Goal: Transaction & Acquisition: Book appointment/travel/reservation

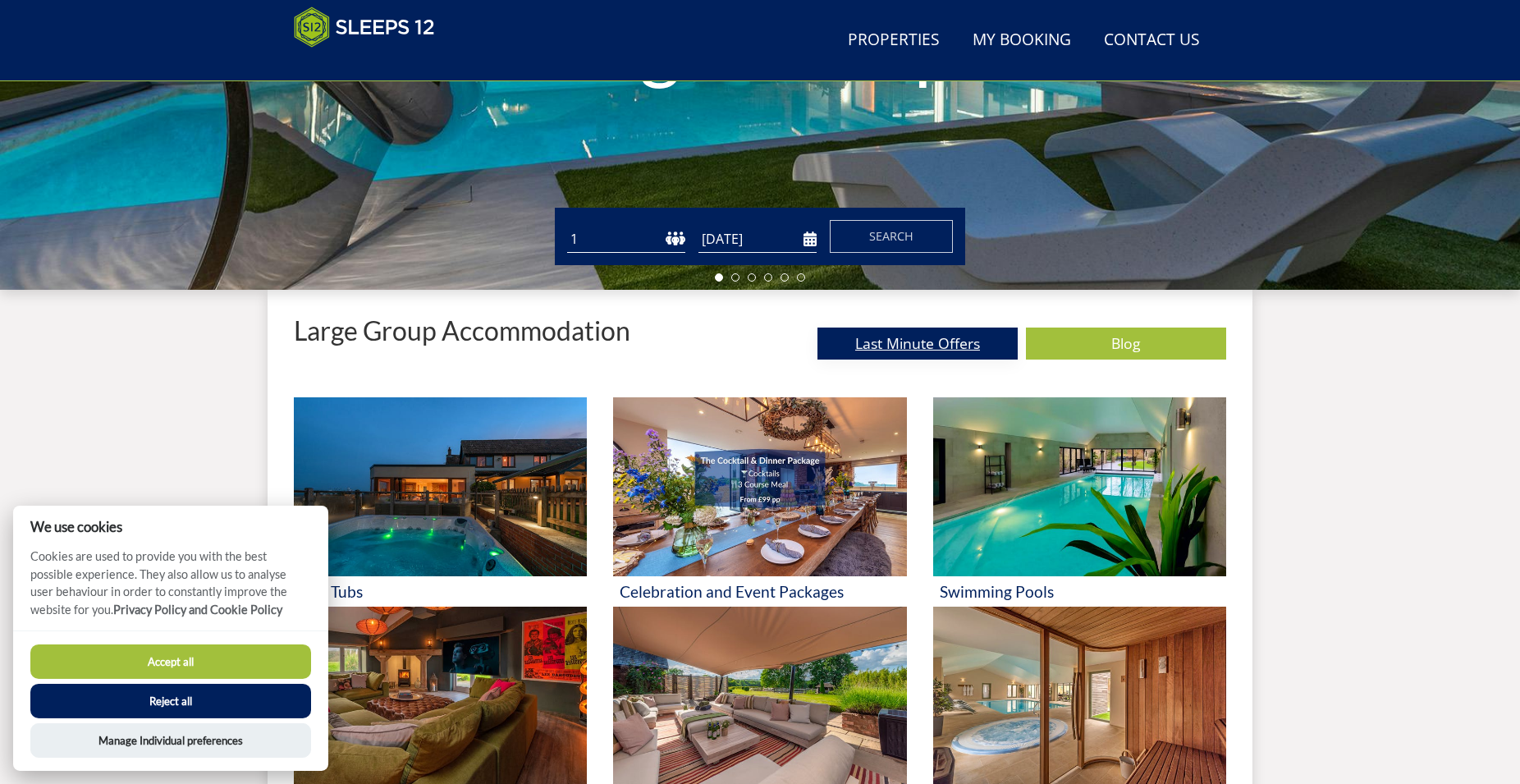
scroll to position [435, 0]
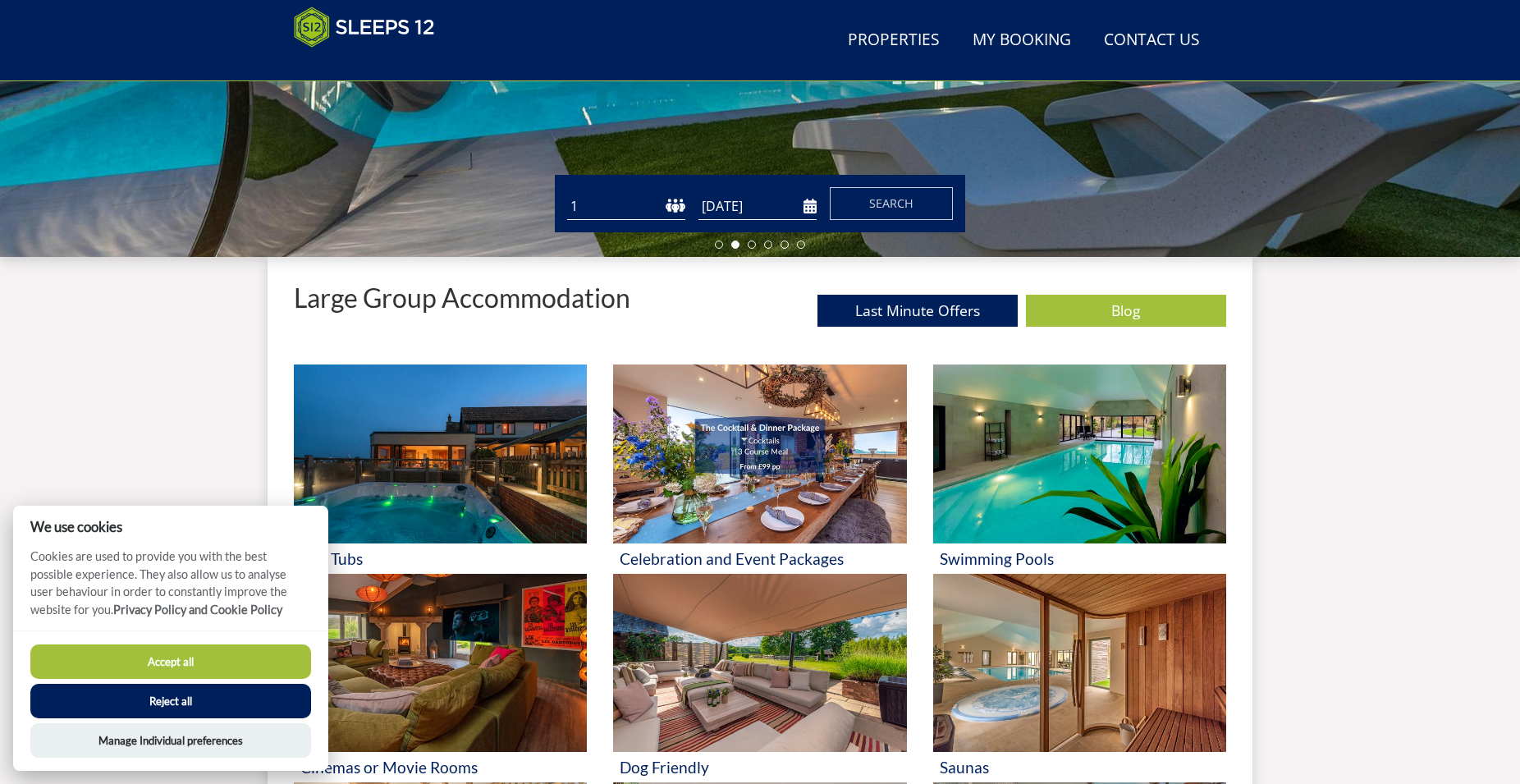
click at [168, 652] on button "Accept all" at bounding box center [171, 661] width 281 height 34
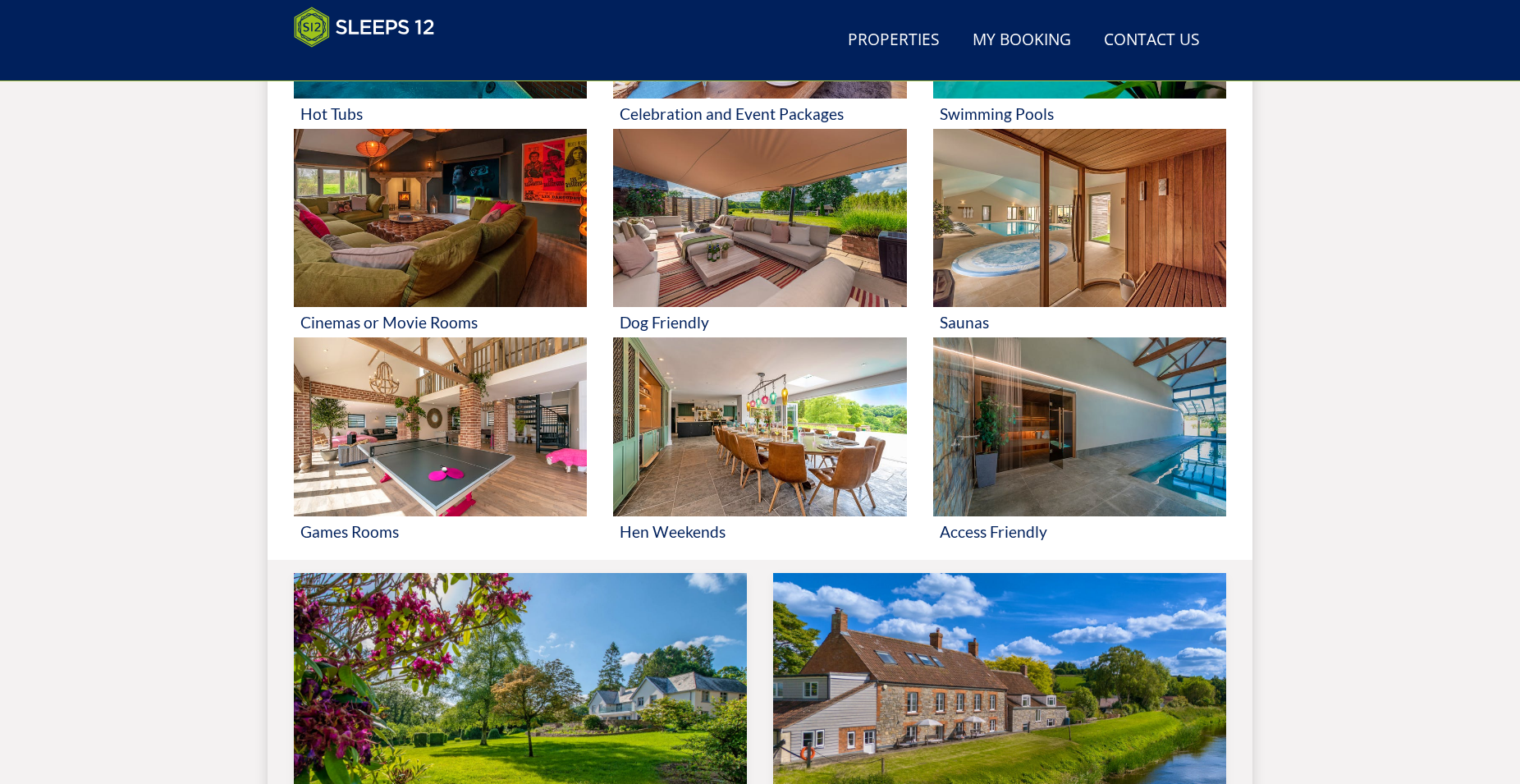
scroll to position [953, 0]
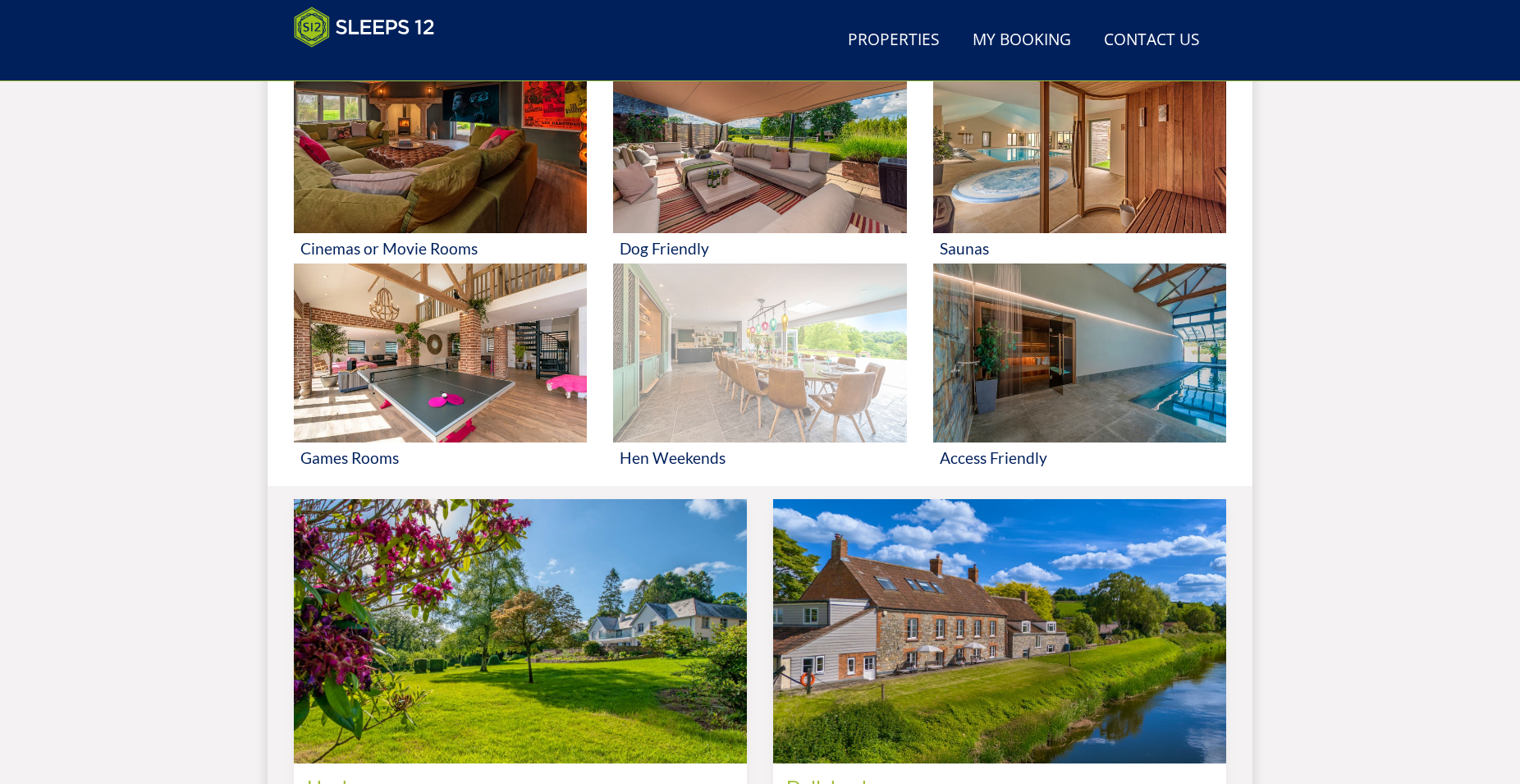
click at [707, 394] on img at bounding box center [760, 352] width 293 height 179
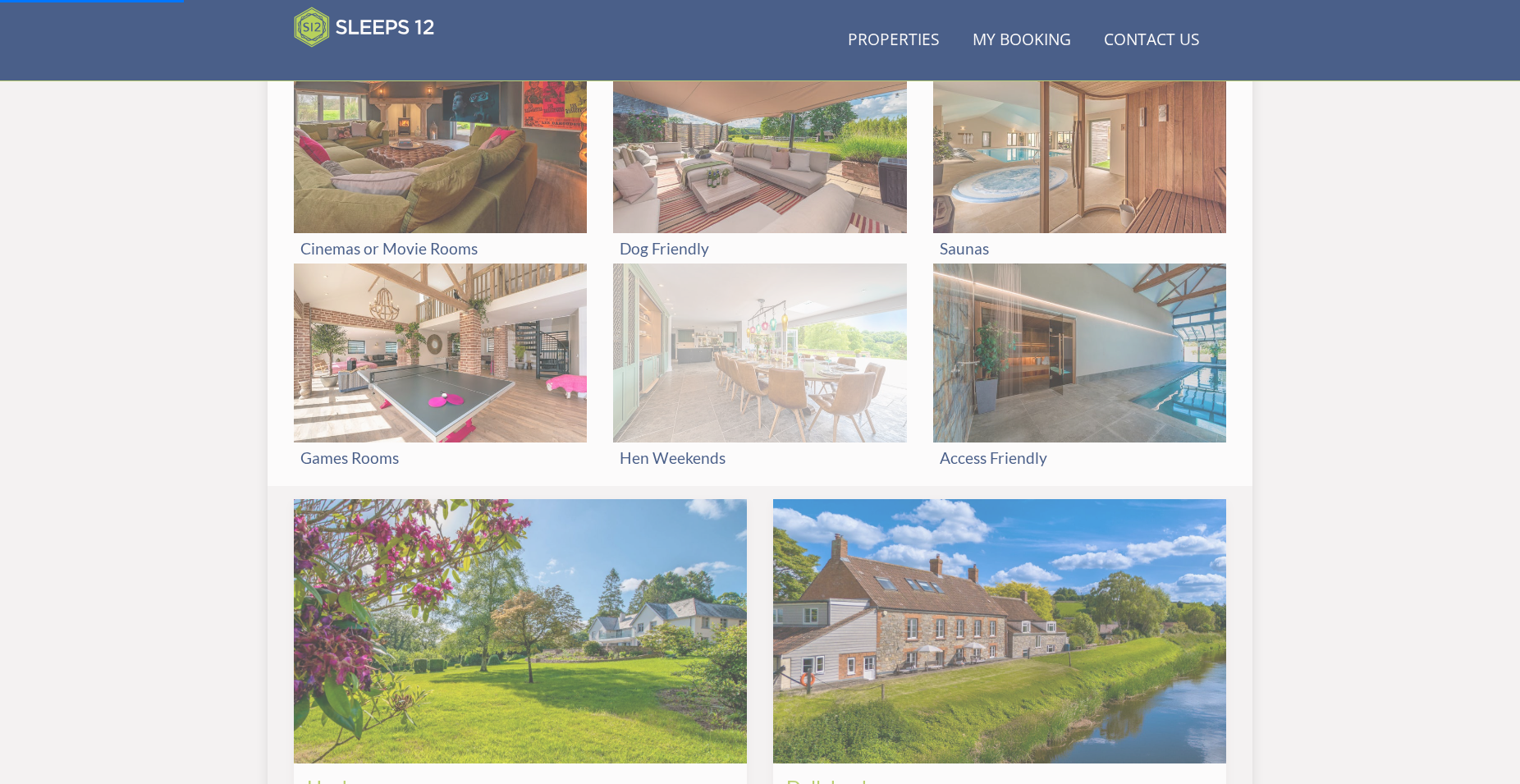
click at [758, 372] on img at bounding box center [760, 352] width 293 height 179
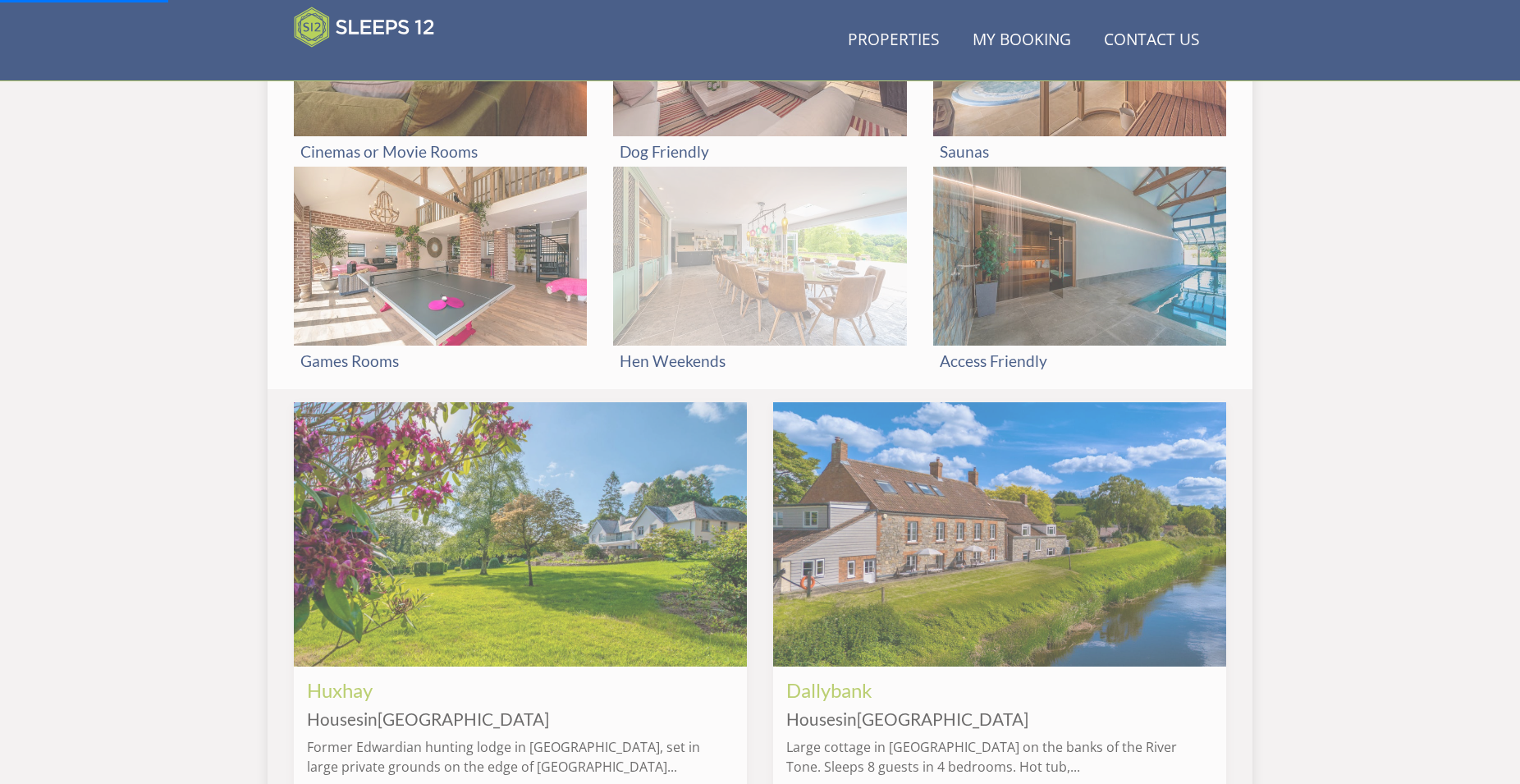
scroll to position [1205, 0]
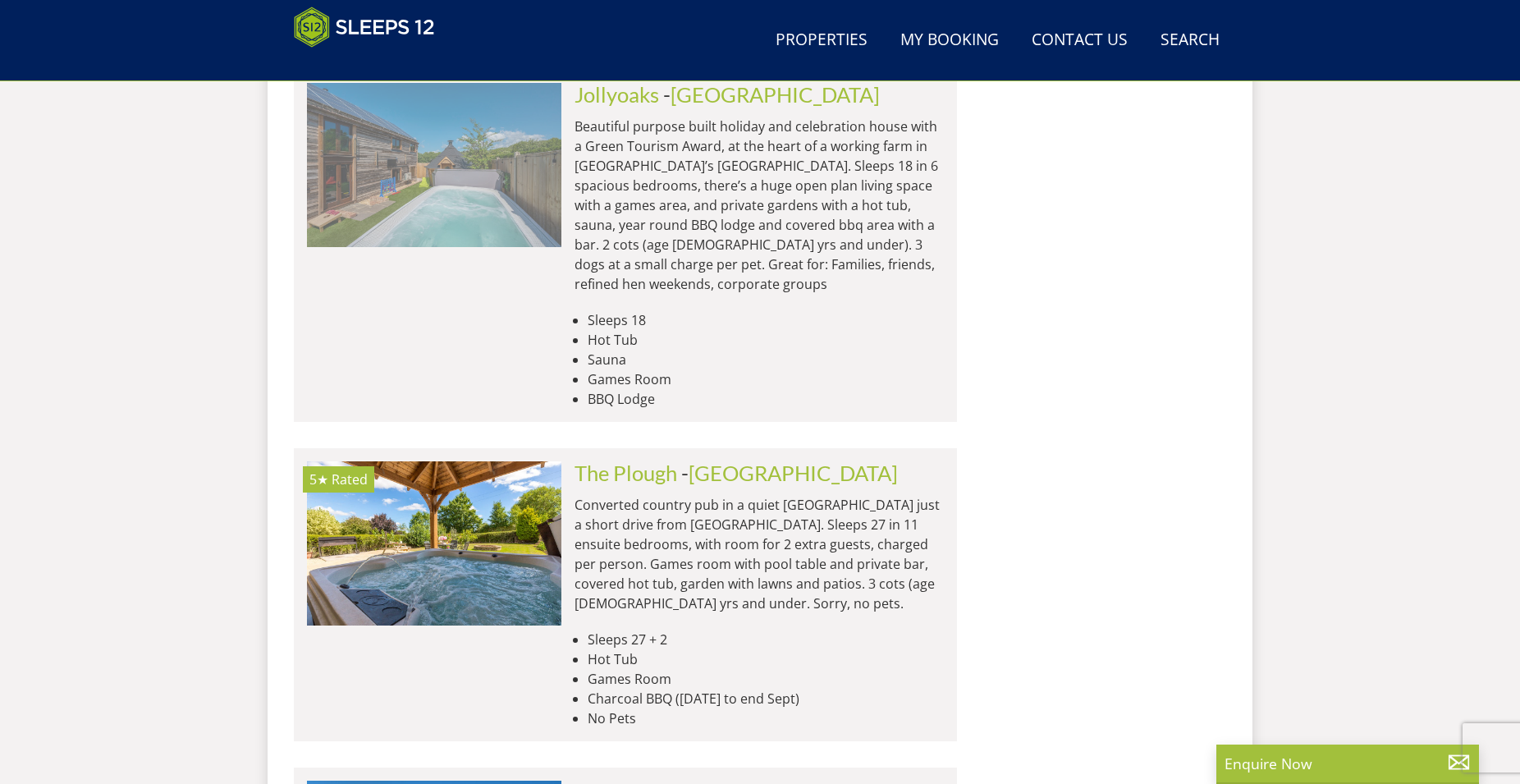
scroll to position [6713, 0]
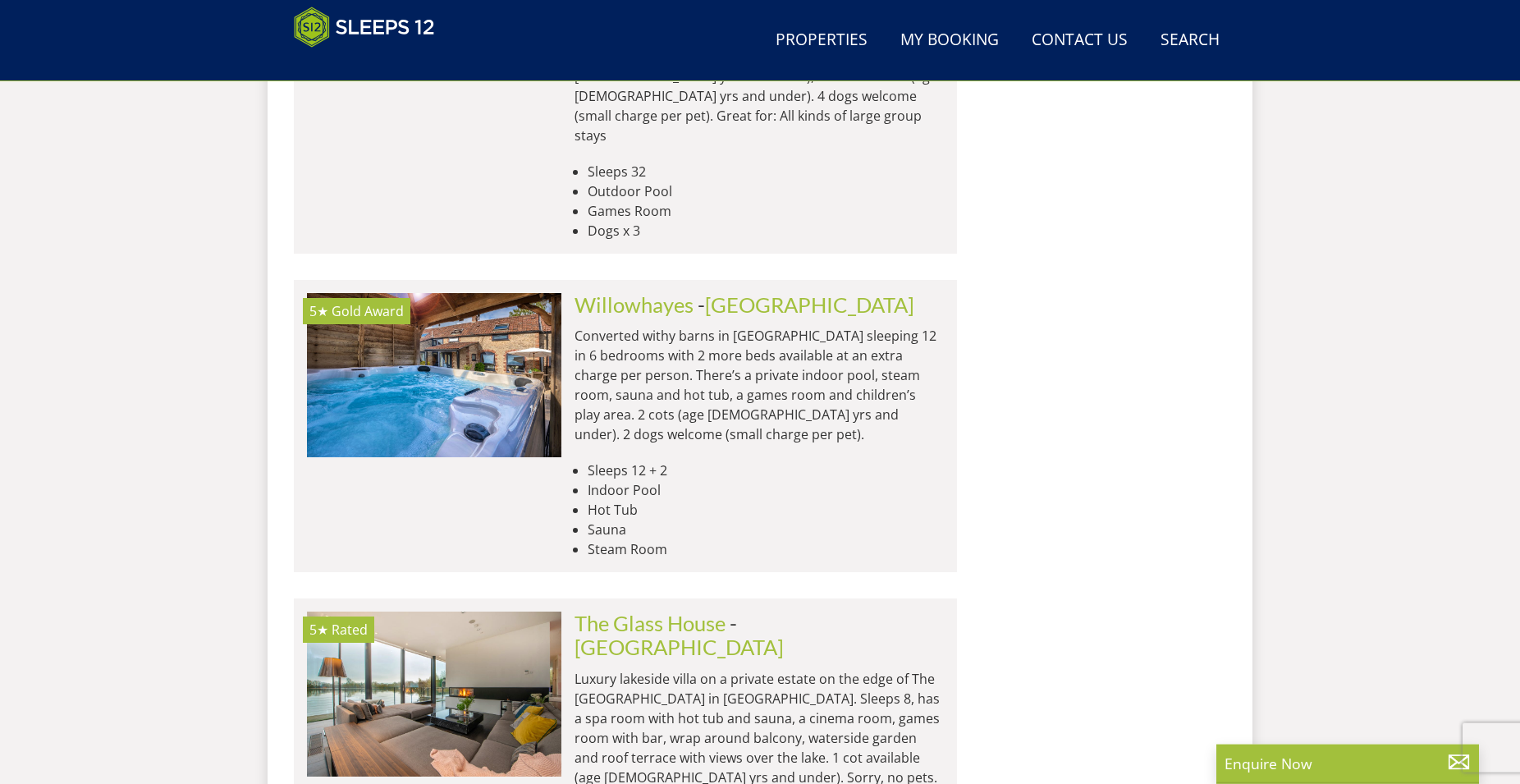
scroll to position [12656, 0]
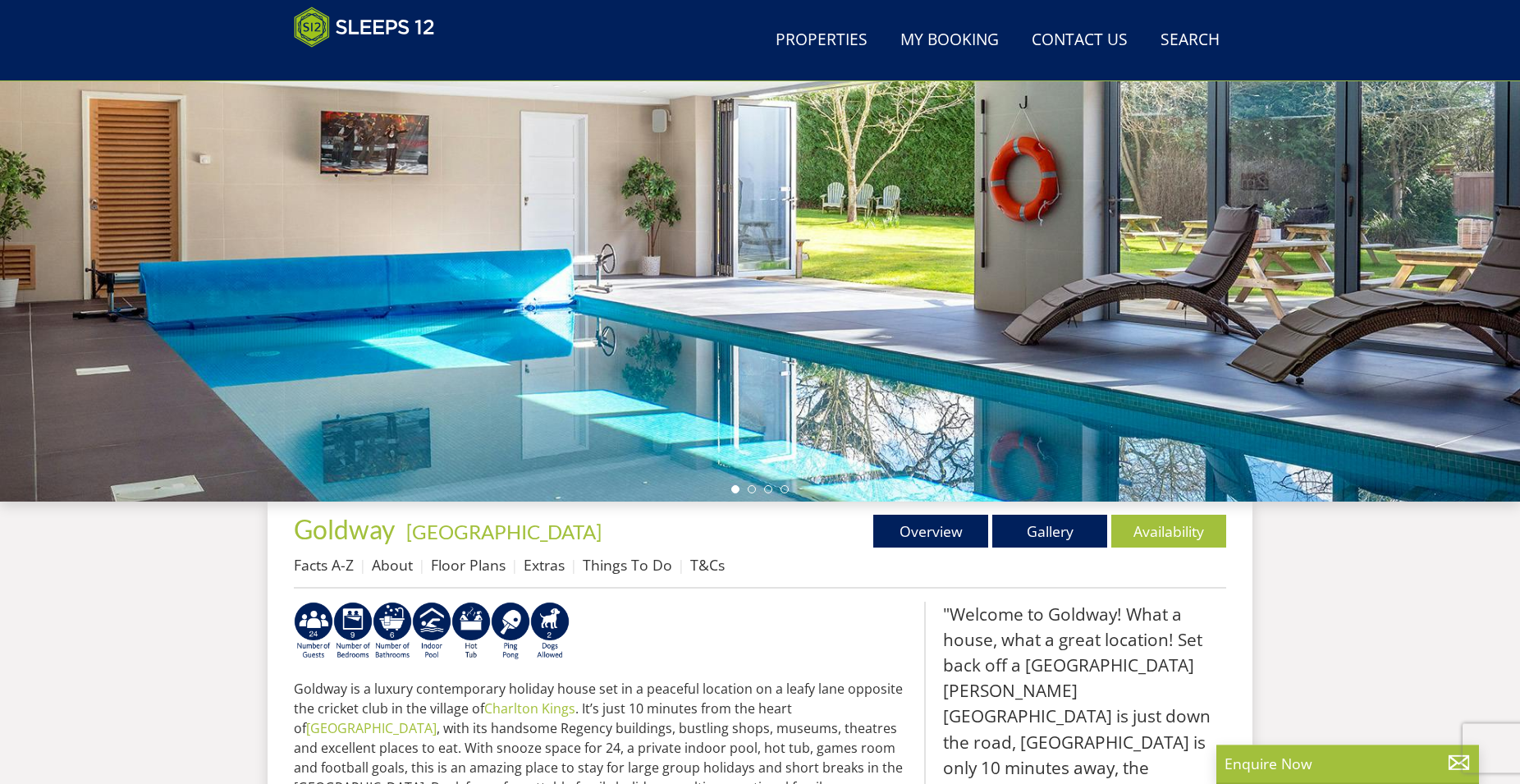
scroll to position [100, 0]
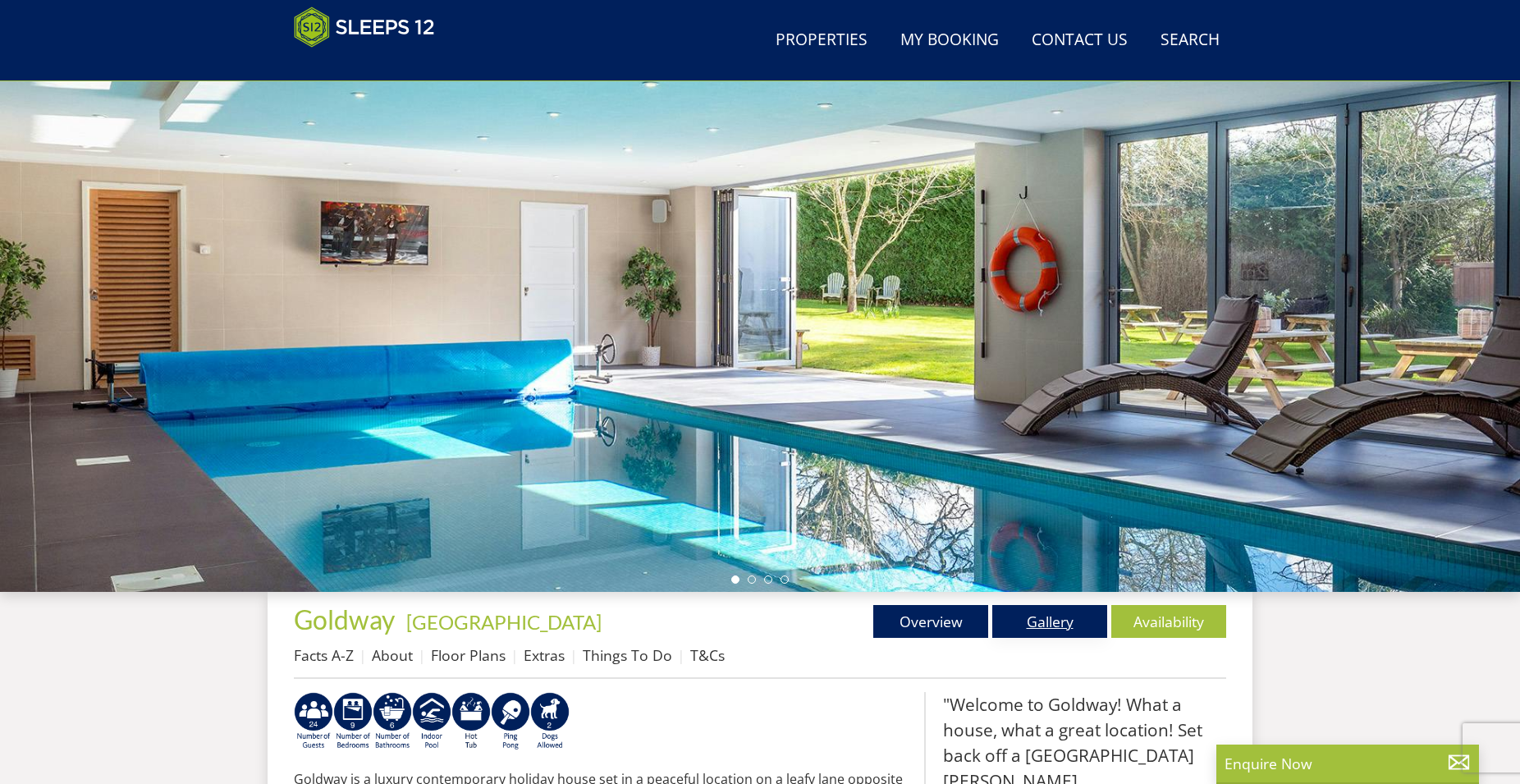
click at [1081, 617] on link "Gallery" at bounding box center [1050, 621] width 115 height 33
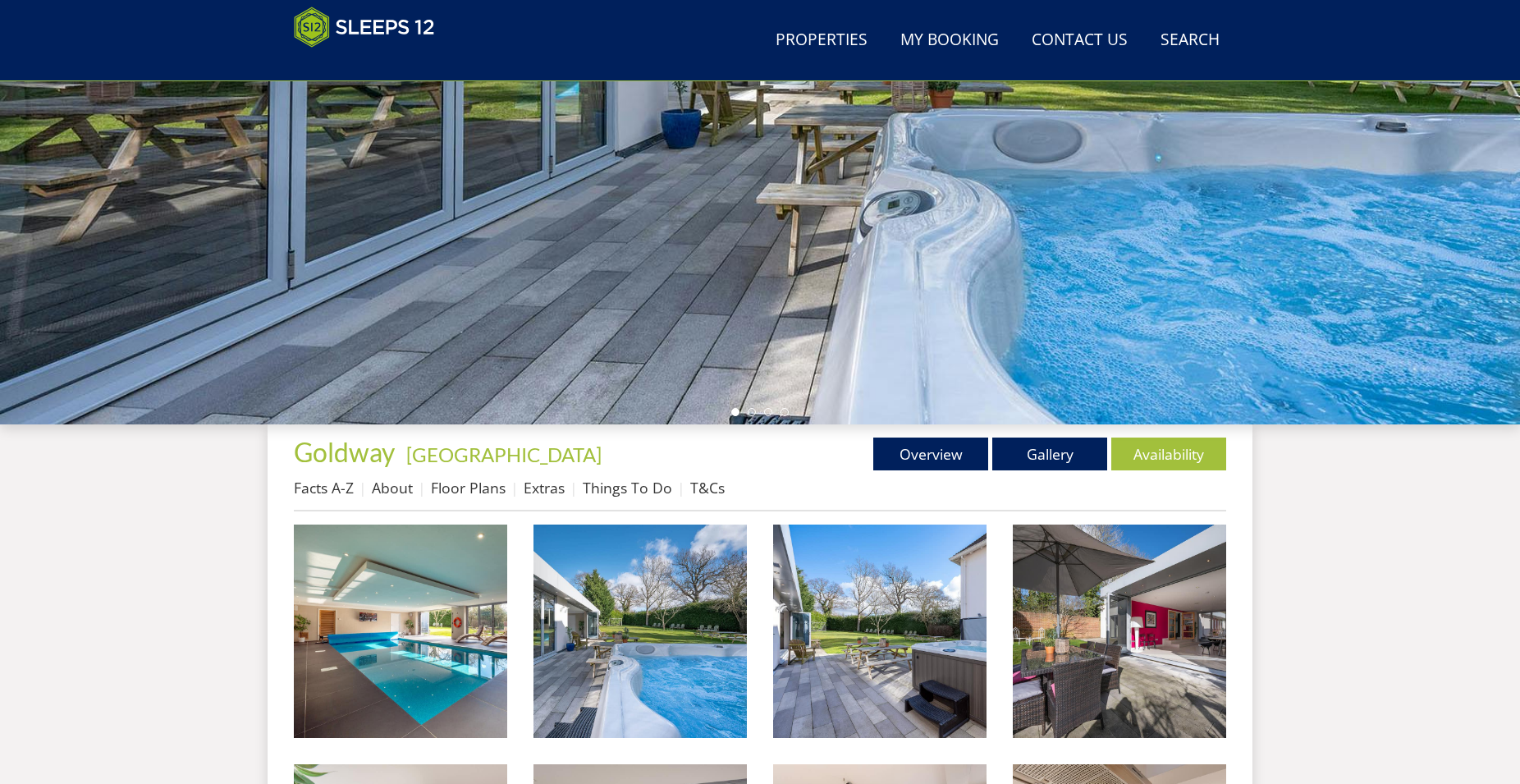
scroll to position [518, 0]
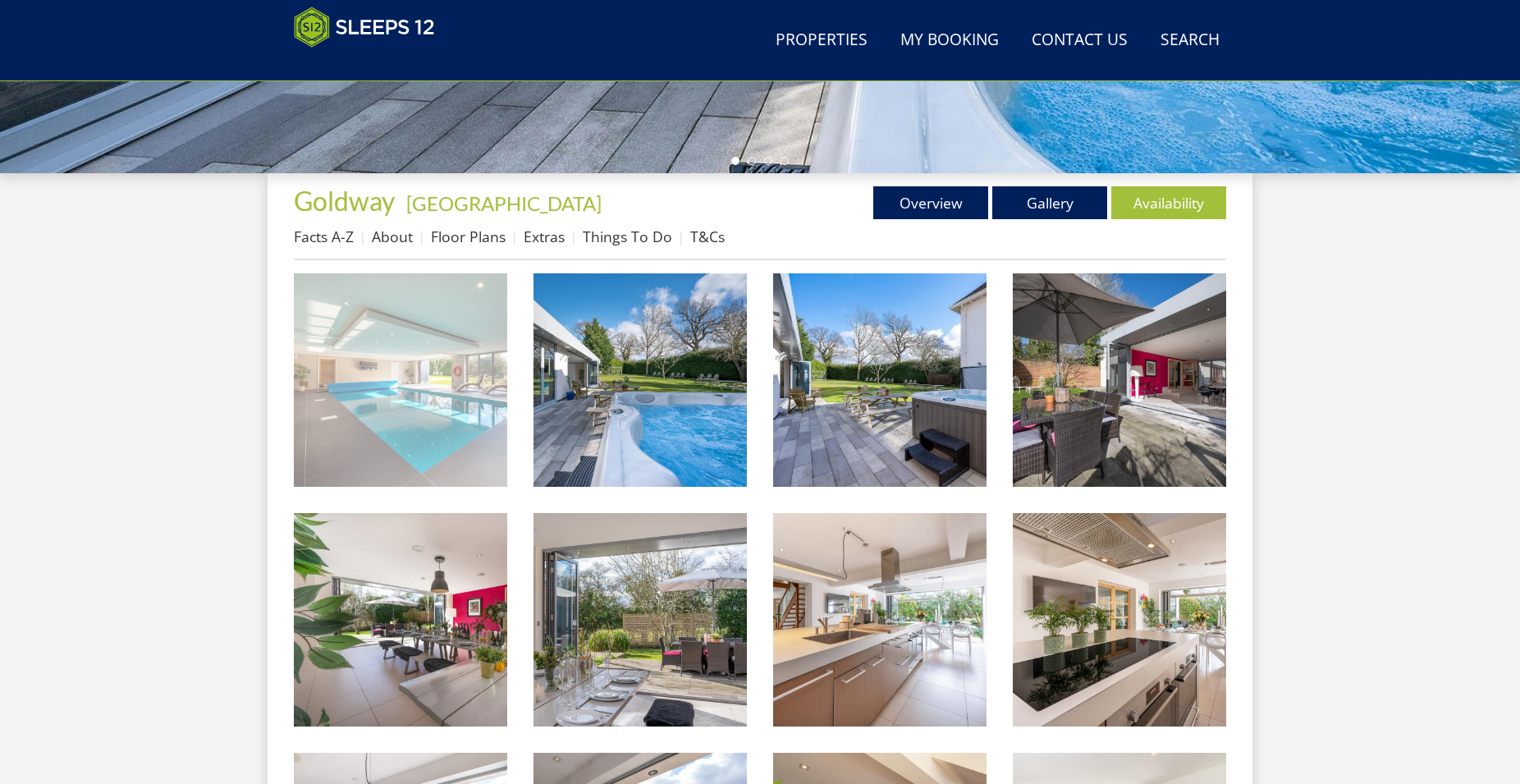
click at [453, 410] on img at bounding box center [400, 380] width 214 height 214
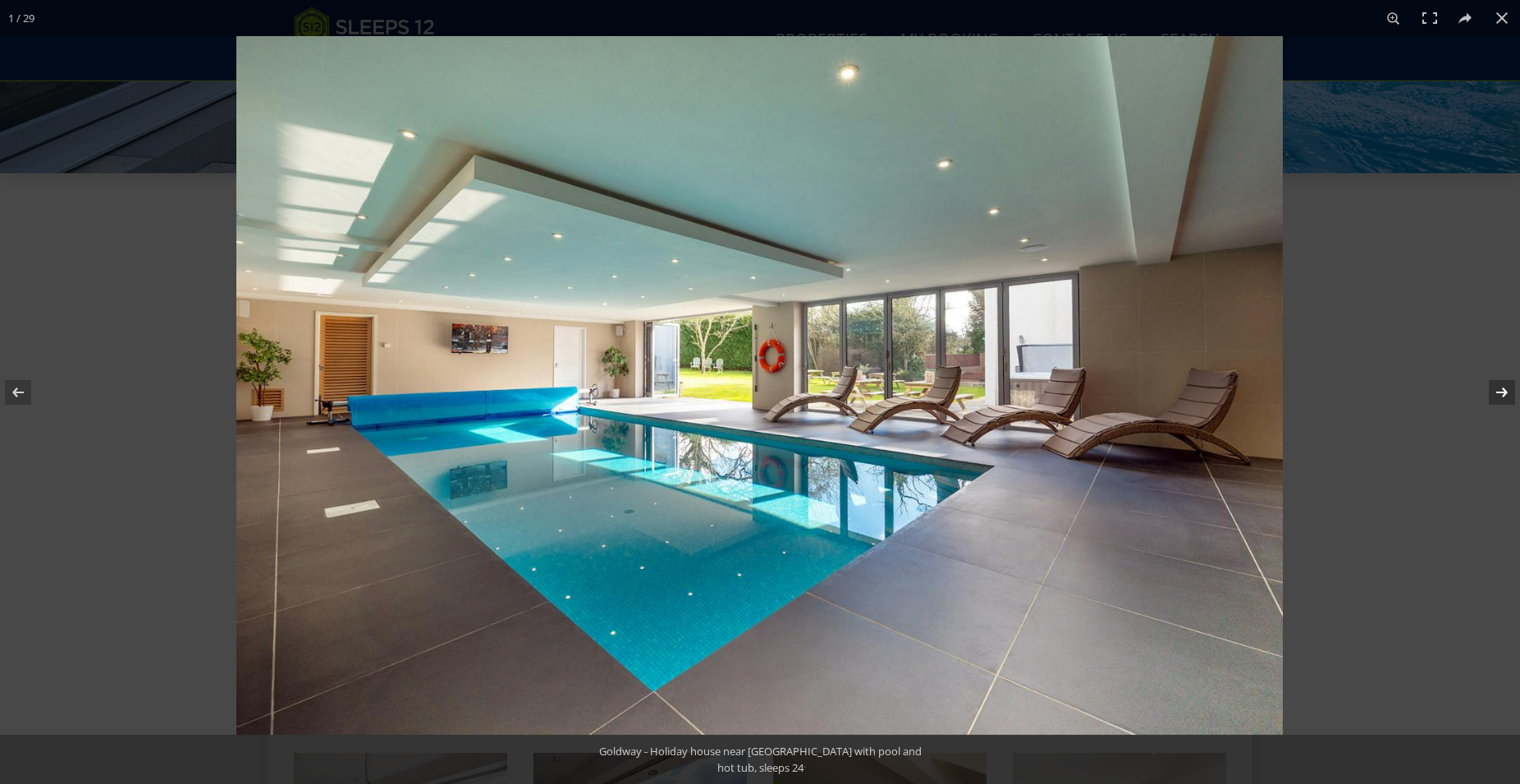
click at [1505, 391] on button at bounding box center [1491, 392] width 57 height 82
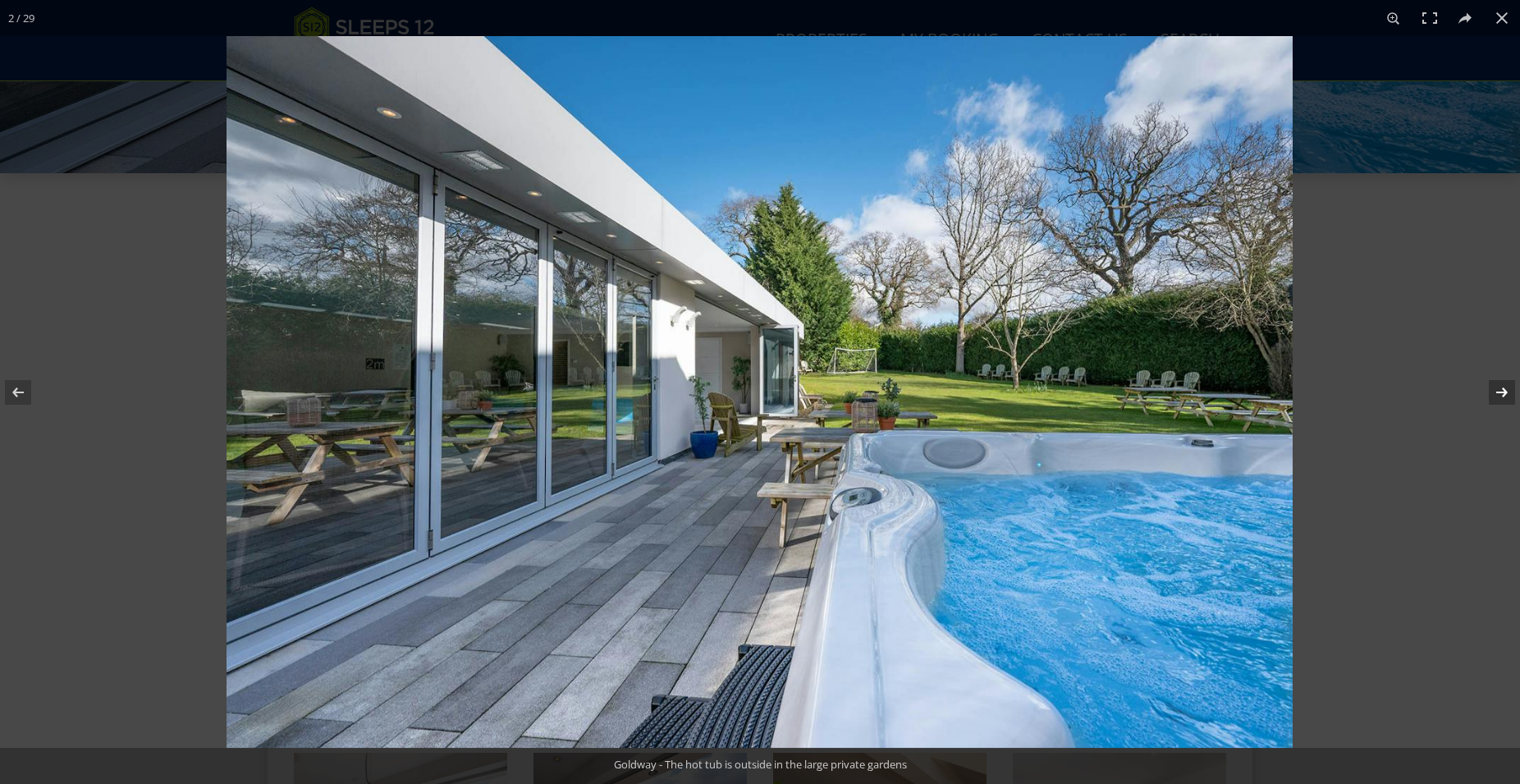
click at [1505, 391] on button at bounding box center [1491, 392] width 57 height 82
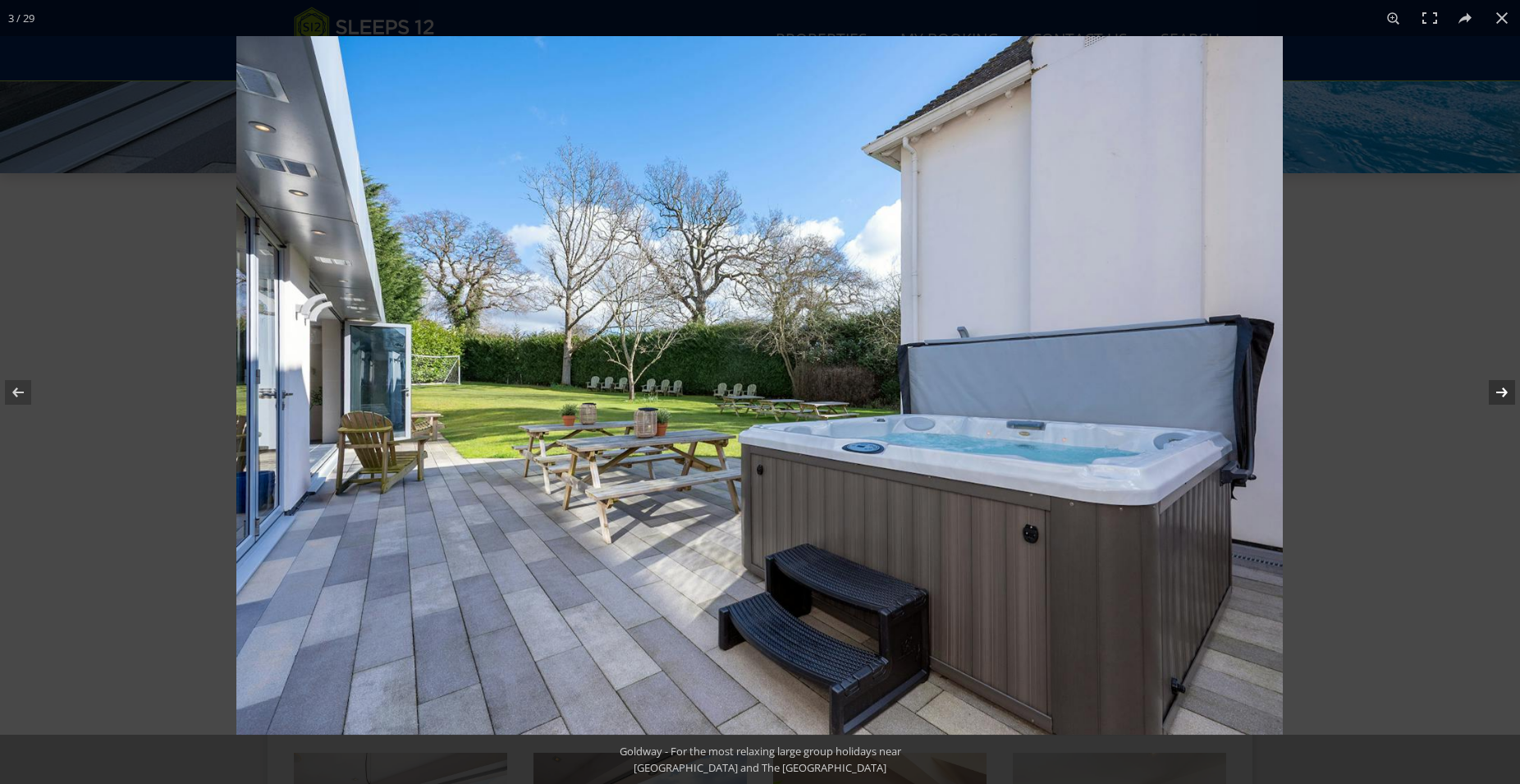
click at [1505, 391] on button at bounding box center [1491, 392] width 57 height 82
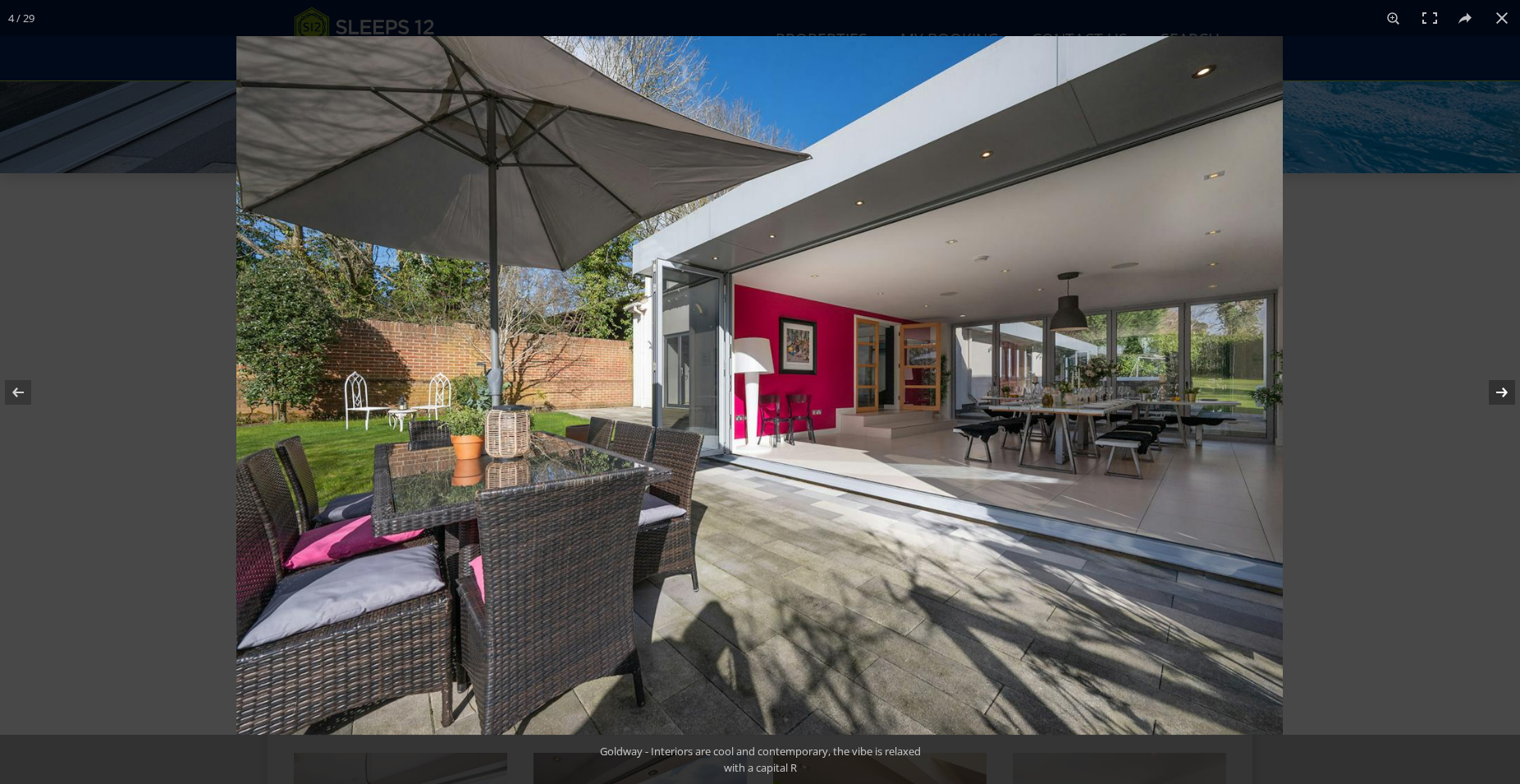
click at [1505, 391] on button at bounding box center [1491, 392] width 57 height 82
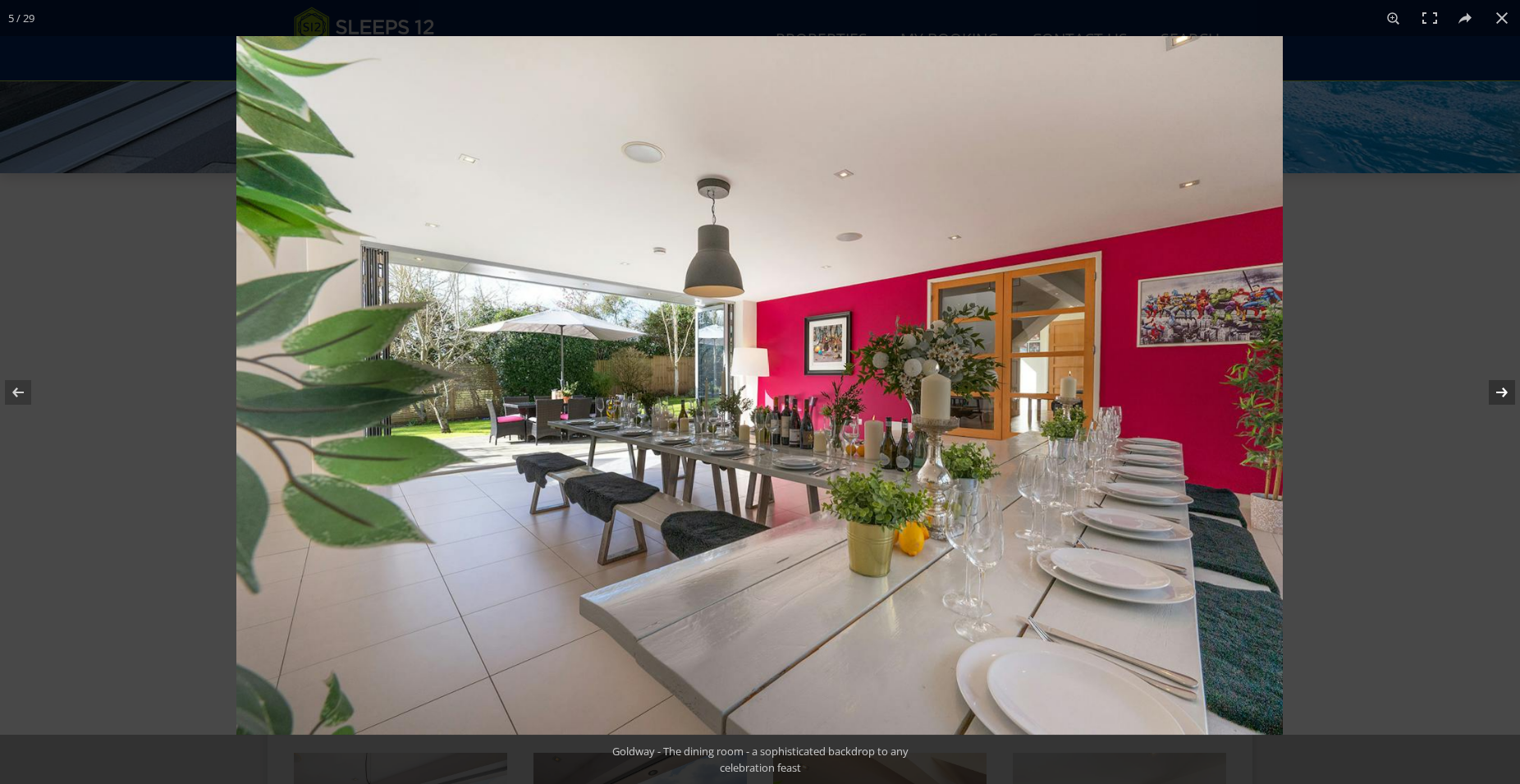
click at [1505, 391] on button at bounding box center [1491, 392] width 57 height 82
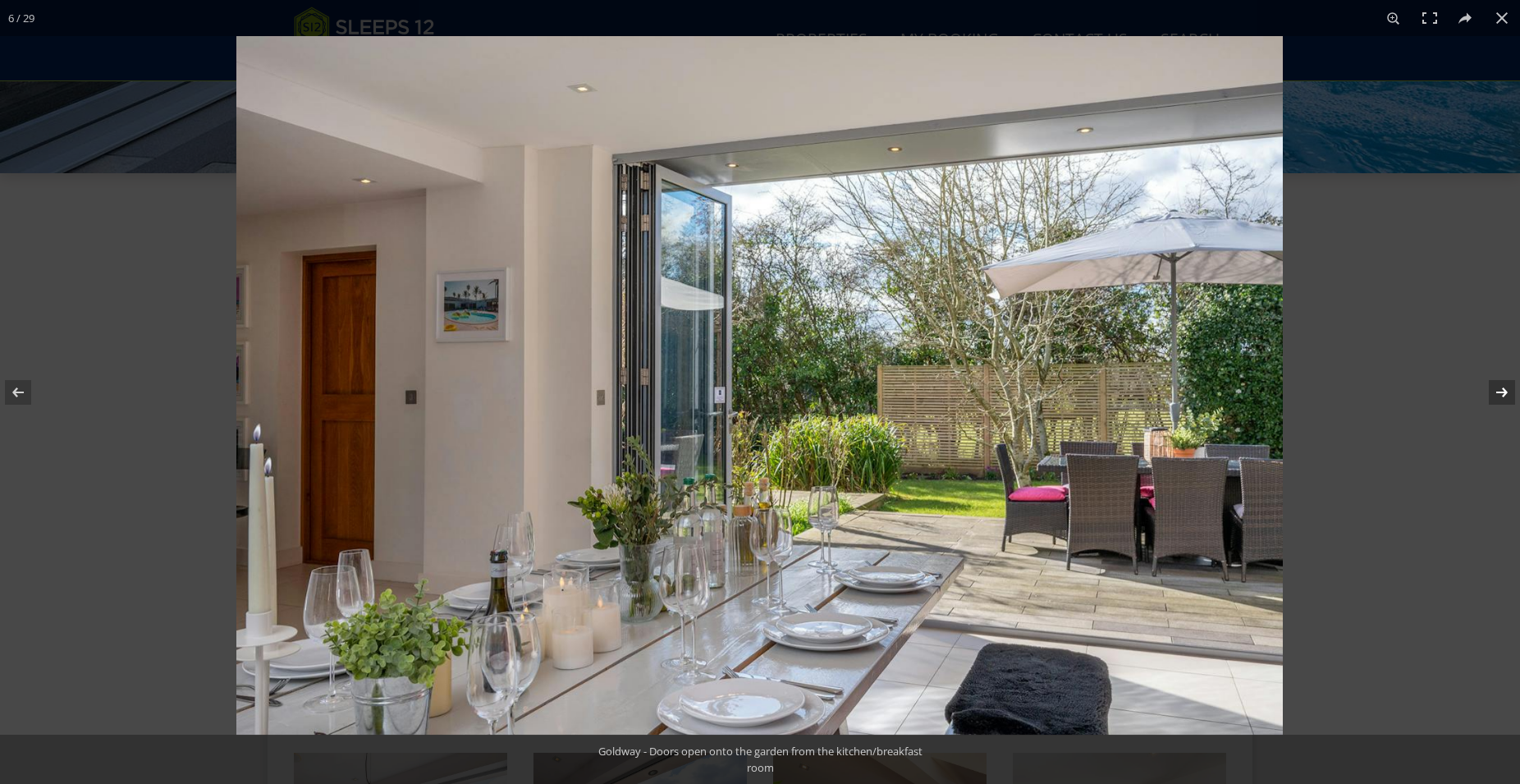
click at [1505, 391] on button at bounding box center [1491, 392] width 57 height 82
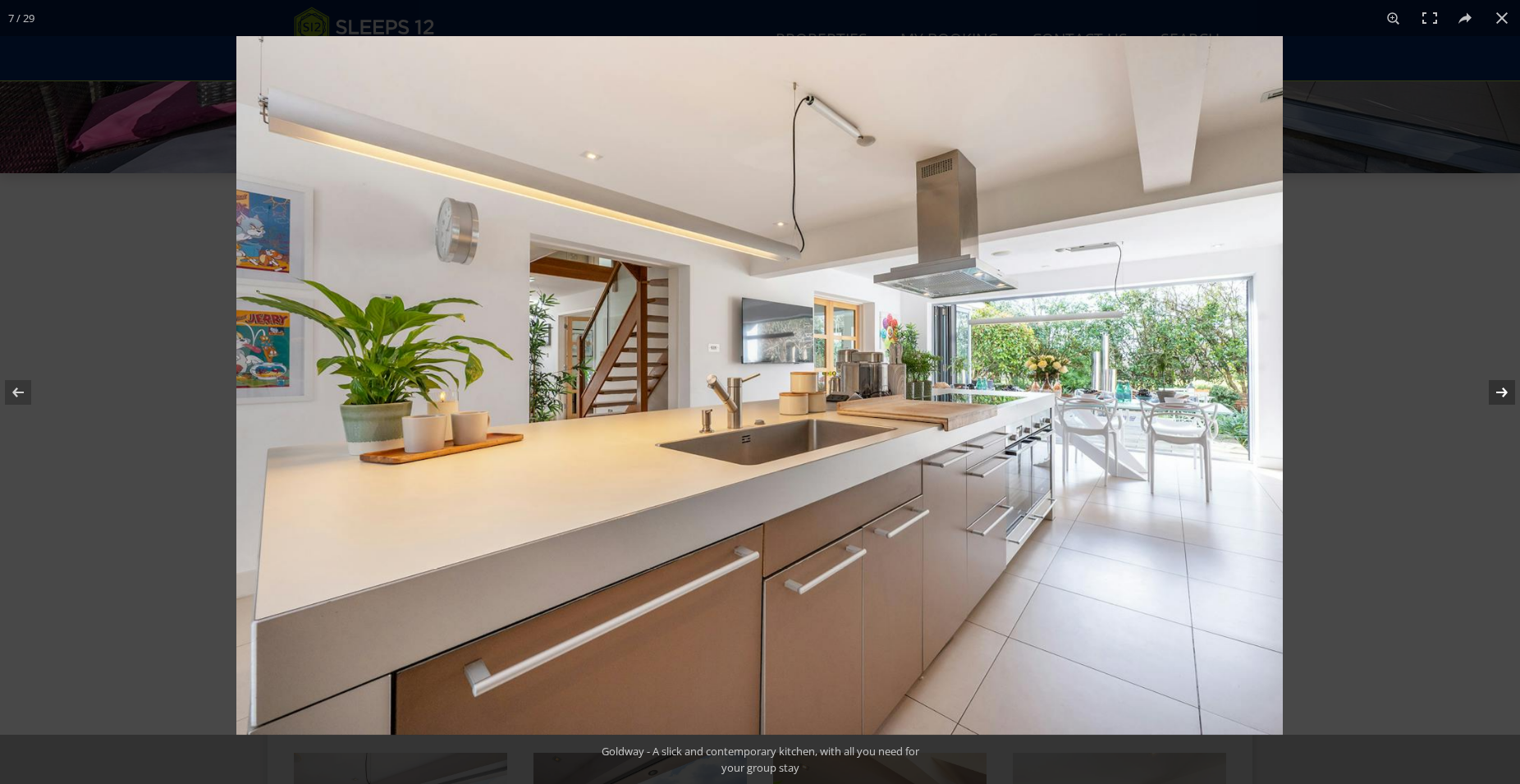
click at [1505, 391] on button at bounding box center [1491, 392] width 57 height 82
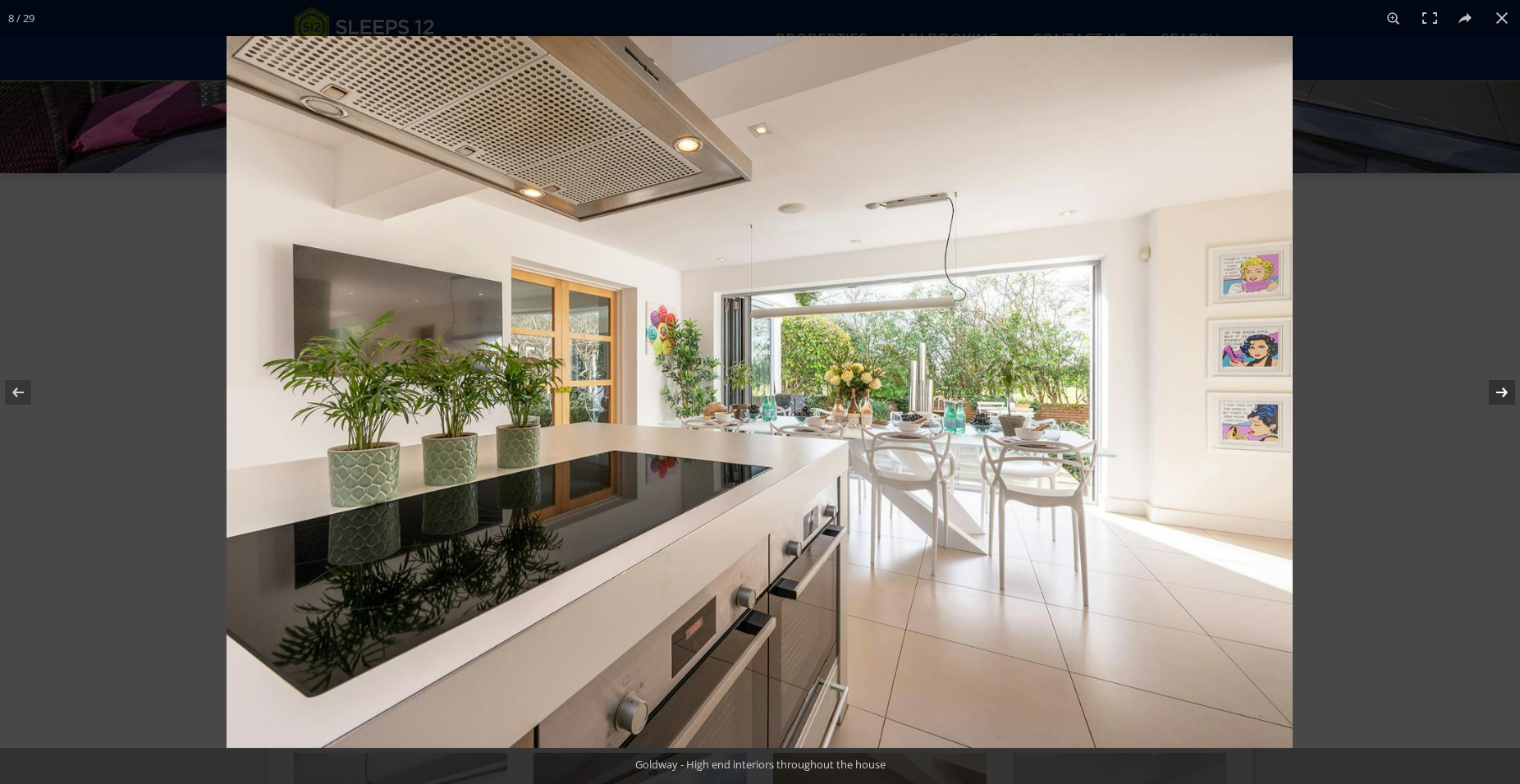
click at [1505, 391] on button at bounding box center [1491, 392] width 57 height 82
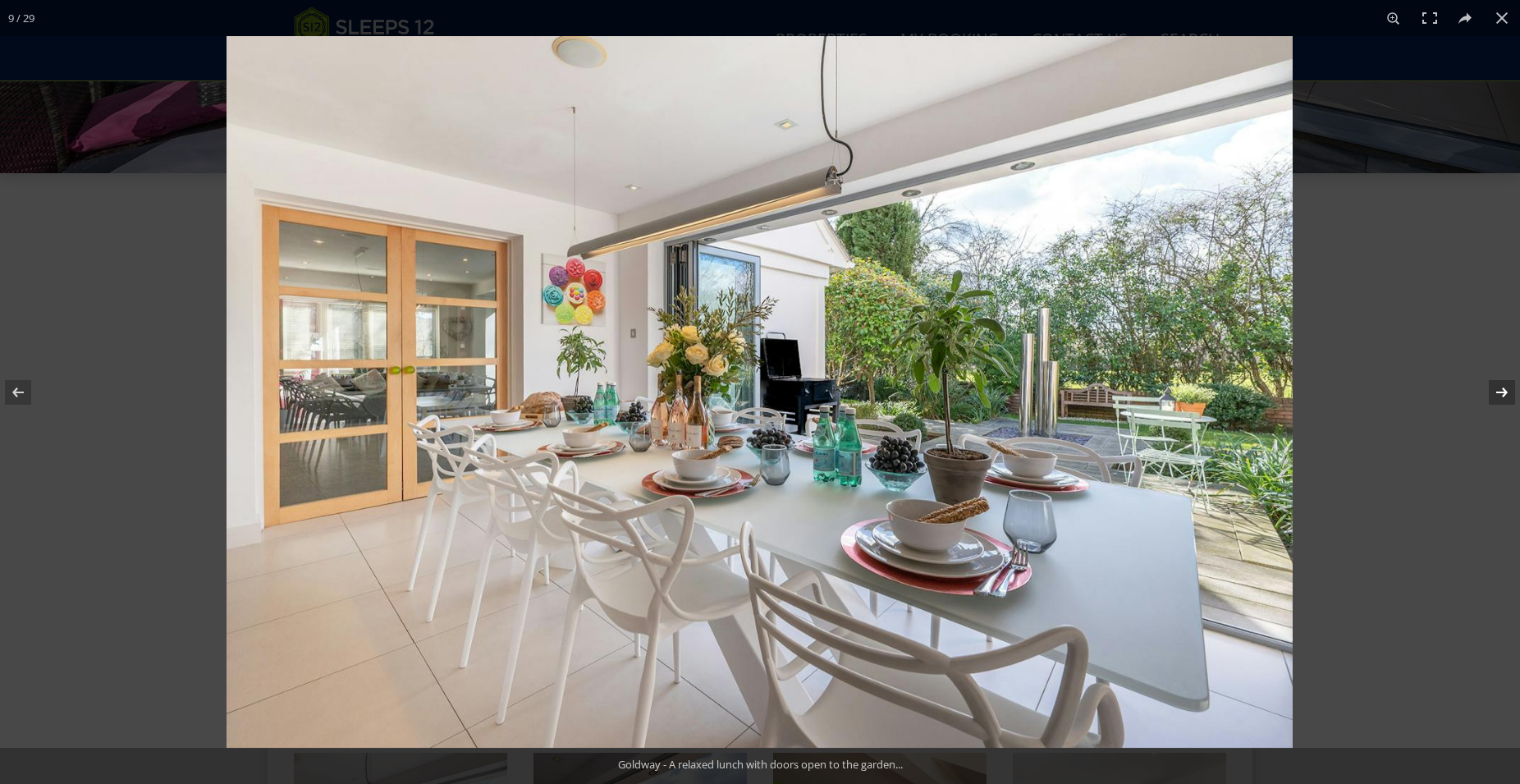
click at [1505, 391] on button at bounding box center [1491, 392] width 57 height 82
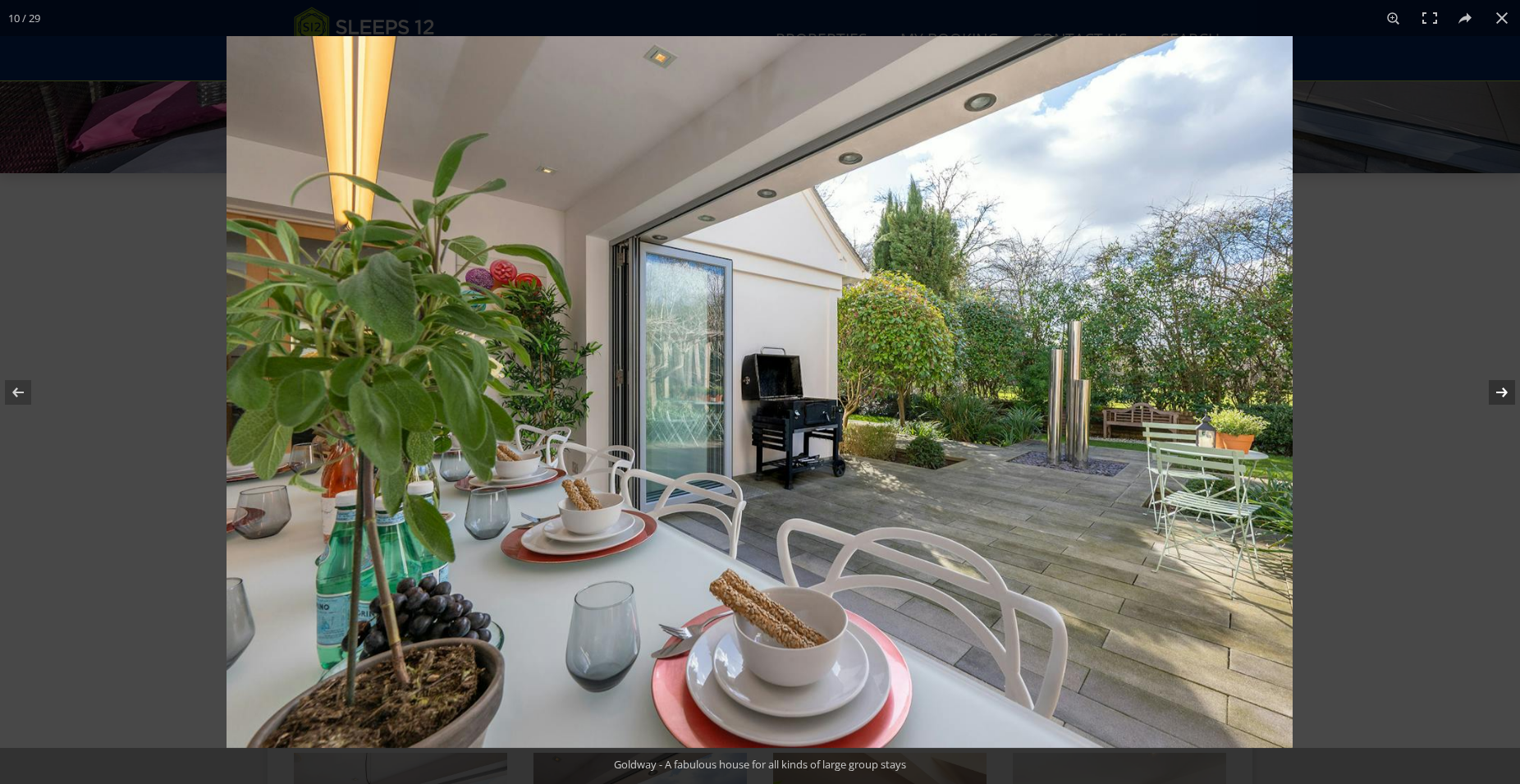
click at [1505, 391] on button at bounding box center [1491, 392] width 57 height 82
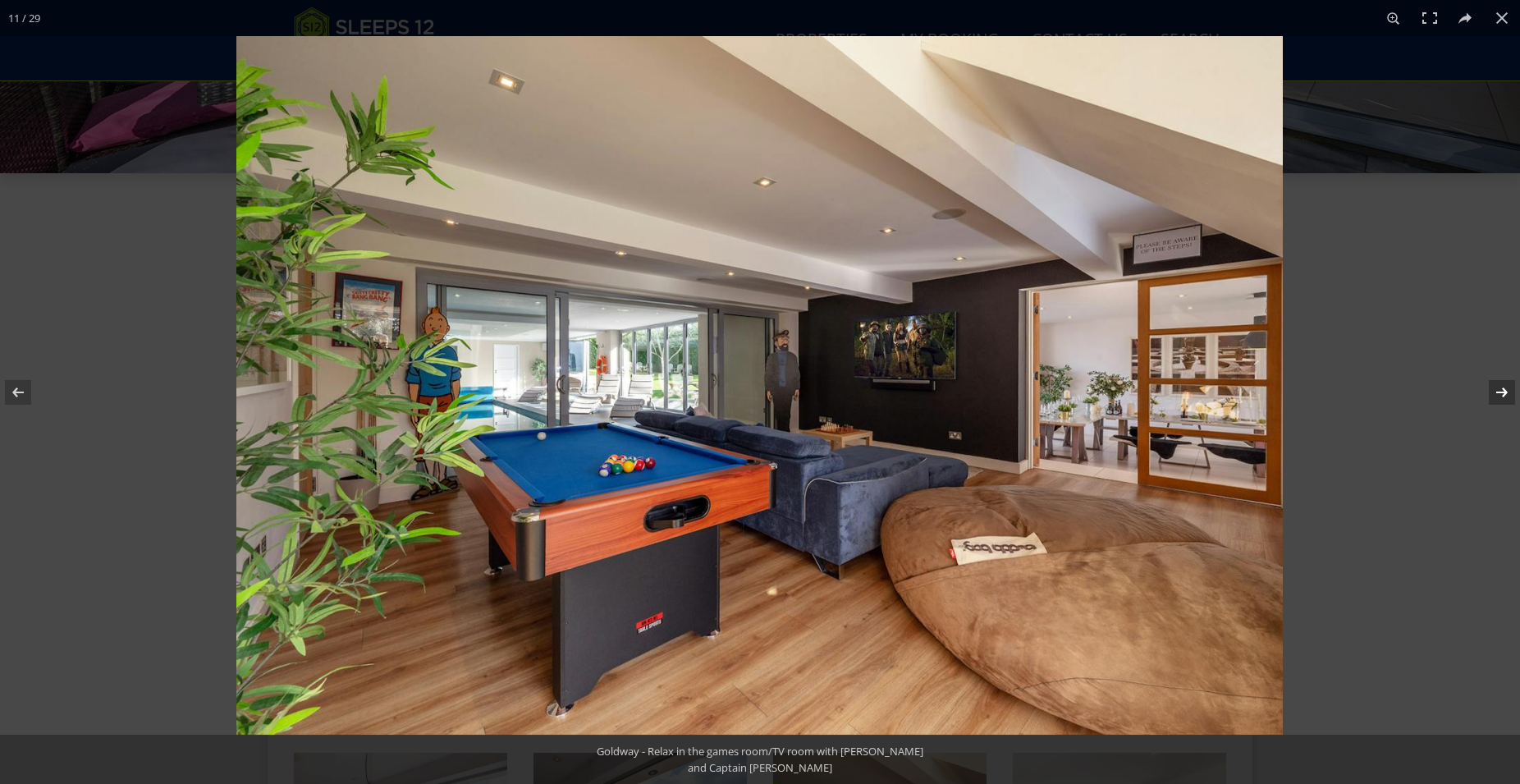
click at [1505, 391] on button at bounding box center [1491, 392] width 57 height 82
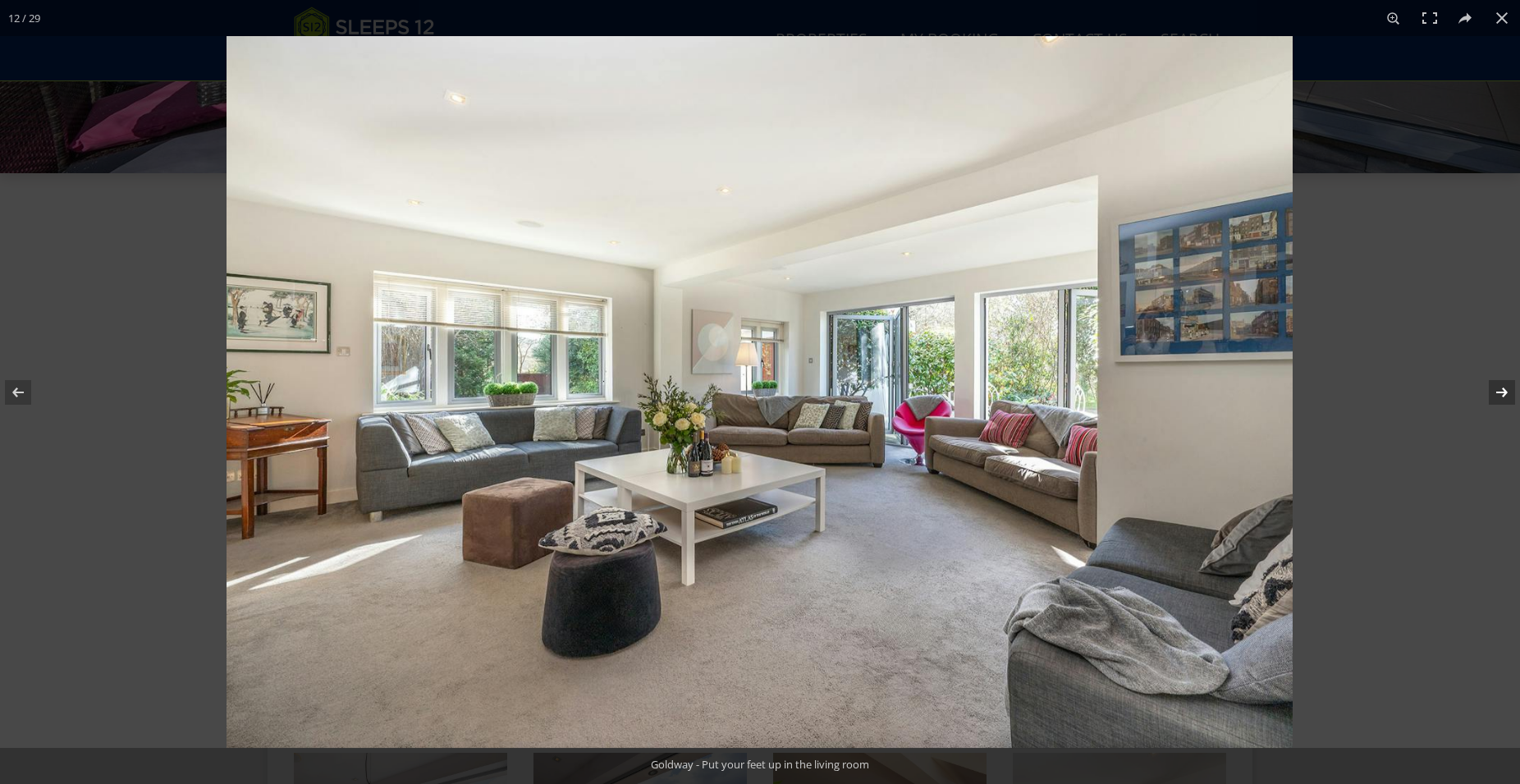
click at [1505, 391] on button at bounding box center [1491, 392] width 57 height 82
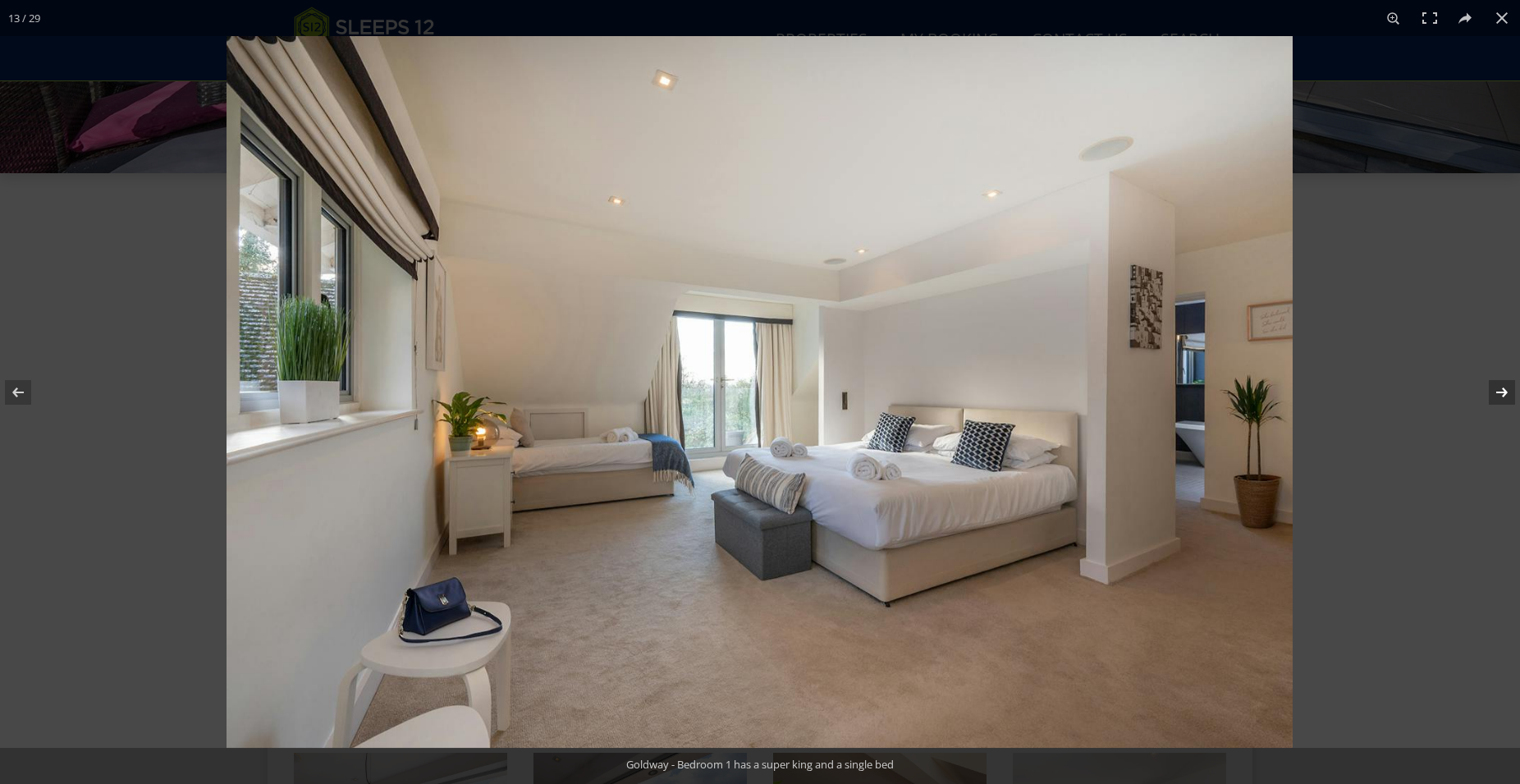
click at [1505, 391] on button at bounding box center [1491, 392] width 57 height 82
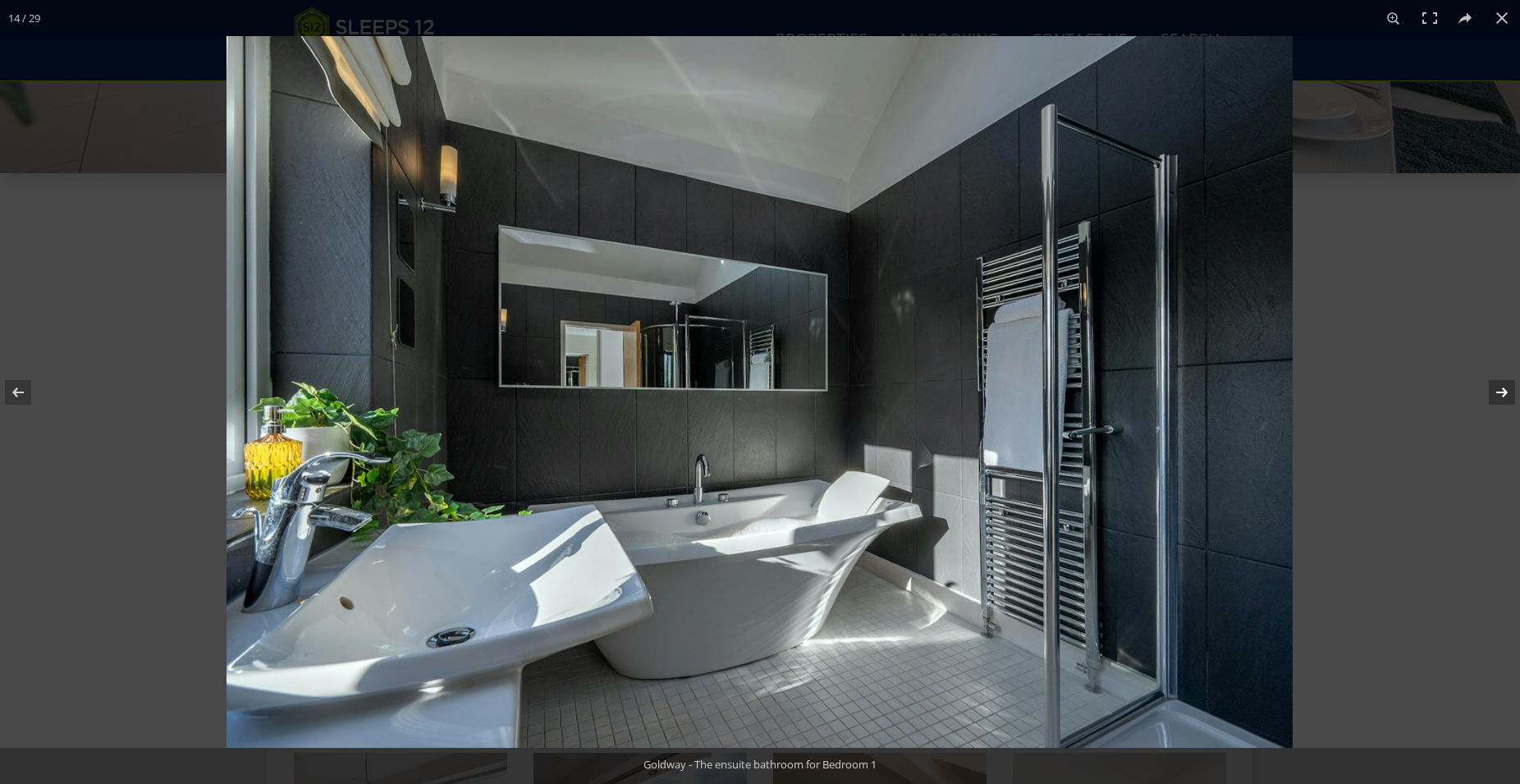
click at [1505, 391] on button at bounding box center [1491, 392] width 57 height 82
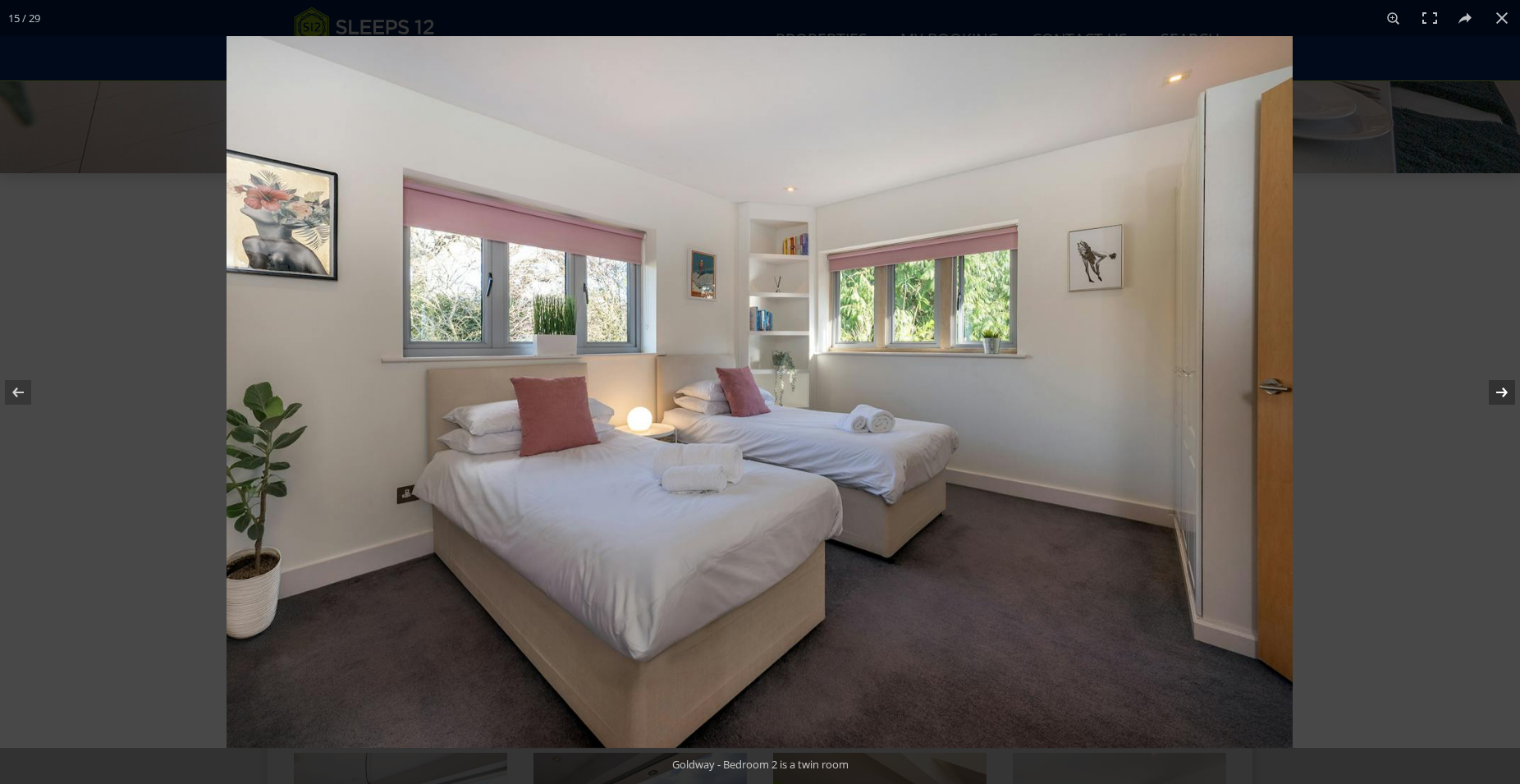
click at [1505, 391] on button at bounding box center [1491, 392] width 57 height 82
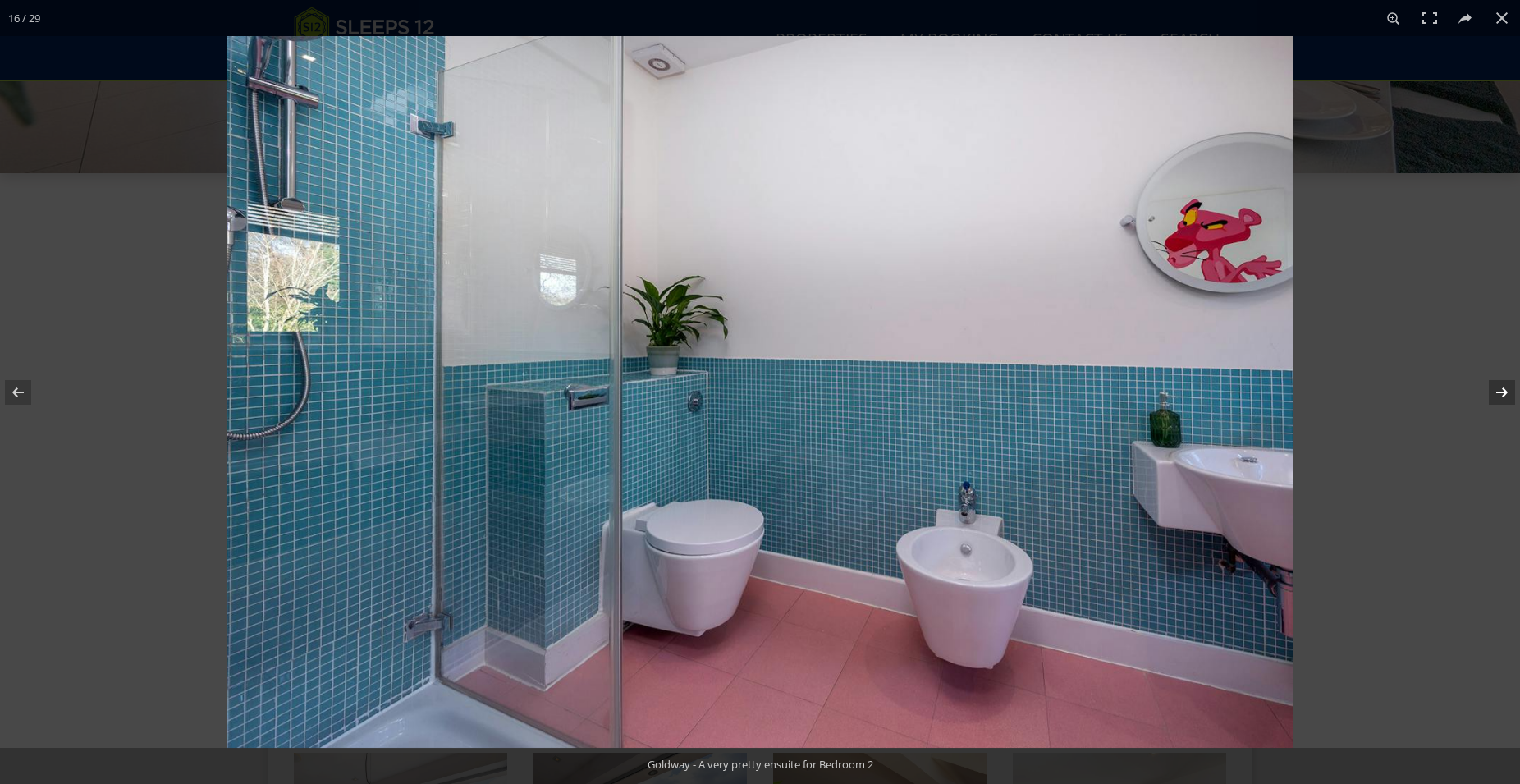
click at [1505, 391] on button at bounding box center [1491, 392] width 57 height 82
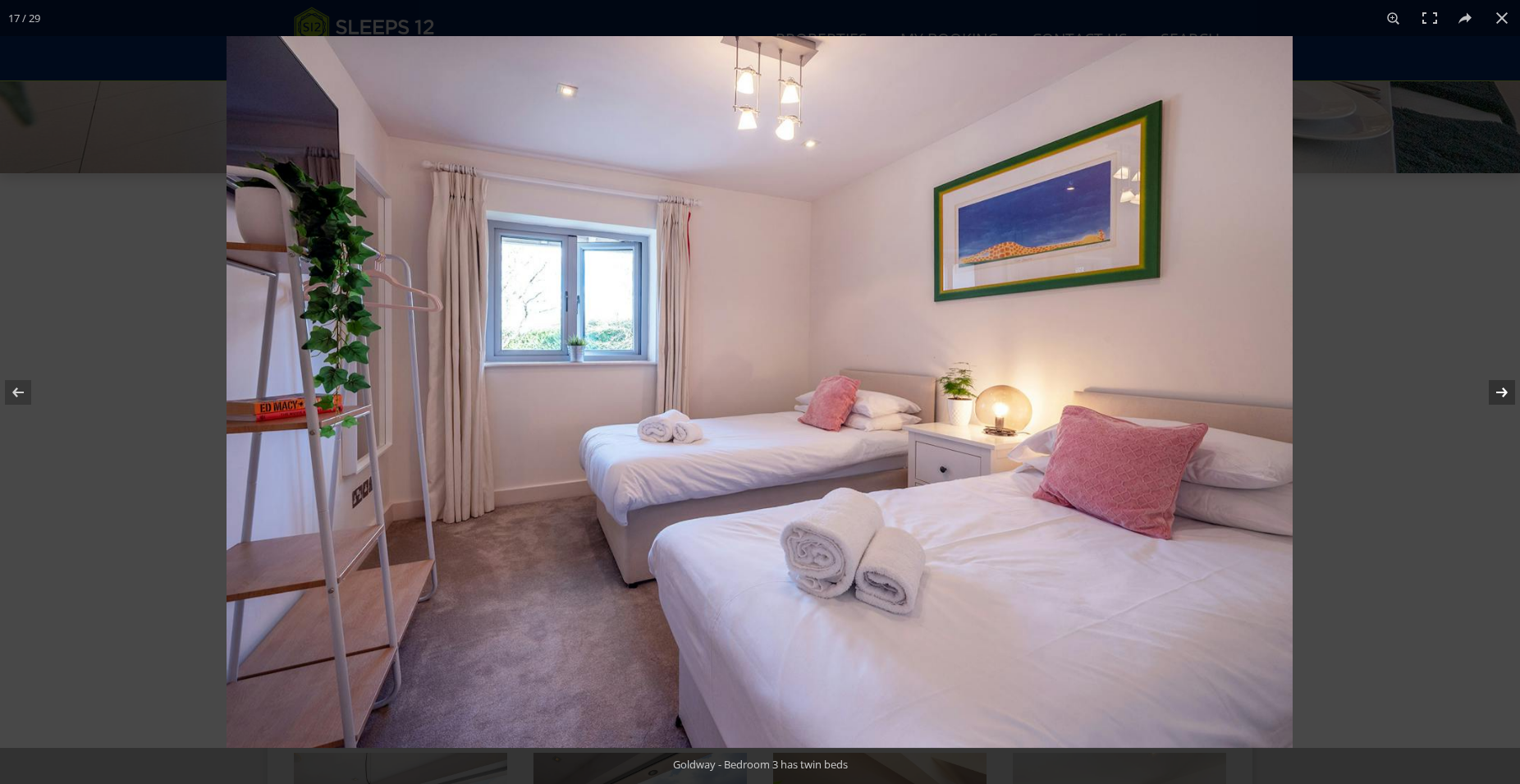
click at [1505, 391] on button at bounding box center [1491, 392] width 57 height 82
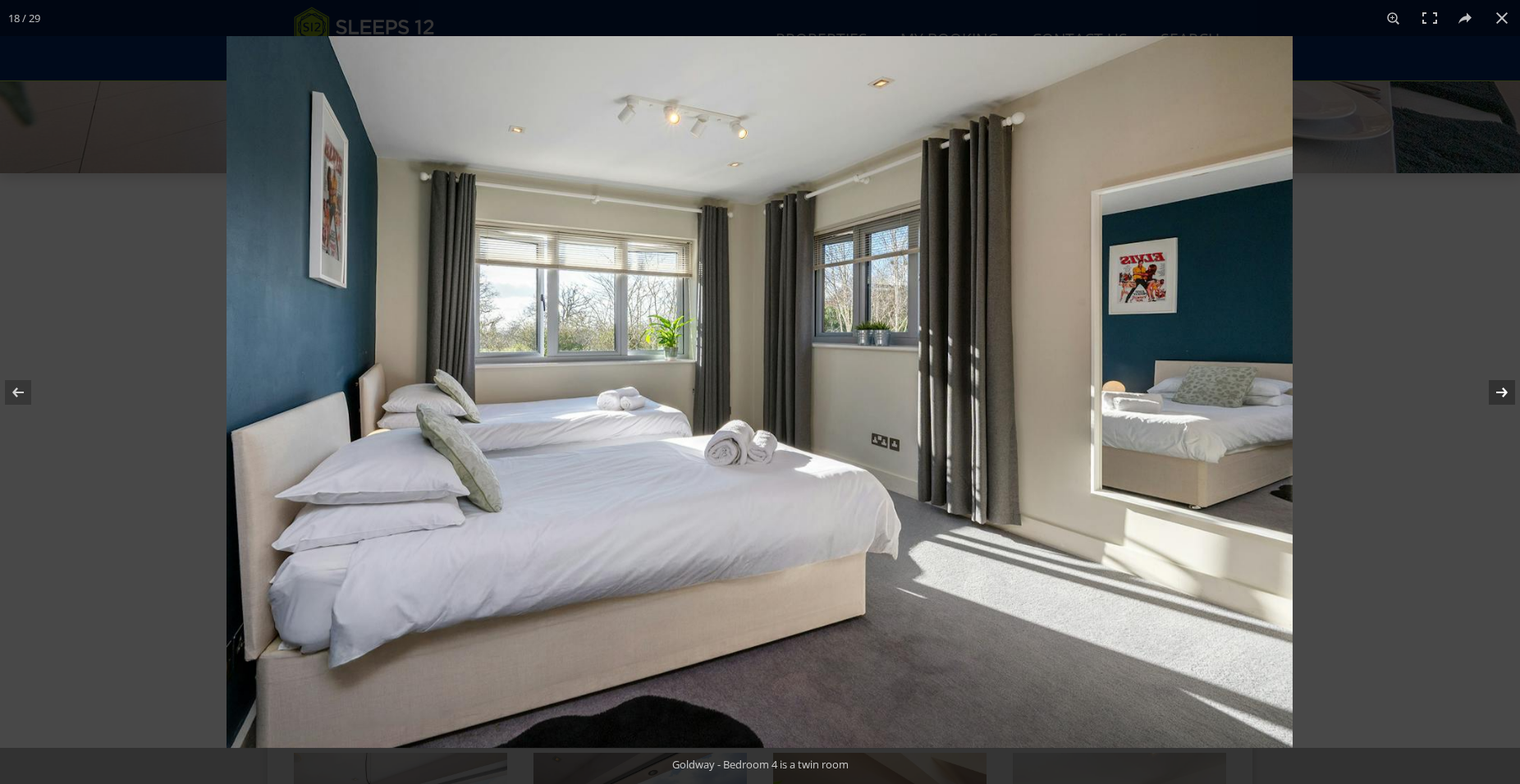
click at [1505, 391] on button at bounding box center [1491, 392] width 57 height 82
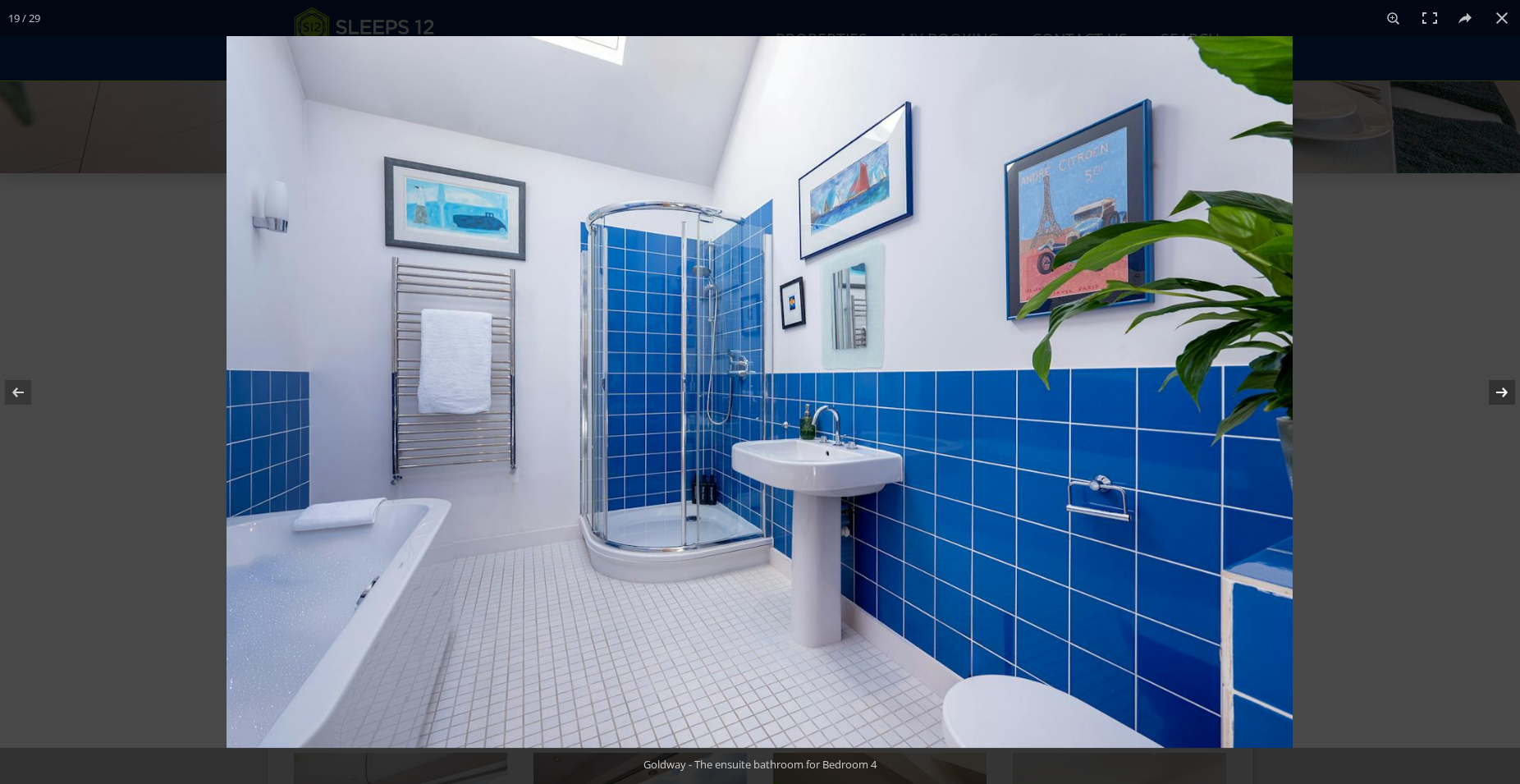
click at [1505, 391] on button at bounding box center [1491, 392] width 57 height 82
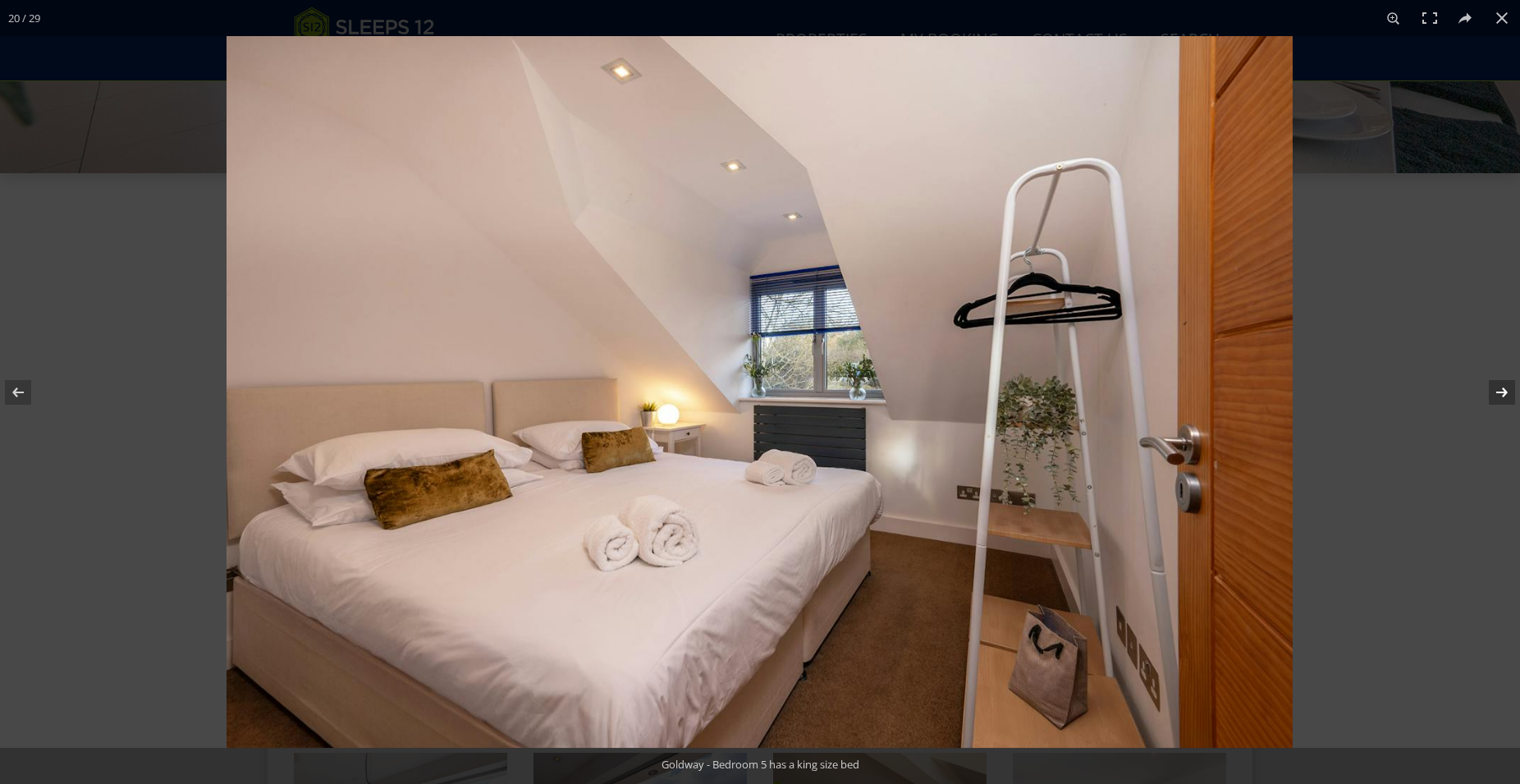
click at [1505, 391] on button at bounding box center [1491, 392] width 57 height 82
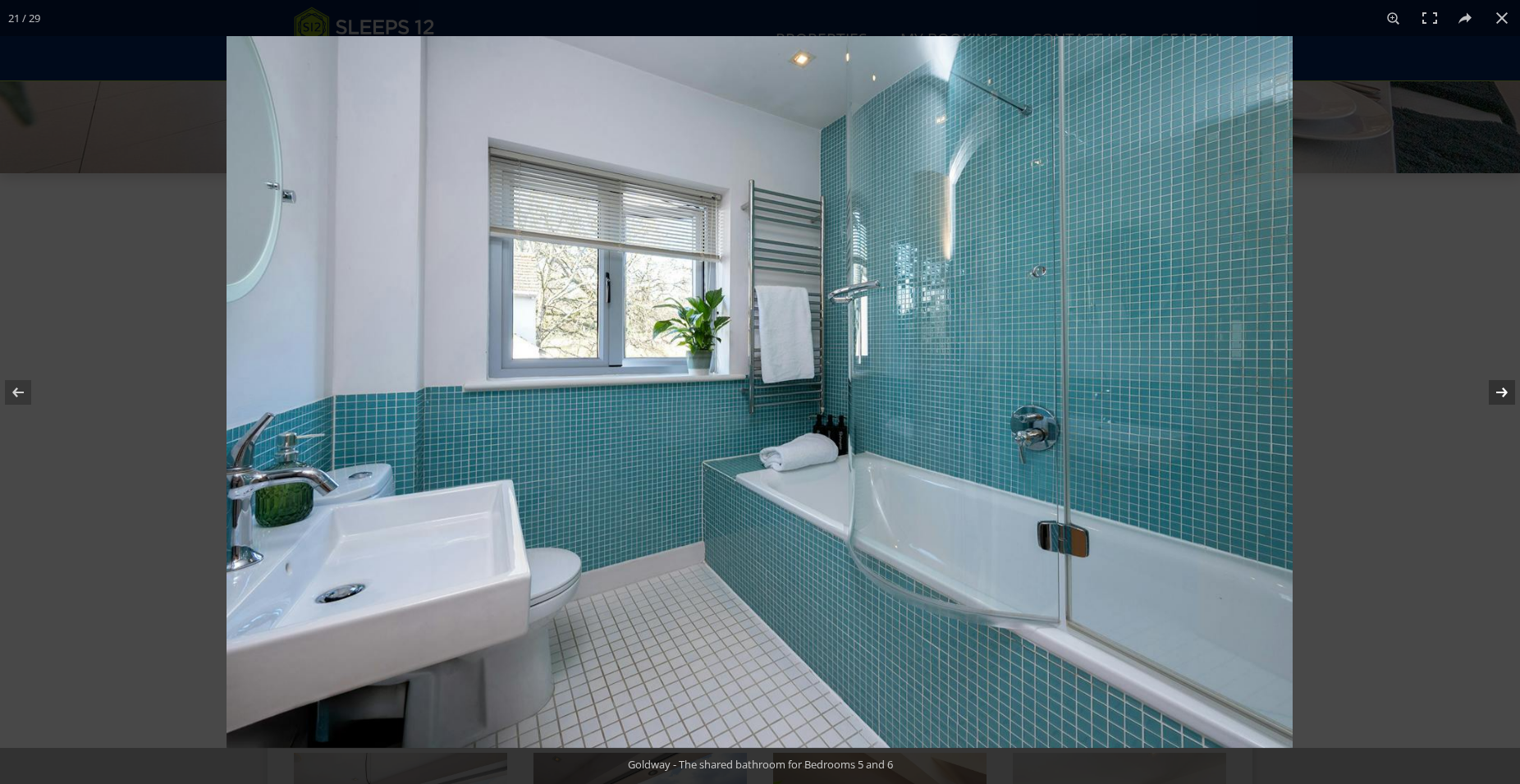
click at [1505, 391] on button at bounding box center [1491, 392] width 57 height 82
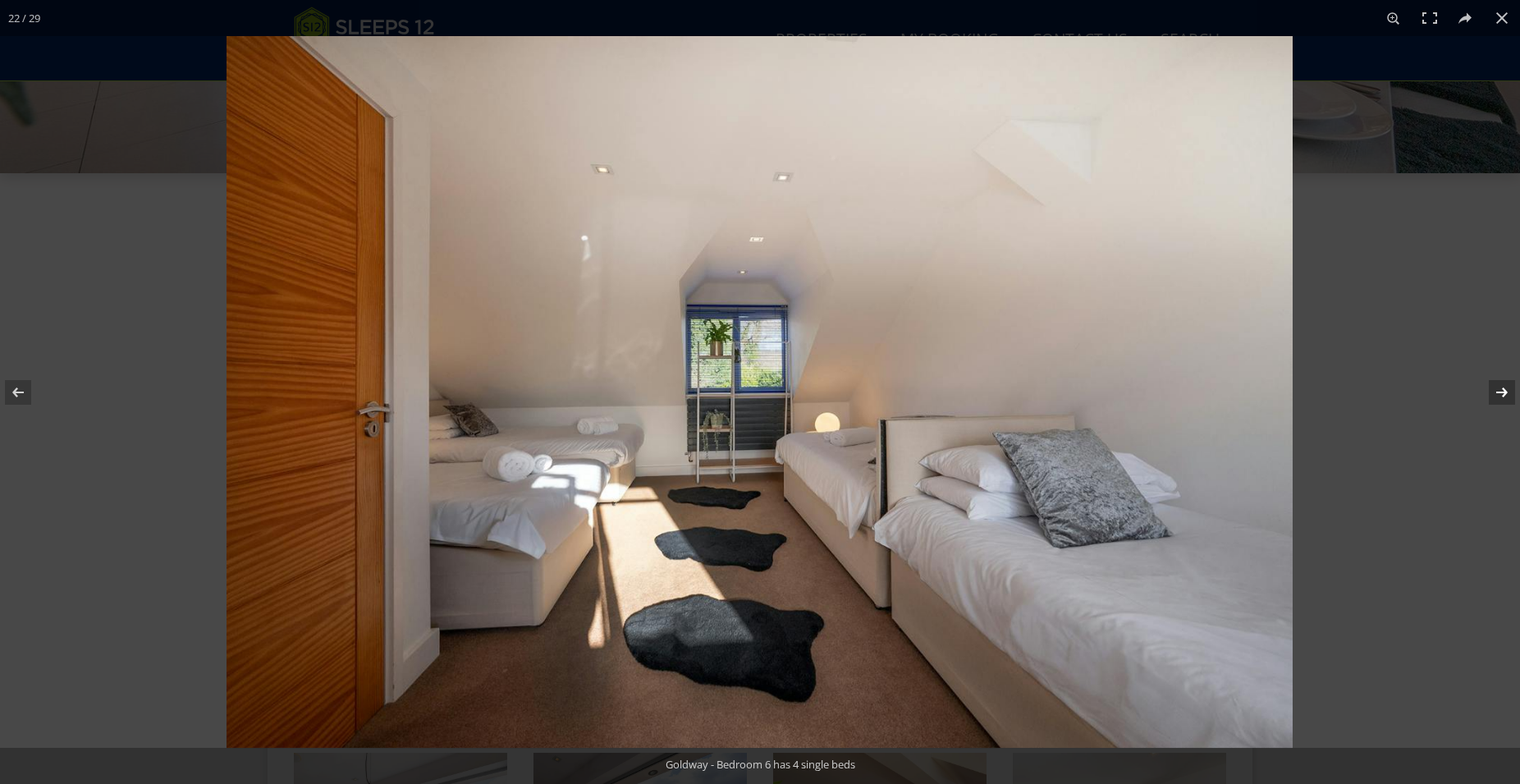
click at [1505, 391] on button at bounding box center [1491, 392] width 57 height 82
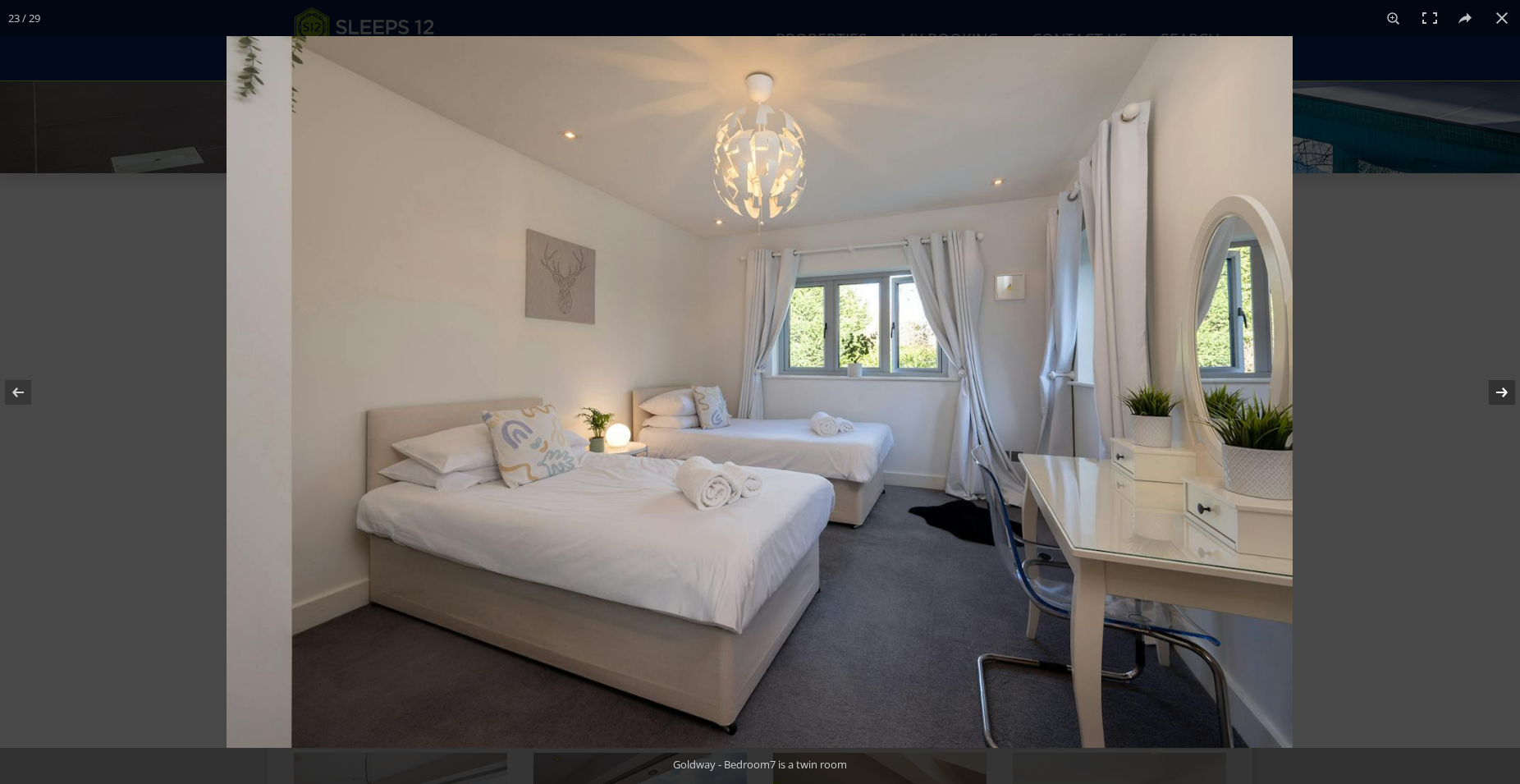
click at [1505, 391] on button at bounding box center [1491, 392] width 57 height 82
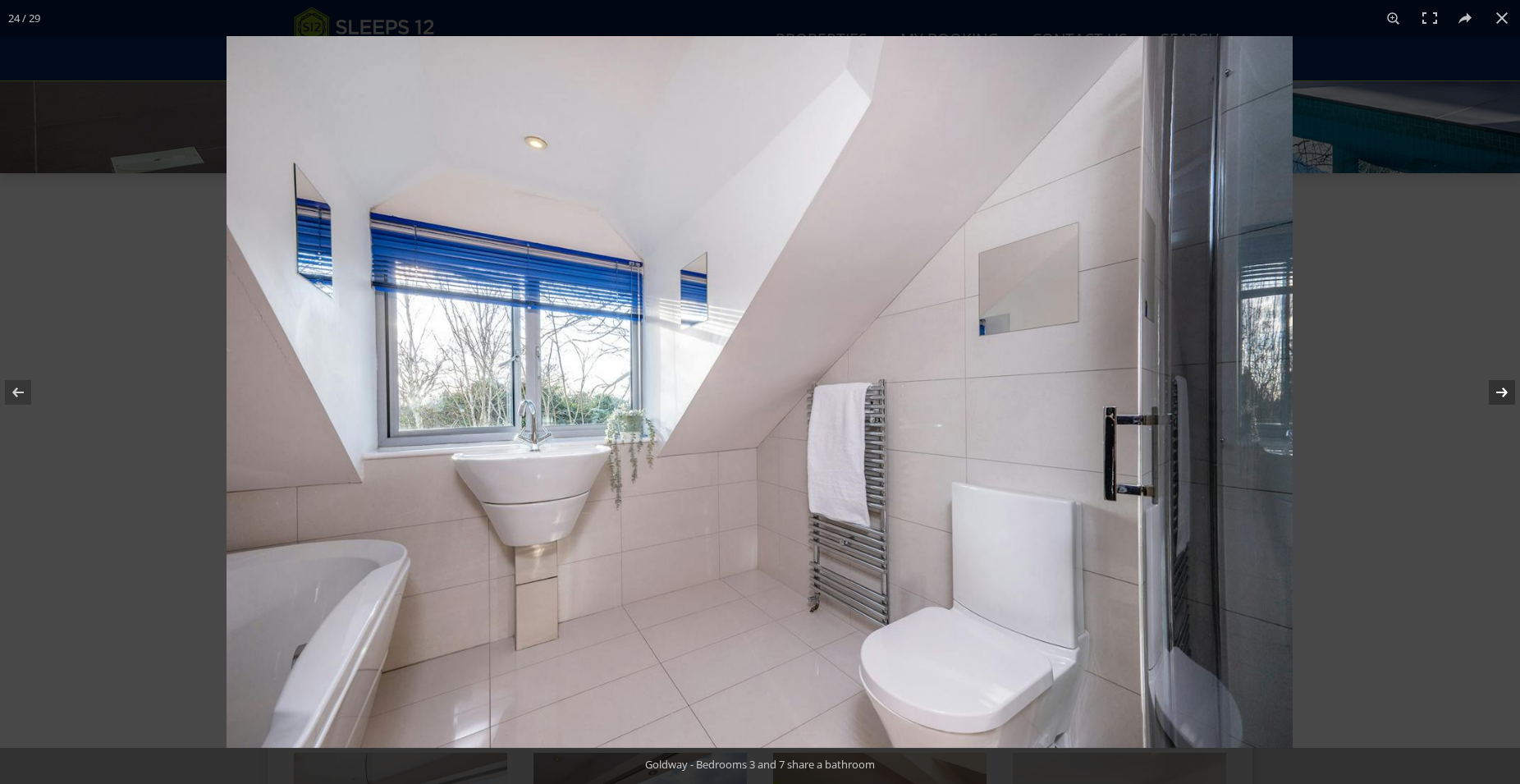
click at [1505, 391] on button at bounding box center [1491, 392] width 57 height 82
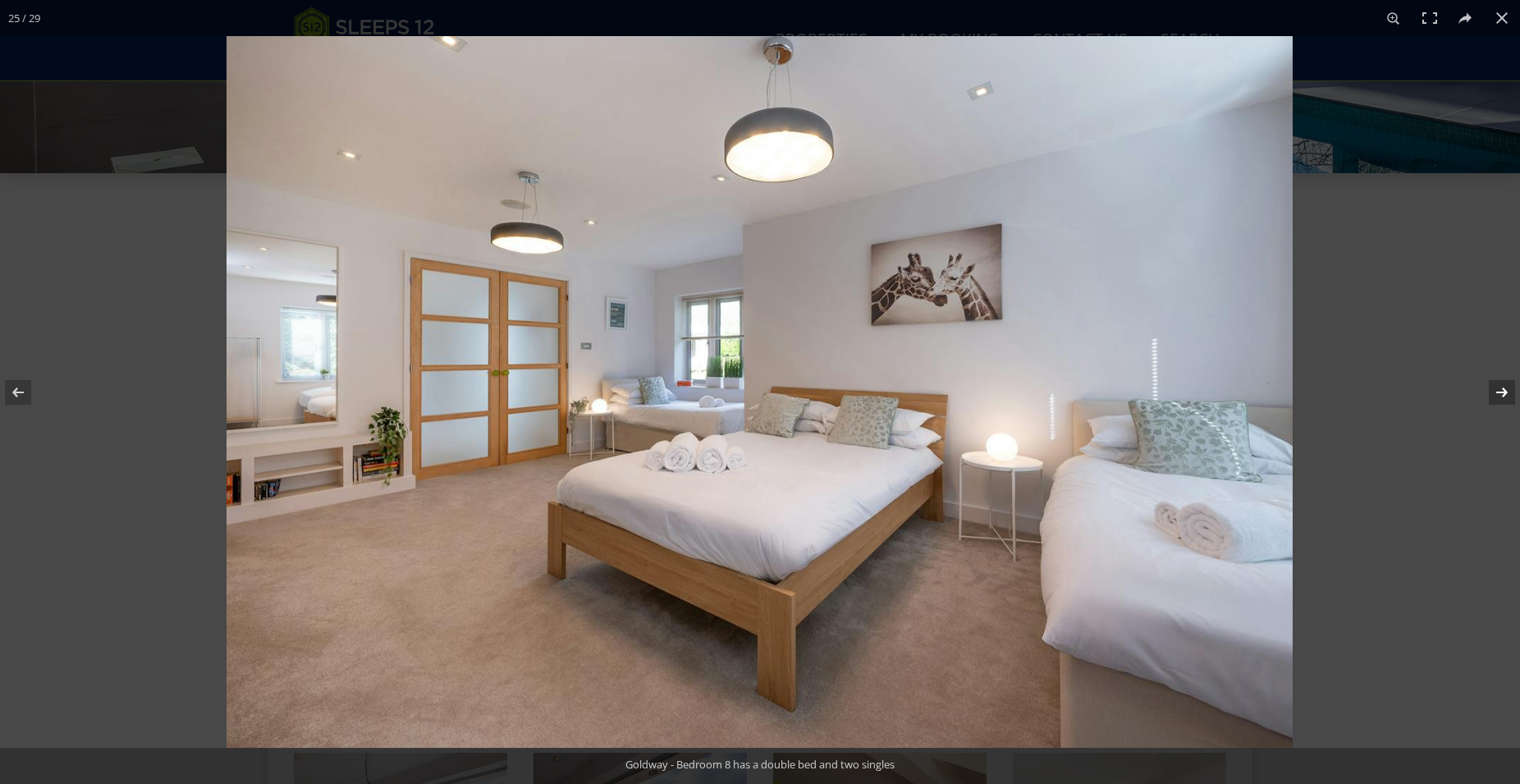
click at [1505, 391] on button at bounding box center [1491, 392] width 57 height 82
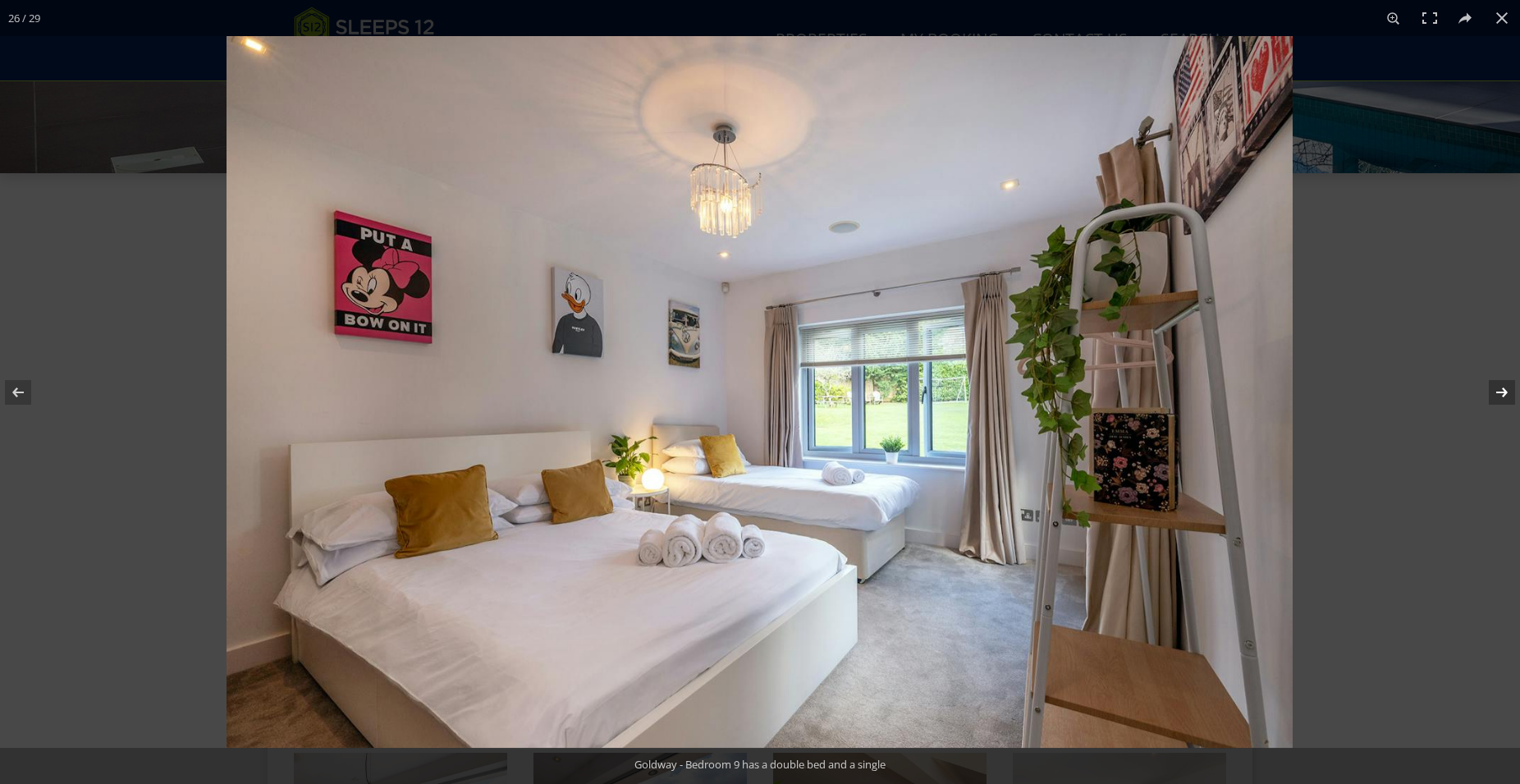
click at [1505, 391] on button at bounding box center [1491, 392] width 57 height 82
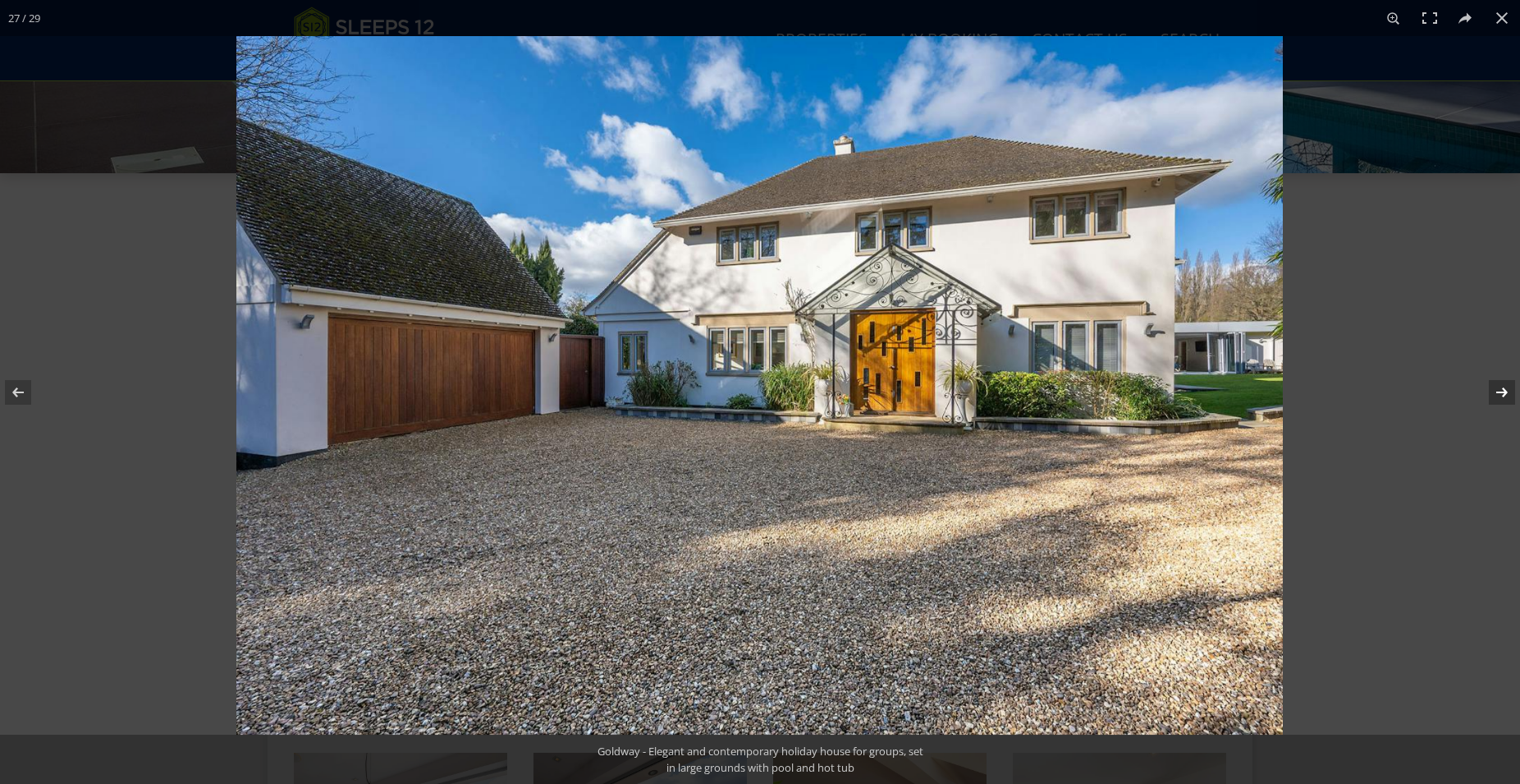
click at [1505, 391] on button at bounding box center [1491, 392] width 57 height 82
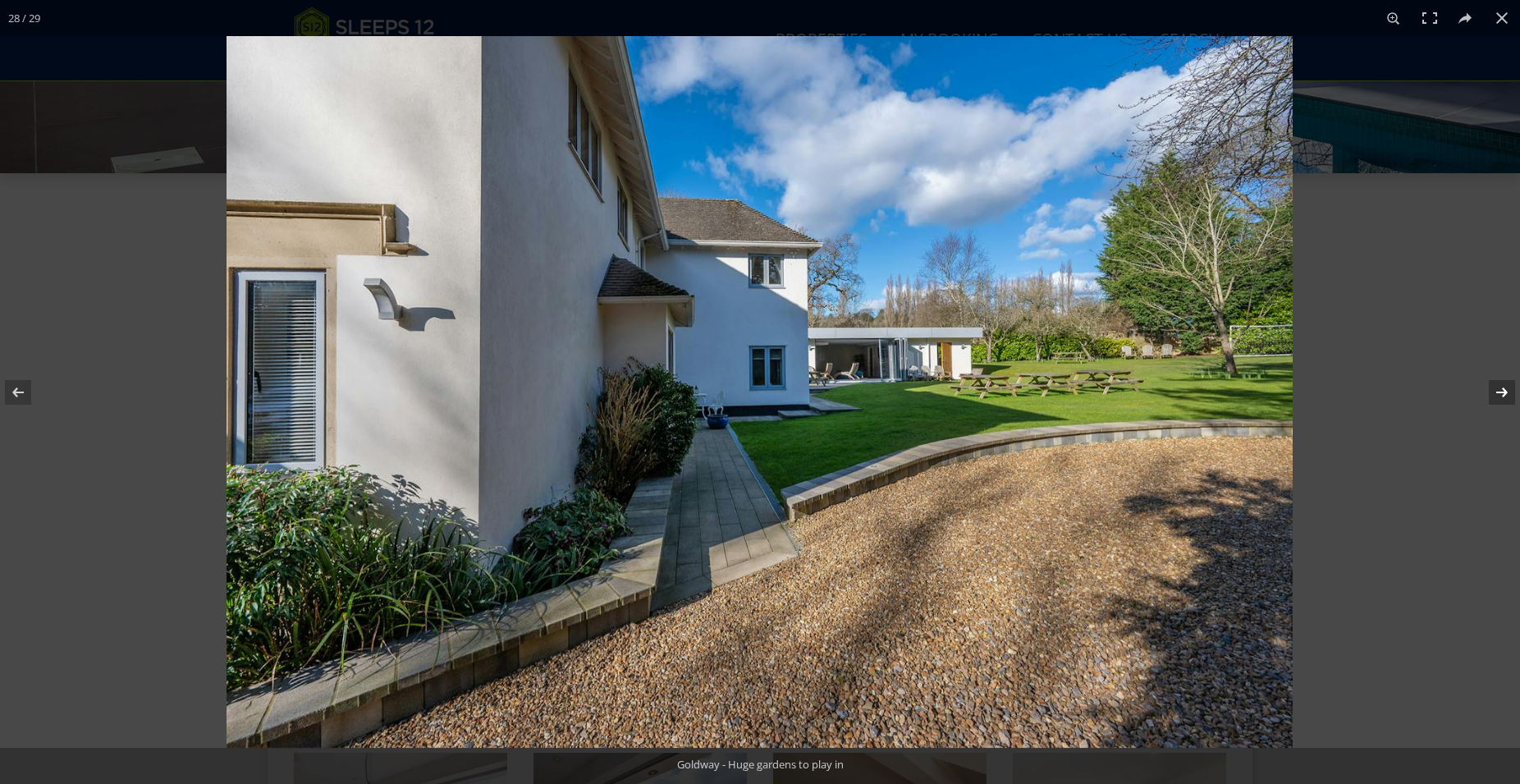
click at [1505, 391] on button at bounding box center [1491, 392] width 57 height 82
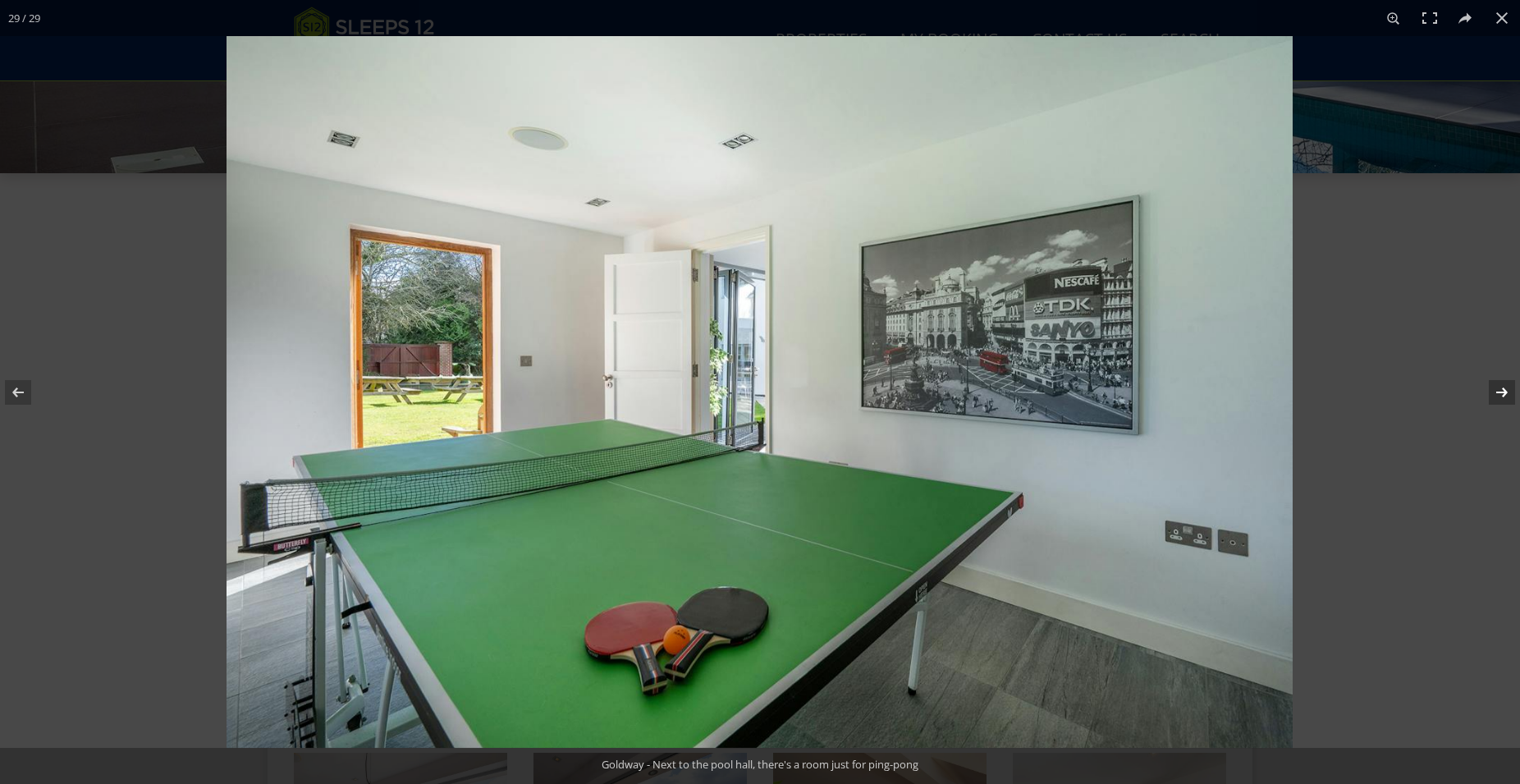
click at [1505, 391] on button at bounding box center [1491, 392] width 57 height 82
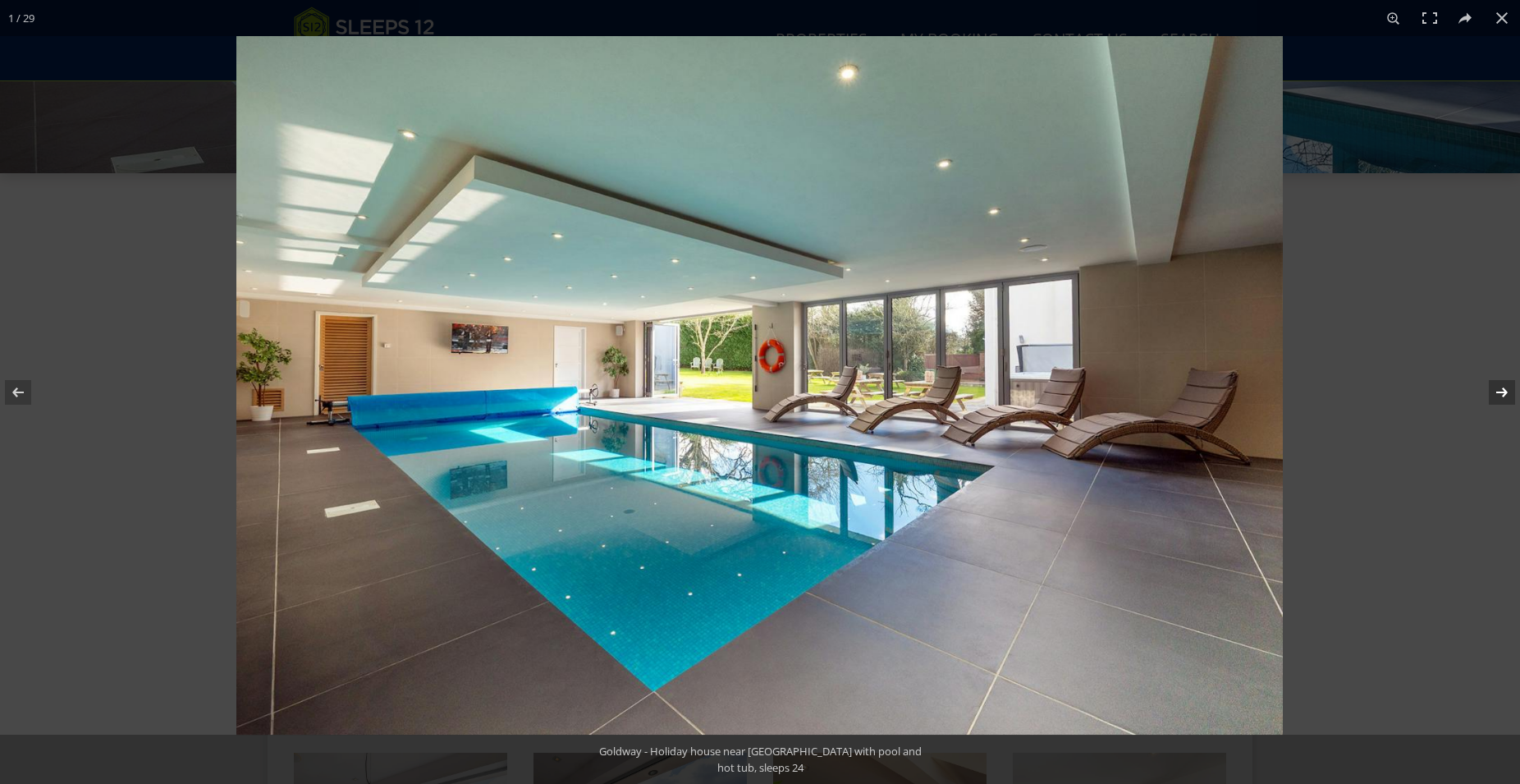
click at [1505, 391] on button at bounding box center [1491, 392] width 57 height 82
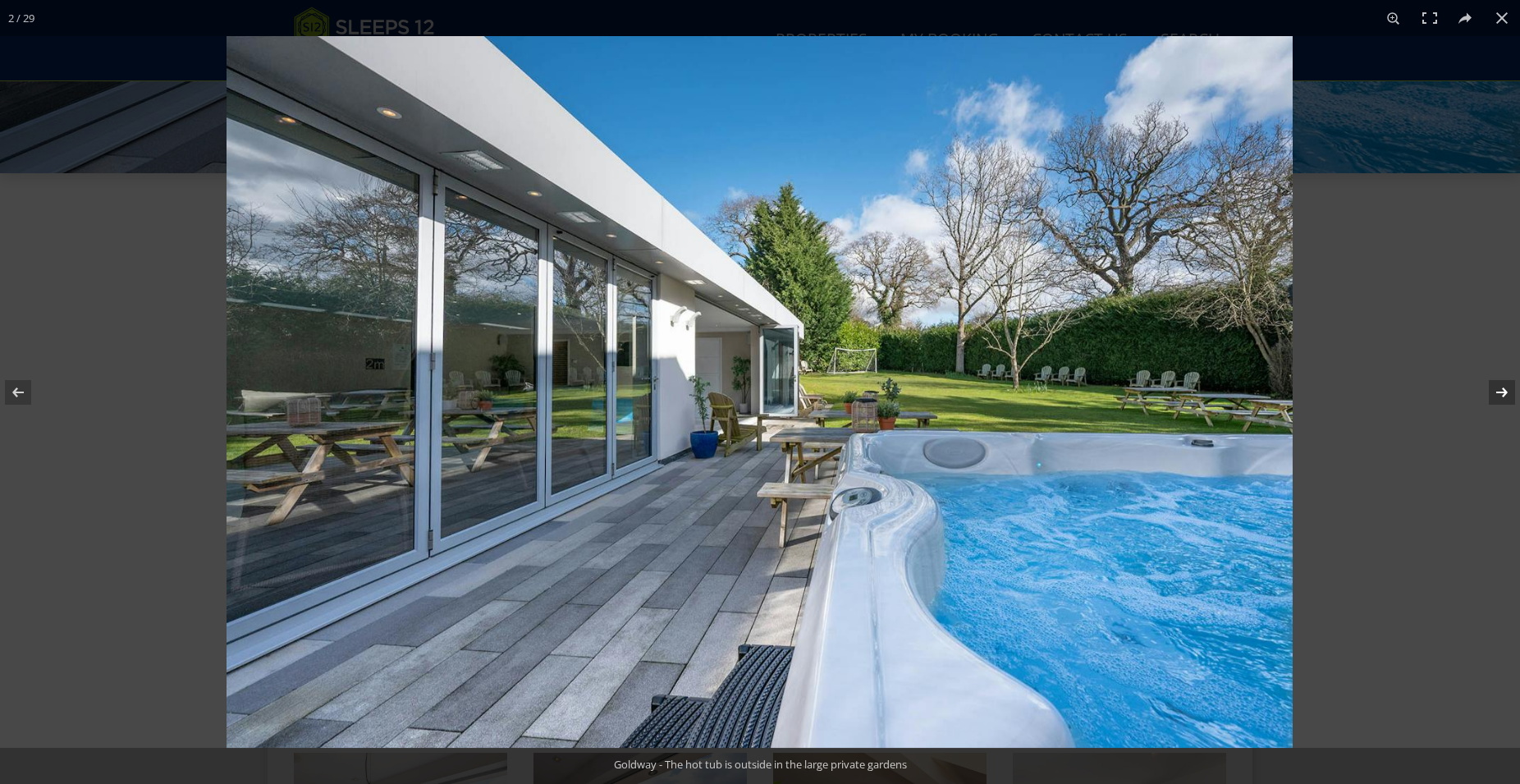
click at [1505, 391] on button at bounding box center [1491, 392] width 57 height 82
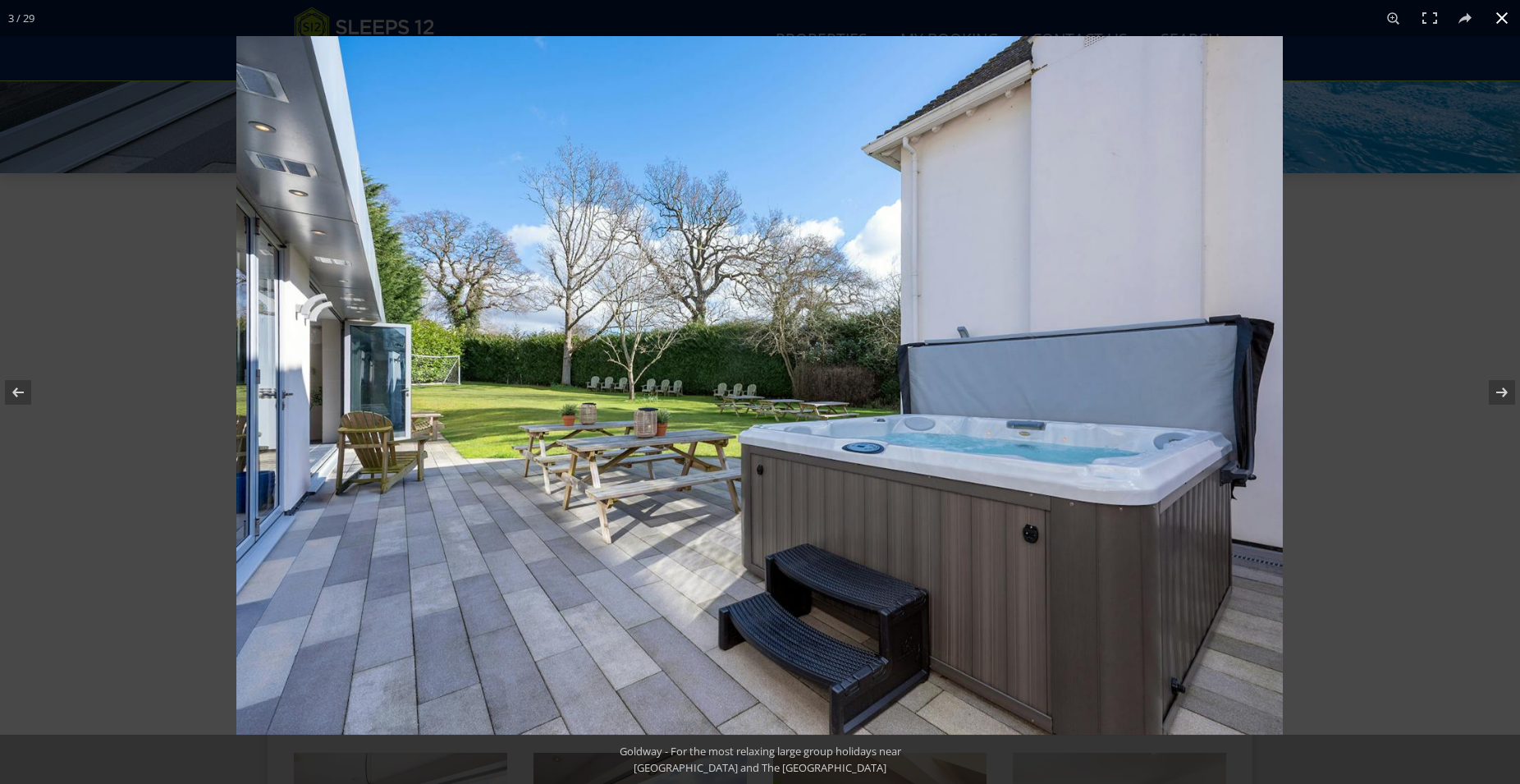
click at [1499, 11] on button at bounding box center [1502, 18] width 36 height 36
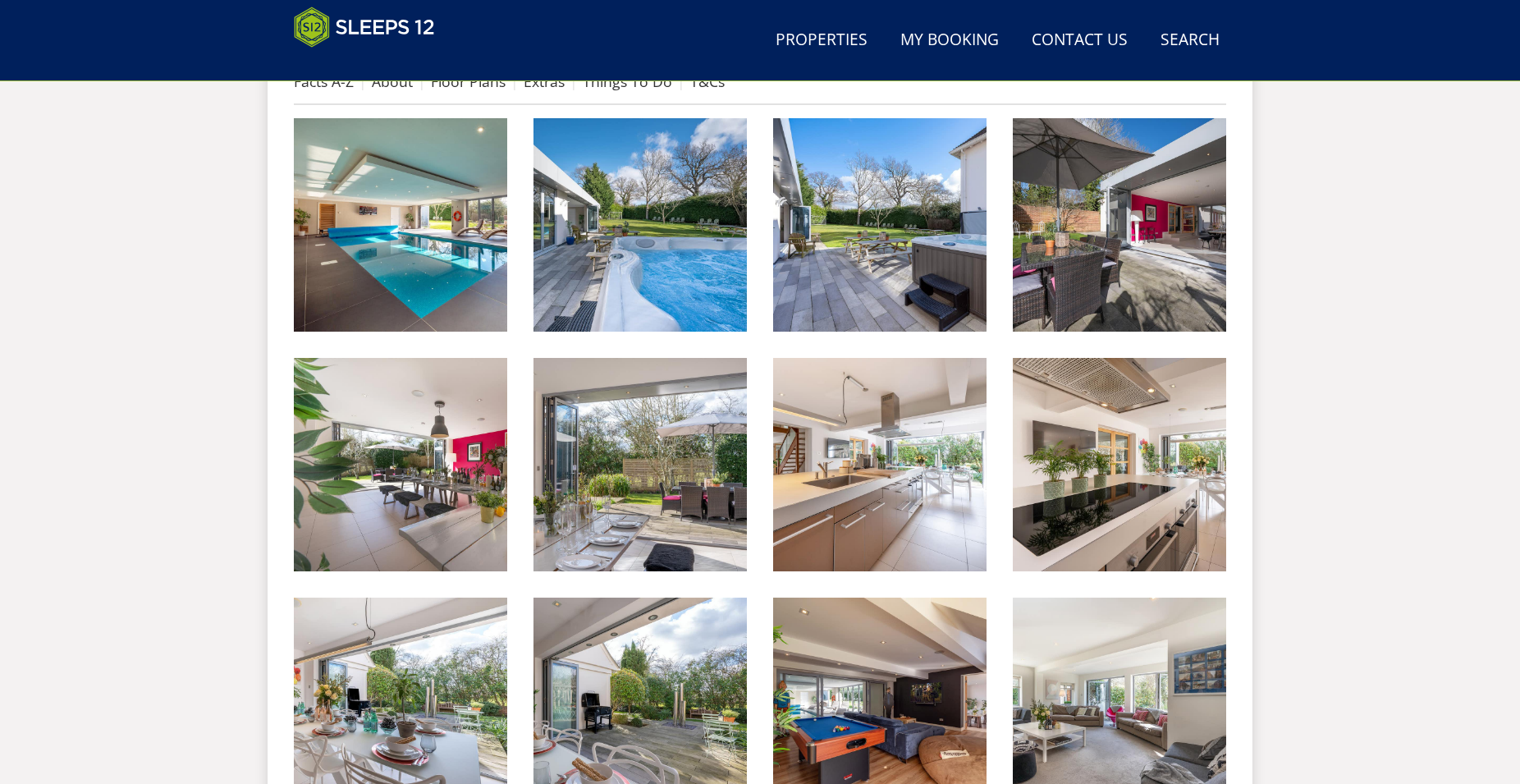
scroll to position [435, 0]
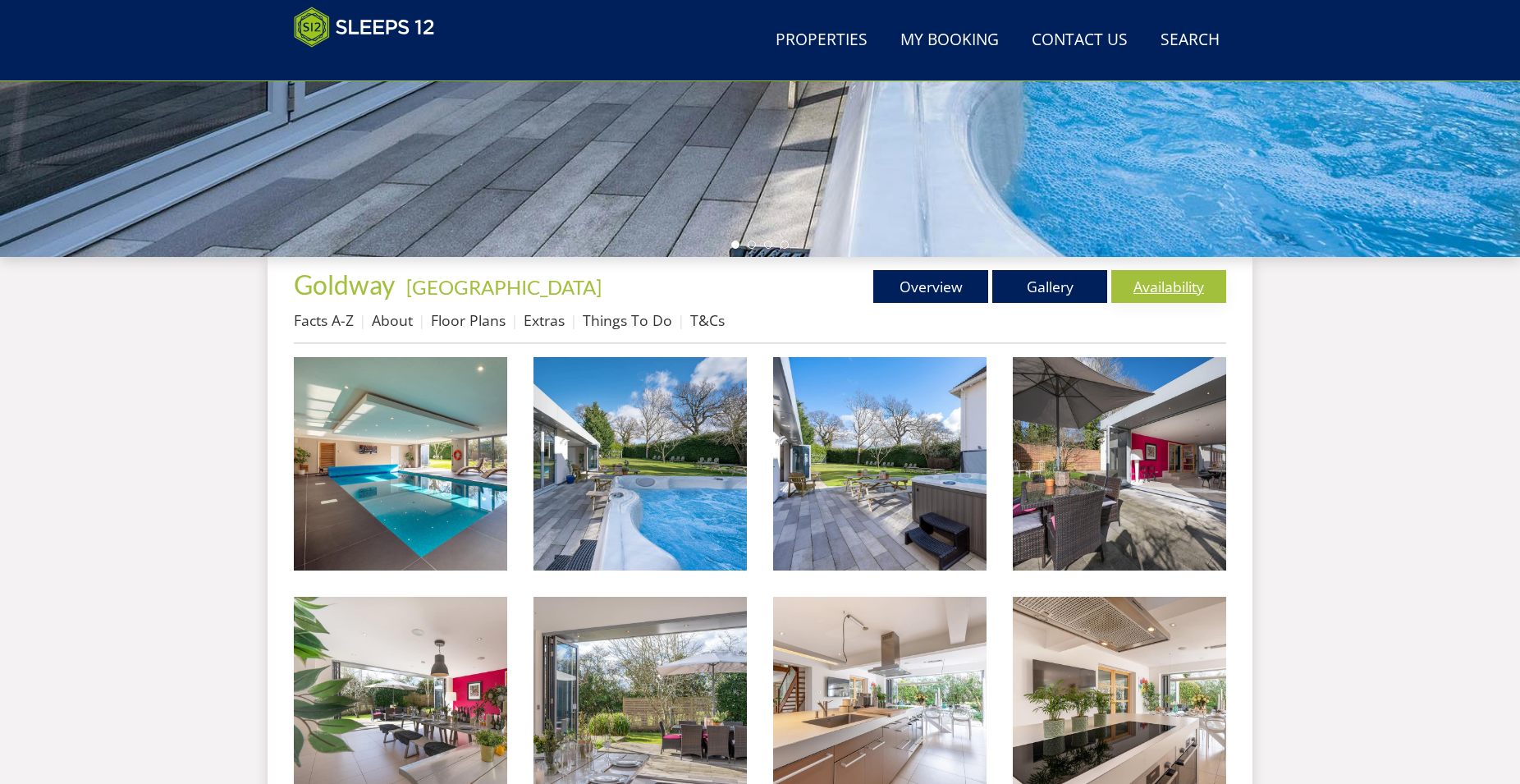
click at [1177, 283] on link "Availability" at bounding box center [1168, 286] width 115 height 33
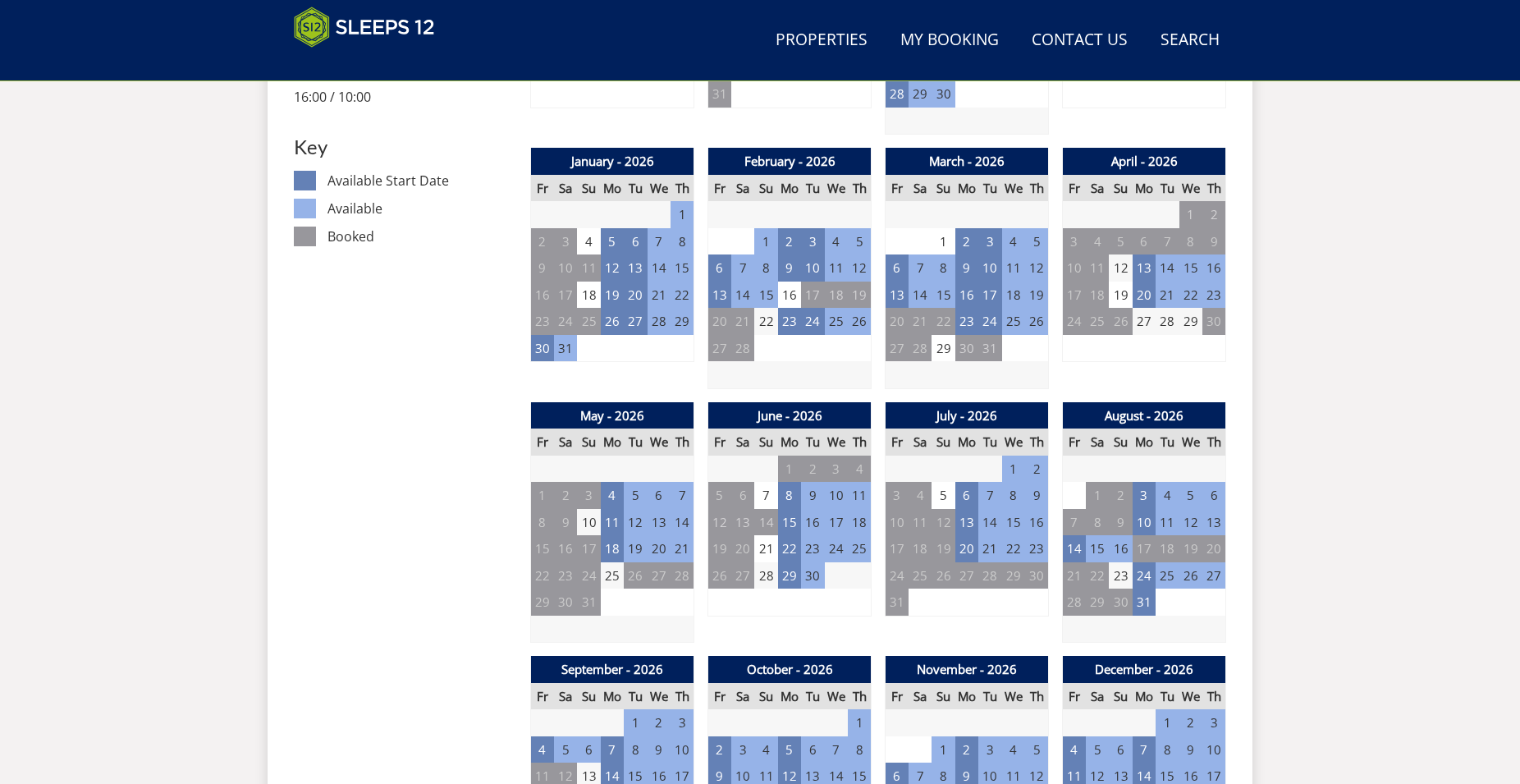
scroll to position [937, 0]
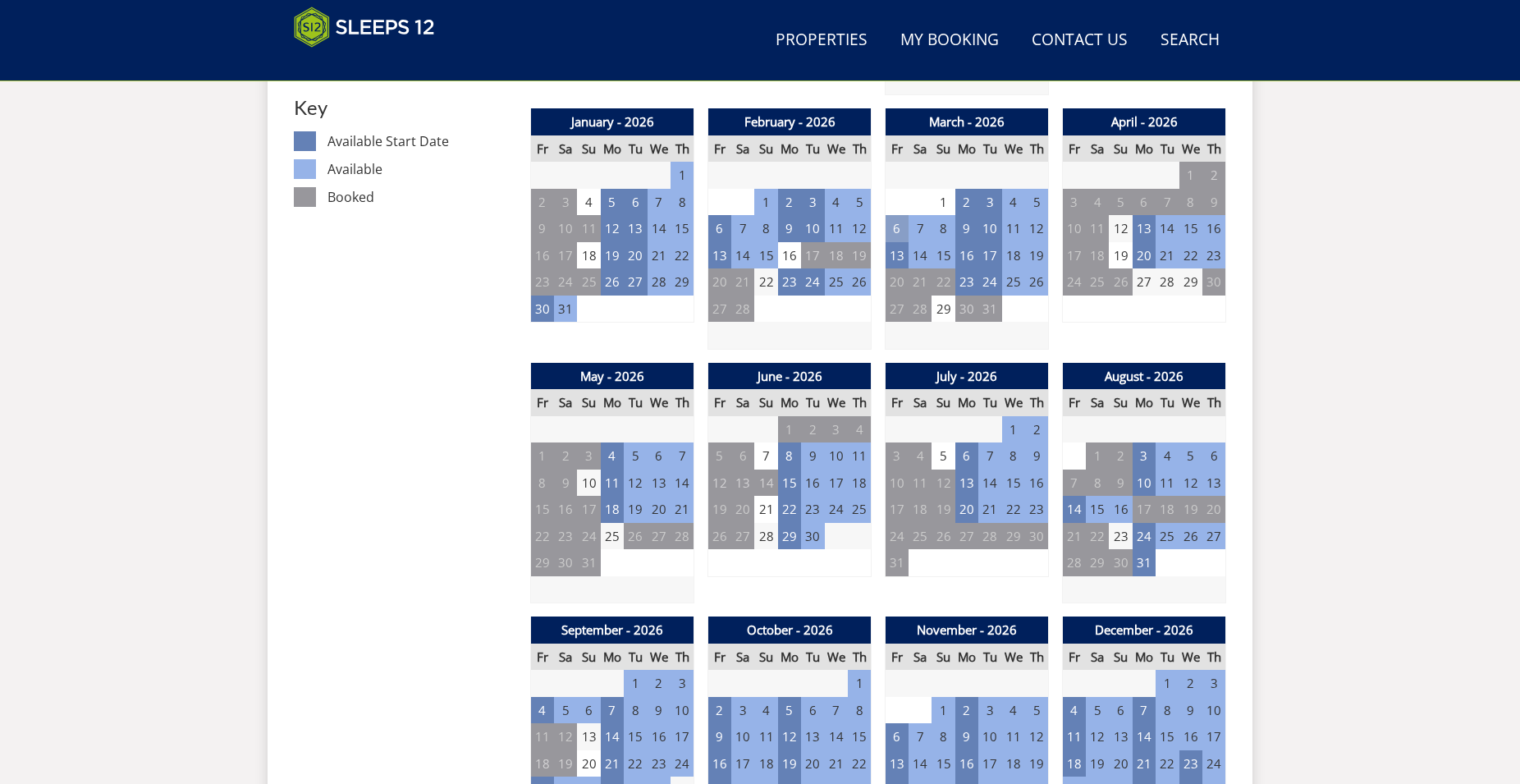
click at [898, 226] on td "6" at bounding box center [897, 229] width 23 height 27
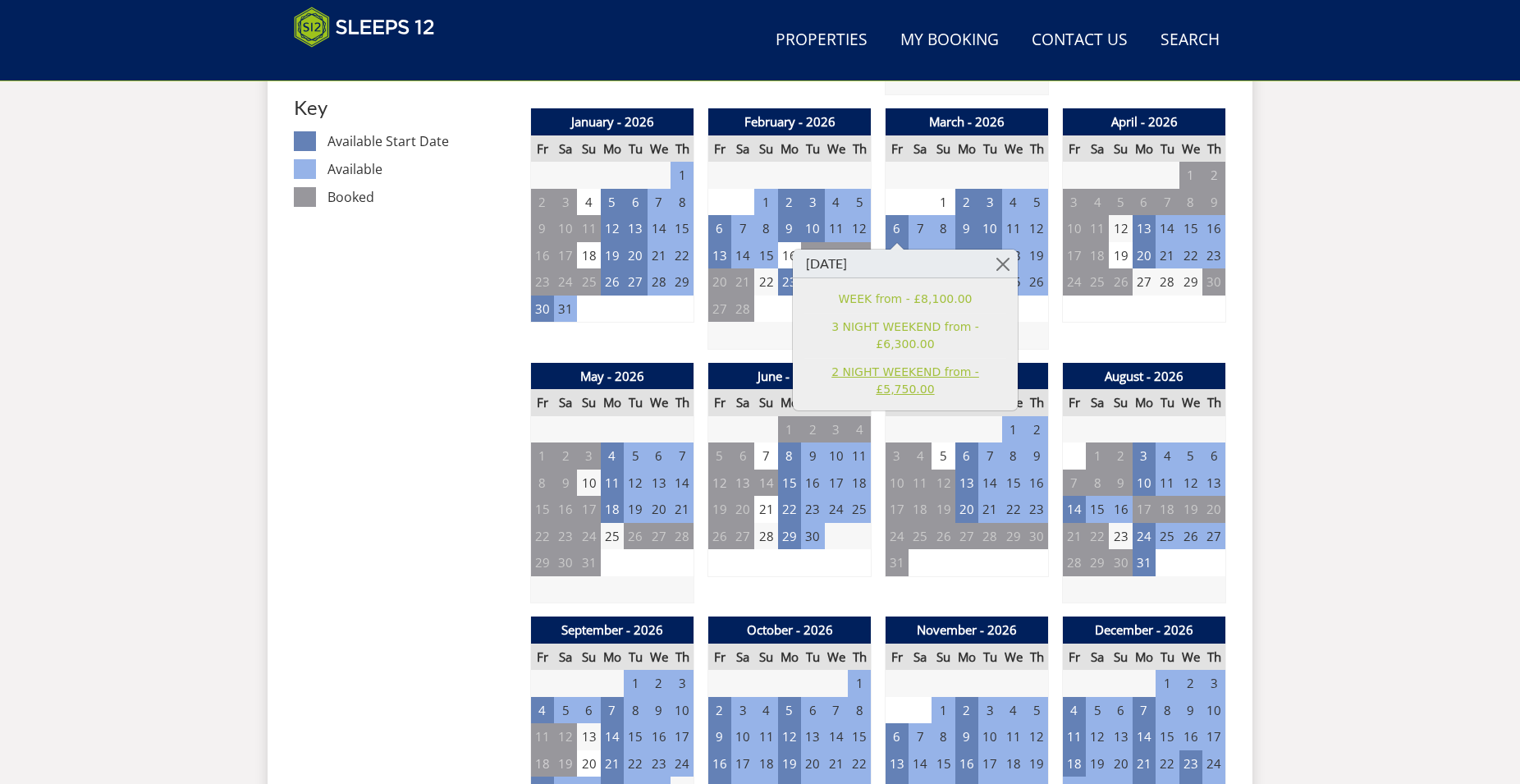
click at [859, 363] on link "2 NIGHT WEEKEND from - £5,750.00" at bounding box center [905, 381] width 202 height 34
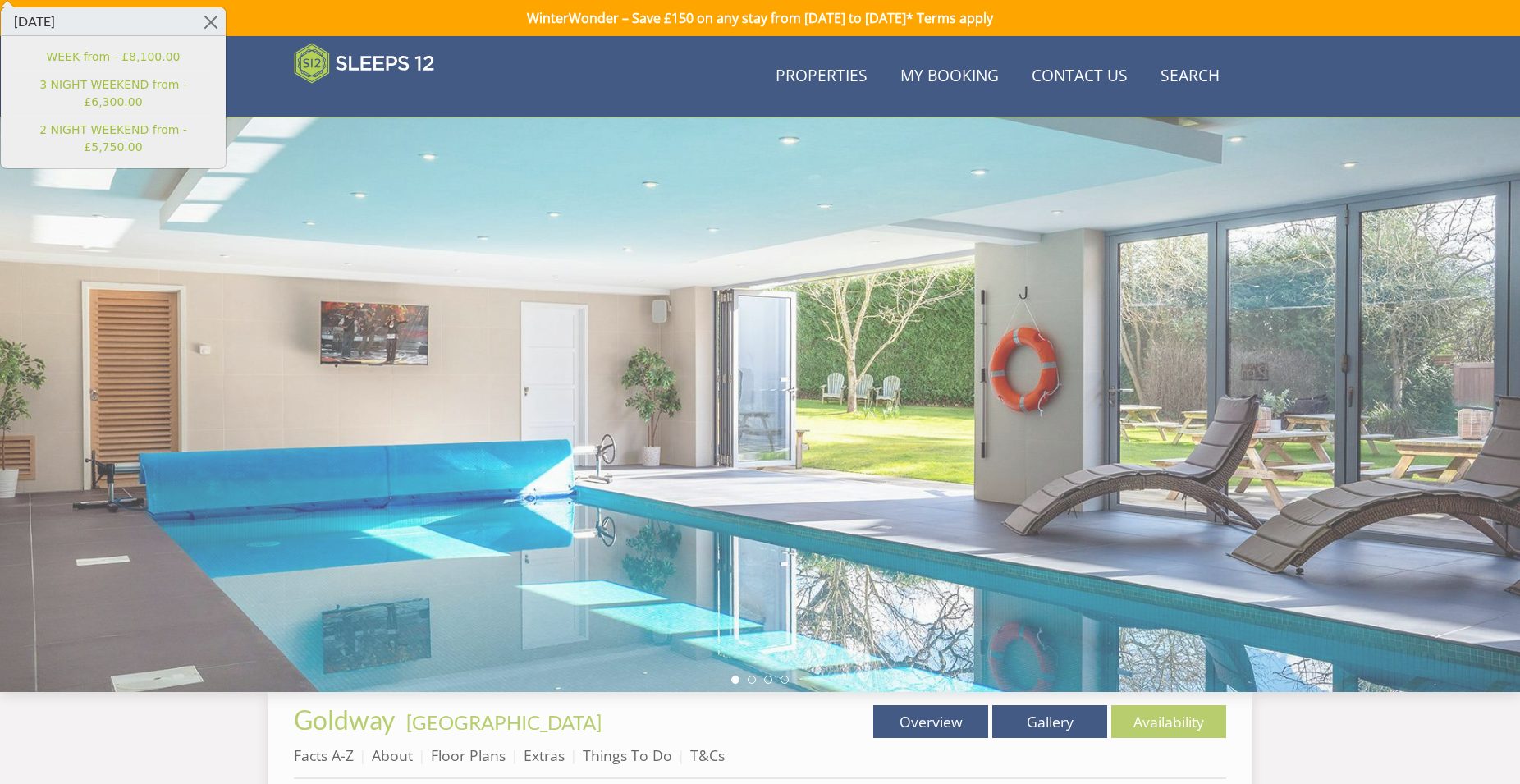
scroll to position [937, 0]
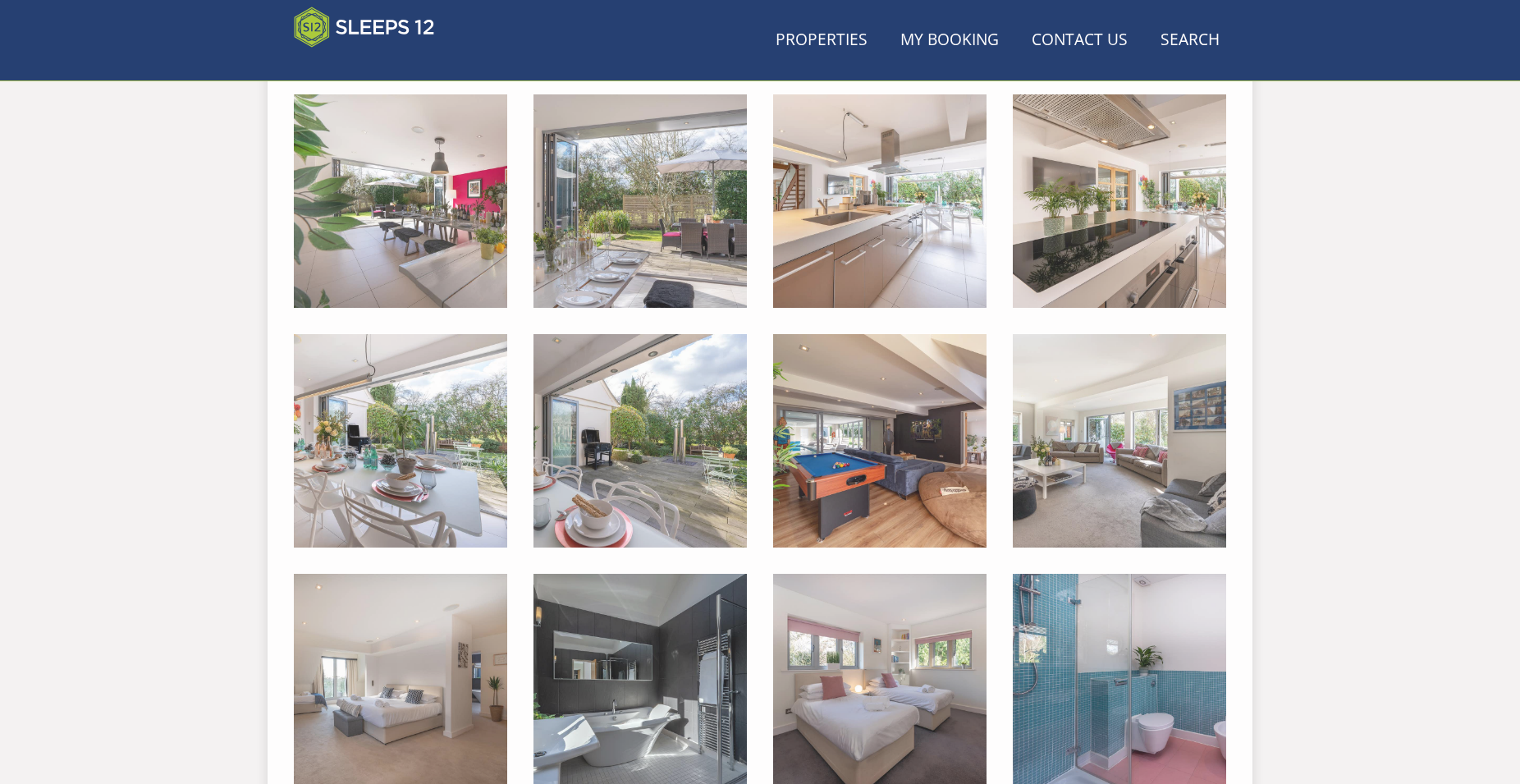
scroll to position [435, 0]
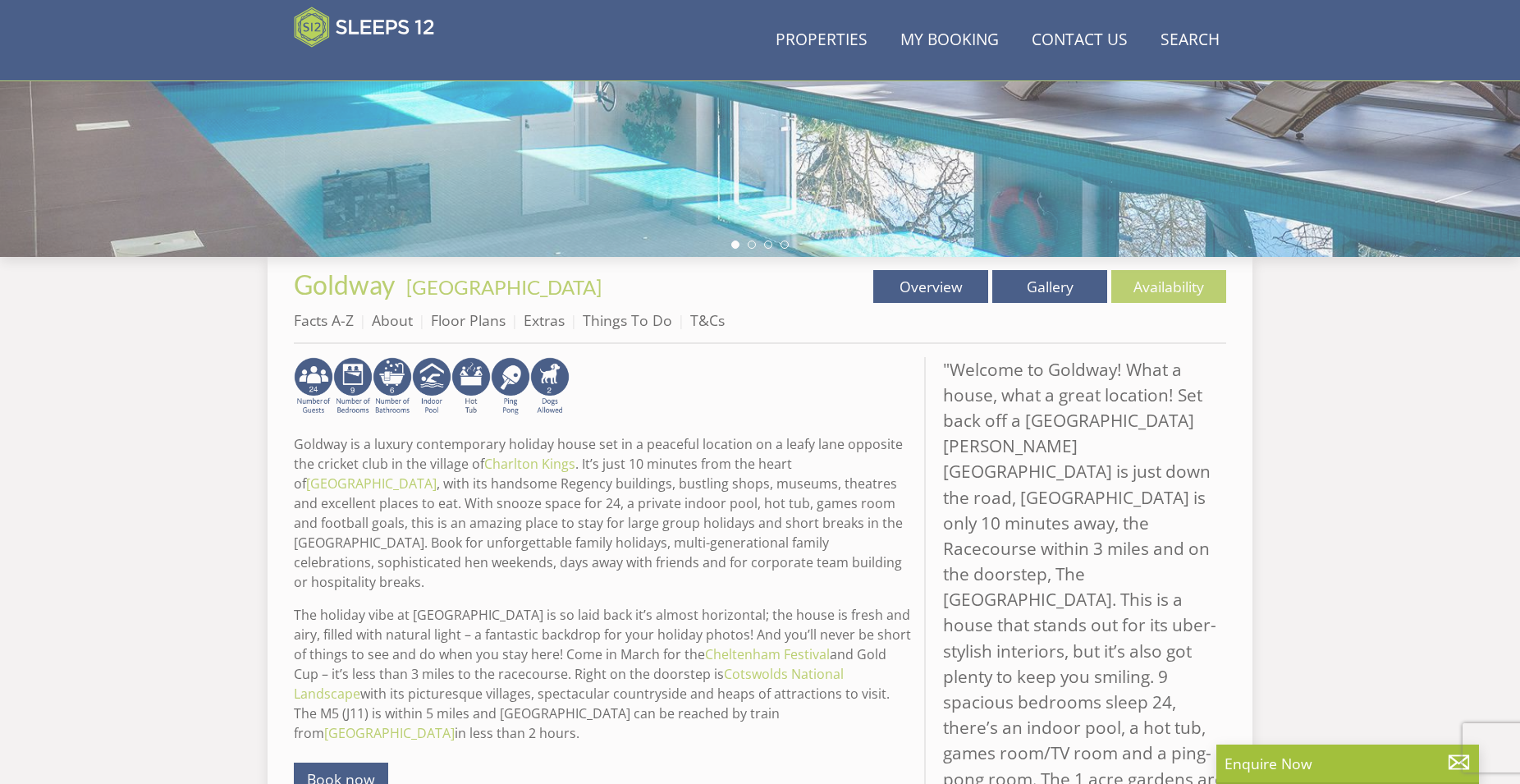
scroll to position [100, 0]
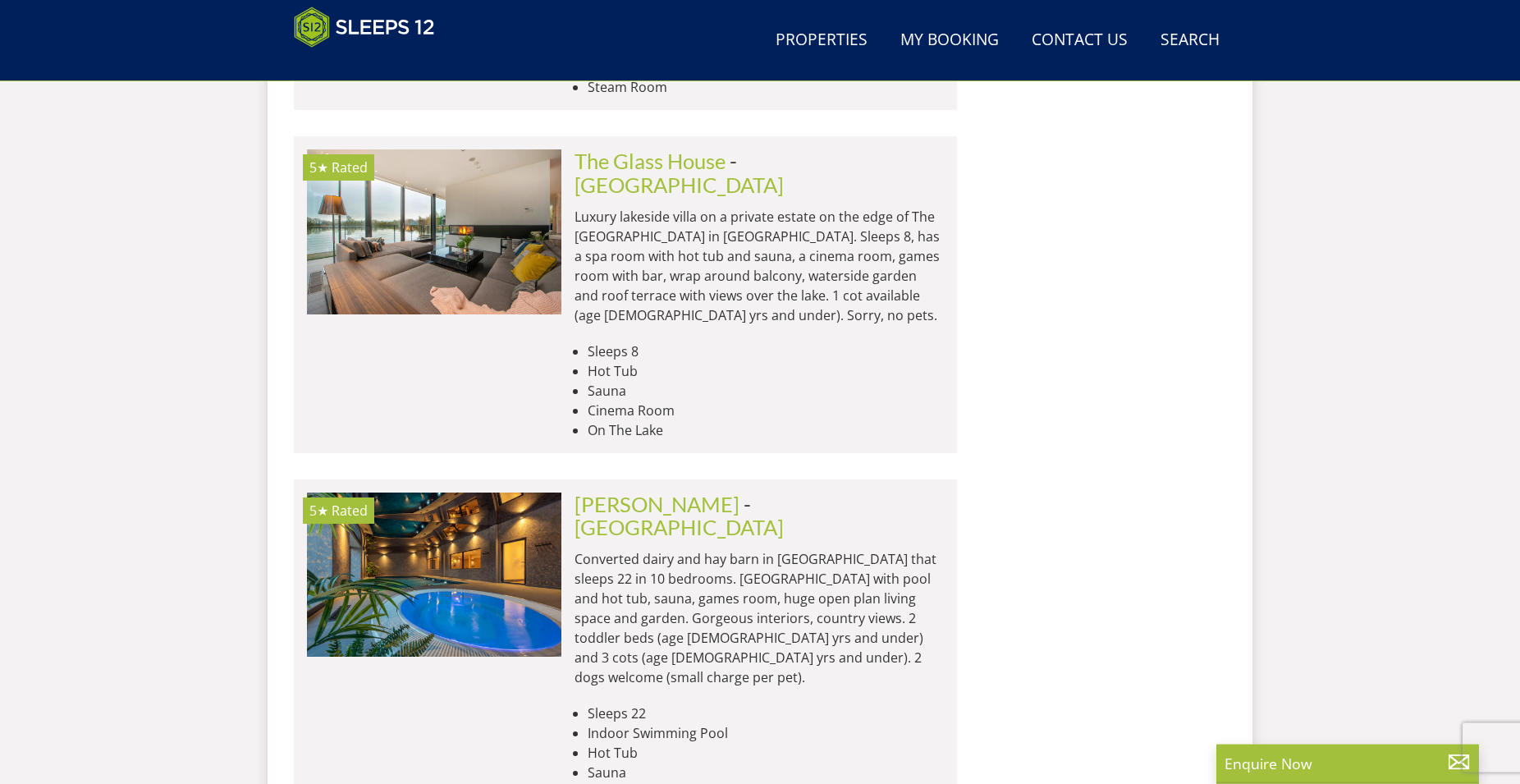
scroll to position [13159, 0]
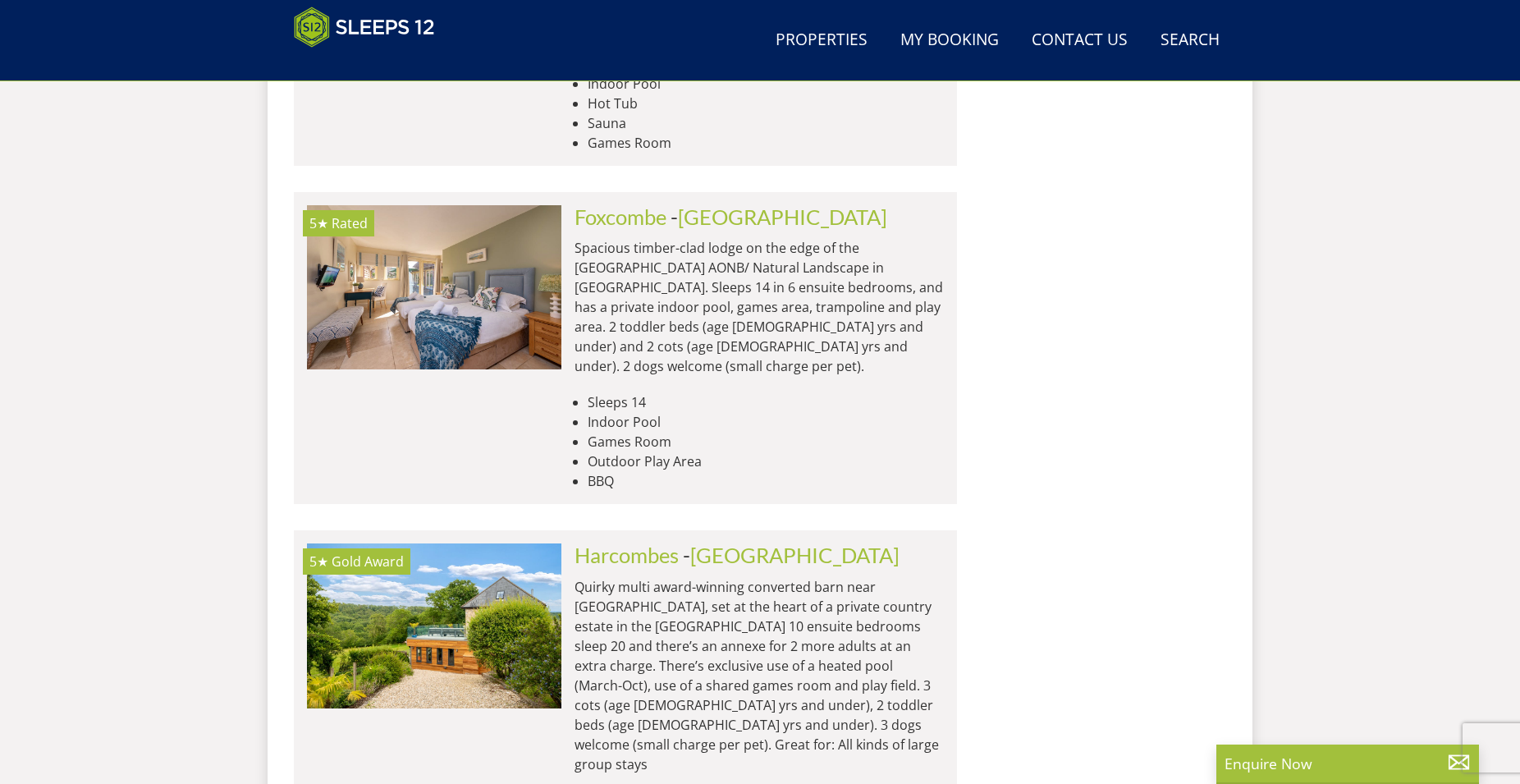
scroll to position [14414, 0]
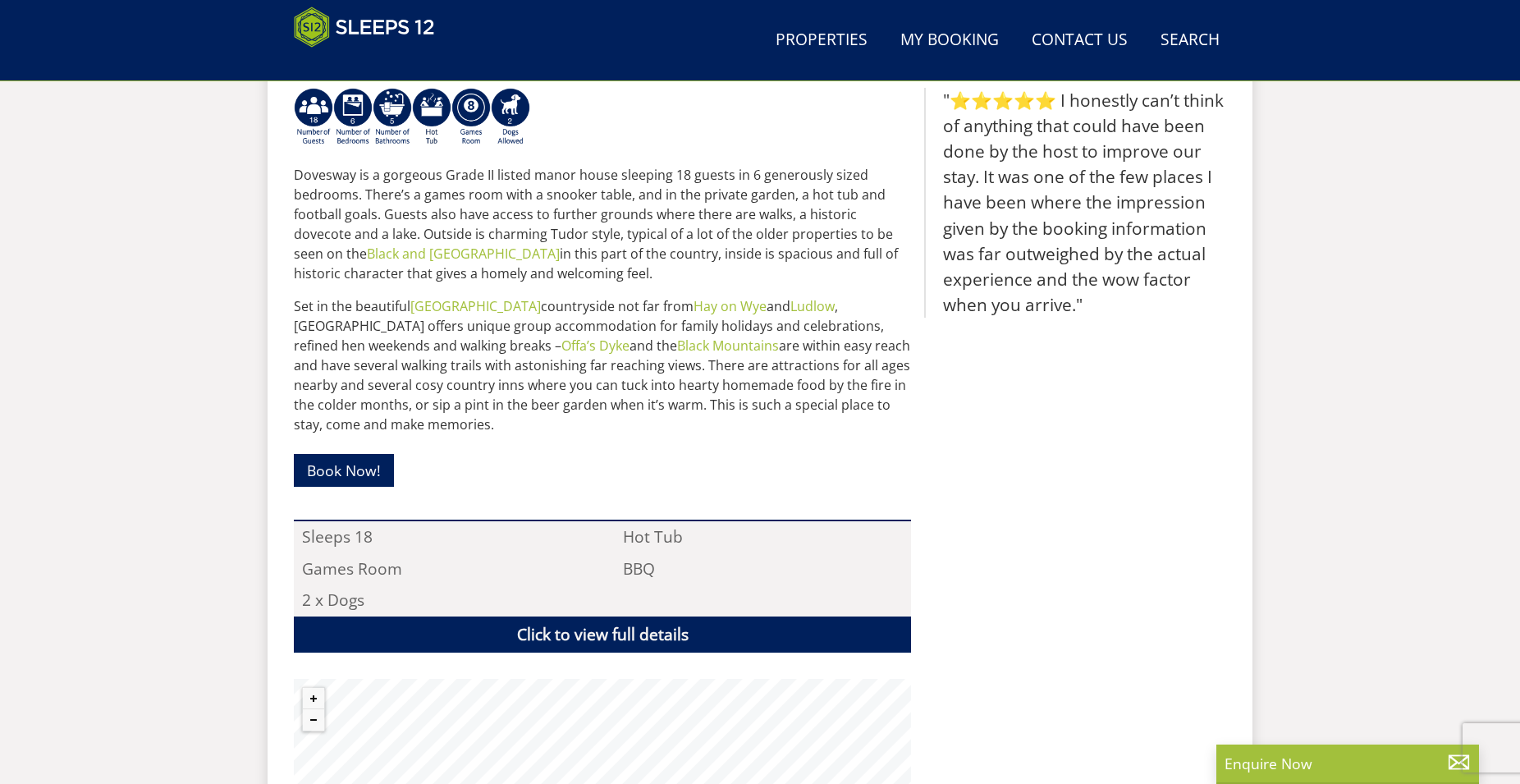
scroll to position [703, 0]
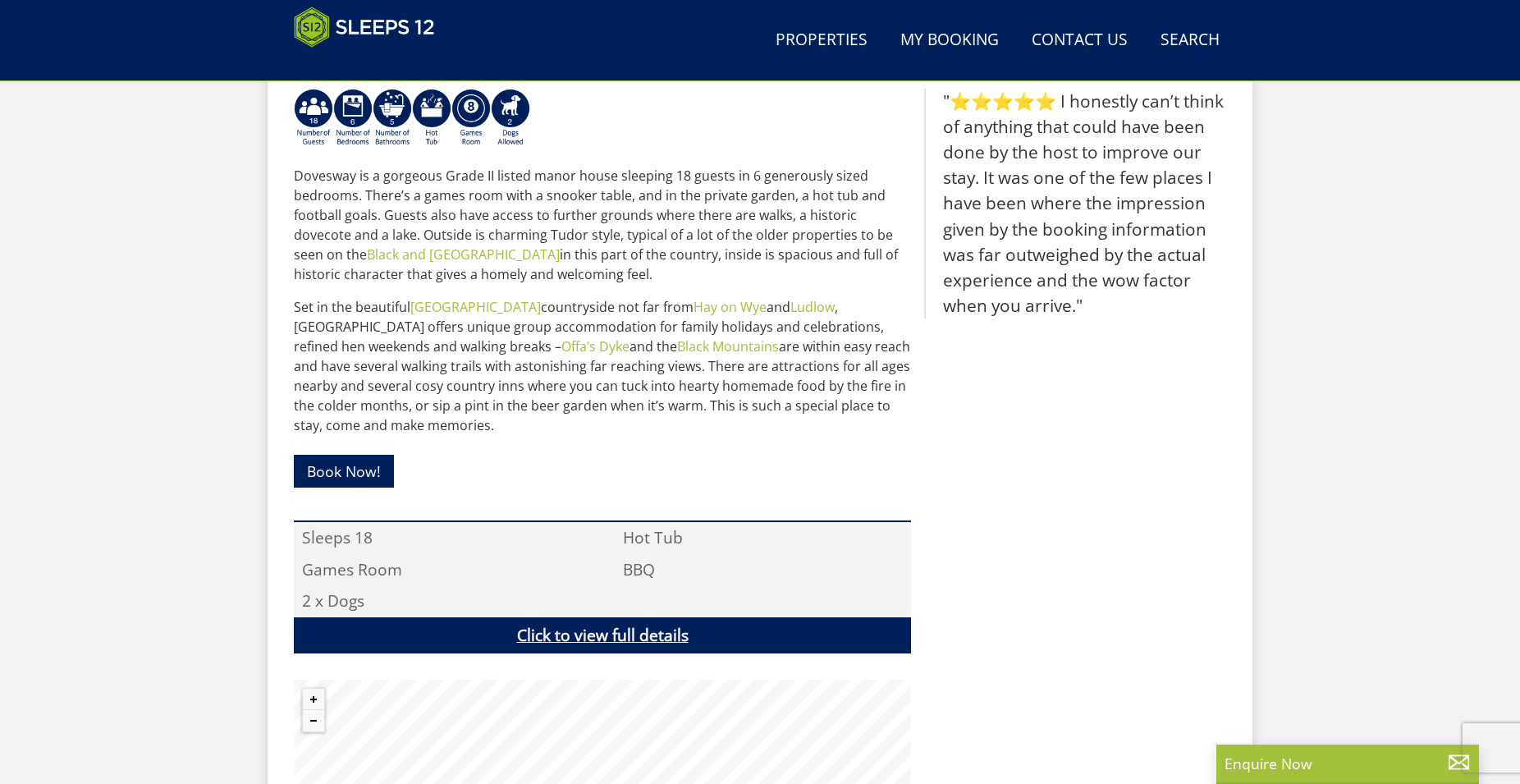
click at [583, 637] on link "Click to view full details" at bounding box center [602, 635] width 617 height 37
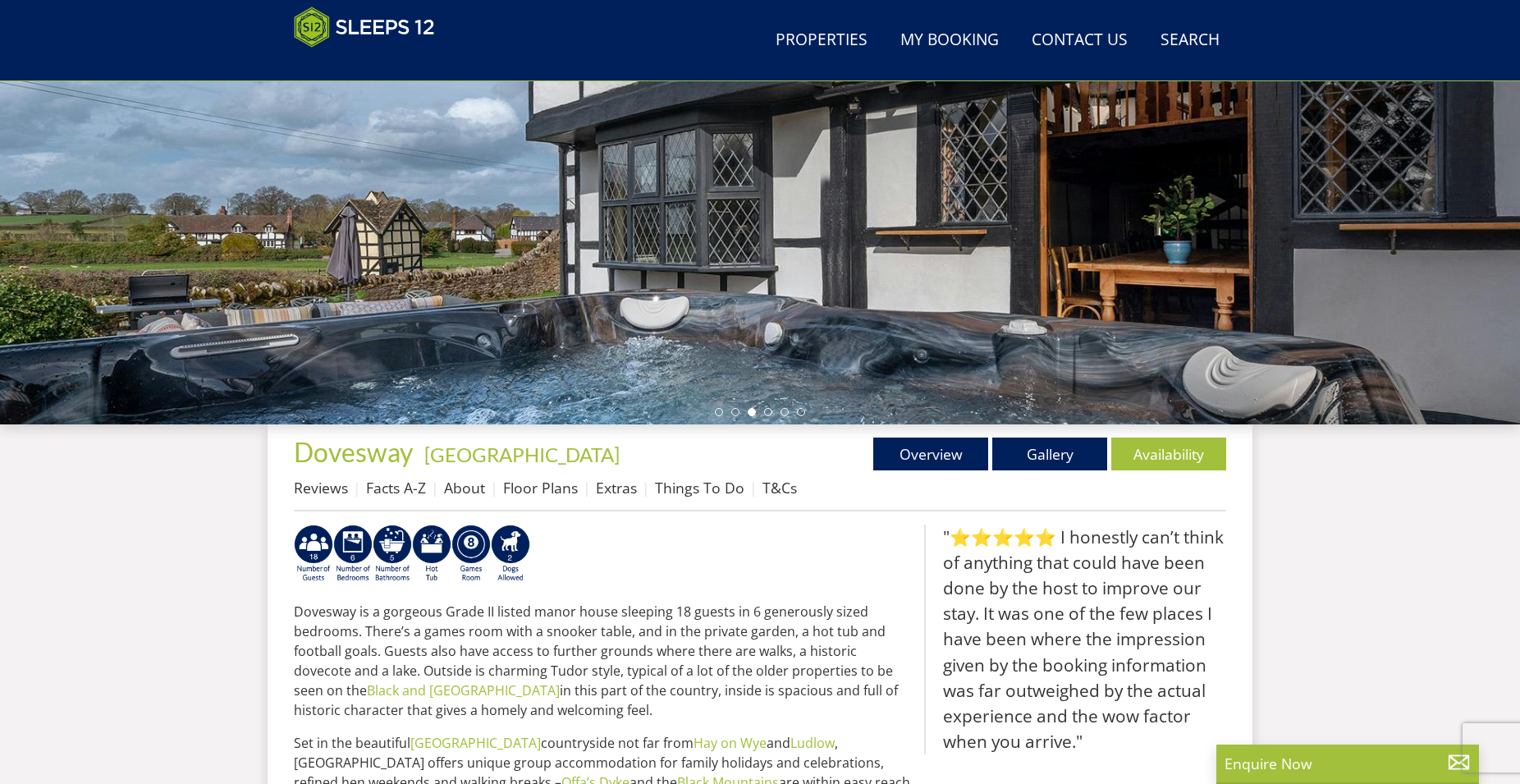
scroll to position [267, 0]
click at [1064, 449] on link "Gallery" at bounding box center [1050, 454] width 115 height 33
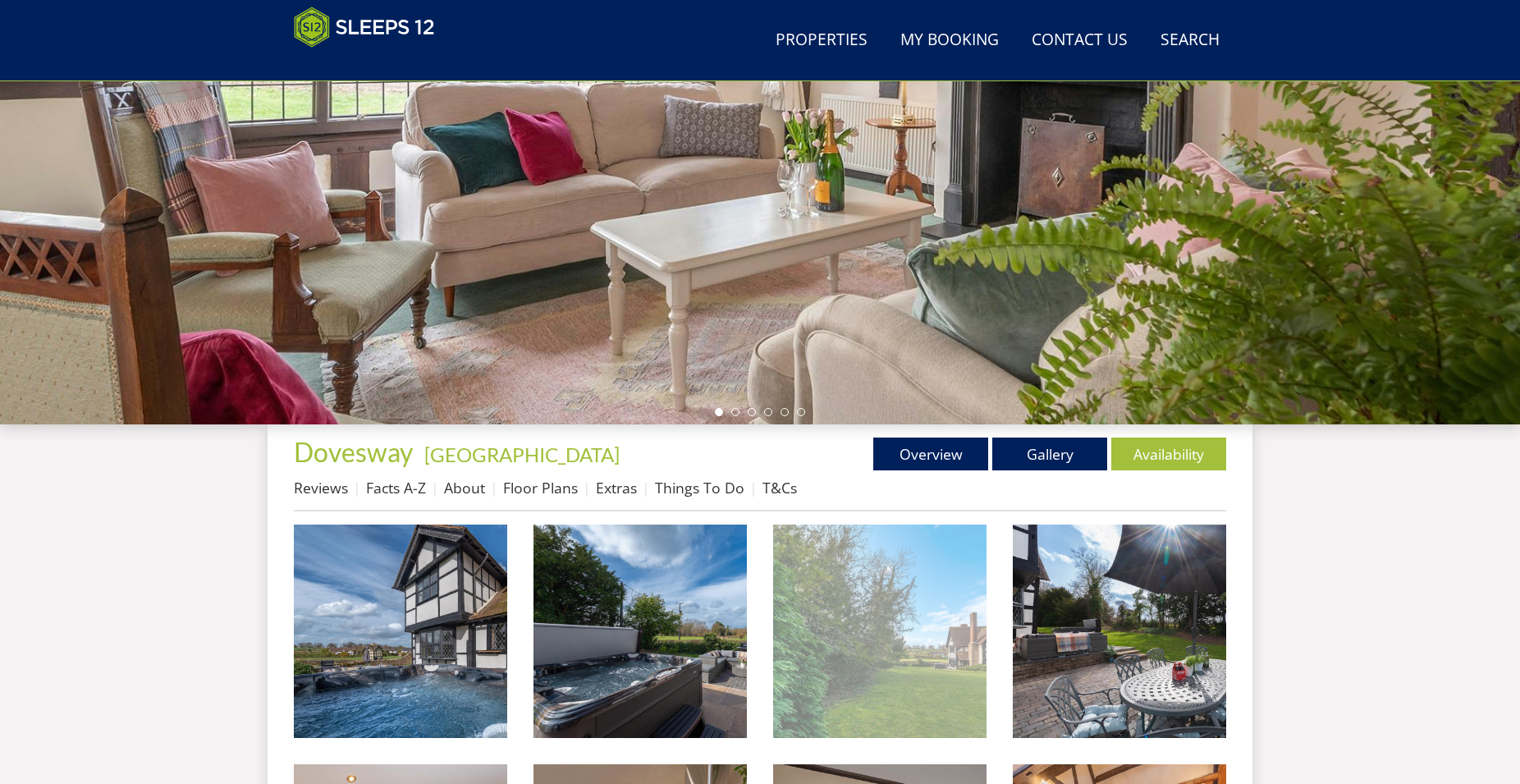
scroll to position [686, 0]
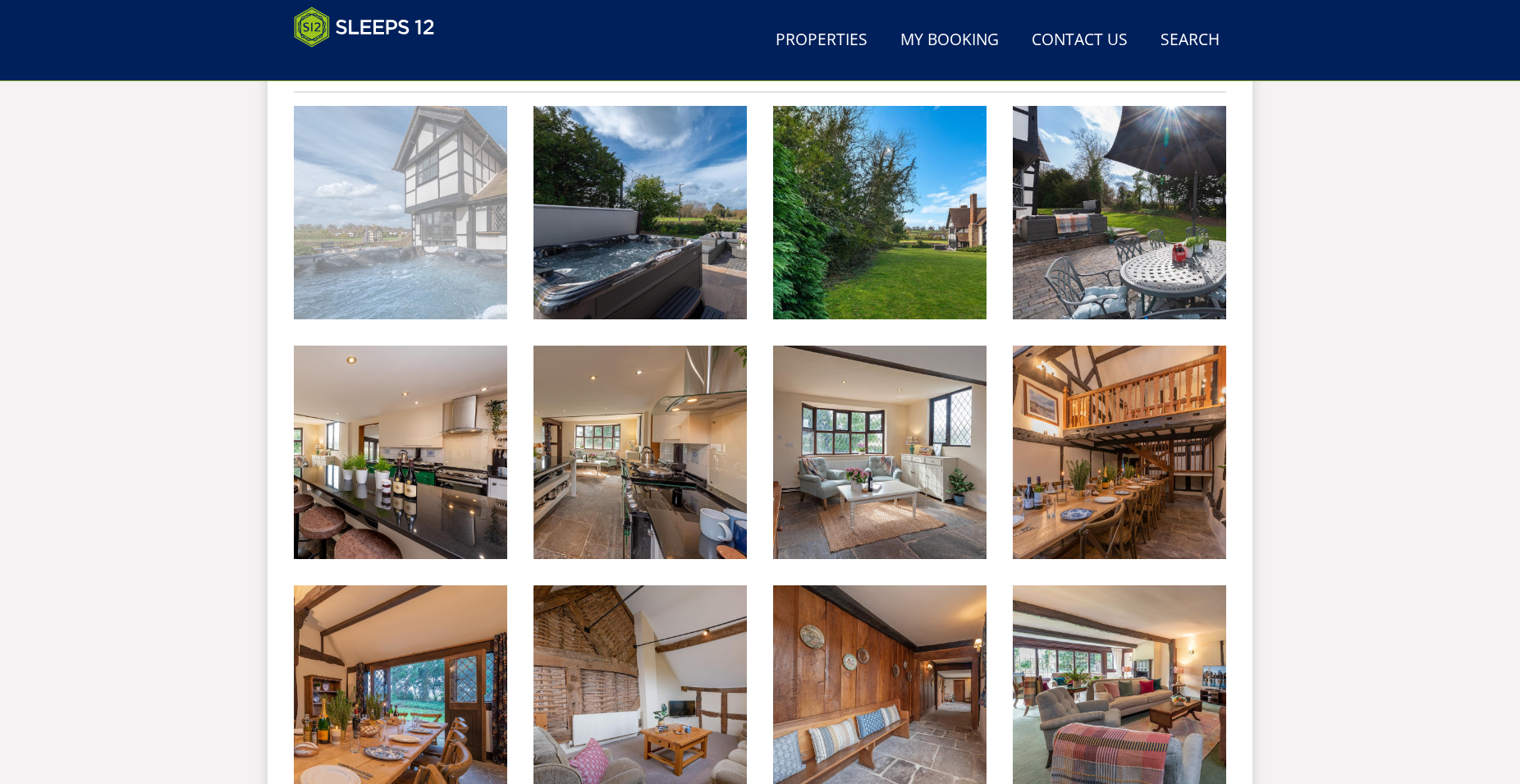
click at [399, 261] on img at bounding box center [400, 212] width 214 height 214
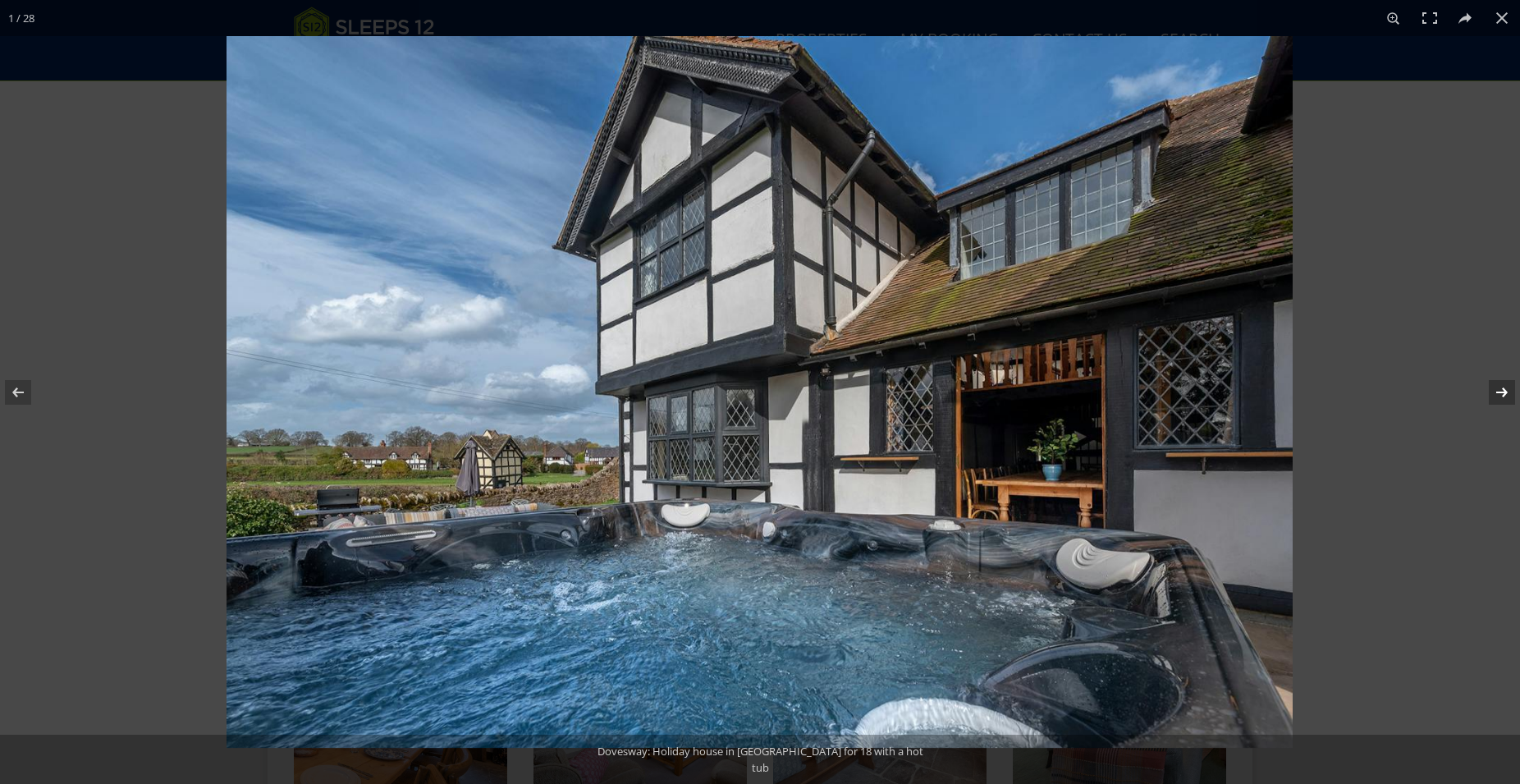
click at [1506, 387] on button at bounding box center [1491, 392] width 57 height 82
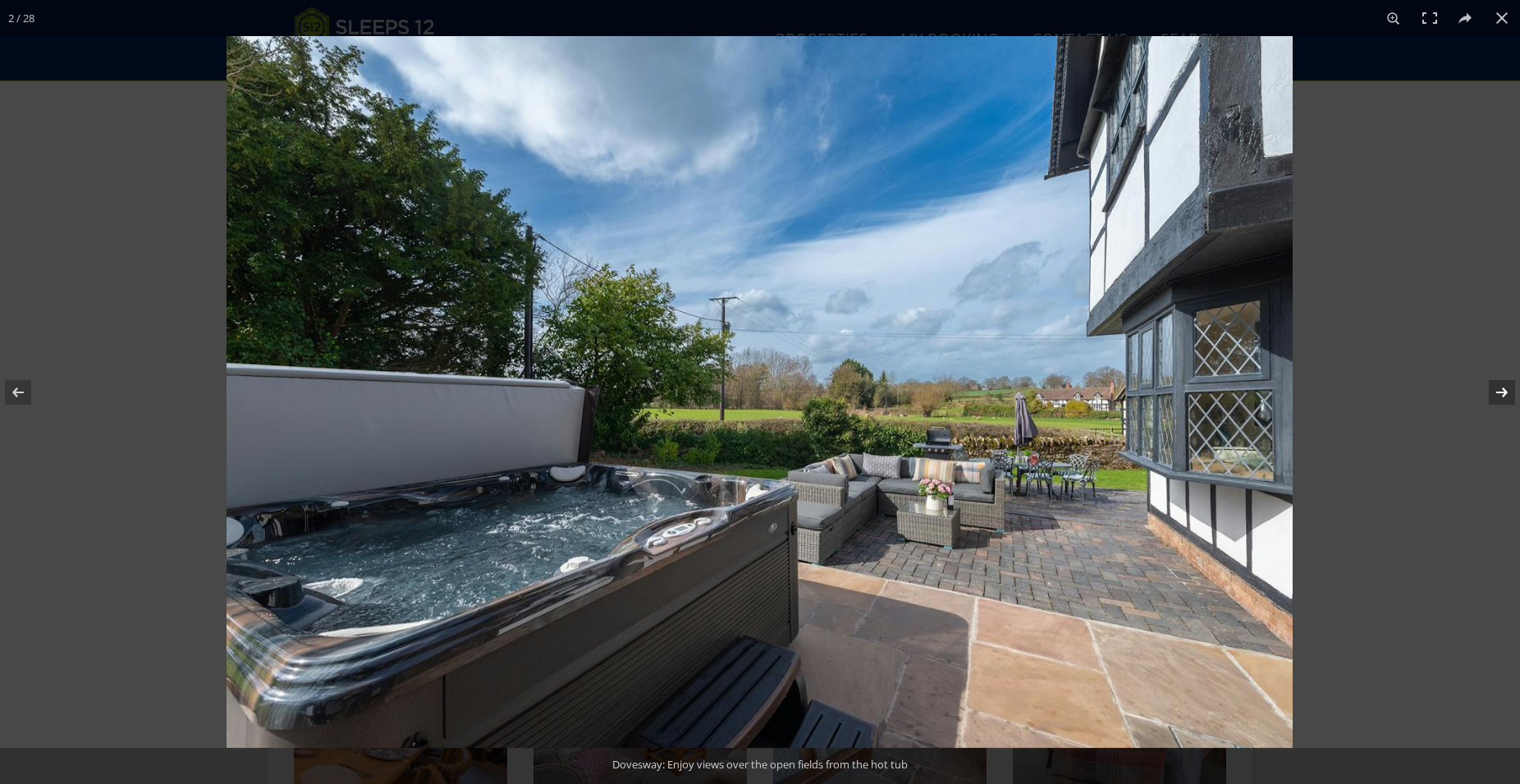
click at [1506, 387] on button at bounding box center [1491, 392] width 57 height 82
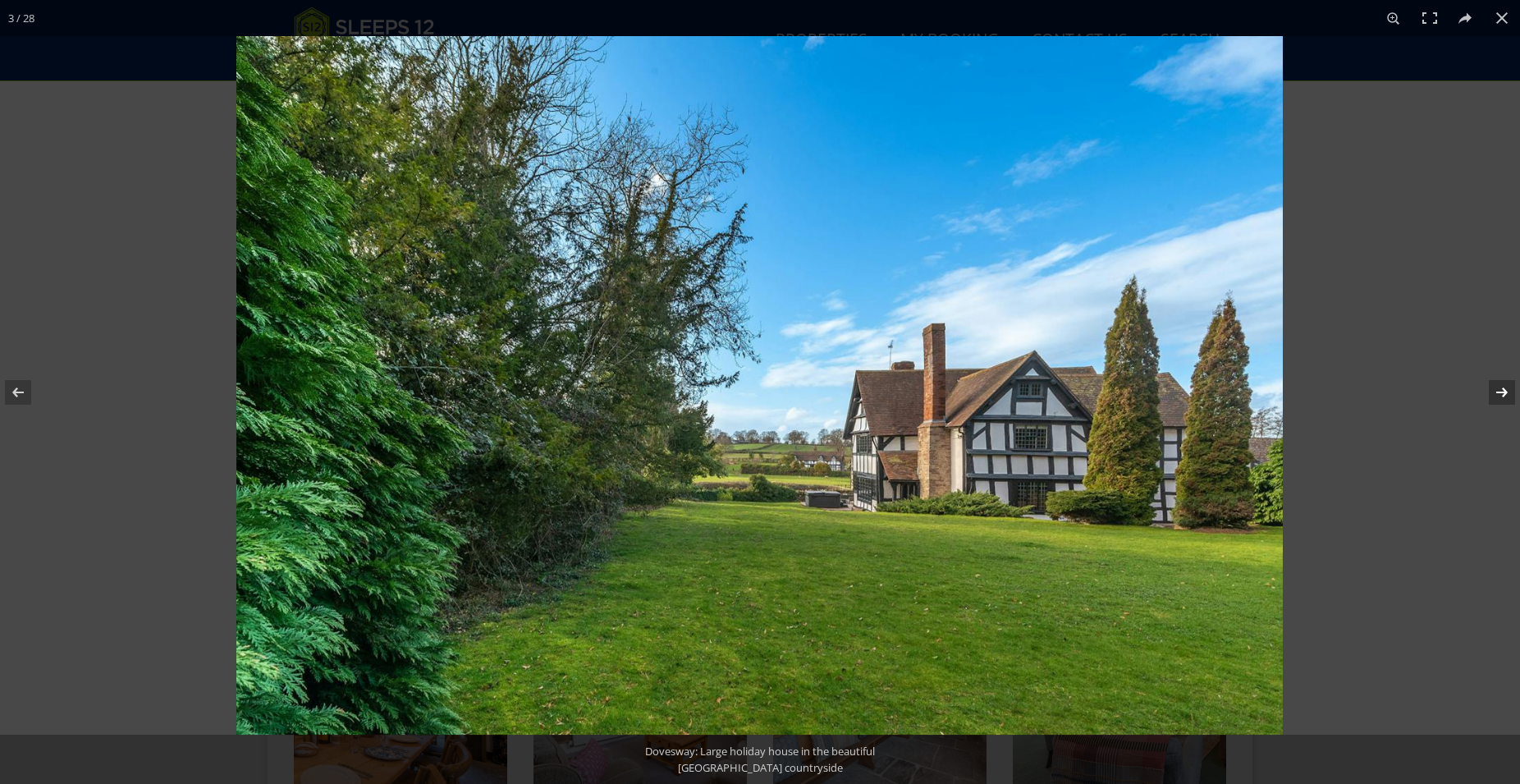
click at [1506, 387] on button at bounding box center [1491, 392] width 57 height 82
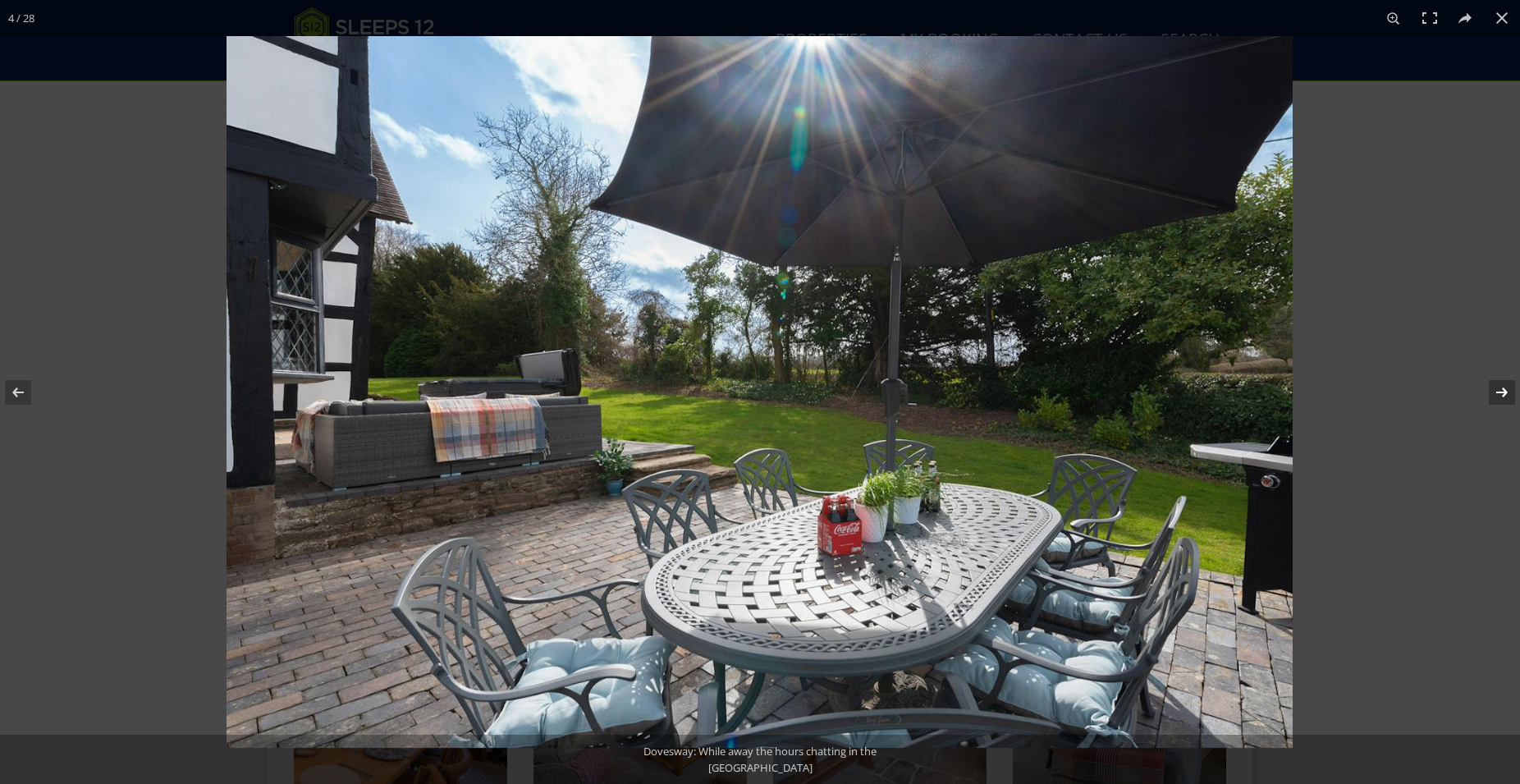
click at [1506, 387] on button at bounding box center [1491, 392] width 57 height 82
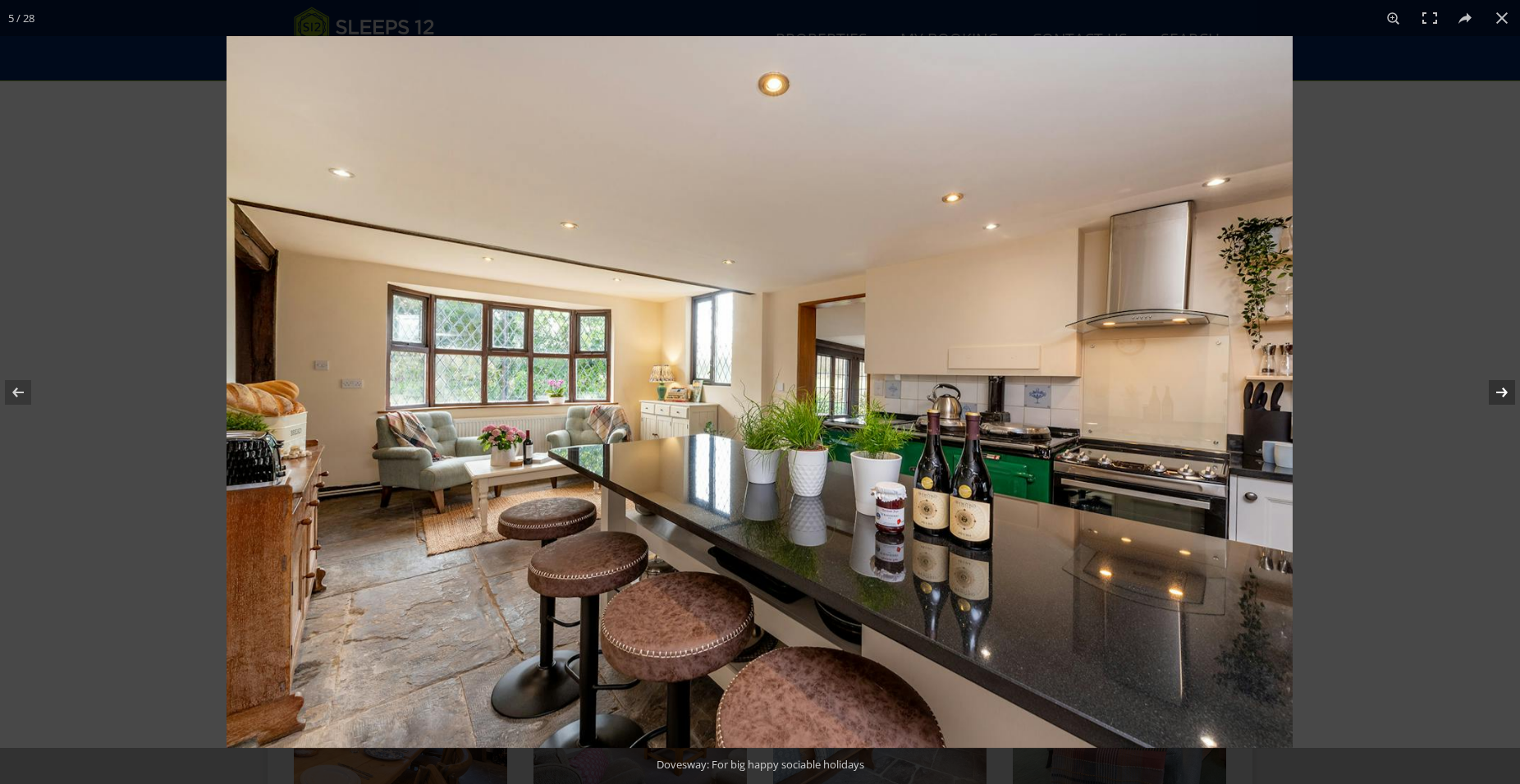
click at [1506, 387] on button at bounding box center [1491, 392] width 57 height 82
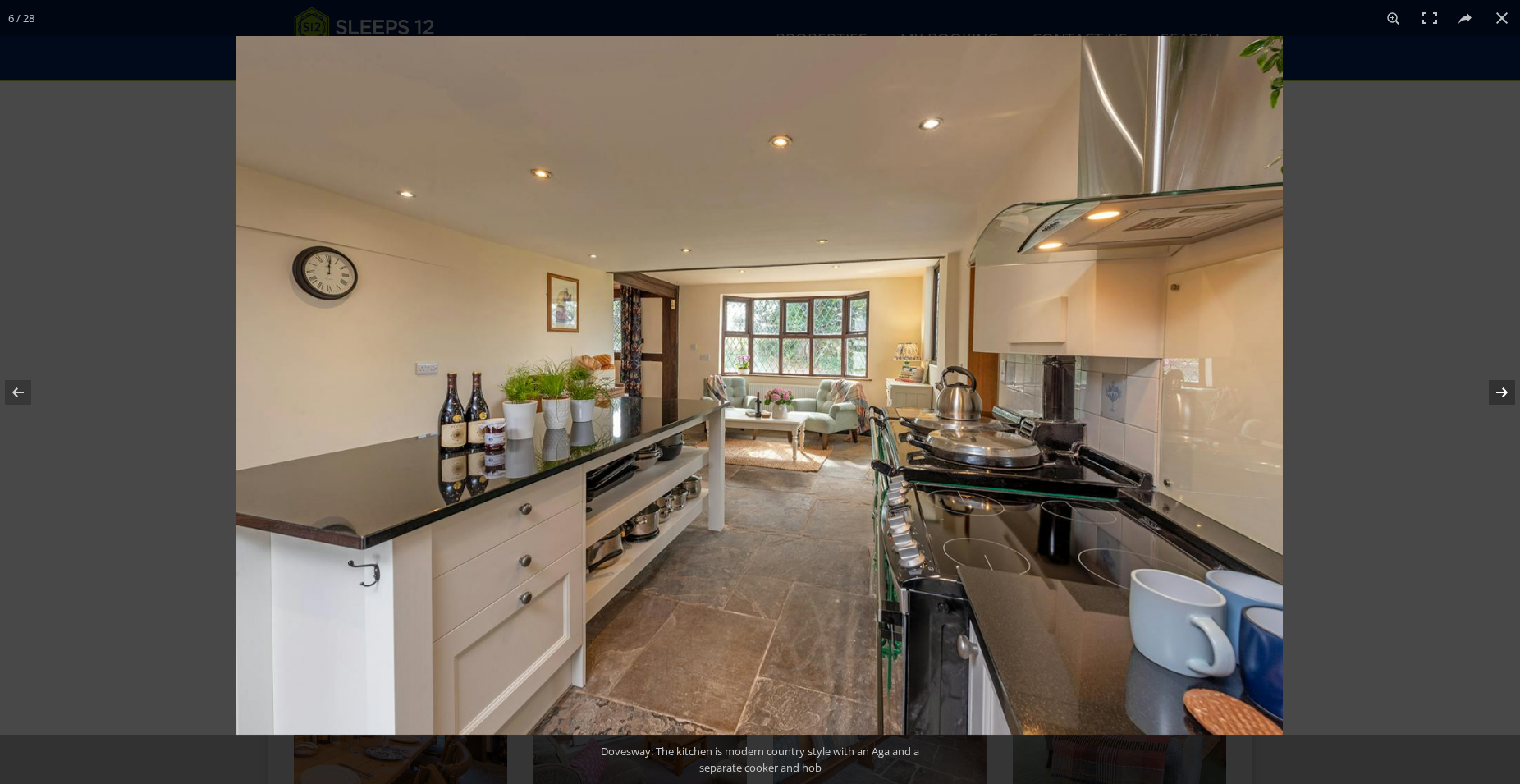
click at [1506, 387] on button at bounding box center [1491, 392] width 57 height 82
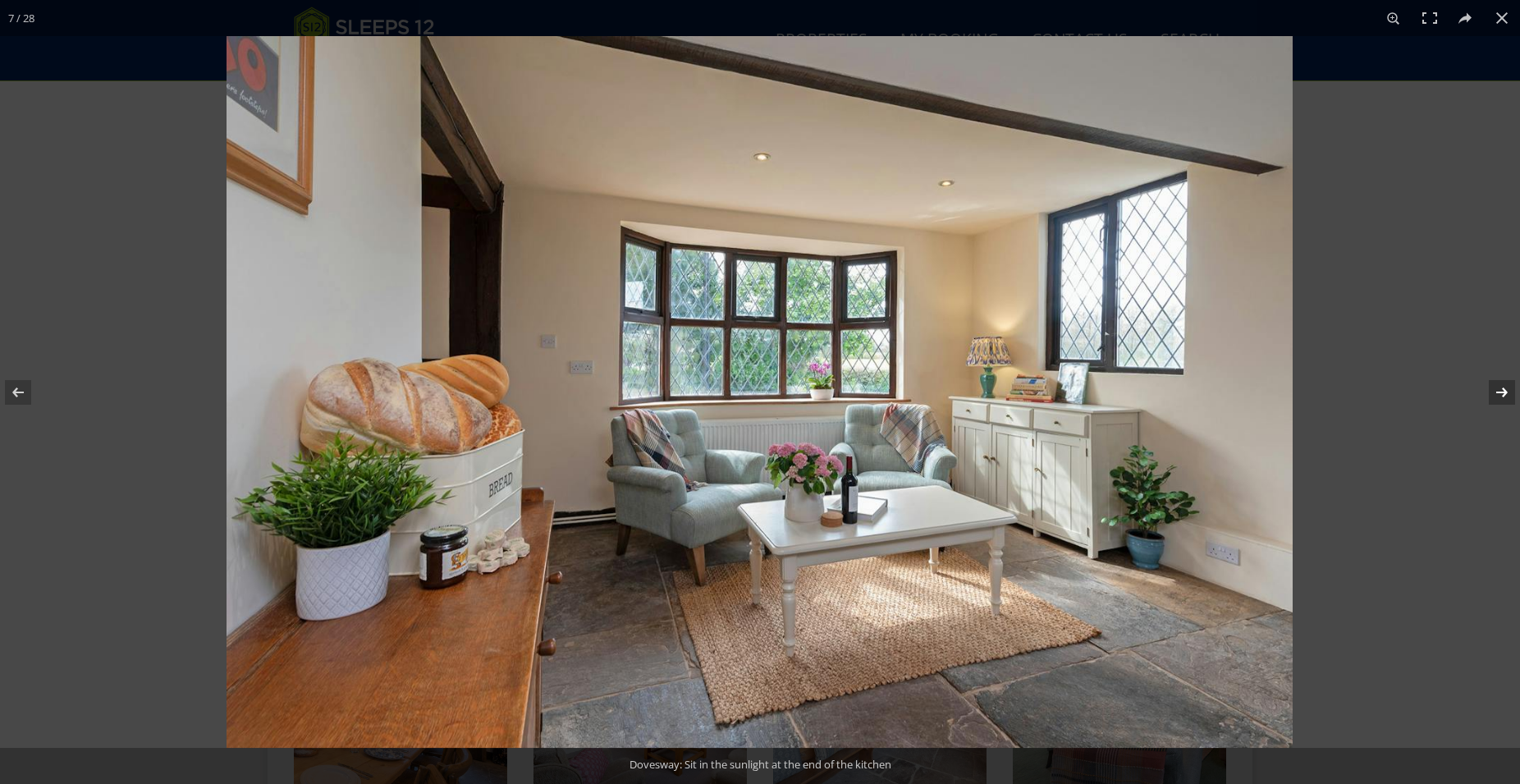
click at [1506, 387] on button at bounding box center [1491, 392] width 57 height 82
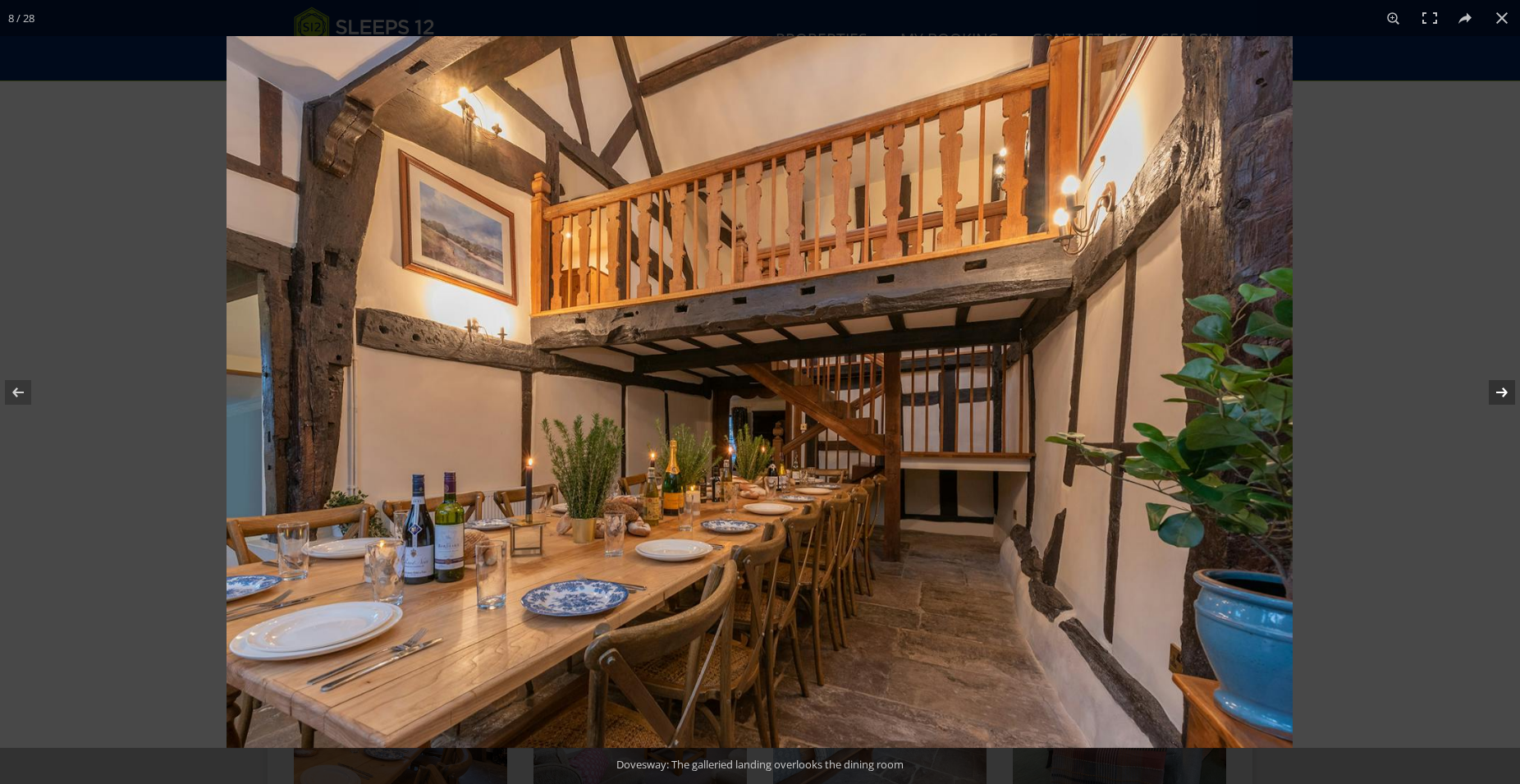
click at [1506, 387] on button at bounding box center [1491, 392] width 57 height 82
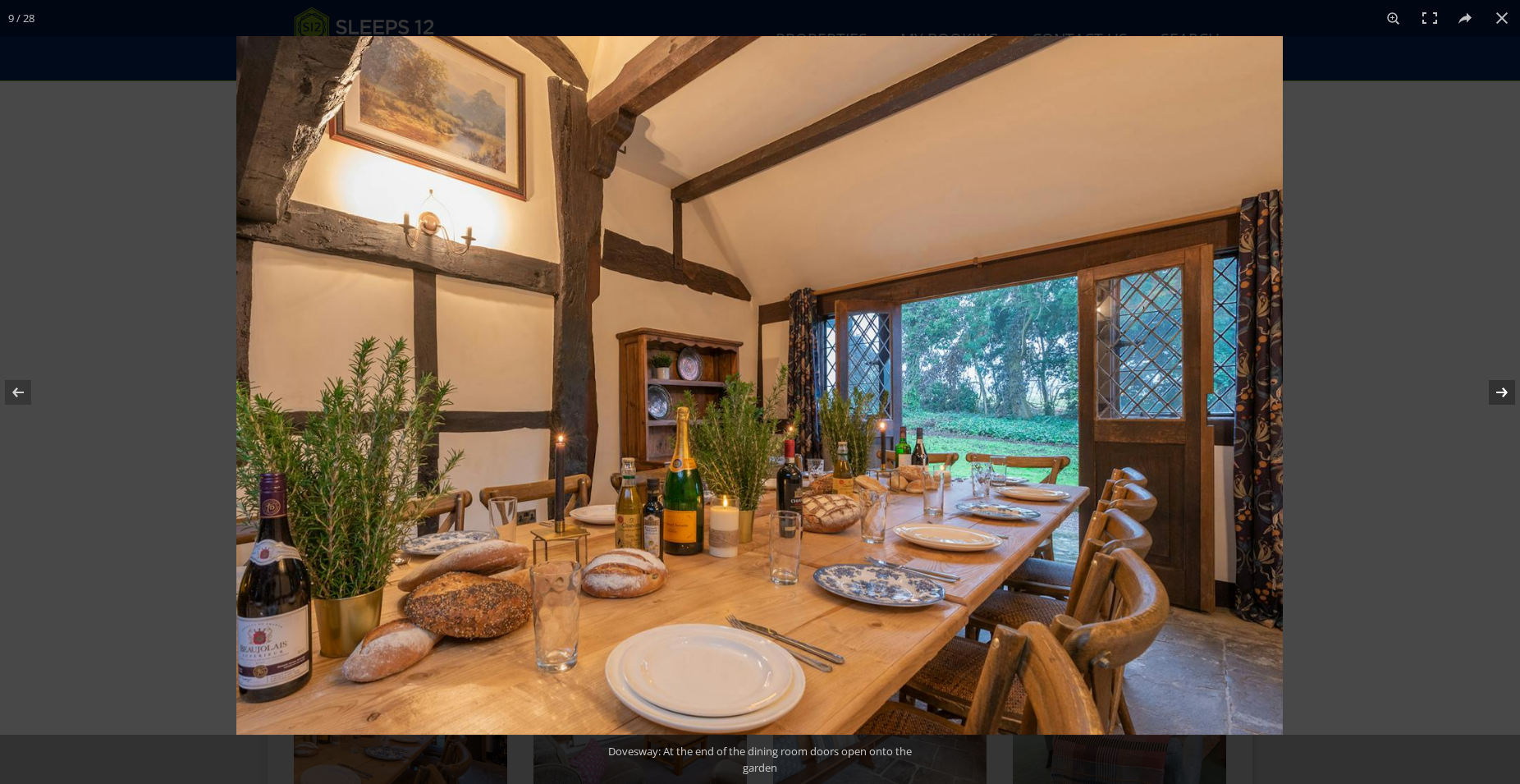
click at [1506, 387] on button at bounding box center [1491, 392] width 57 height 82
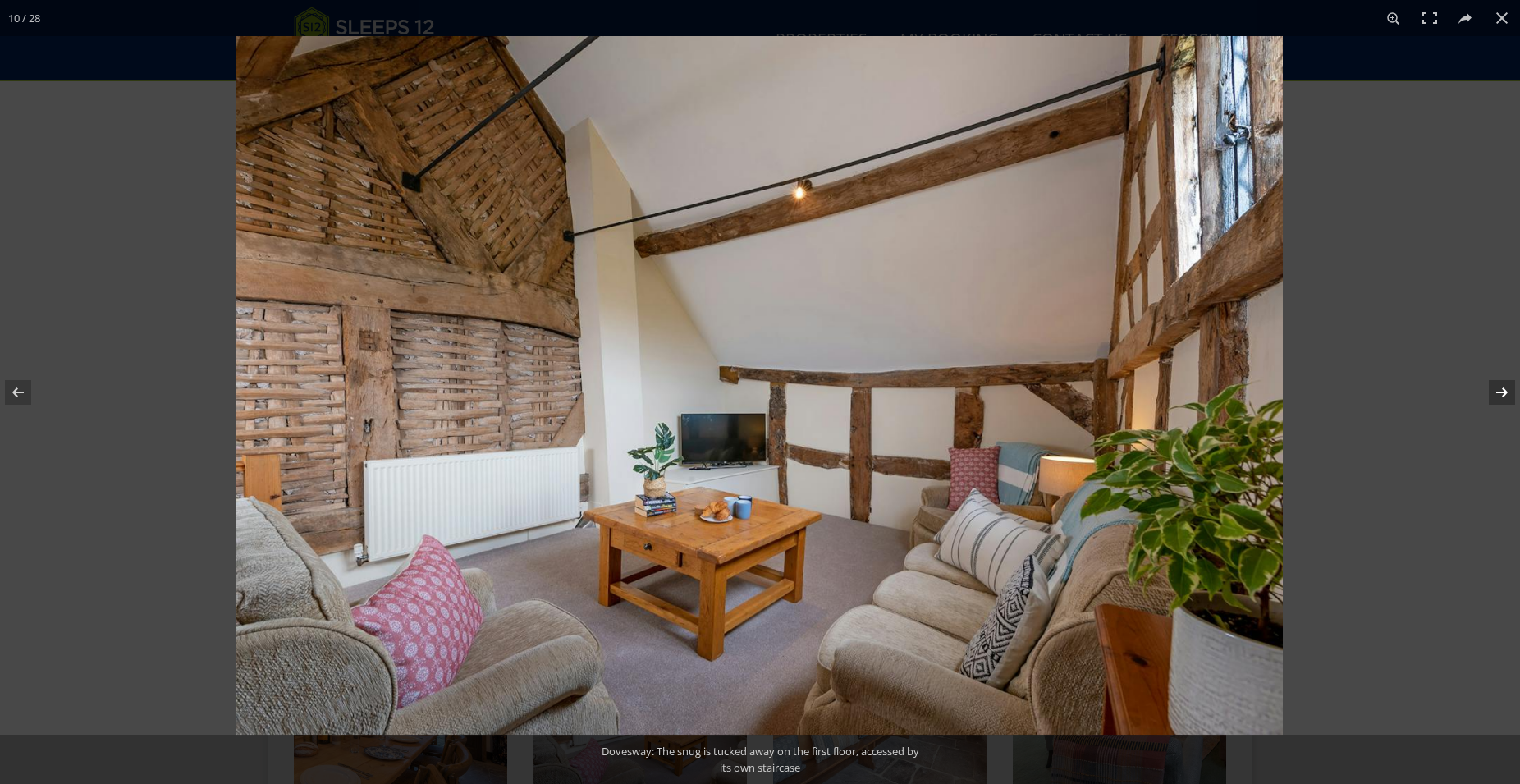
click at [1506, 387] on button at bounding box center [1491, 392] width 57 height 82
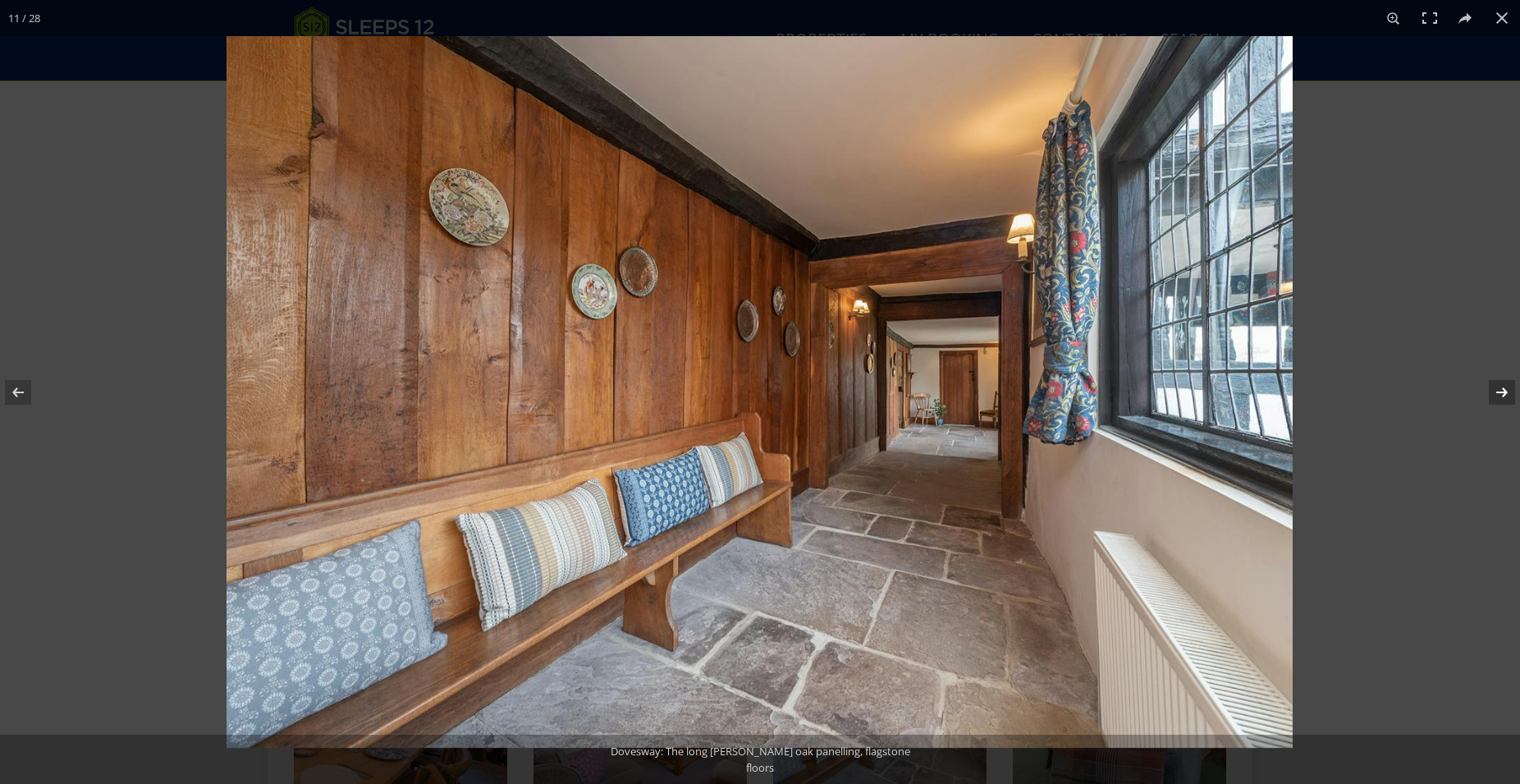
click at [1506, 387] on button at bounding box center [1491, 392] width 57 height 82
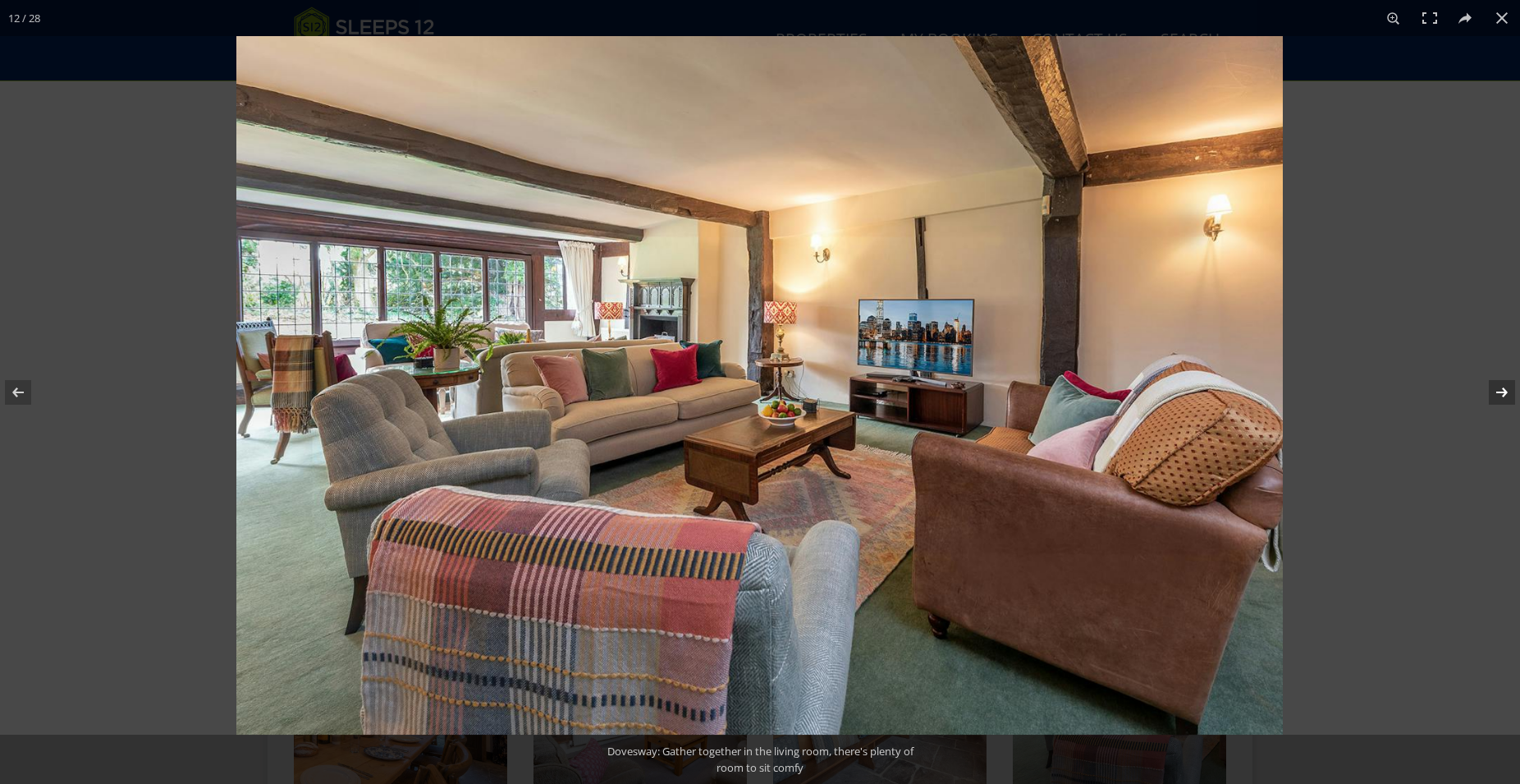
click at [1506, 387] on button at bounding box center [1491, 392] width 57 height 82
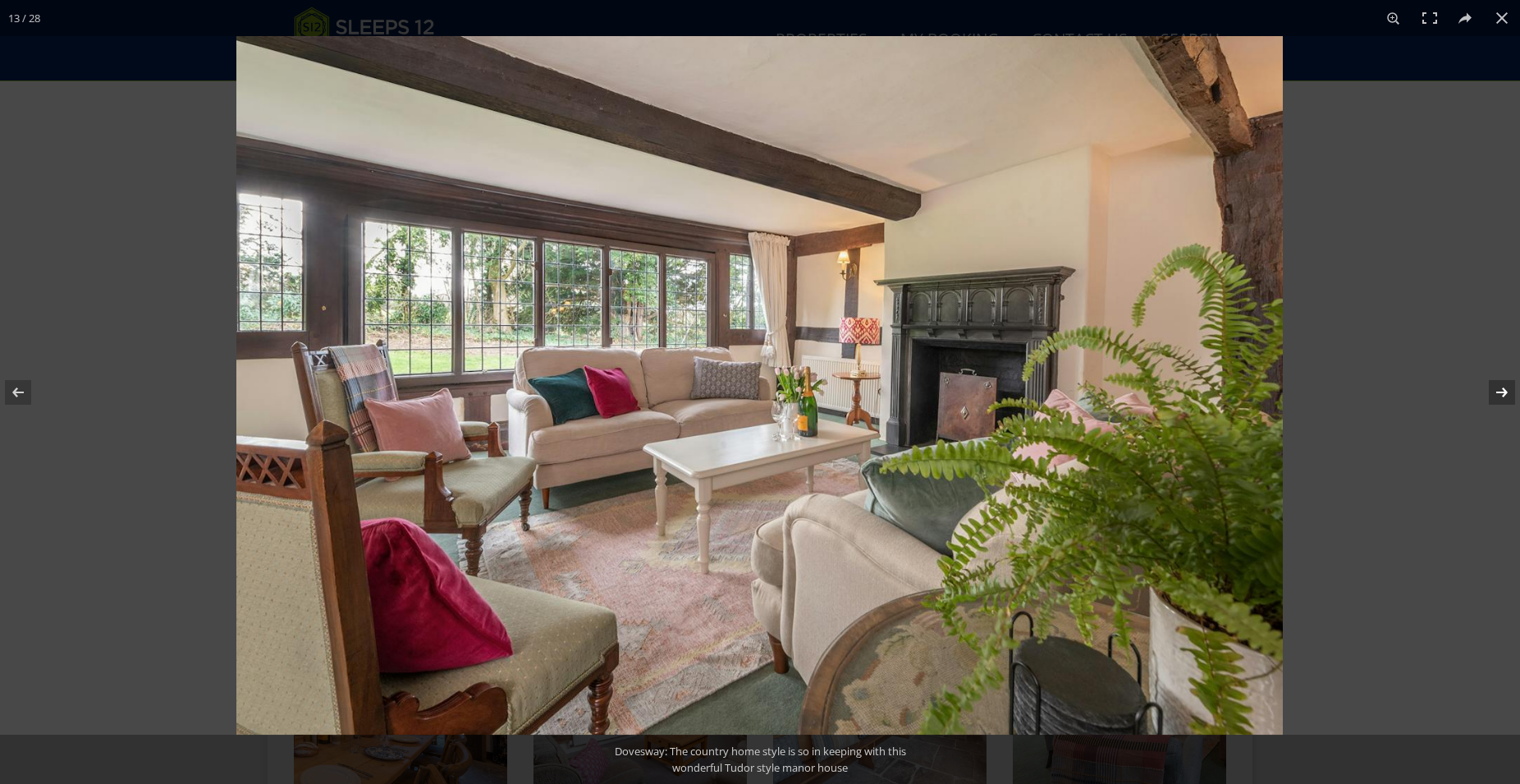
click at [1506, 387] on button at bounding box center [1491, 392] width 57 height 82
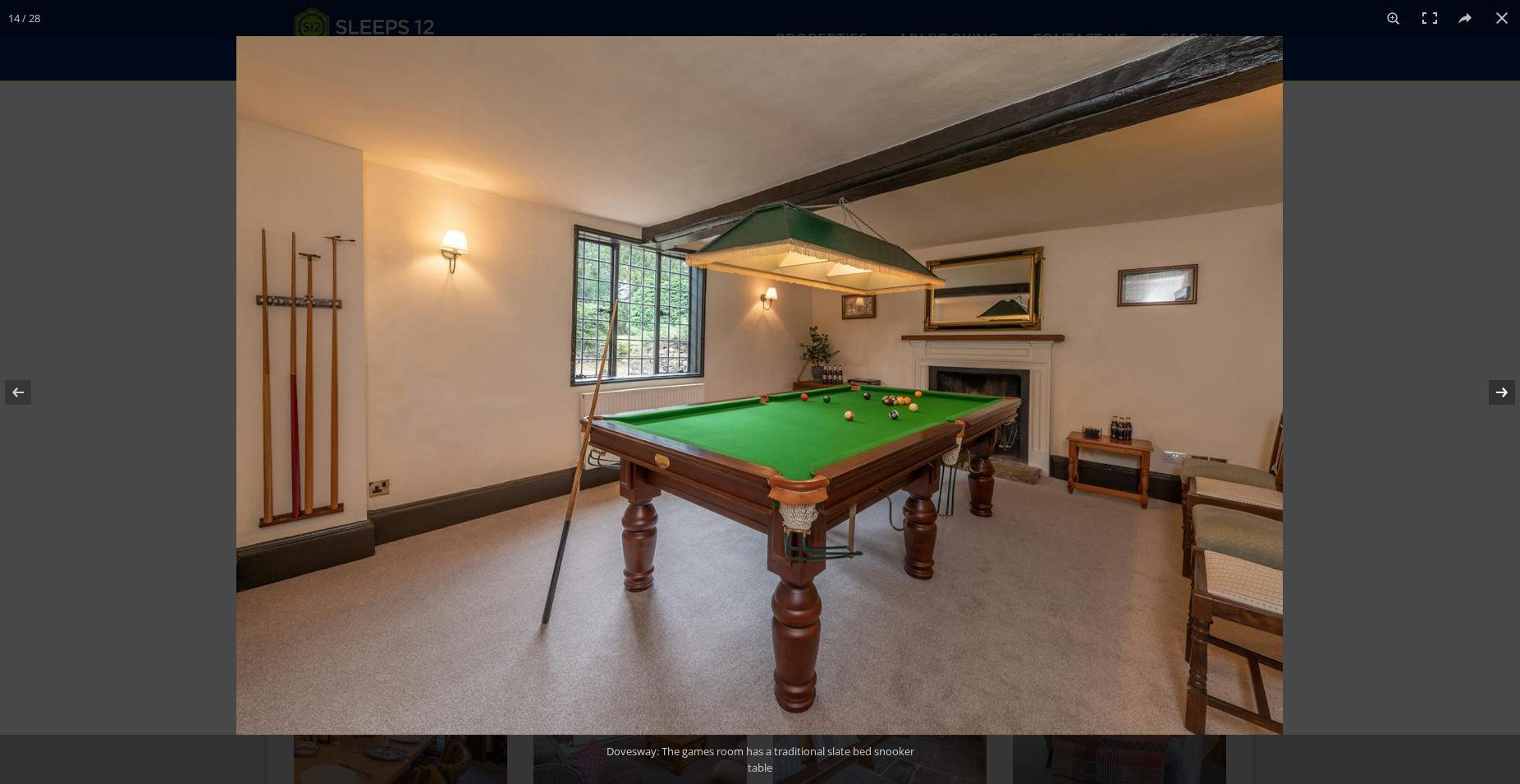
click at [1506, 387] on button at bounding box center [1491, 392] width 57 height 82
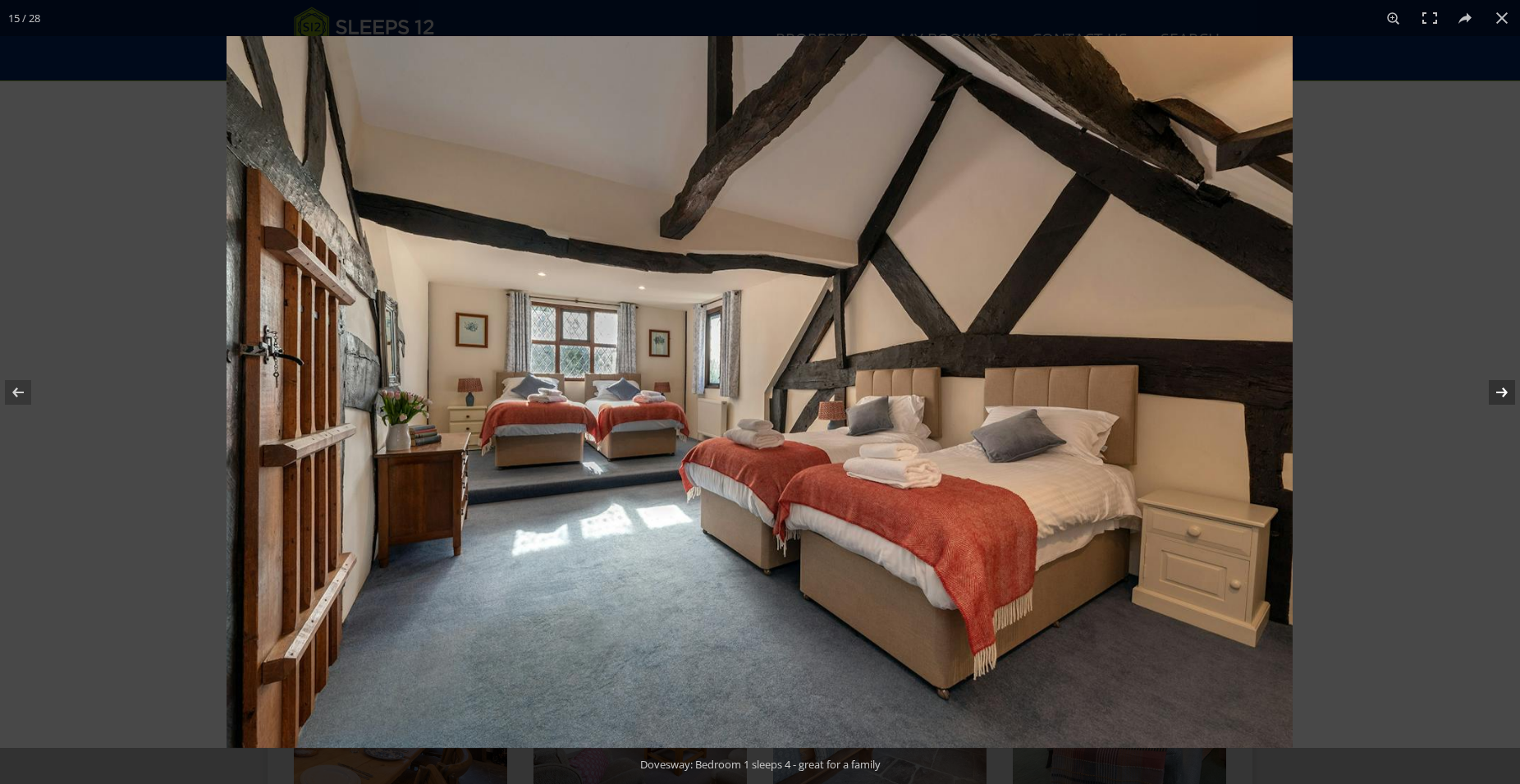
click at [1506, 387] on button at bounding box center [1491, 392] width 57 height 82
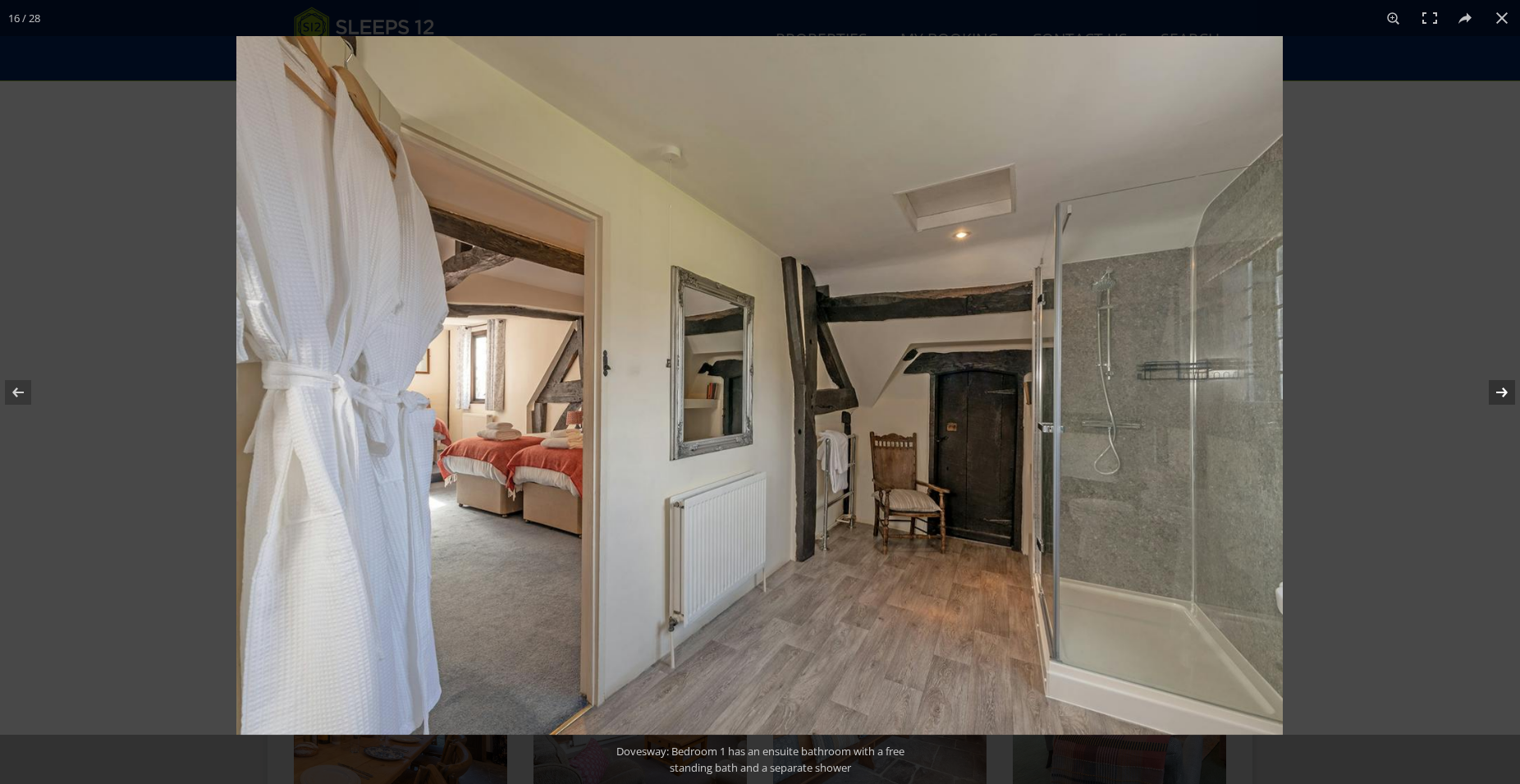
click at [1506, 387] on button at bounding box center [1491, 392] width 57 height 82
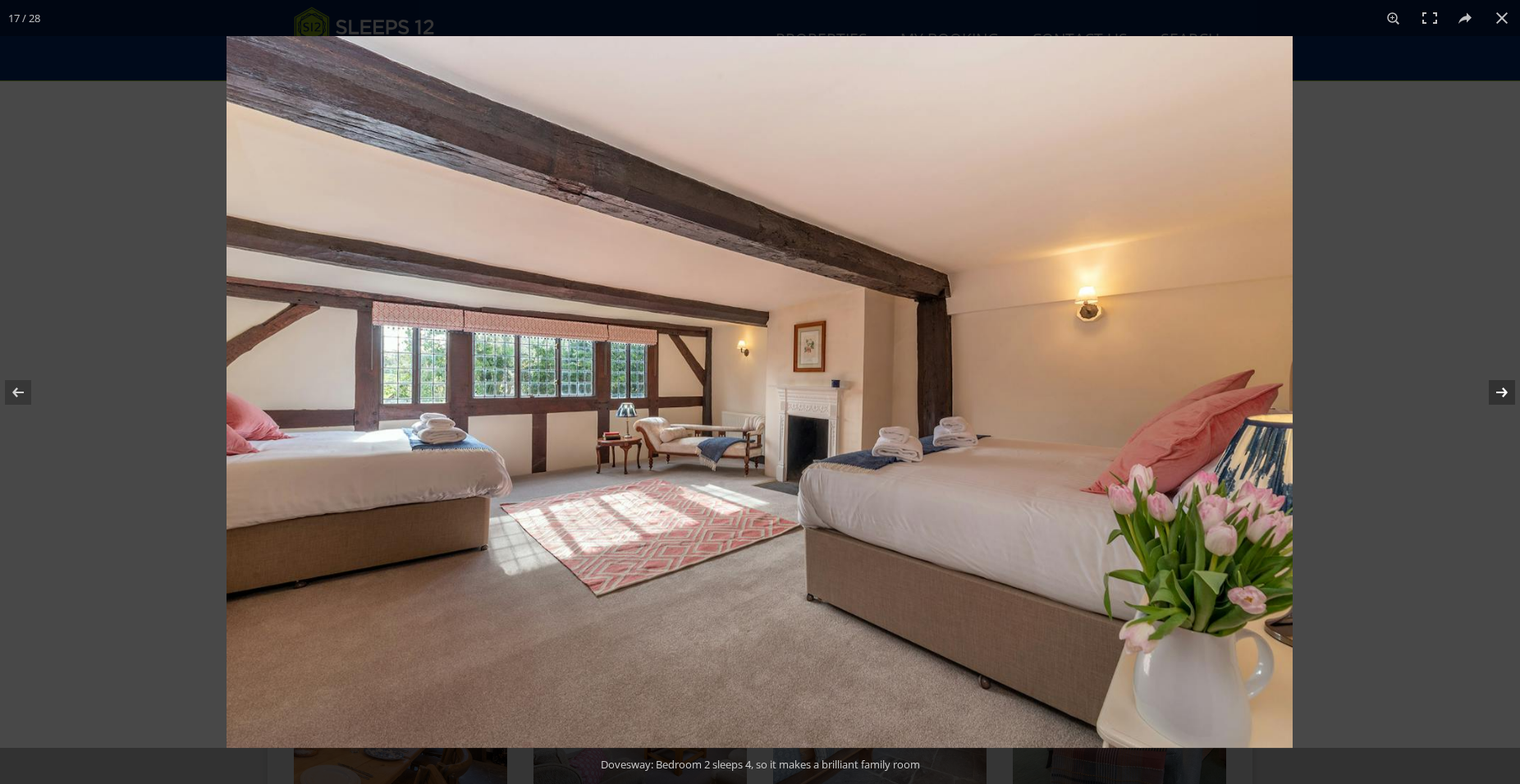
click at [1506, 387] on button at bounding box center [1491, 392] width 57 height 82
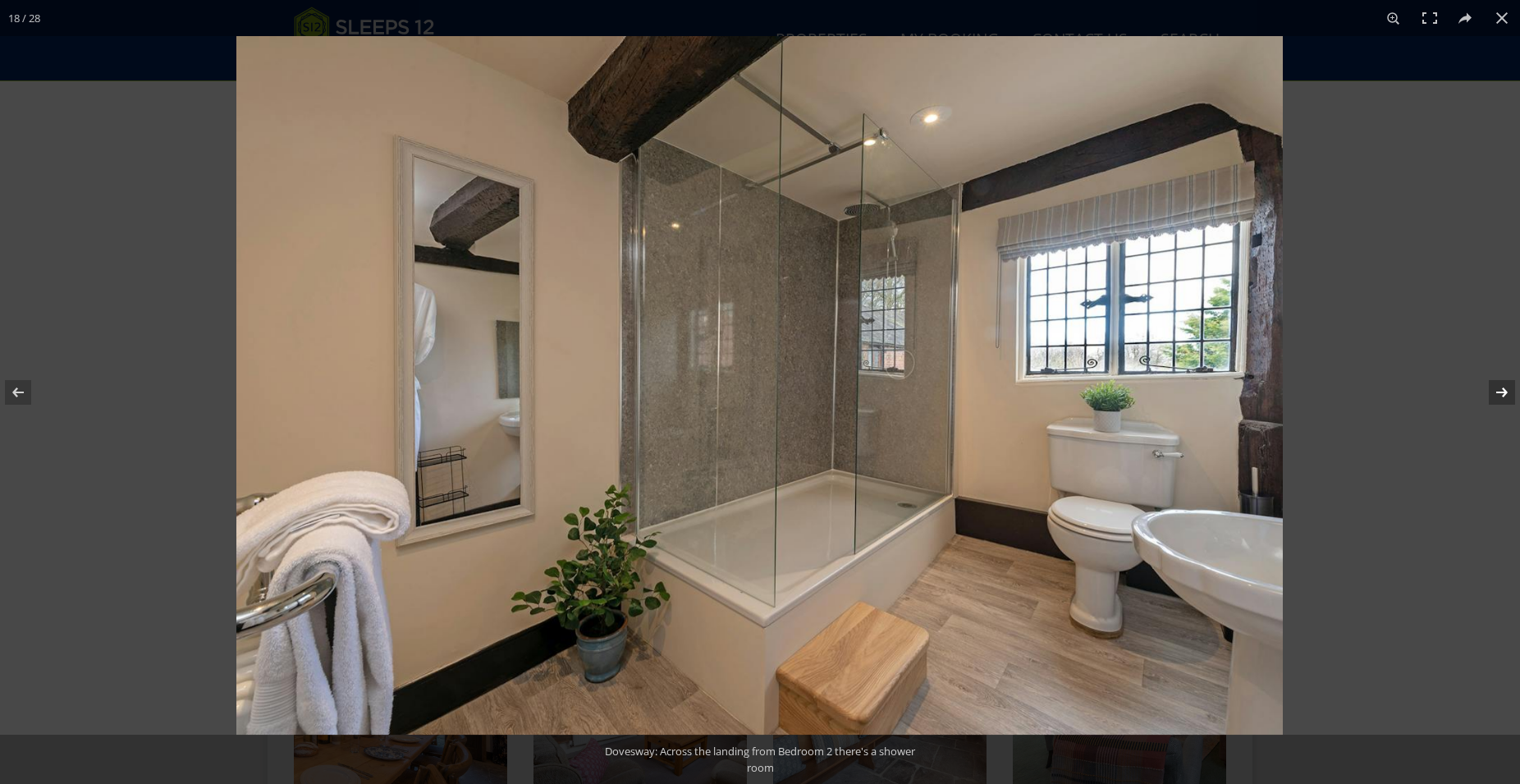
click at [1506, 387] on button at bounding box center [1491, 392] width 57 height 82
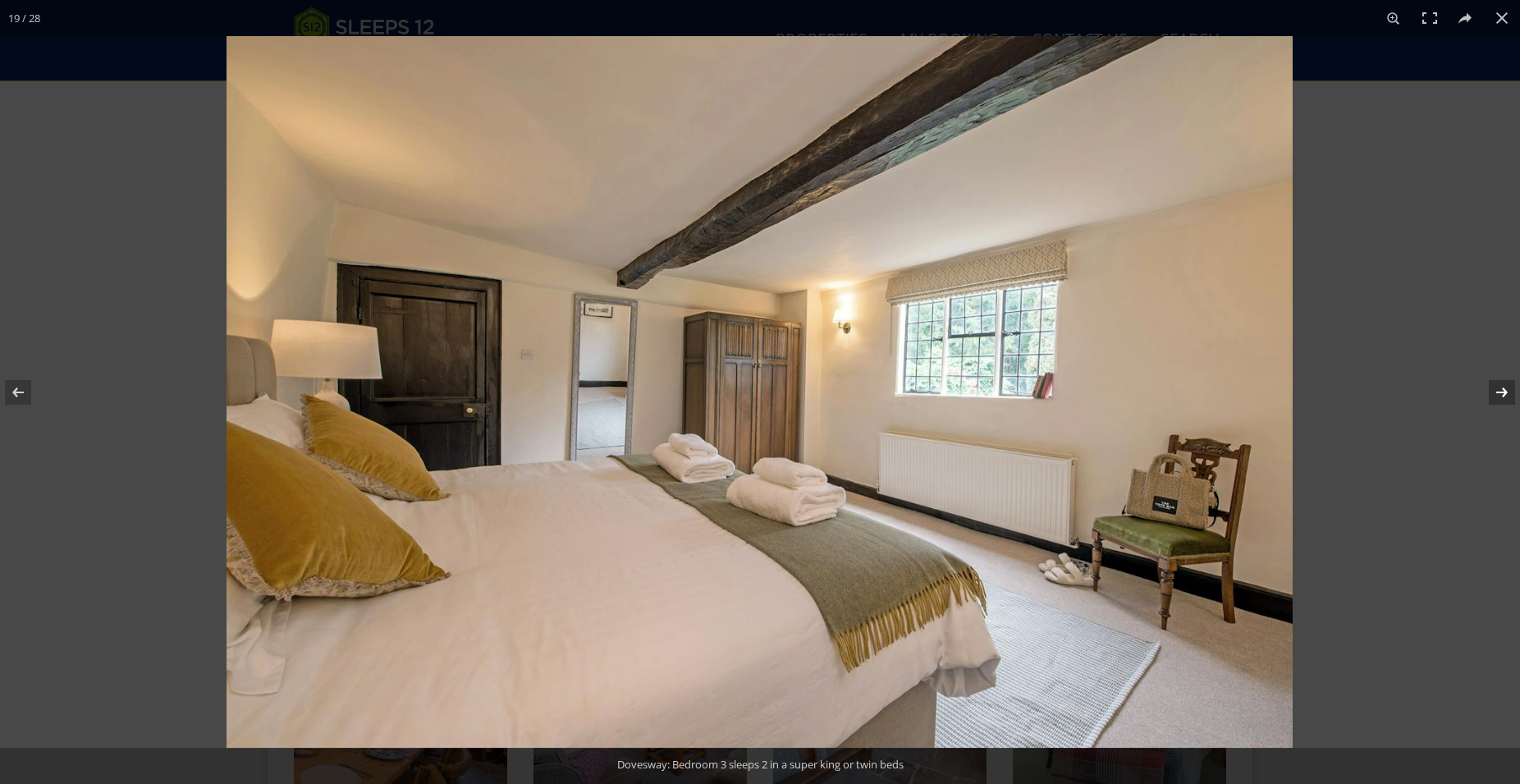
click at [1506, 387] on button at bounding box center [1491, 392] width 57 height 82
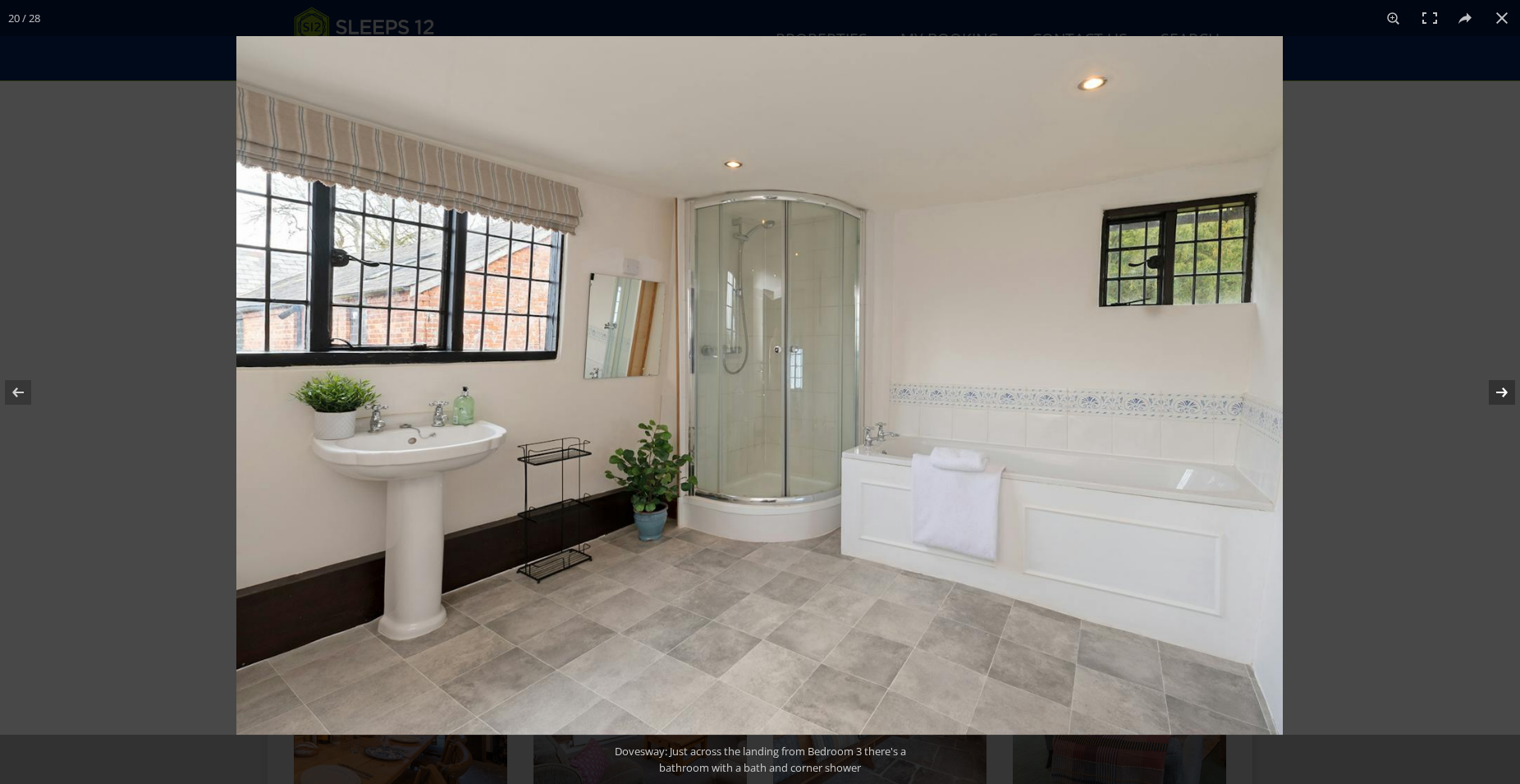
click at [1506, 387] on button at bounding box center [1491, 392] width 57 height 82
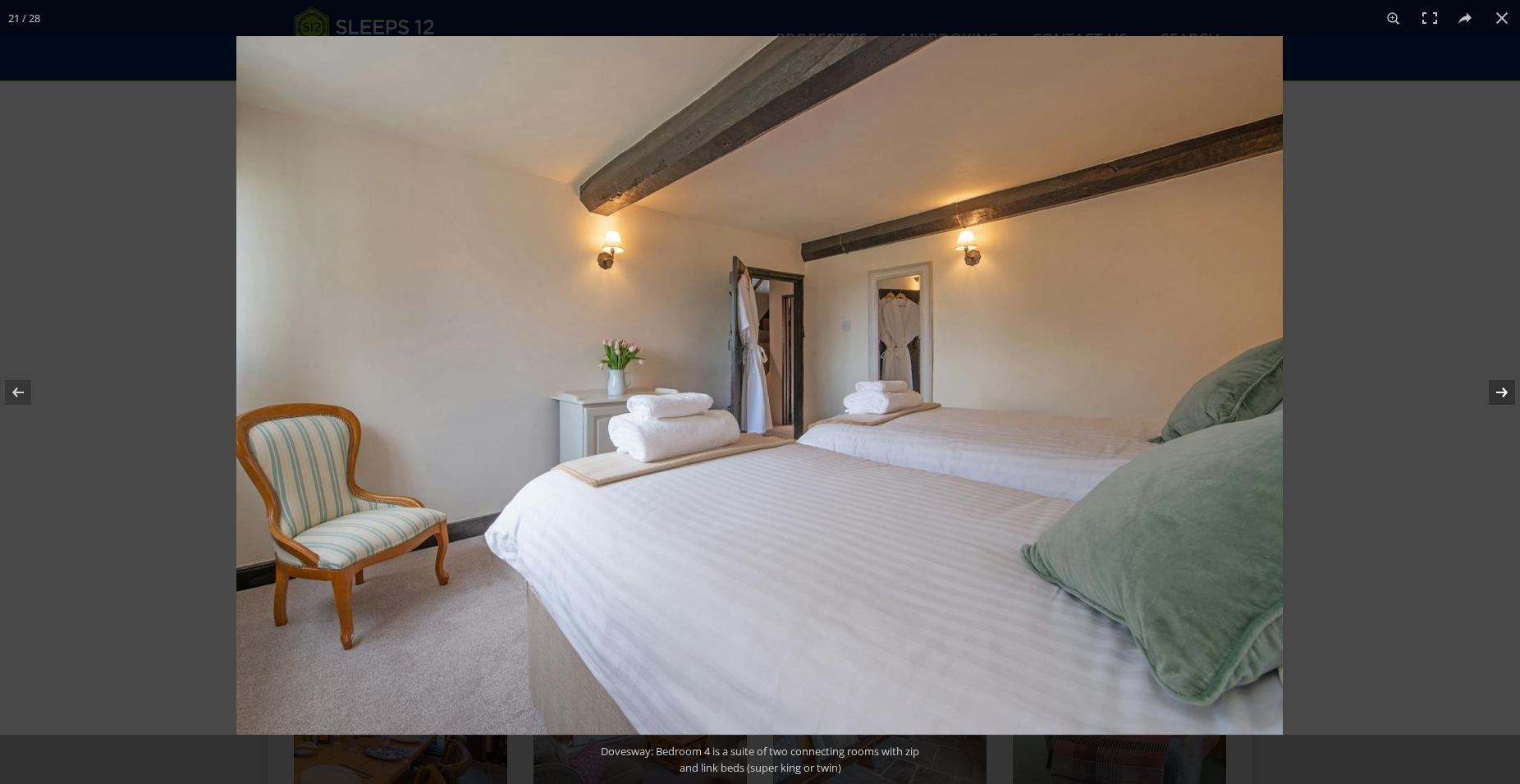
click at [1506, 387] on button at bounding box center [1491, 392] width 57 height 82
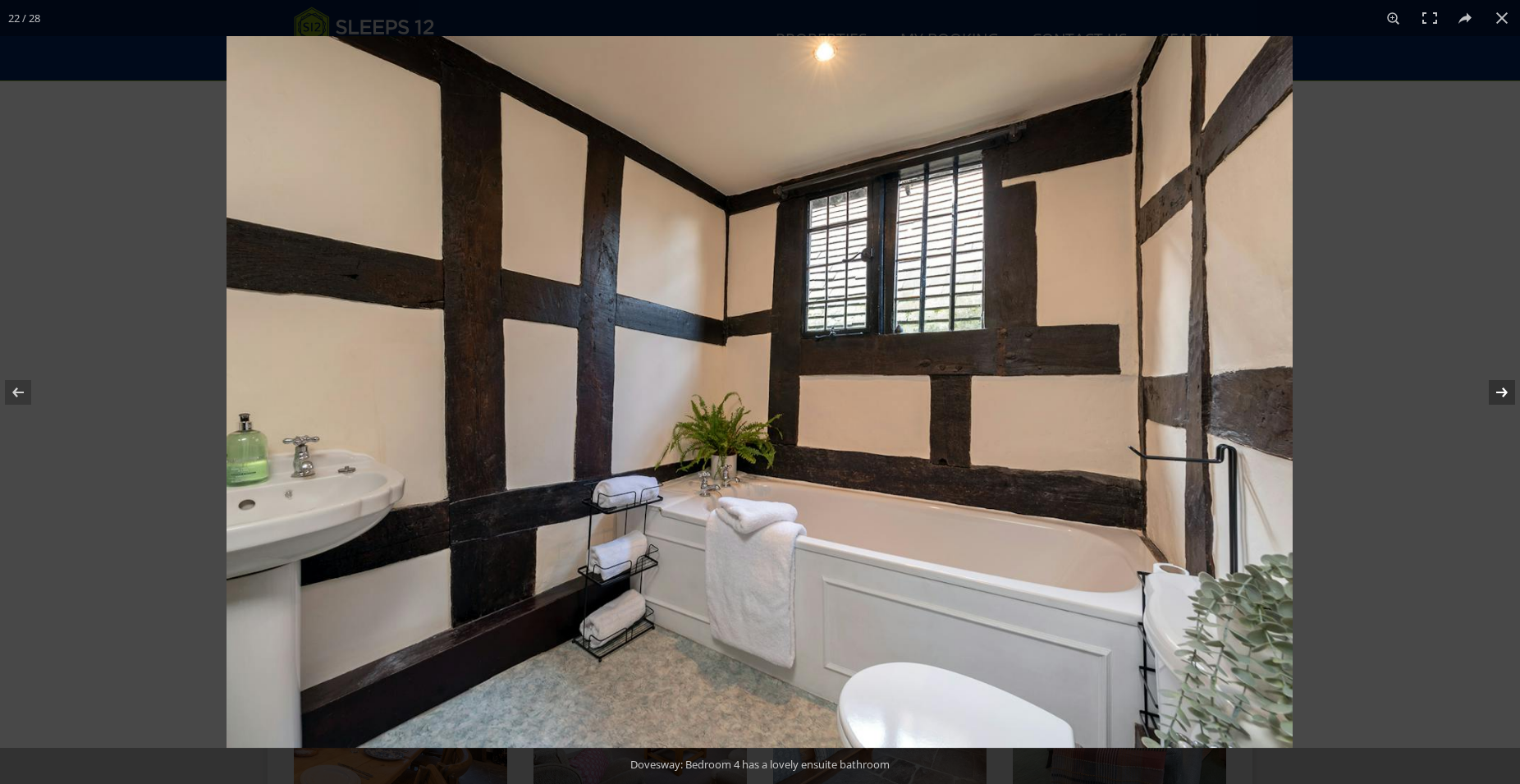
click at [1506, 387] on button at bounding box center [1491, 392] width 57 height 82
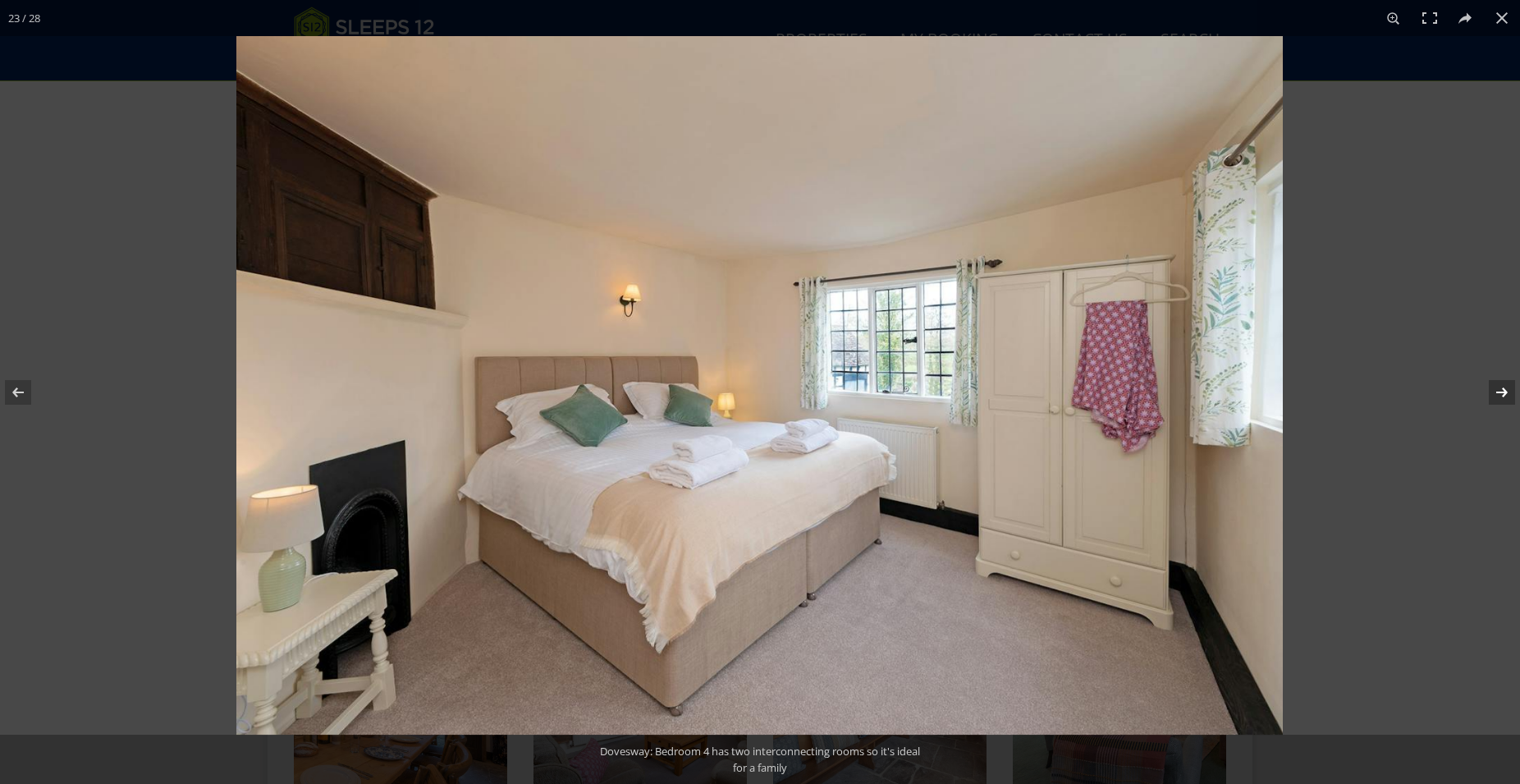
click at [1506, 387] on button at bounding box center [1491, 392] width 57 height 82
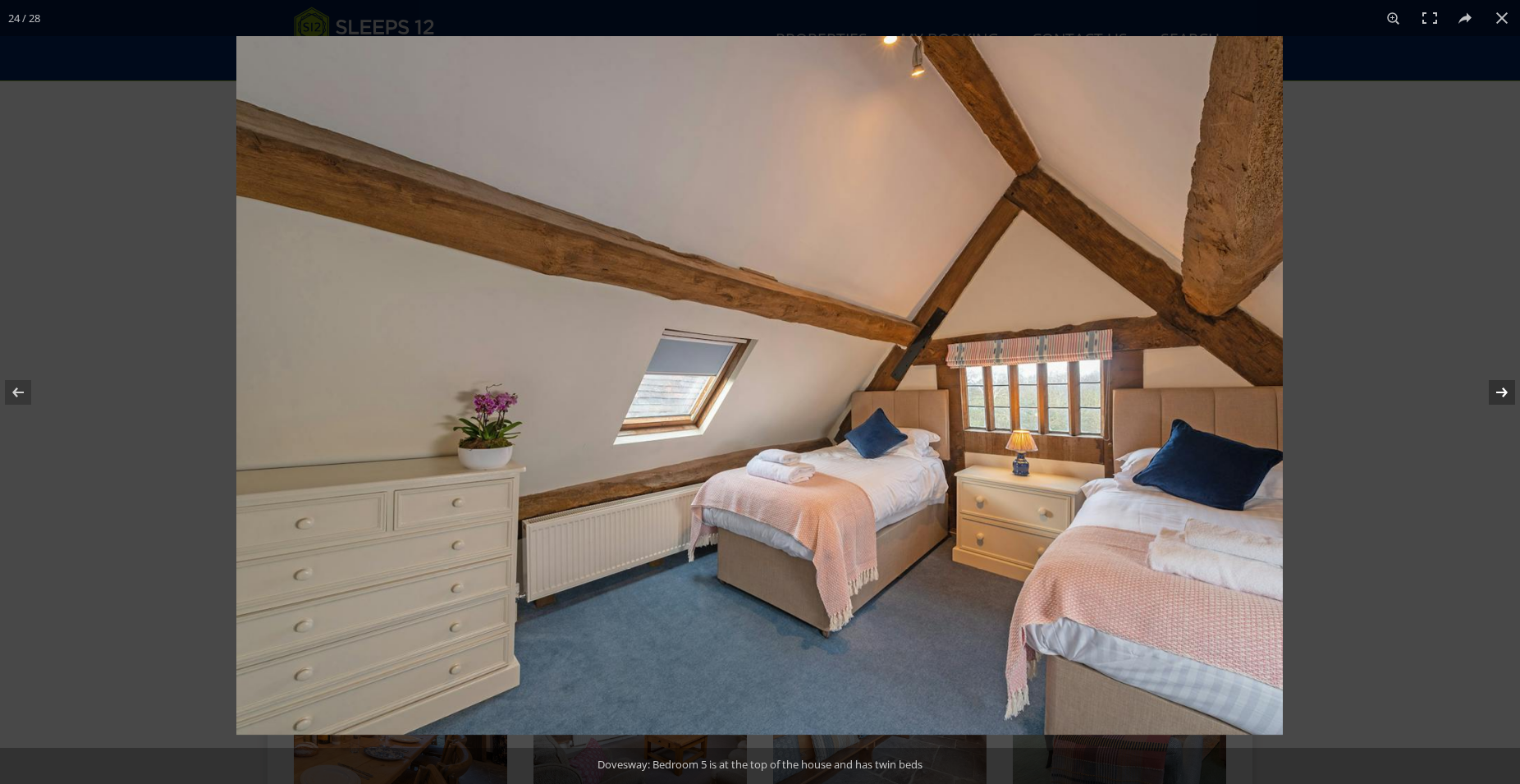
click at [1506, 387] on button at bounding box center [1491, 392] width 57 height 82
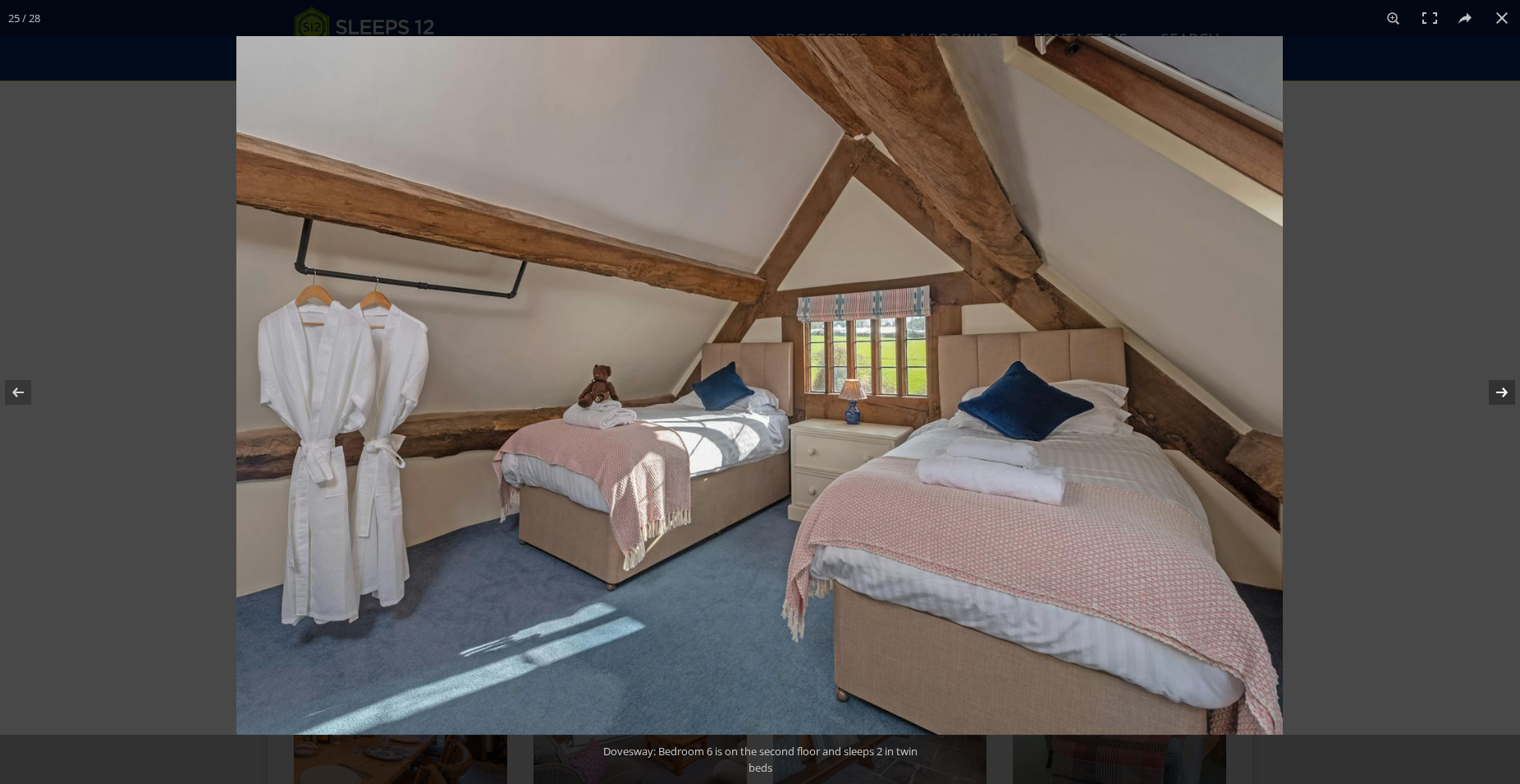
click at [1506, 387] on button at bounding box center [1491, 392] width 57 height 82
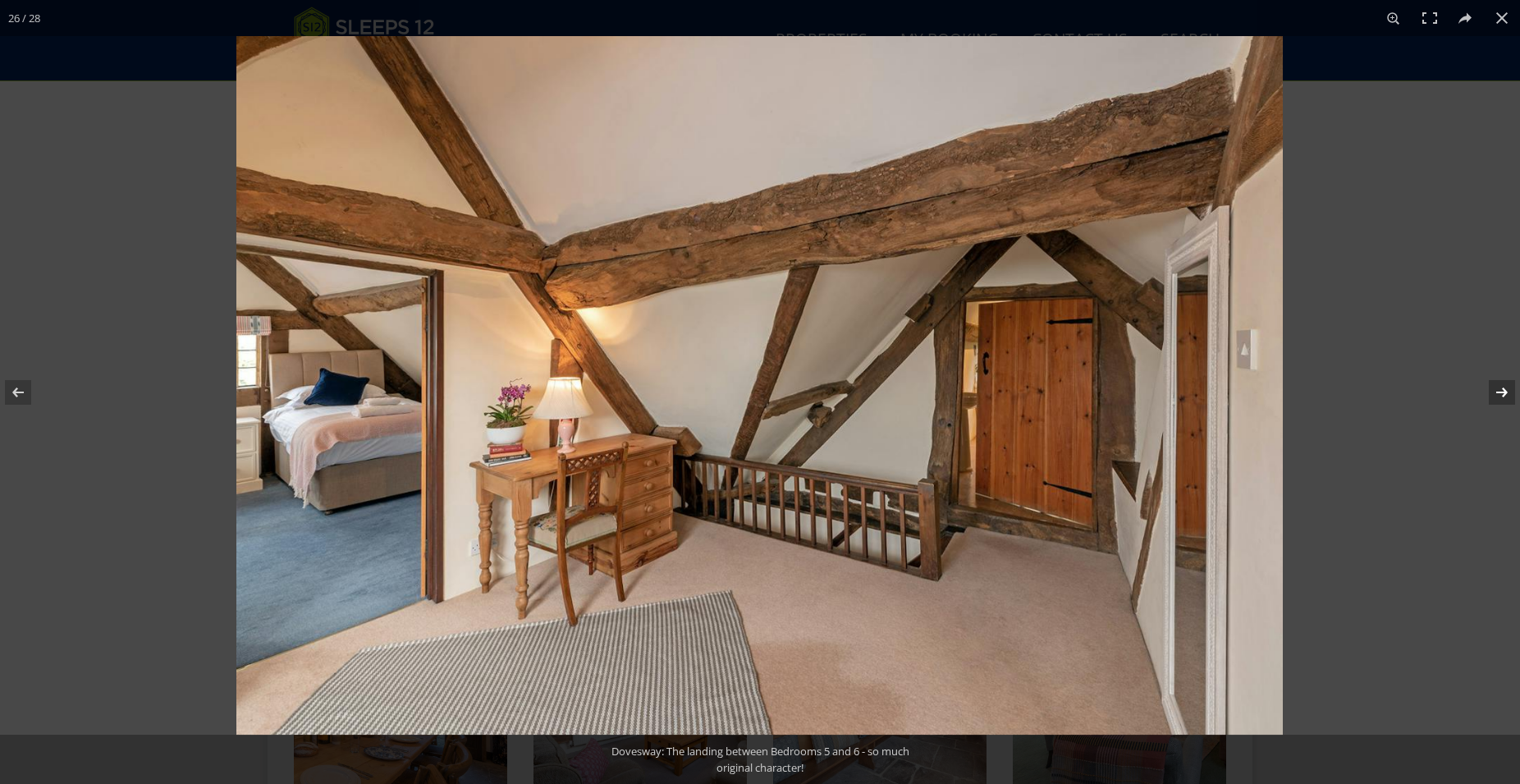
click at [1506, 387] on button at bounding box center [1491, 392] width 57 height 82
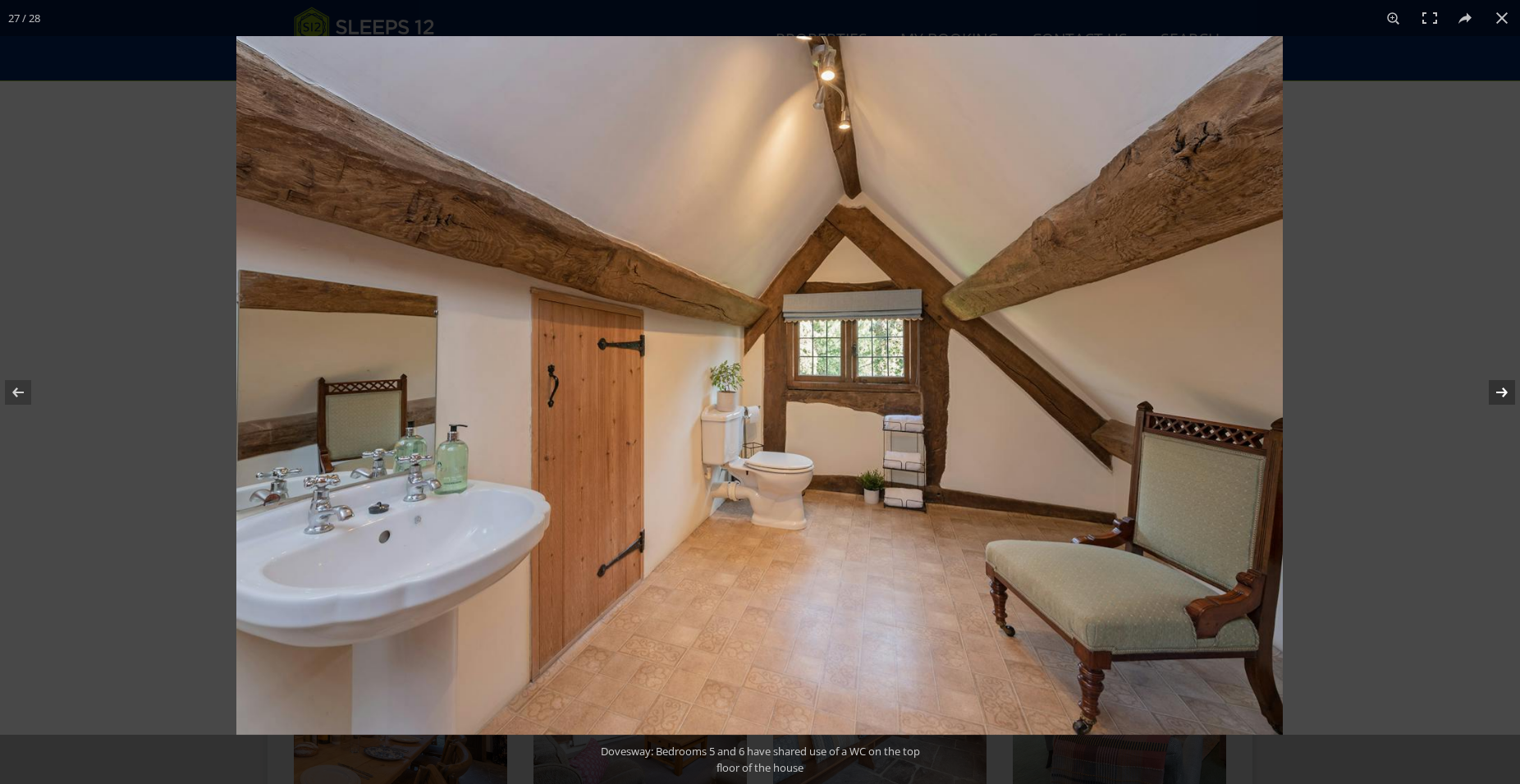
click at [1506, 387] on button at bounding box center [1491, 392] width 57 height 82
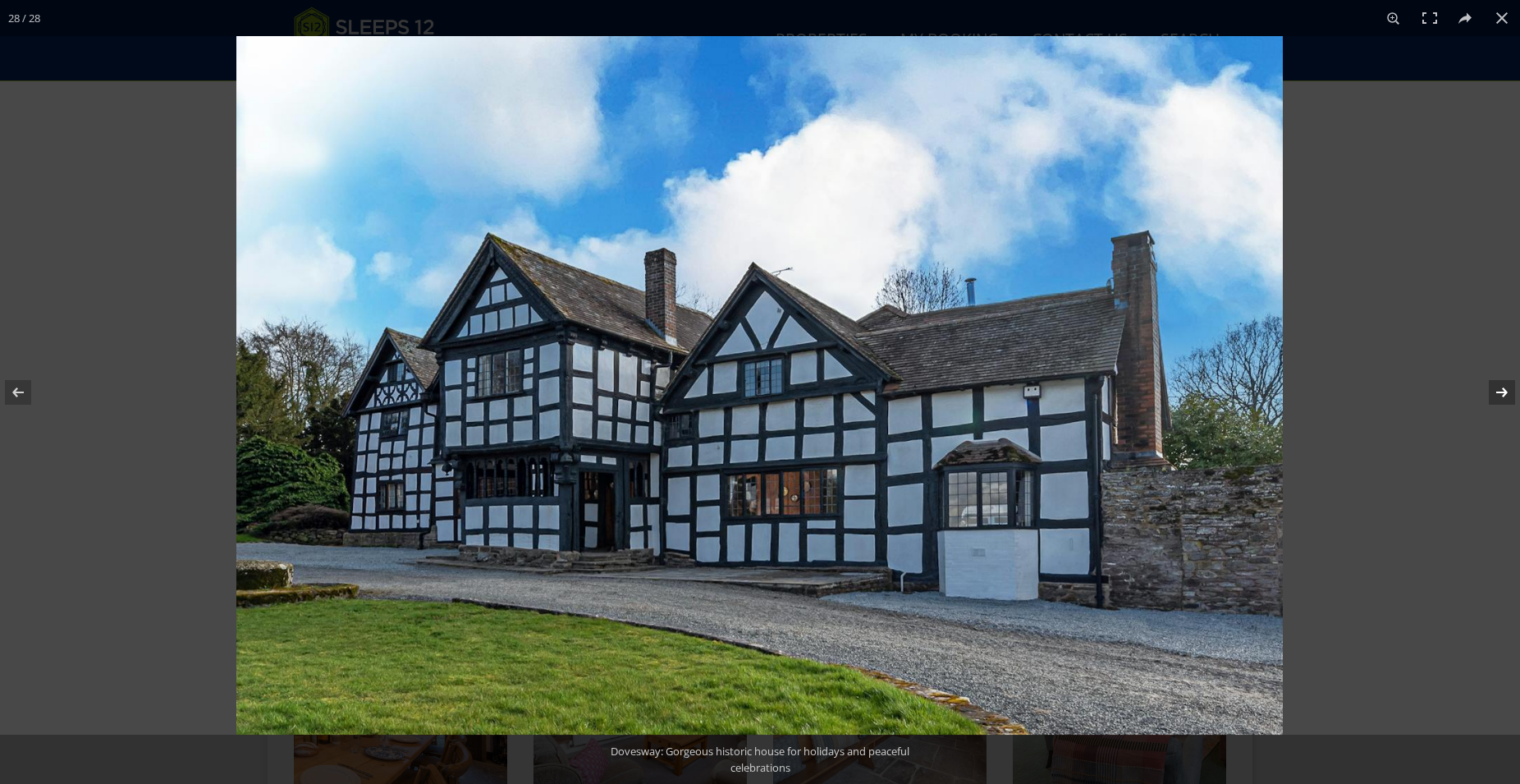
click at [1506, 387] on button at bounding box center [1491, 392] width 57 height 82
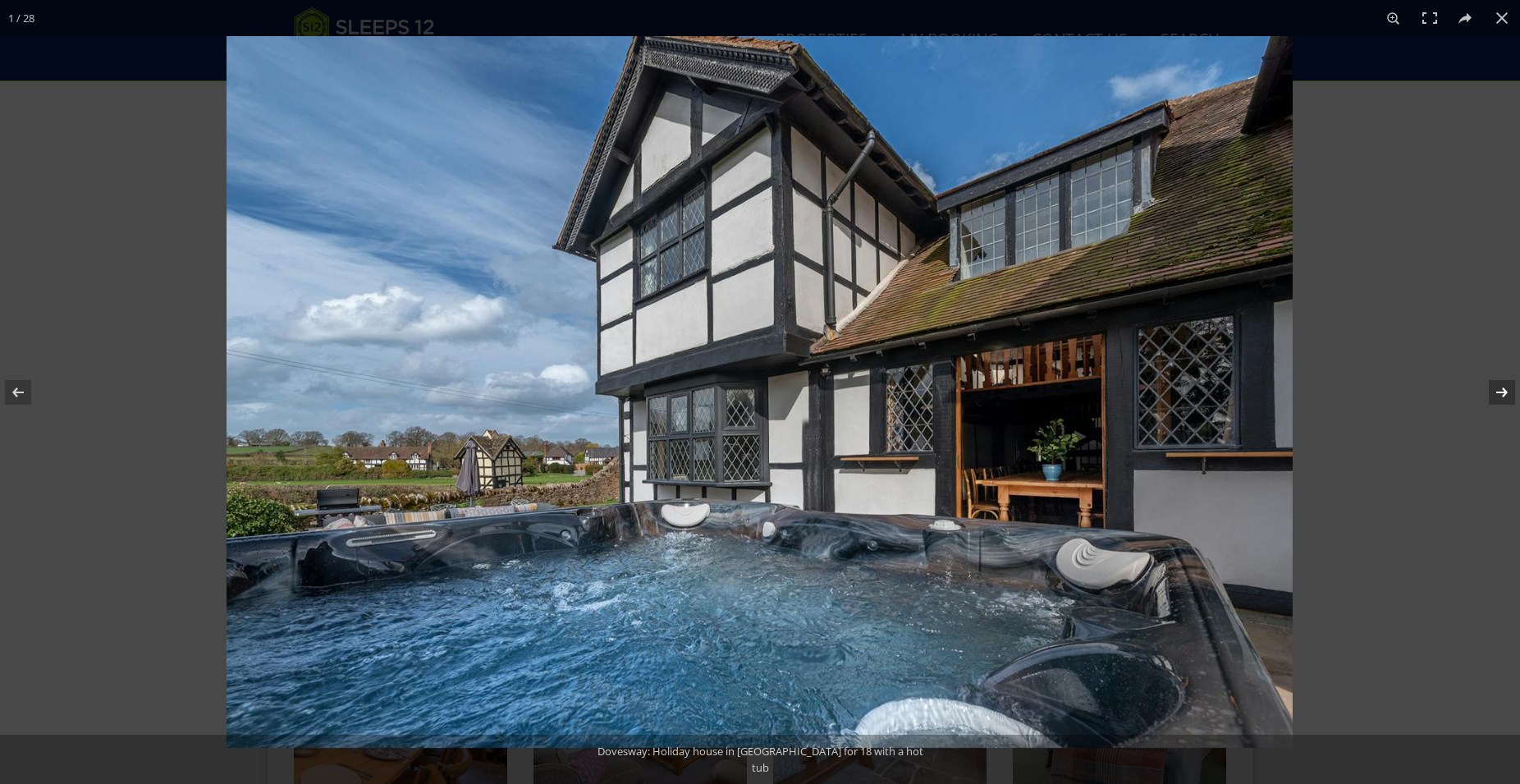
click at [1506, 387] on button at bounding box center [1491, 392] width 57 height 82
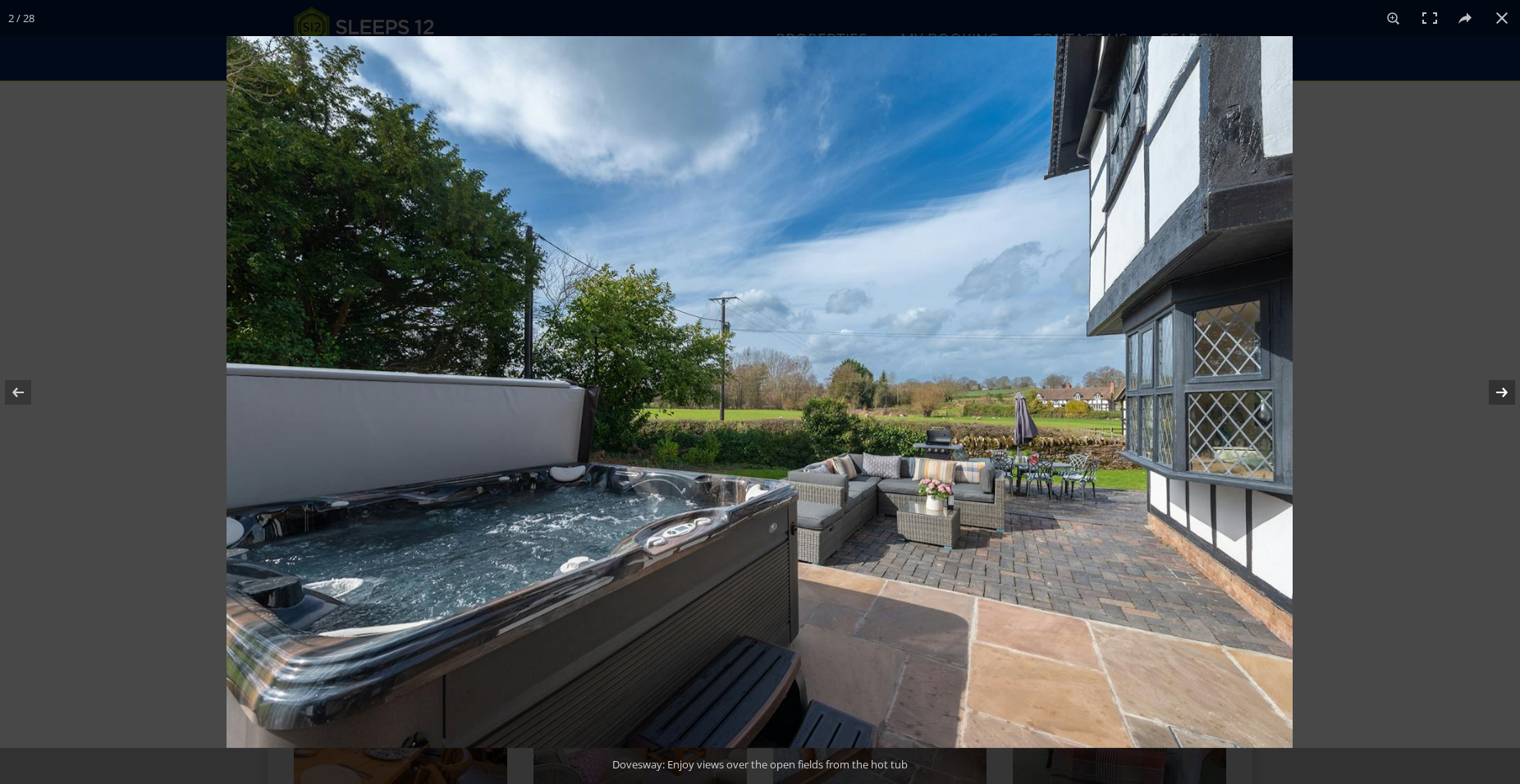
click at [1506, 387] on button at bounding box center [1491, 392] width 57 height 82
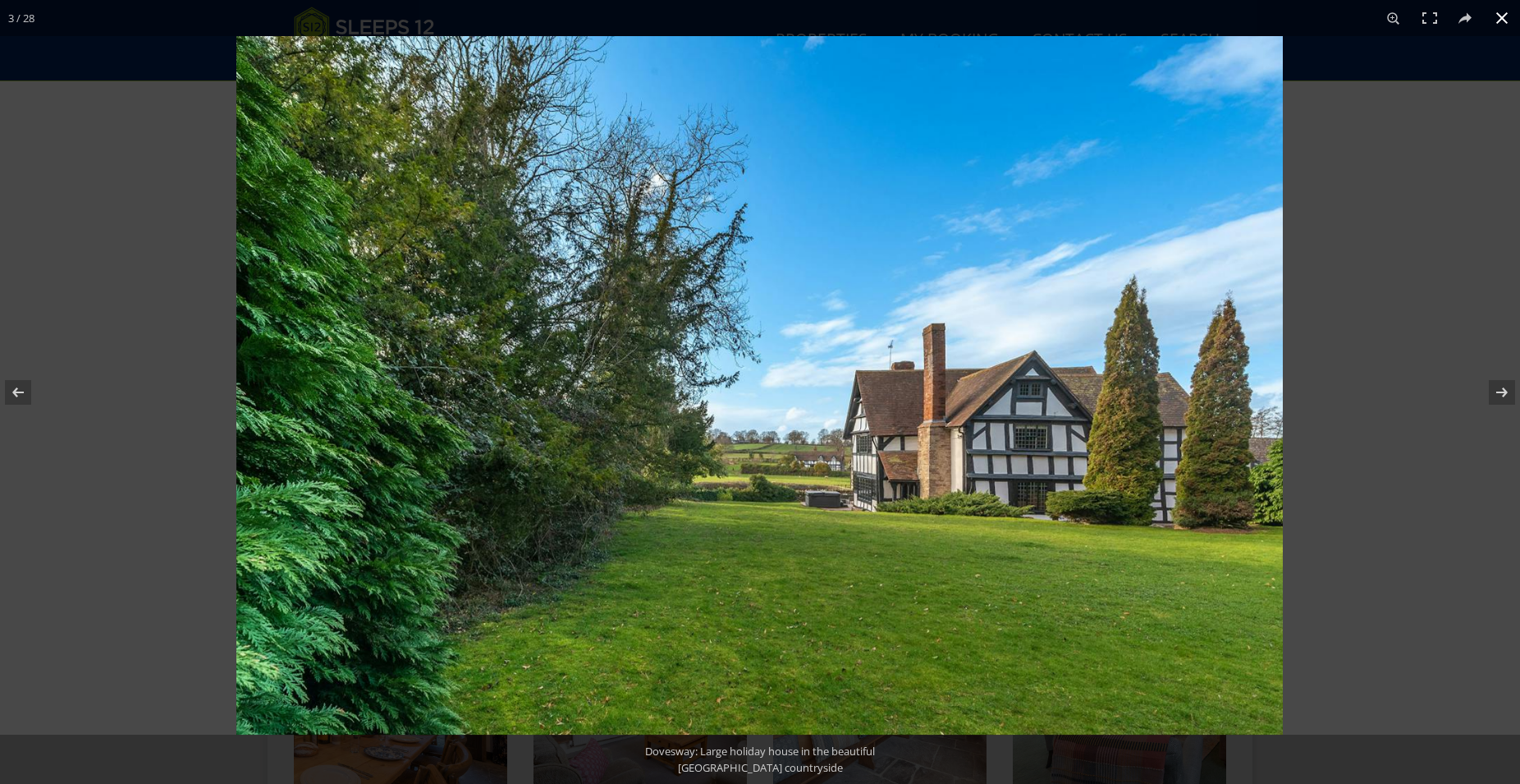
click at [1504, 11] on button at bounding box center [1502, 18] width 36 height 36
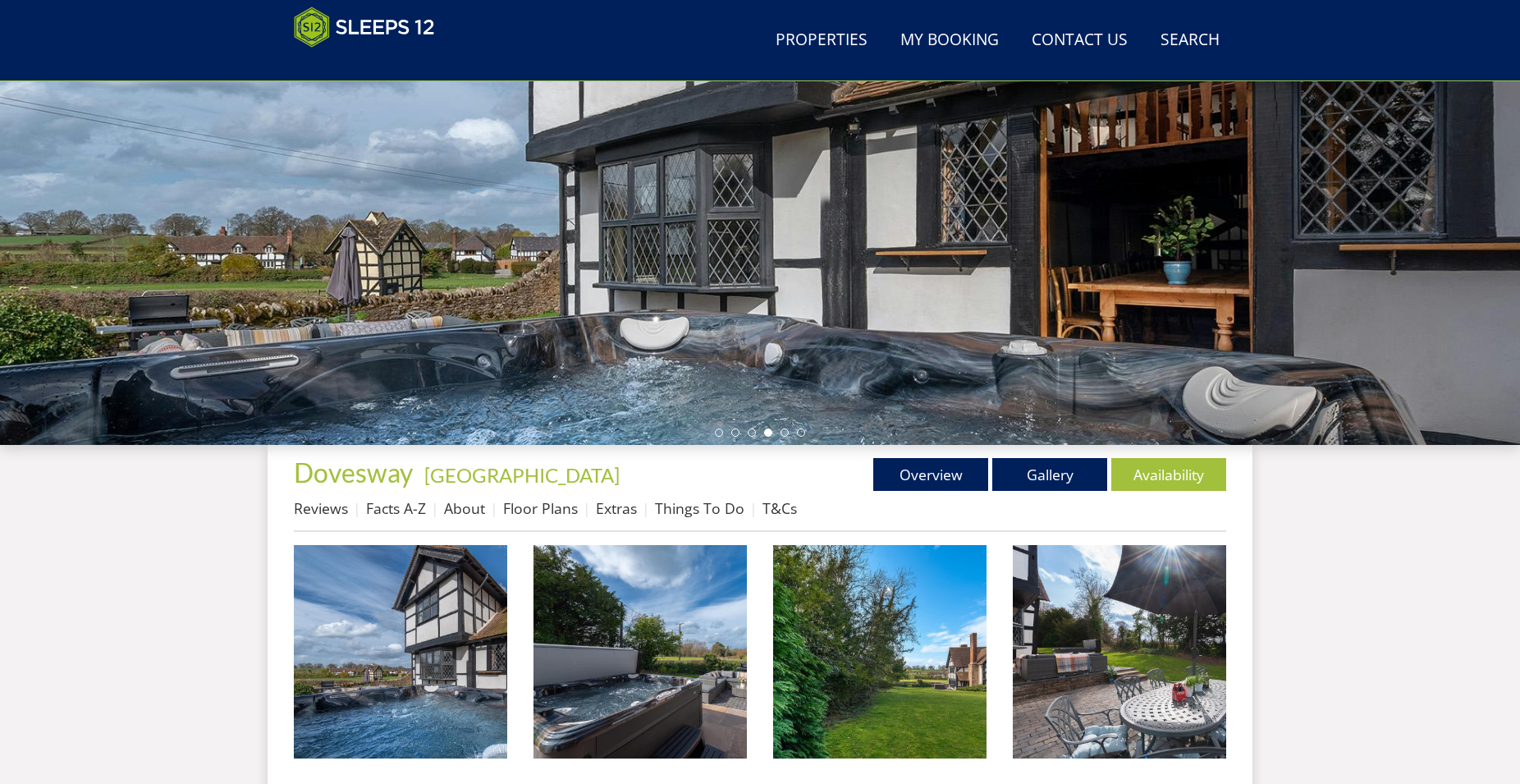
scroll to position [100, 0]
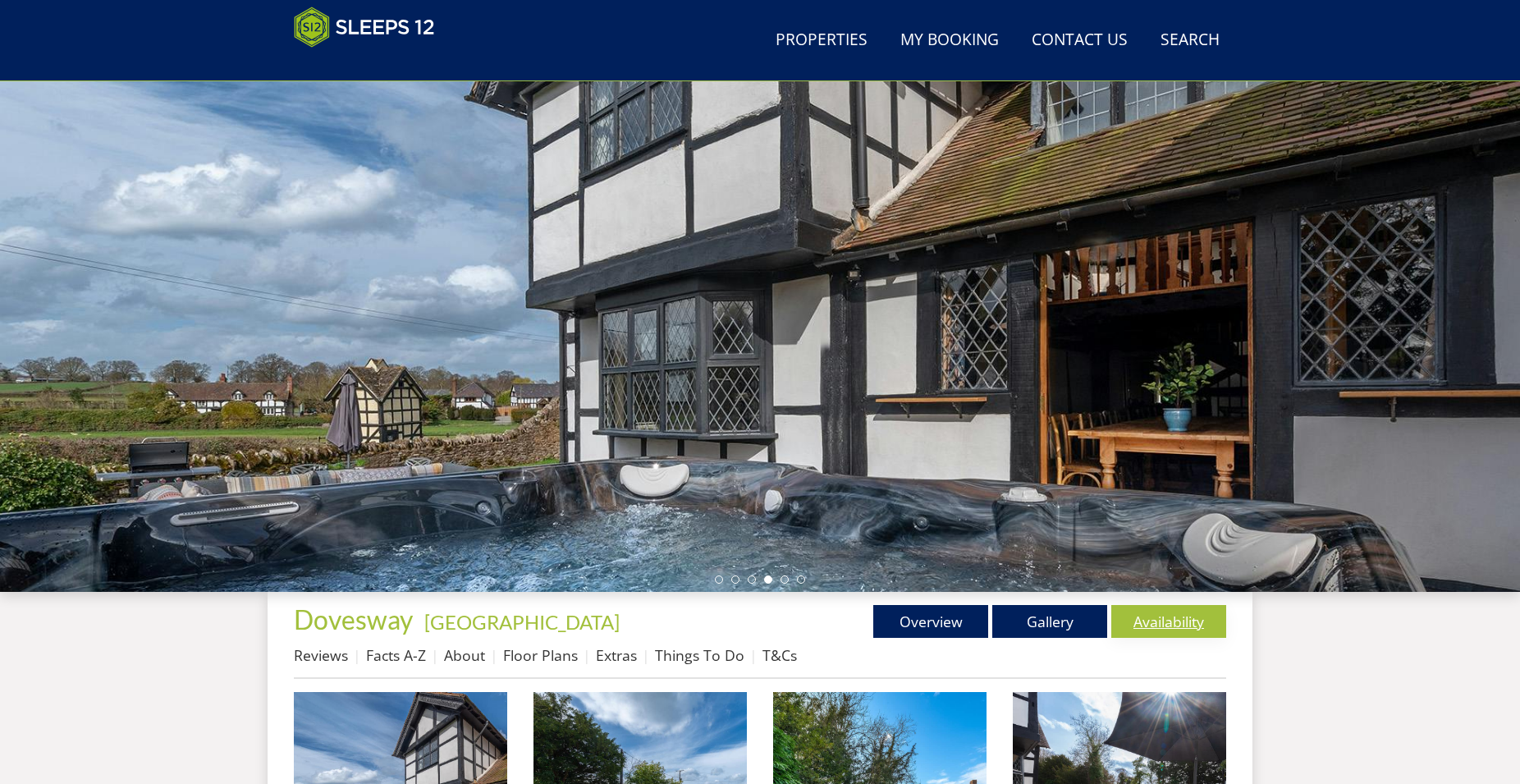
click at [1160, 610] on link "Availability" at bounding box center [1168, 621] width 115 height 33
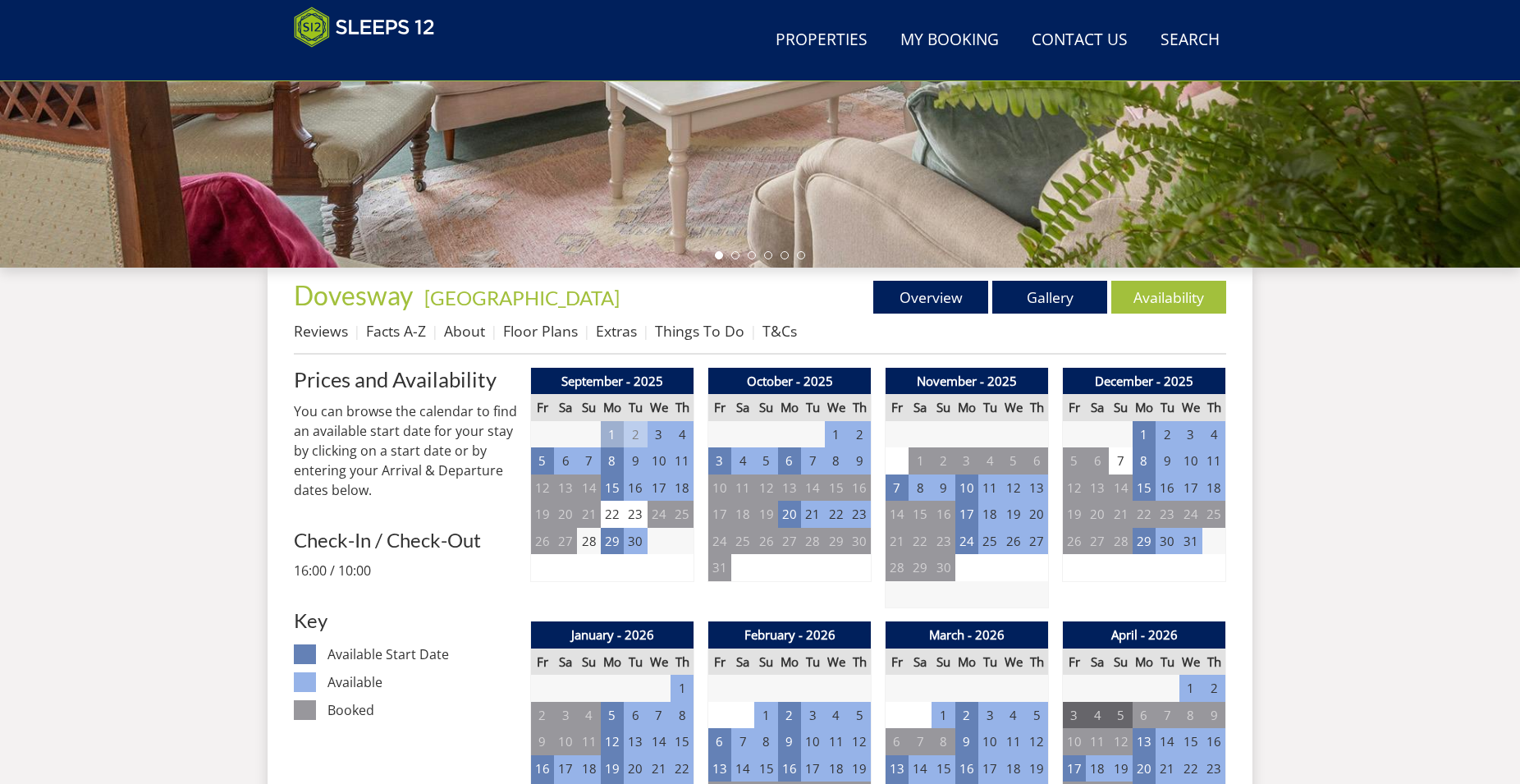
scroll to position [854, 0]
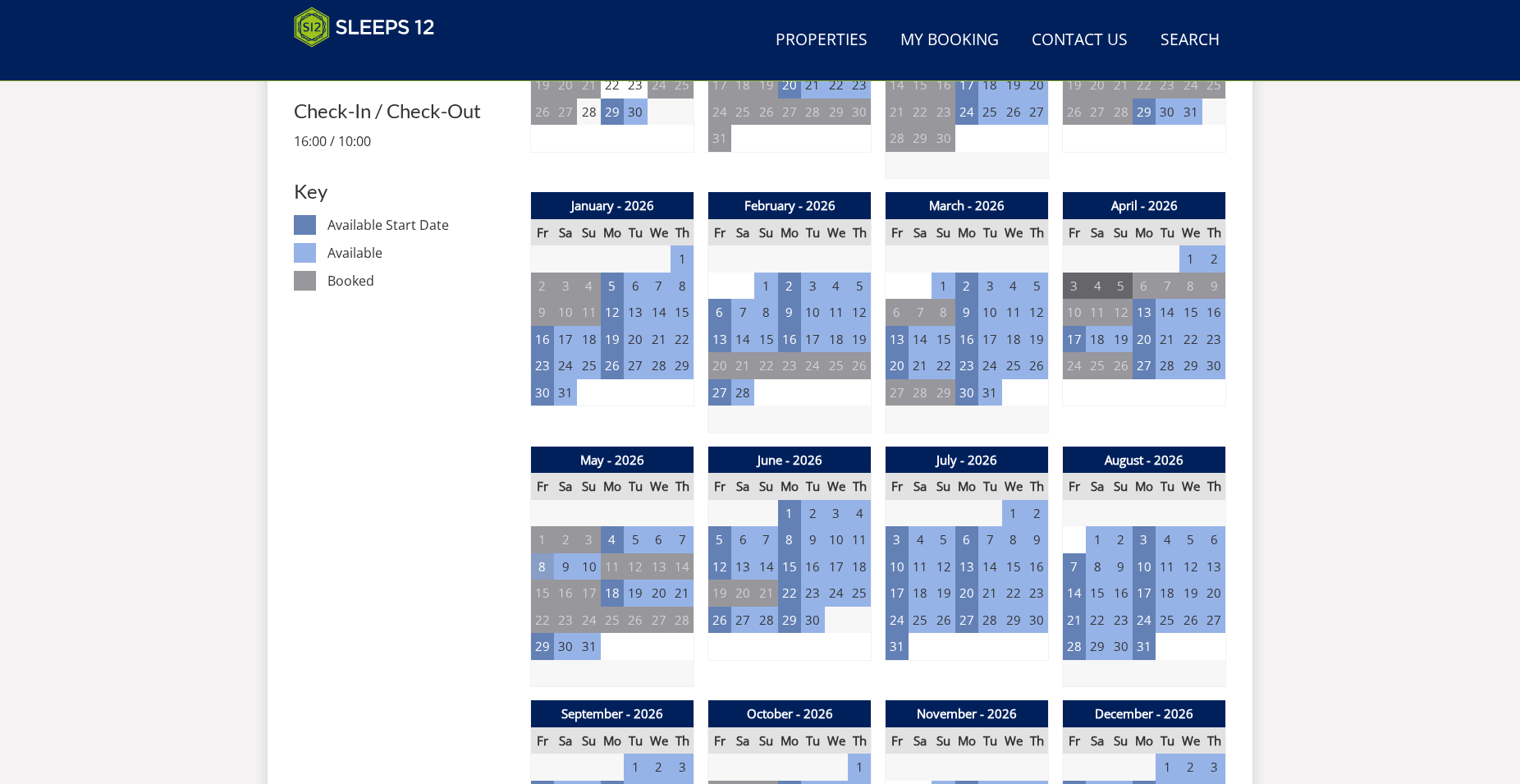
click at [543, 571] on td "8" at bounding box center [542, 567] width 23 height 27
click at [568, 569] on td "9" at bounding box center [565, 567] width 23 height 27
click at [543, 569] on td "8" at bounding box center [542, 567] width 23 height 27
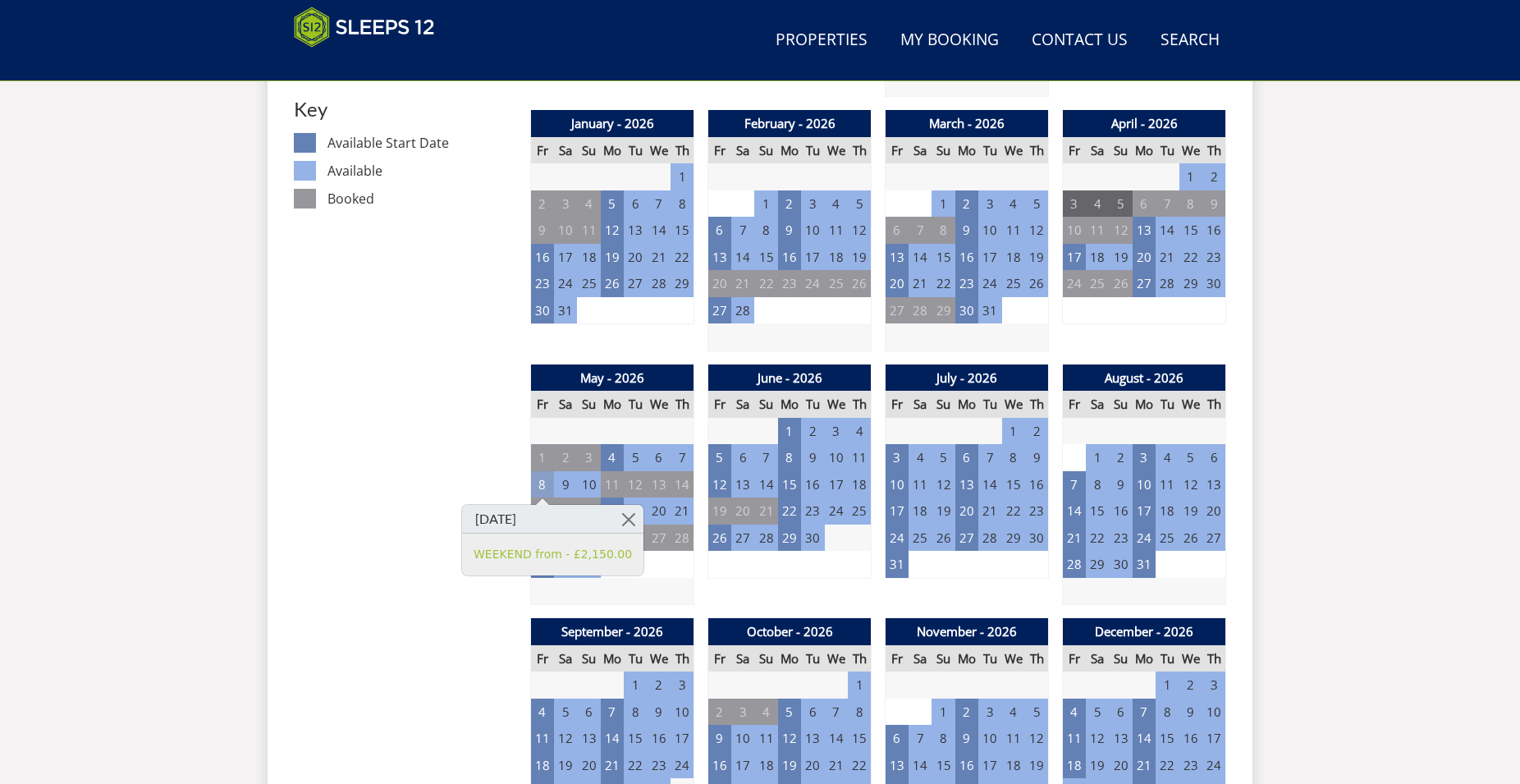
scroll to position [937, 0]
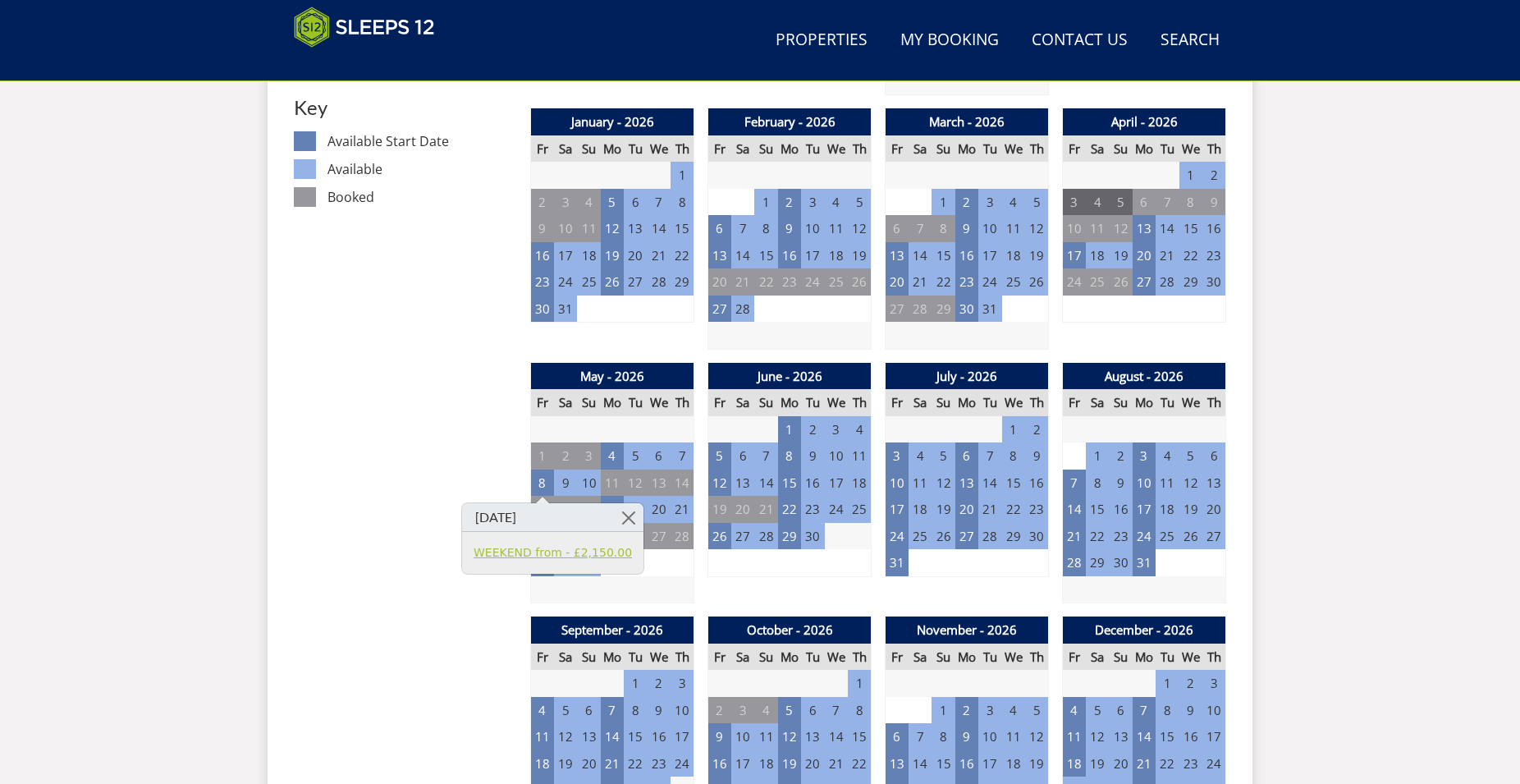
click at [519, 559] on link "WEEKEND from - £2,150.00" at bounding box center [553, 552] width 158 height 17
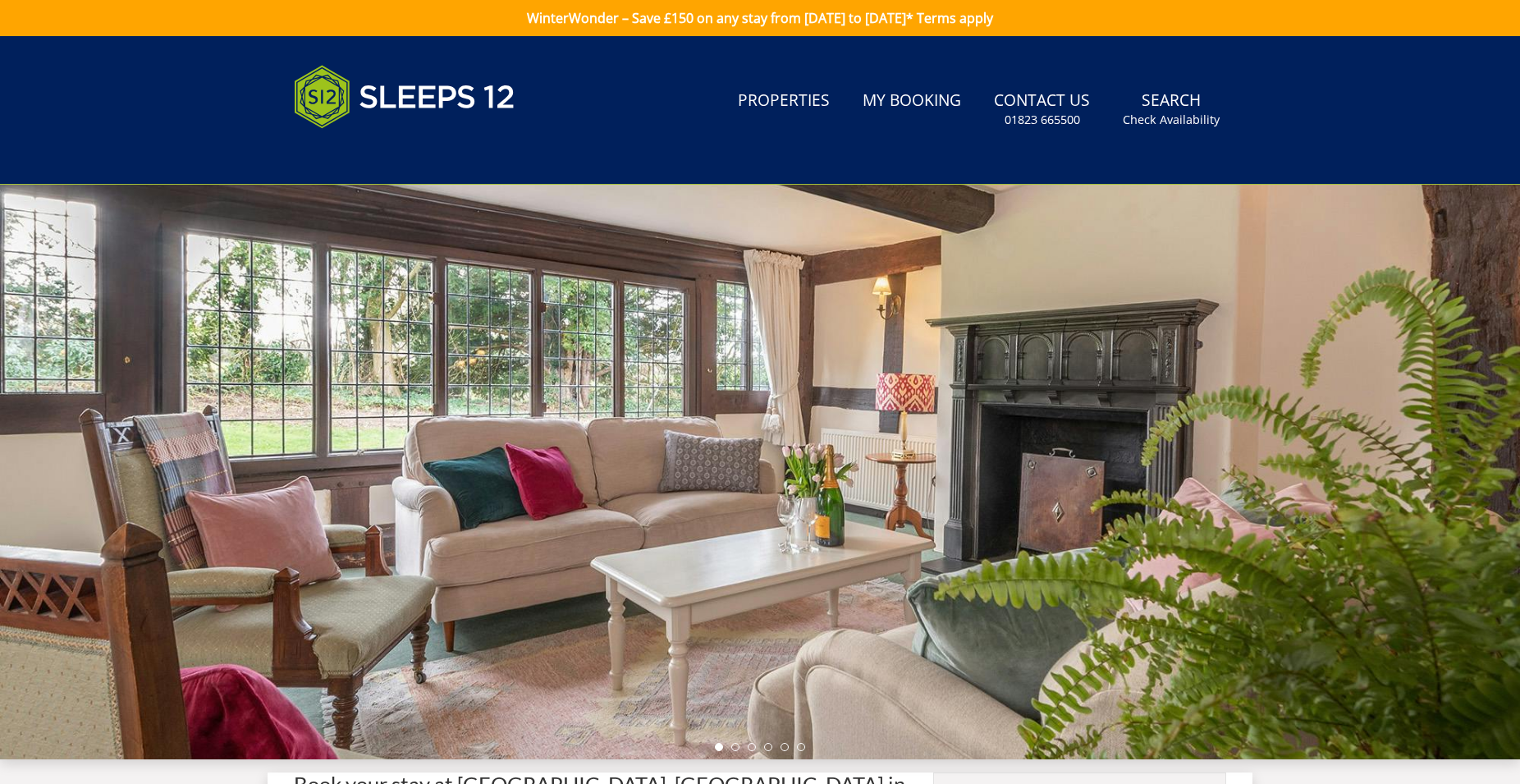
click at [565, 480] on div at bounding box center [760, 472] width 1520 height 575
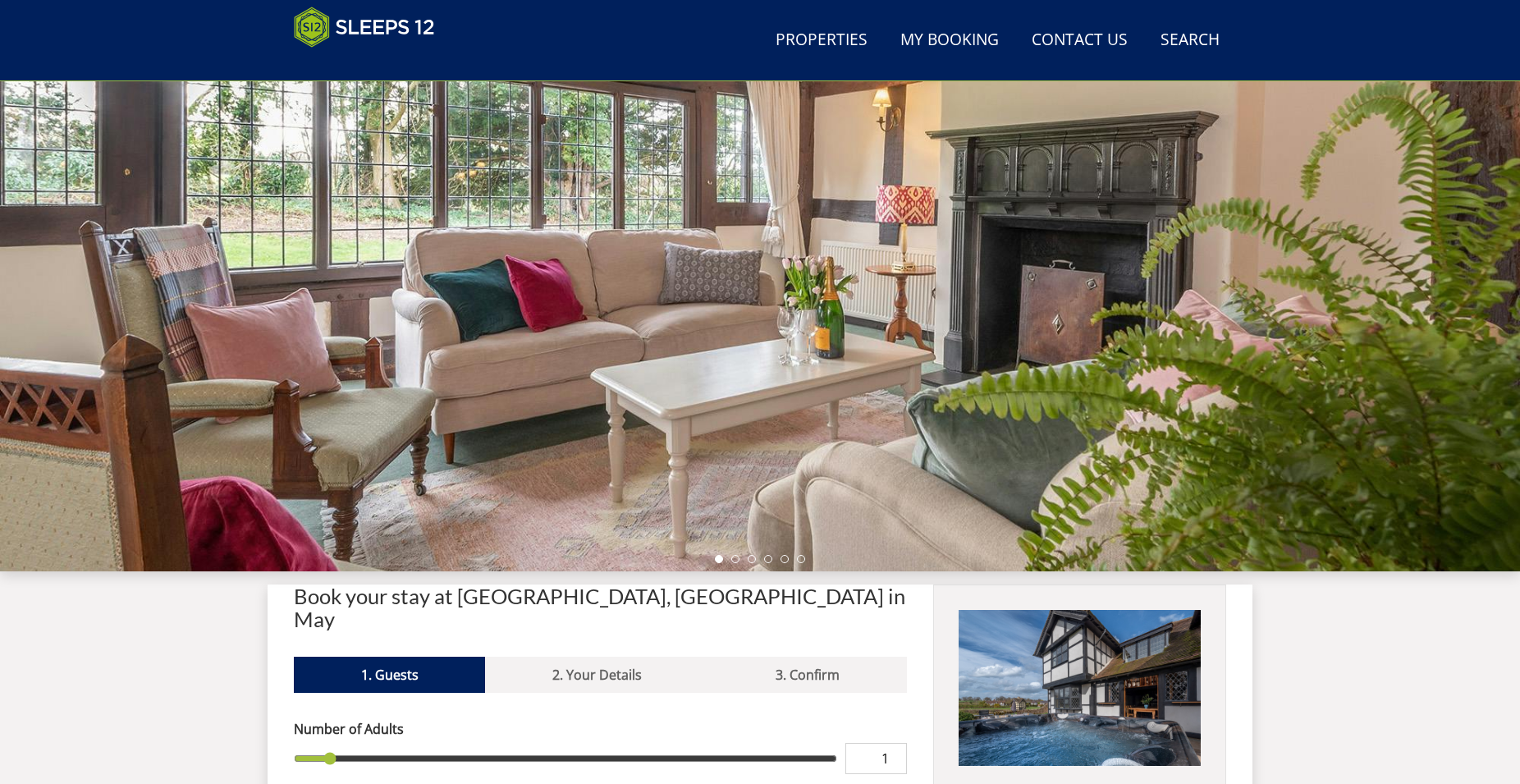
scroll to position [116, 0]
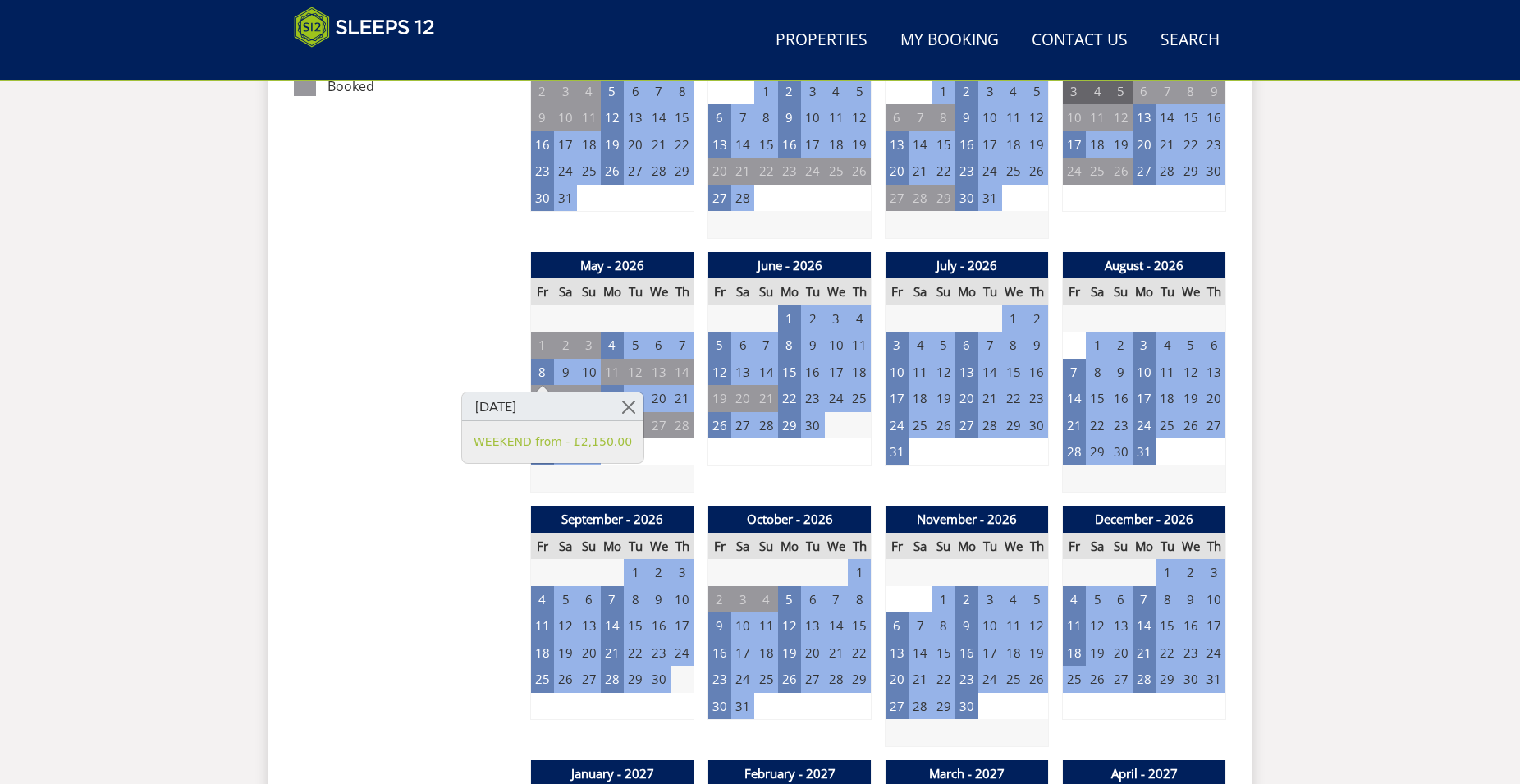
scroll to position [1021, 0]
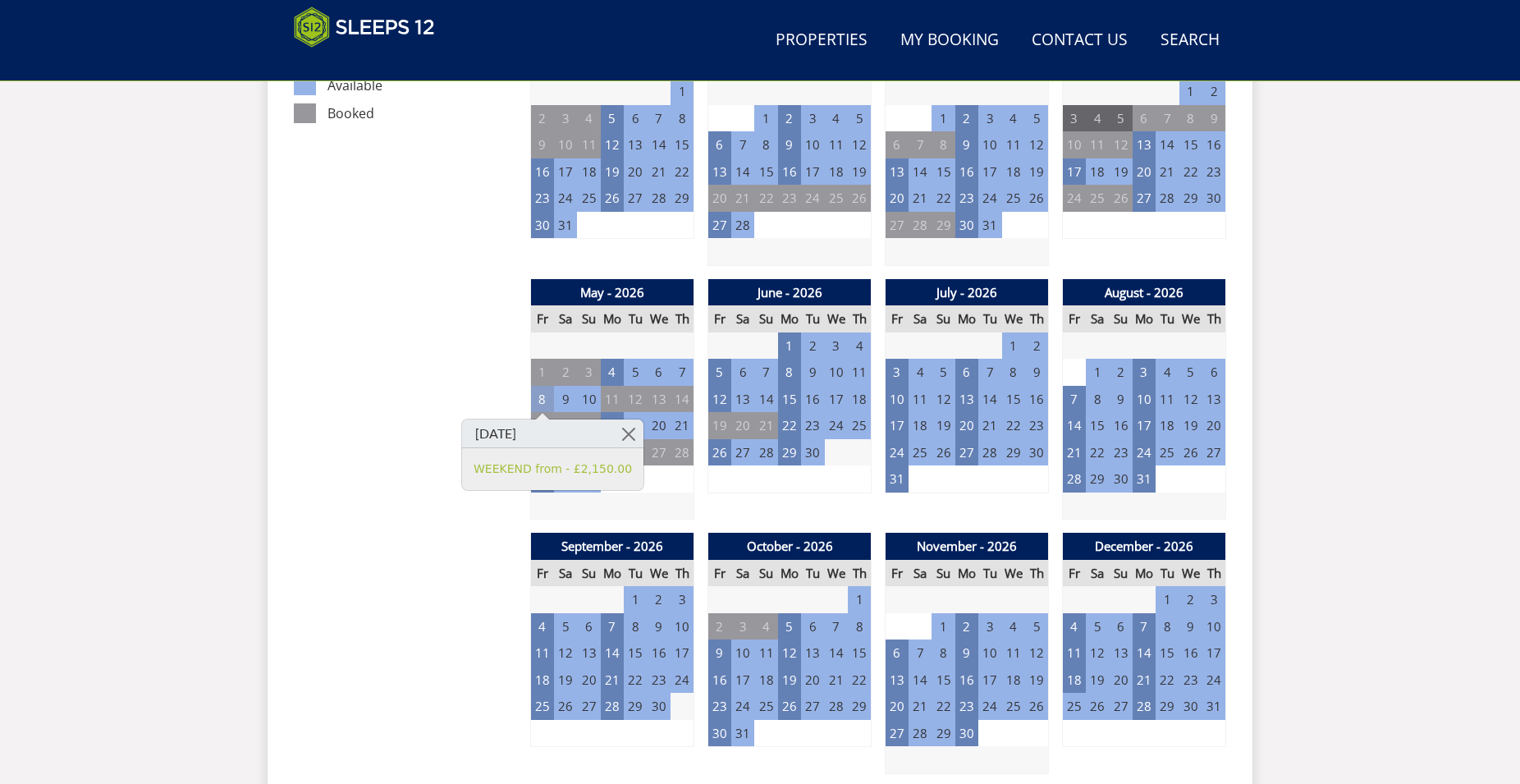
click at [542, 400] on td "8" at bounding box center [542, 399] width 23 height 27
click at [565, 397] on td "9" at bounding box center [565, 399] width 23 height 27
click at [490, 467] on link "WEEKEND from - £2,150.00" at bounding box center [553, 469] width 158 height 17
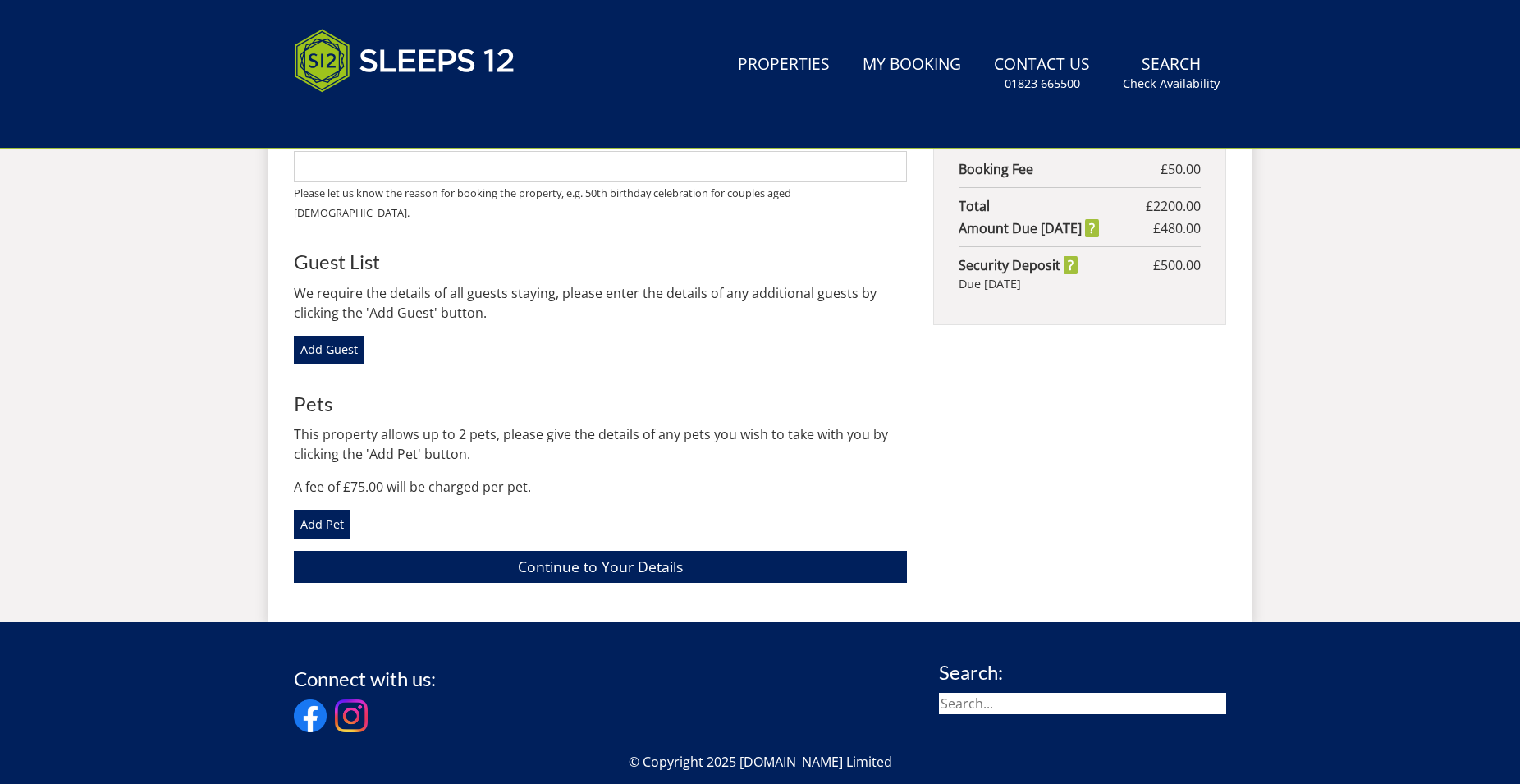
scroll to position [705, 0]
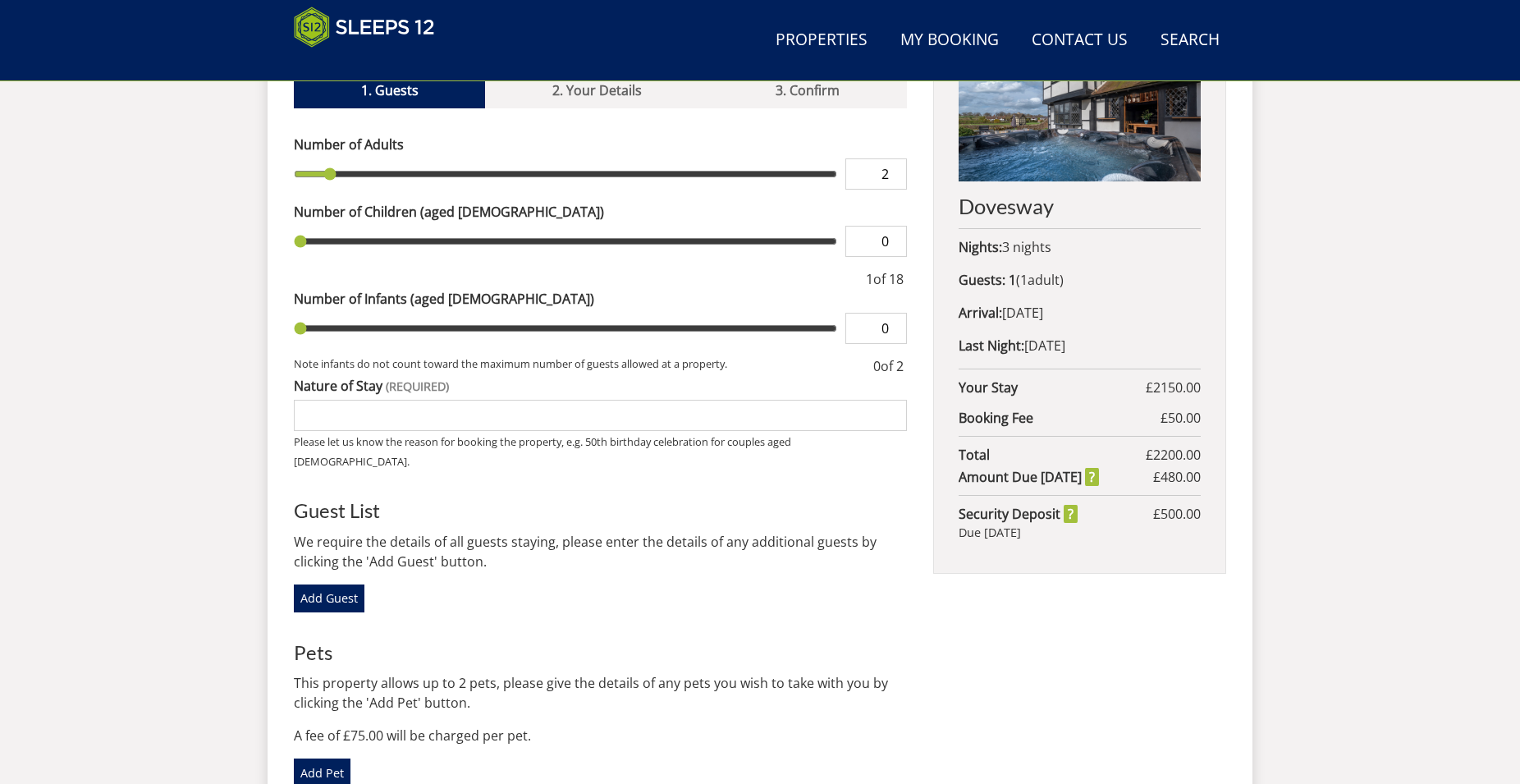
type input "2"
click at [888, 158] on input "2" at bounding box center [876, 174] width 61 height 31
type input "2"
type input "3"
click at [888, 158] on input "3" at bounding box center [876, 174] width 61 height 31
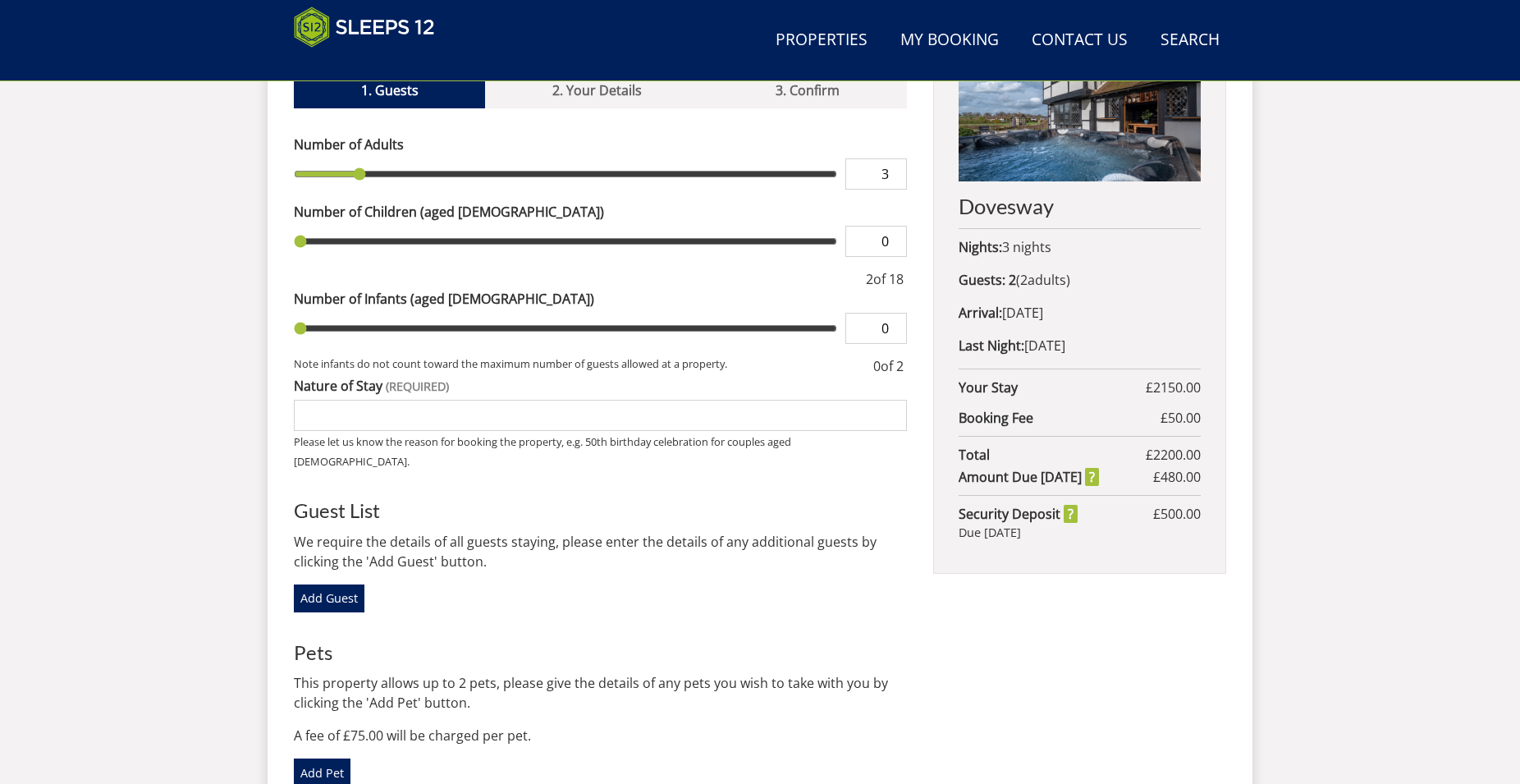
type input "3"
type input "4"
click at [888, 158] on input "4" at bounding box center [876, 174] width 61 height 31
type input "4"
type input "5"
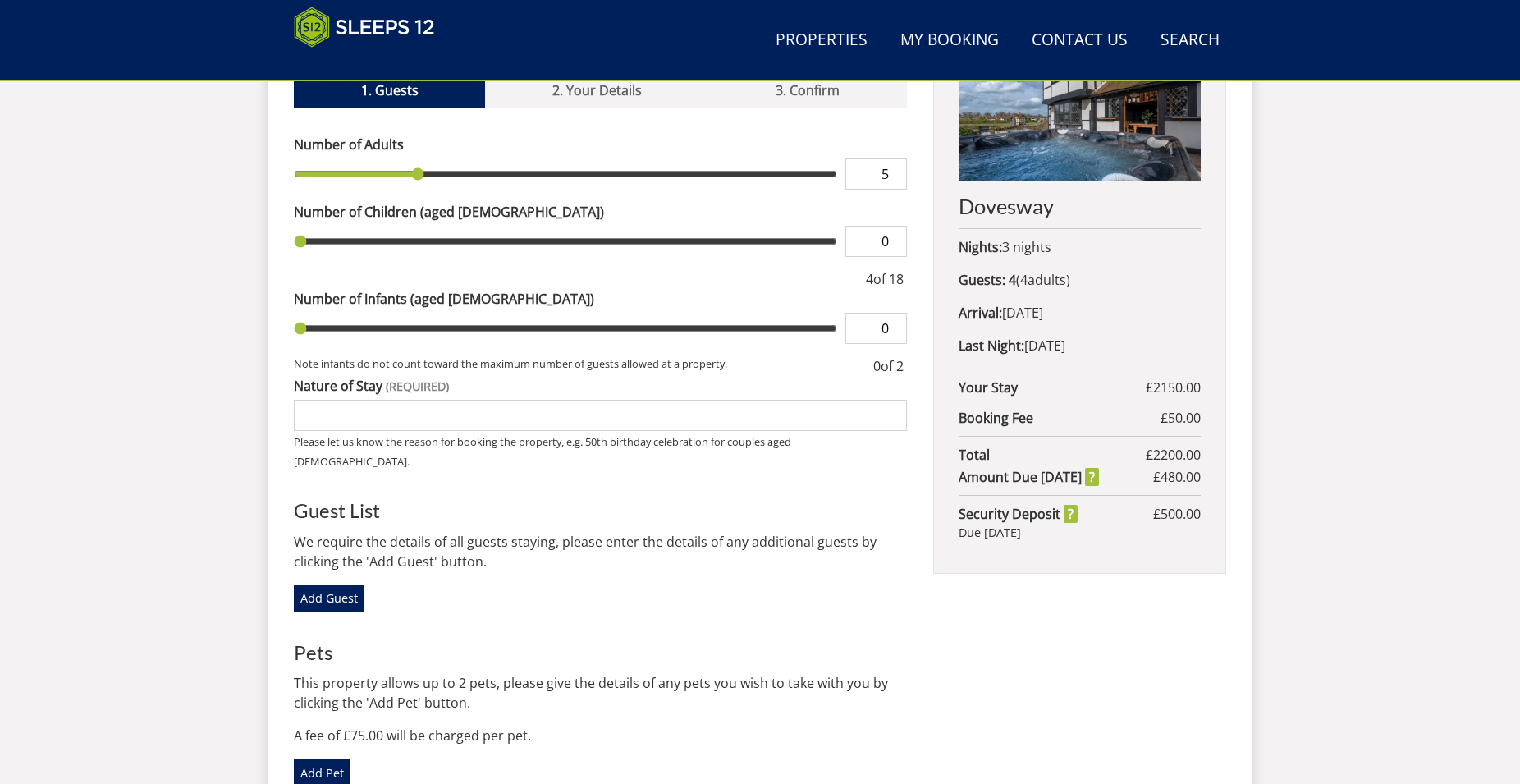
click at [888, 158] on input "5" at bounding box center [876, 174] width 61 height 31
type input "5"
type input "6"
click at [888, 158] on input "6" at bounding box center [876, 174] width 61 height 31
type input "6"
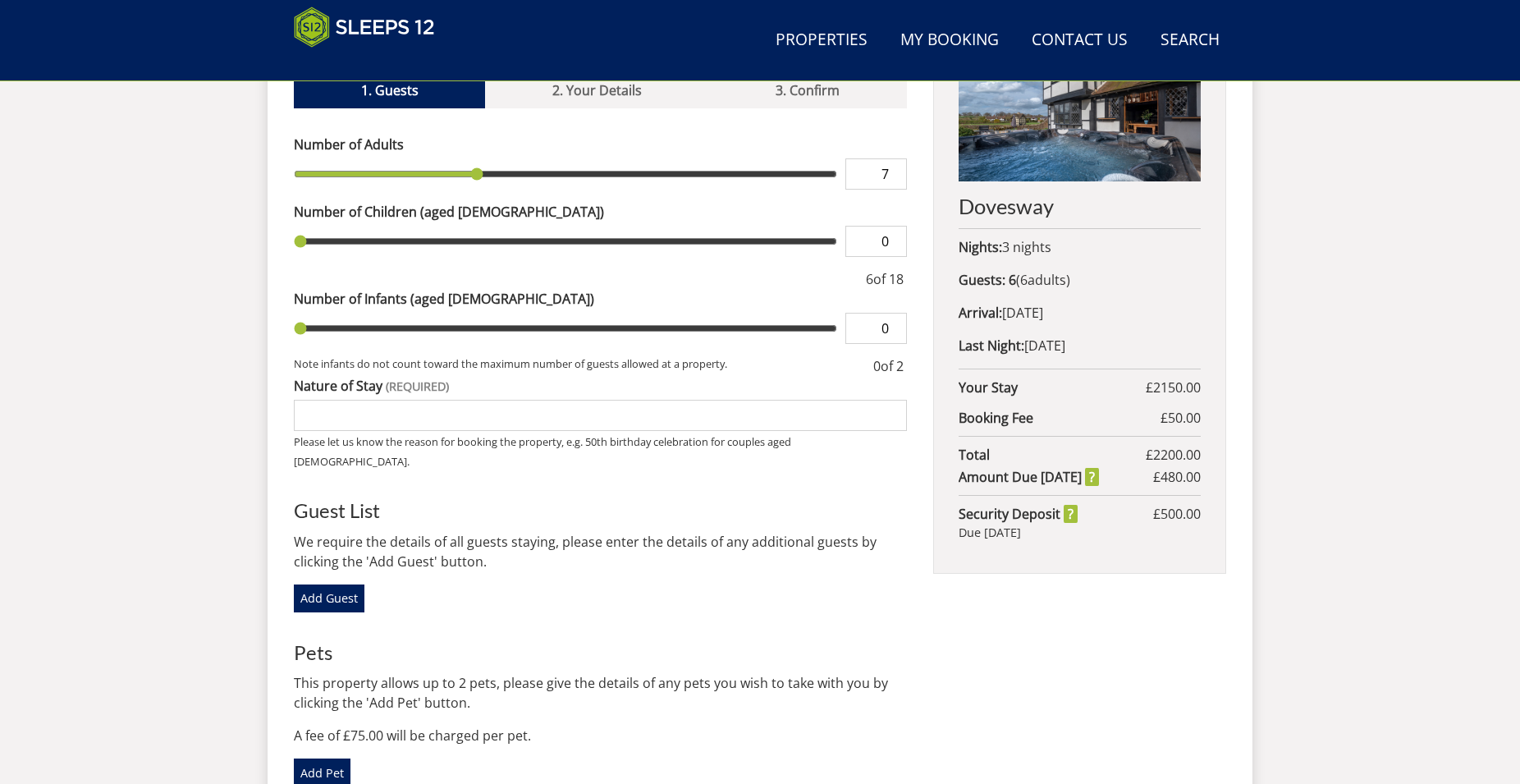
type input "7"
click at [888, 158] on input "7" at bounding box center [876, 174] width 61 height 31
type input "7"
type input "8"
click at [888, 158] on input "8" at bounding box center [876, 174] width 61 height 31
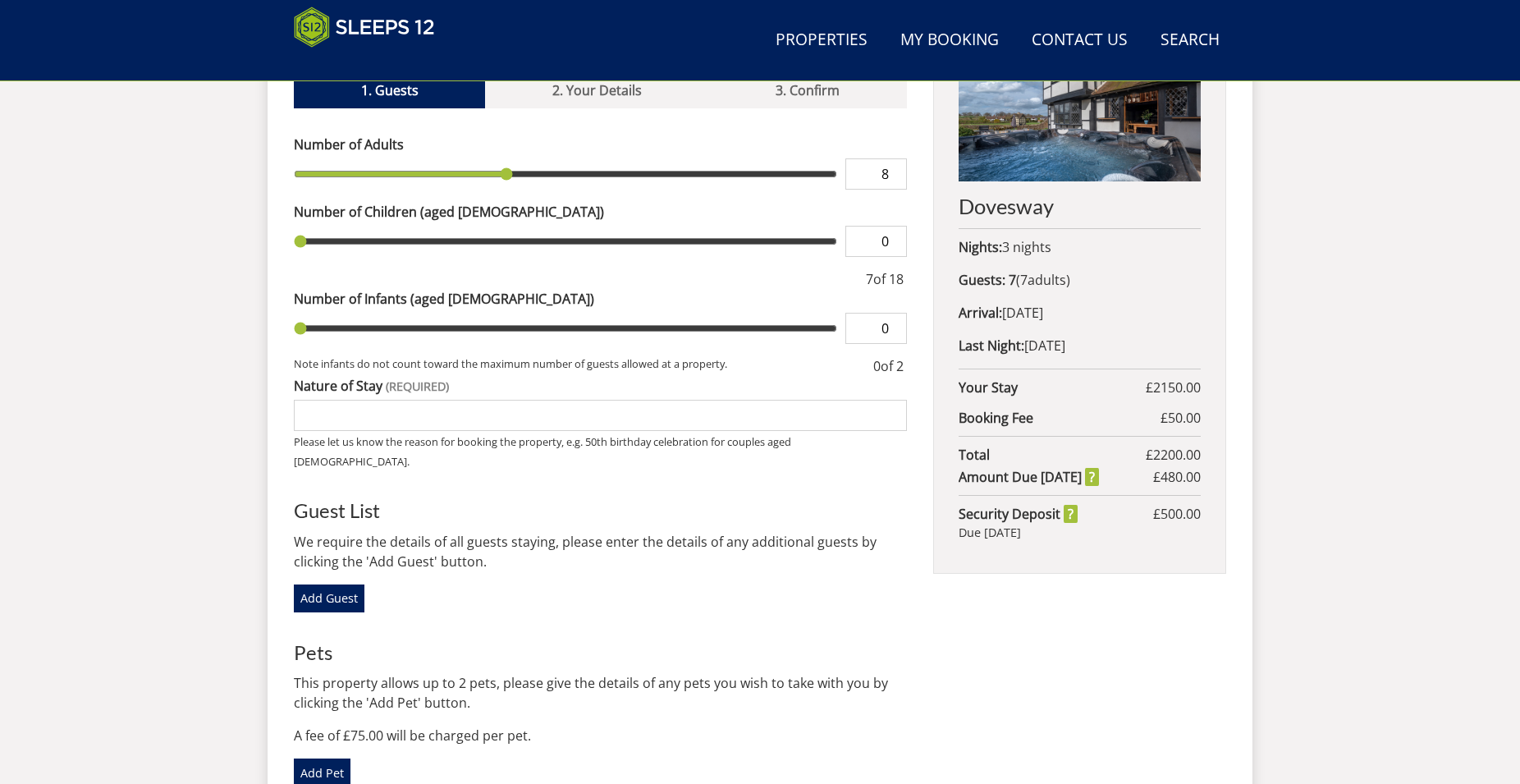
type input "8"
type input "9"
click at [888, 158] on input "9" at bounding box center [876, 174] width 61 height 31
type input "9"
type input "15"
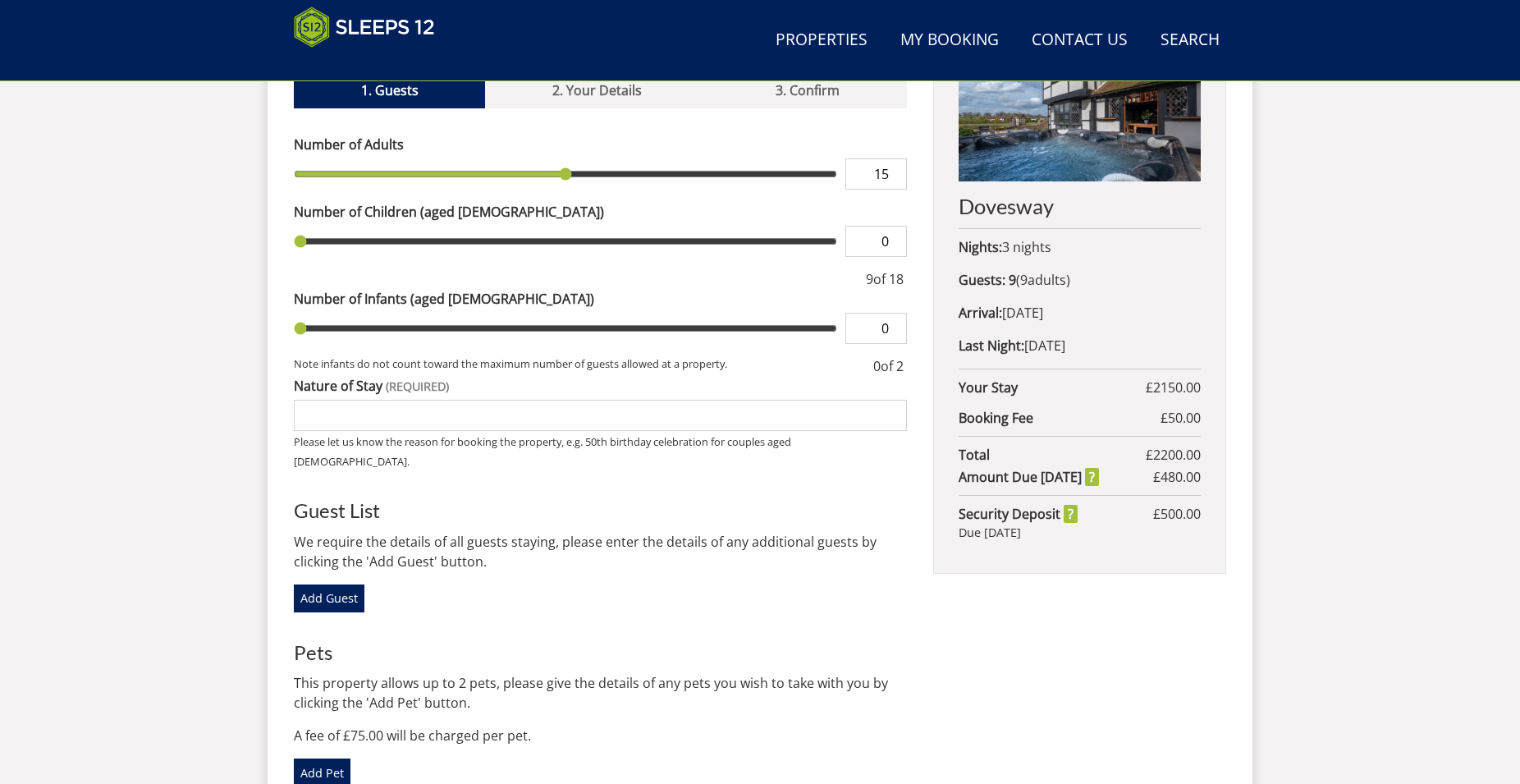
click at [888, 158] on input "15" at bounding box center [876, 174] width 61 height 31
type input "15"
type input "14"
click at [895, 158] on input "14" at bounding box center [876, 174] width 61 height 31
type input "14"
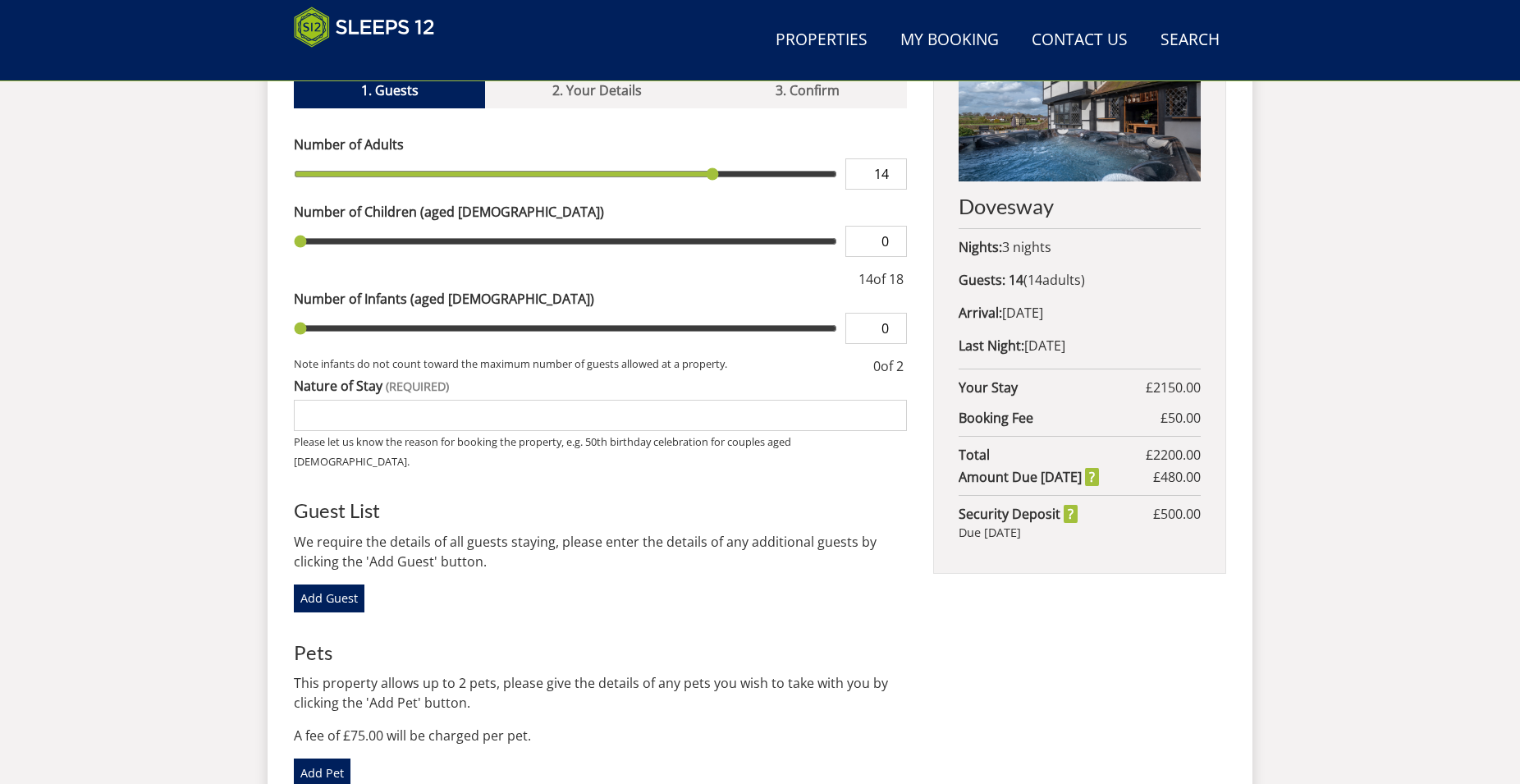
click at [1200, 269] on div "Dovesway Nights: 3 nights Guests: 14 ( 14 adult s 0 child ren 0 infant s ) Arri…" at bounding box center [1080, 287] width 293 height 574
click at [1201, 269] on div "Dovesway Nights: 3 nights Guests: 14 ( 14 adult s 0 child ren 0 infant s ) Arri…" at bounding box center [1080, 287] width 293 height 574
click at [1223, 268] on div "Dovesway Nights: 3 nights Guests: 14 ( 14 adult s 0 child ren 0 infant s ) Arri…" at bounding box center [1080, 287] width 293 height 574
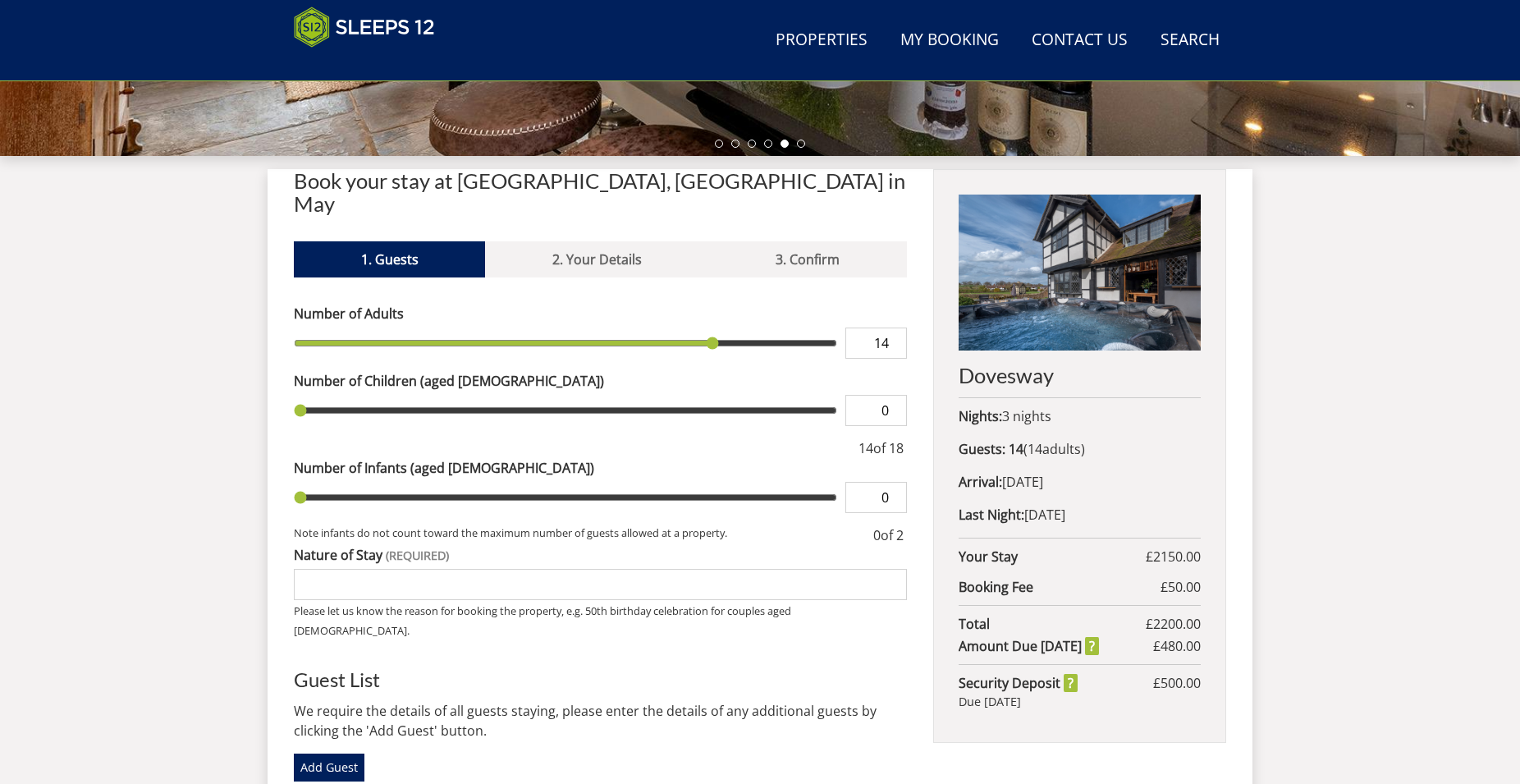
scroll to position [535, 0]
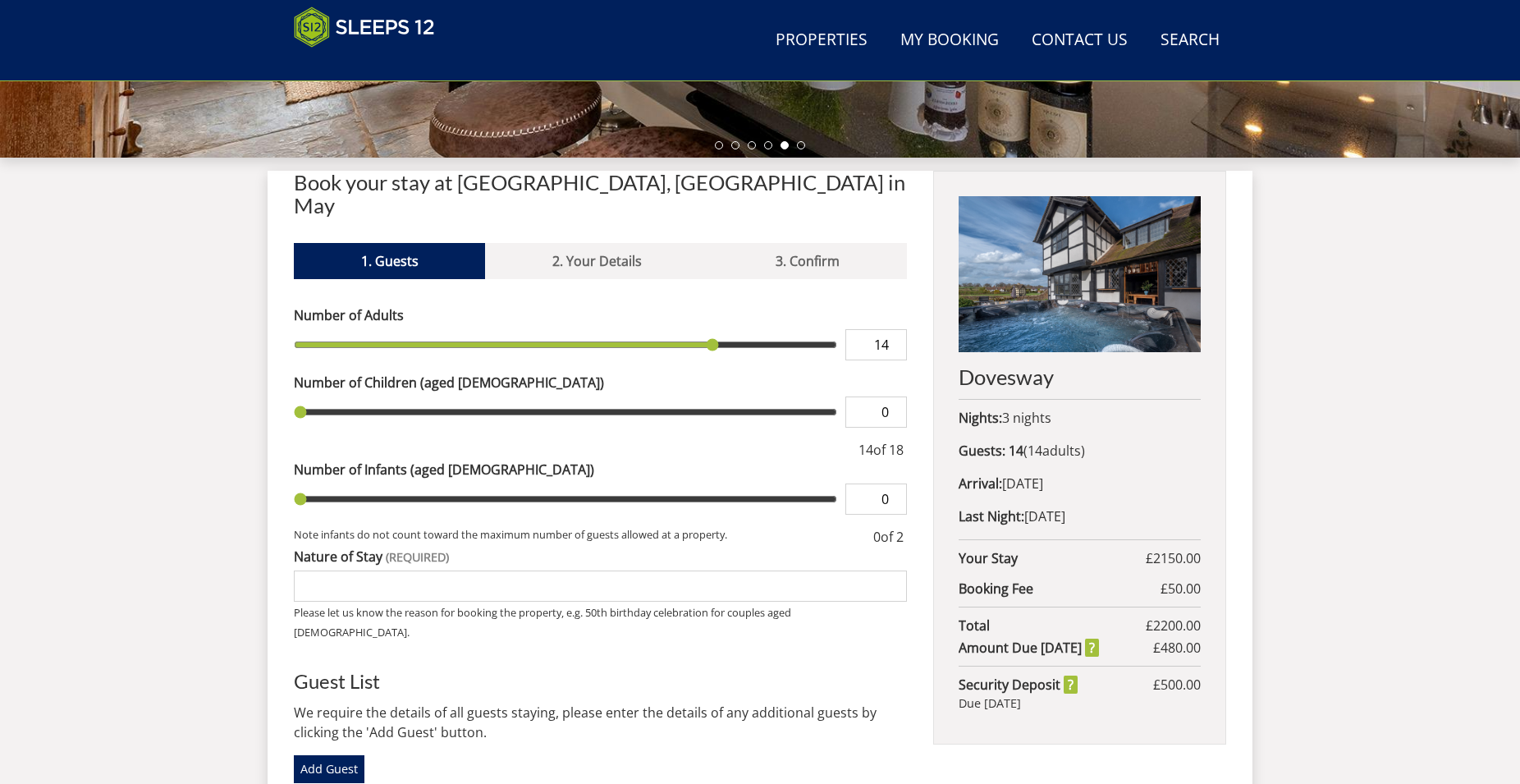
click at [107, 423] on div "Search Menu Properties My Booking Contact Us 01823 665500 Search Check Availabi…" at bounding box center [760, 272] width 1520 height 1540
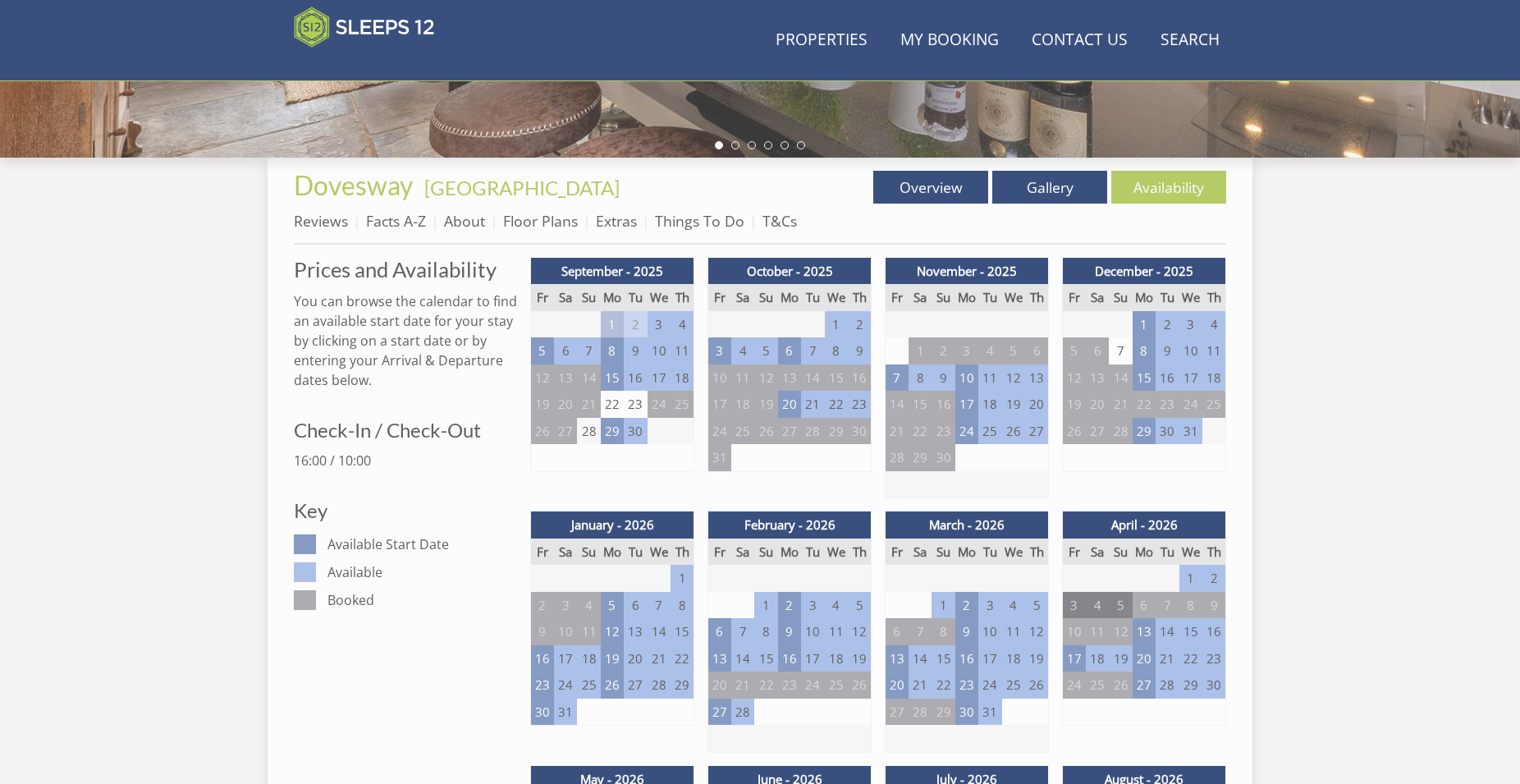
scroll to position [1021, 0]
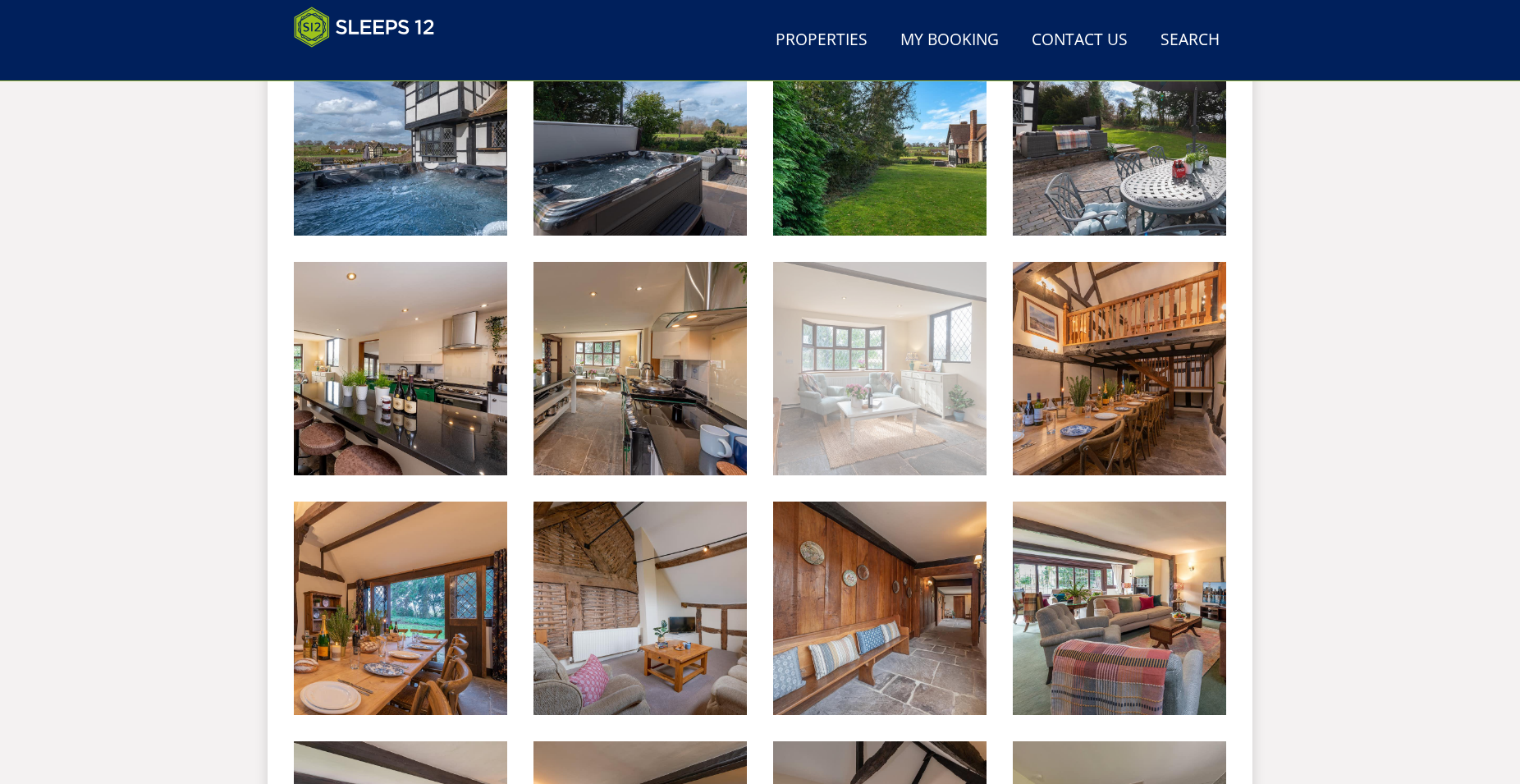
scroll to position [518, 0]
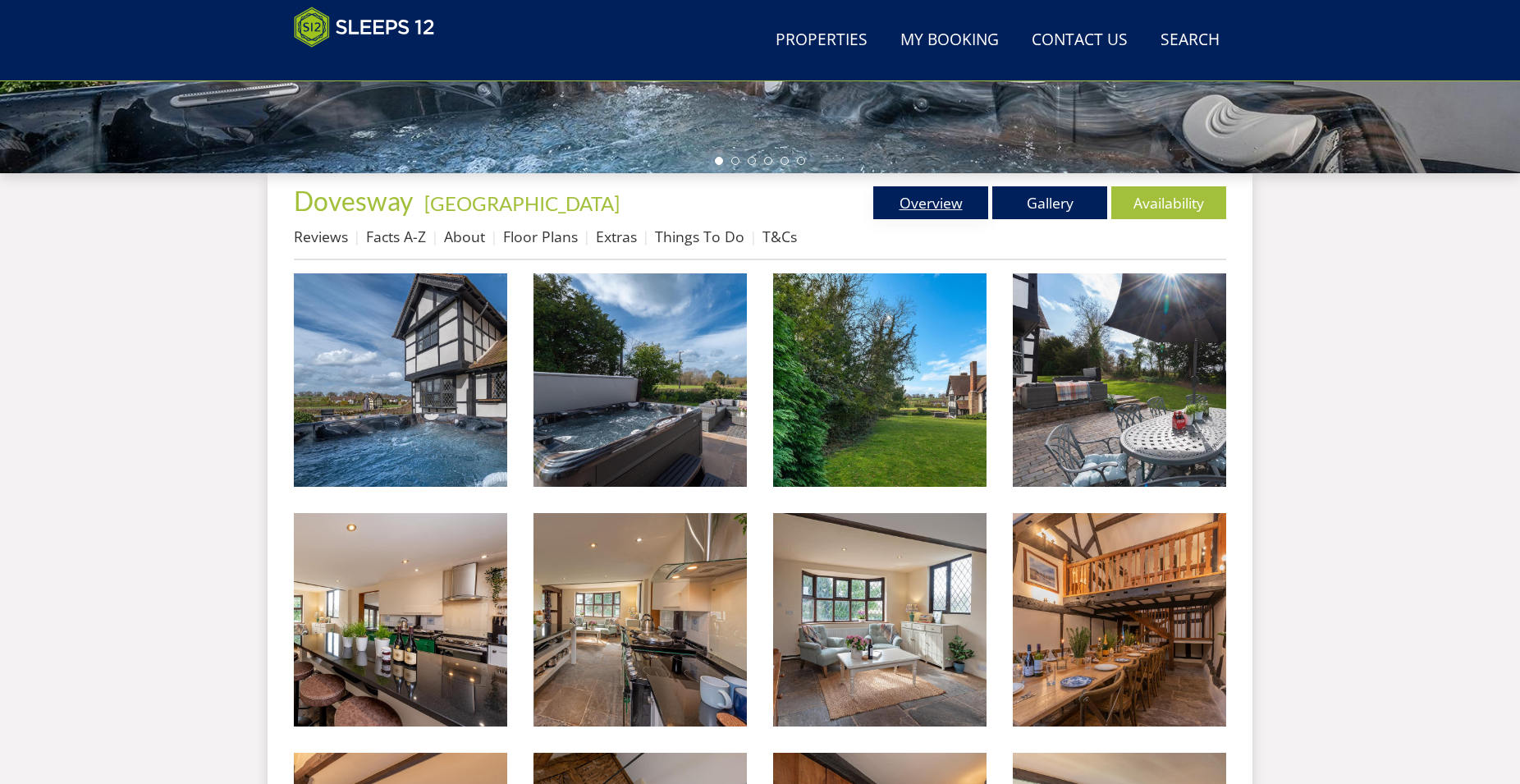
click at [921, 197] on link "Overview" at bounding box center [931, 203] width 115 height 33
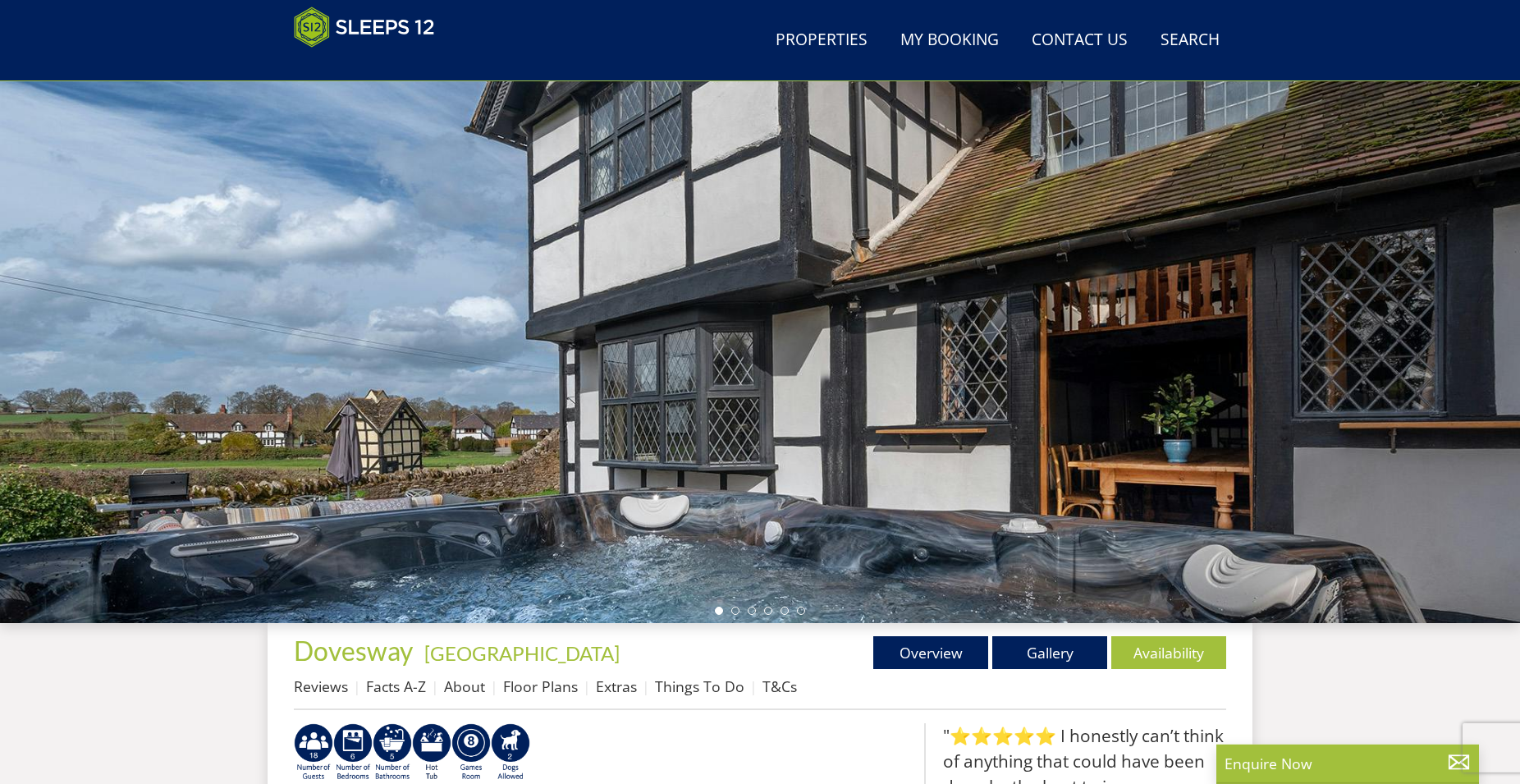
scroll to position [100, 0]
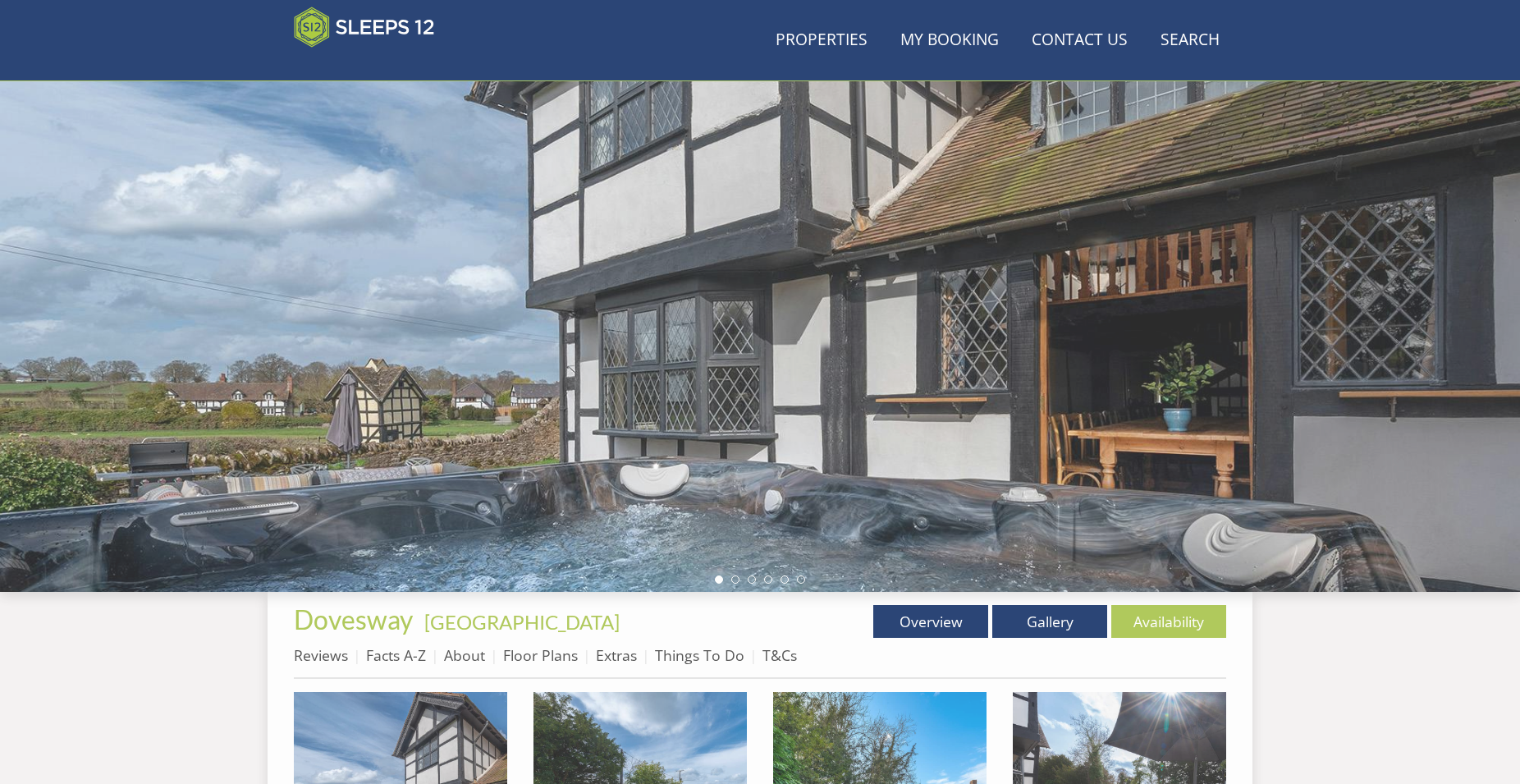
scroll to position [518, 0]
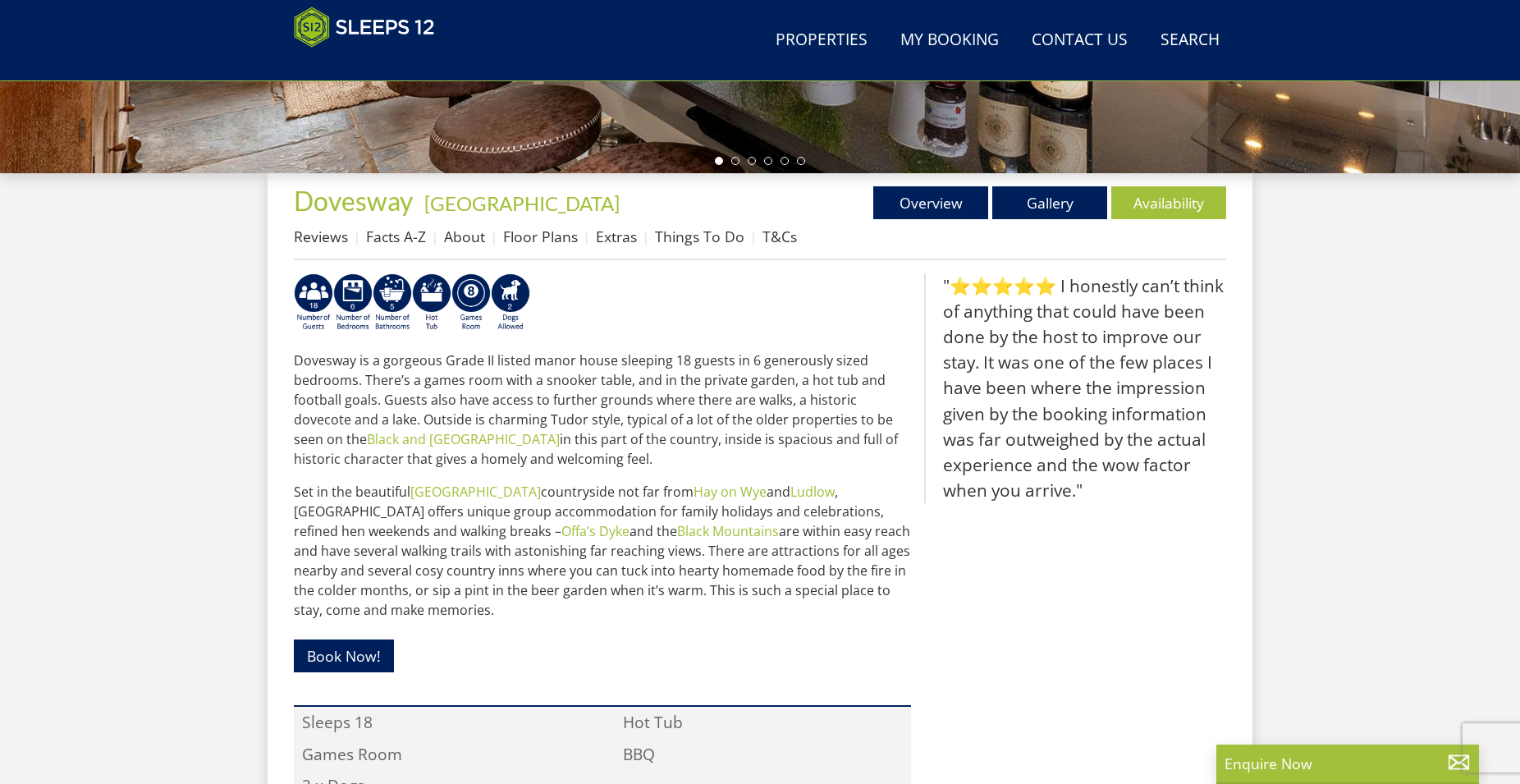
scroll to position [267, 0]
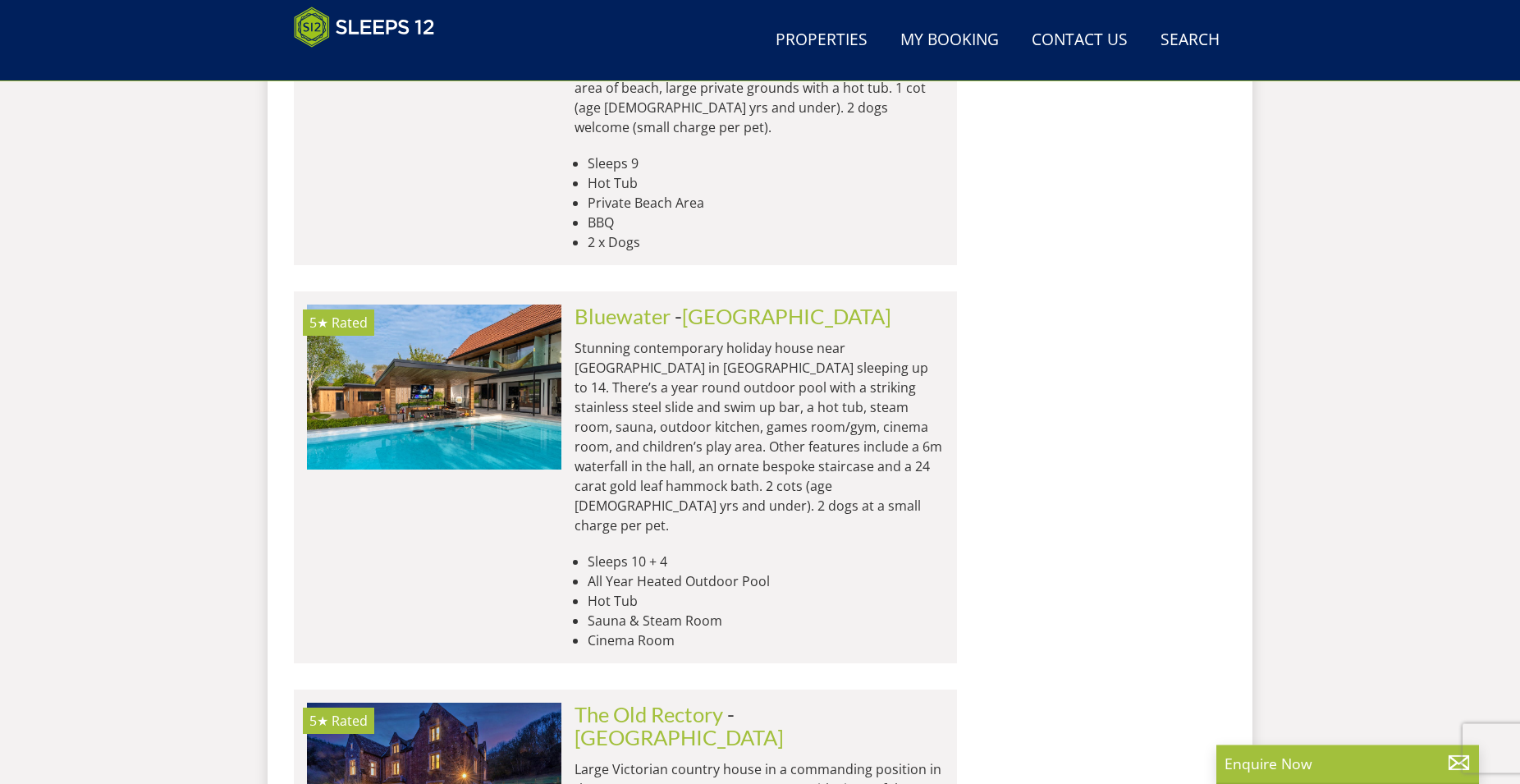
scroll to position [16172, 0]
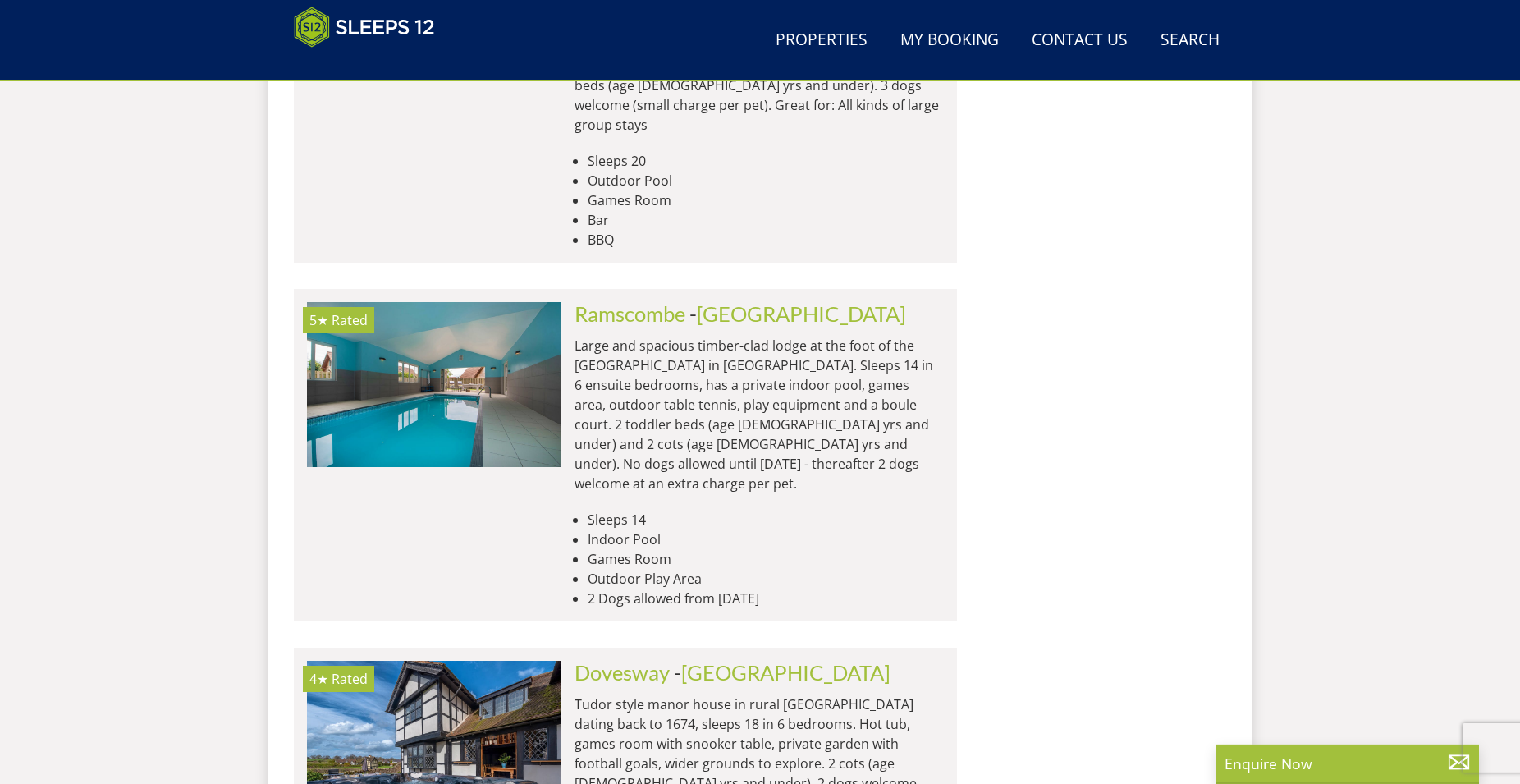
scroll to position [15074, 0]
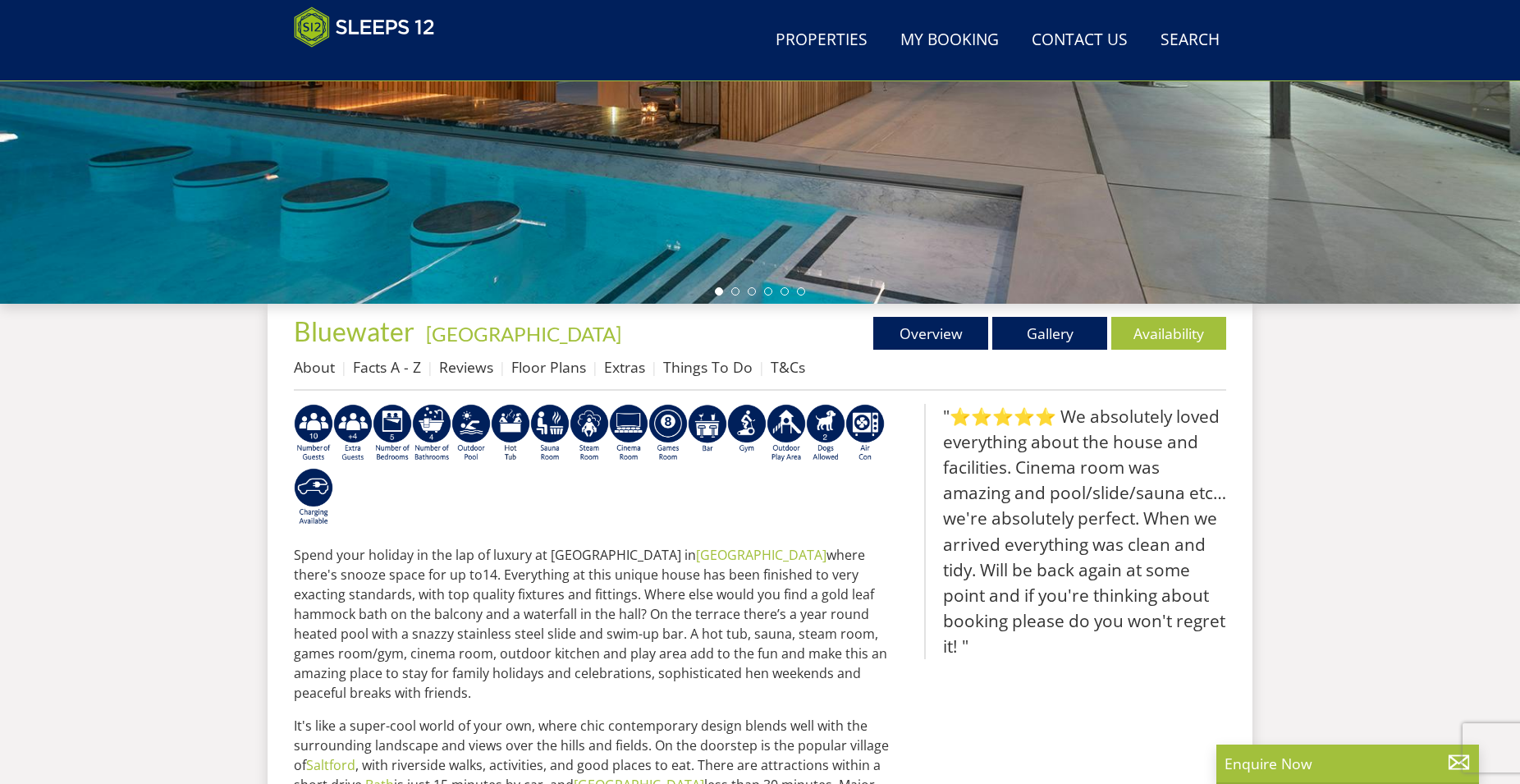
scroll to position [179, 0]
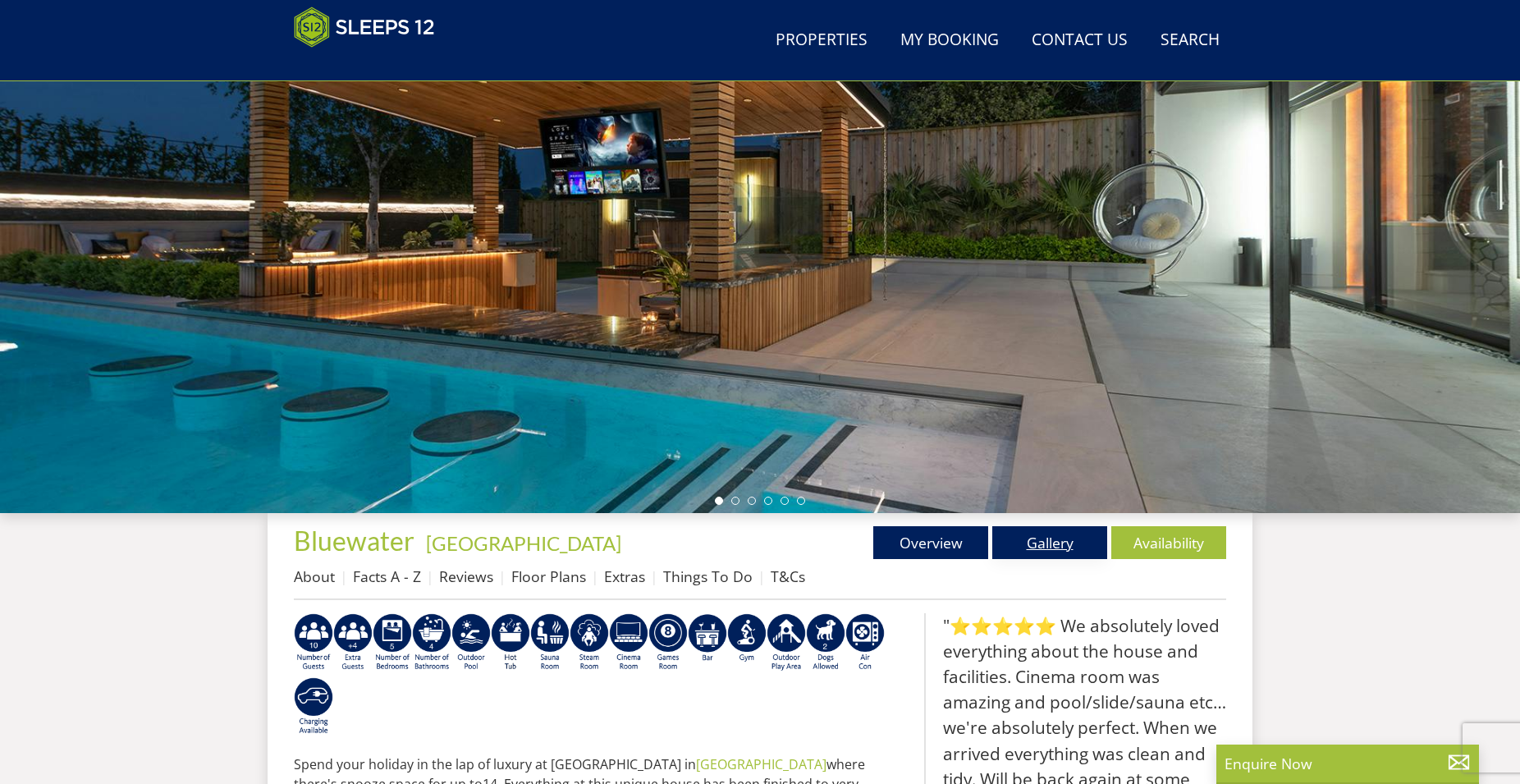
click at [1039, 554] on link "Gallery" at bounding box center [1050, 542] width 115 height 33
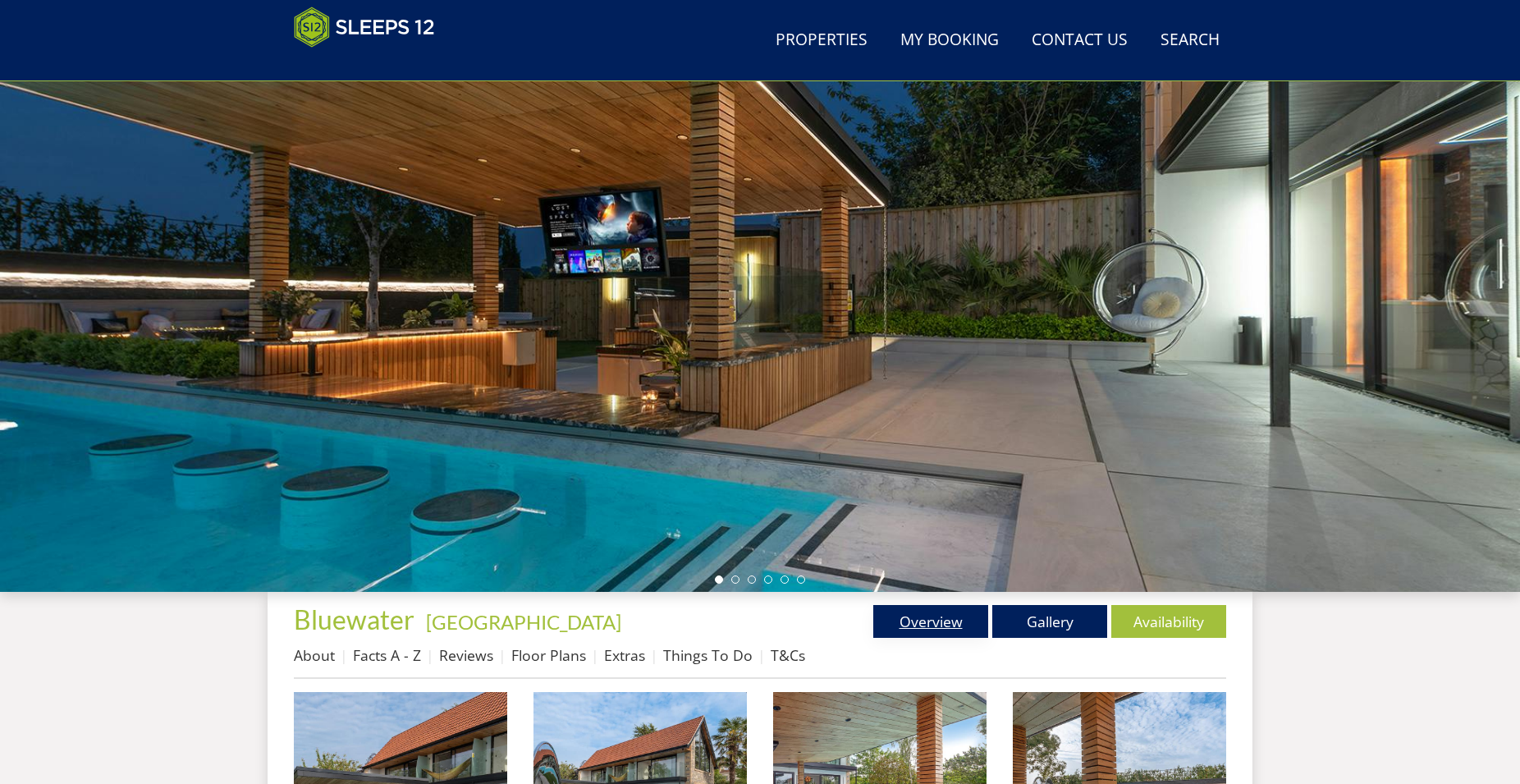
scroll to position [352, 0]
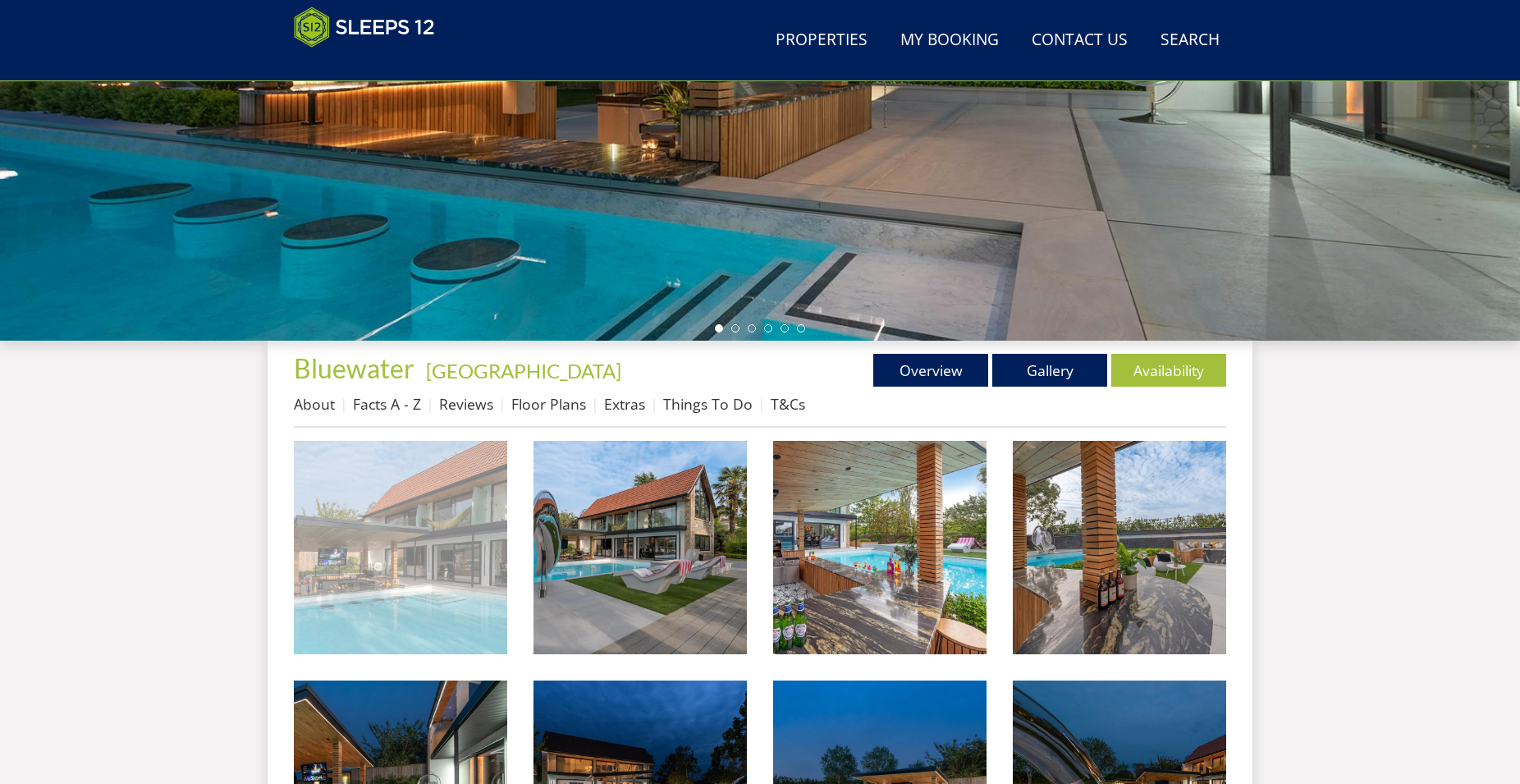
click at [449, 558] on img at bounding box center [400, 547] width 214 height 214
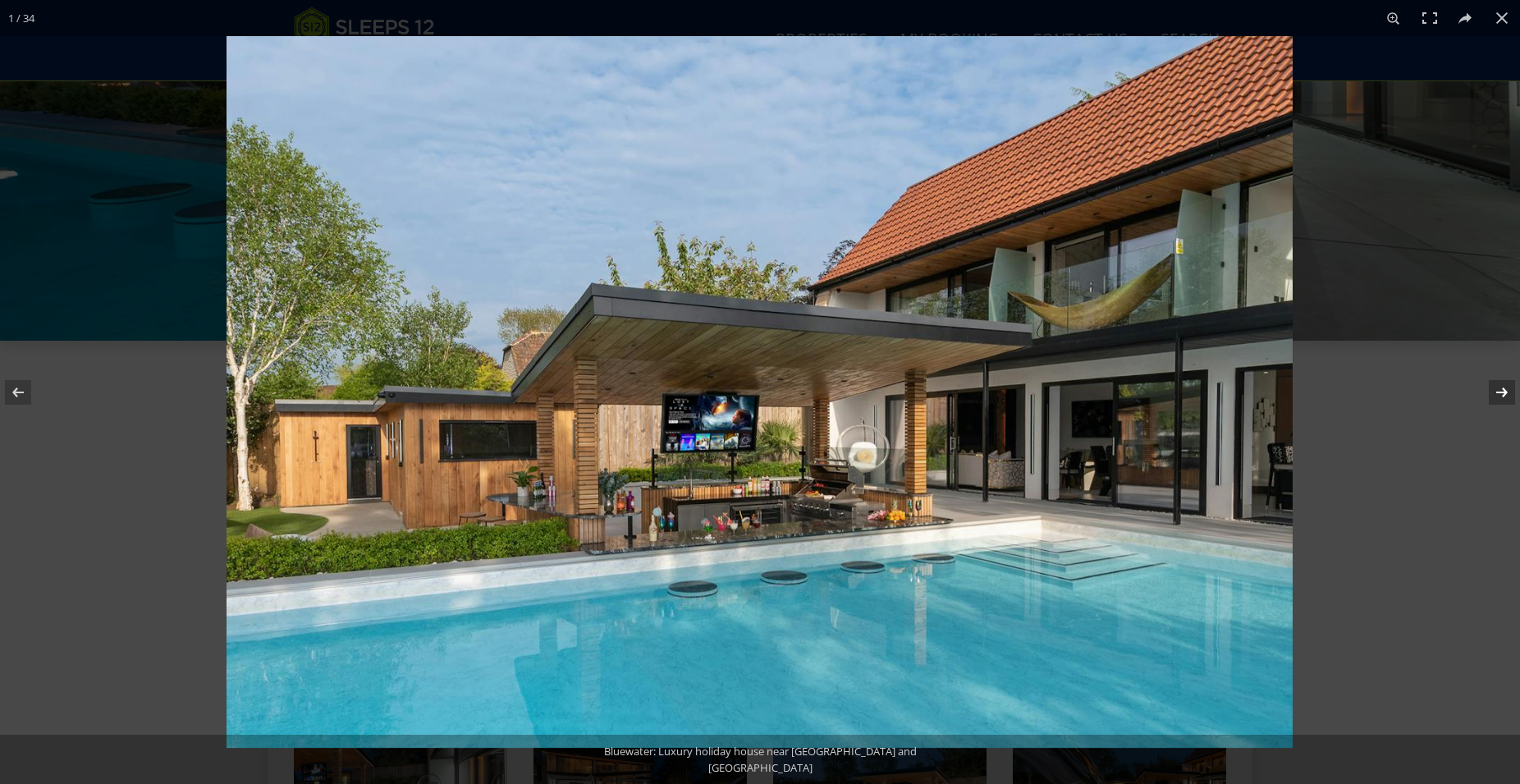
click at [1500, 387] on button at bounding box center [1491, 392] width 57 height 82
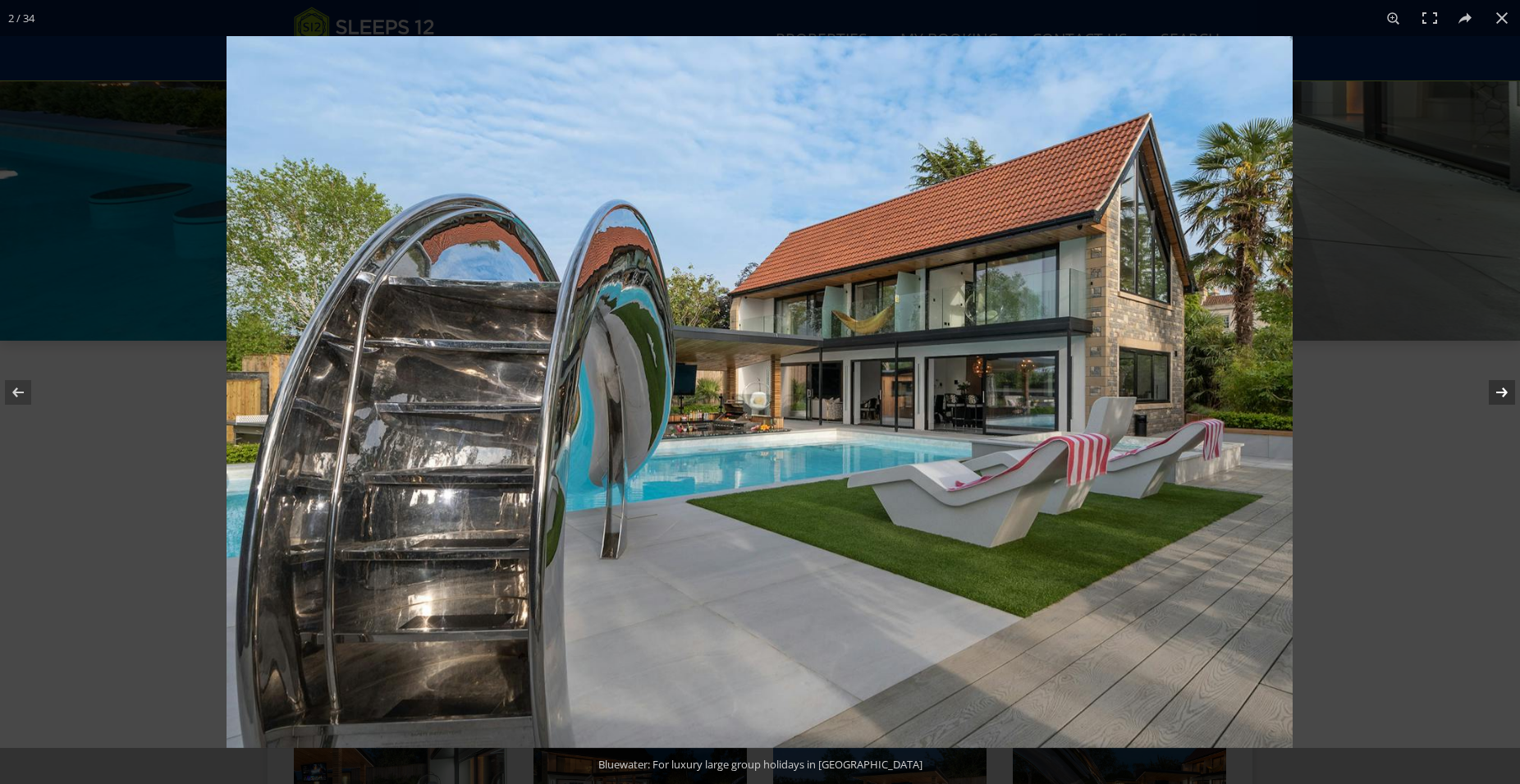
click at [1500, 387] on button at bounding box center [1491, 392] width 57 height 82
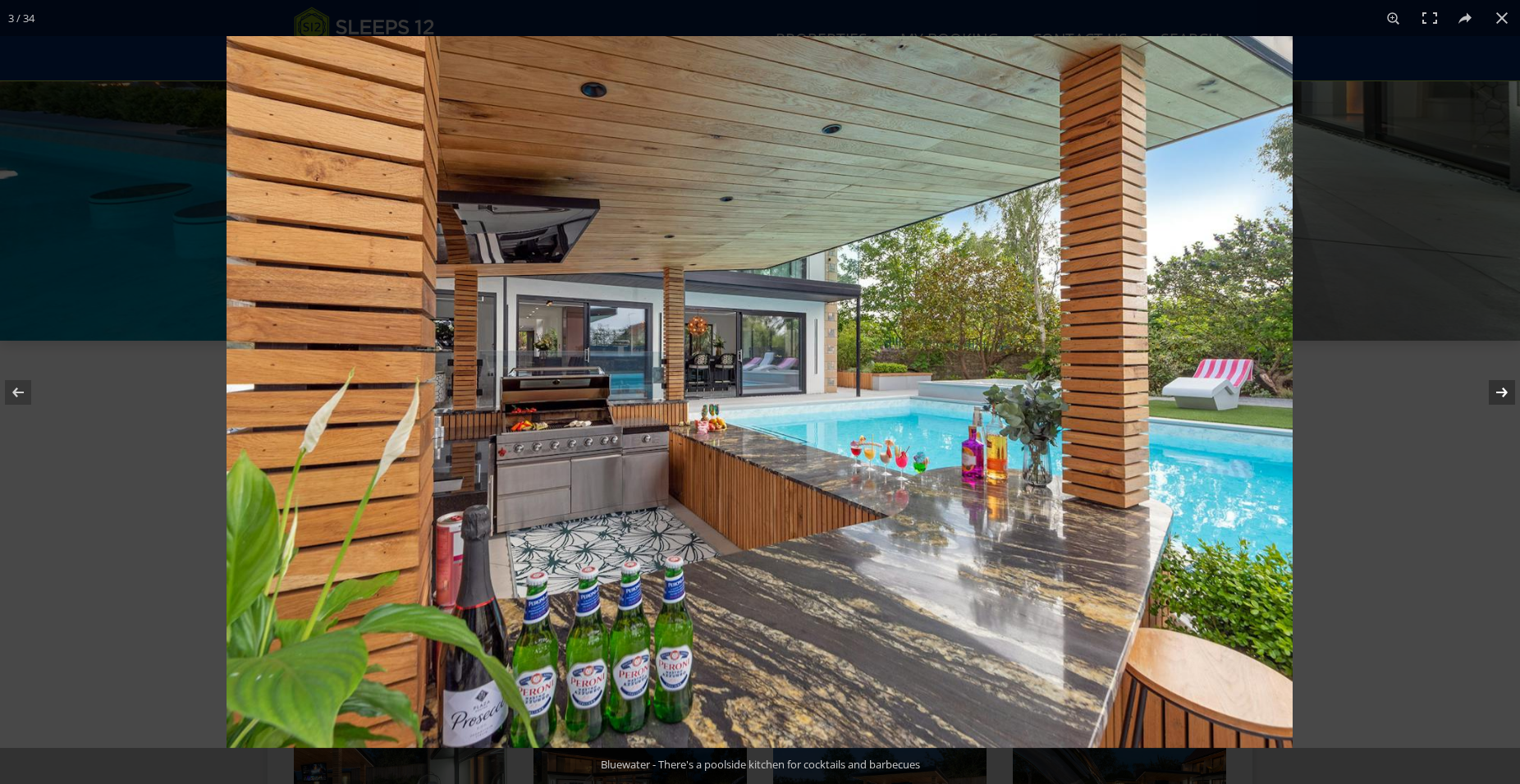
click at [1500, 387] on button at bounding box center [1491, 392] width 57 height 82
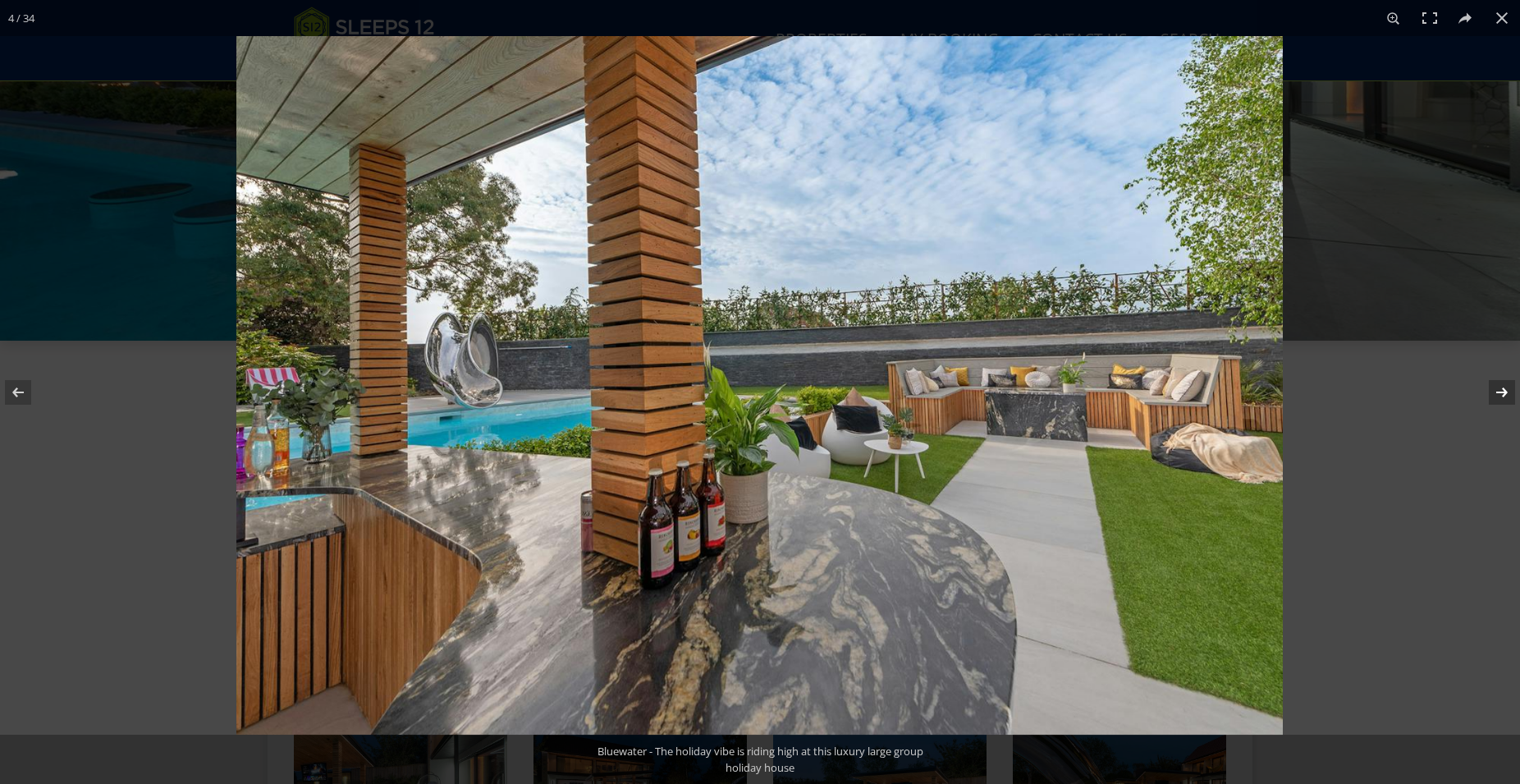
click at [1500, 387] on button at bounding box center [1491, 392] width 57 height 82
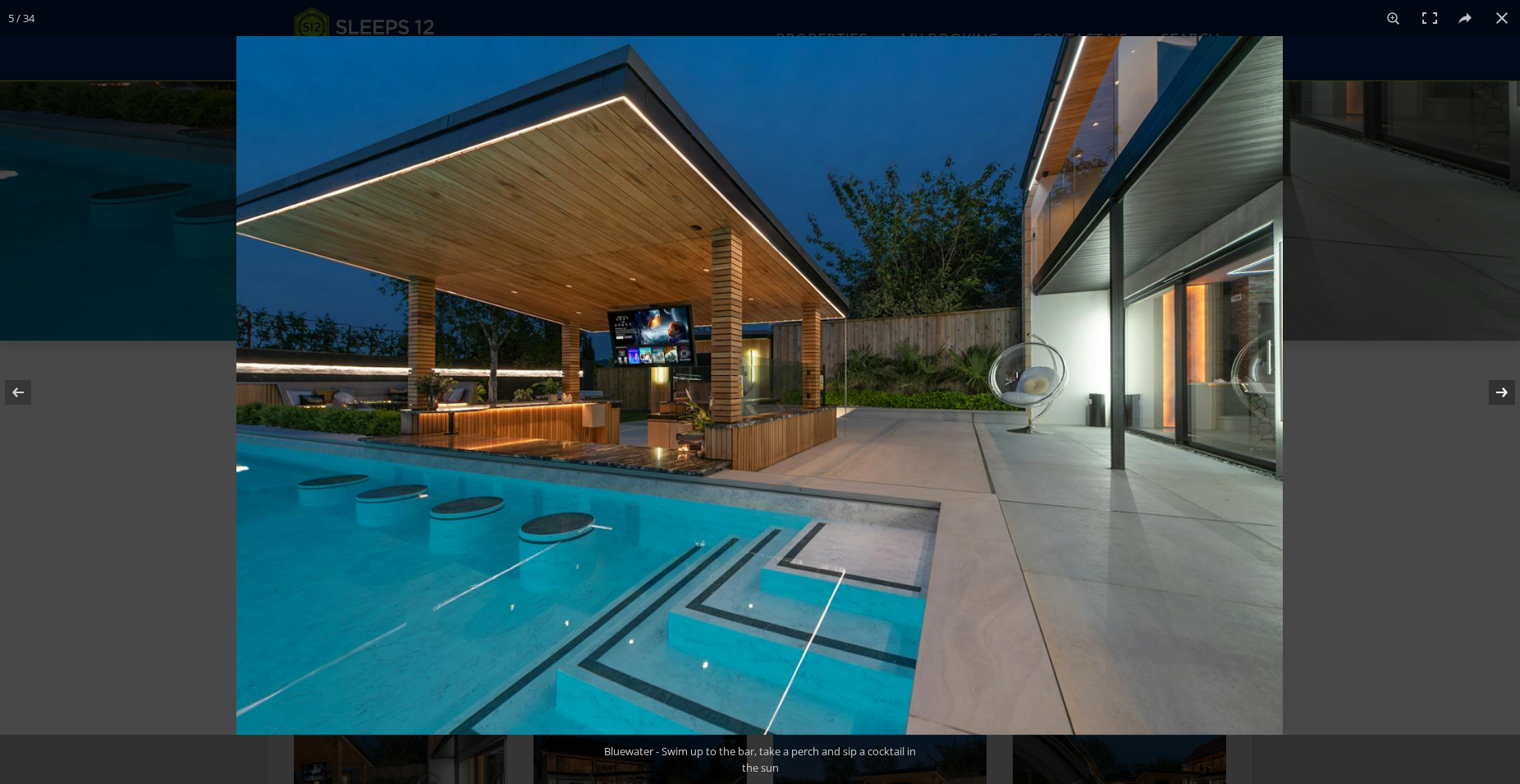
click at [1500, 387] on button at bounding box center [1491, 392] width 57 height 82
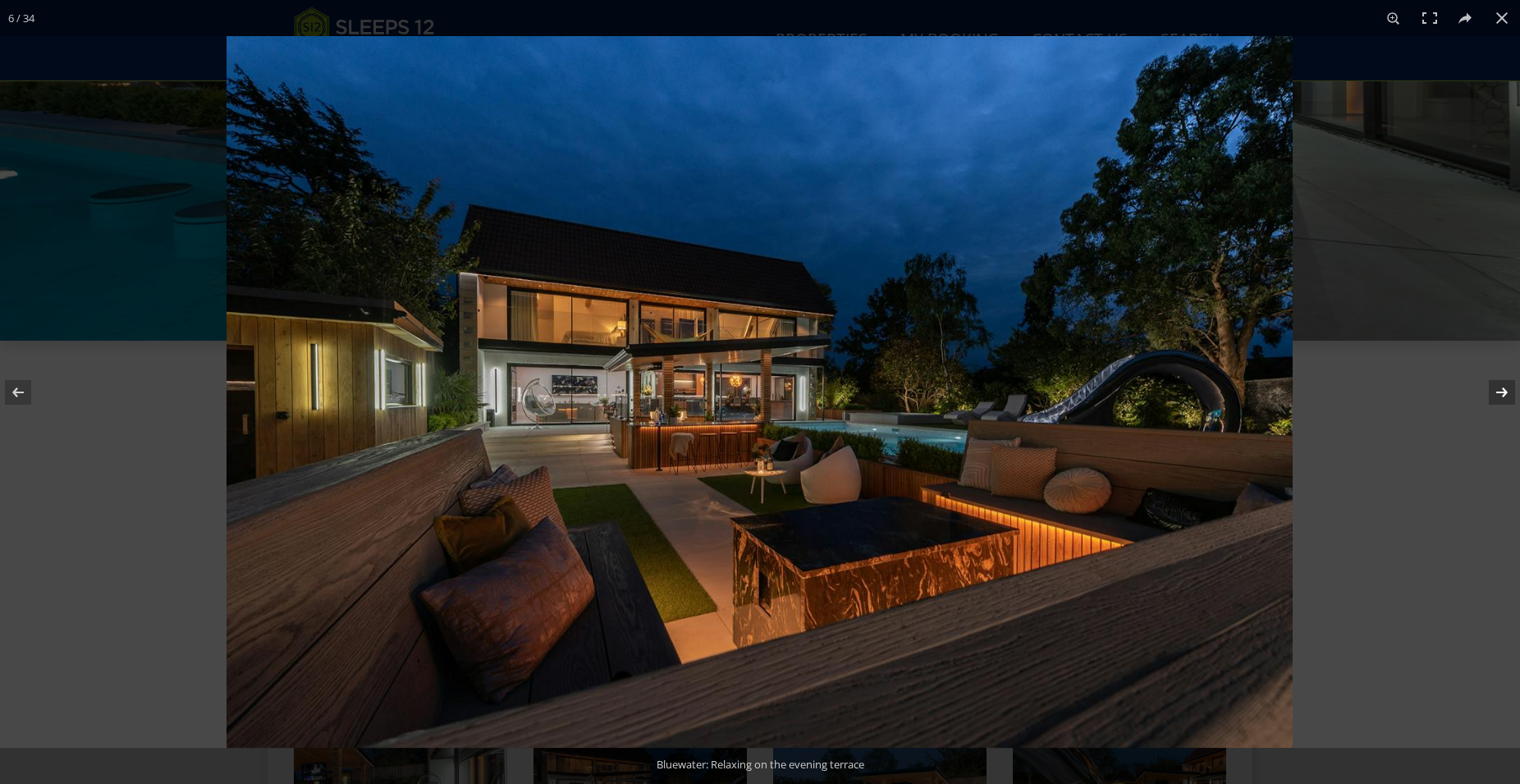
click at [1500, 387] on button at bounding box center [1491, 392] width 57 height 82
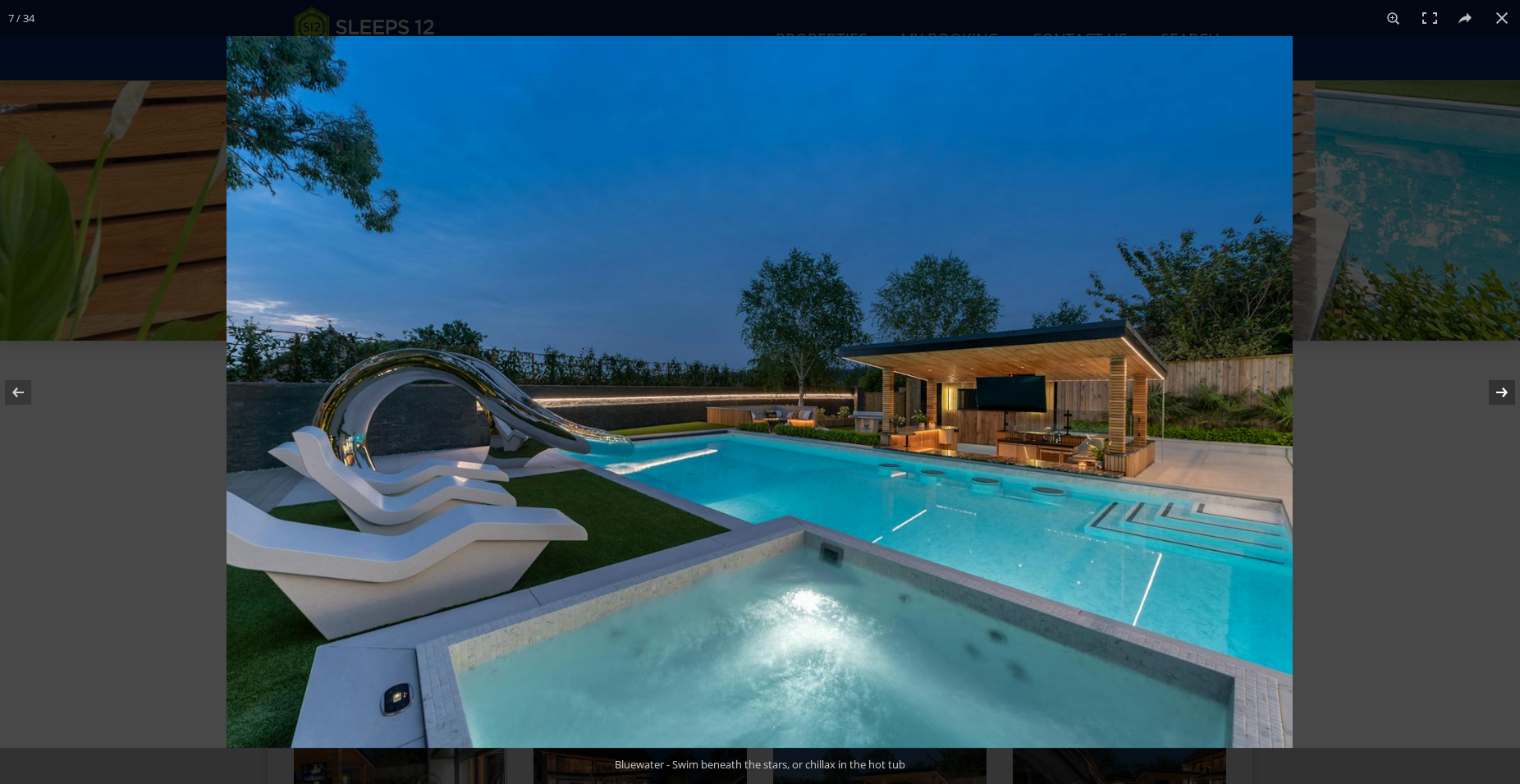
click at [1500, 387] on button at bounding box center [1491, 392] width 57 height 82
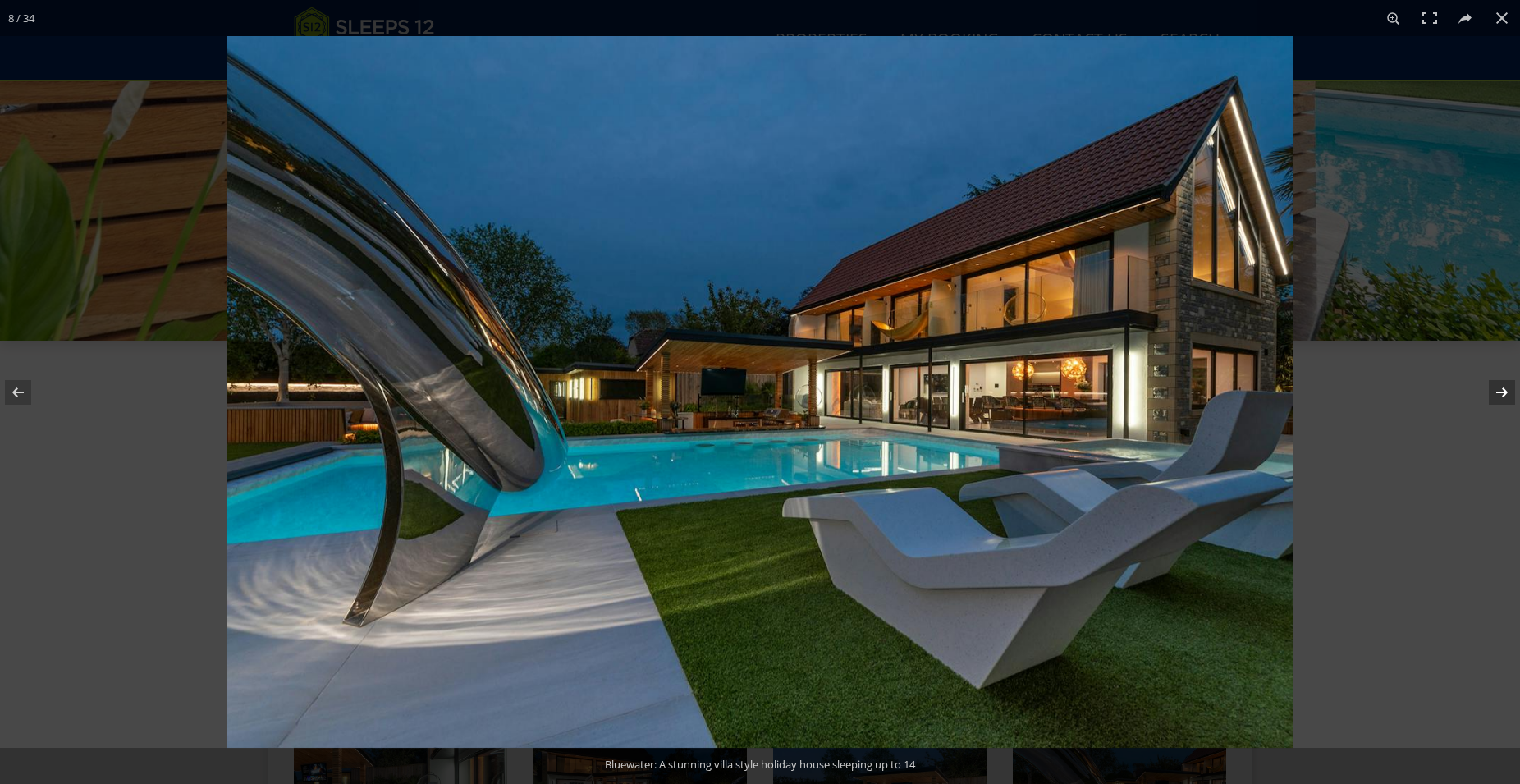
click at [1500, 387] on button at bounding box center [1491, 392] width 57 height 82
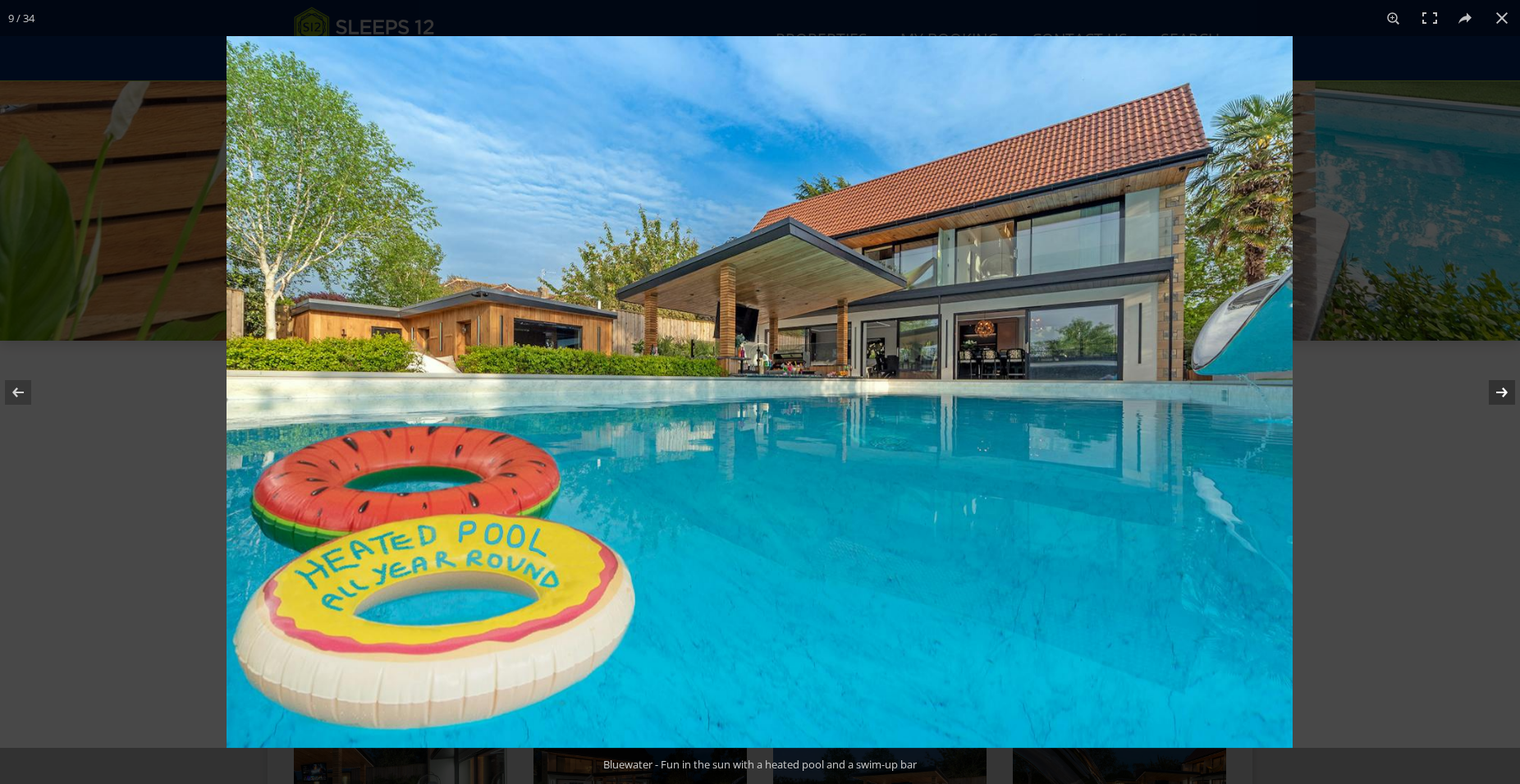
click at [1500, 387] on button at bounding box center [1491, 392] width 57 height 82
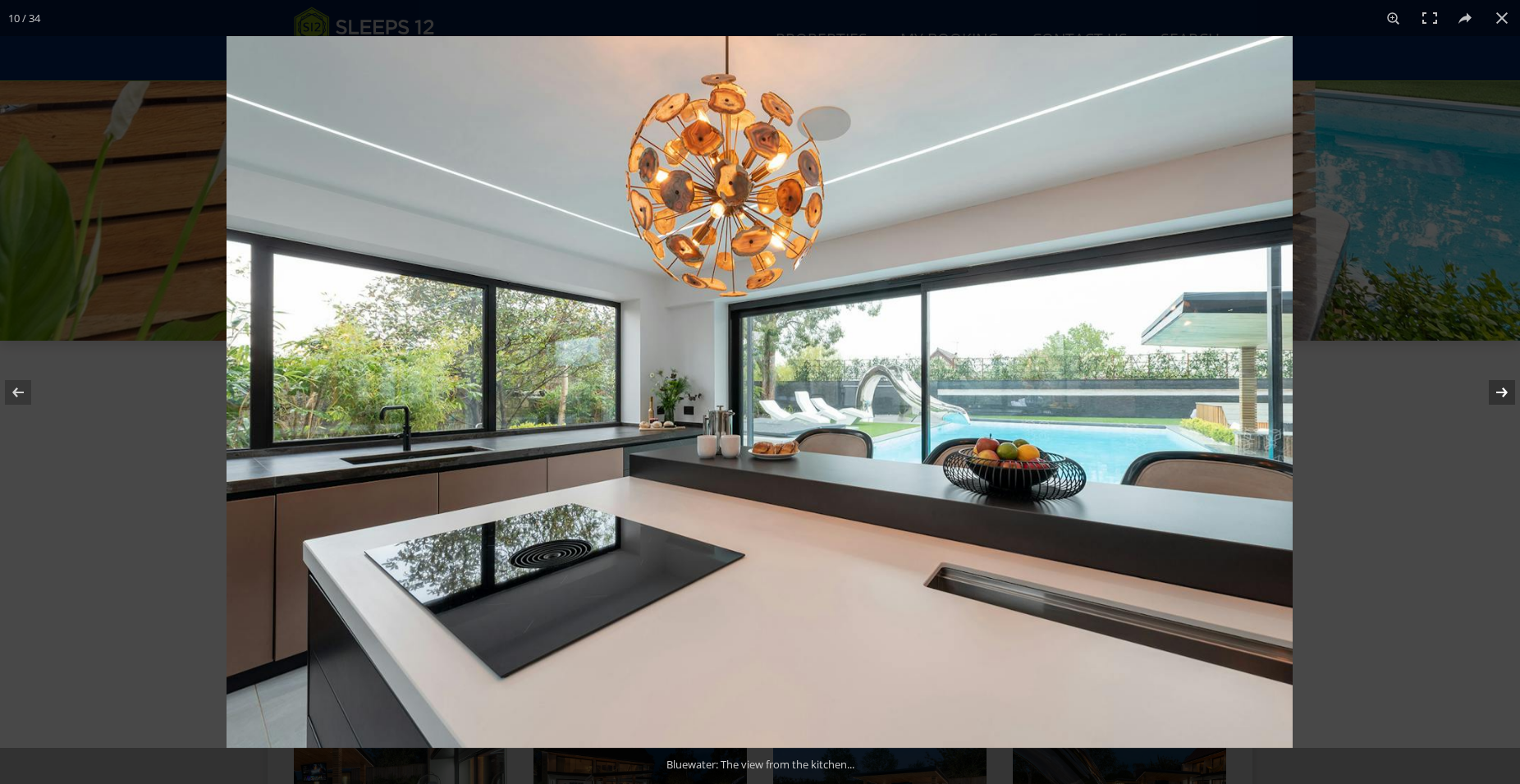
click at [1500, 387] on button at bounding box center [1491, 392] width 57 height 82
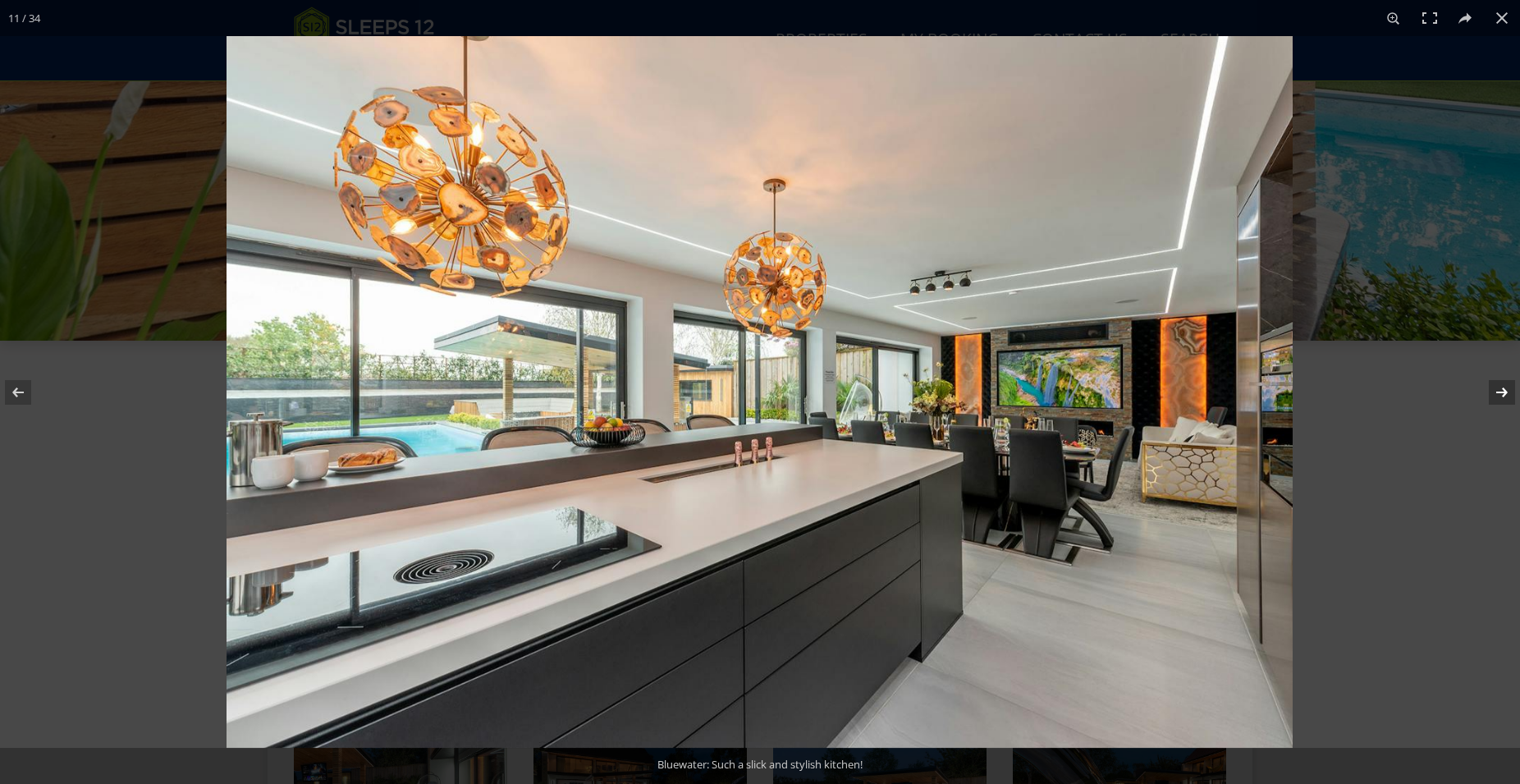
click at [1500, 387] on button at bounding box center [1491, 392] width 57 height 82
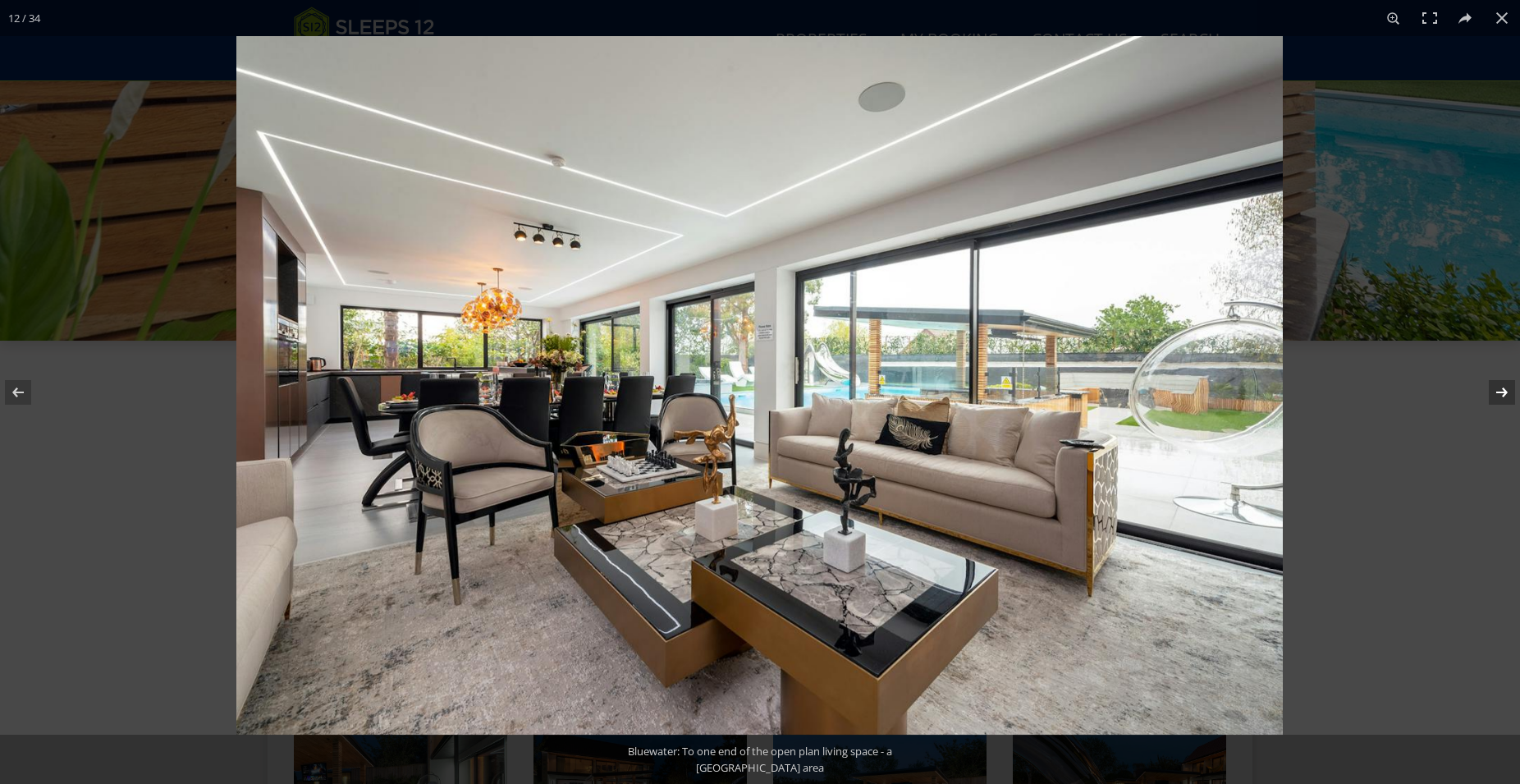
click at [1500, 387] on button at bounding box center [1491, 392] width 57 height 82
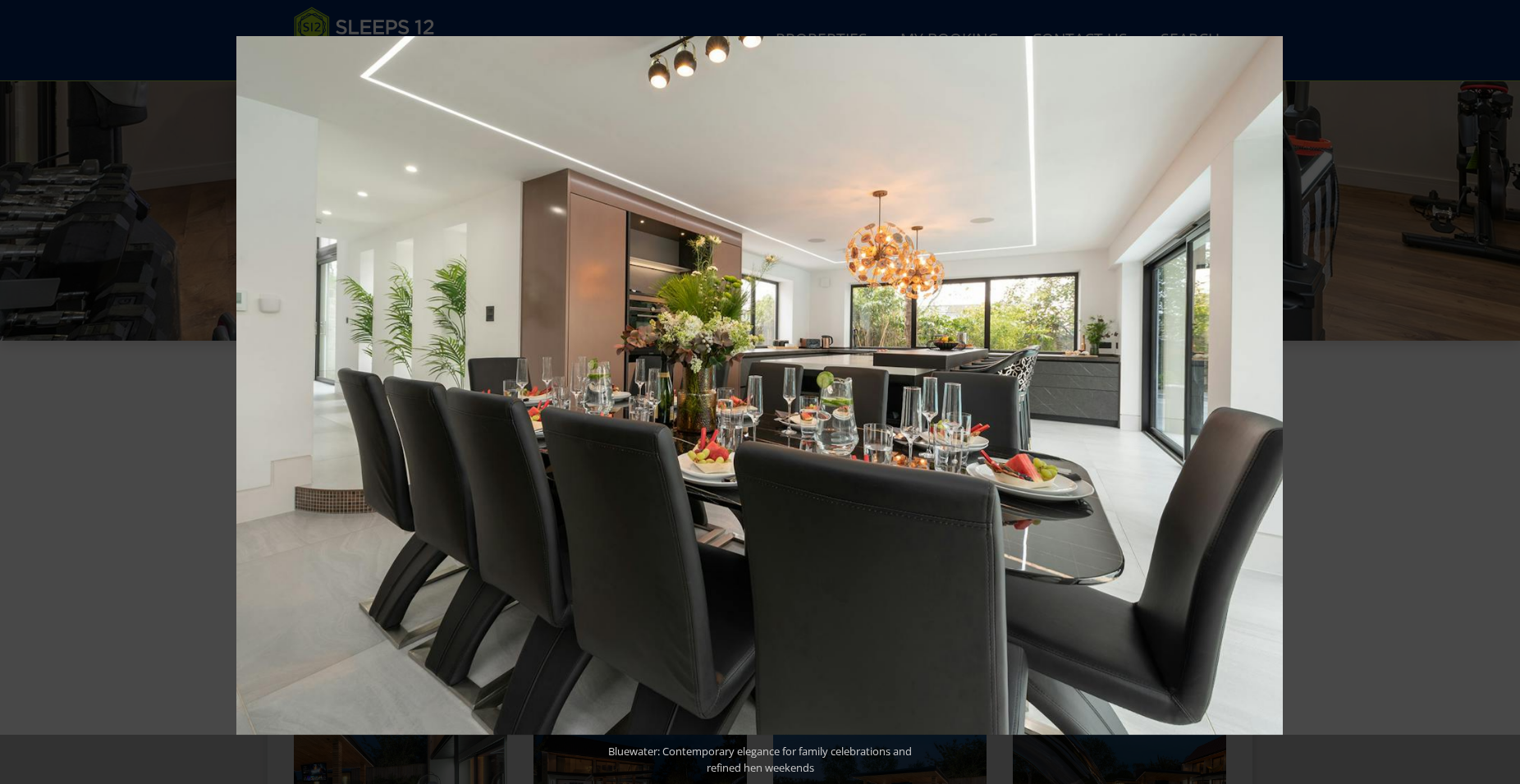
click at [1500, 387] on button at bounding box center [1491, 392] width 57 height 82
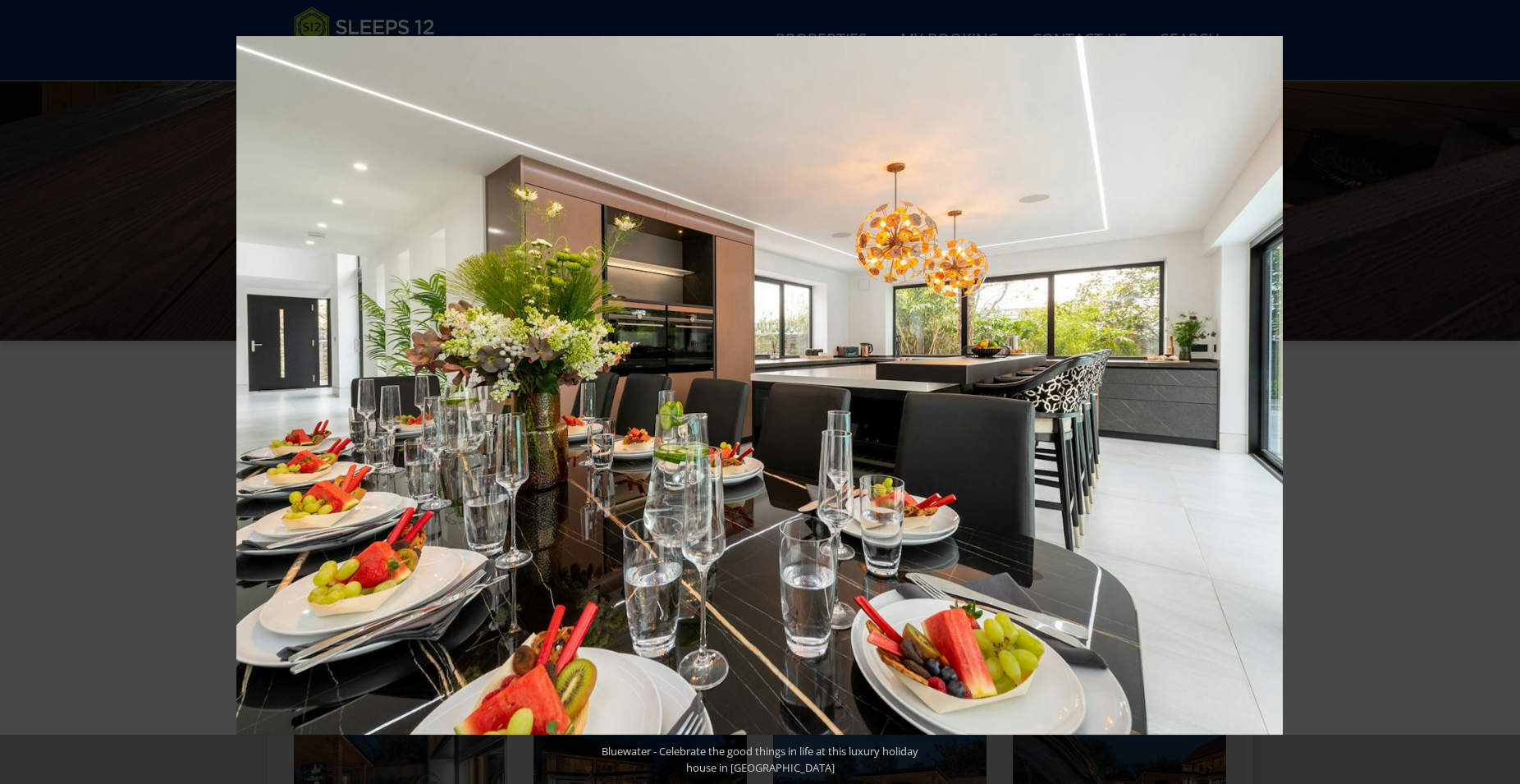
click at [1500, 387] on button at bounding box center [1491, 392] width 57 height 82
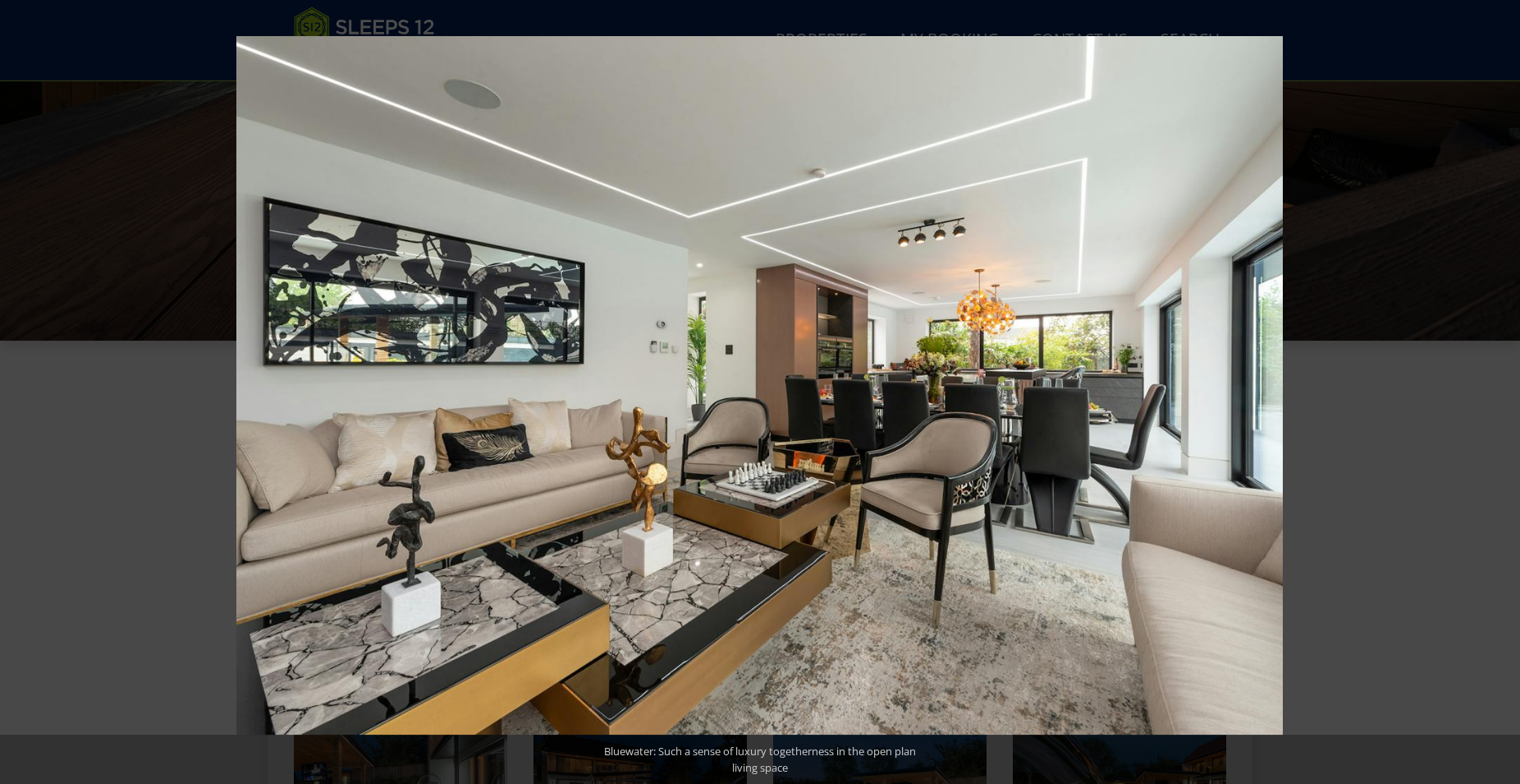
click at [1500, 387] on button at bounding box center [1491, 392] width 57 height 82
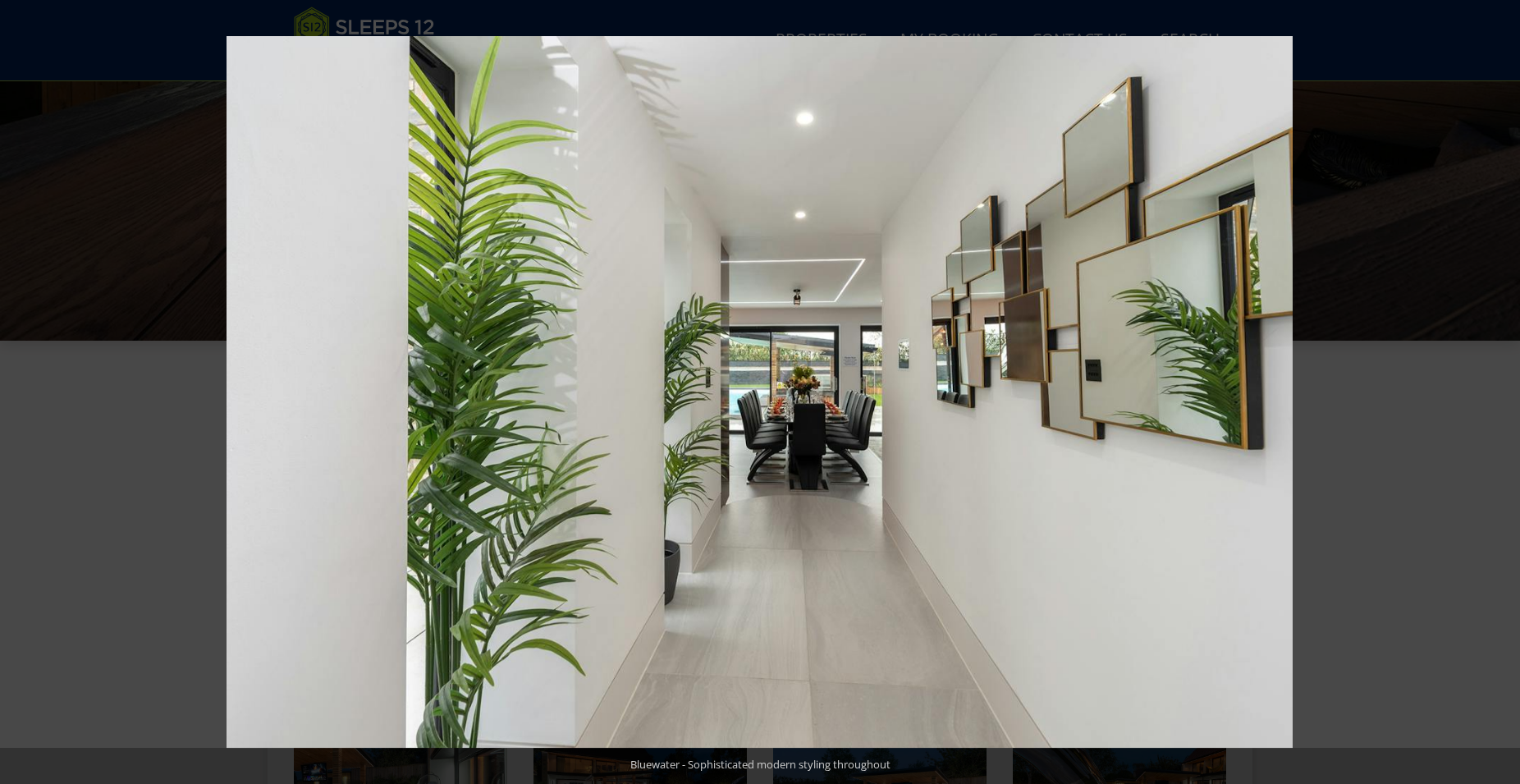
click at [1500, 387] on button at bounding box center [1491, 392] width 57 height 82
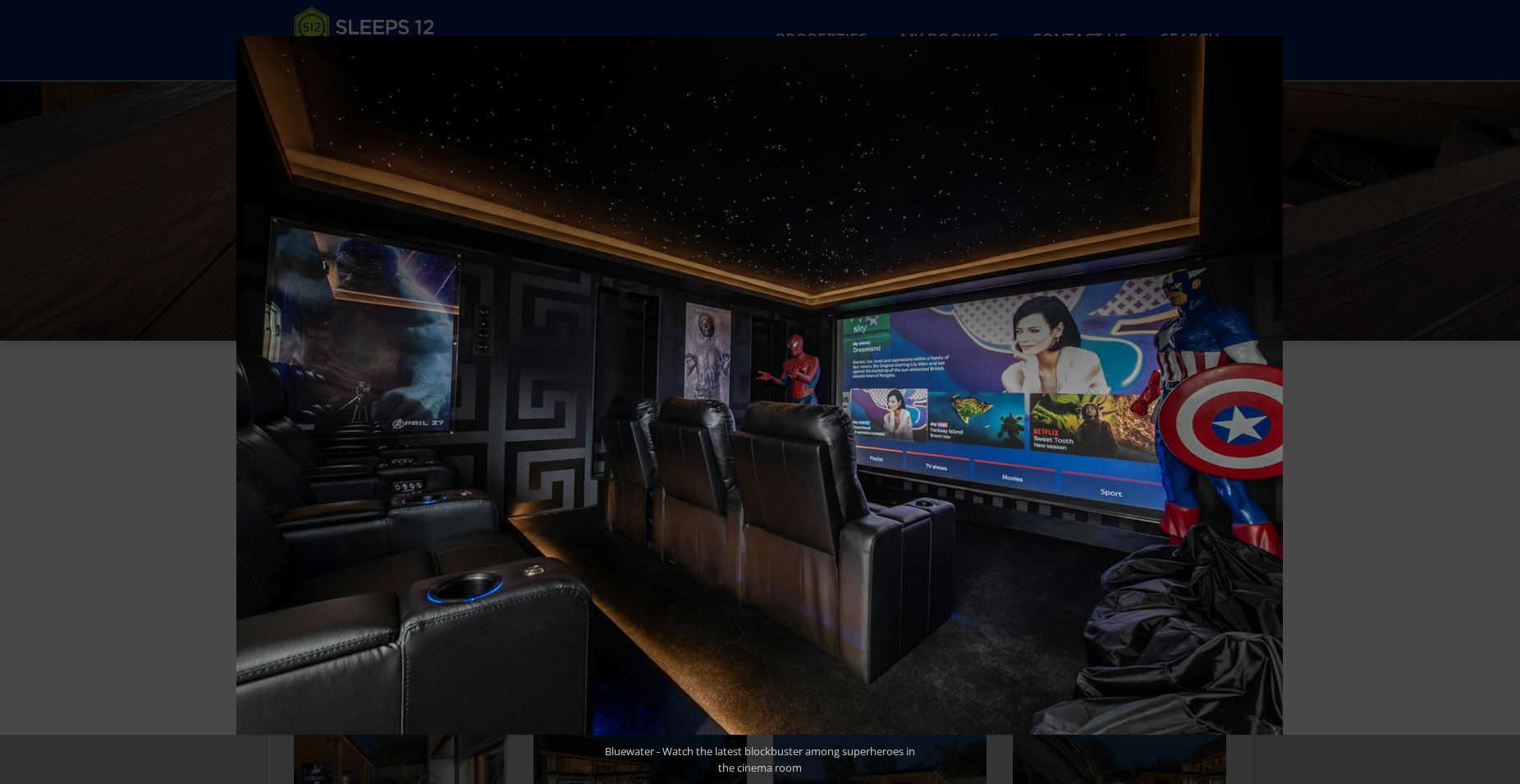
click at [1500, 387] on button at bounding box center [1491, 392] width 57 height 82
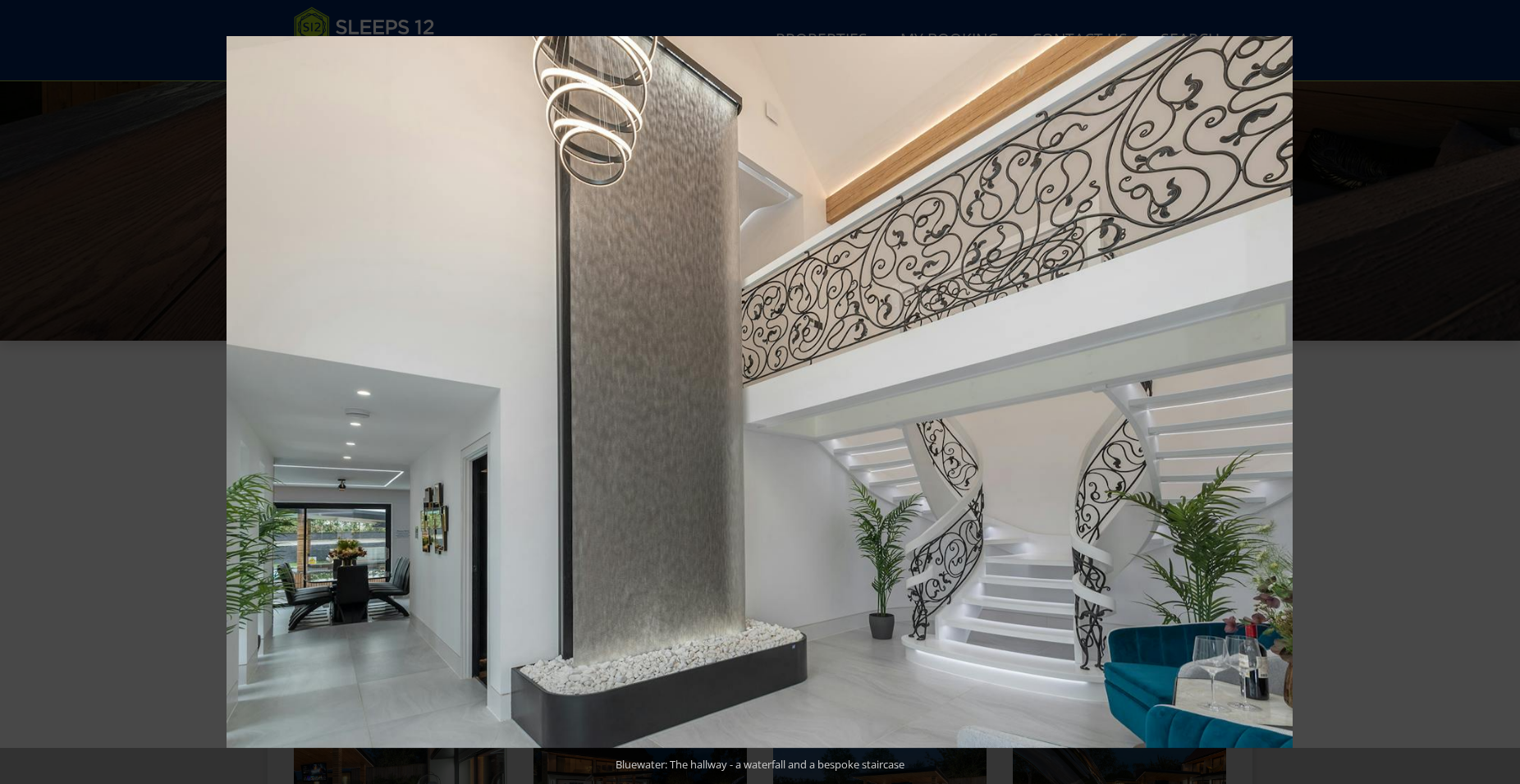
click at [1500, 387] on button at bounding box center [1491, 392] width 57 height 82
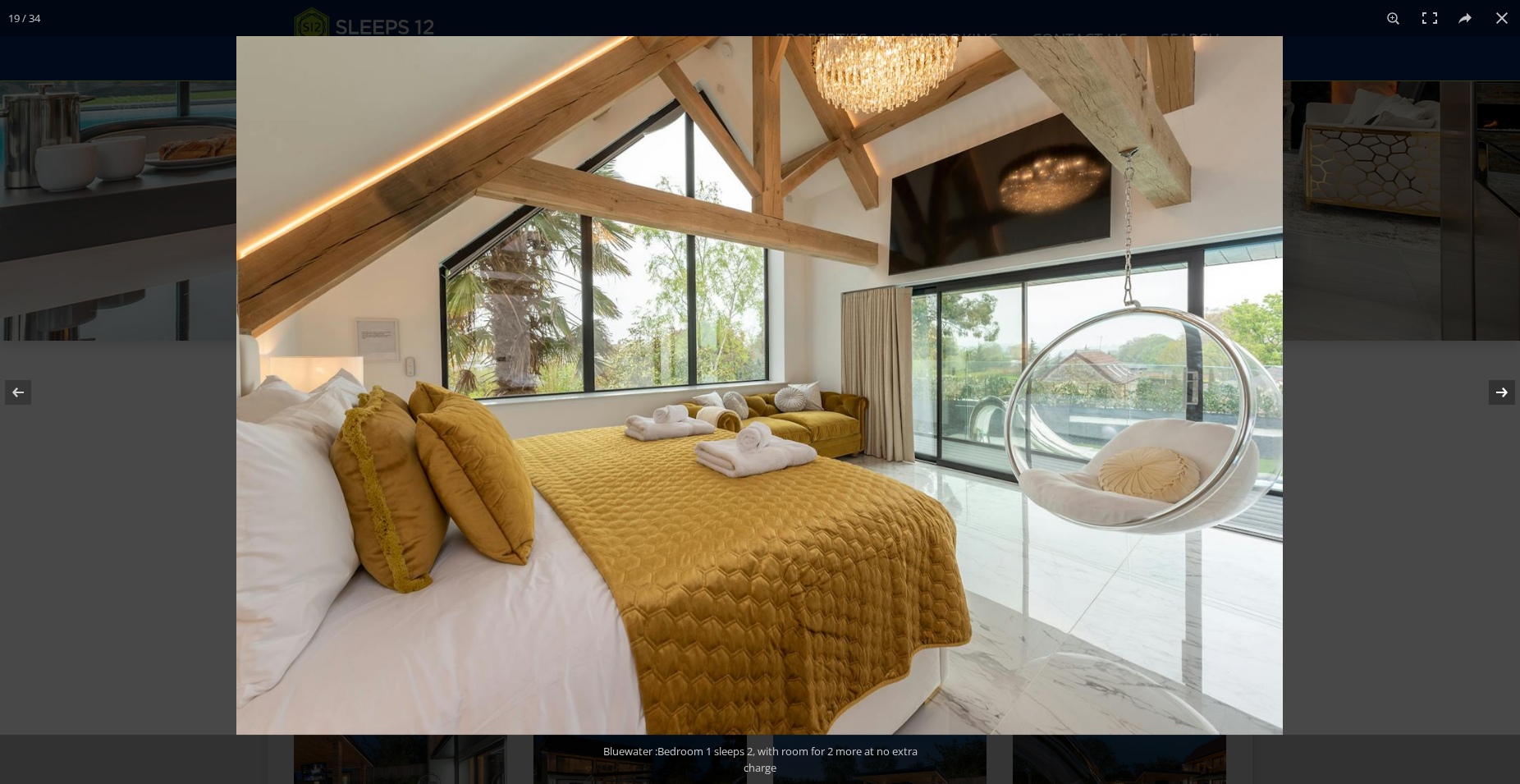
click at [1508, 394] on button at bounding box center [1491, 392] width 57 height 82
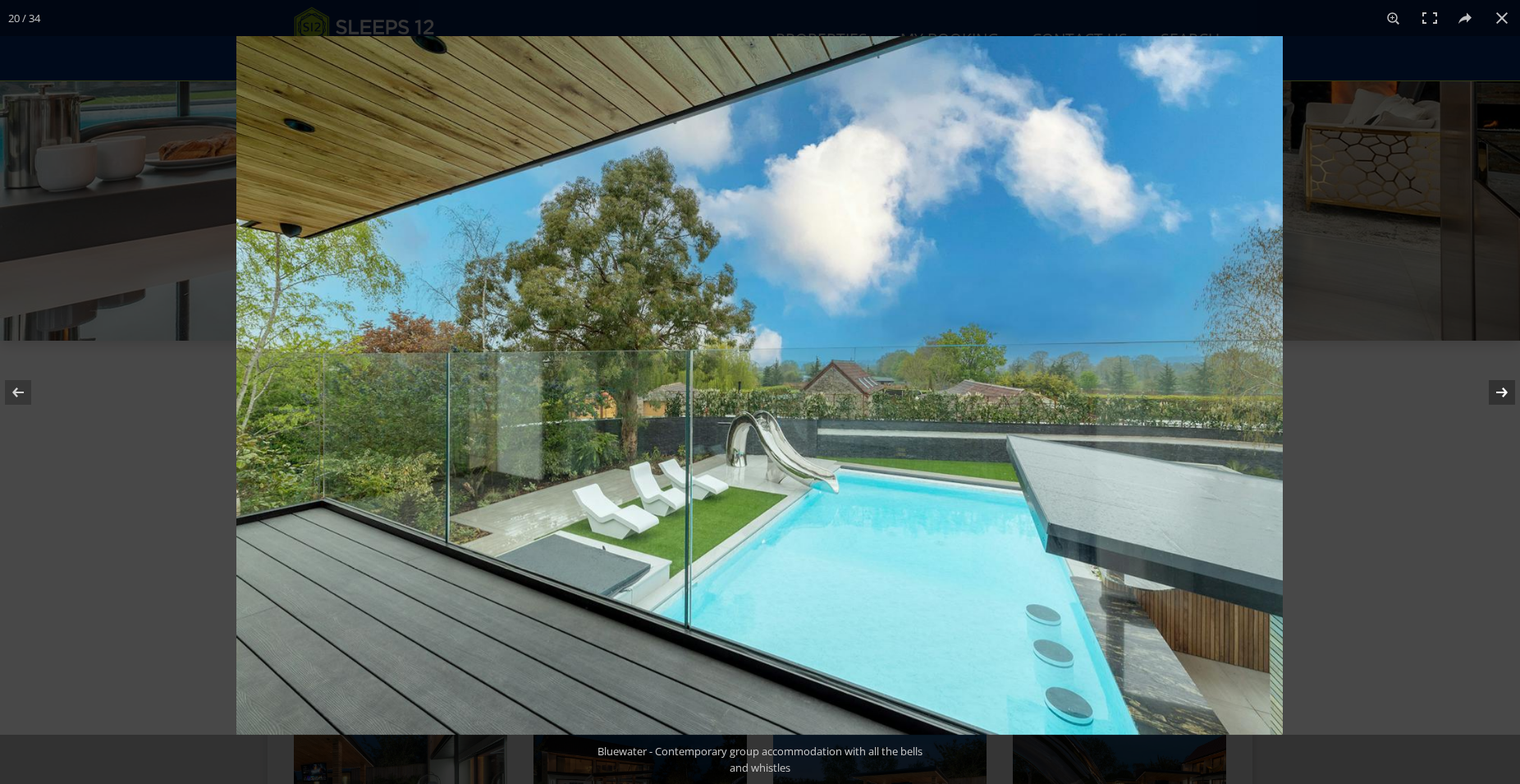
click at [1508, 394] on button at bounding box center [1491, 392] width 57 height 82
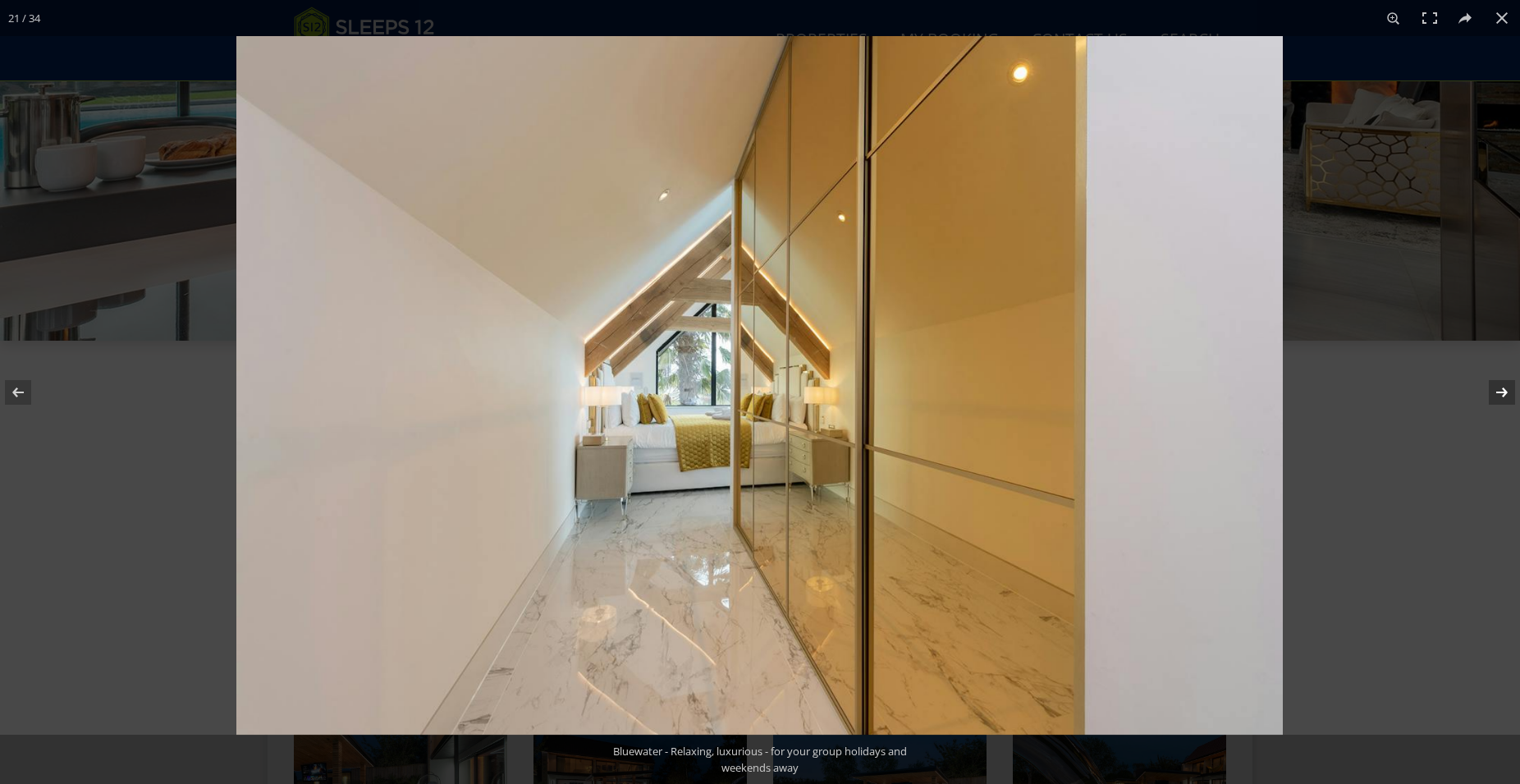
click at [1508, 394] on button at bounding box center [1491, 392] width 57 height 82
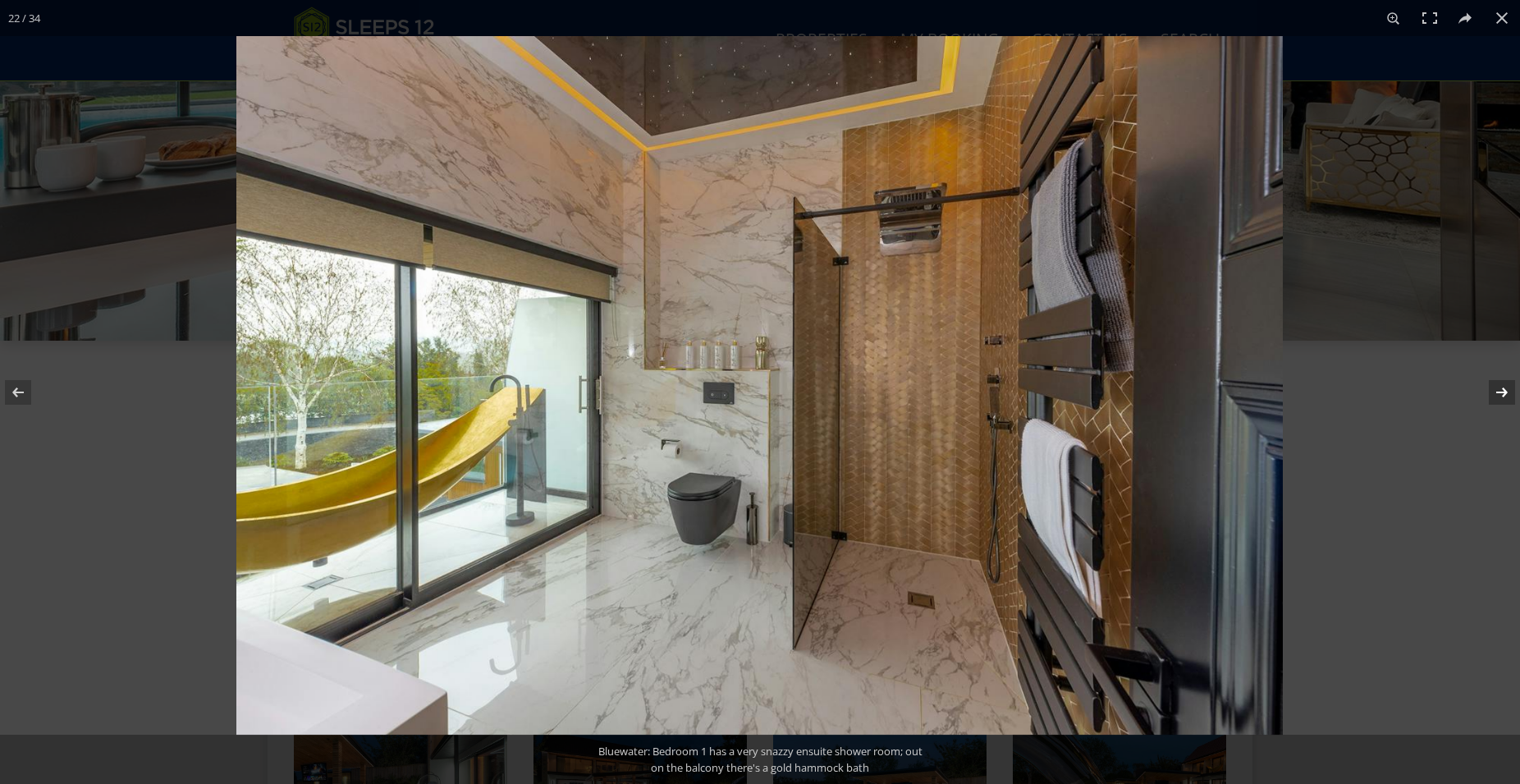
click at [1508, 394] on button at bounding box center [1491, 392] width 57 height 82
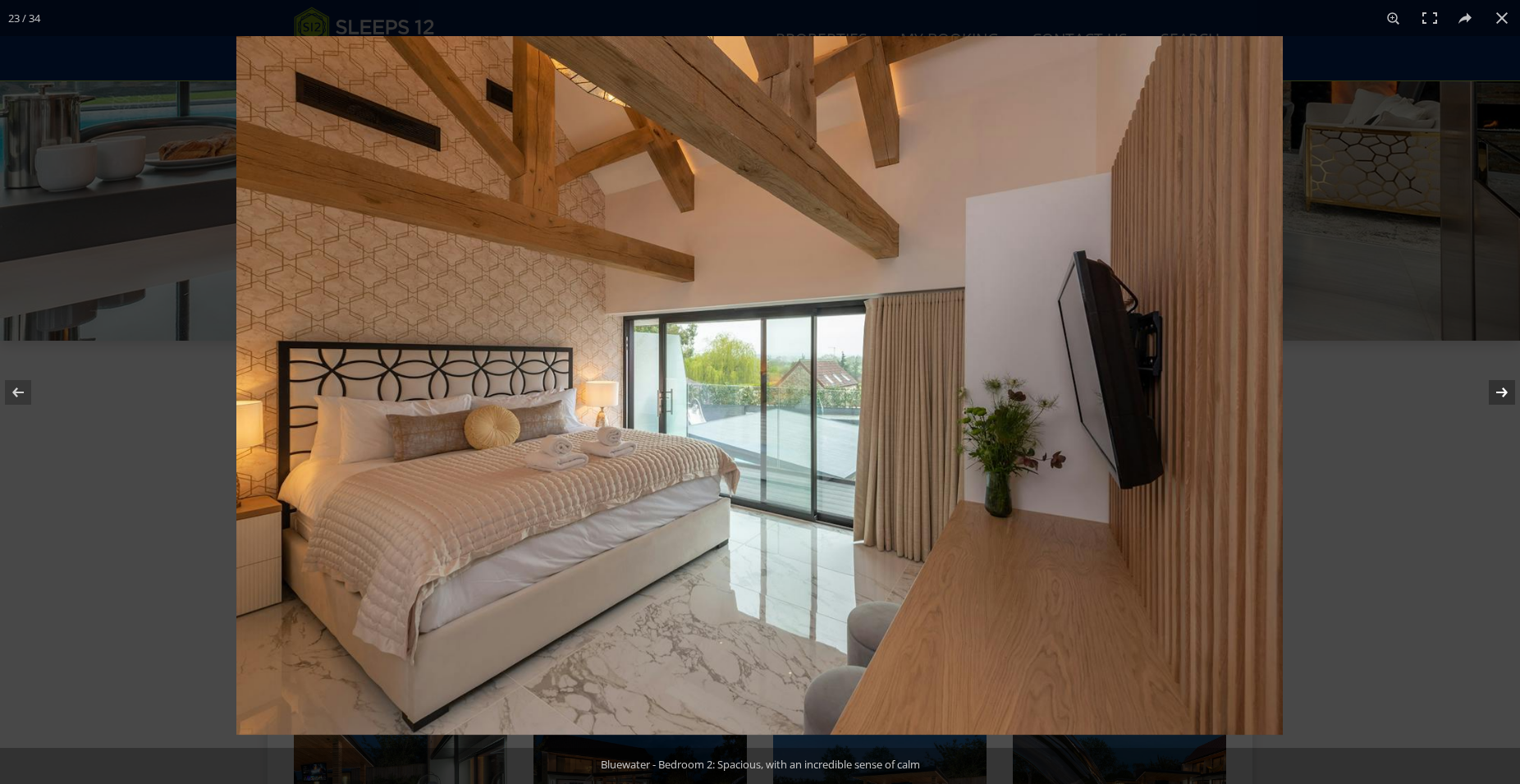
click at [1508, 394] on button at bounding box center [1491, 392] width 57 height 82
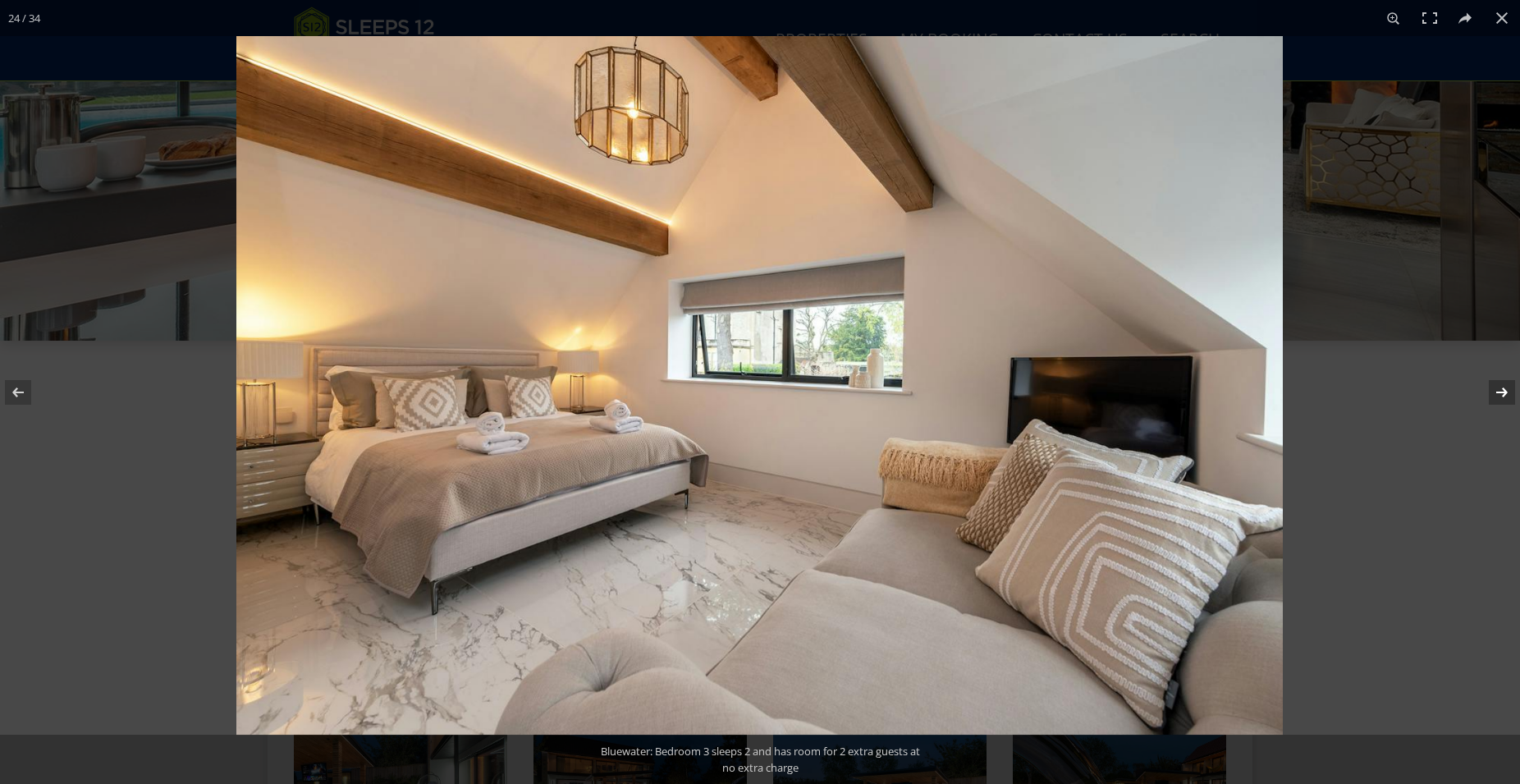
click at [1508, 394] on button at bounding box center [1491, 392] width 57 height 82
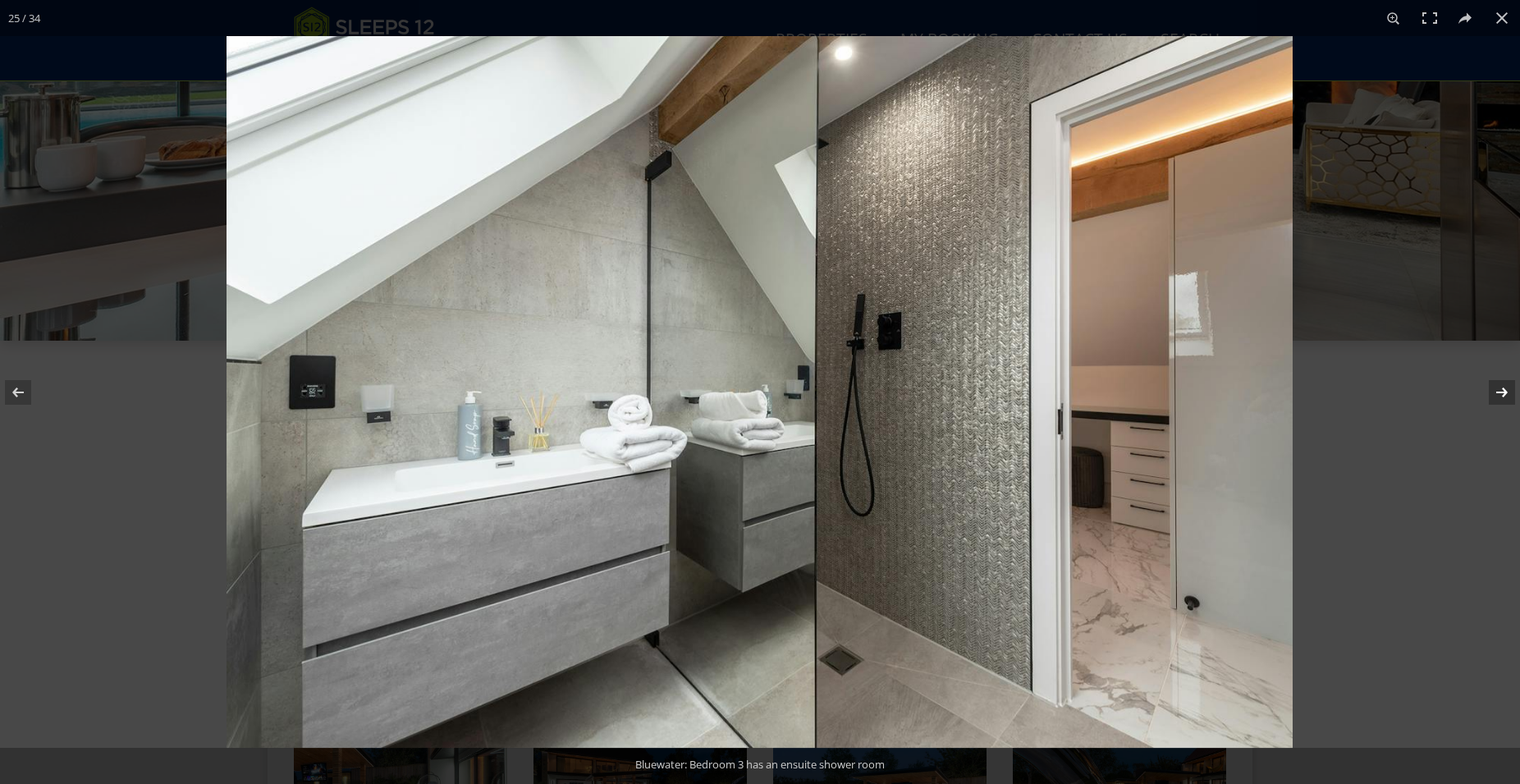
click at [1508, 394] on button at bounding box center [1491, 392] width 57 height 82
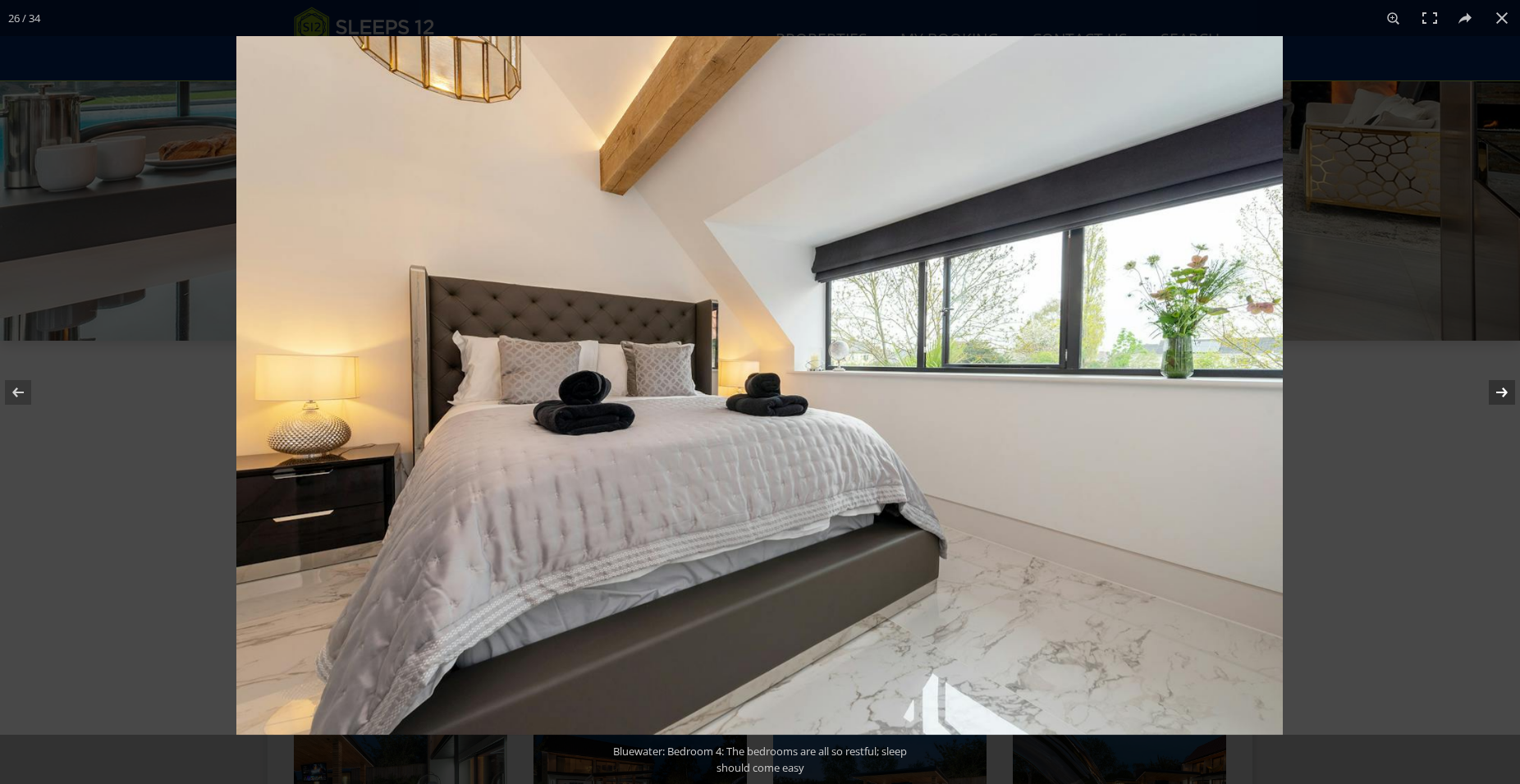
click at [1508, 394] on button at bounding box center [1491, 392] width 57 height 82
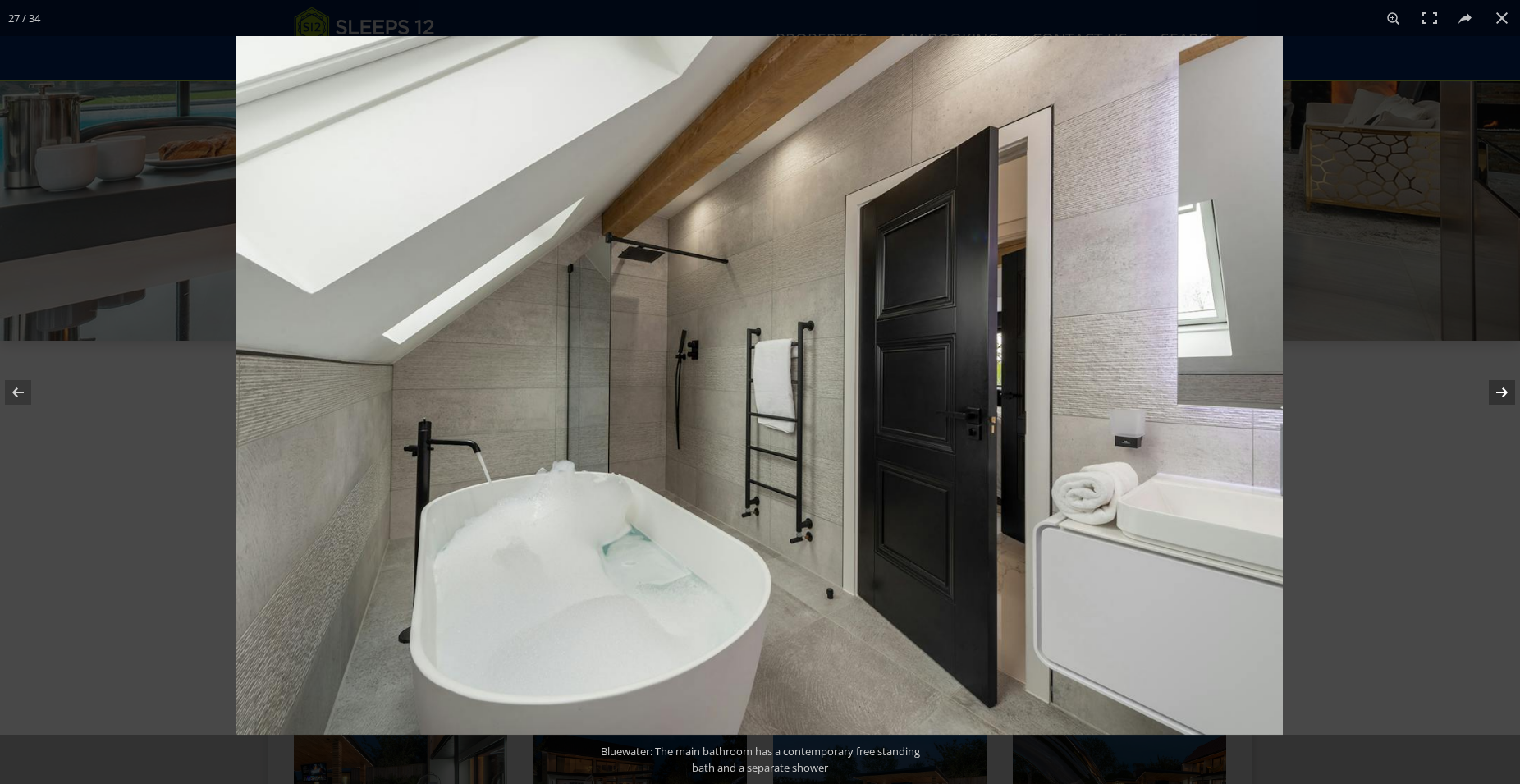
click at [1508, 394] on button at bounding box center [1491, 392] width 57 height 82
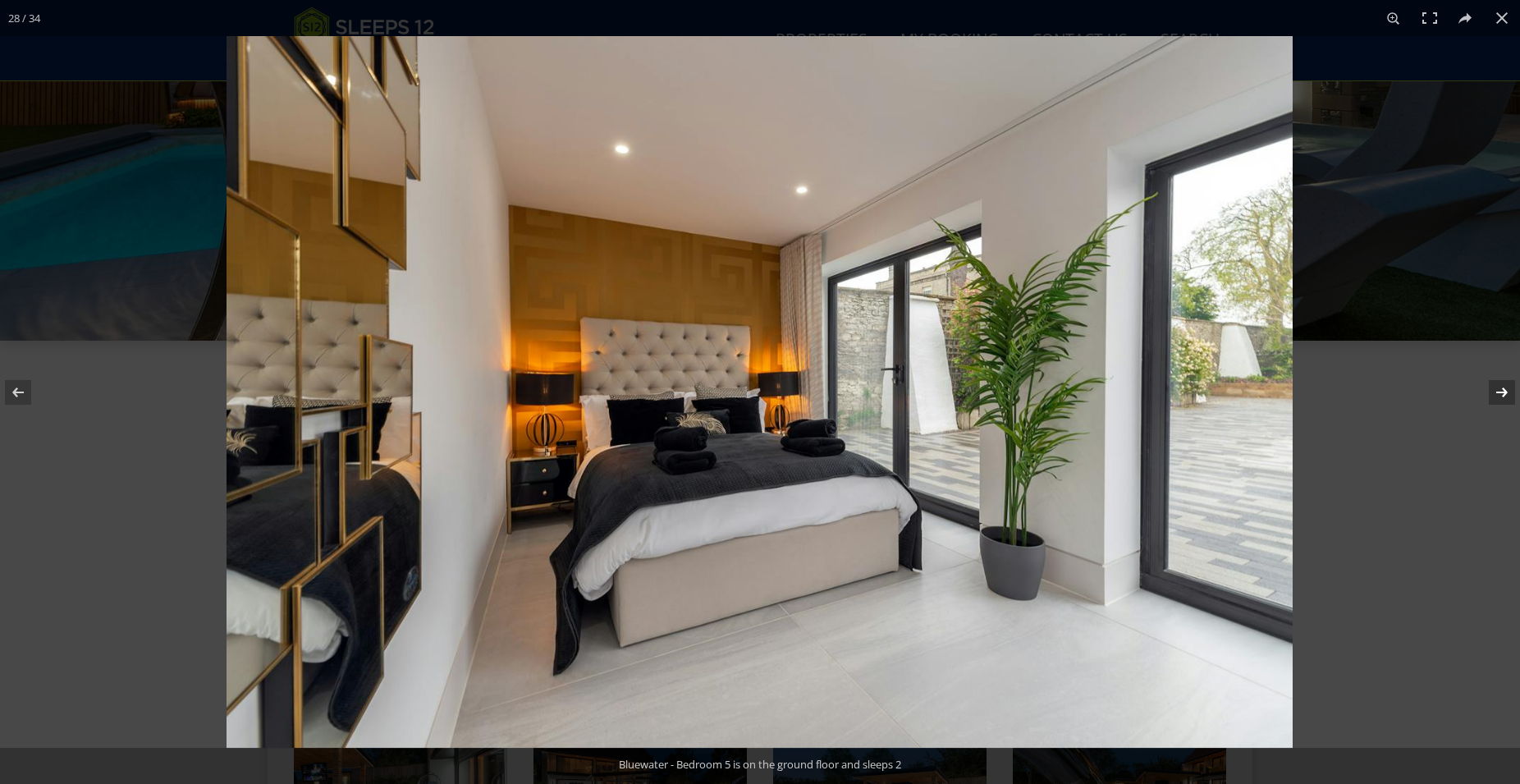
click at [1508, 394] on button at bounding box center [1491, 392] width 57 height 82
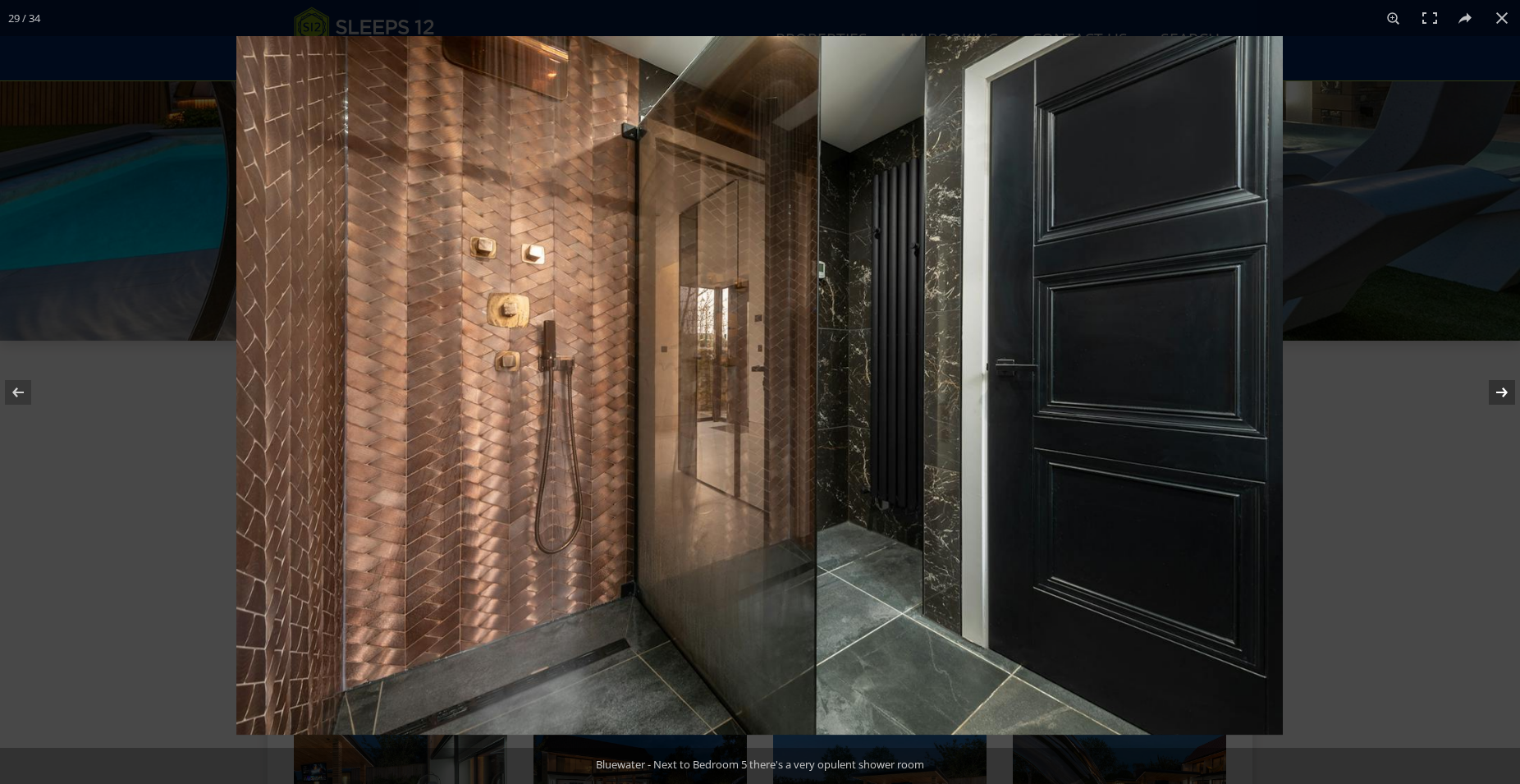
click at [1508, 394] on button at bounding box center [1491, 392] width 57 height 82
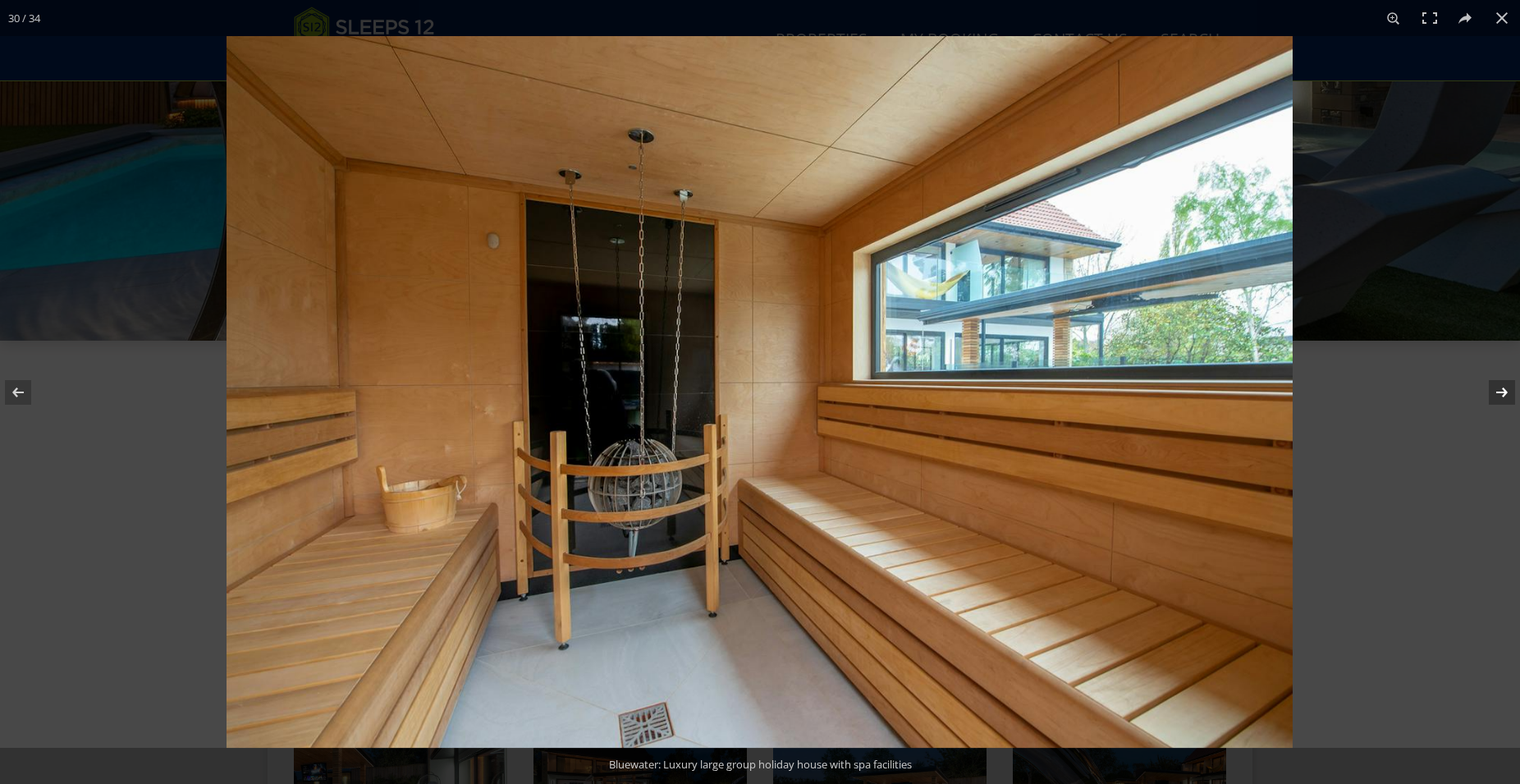
click at [1508, 394] on button at bounding box center [1491, 392] width 57 height 82
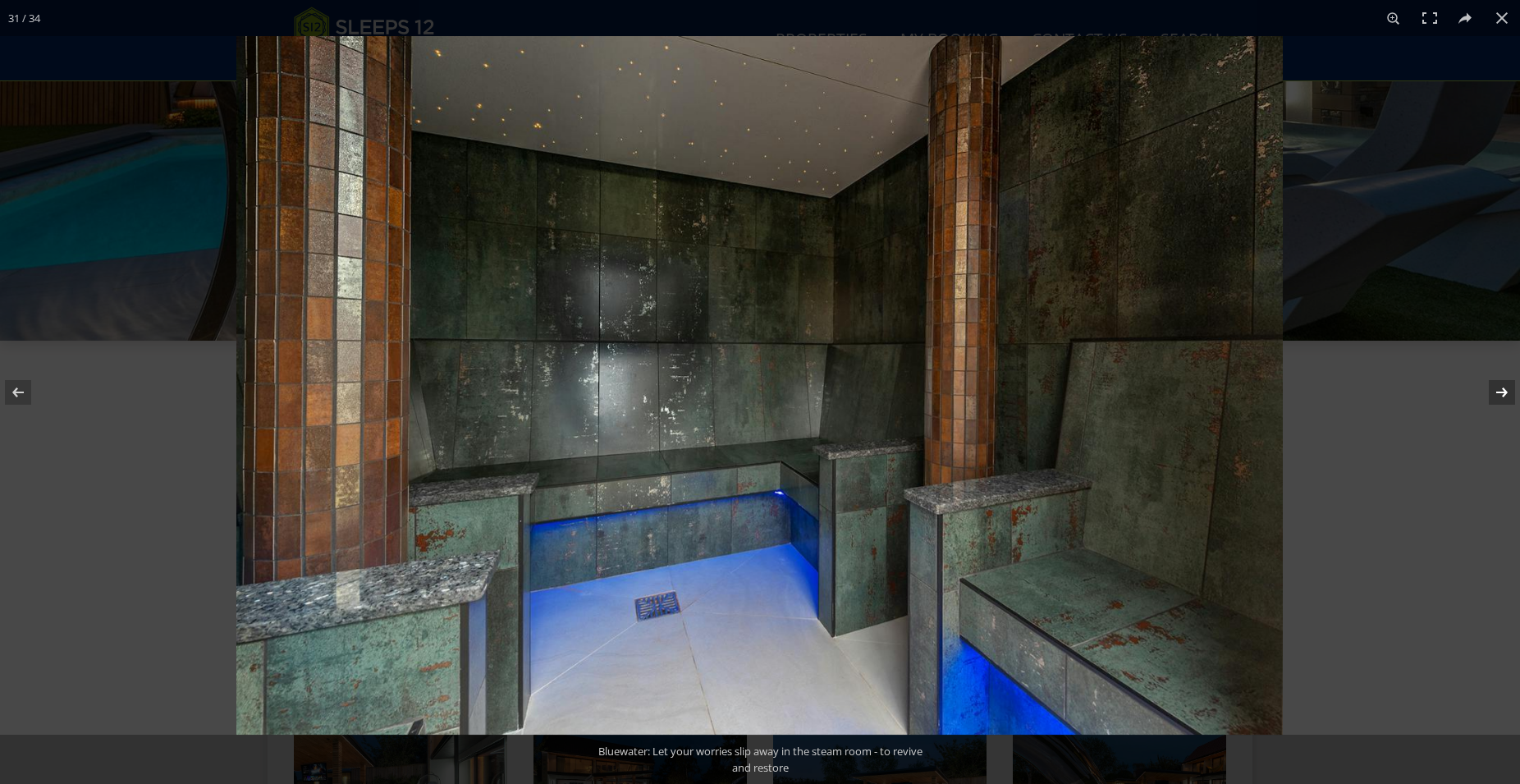
click at [1508, 394] on button at bounding box center [1491, 392] width 57 height 82
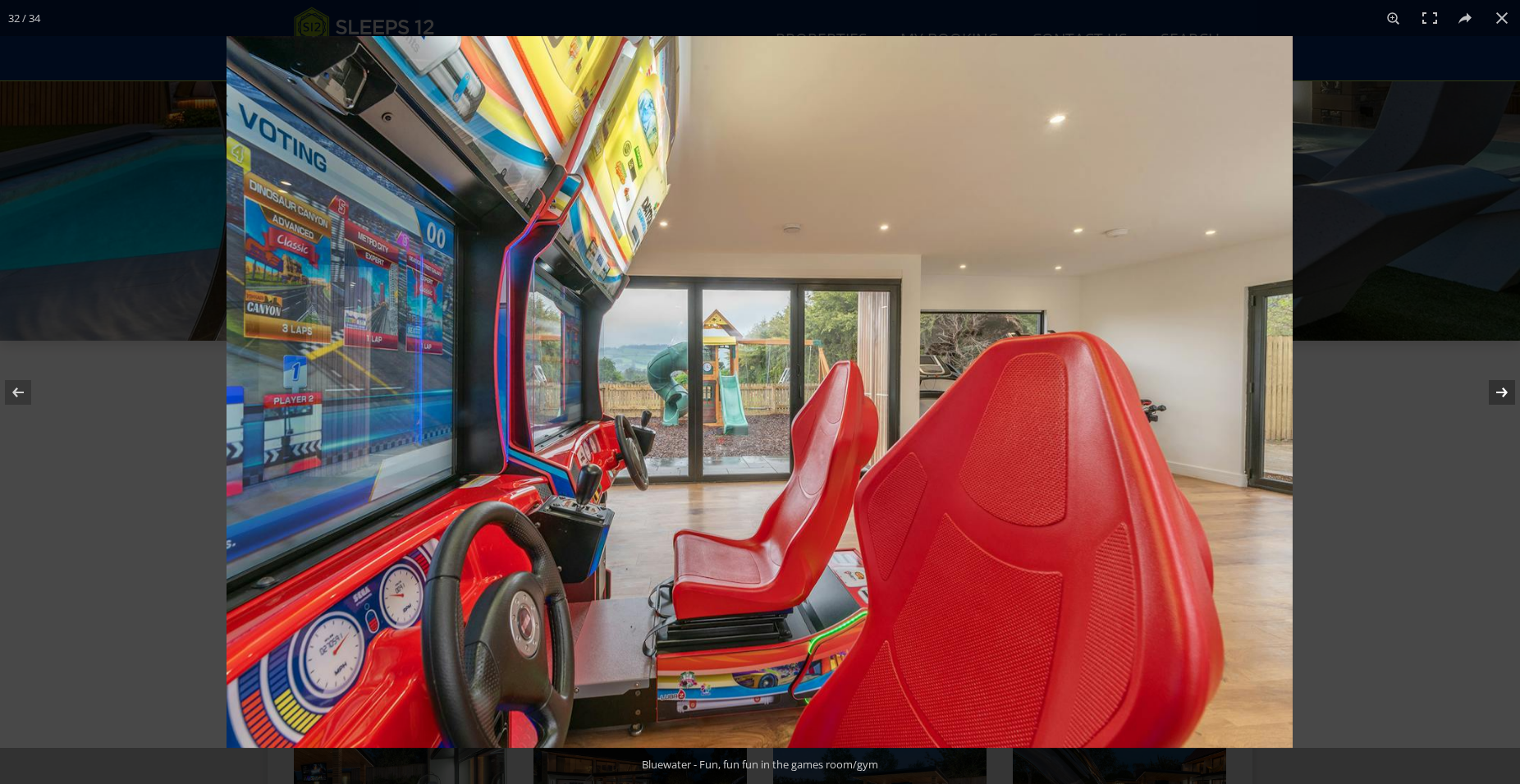
click at [1508, 394] on button at bounding box center [1491, 392] width 57 height 82
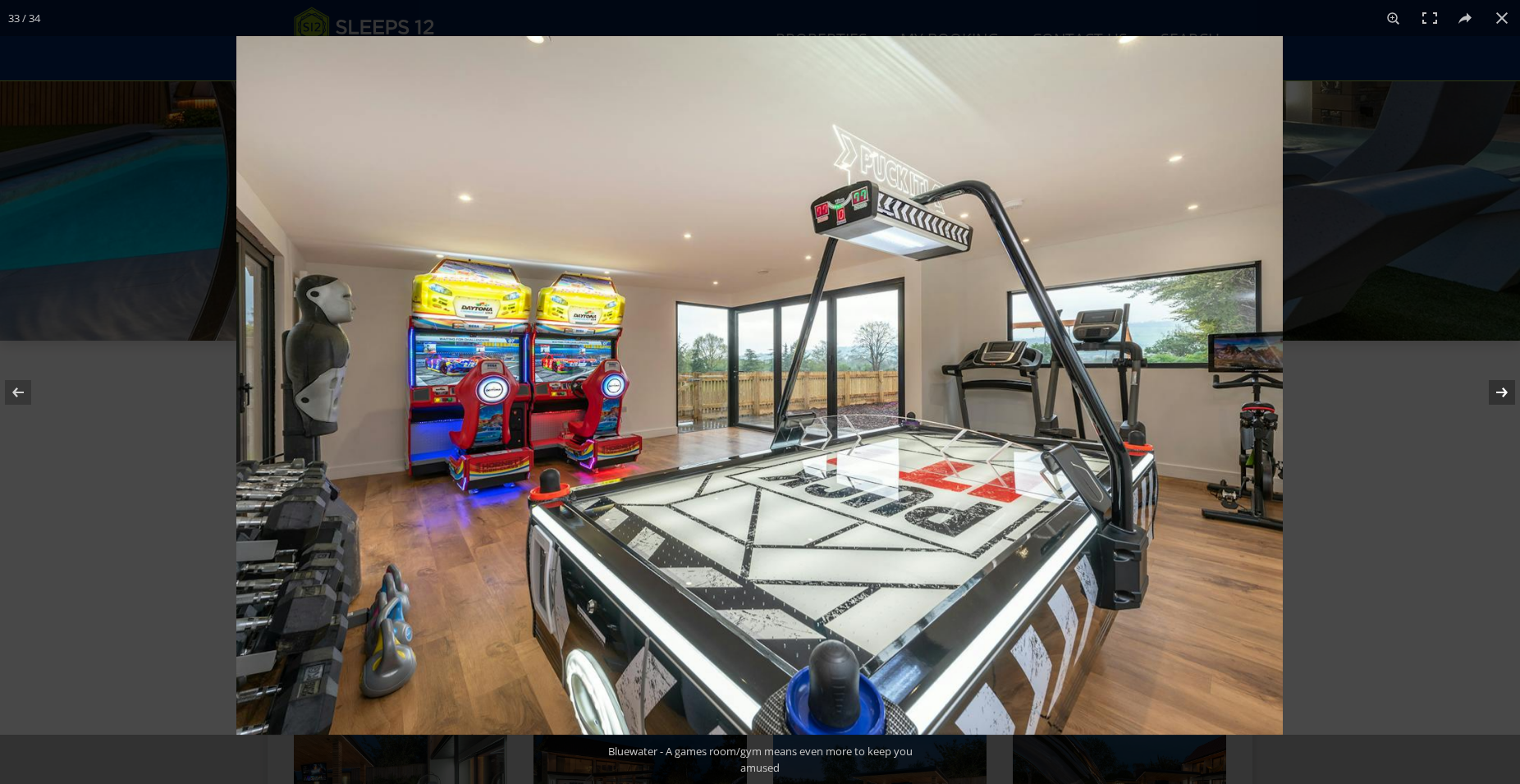
click at [1508, 394] on button at bounding box center [1491, 392] width 57 height 82
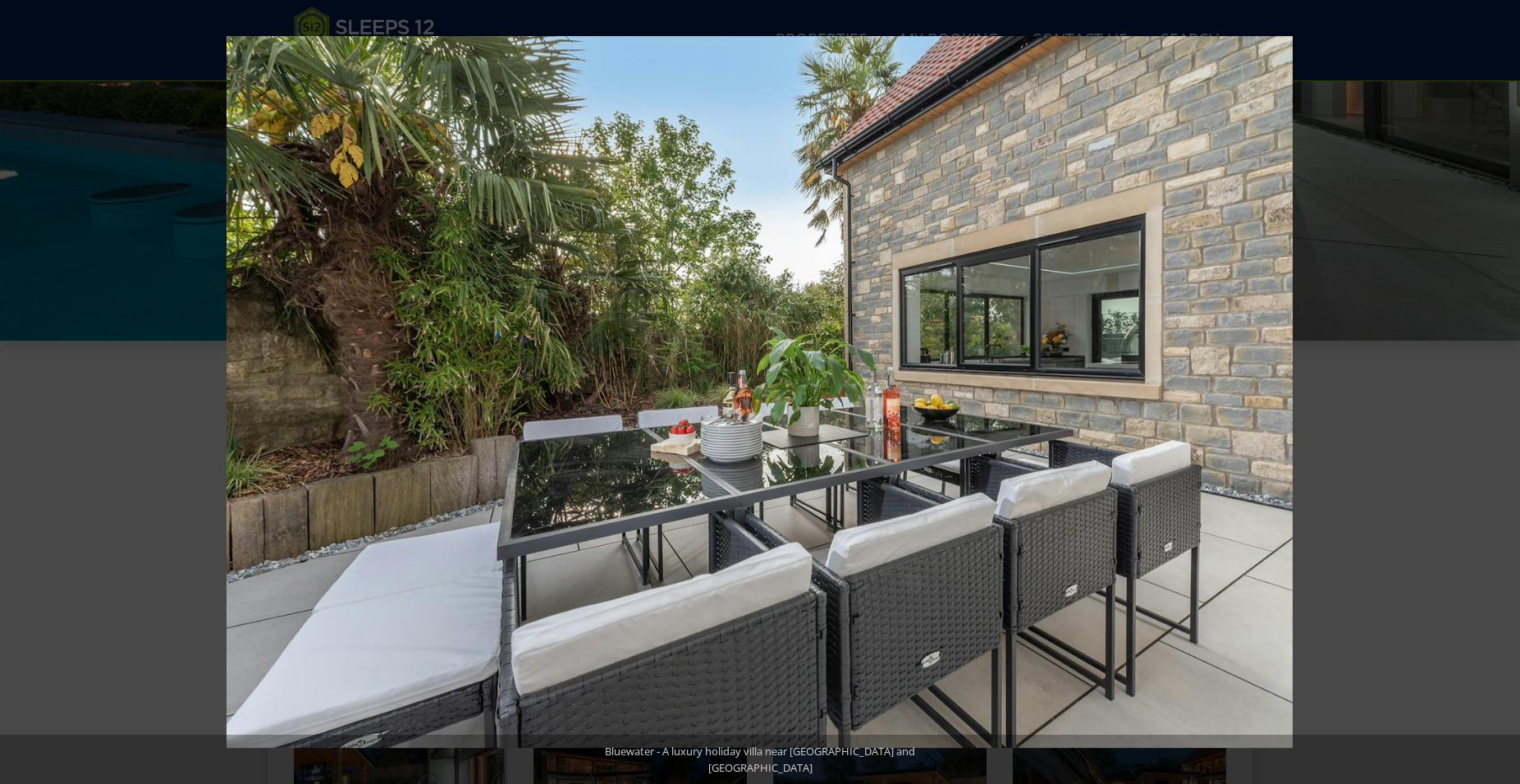
click at [1508, 394] on button at bounding box center [1491, 392] width 57 height 82
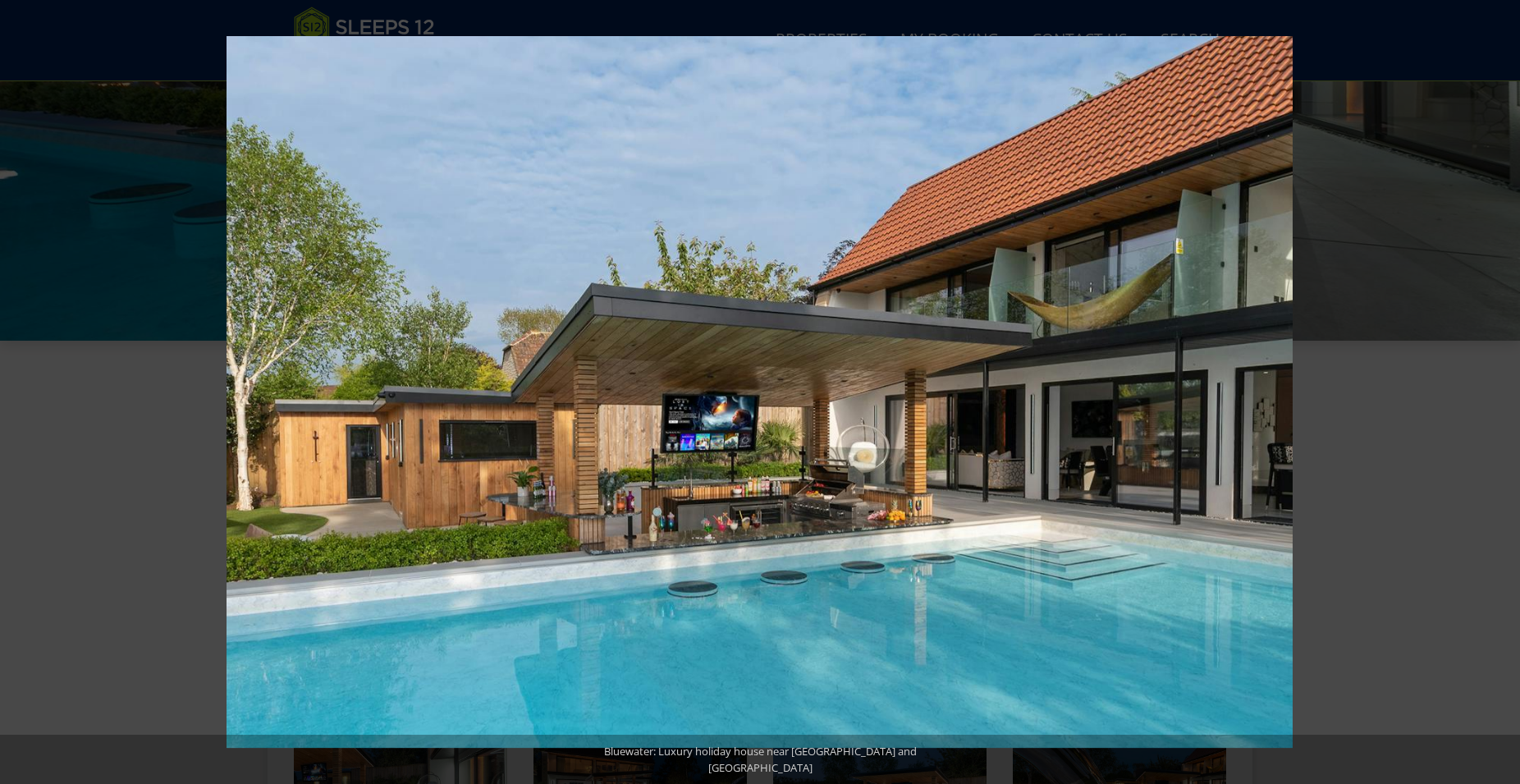
click at [1508, 394] on button at bounding box center [1491, 392] width 57 height 82
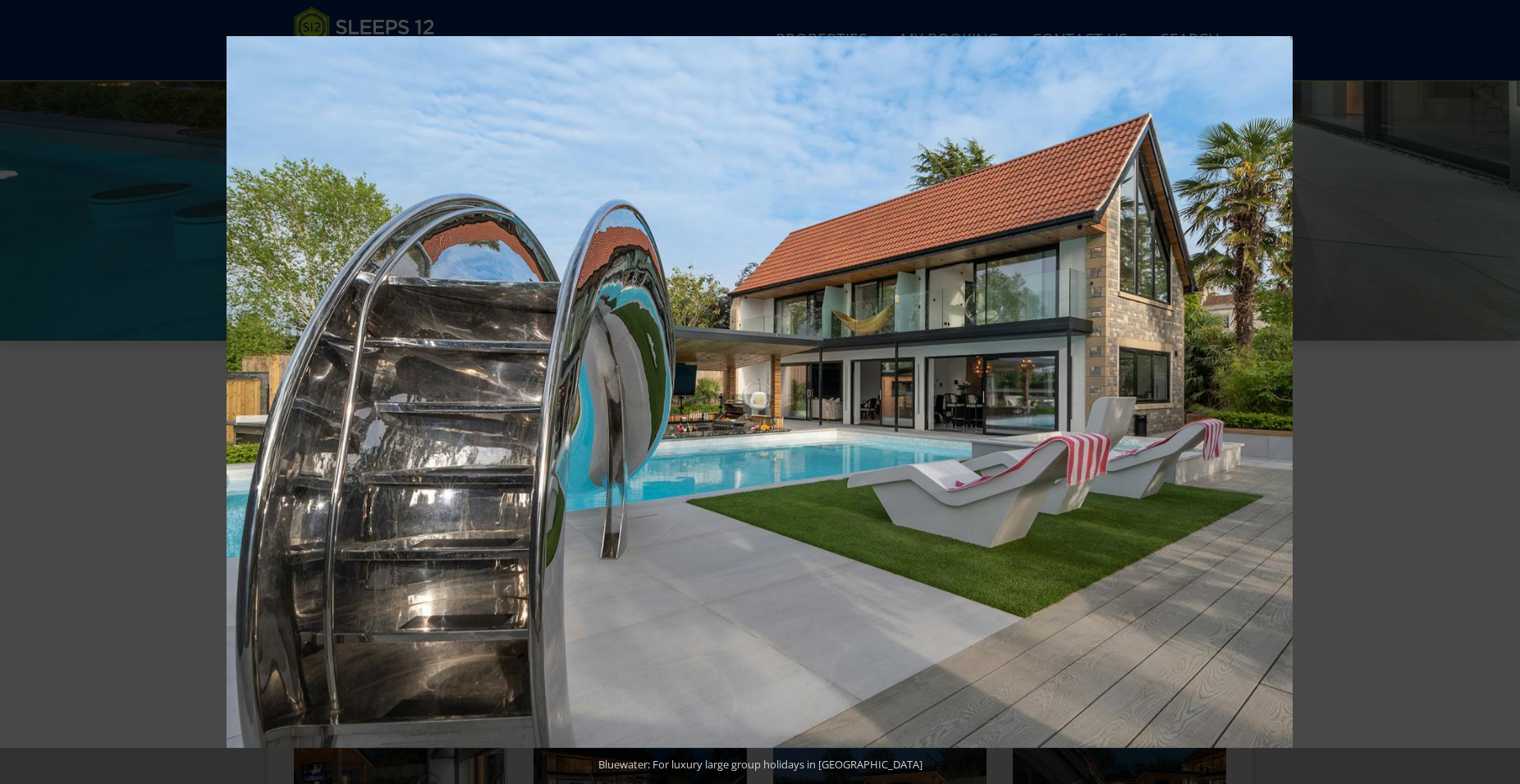
click at [1508, 394] on button at bounding box center [1491, 392] width 57 height 82
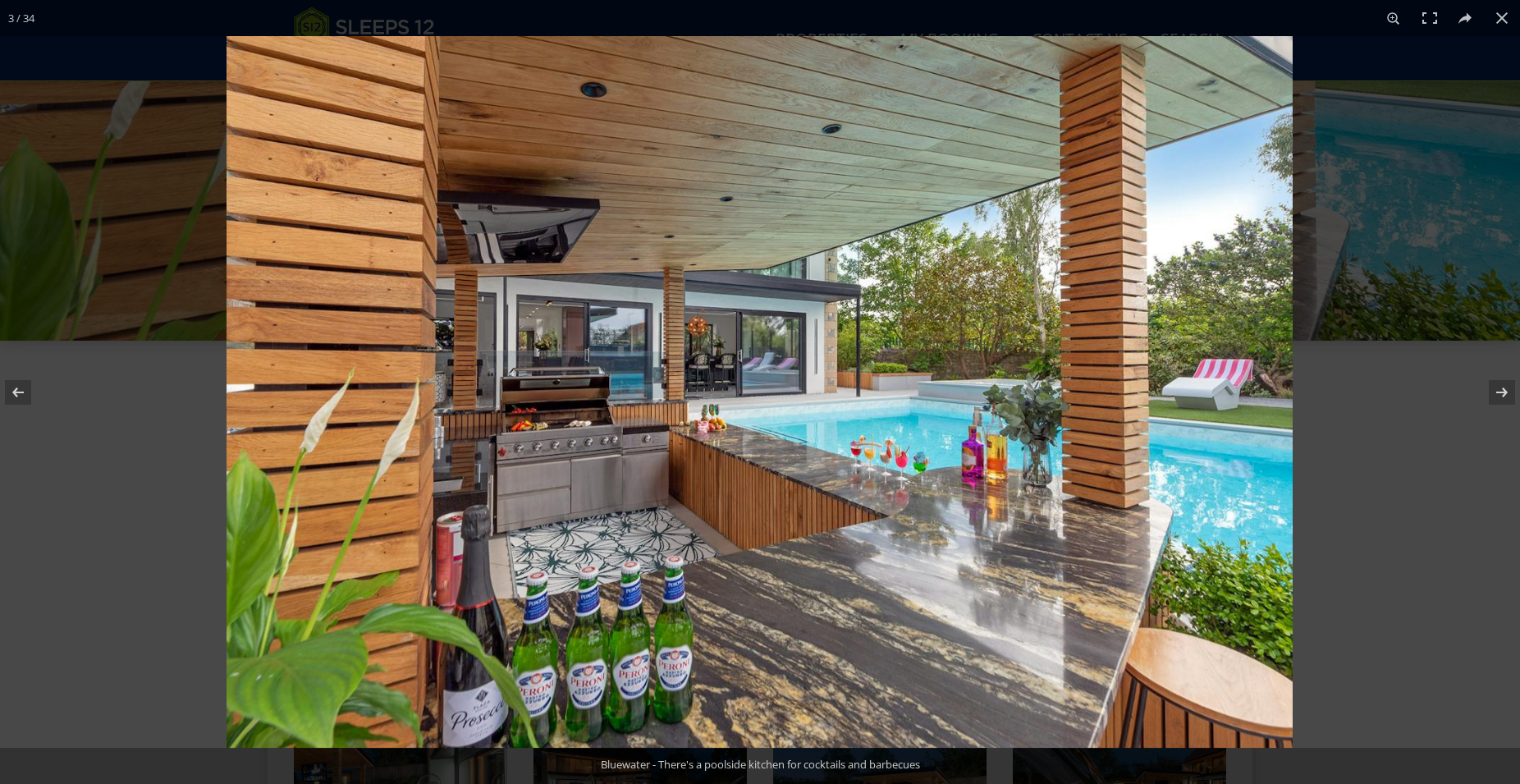
drag, startPoint x: 1506, startPoint y: 22, endPoint x: 1490, endPoint y: 39, distance: 23.3
click at [1506, 24] on button at bounding box center [1502, 18] width 36 height 36
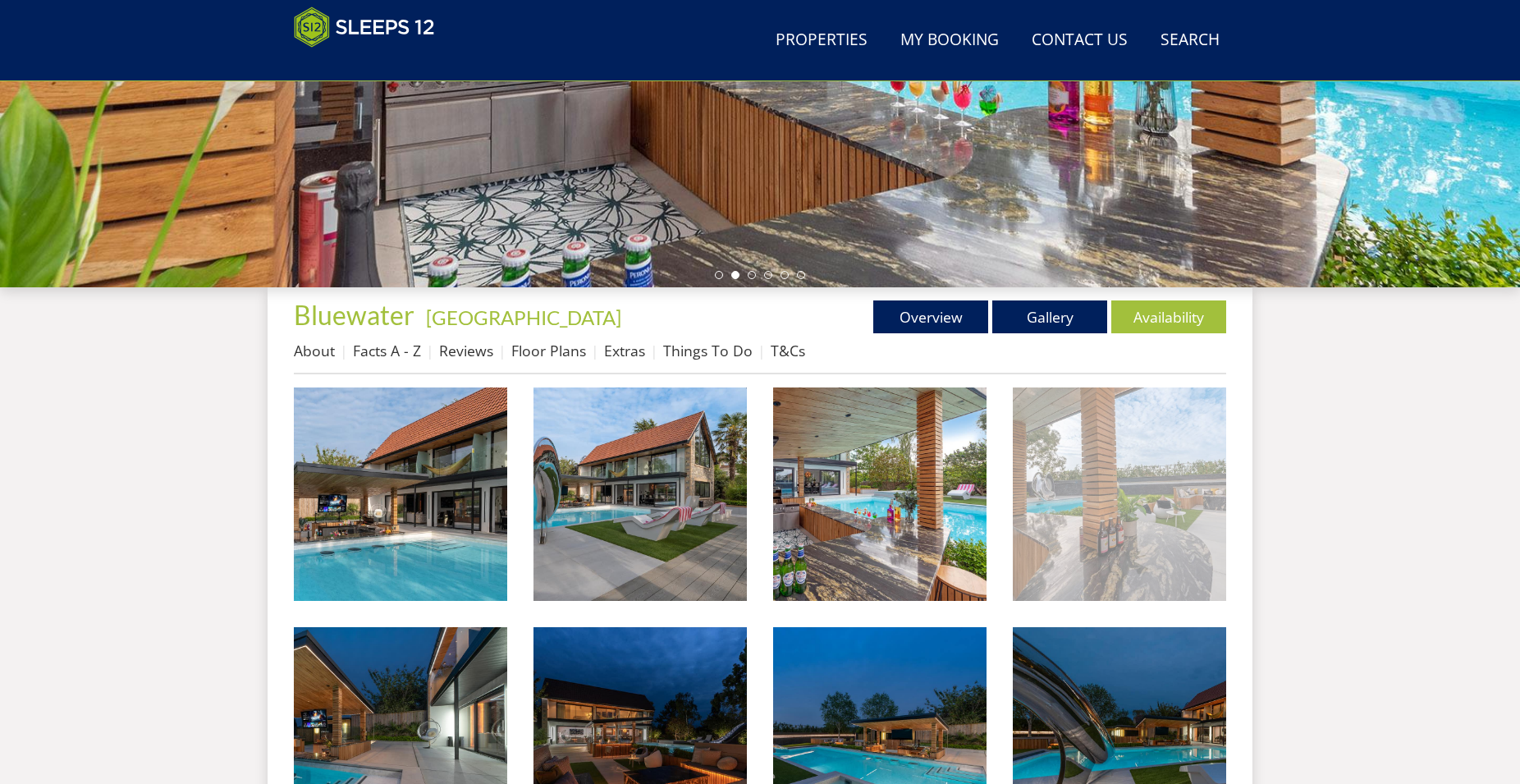
scroll to position [435, 0]
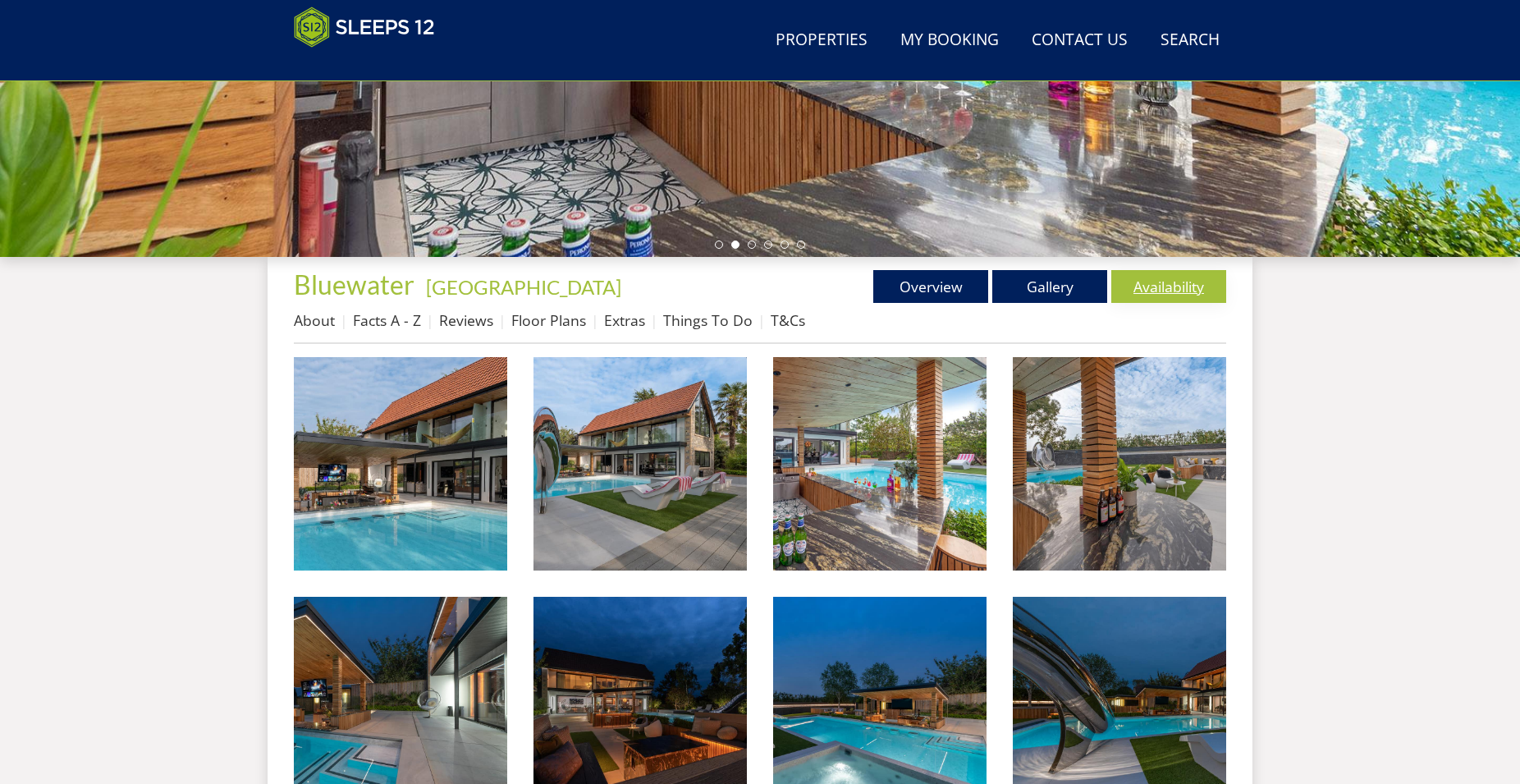
click at [1146, 288] on link "Availability" at bounding box center [1168, 286] width 115 height 33
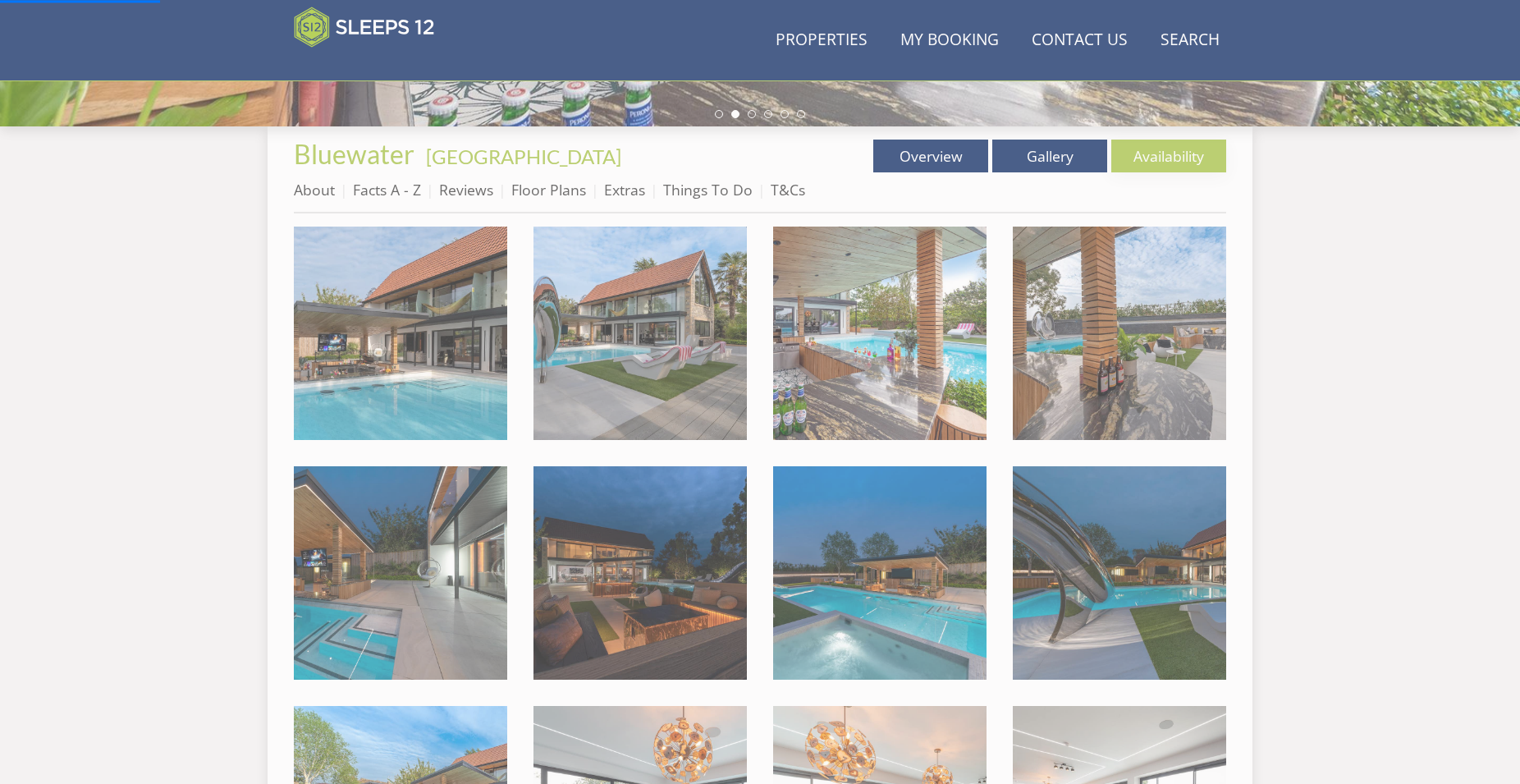
scroll to position [1021, 0]
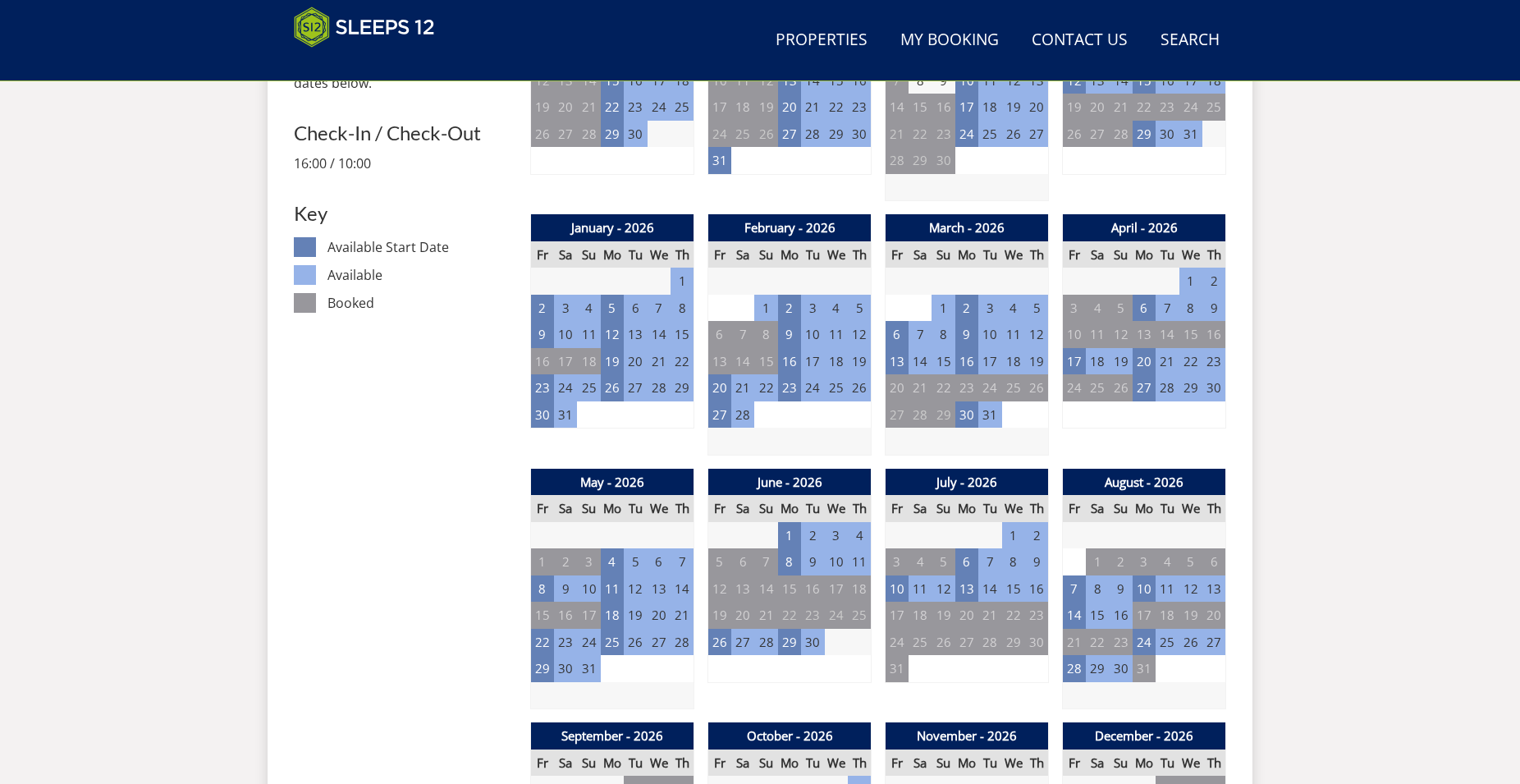
scroll to position [854, 0]
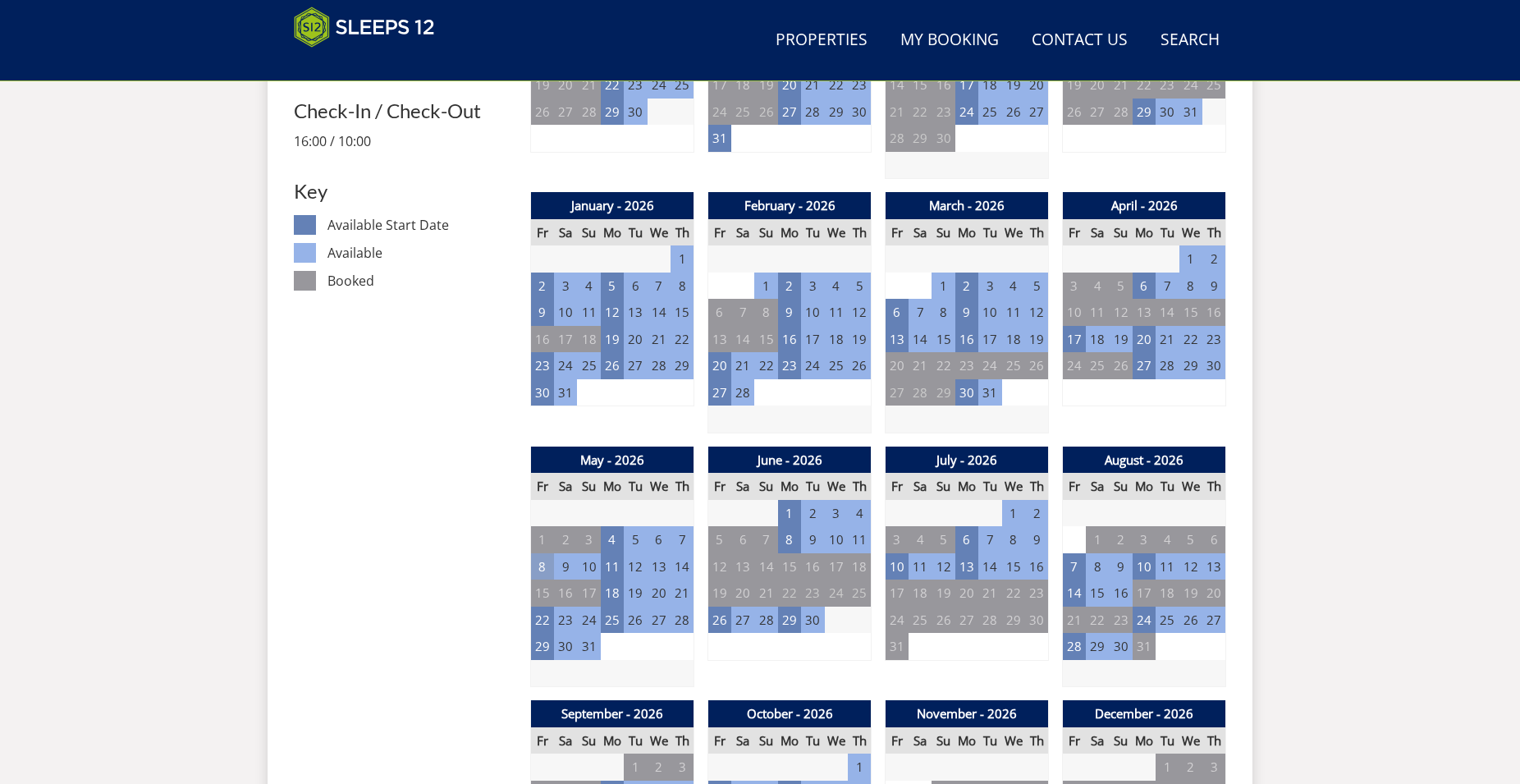
click at [547, 564] on td "8" at bounding box center [542, 567] width 23 height 27
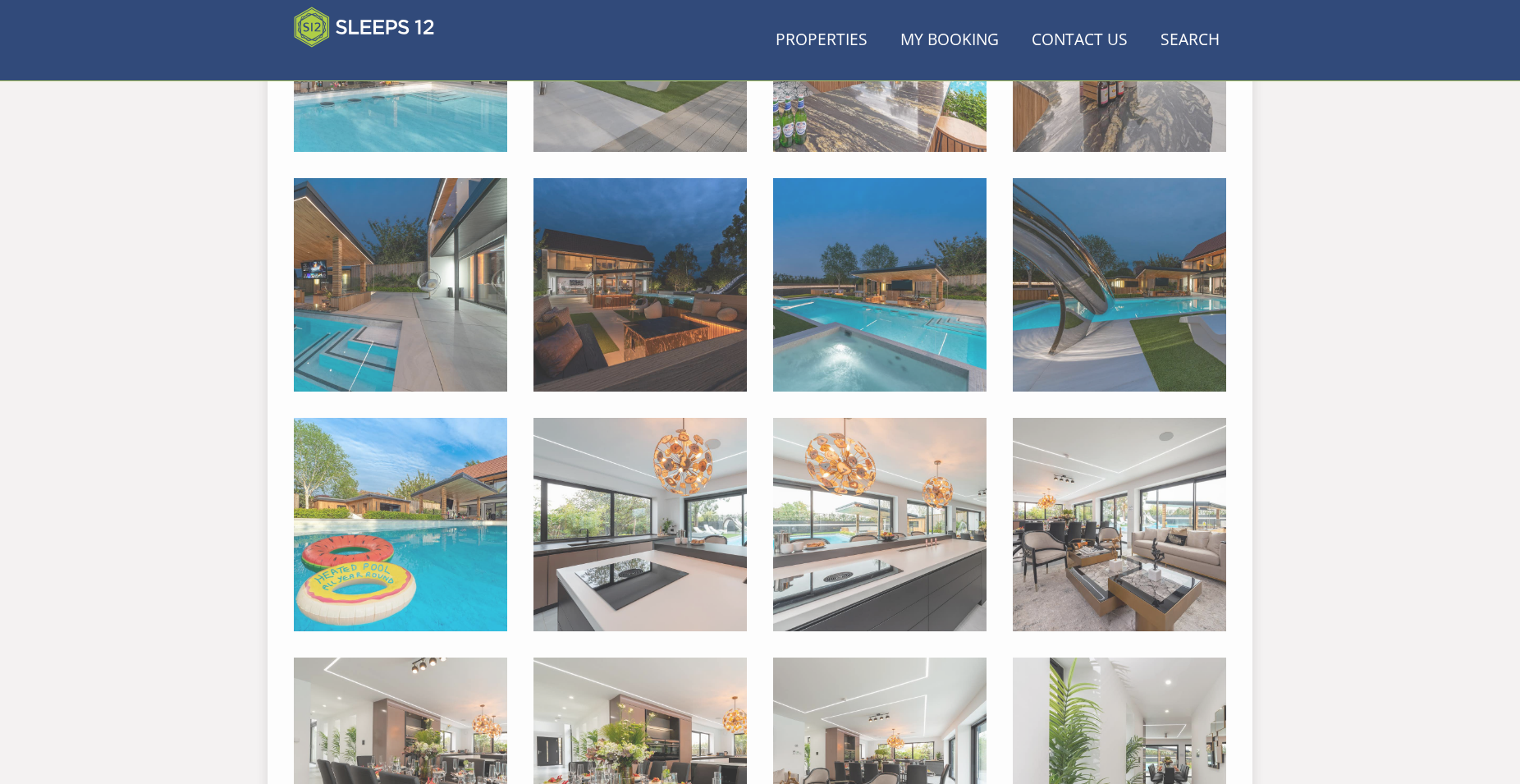
scroll to position [1021, 0]
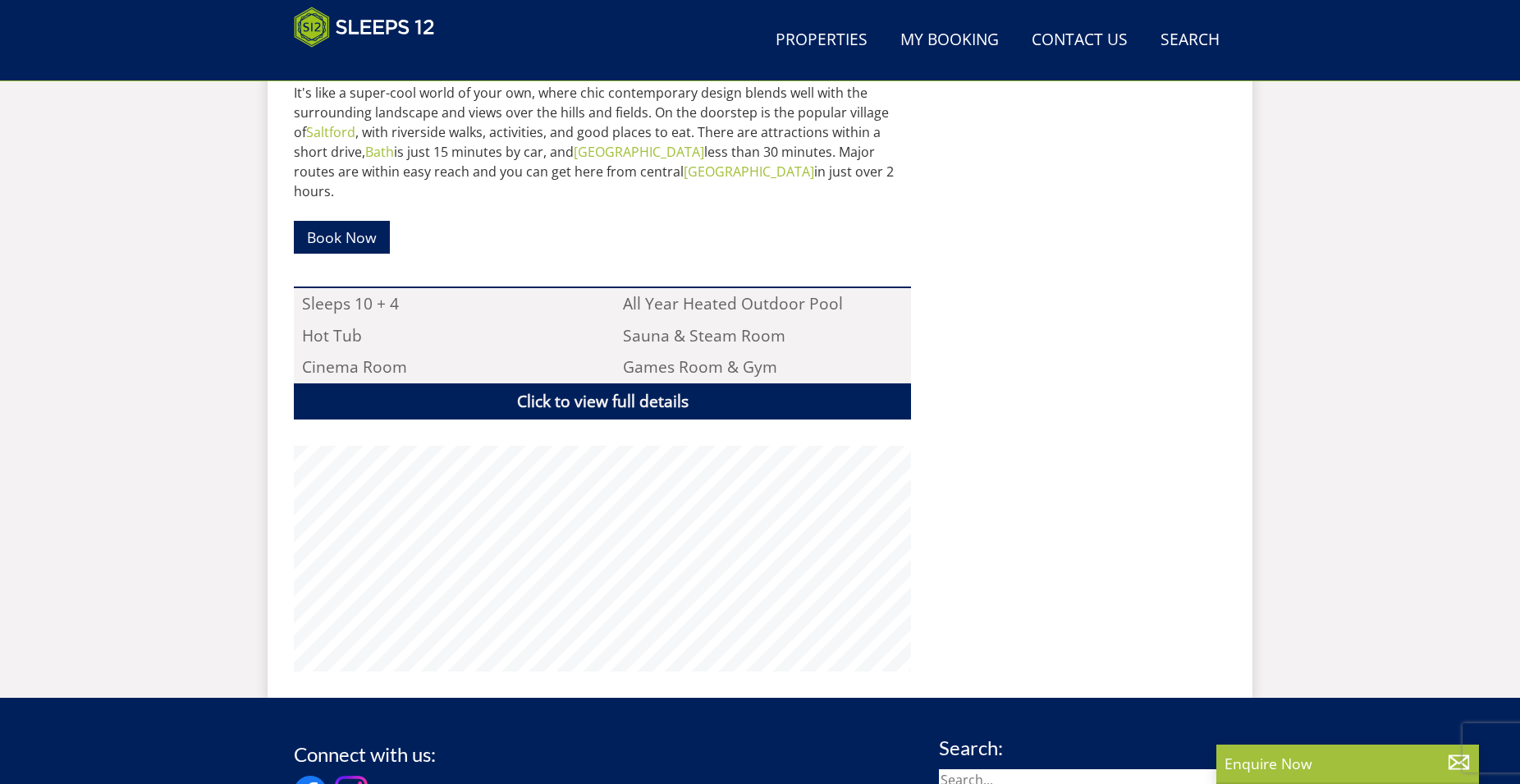
scroll to position [179, 0]
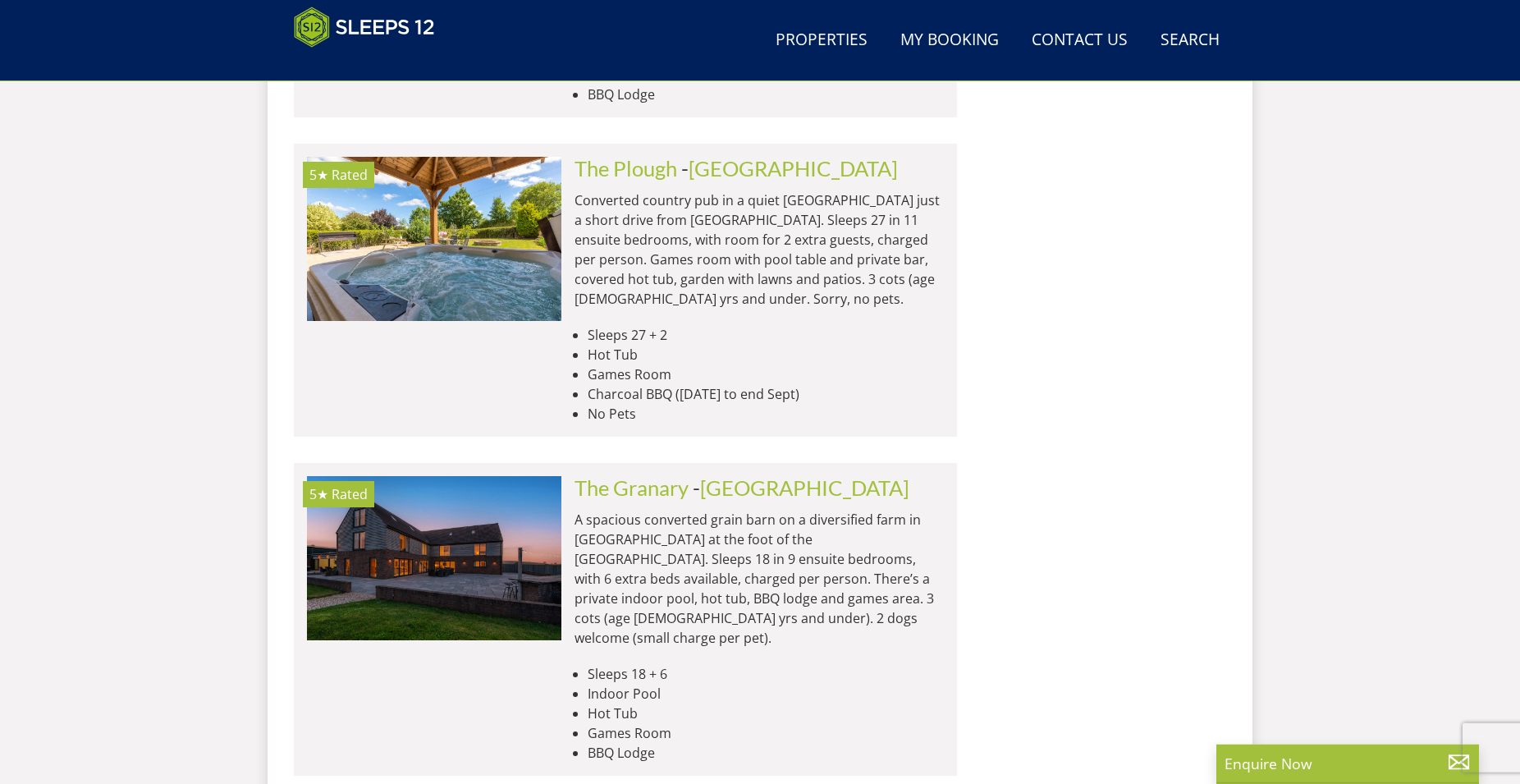
scroll to position [7038, 0]
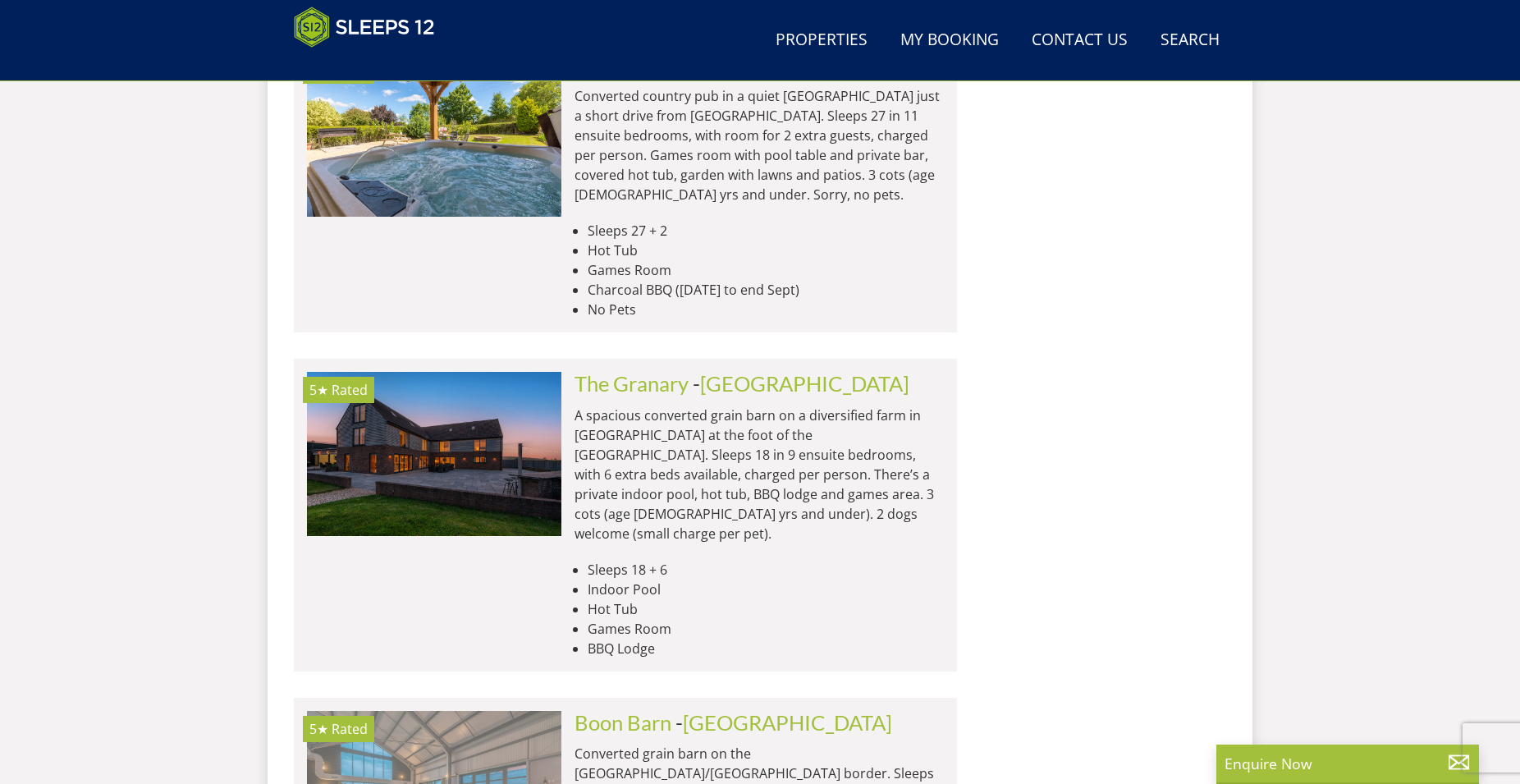
click at [435, 711] on img at bounding box center [434, 793] width 255 height 164
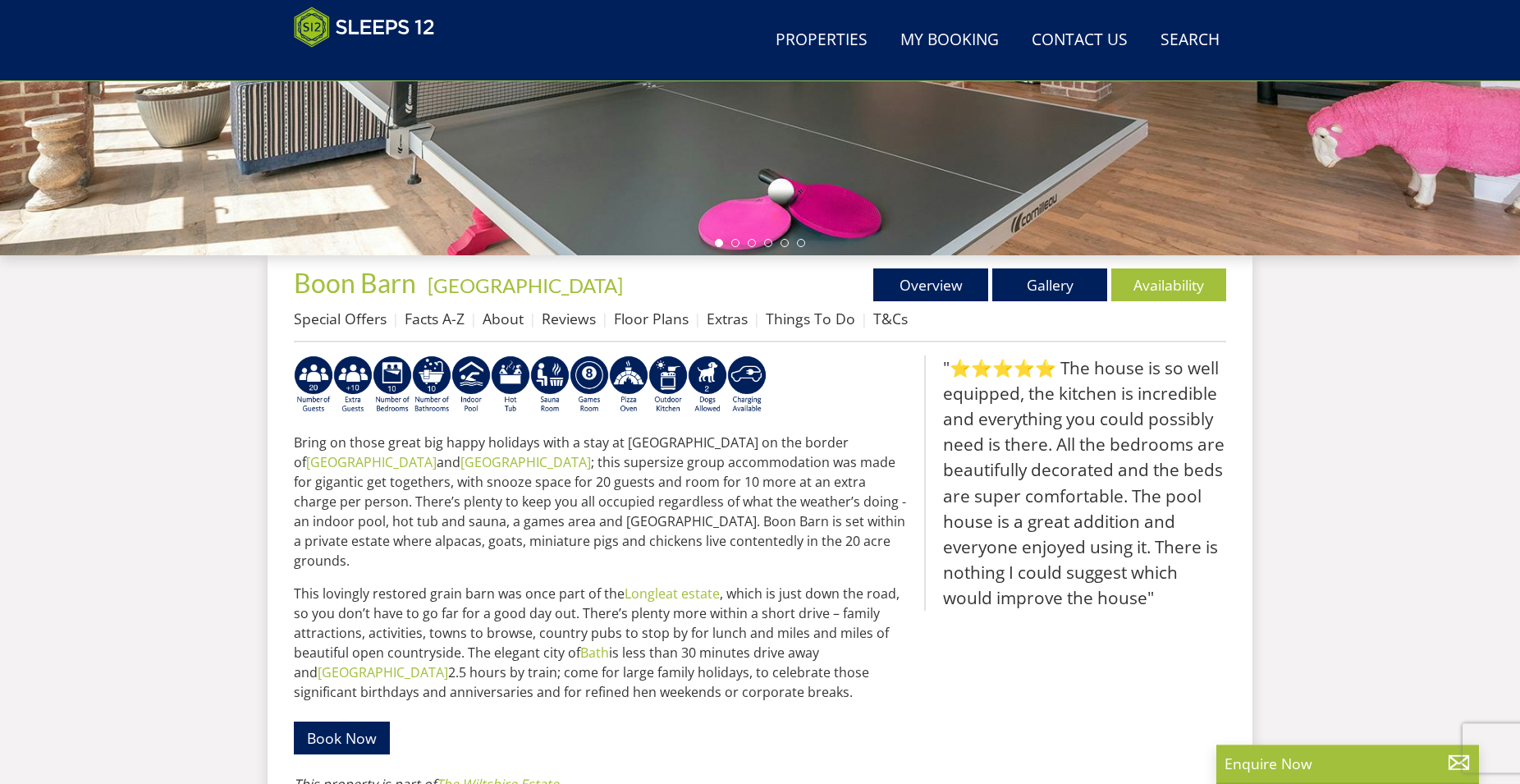
scroll to position [435, 0]
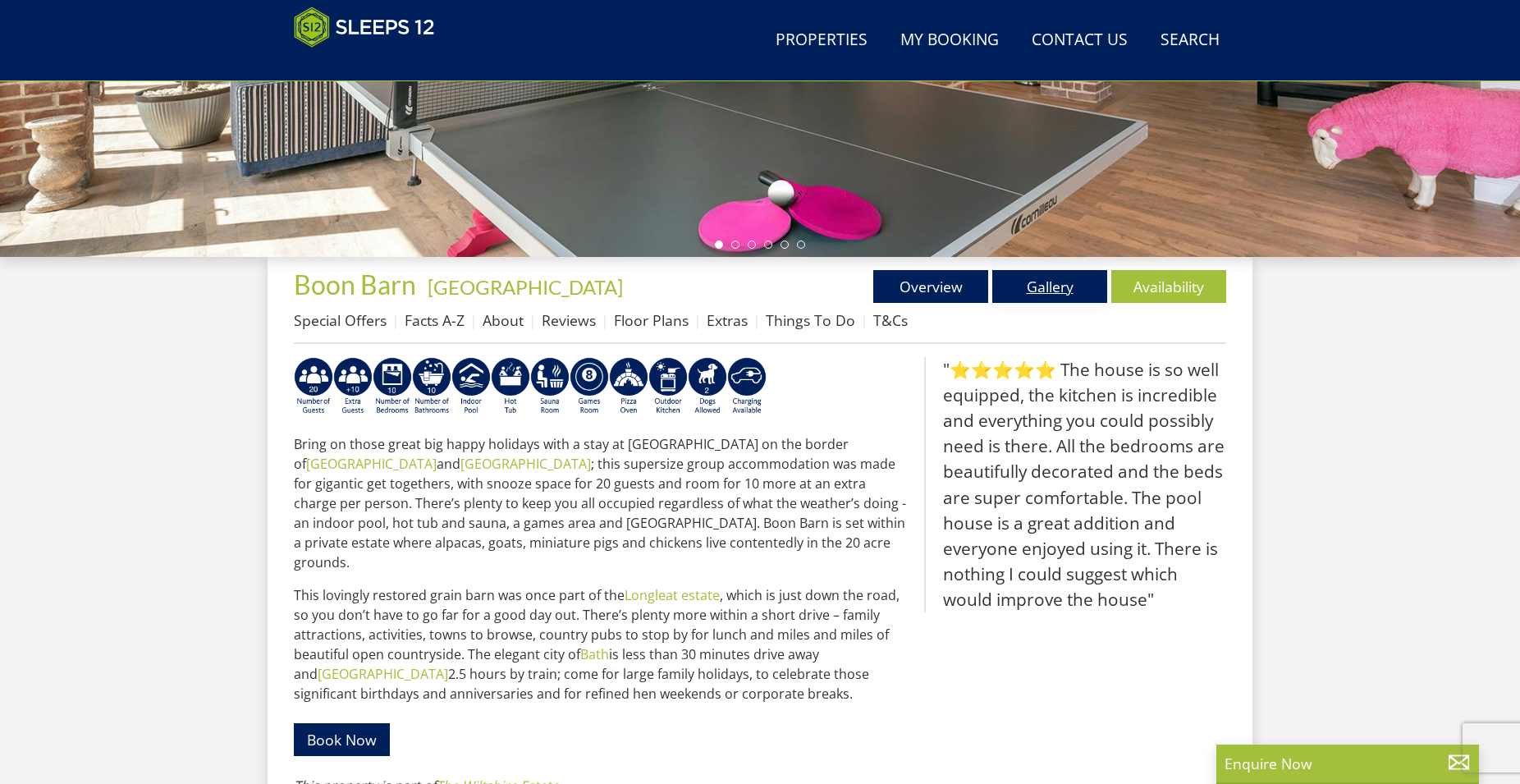
click at [1035, 290] on link "Gallery" at bounding box center [1050, 286] width 115 height 33
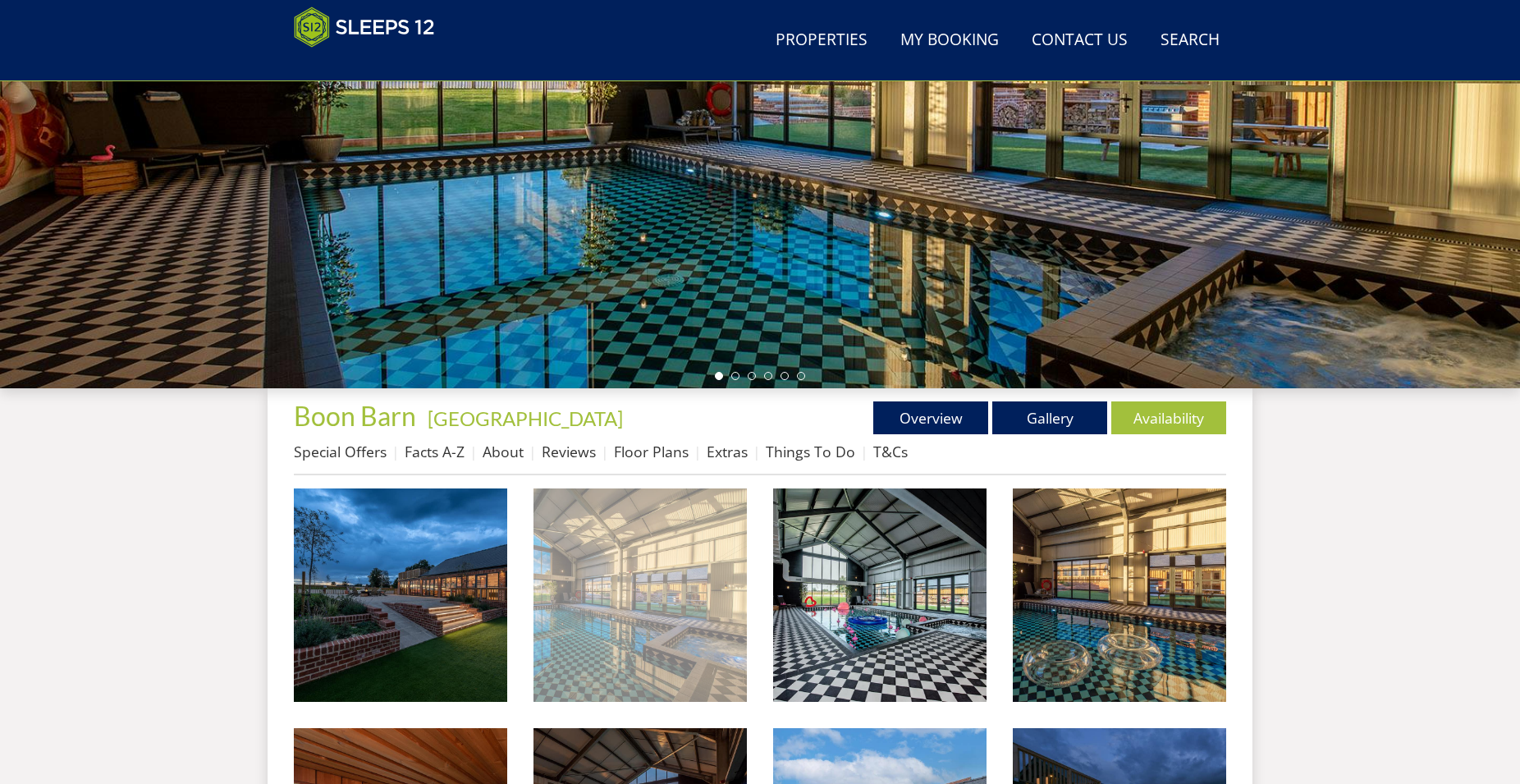
scroll to position [436, 0]
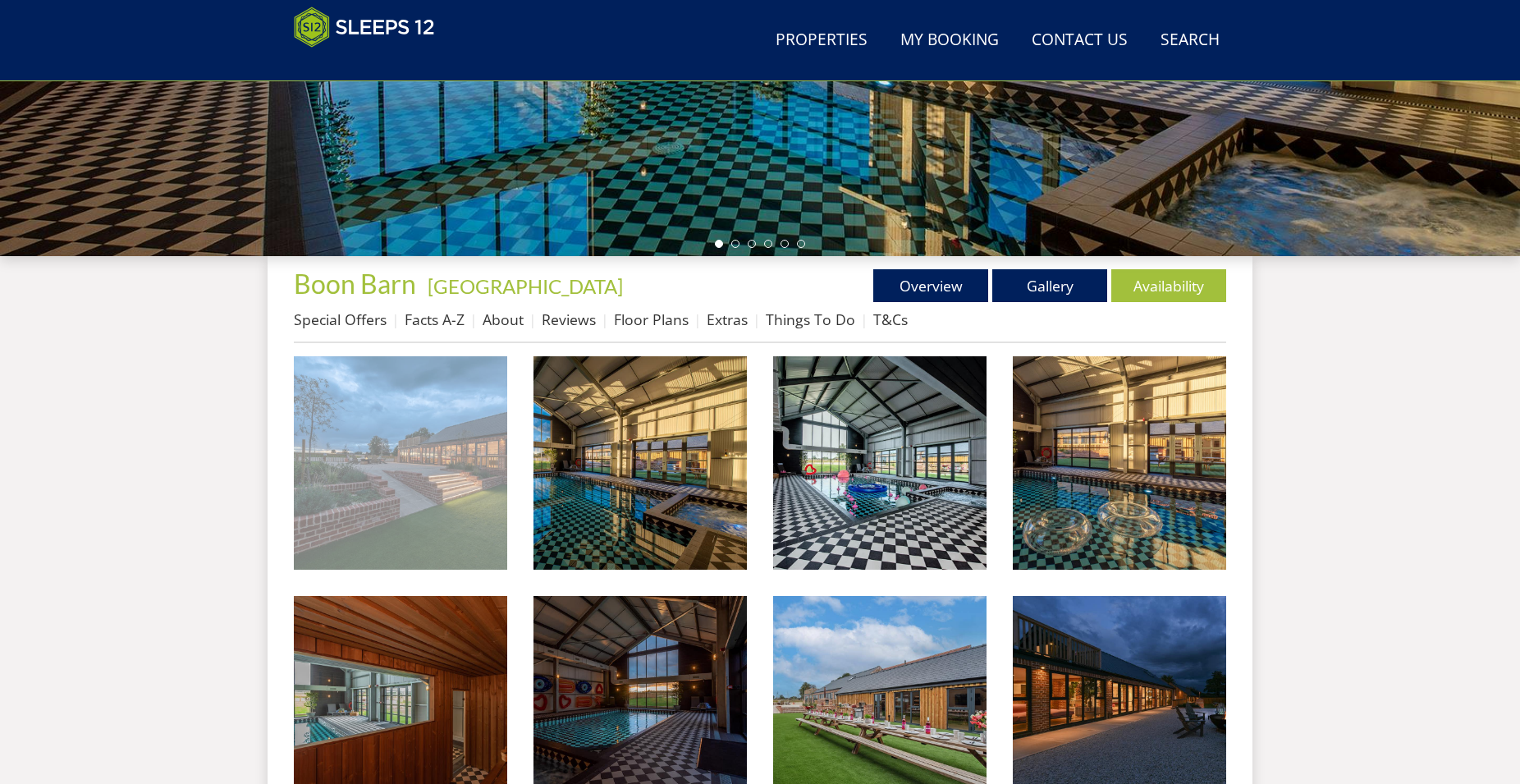
click at [451, 489] on img at bounding box center [400, 462] width 214 height 214
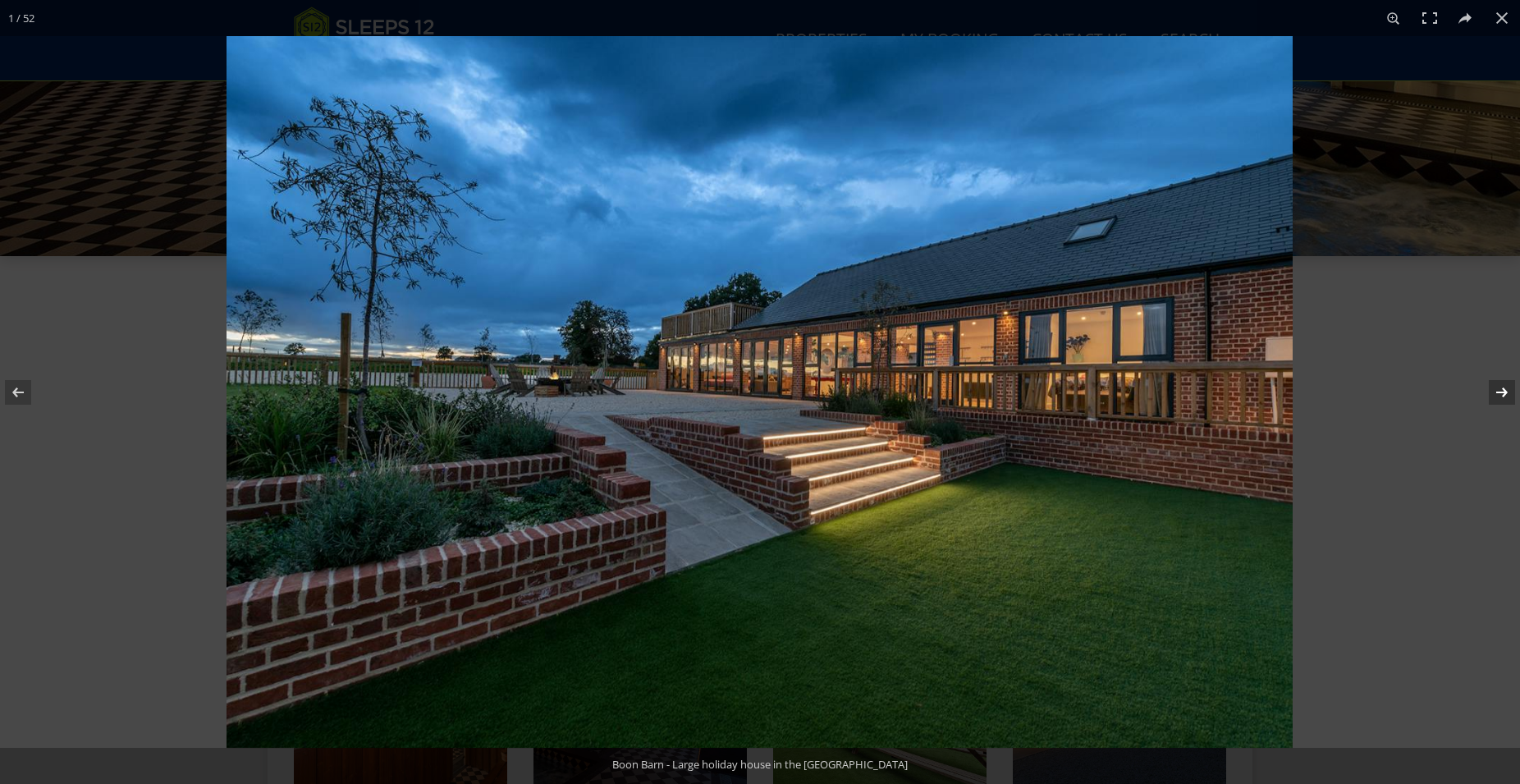
click at [1509, 398] on button at bounding box center [1491, 392] width 57 height 82
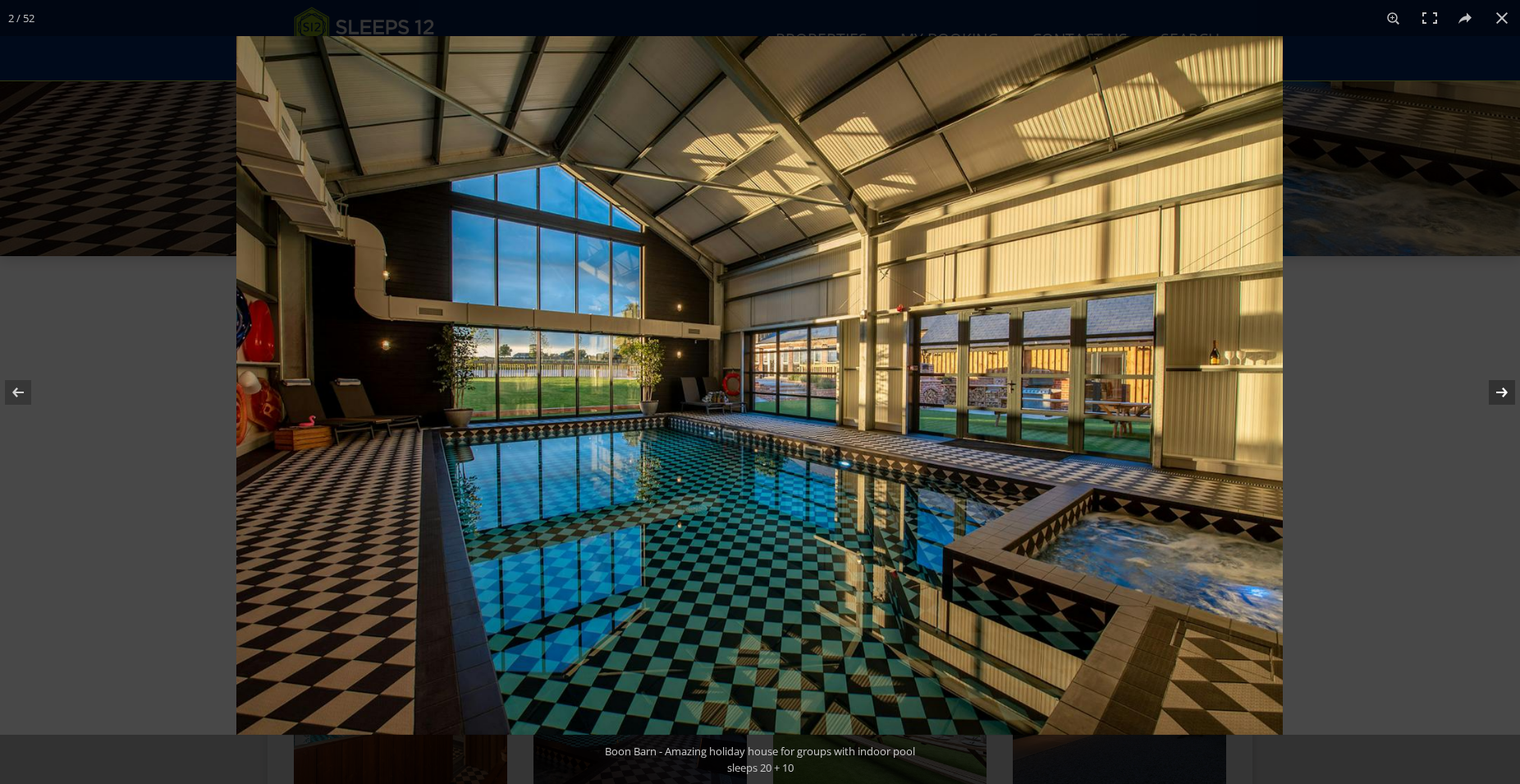
click at [1507, 397] on button at bounding box center [1491, 392] width 57 height 82
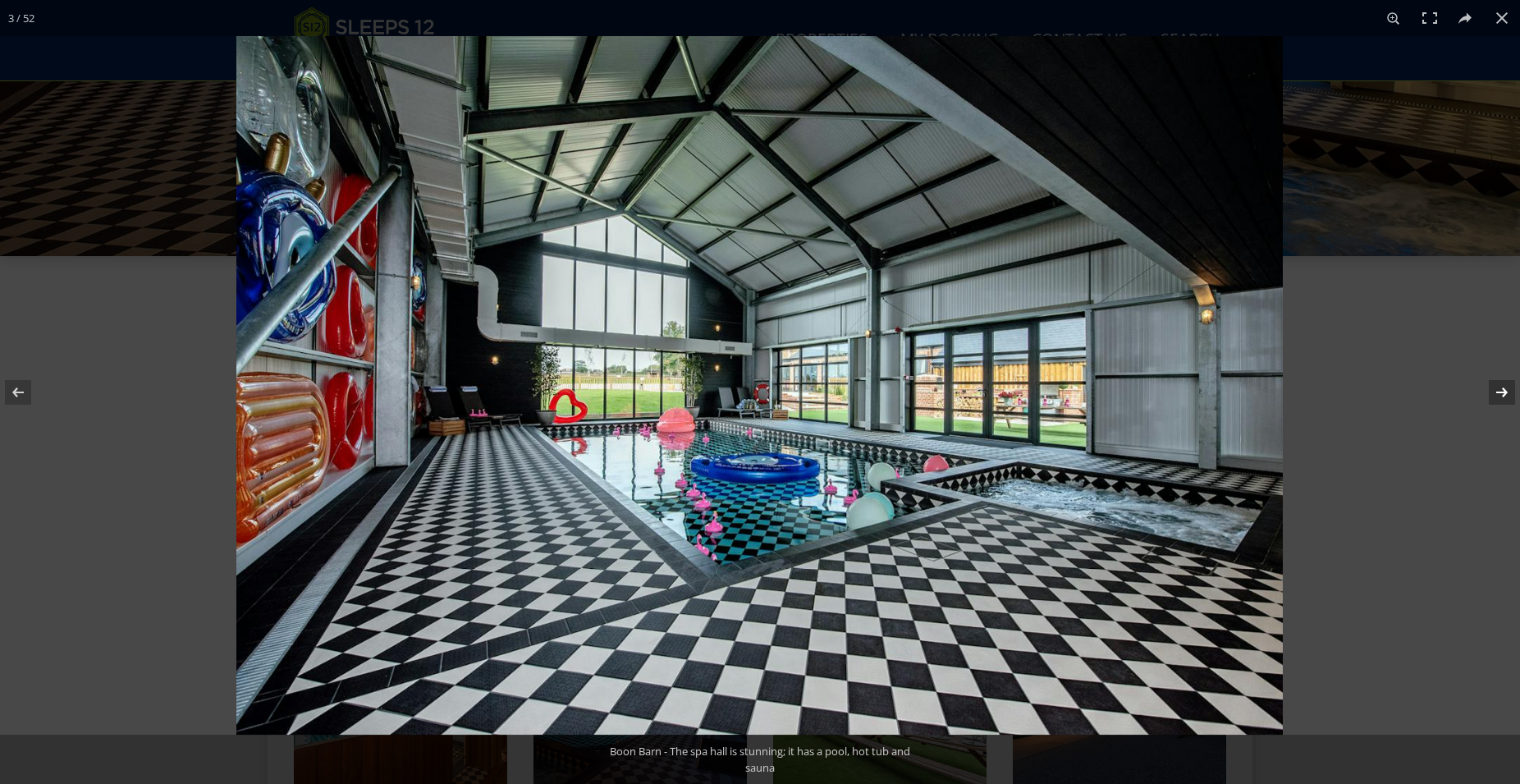
click at [1507, 397] on button at bounding box center [1491, 392] width 57 height 82
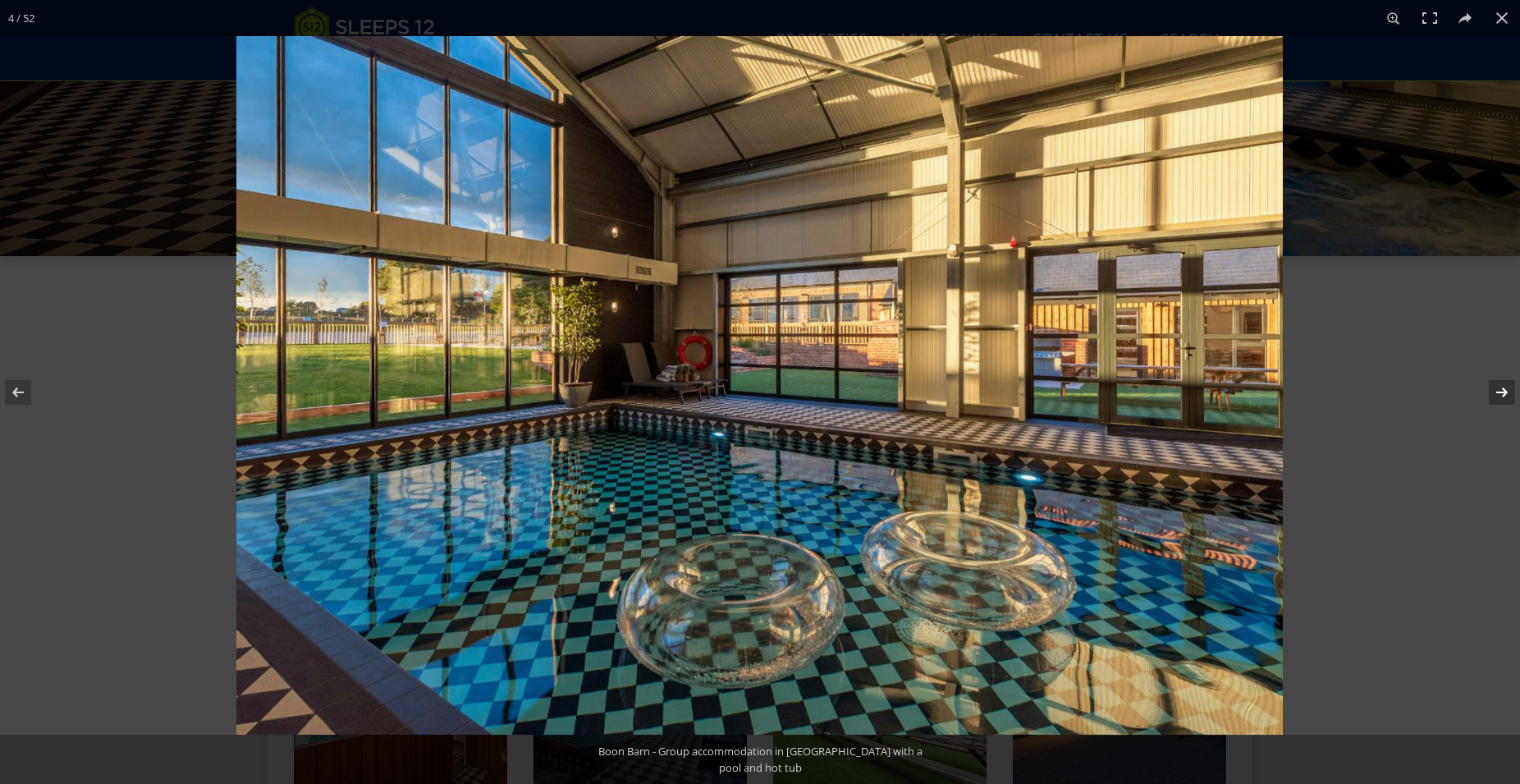
click at [1507, 397] on button at bounding box center [1491, 392] width 57 height 82
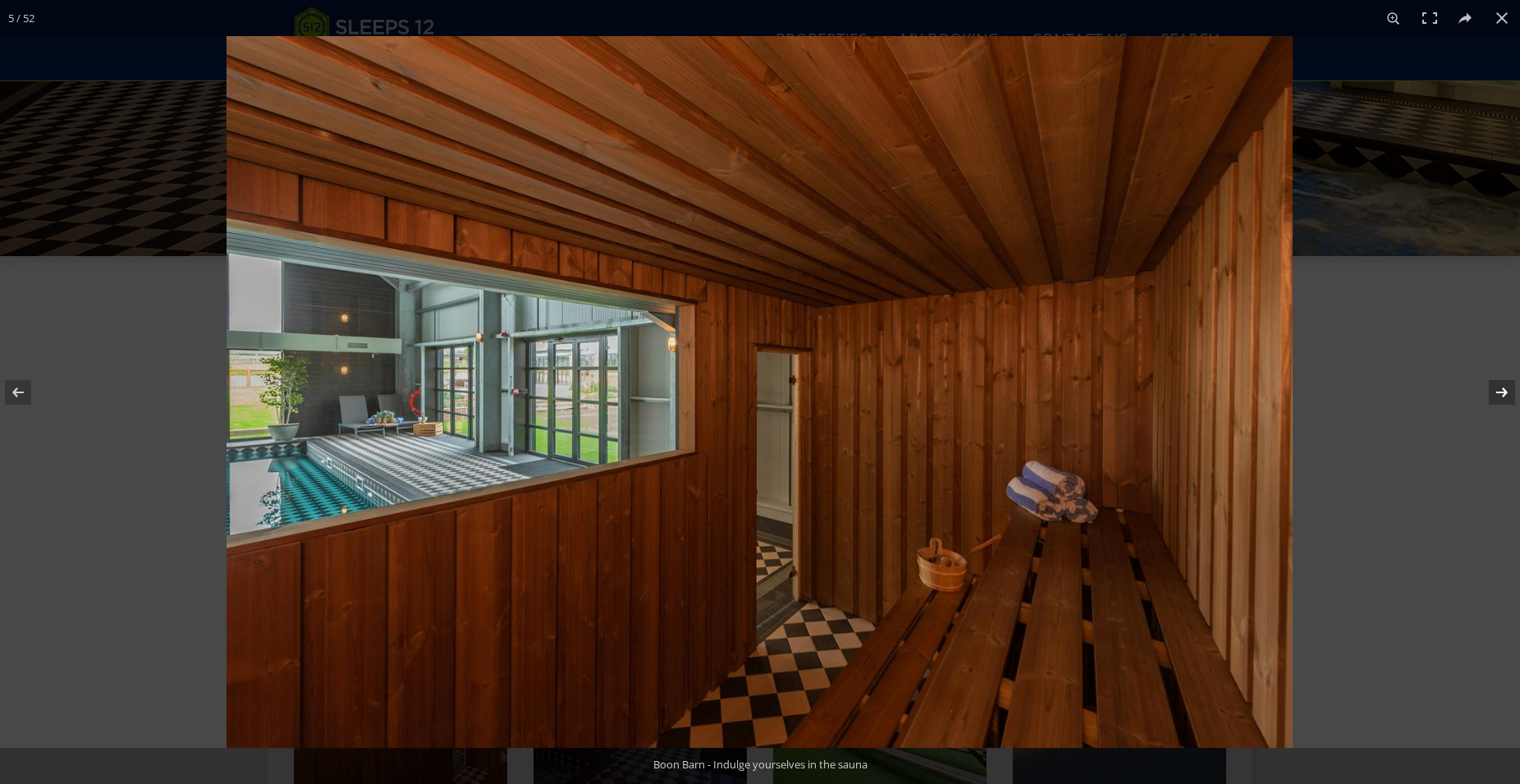
click at [1507, 397] on button at bounding box center [1491, 392] width 57 height 82
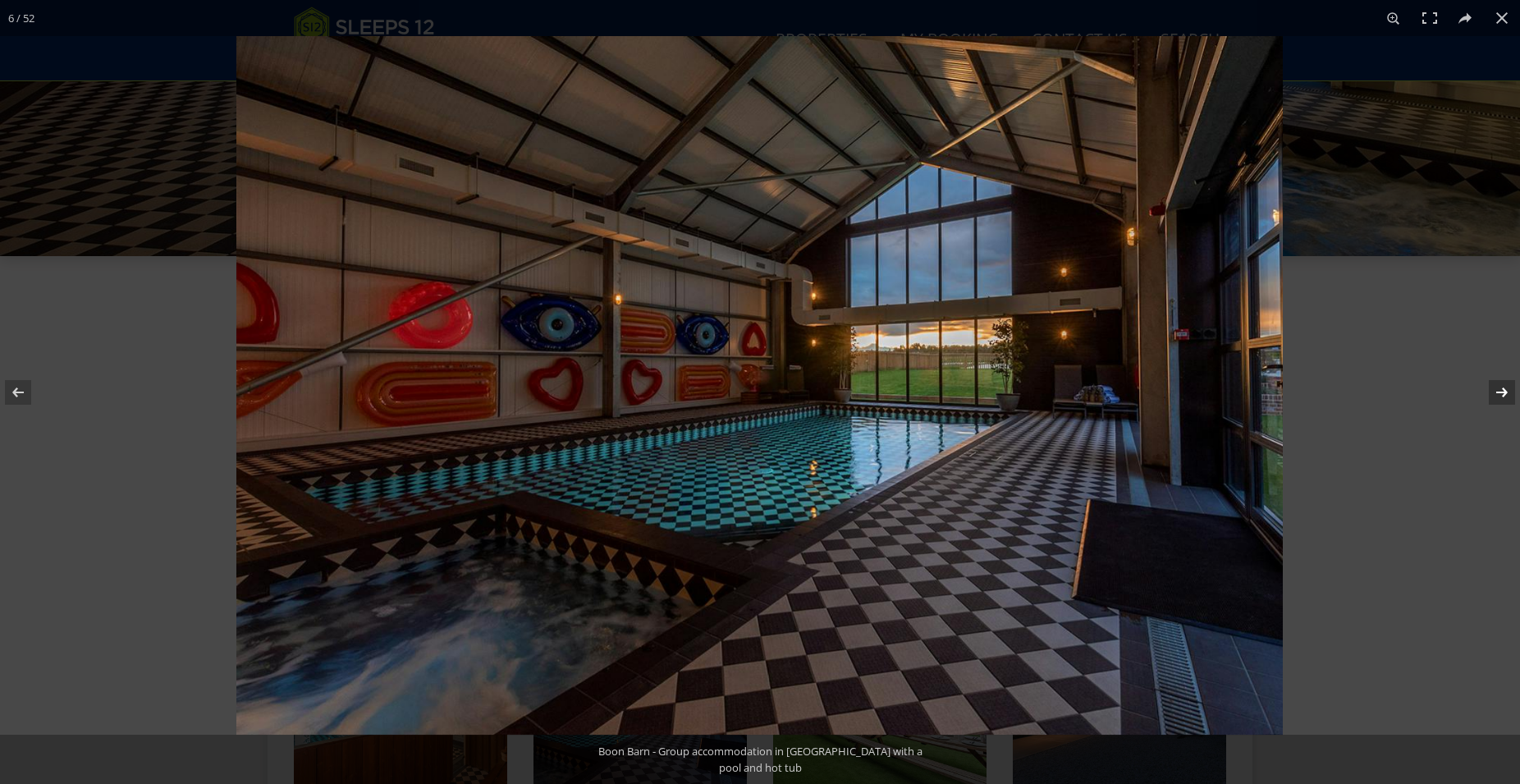
click at [1507, 397] on button at bounding box center [1491, 392] width 57 height 82
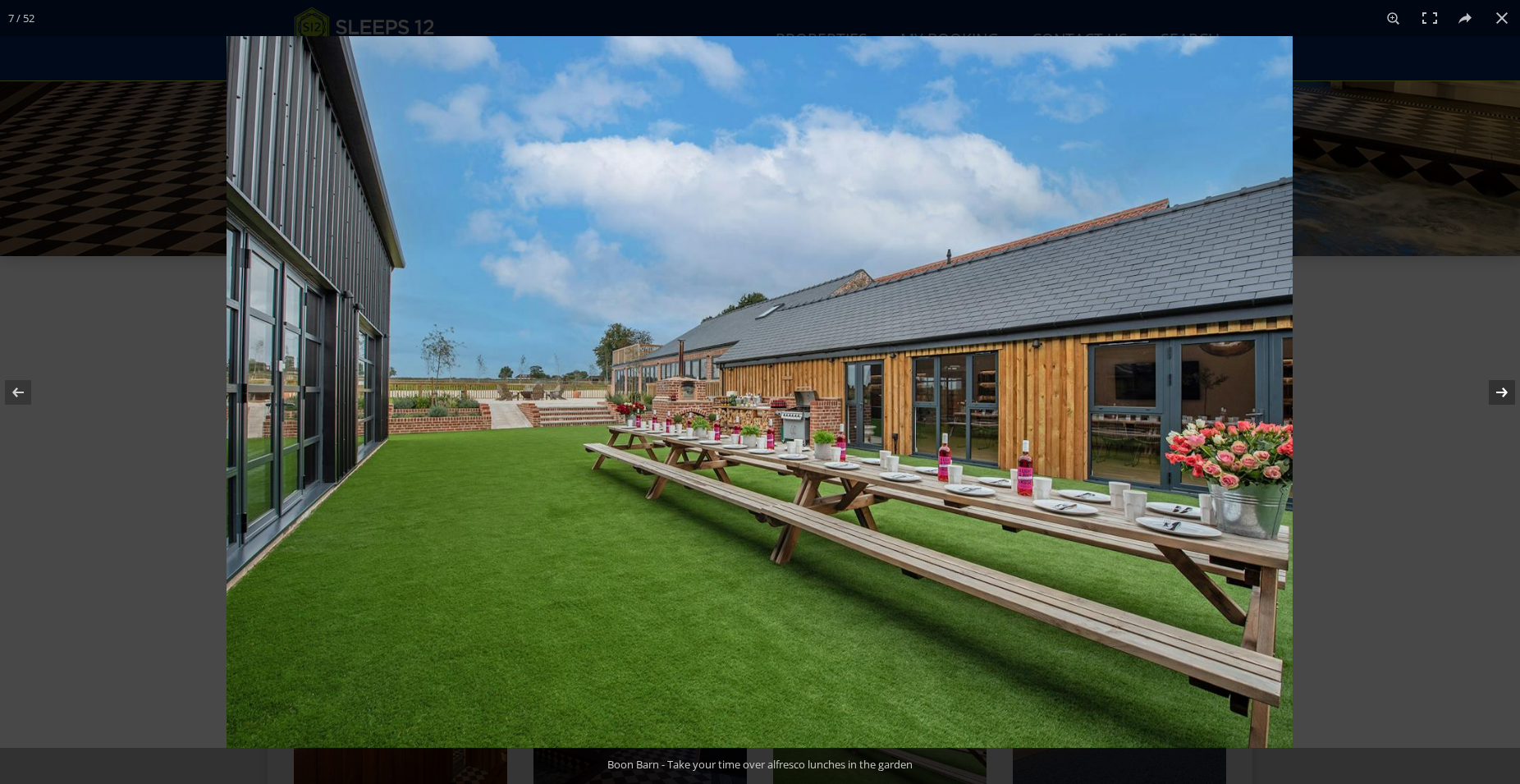
click at [1507, 397] on button at bounding box center [1491, 392] width 57 height 82
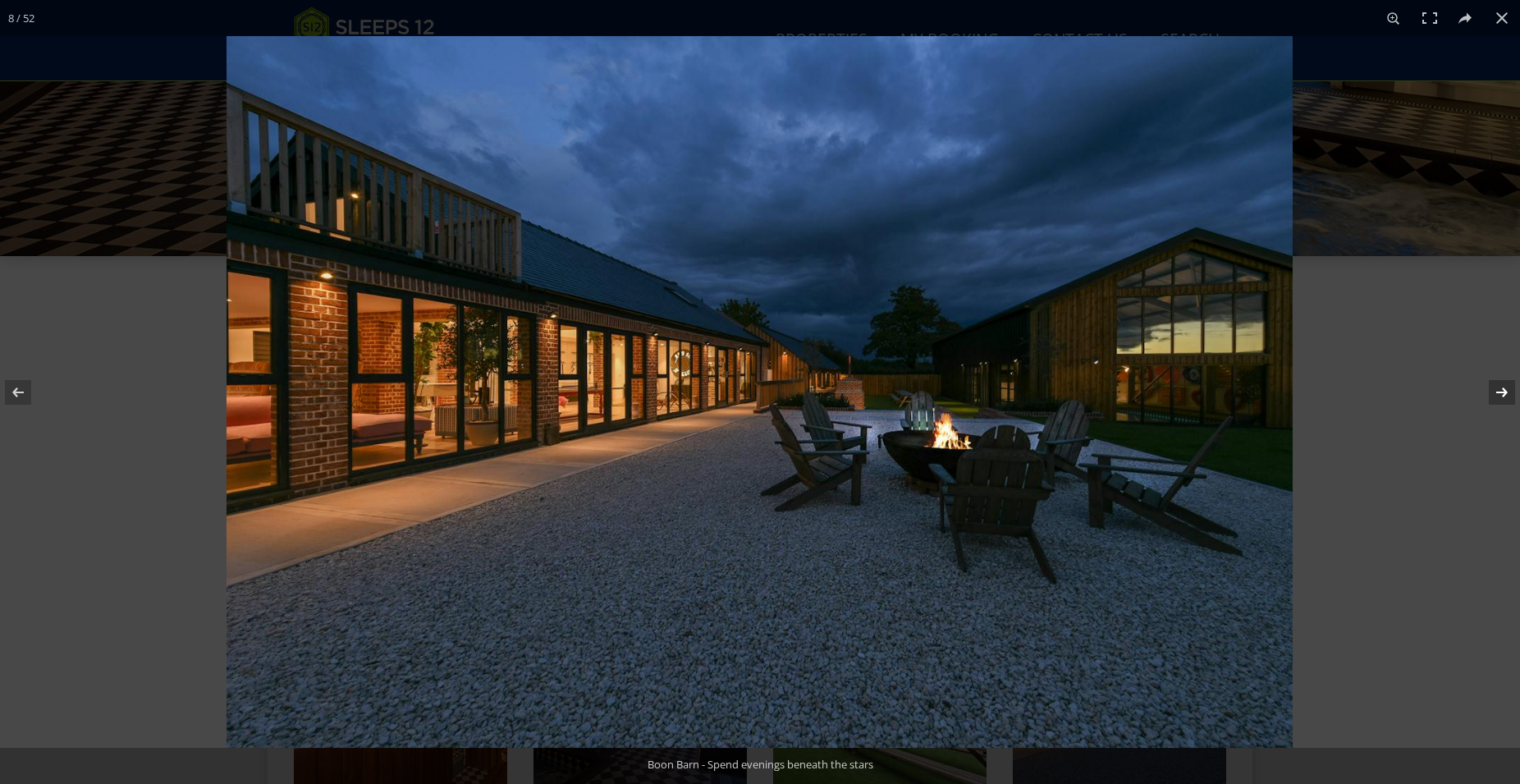
click at [1507, 397] on button at bounding box center [1491, 392] width 57 height 82
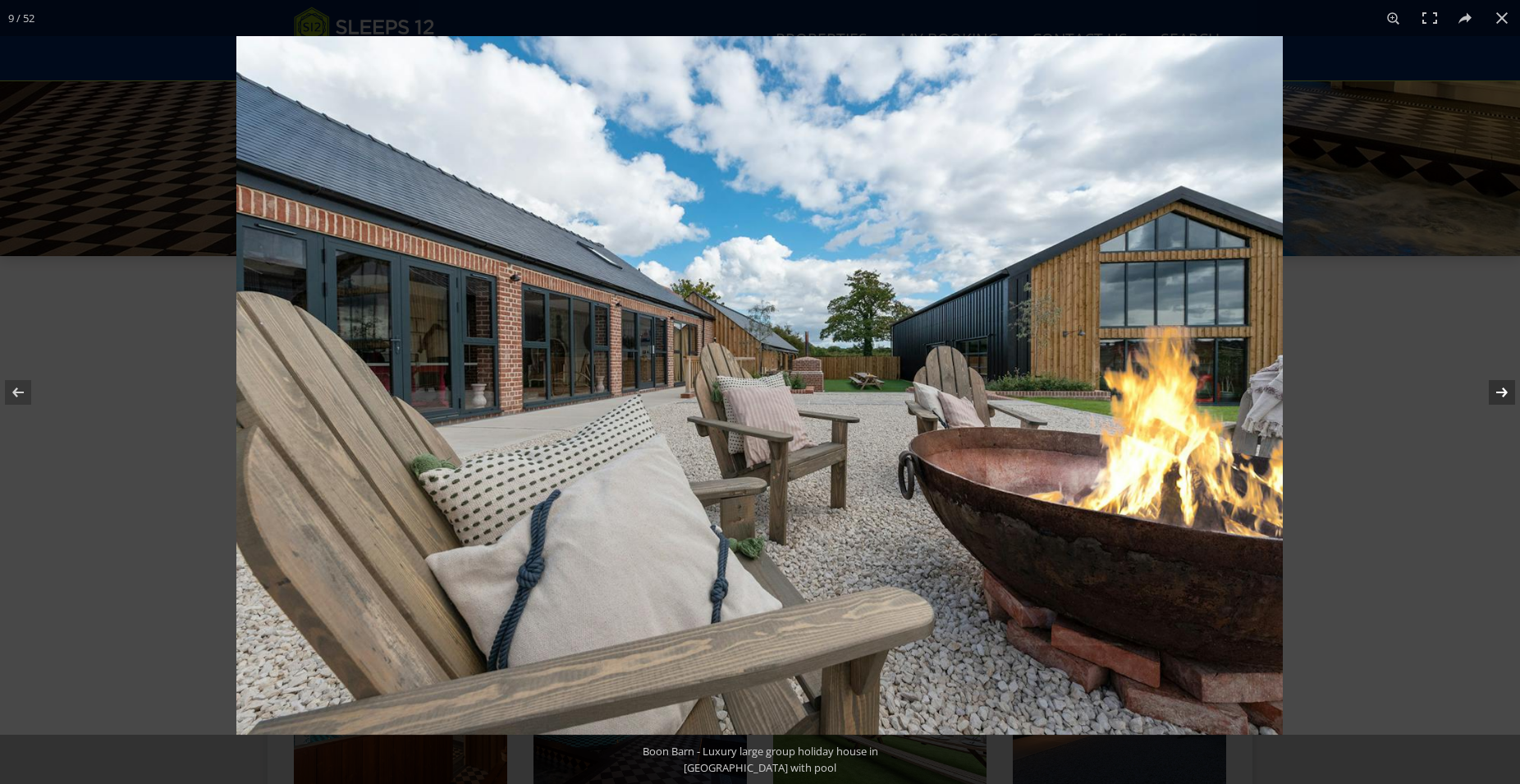
click at [1507, 397] on button at bounding box center [1491, 392] width 57 height 82
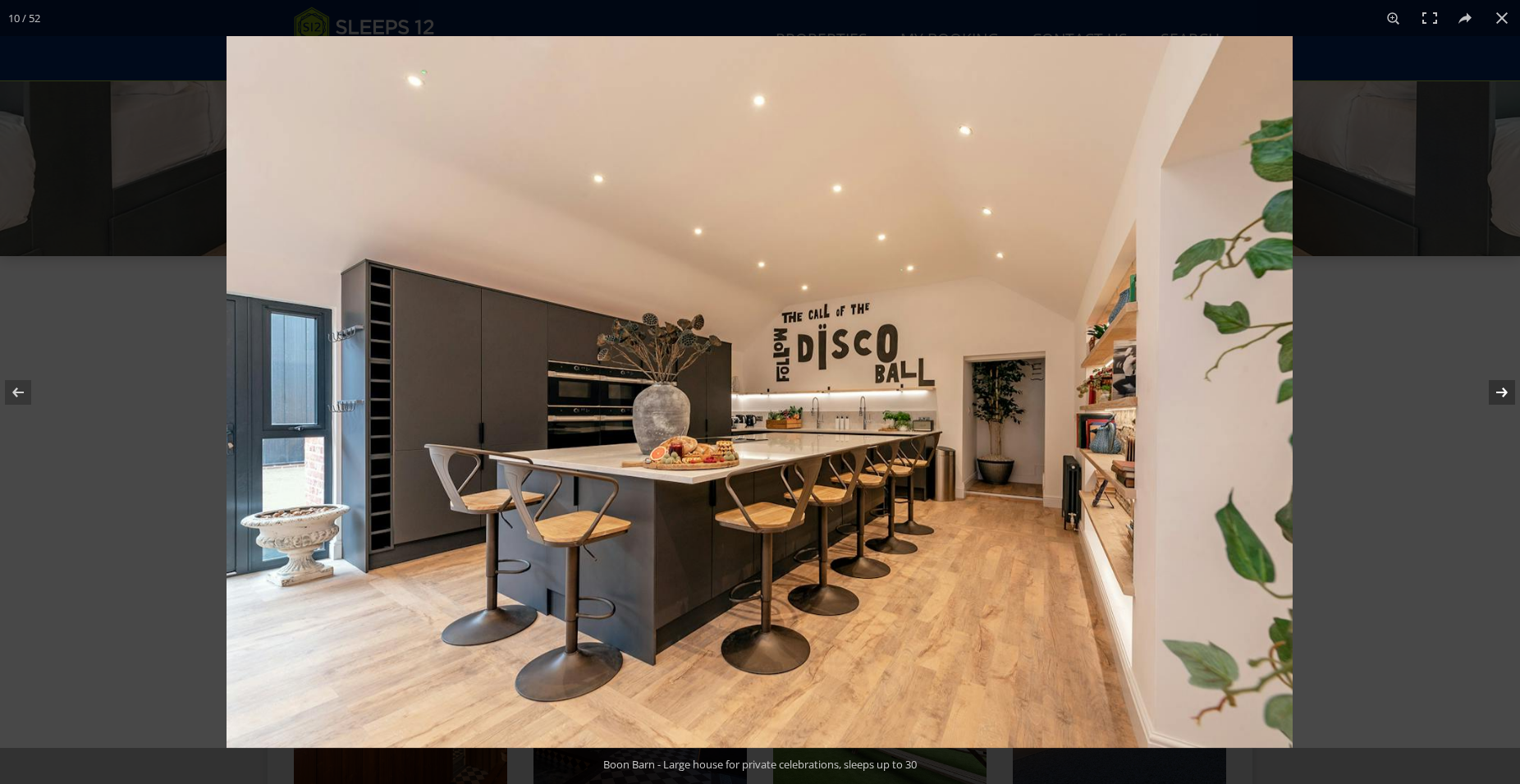
click at [1507, 397] on button at bounding box center [1491, 392] width 57 height 82
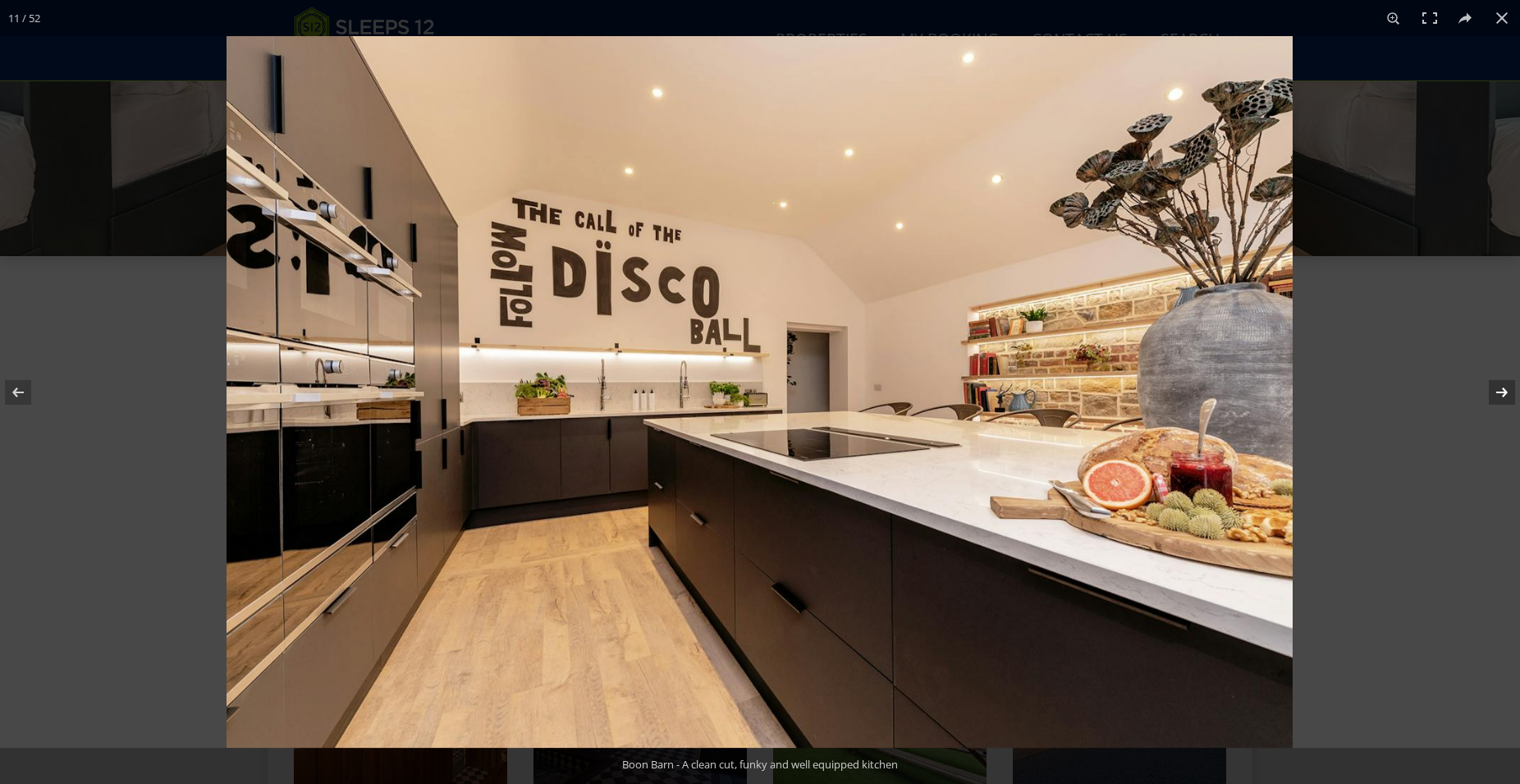
click at [1507, 397] on button at bounding box center [1491, 392] width 57 height 82
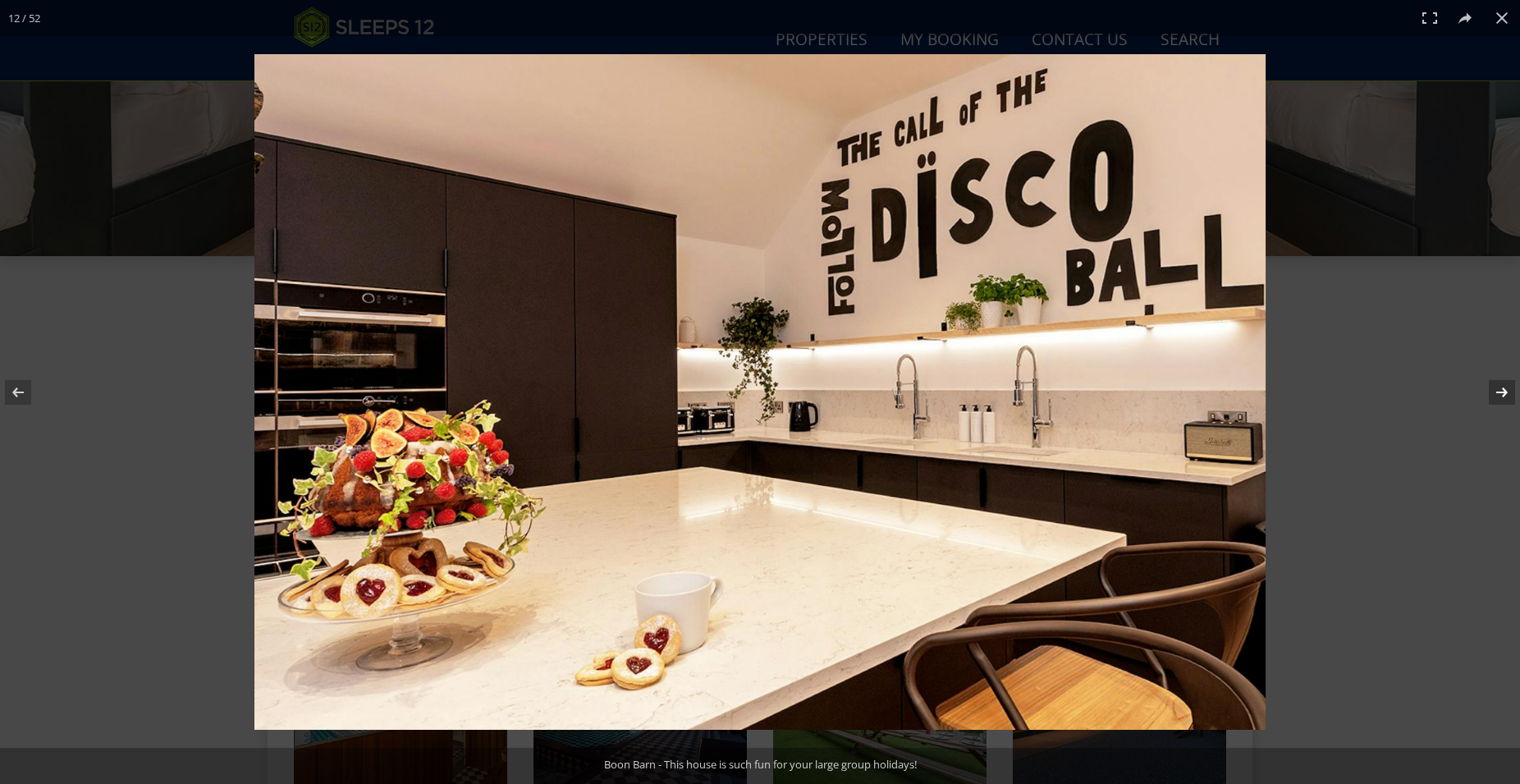
click at [1507, 397] on button at bounding box center [1491, 392] width 57 height 82
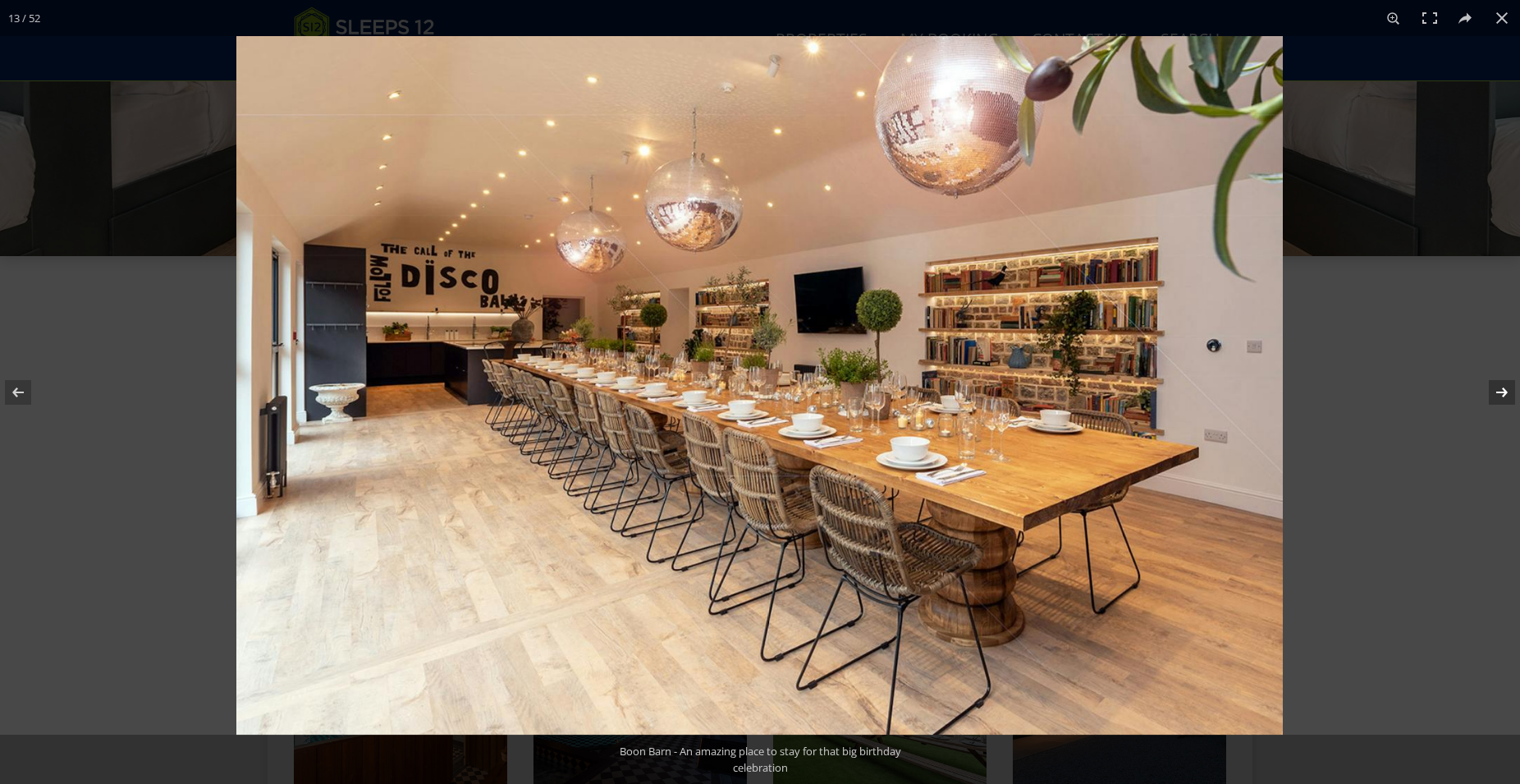
click at [1507, 397] on button at bounding box center [1491, 392] width 57 height 82
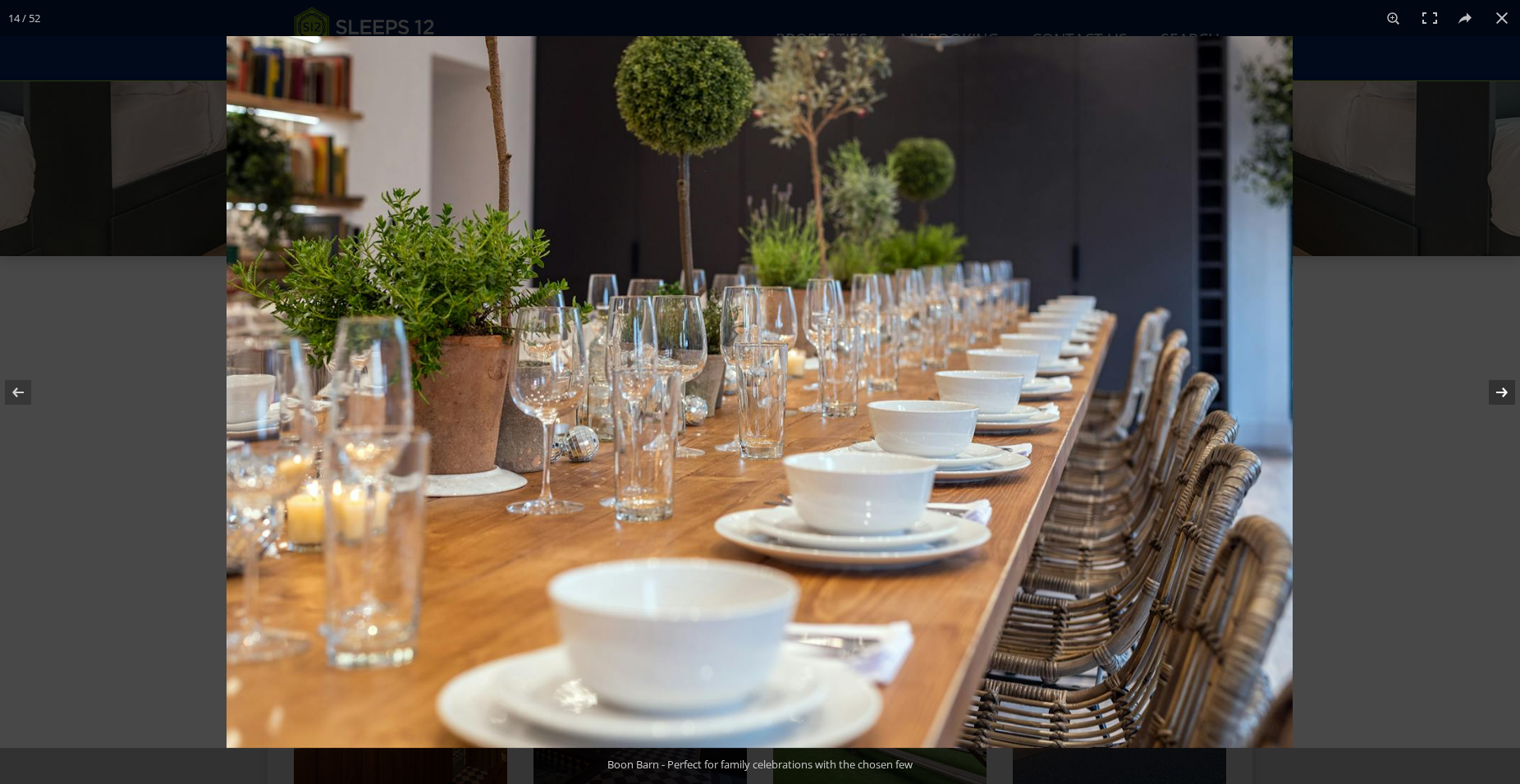
click at [1507, 397] on button at bounding box center [1491, 392] width 57 height 82
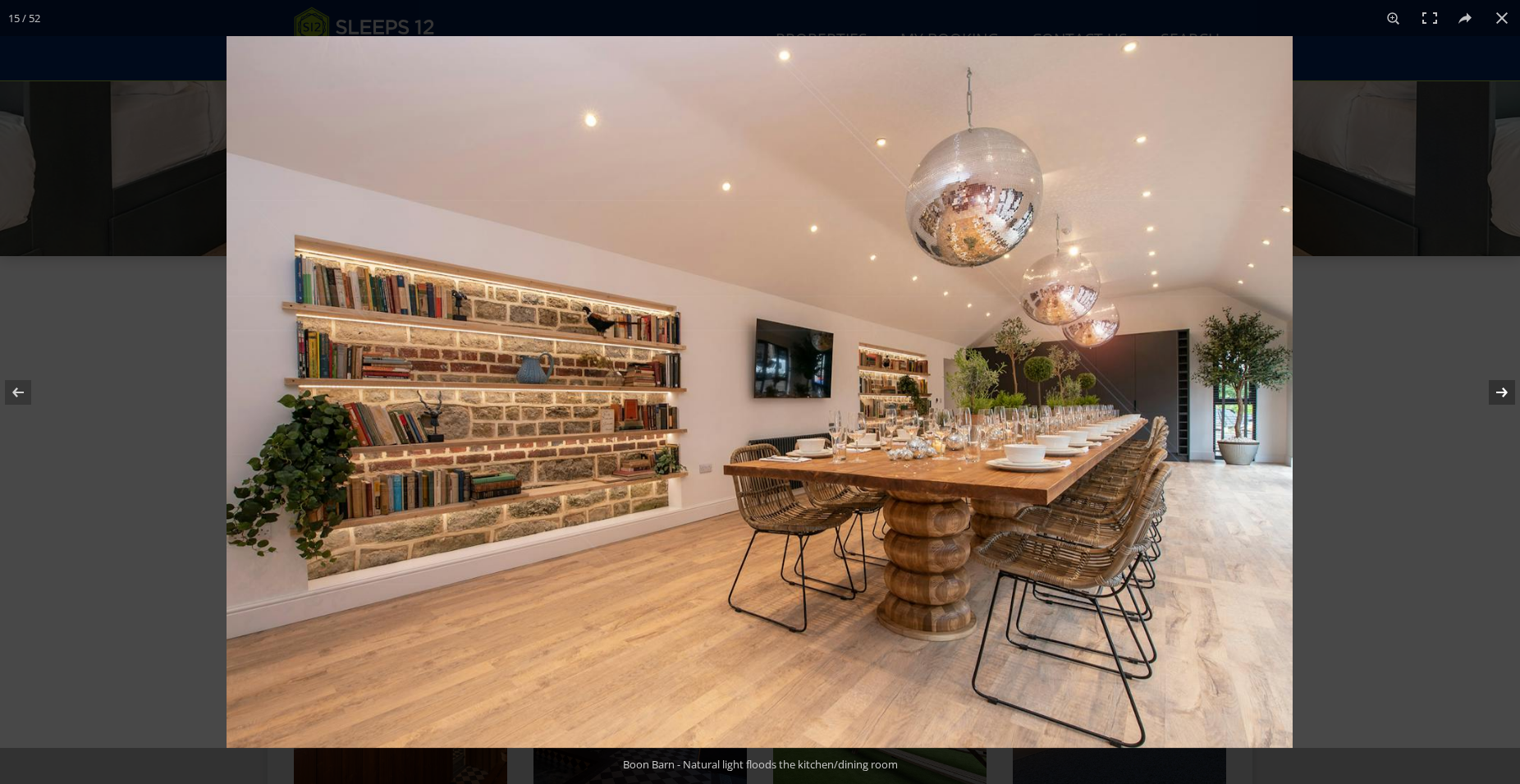
click at [1507, 397] on button at bounding box center [1491, 392] width 57 height 82
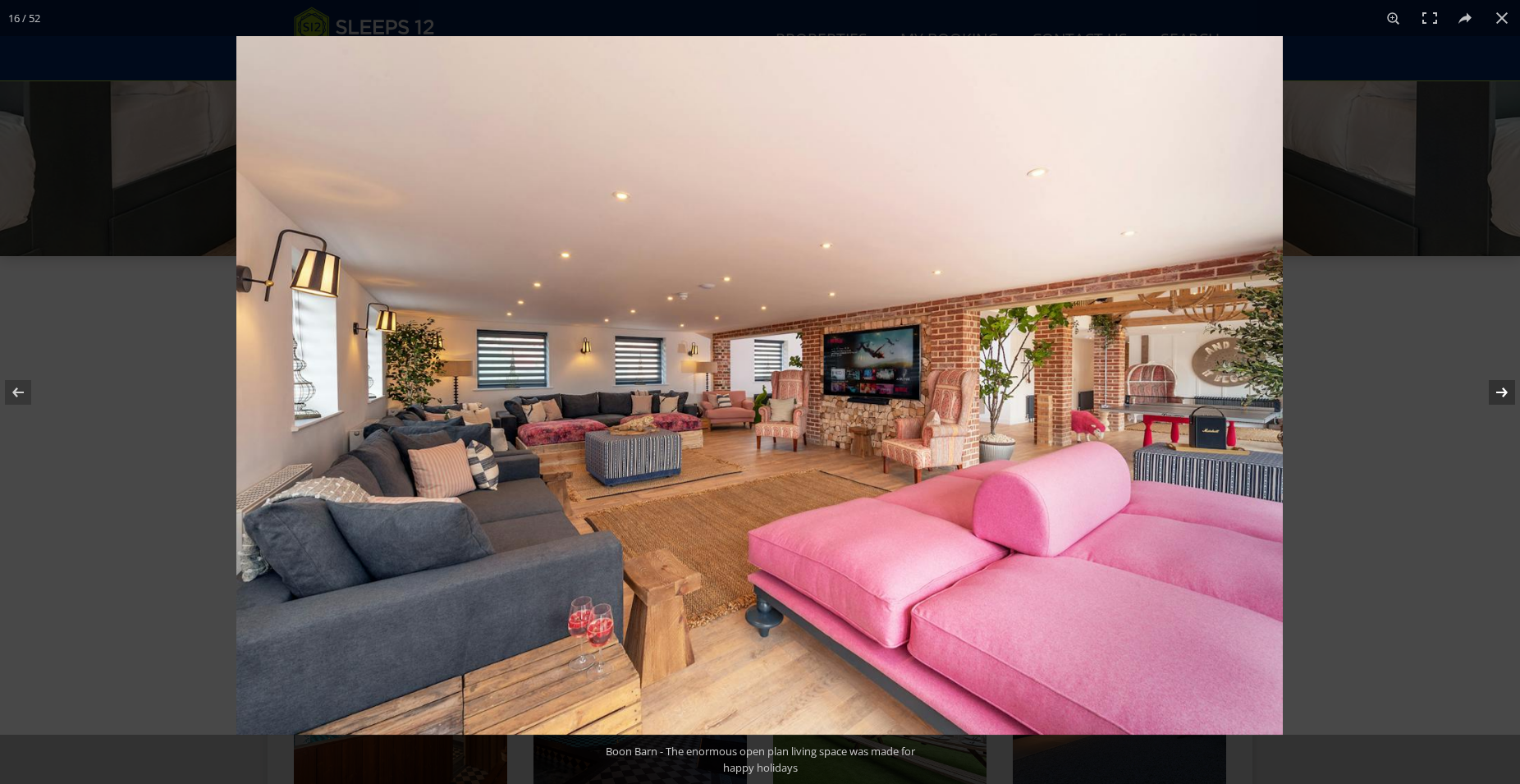
click at [1507, 397] on button at bounding box center [1491, 392] width 57 height 82
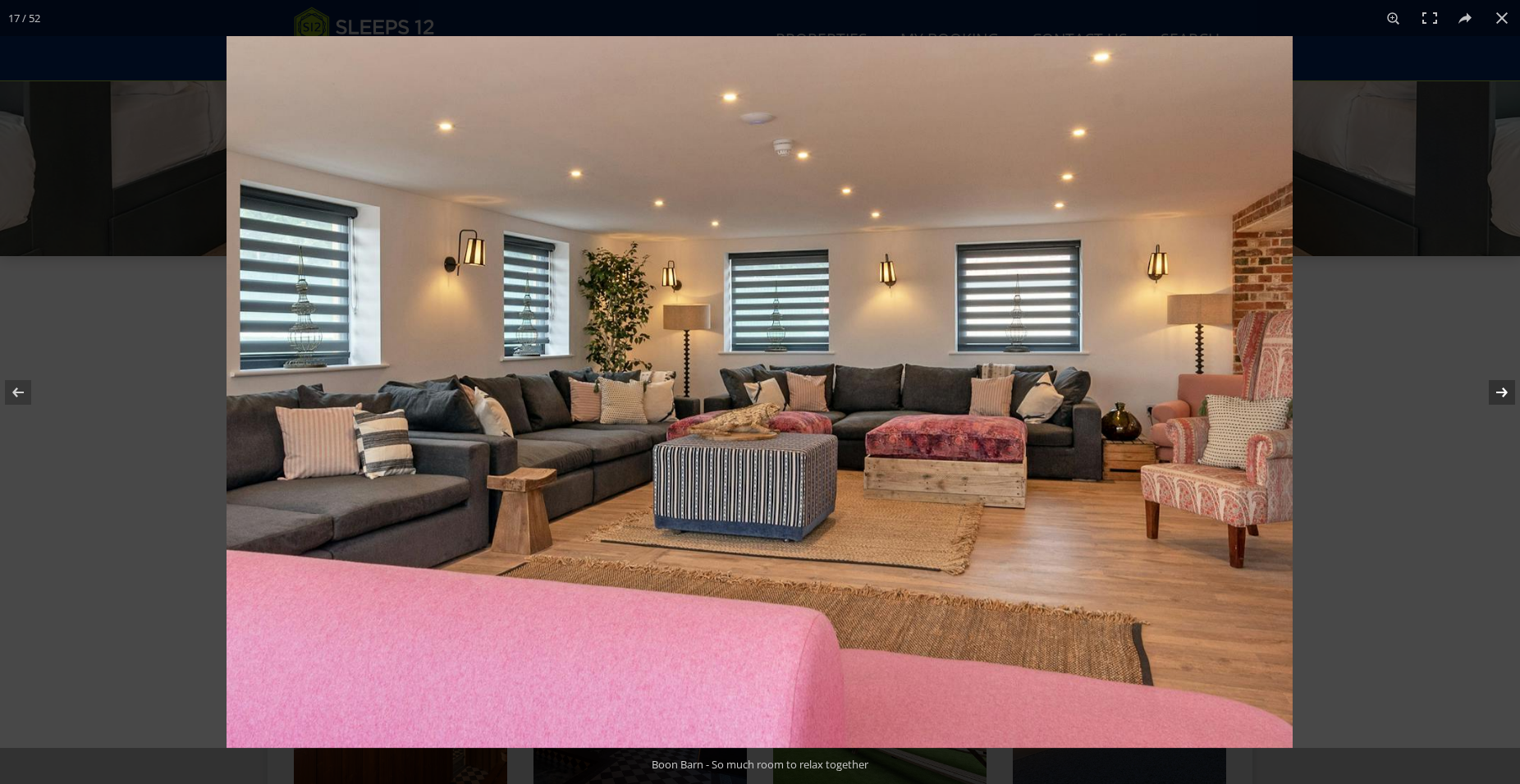
click at [1507, 397] on button at bounding box center [1491, 392] width 57 height 82
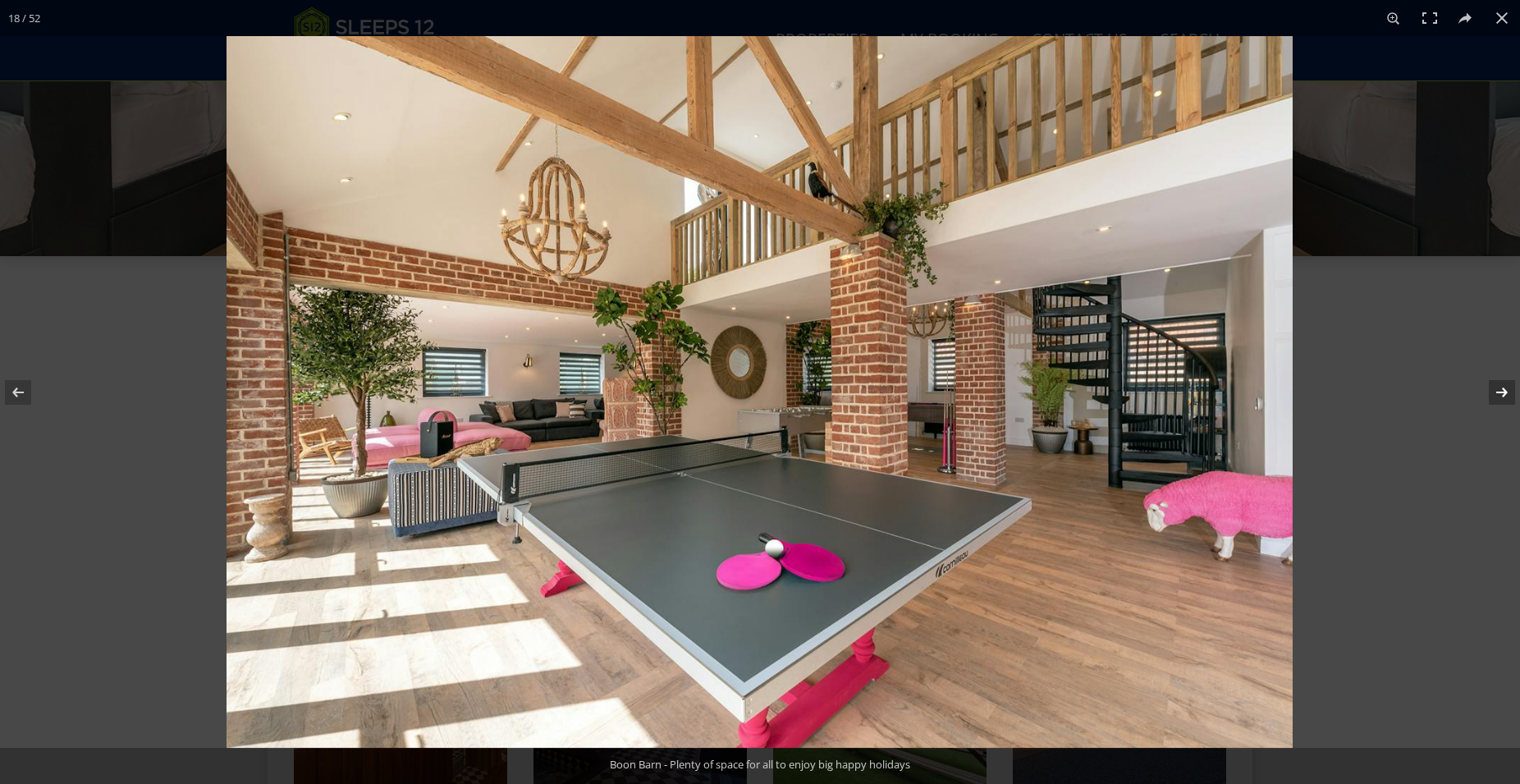
click at [1507, 397] on button at bounding box center [1491, 392] width 57 height 82
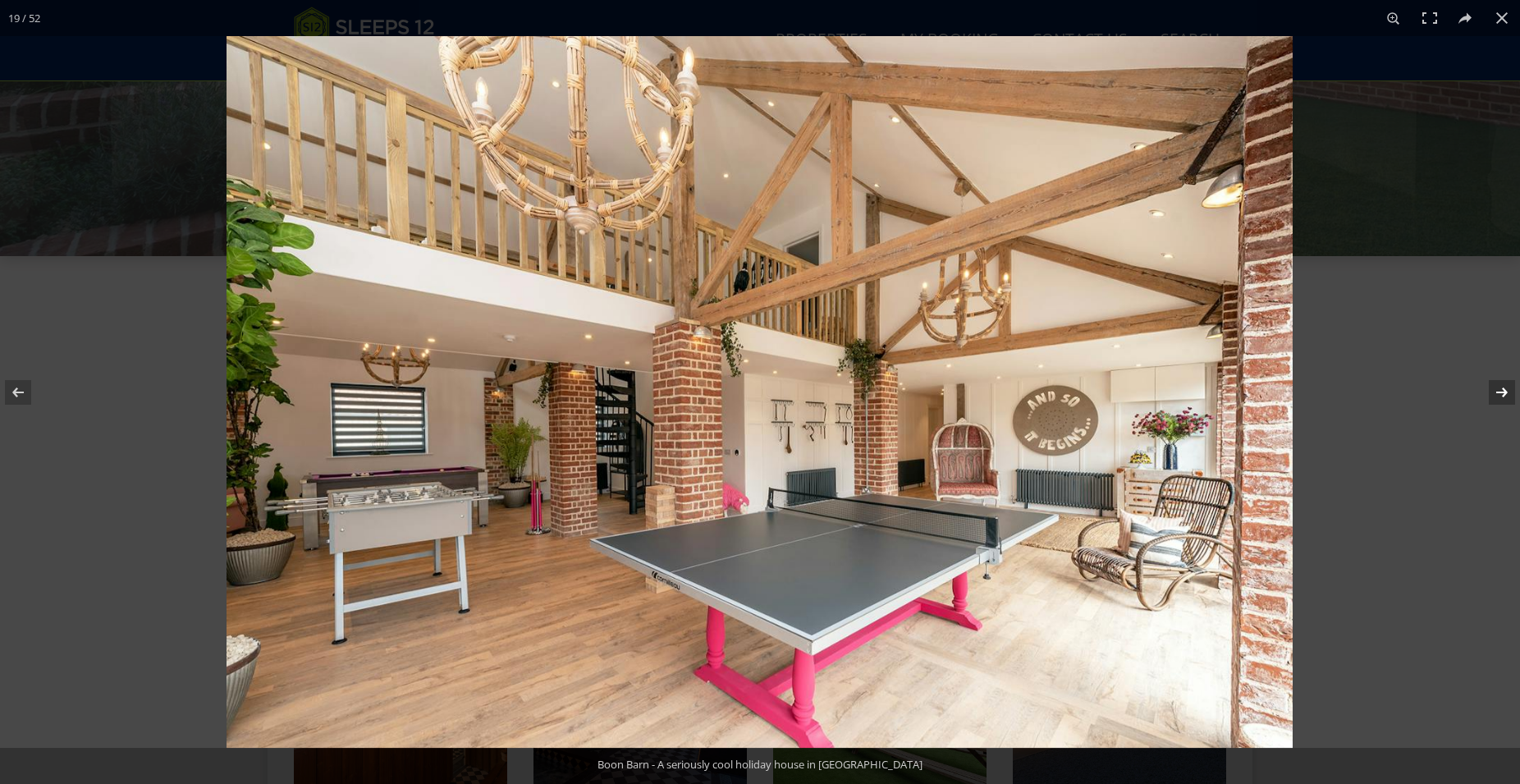
click at [1507, 397] on button at bounding box center [1491, 392] width 57 height 82
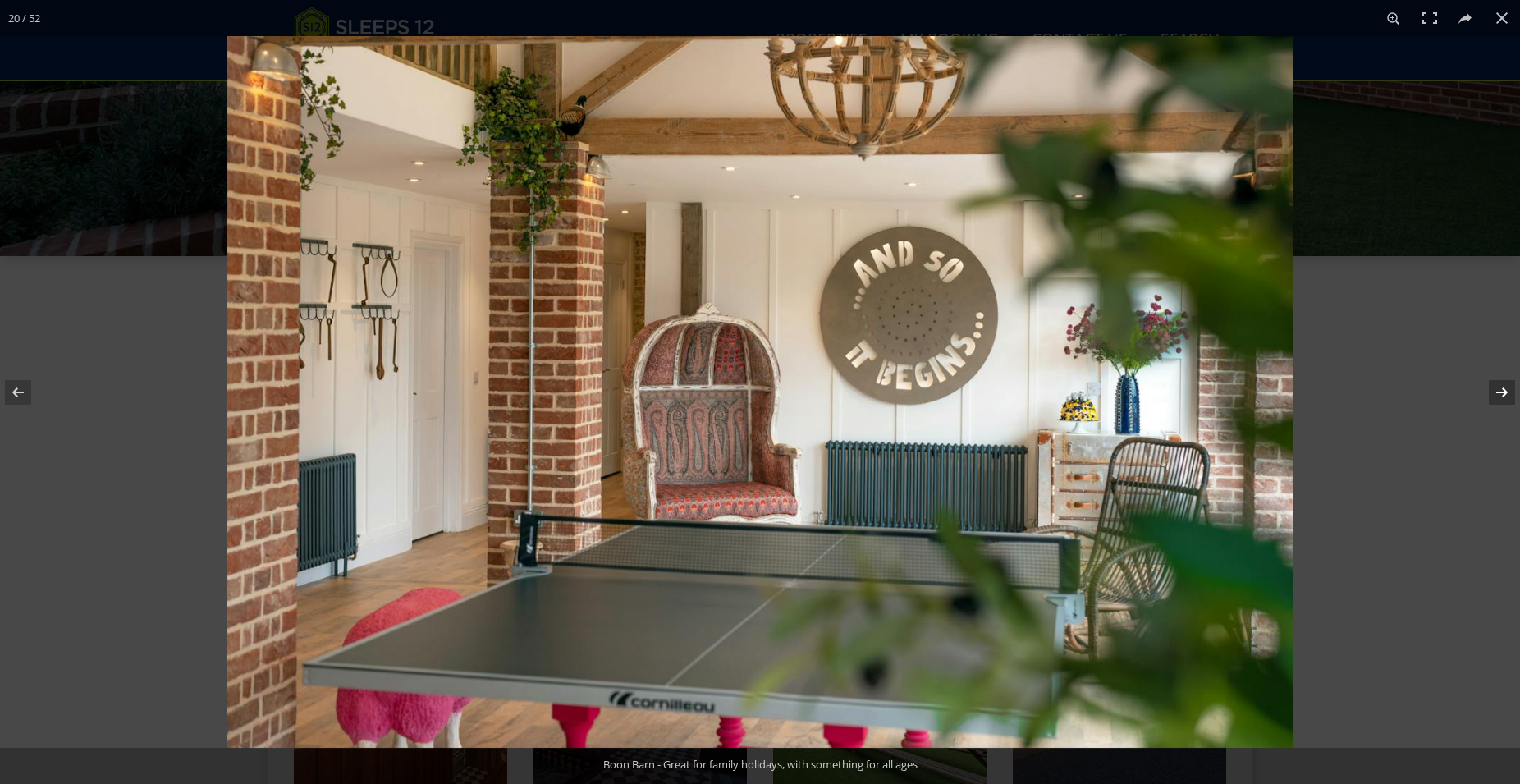
click at [1507, 397] on button at bounding box center [1491, 392] width 57 height 82
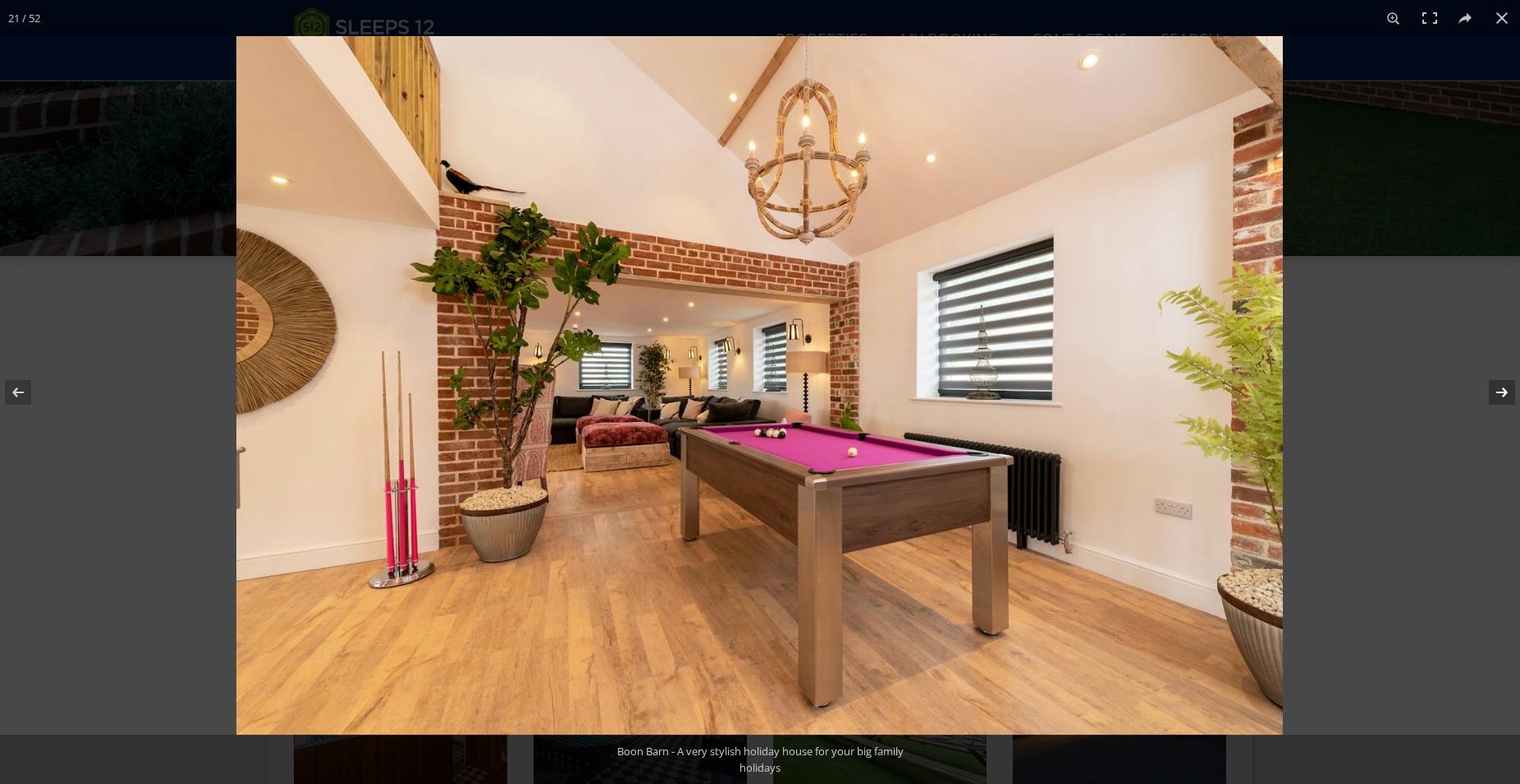
click at [1507, 397] on button at bounding box center [1491, 392] width 57 height 82
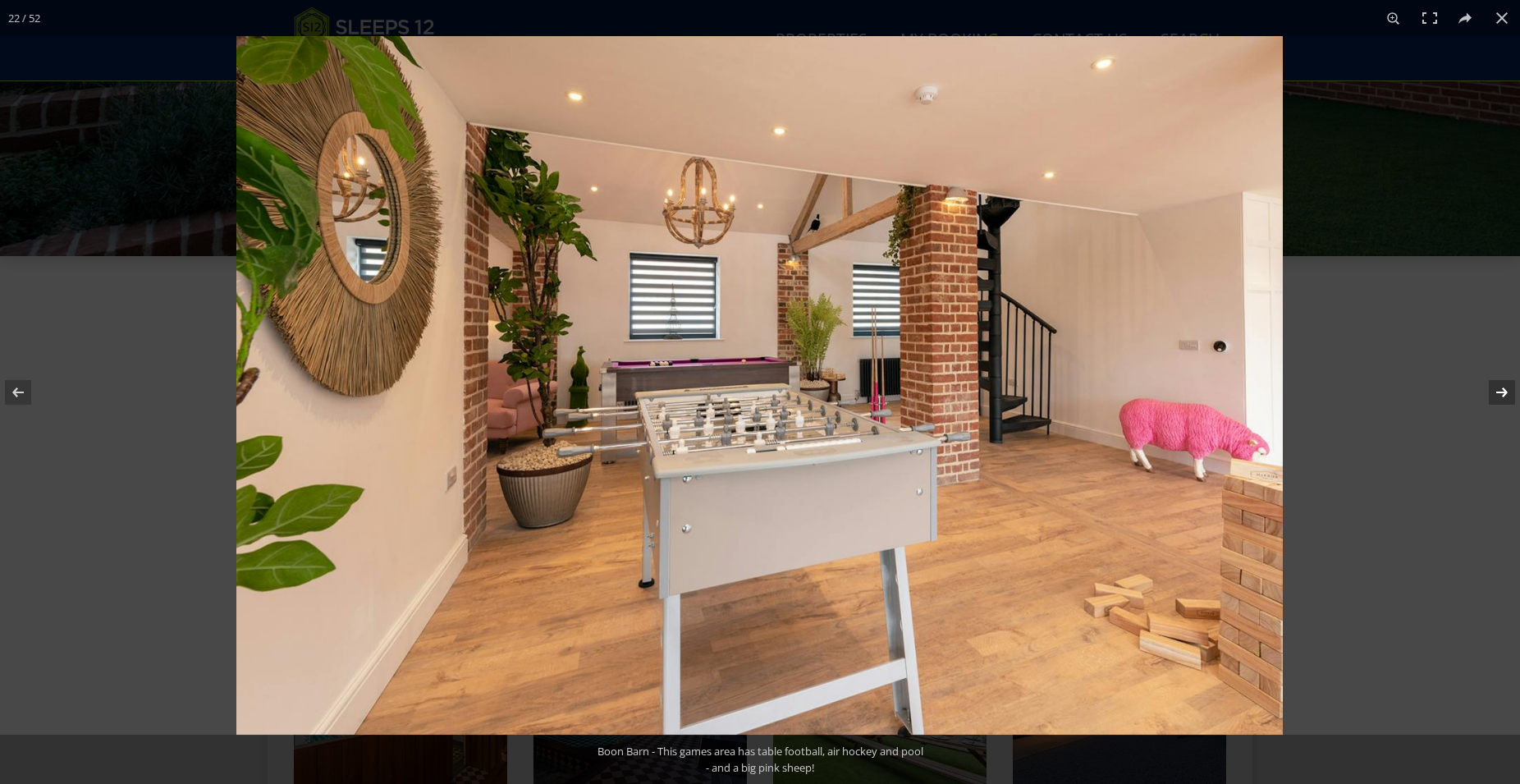
click at [1507, 397] on button at bounding box center [1491, 392] width 57 height 82
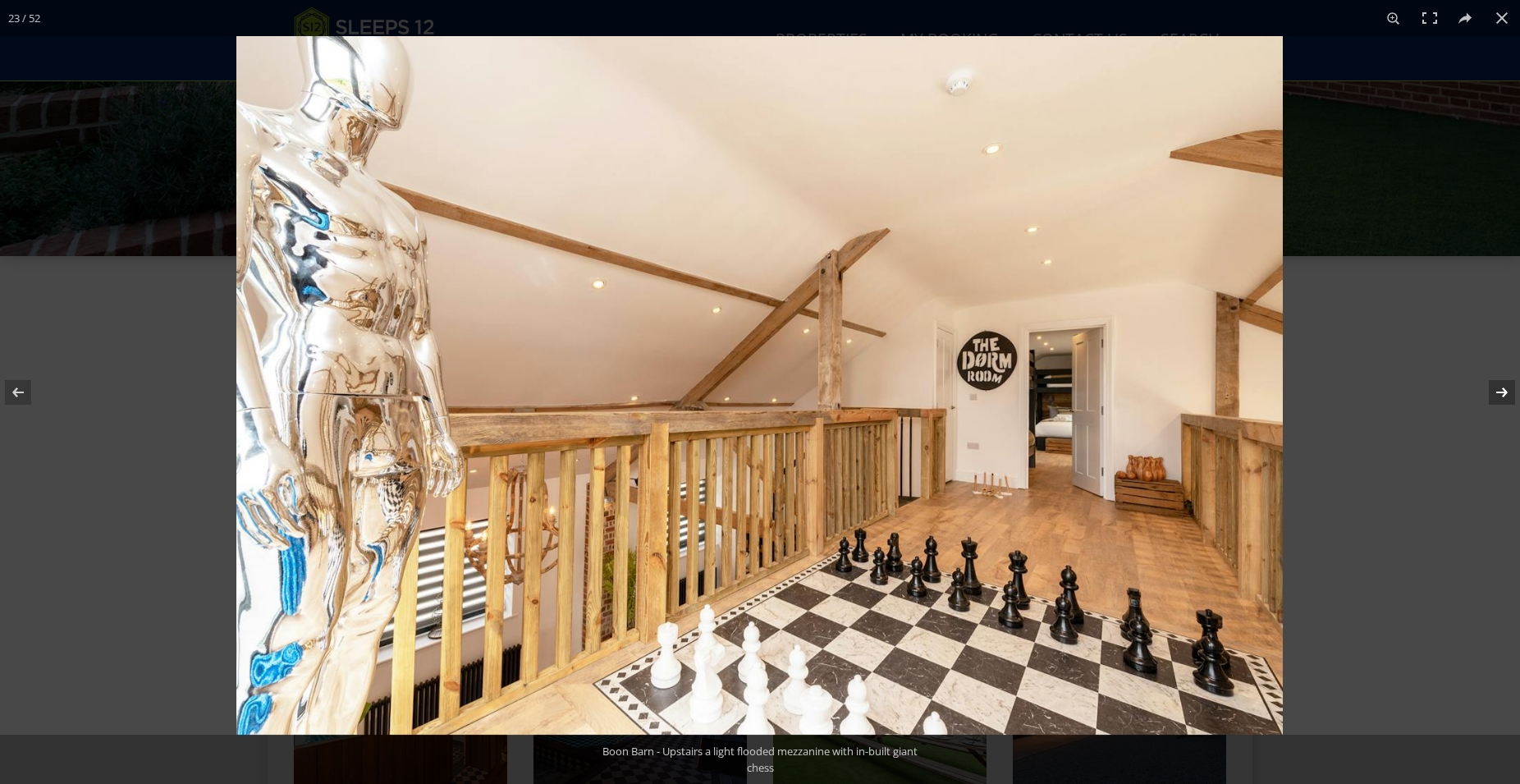
click at [1506, 397] on button at bounding box center [1491, 392] width 57 height 82
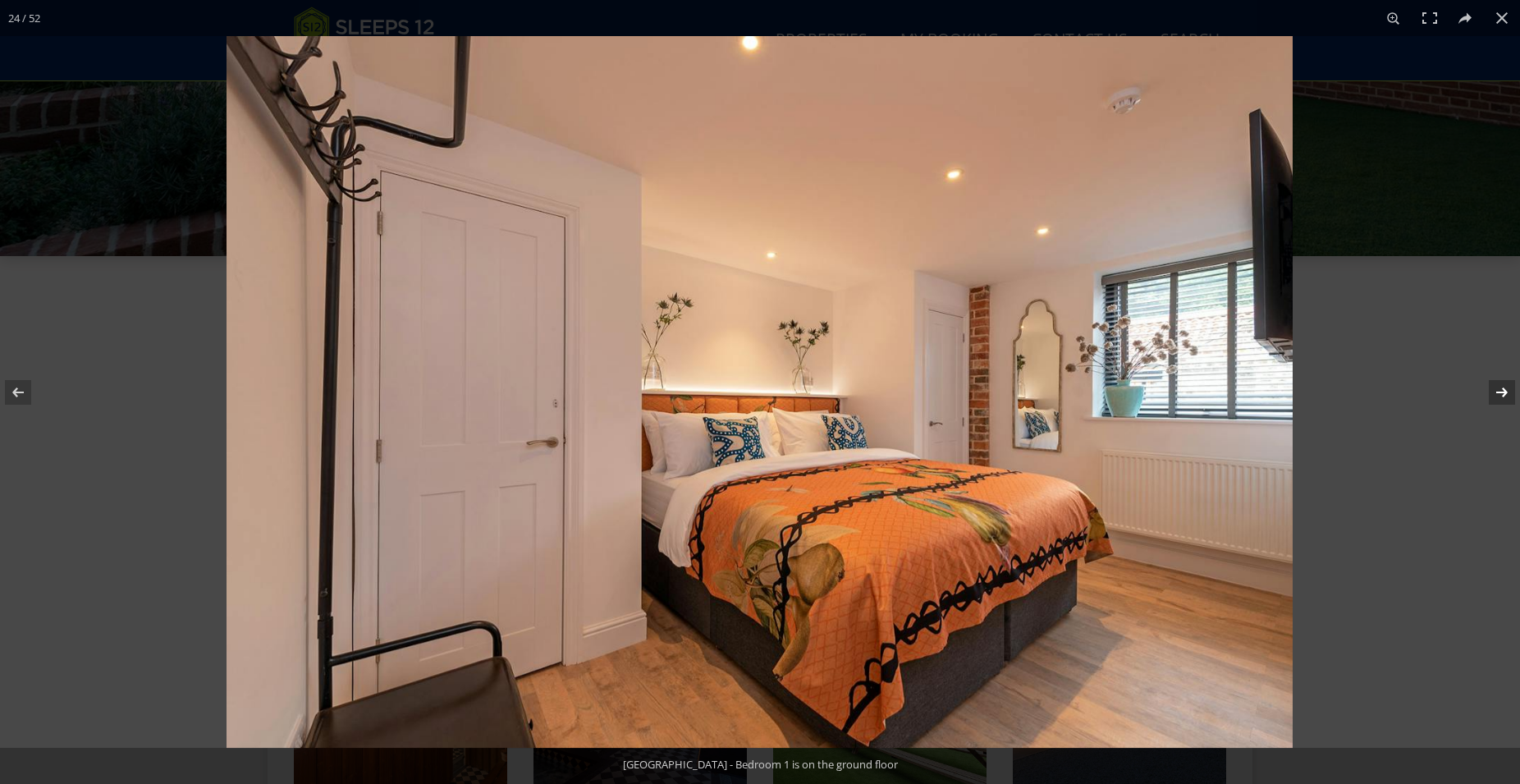
click at [1506, 397] on button at bounding box center [1491, 392] width 57 height 82
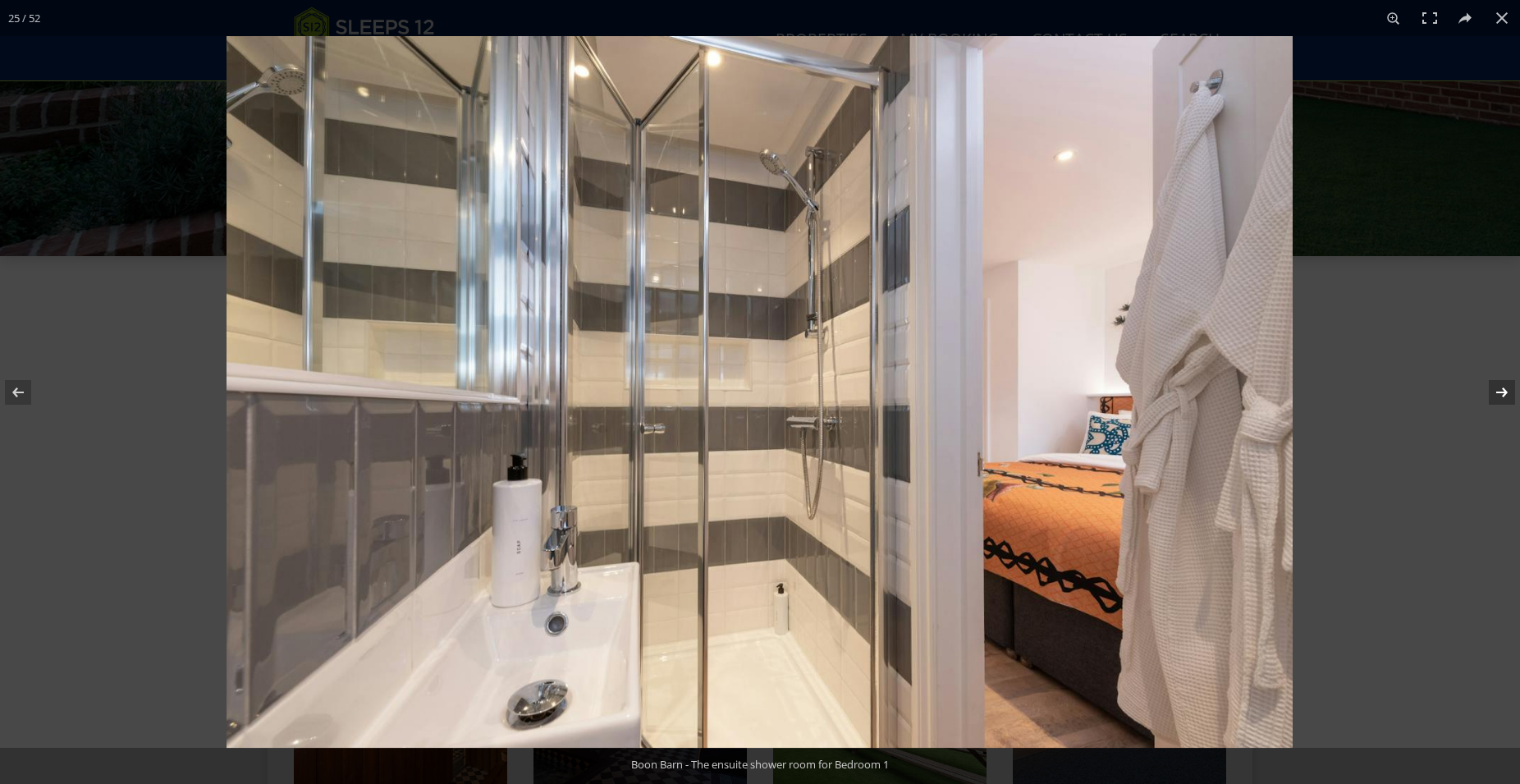
click at [1506, 397] on button at bounding box center [1491, 392] width 57 height 82
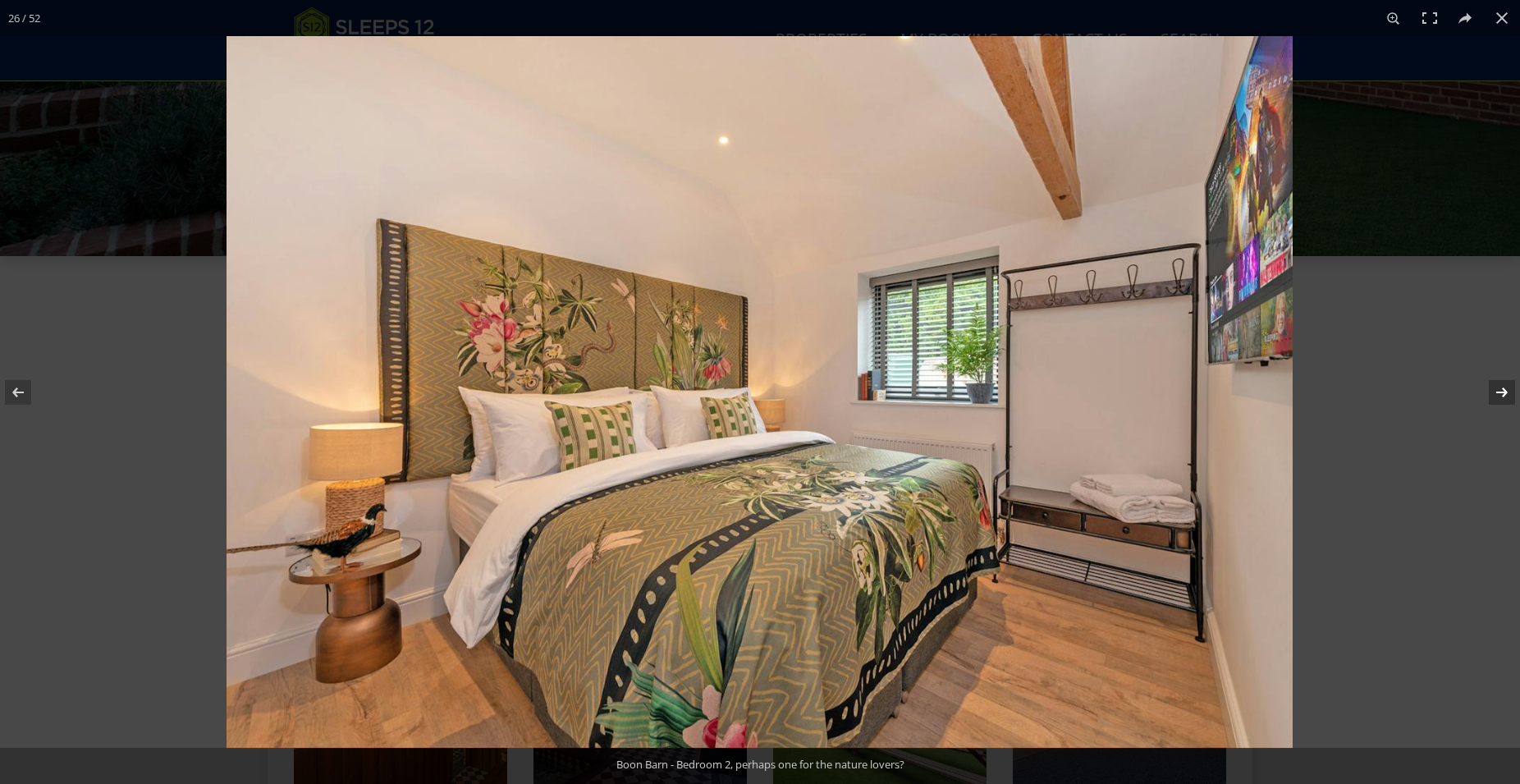
click at [1506, 397] on button at bounding box center [1491, 392] width 57 height 82
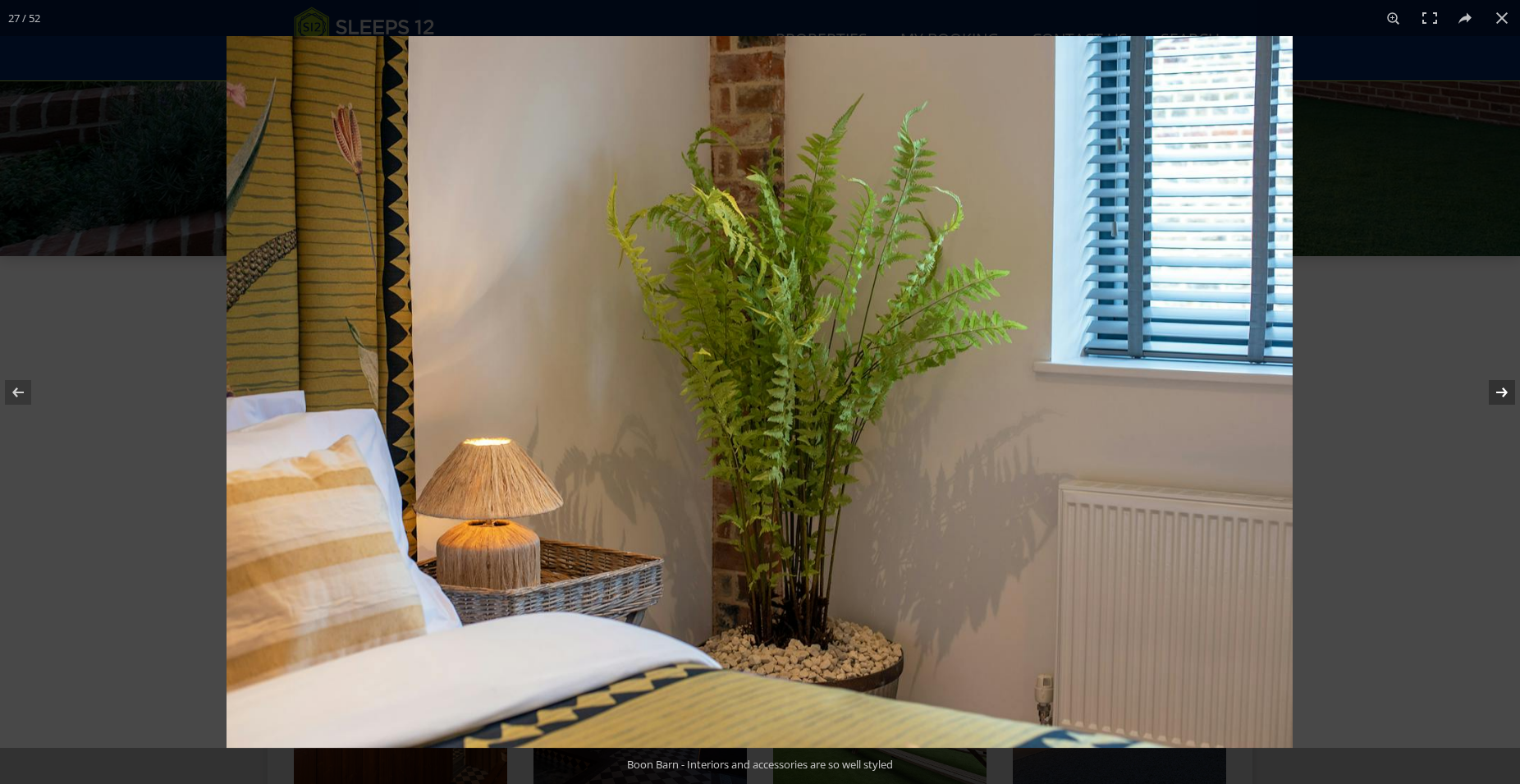
click at [1506, 397] on button at bounding box center [1491, 392] width 57 height 82
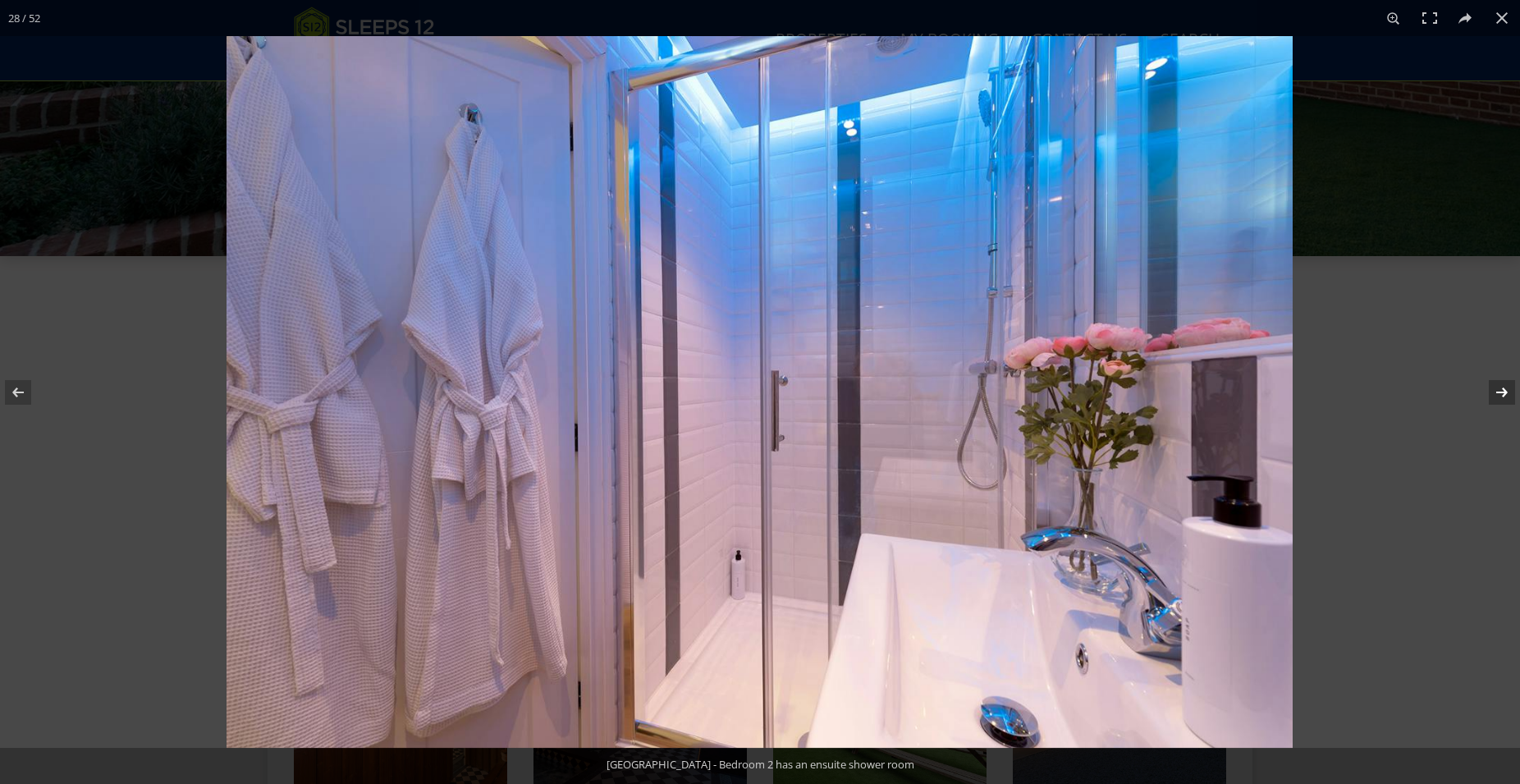
click at [1506, 397] on button at bounding box center [1491, 392] width 57 height 82
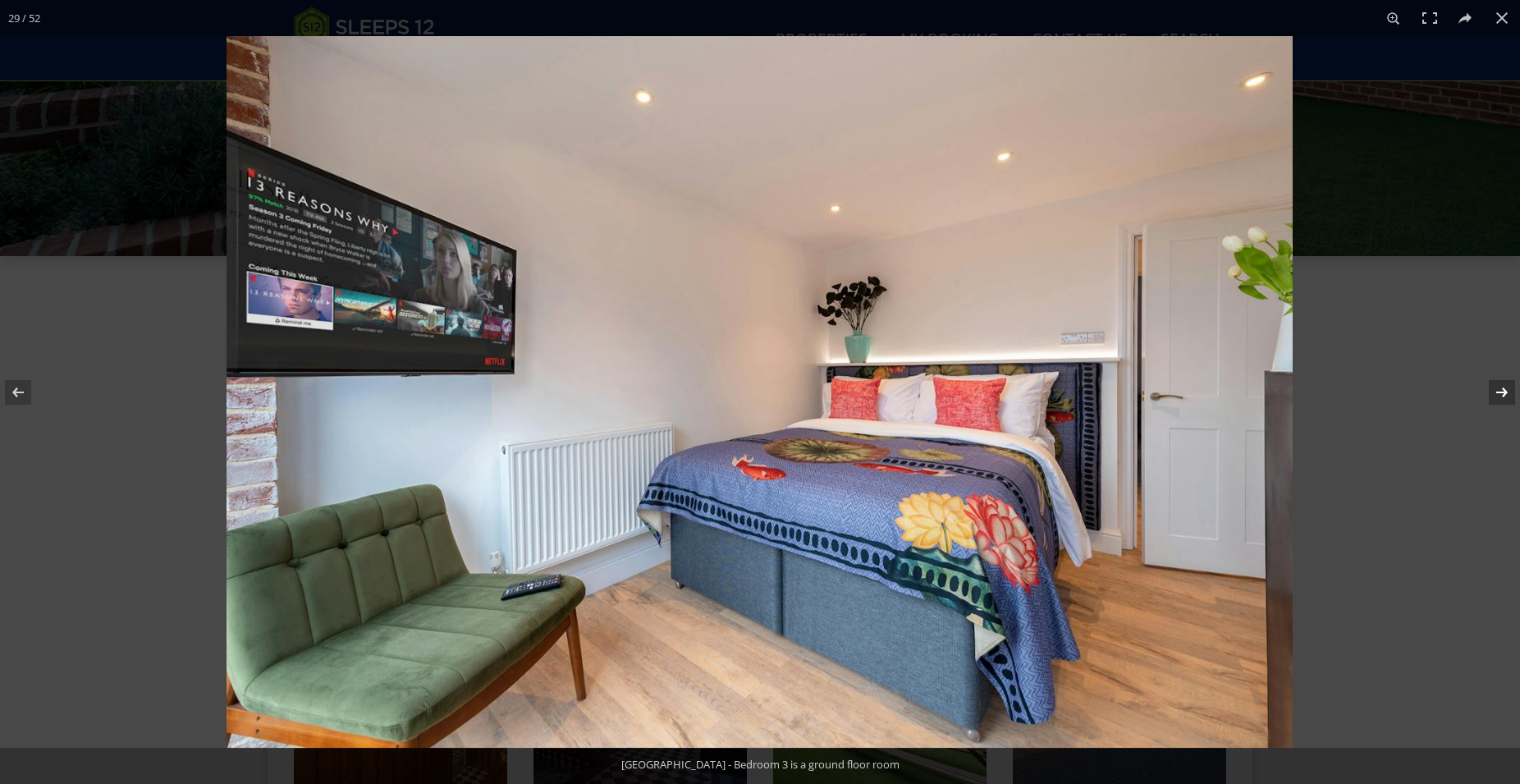
click at [1506, 397] on button at bounding box center [1491, 392] width 57 height 82
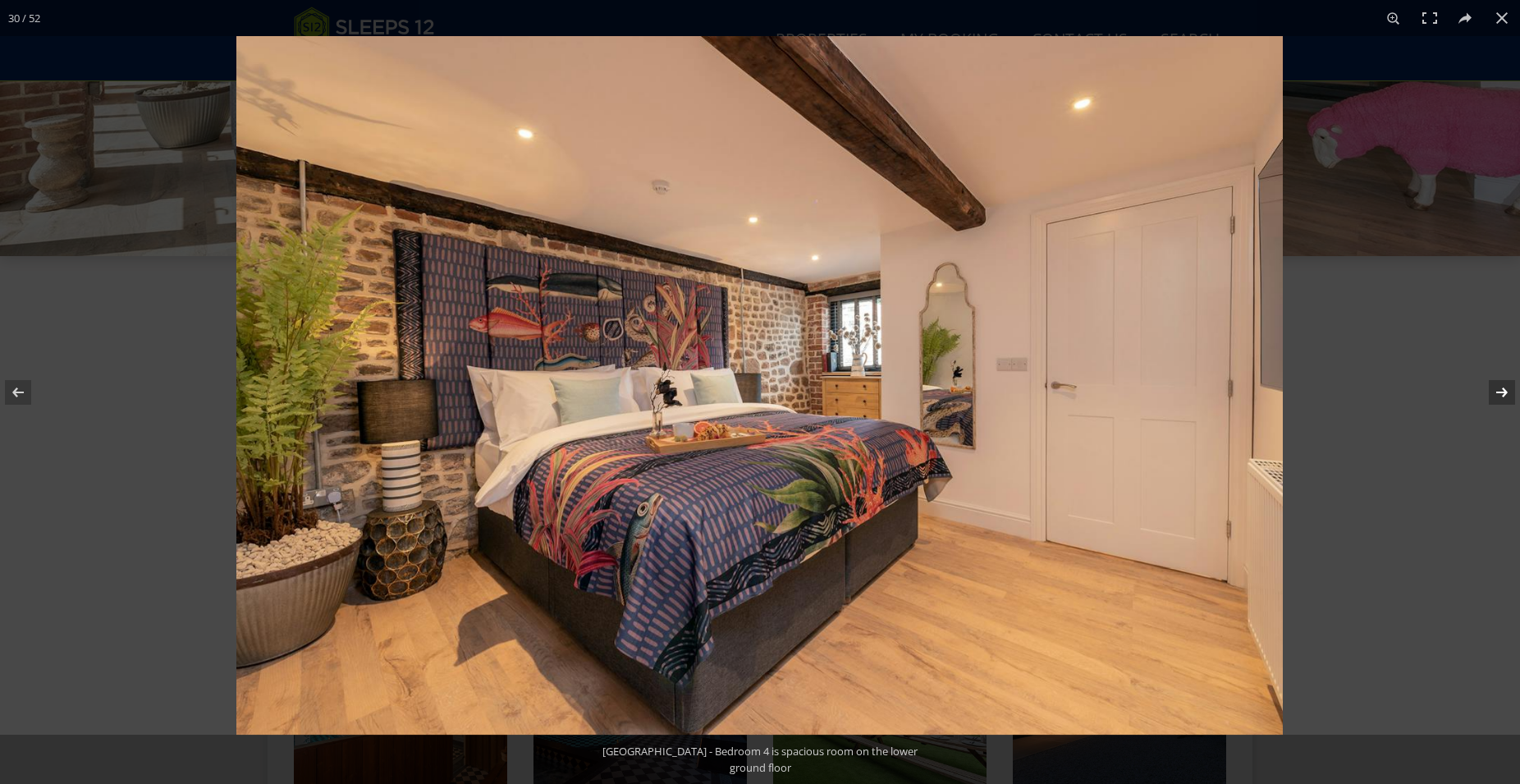
click at [1506, 397] on button at bounding box center [1491, 392] width 57 height 82
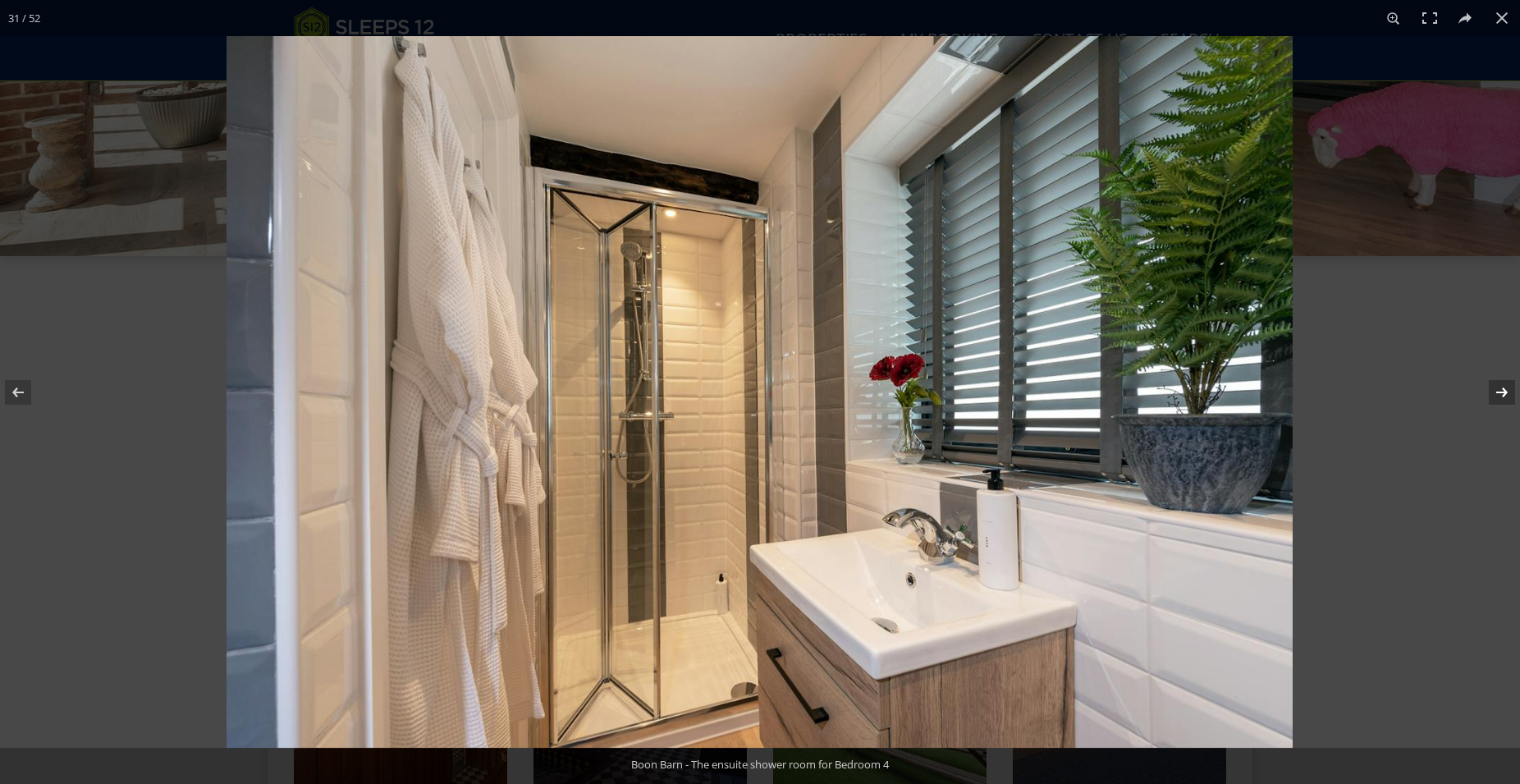
click at [1507, 396] on button at bounding box center [1491, 392] width 57 height 82
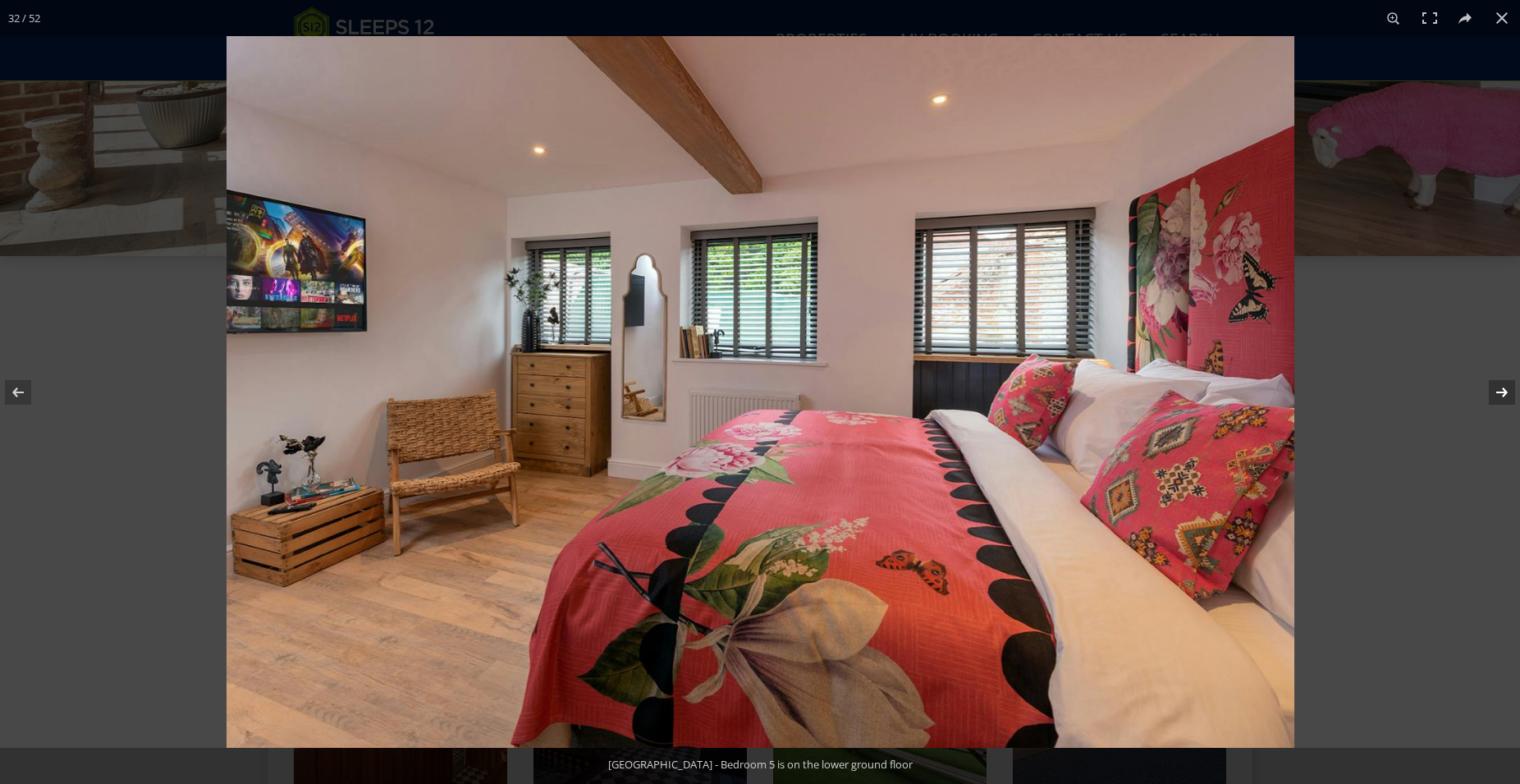
click at [1507, 396] on button at bounding box center [1491, 392] width 57 height 82
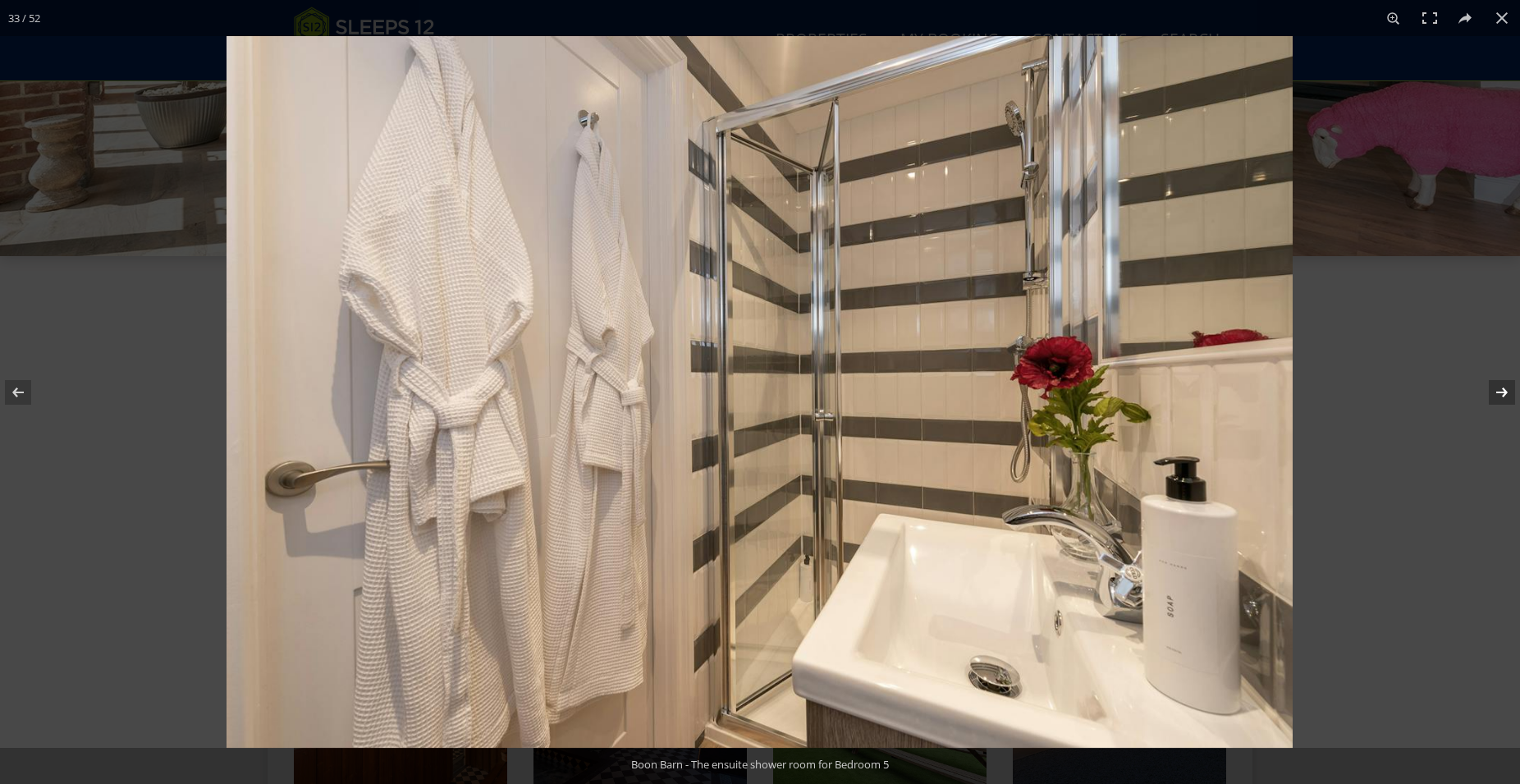
click at [1507, 394] on button at bounding box center [1491, 392] width 57 height 82
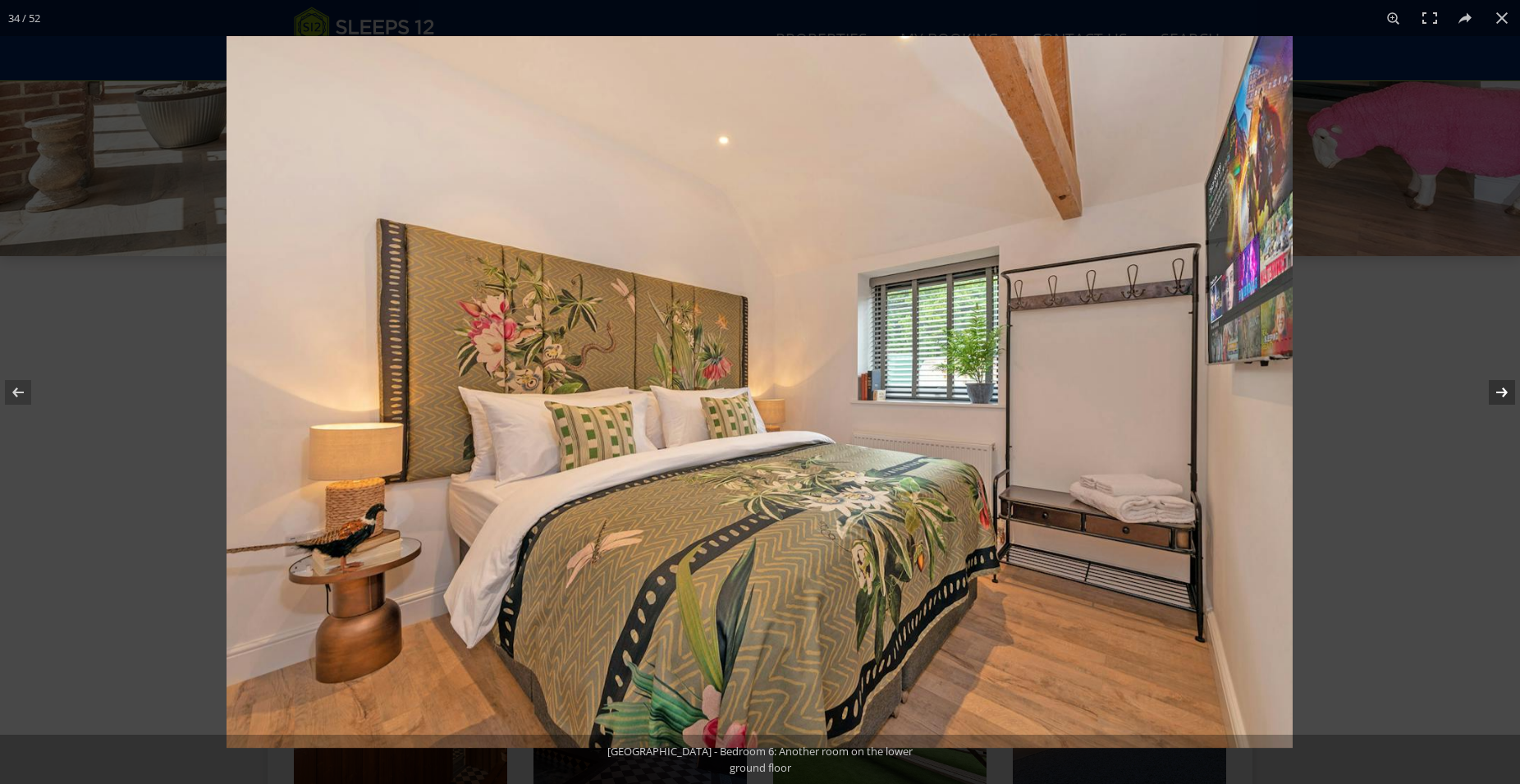
click at [1507, 394] on button at bounding box center [1491, 392] width 57 height 82
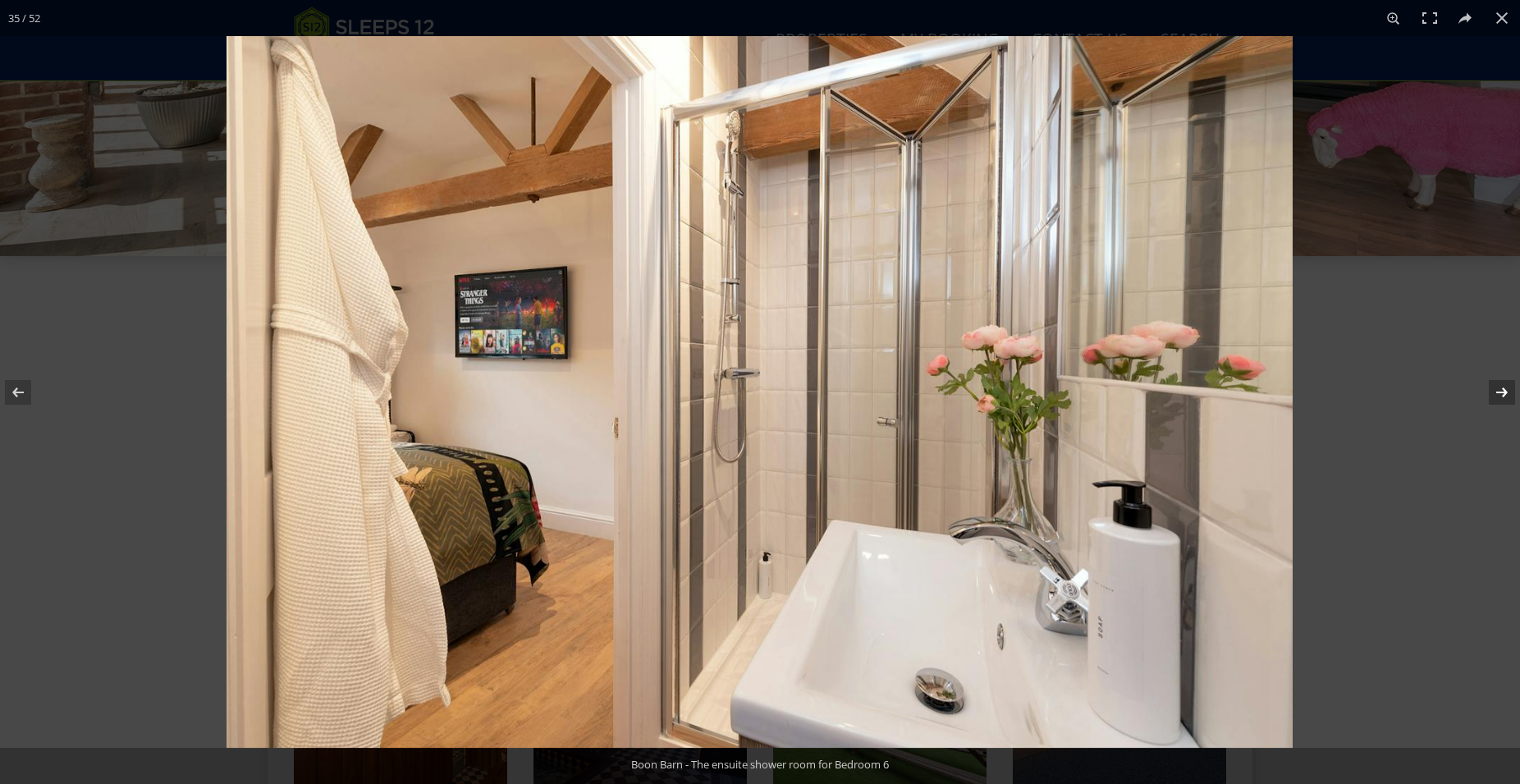
click at [1507, 394] on button at bounding box center [1491, 392] width 57 height 82
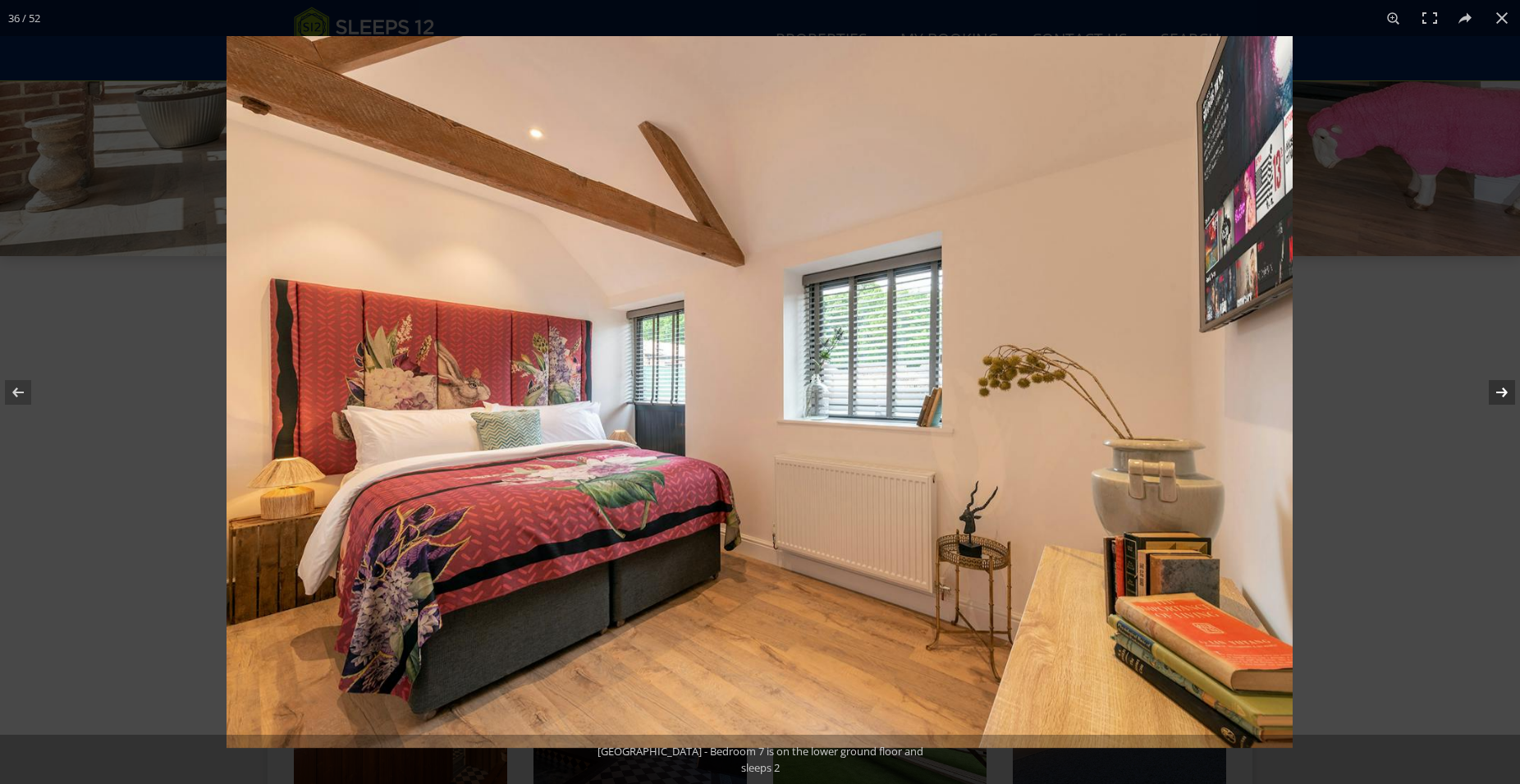
click at [1507, 394] on button at bounding box center [1491, 392] width 57 height 82
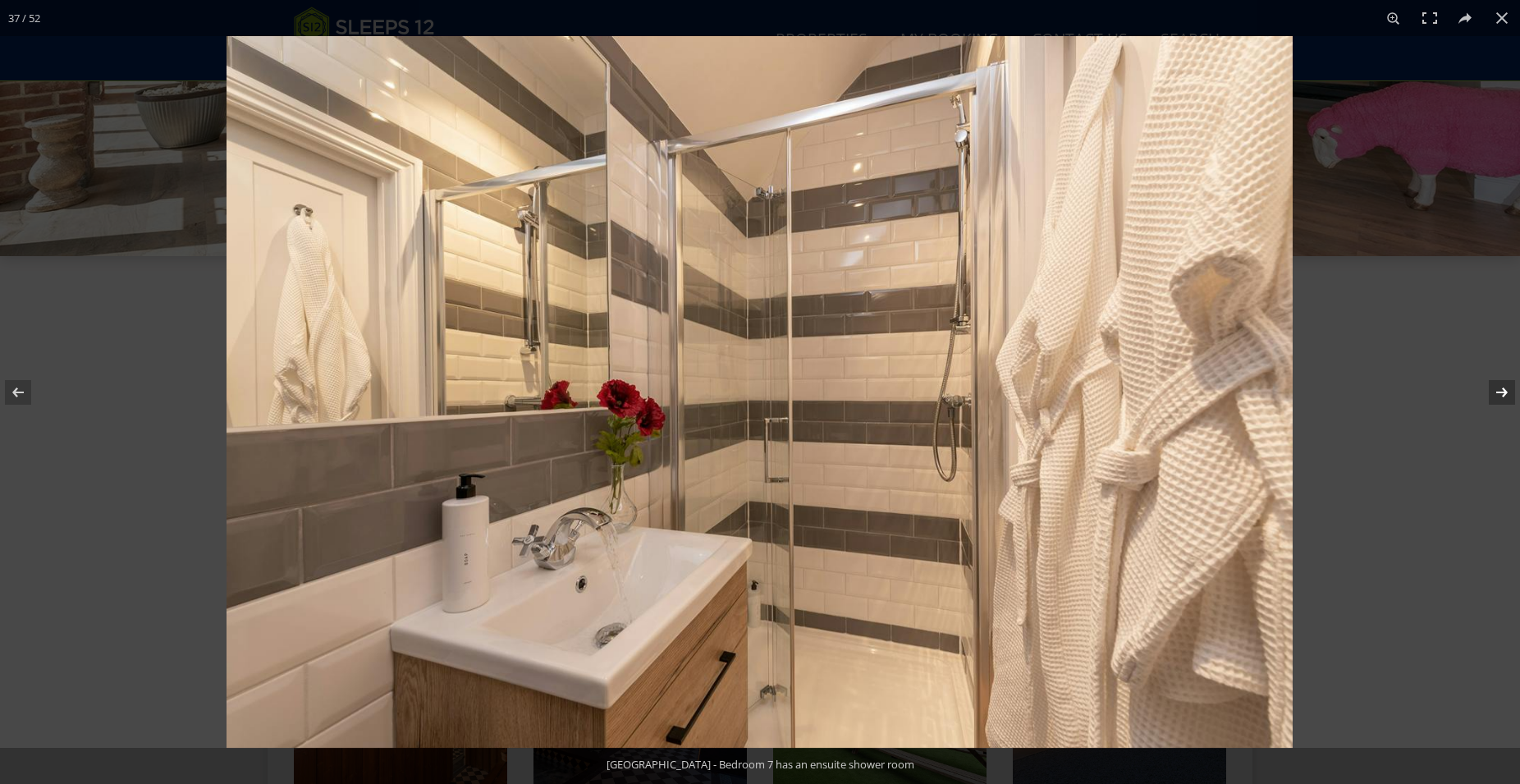
click at [1507, 394] on button at bounding box center [1491, 392] width 57 height 82
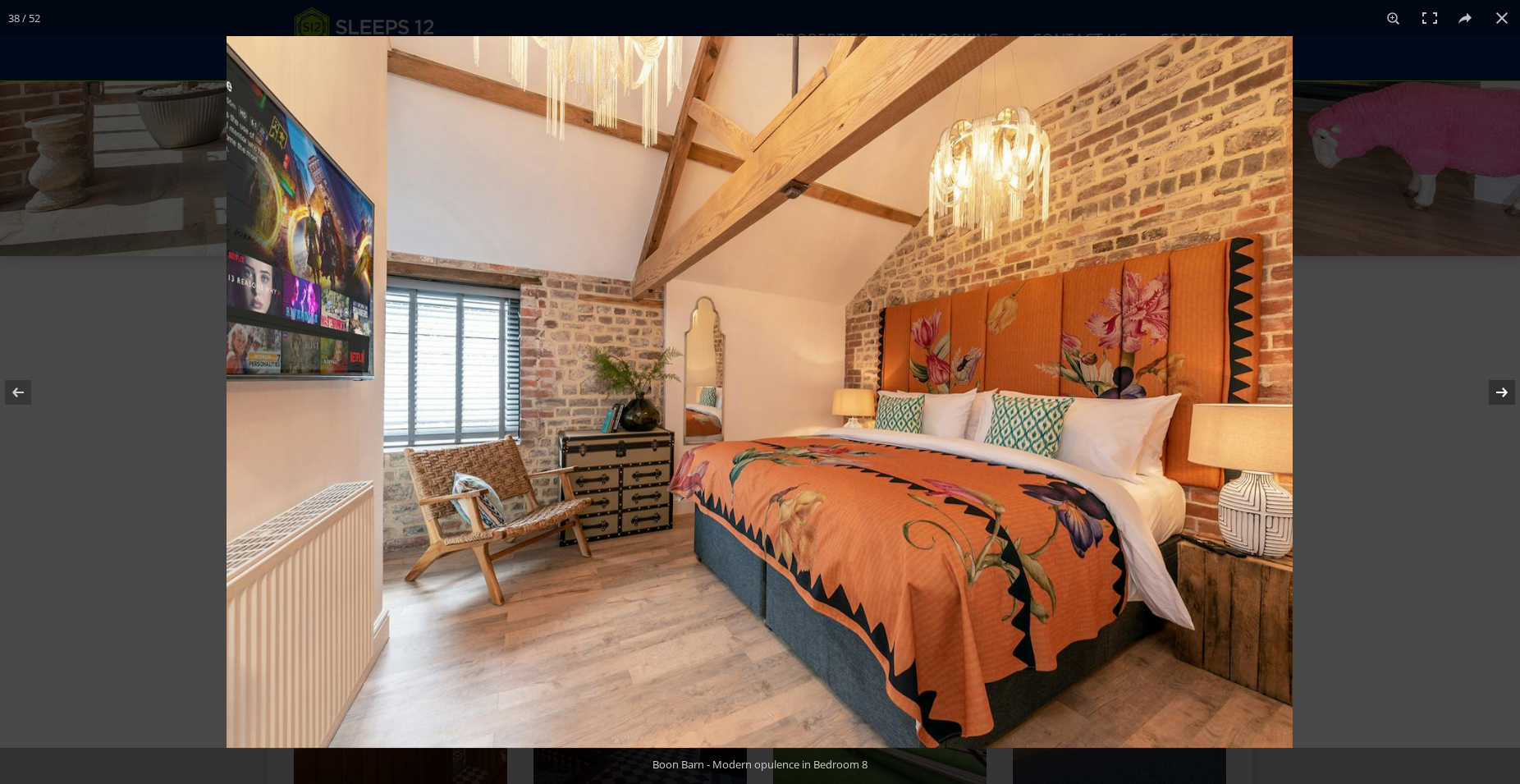
click at [1508, 394] on button at bounding box center [1491, 392] width 57 height 82
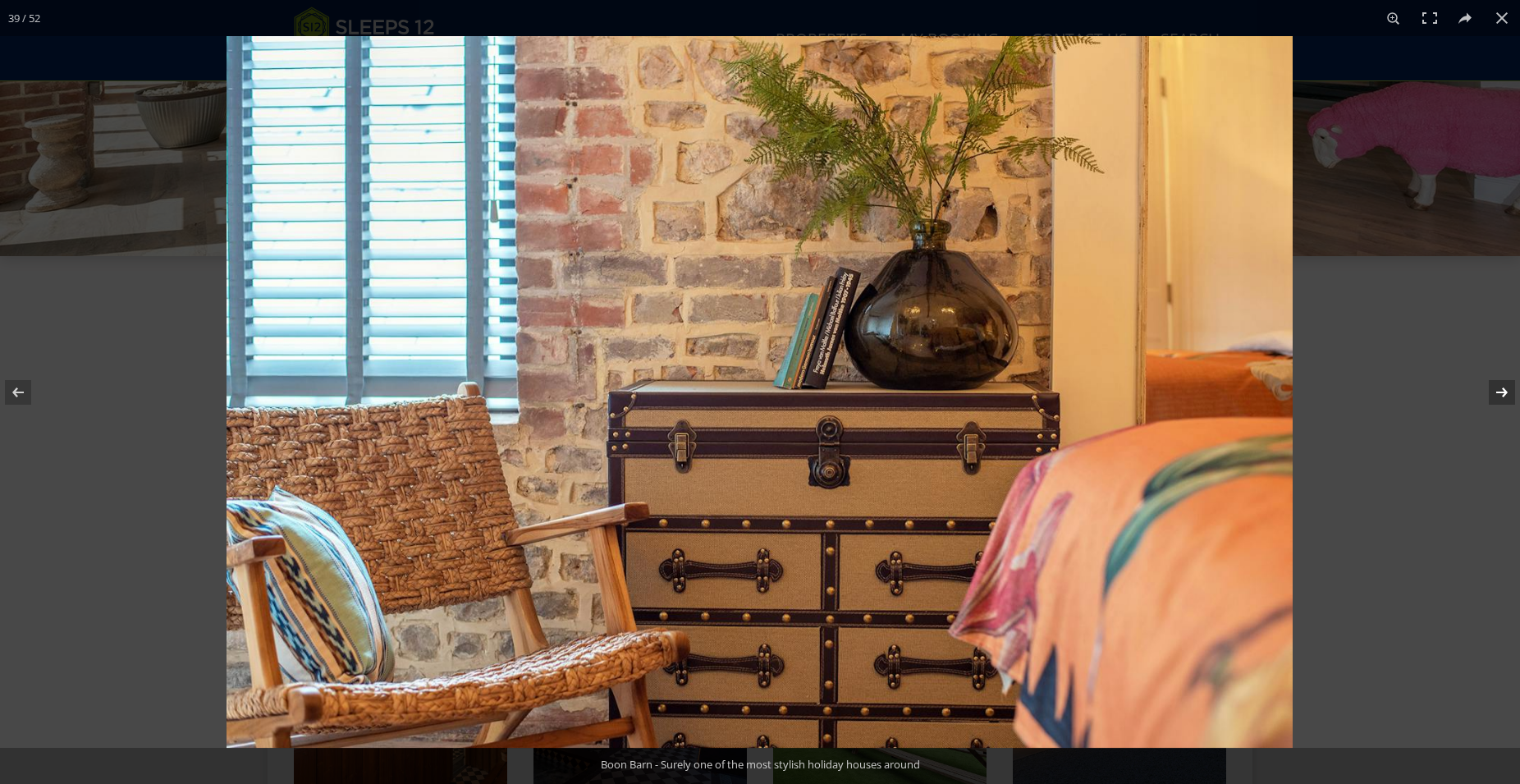
click at [1509, 392] on button at bounding box center [1491, 392] width 57 height 82
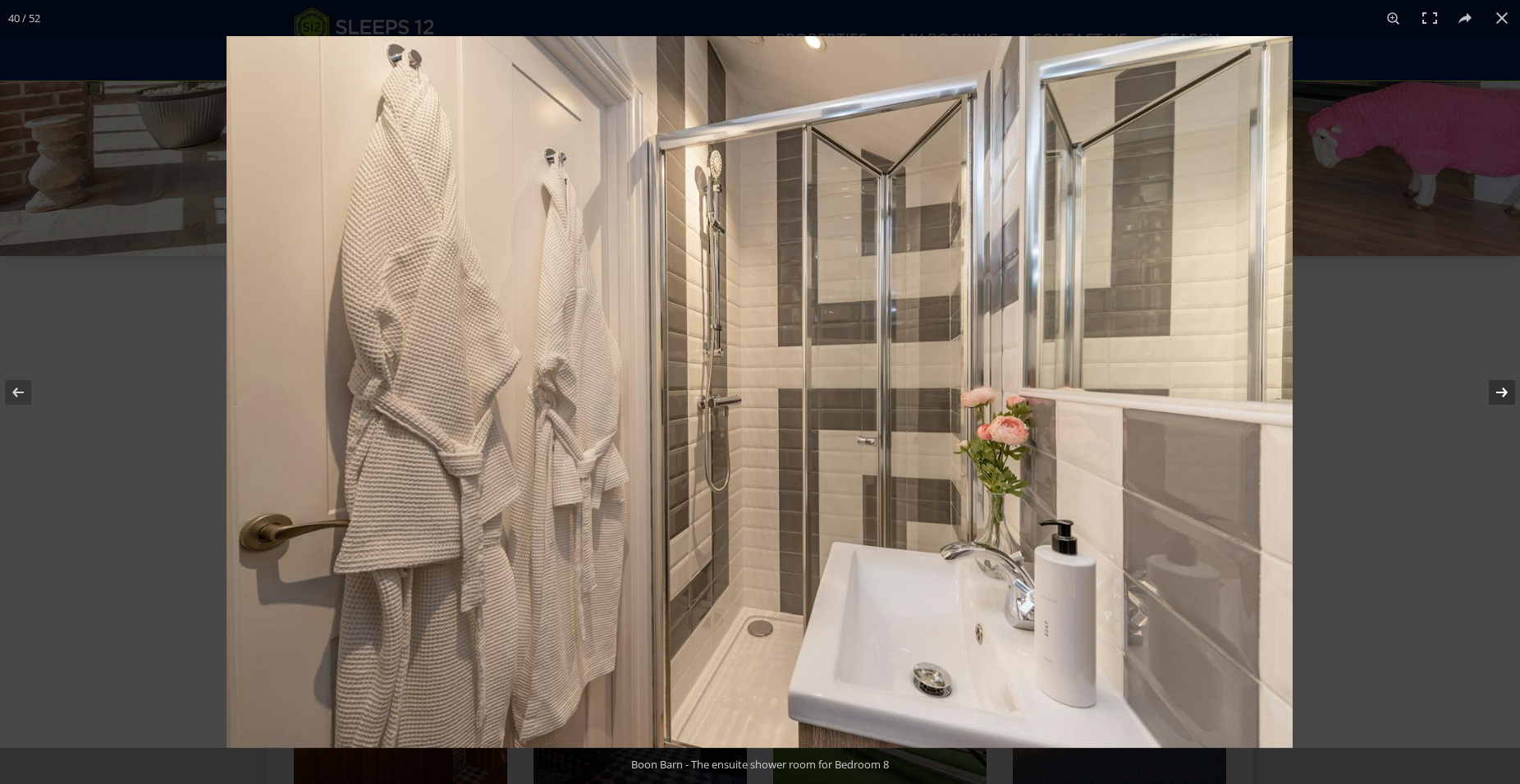
click at [1509, 392] on button at bounding box center [1491, 392] width 57 height 82
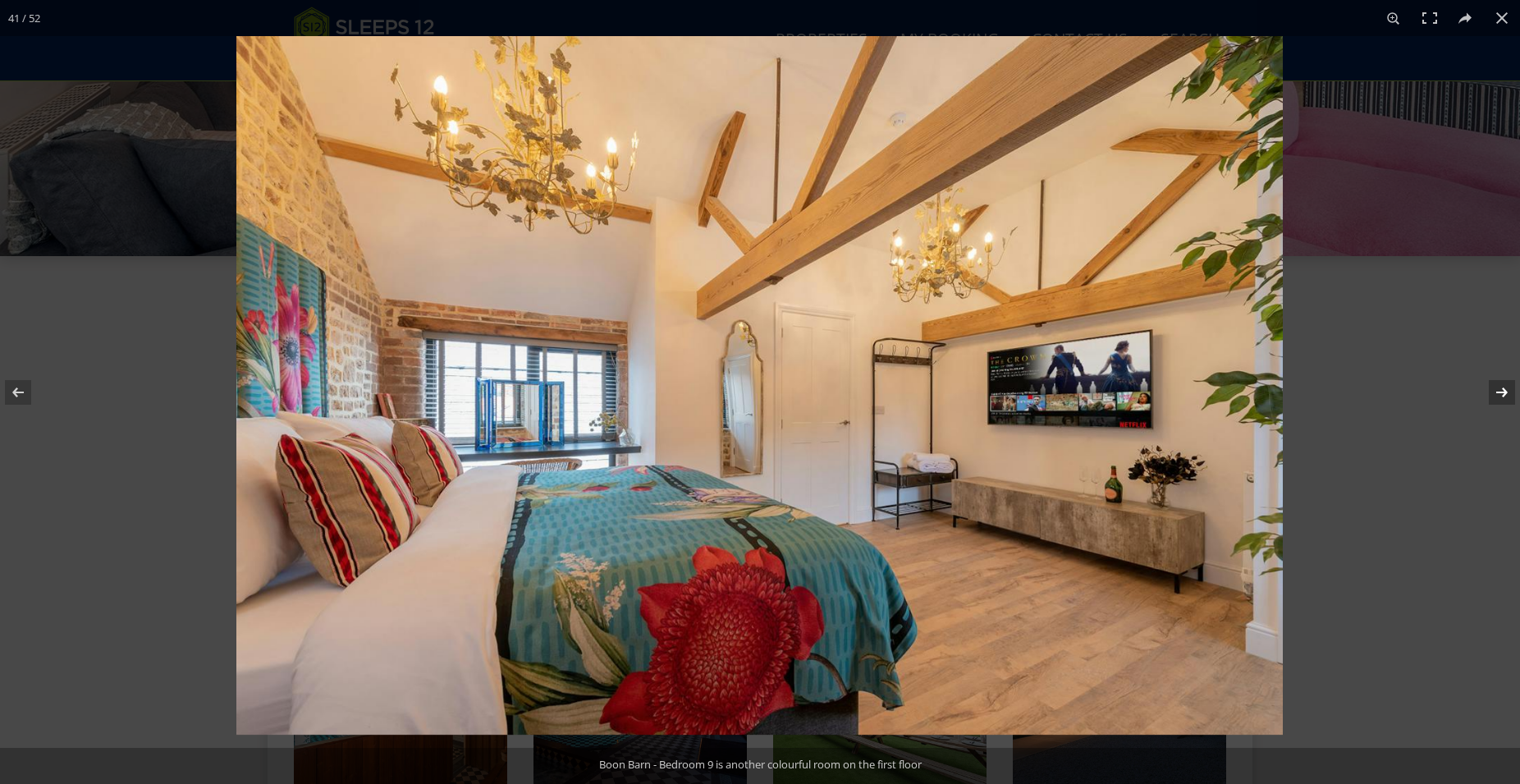
click at [1509, 392] on button at bounding box center [1491, 392] width 57 height 82
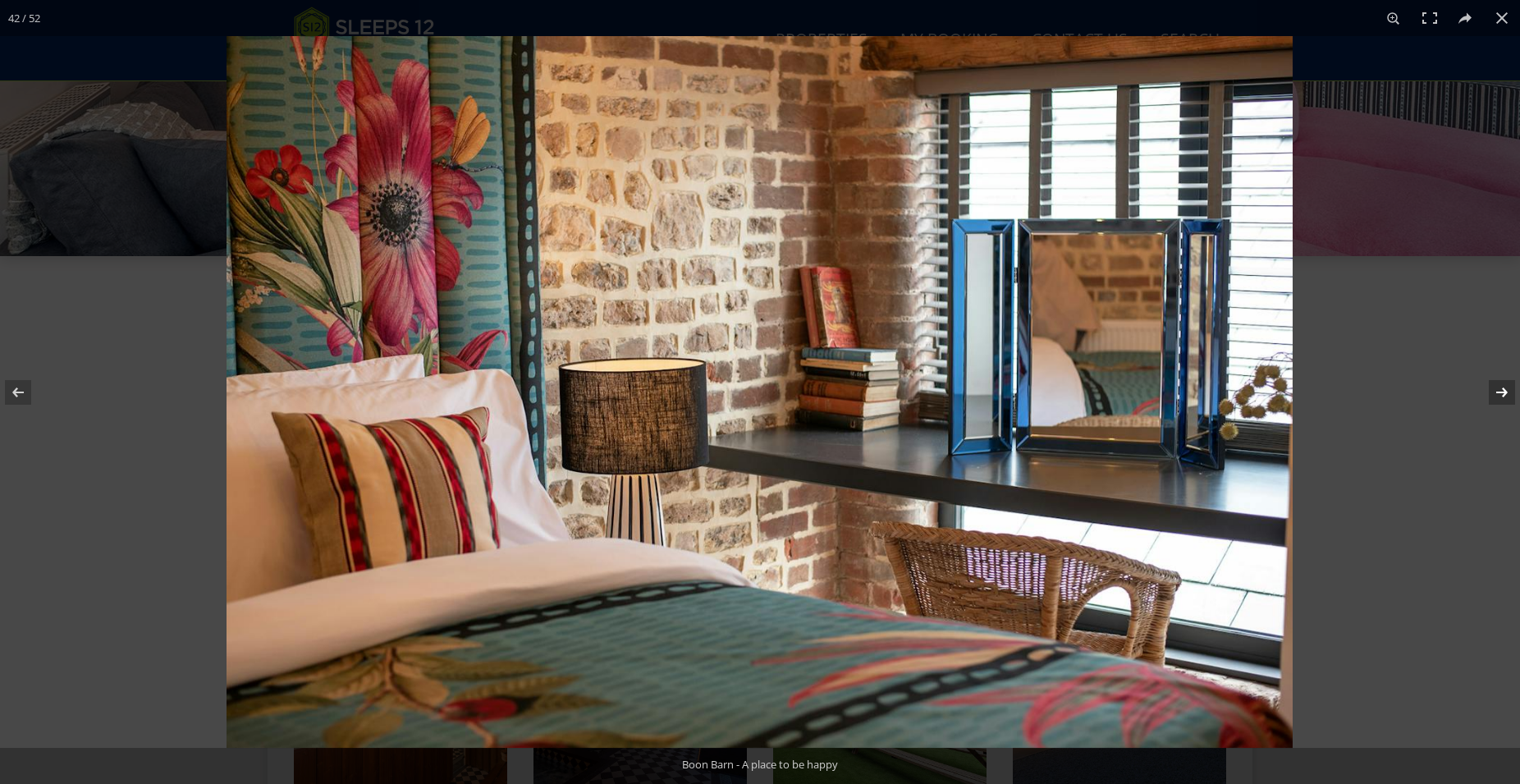
click at [1509, 392] on button at bounding box center [1491, 392] width 57 height 82
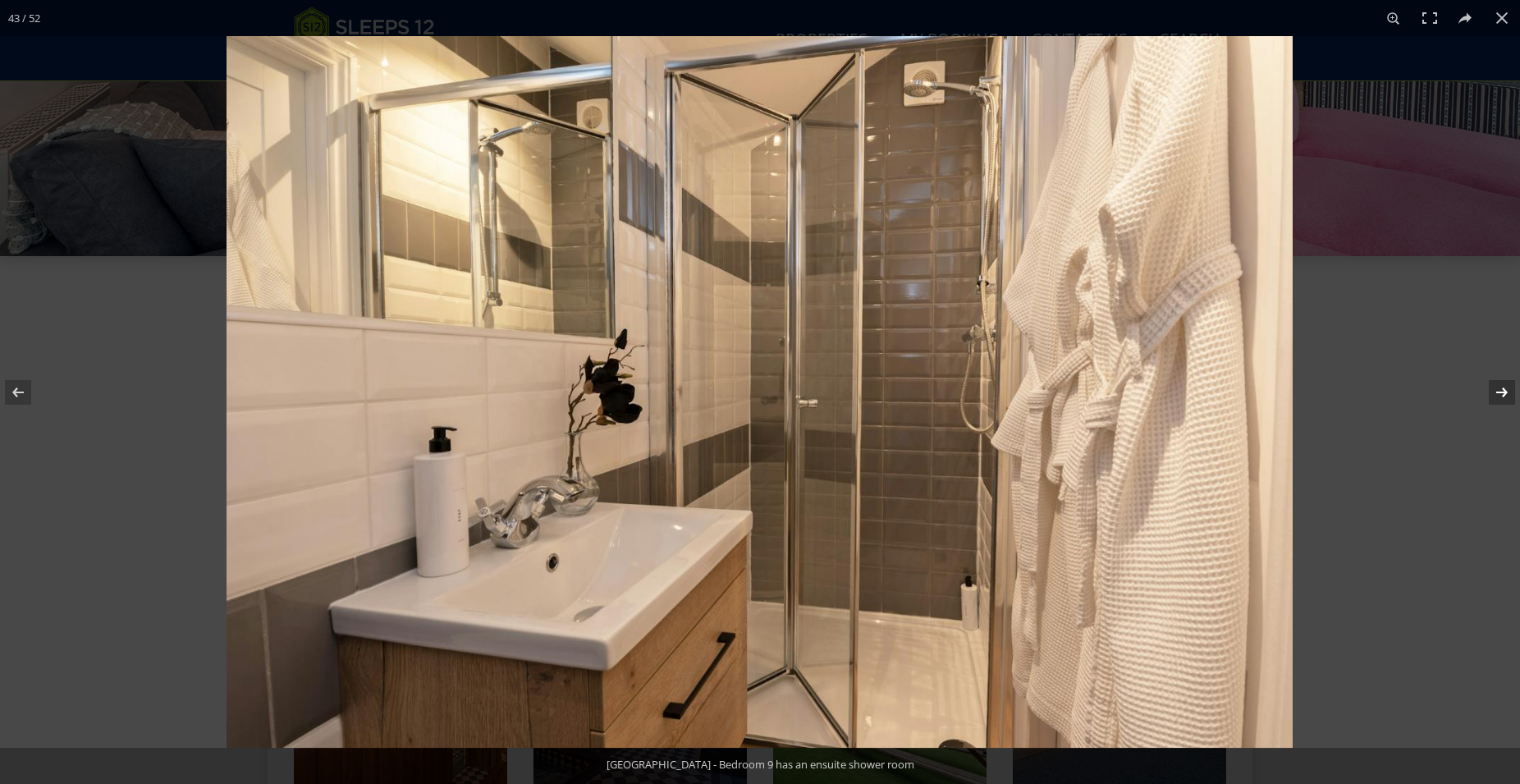
click at [1509, 392] on button at bounding box center [1491, 392] width 57 height 82
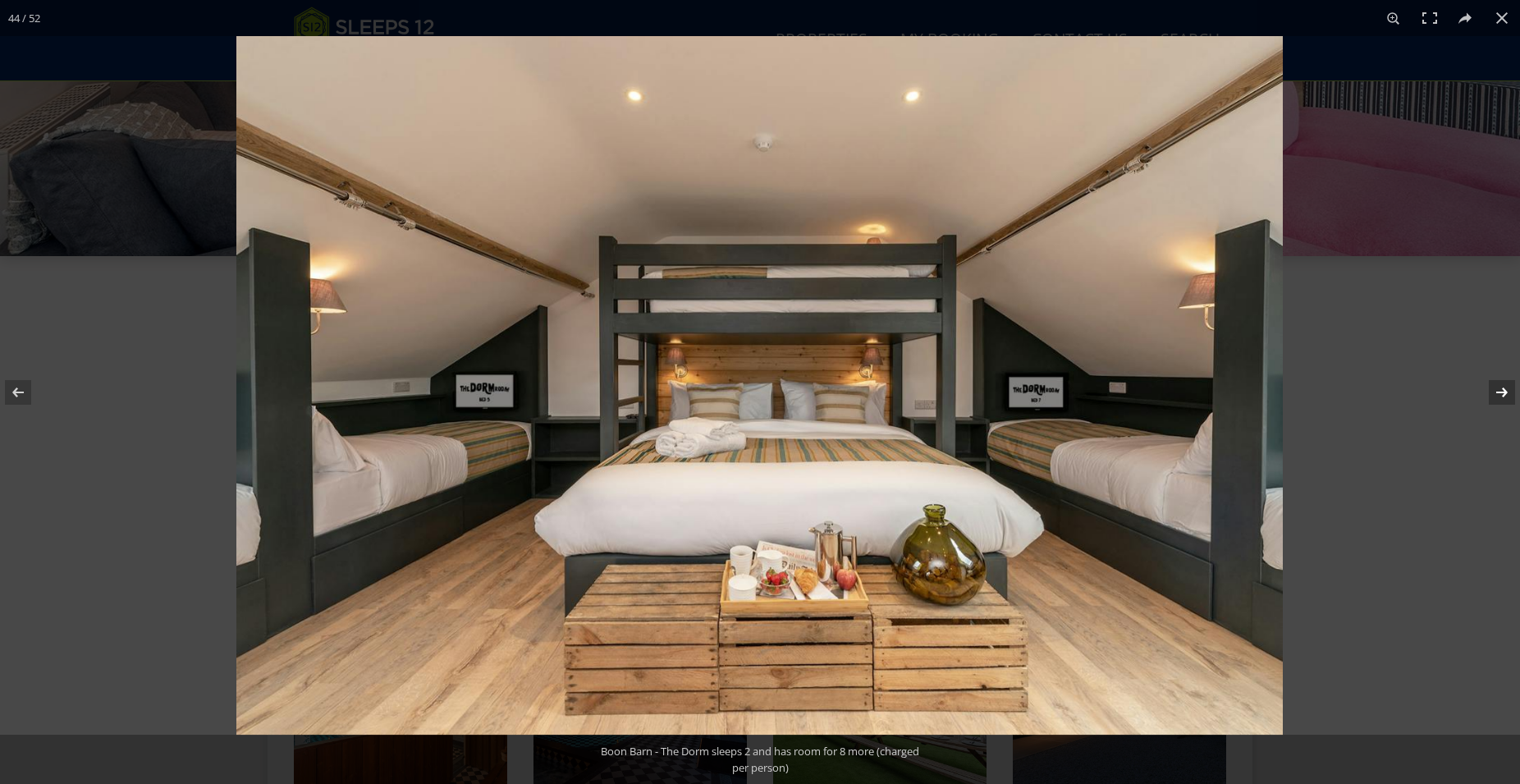
click at [1509, 392] on button at bounding box center [1491, 392] width 57 height 82
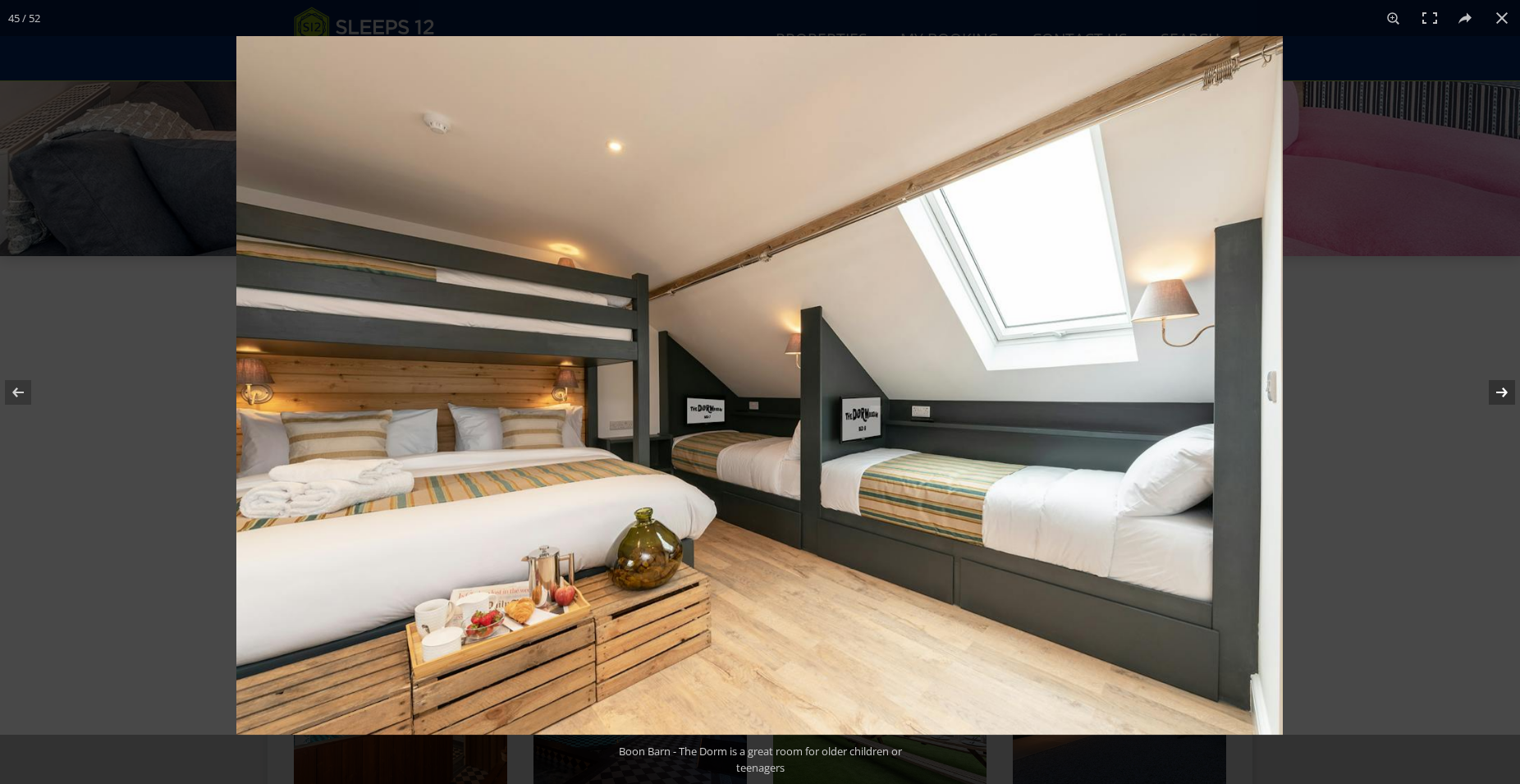
click at [1509, 392] on button at bounding box center [1491, 392] width 57 height 82
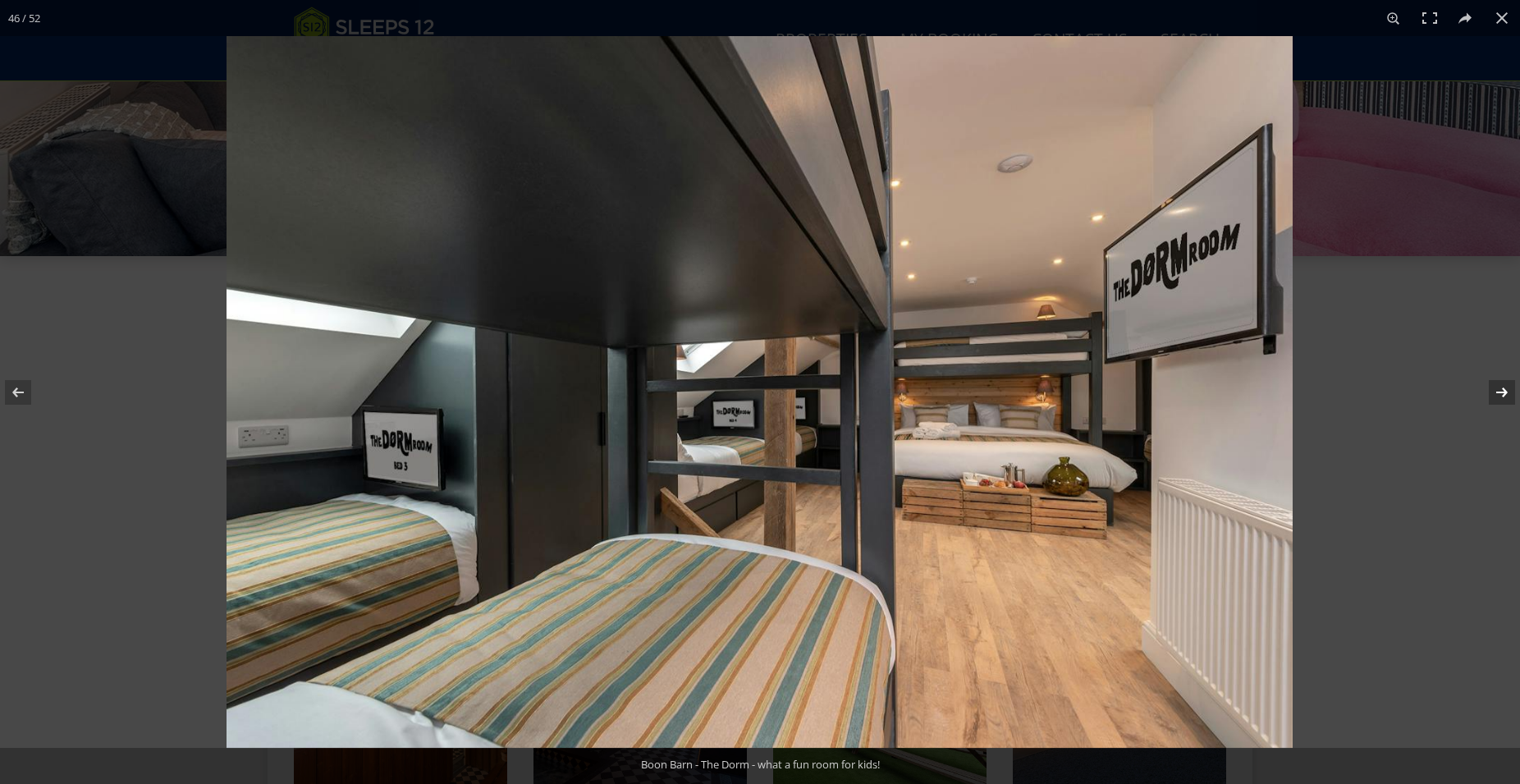
click at [1509, 392] on button at bounding box center [1491, 392] width 57 height 82
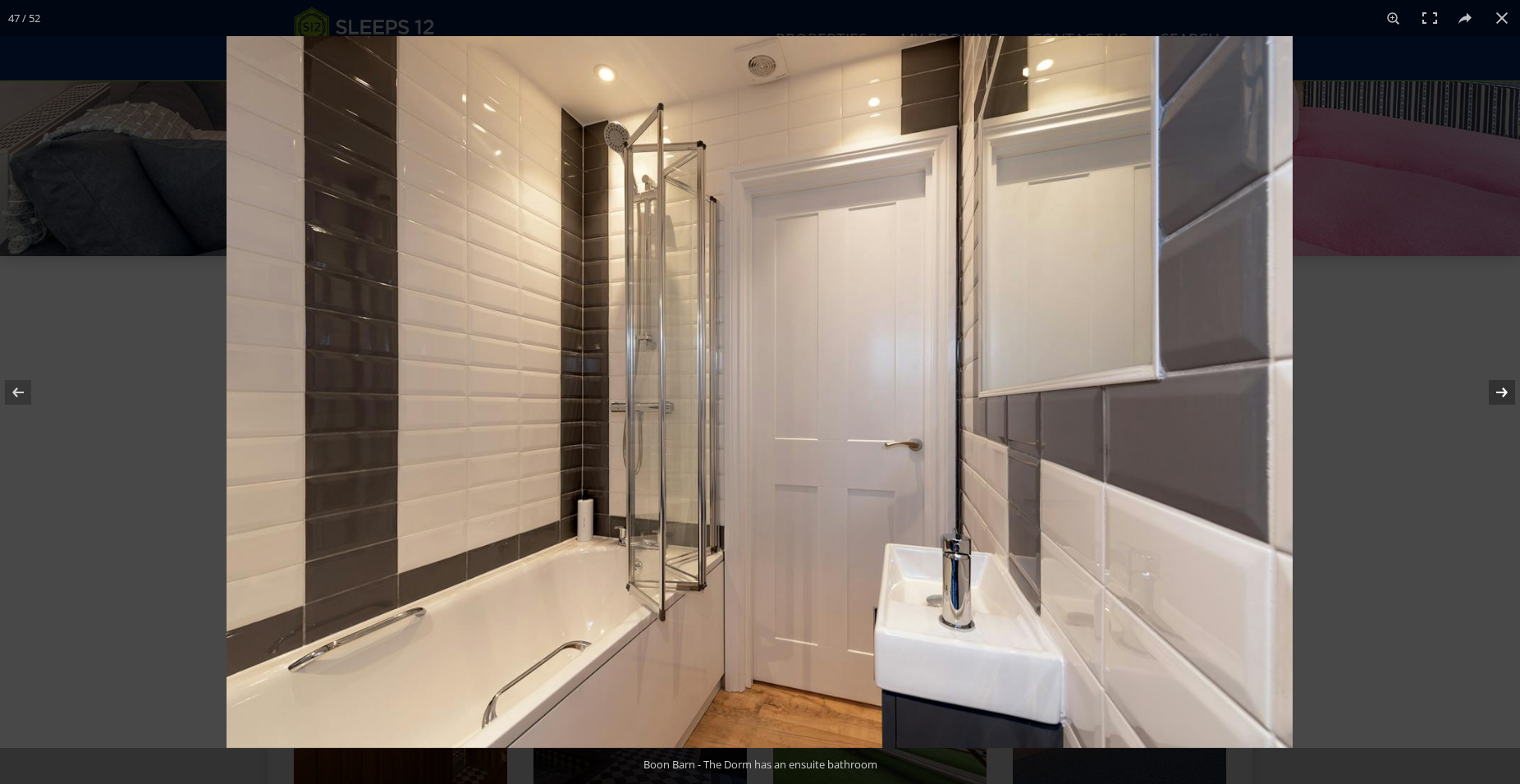
click at [1509, 392] on button at bounding box center [1491, 392] width 57 height 82
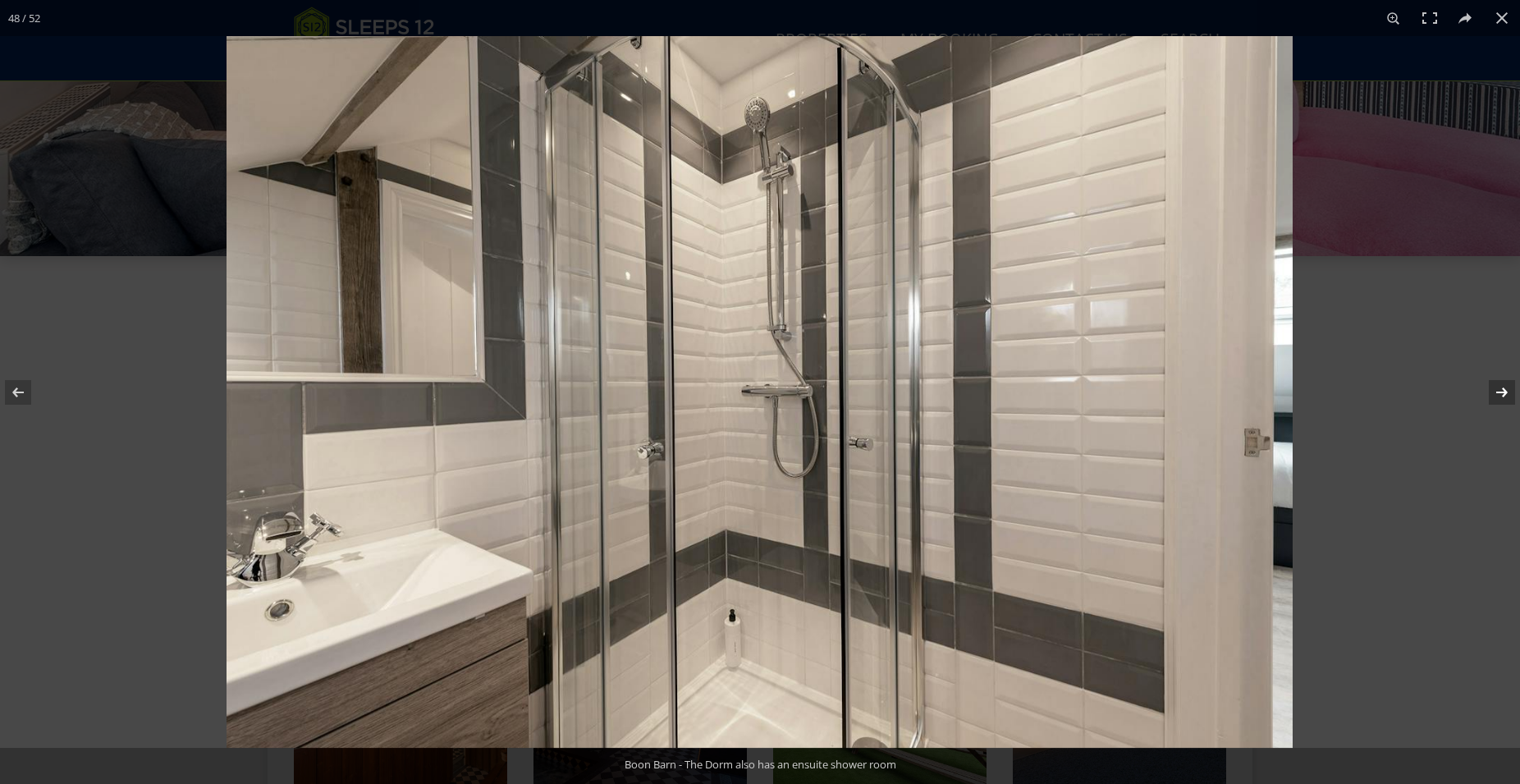
click at [1509, 392] on button at bounding box center [1491, 392] width 57 height 82
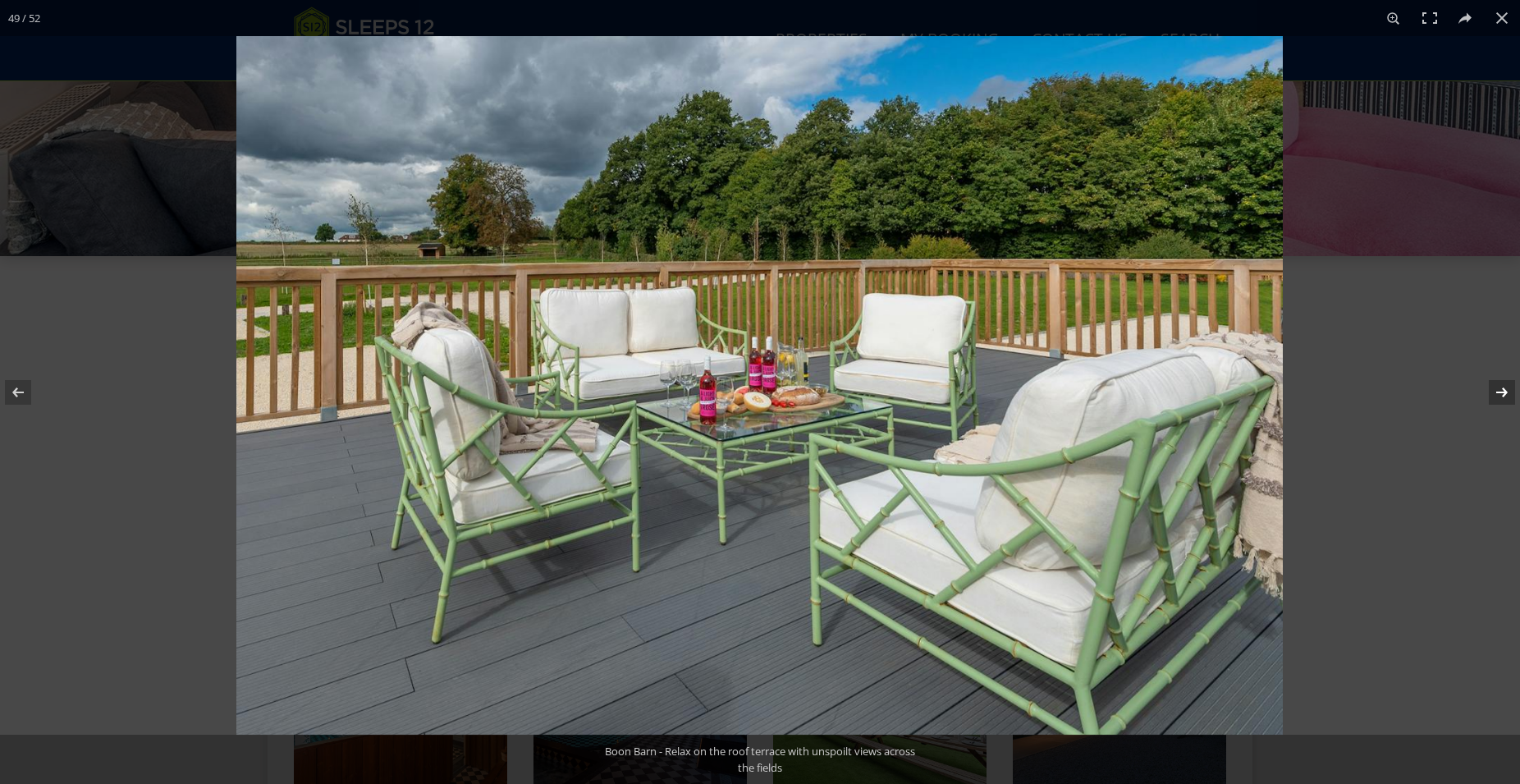
click at [1509, 392] on button at bounding box center [1491, 392] width 57 height 82
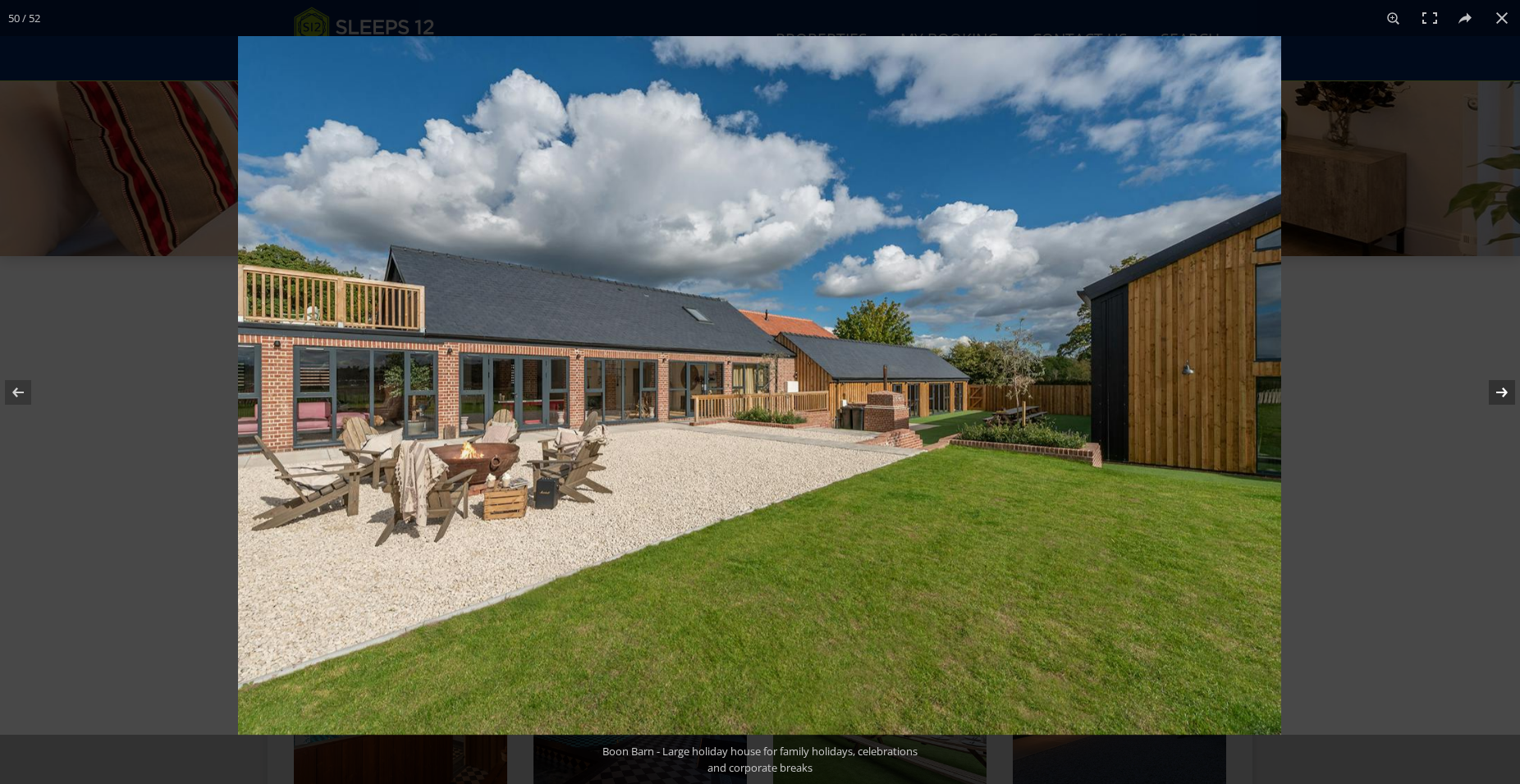
click at [1509, 392] on button at bounding box center [1491, 392] width 57 height 82
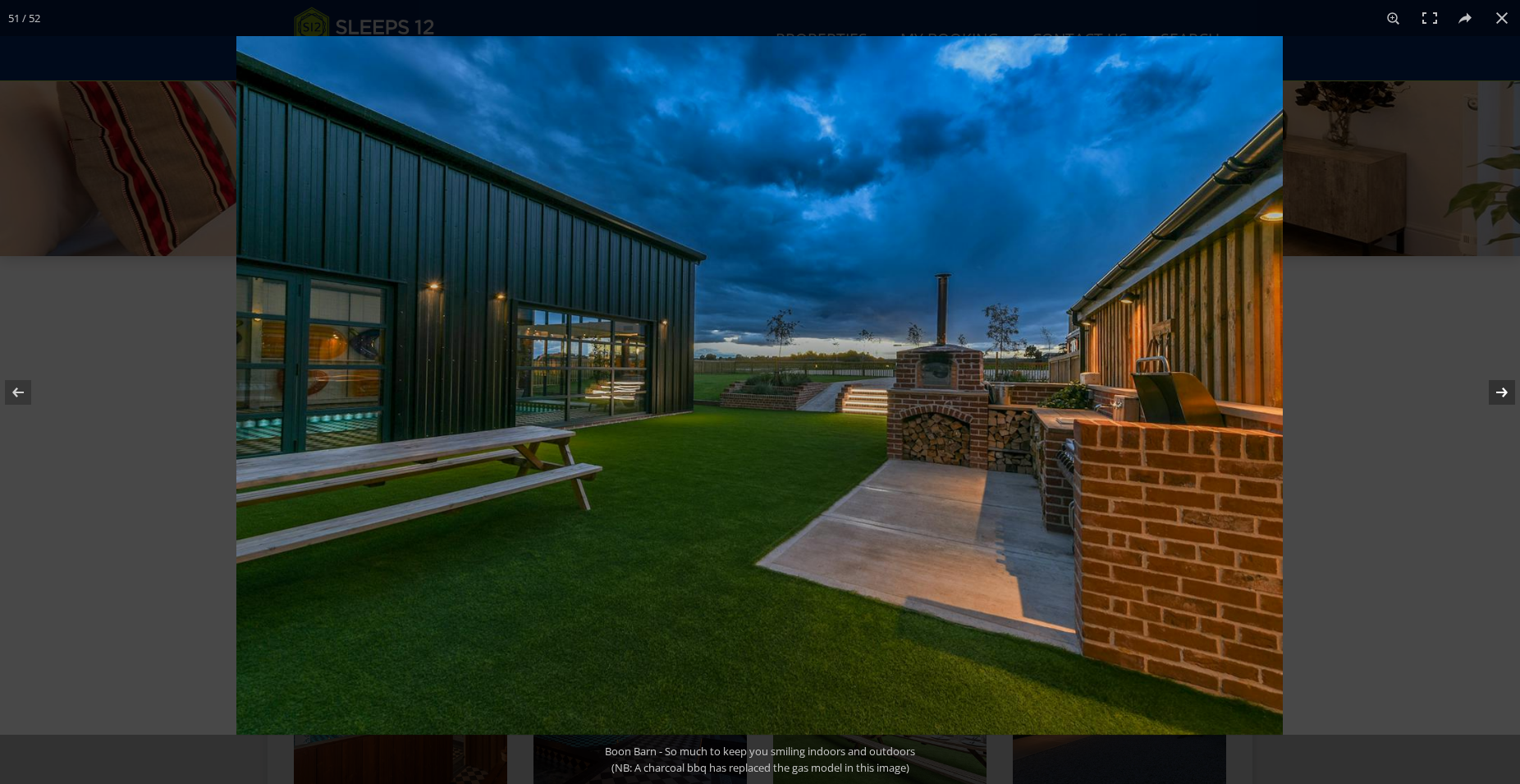
click at [1509, 392] on button at bounding box center [1491, 392] width 57 height 82
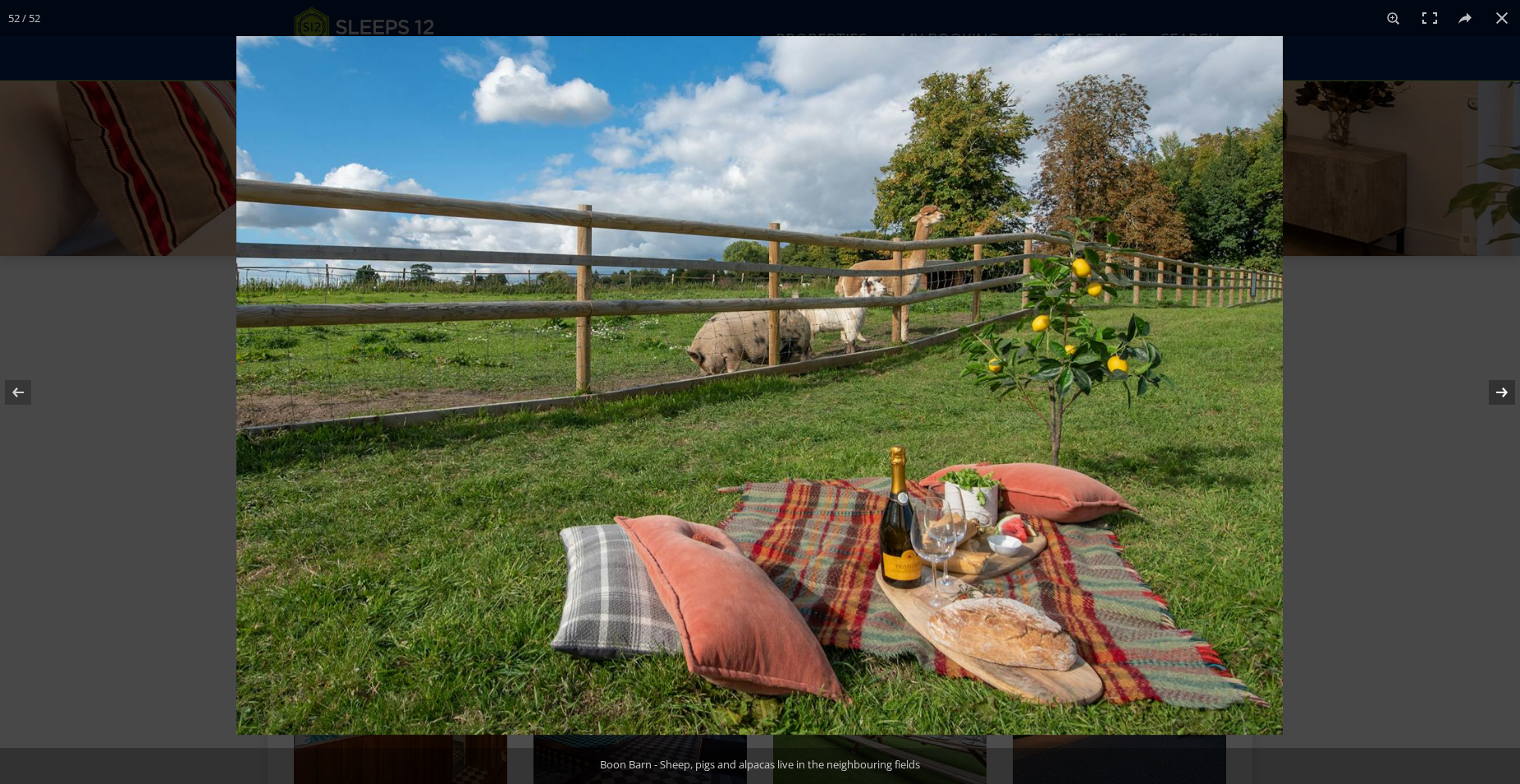
click at [1509, 392] on button at bounding box center [1491, 392] width 57 height 82
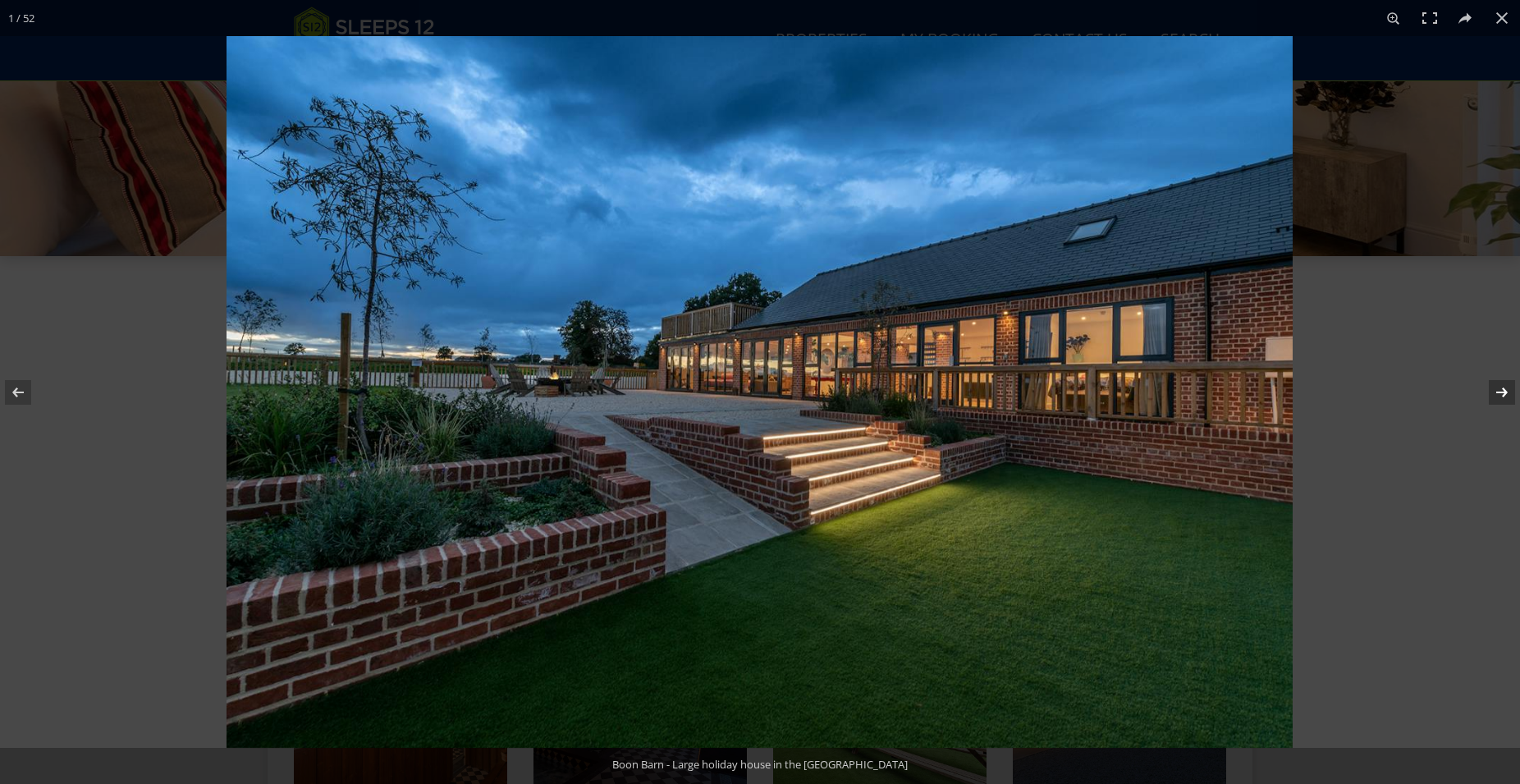
click at [1509, 392] on button at bounding box center [1491, 392] width 57 height 82
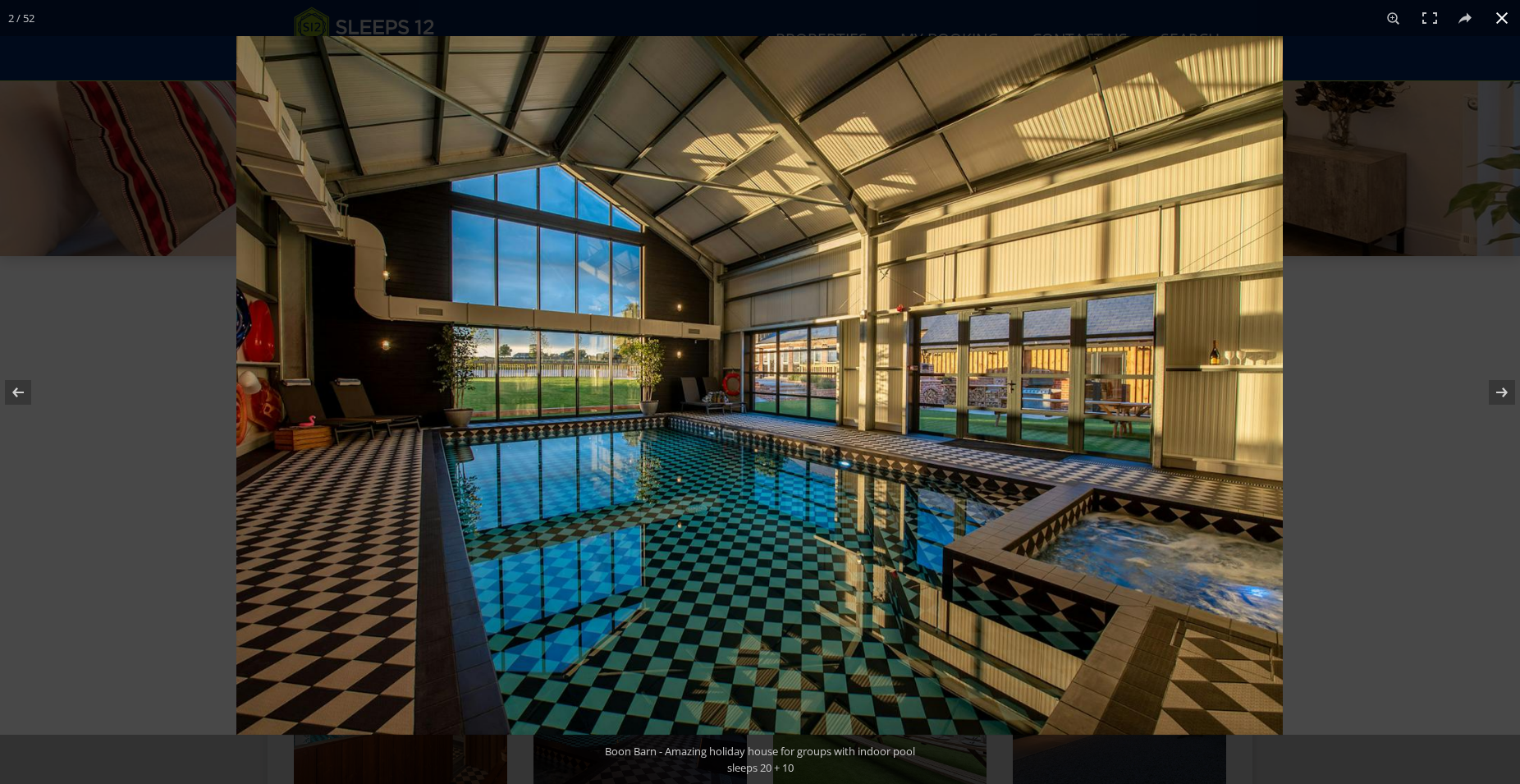
click at [1504, 15] on button at bounding box center [1502, 18] width 36 height 36
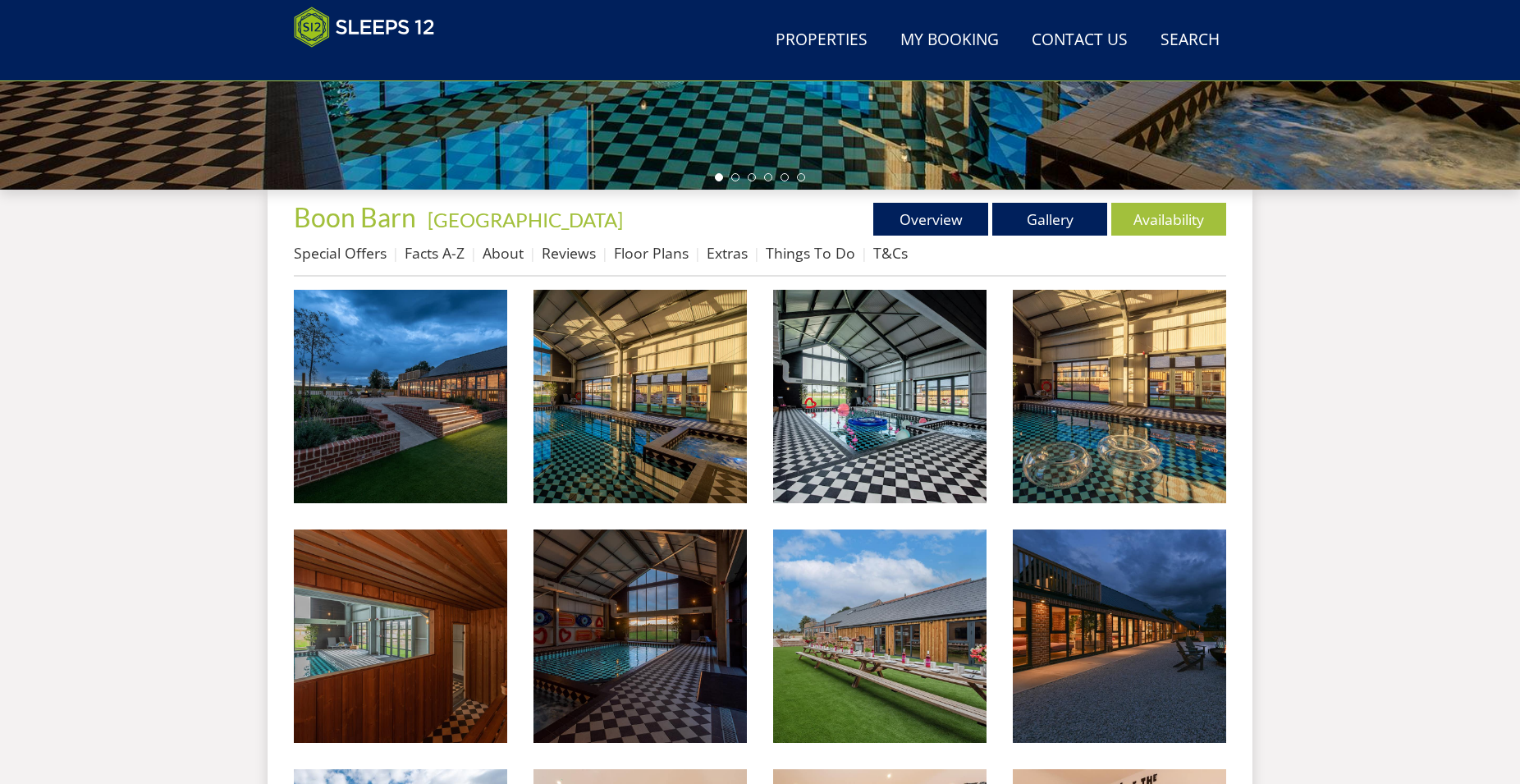
scroll to position [352, 0]
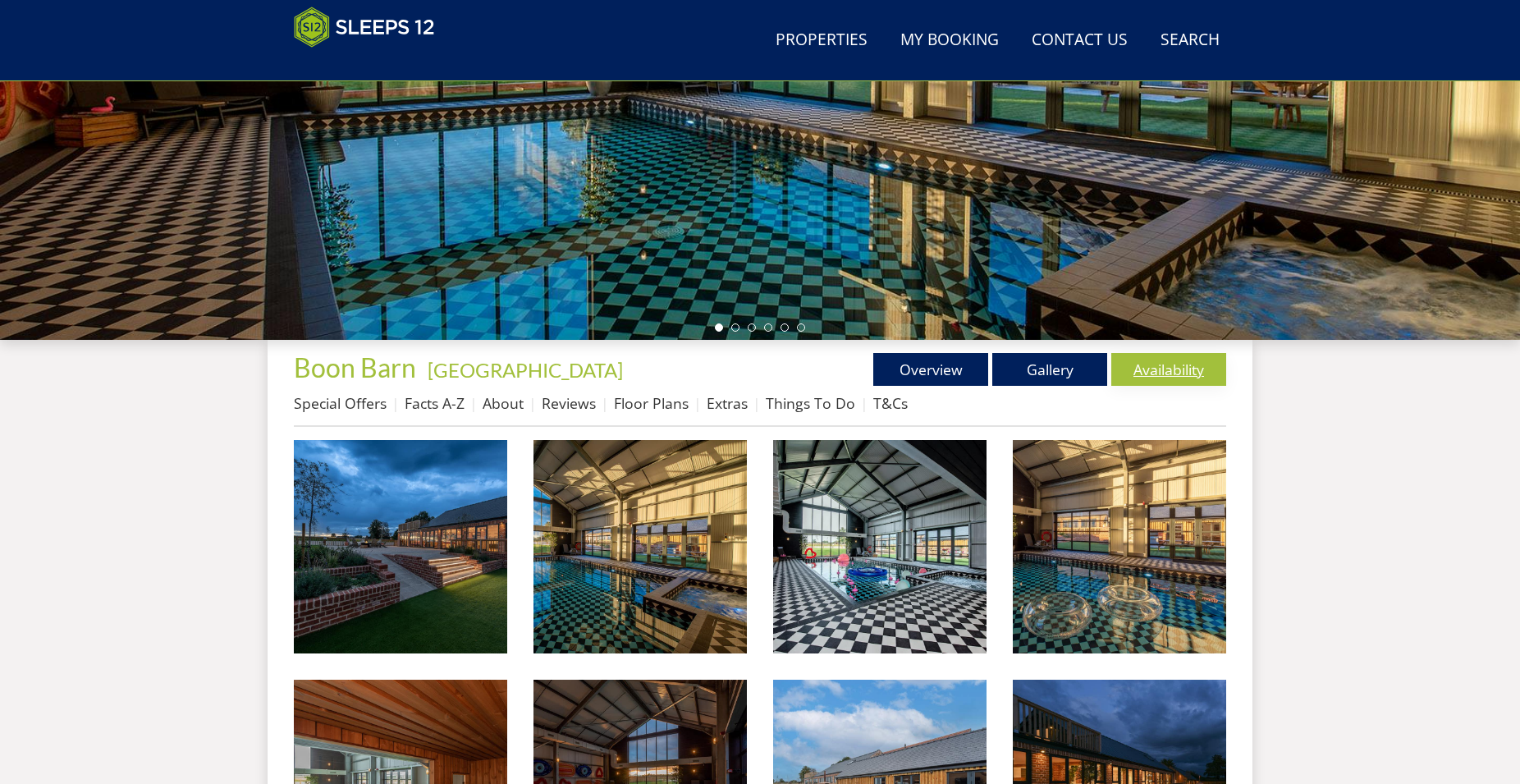
click at [1165, 370] on link "Availability" at bounding box center [1168, 369] width 115 height 33
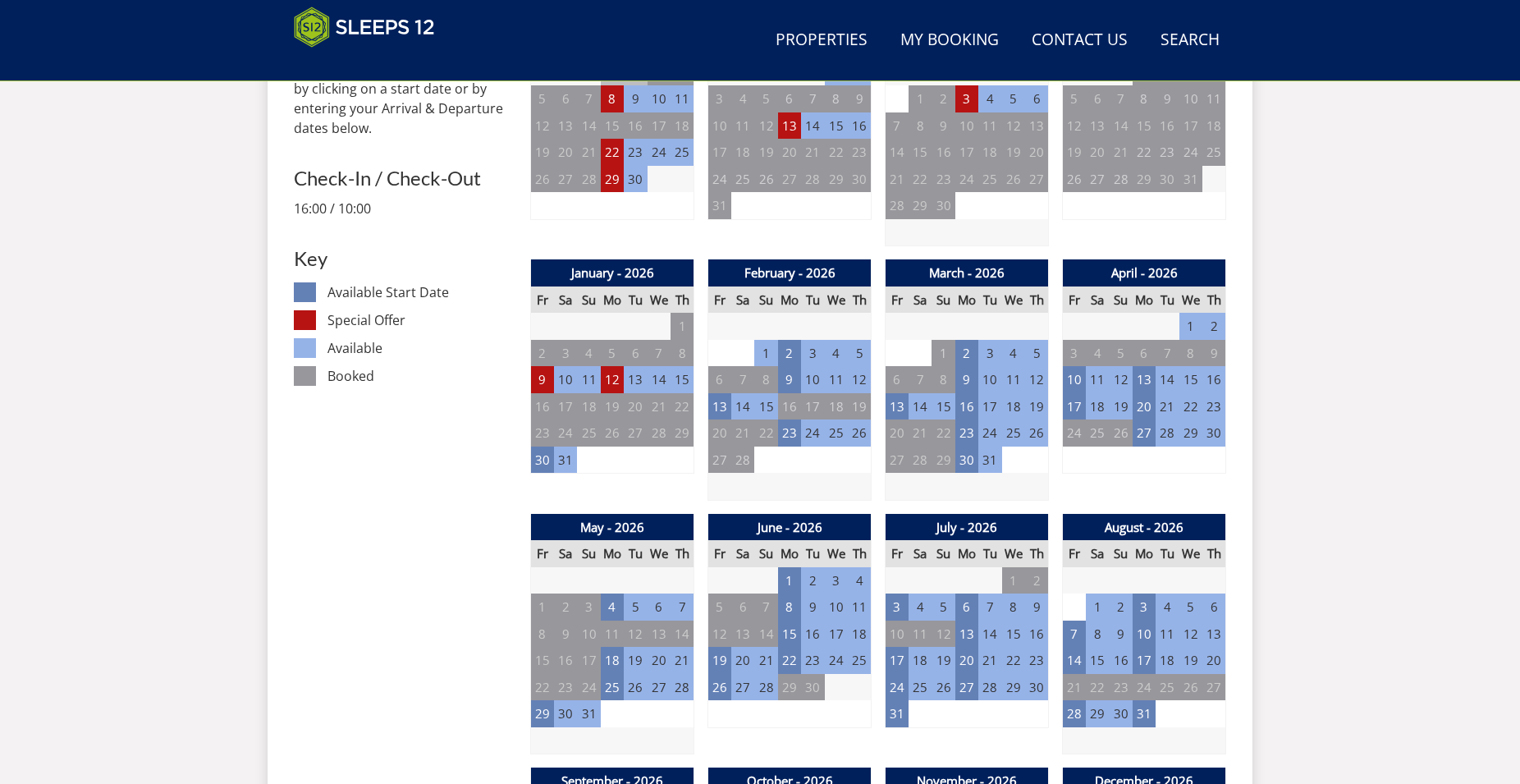
scroll to position [1105, 0]
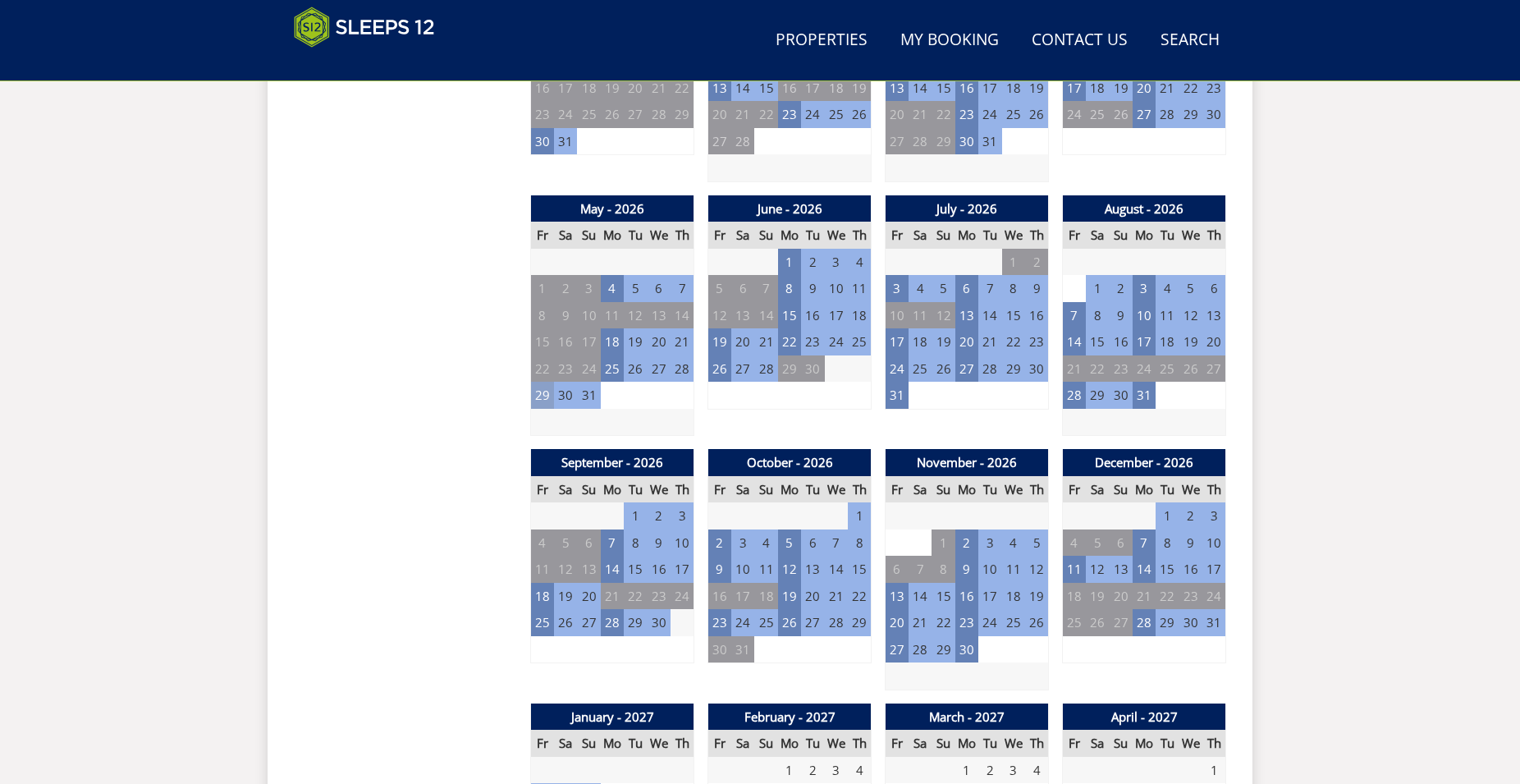
click at [549, 389] on td "29" at bounding box center [542, 395] width 23 height 27
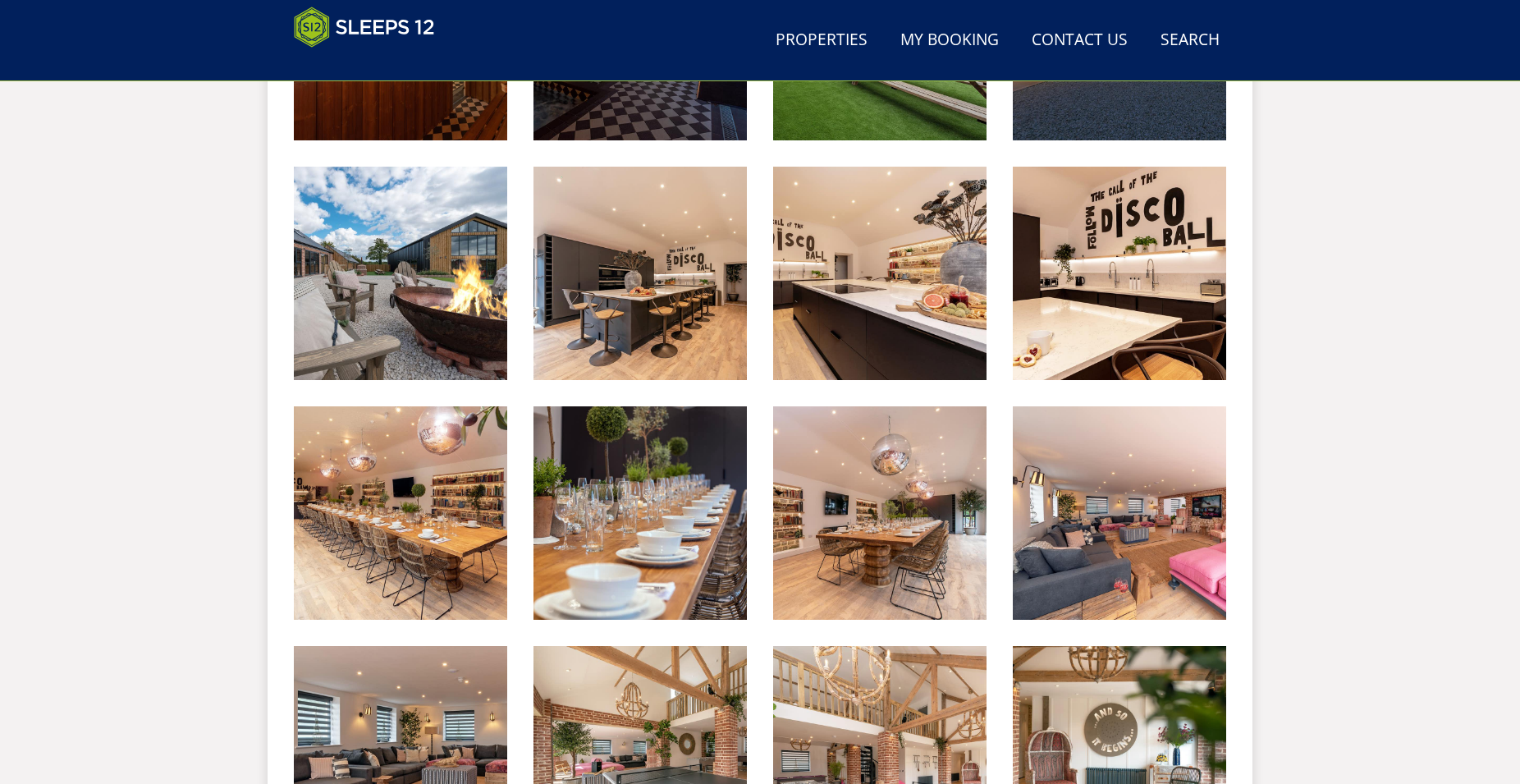
scroll to position [353, 0]
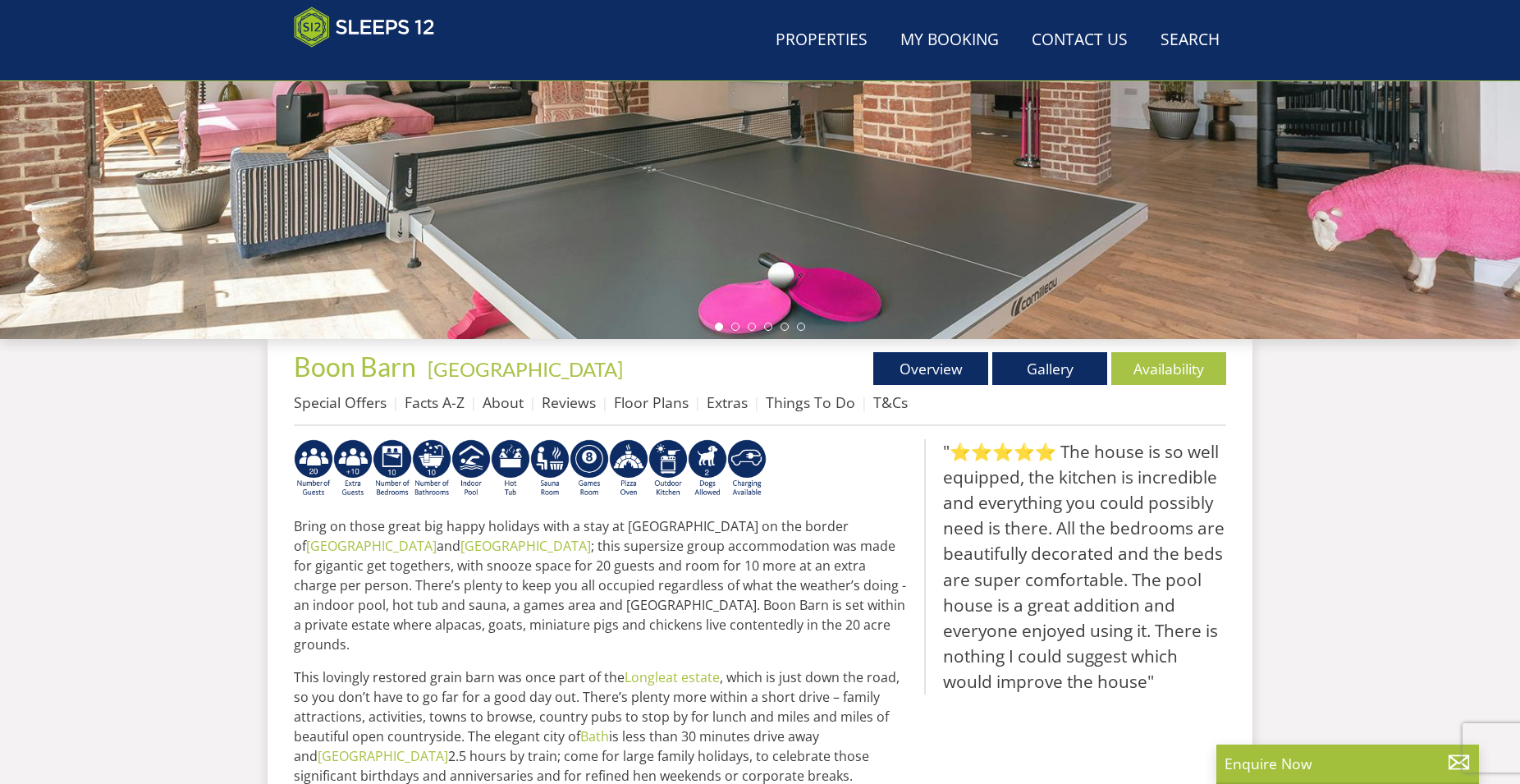
scroll to position [435, 0]
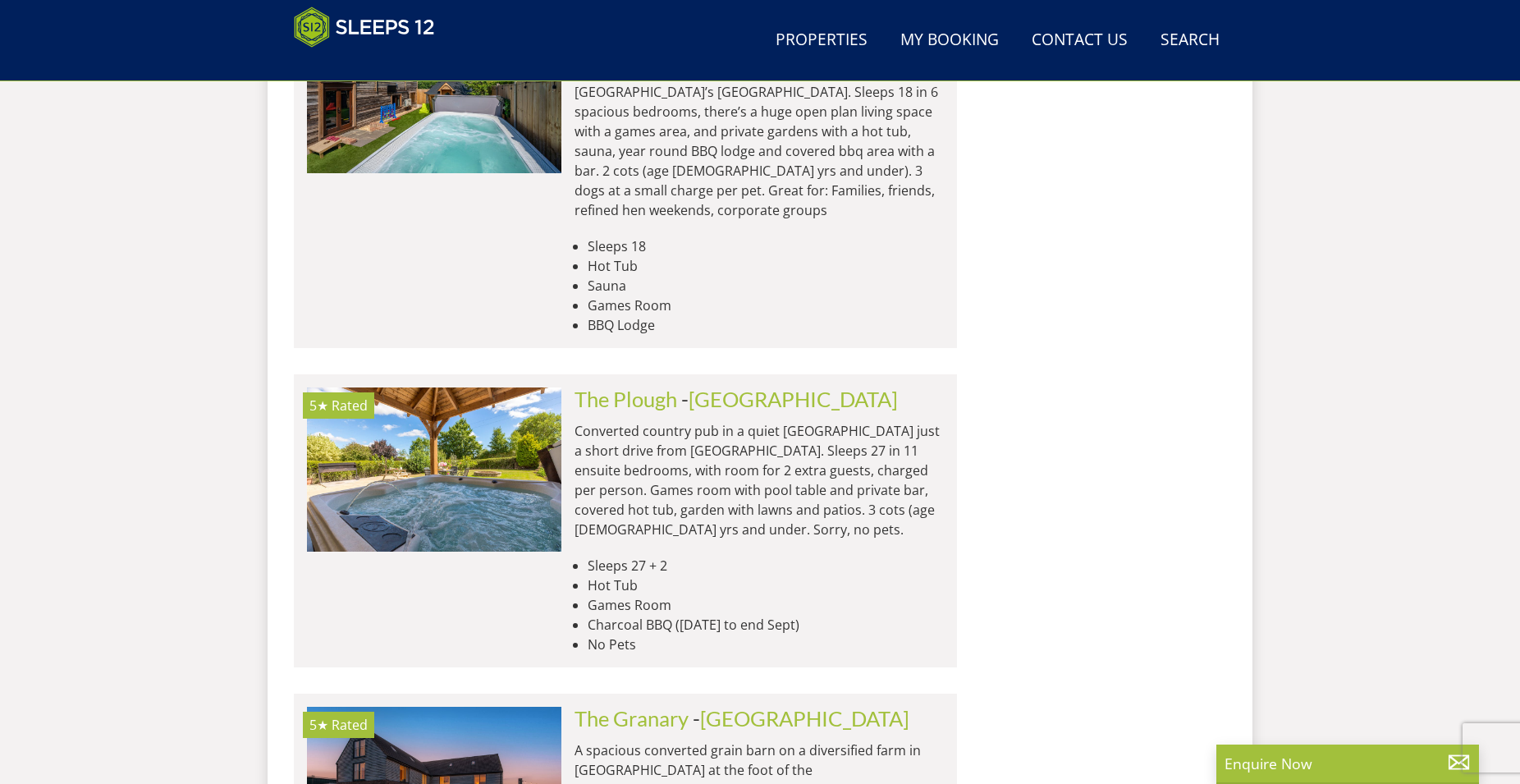
scroll to position [7122, 0]
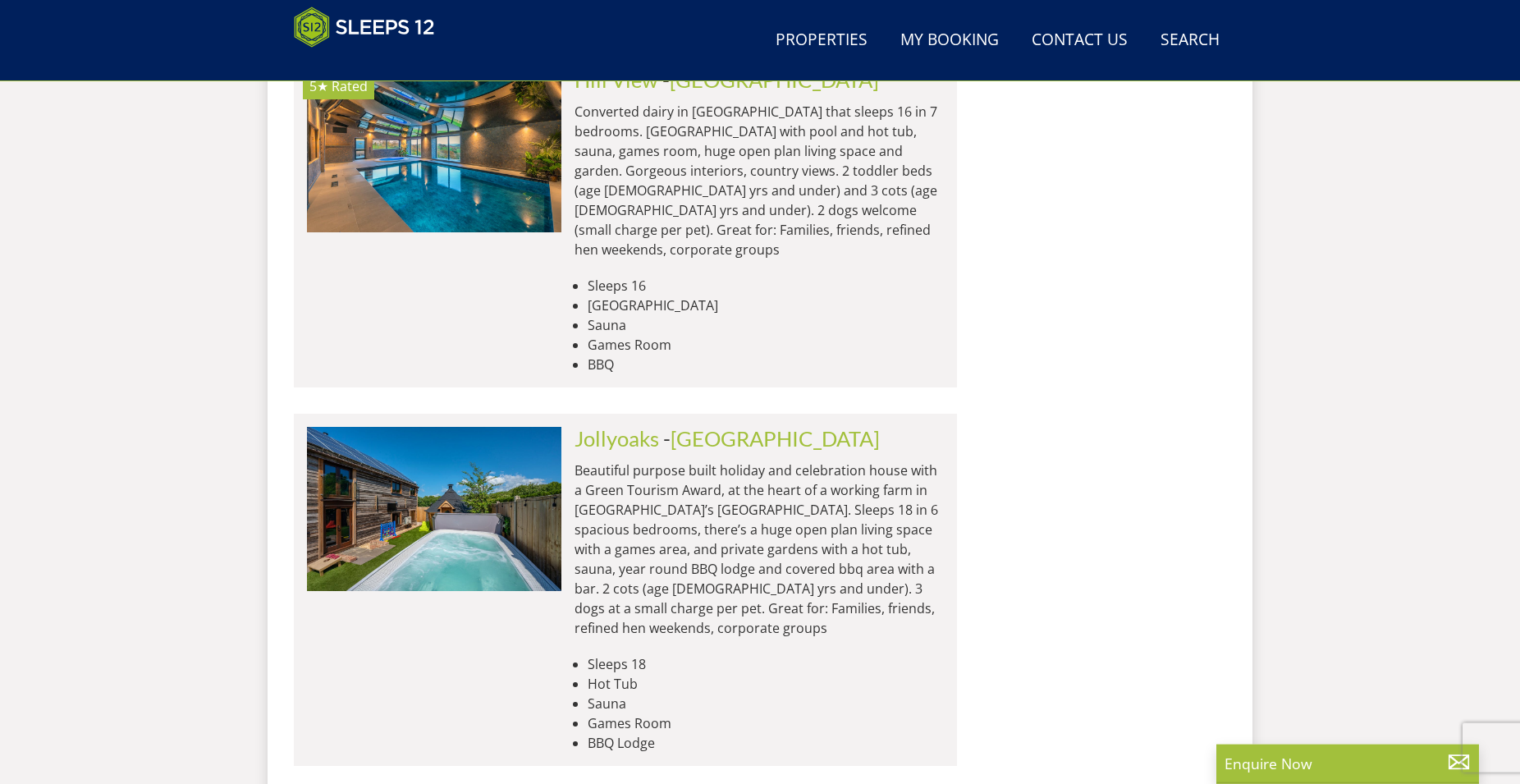
scroll to position [6285, 0]
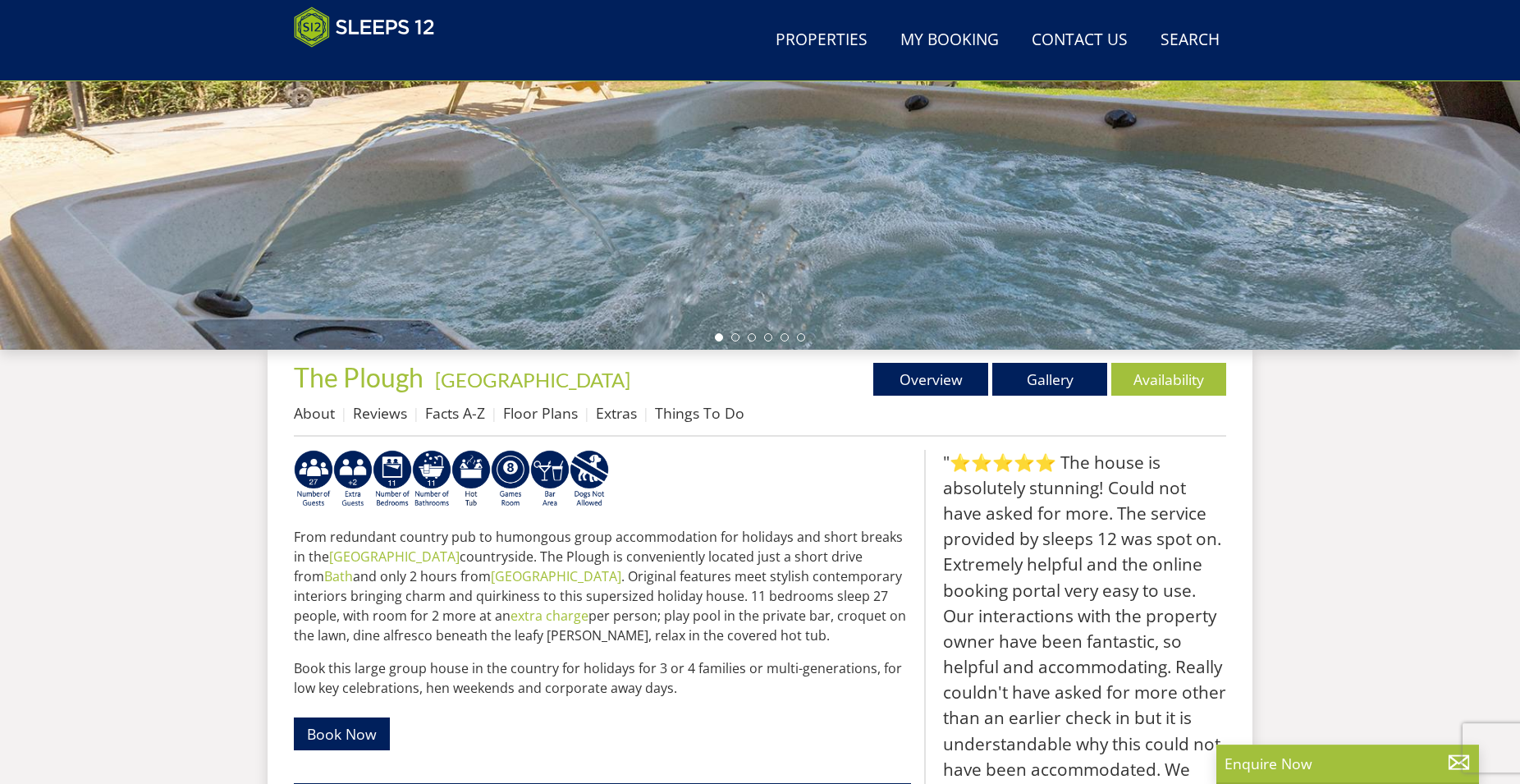
scroll to position [603, 0]
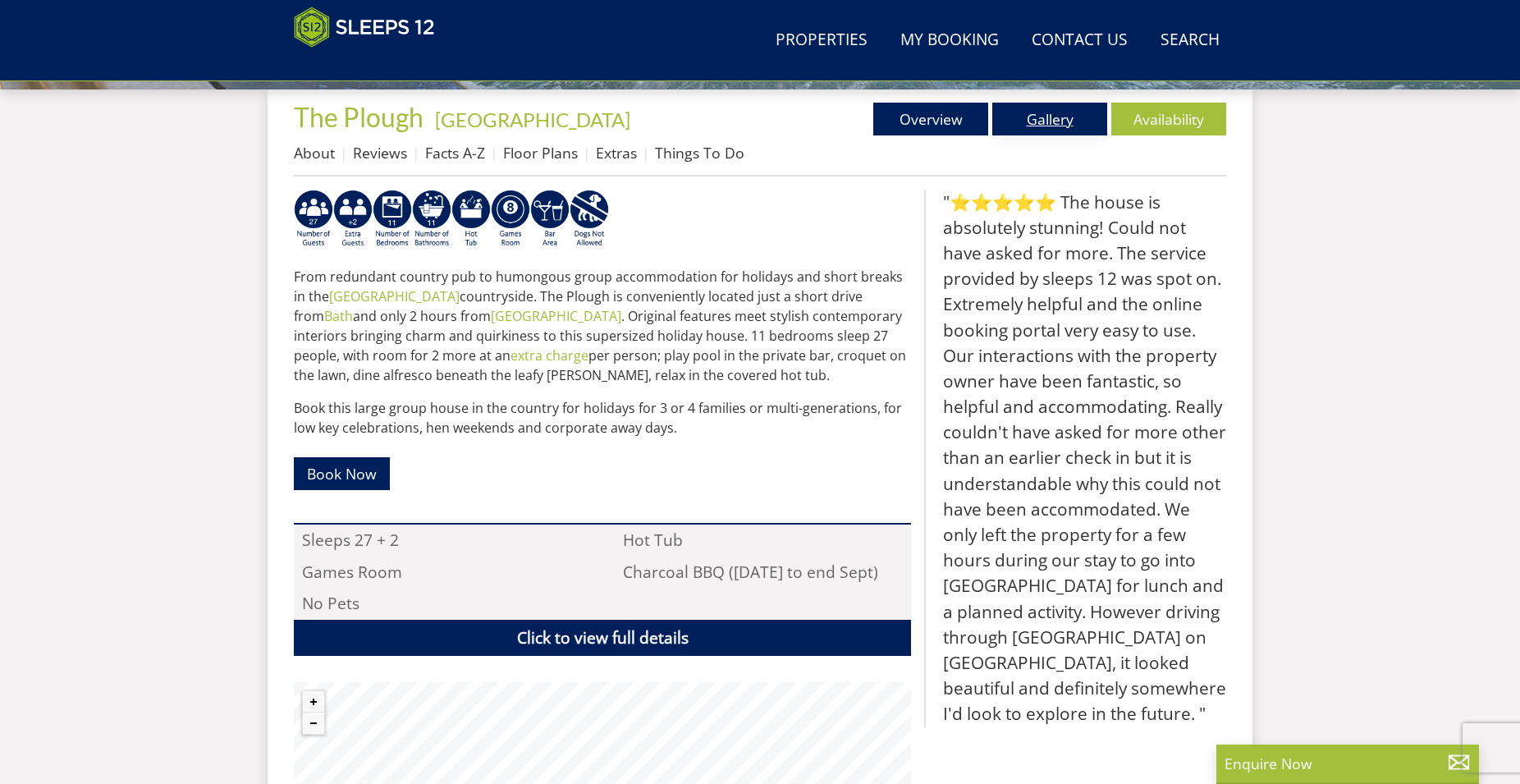
click at [1073, 116] on link "Gallery" at bounding box center [1050, 119] width 115 height 33
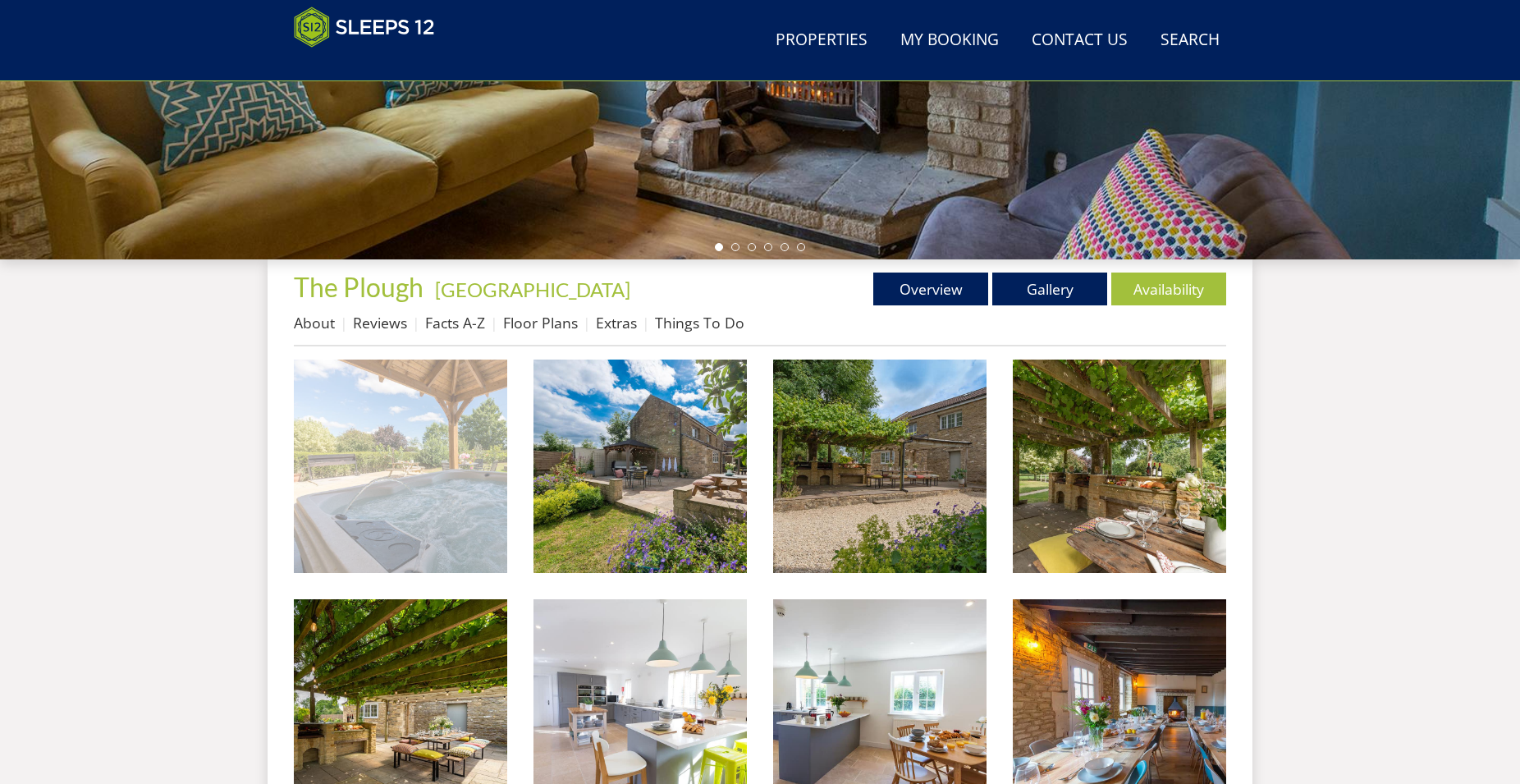
scroll to position [435, 0]
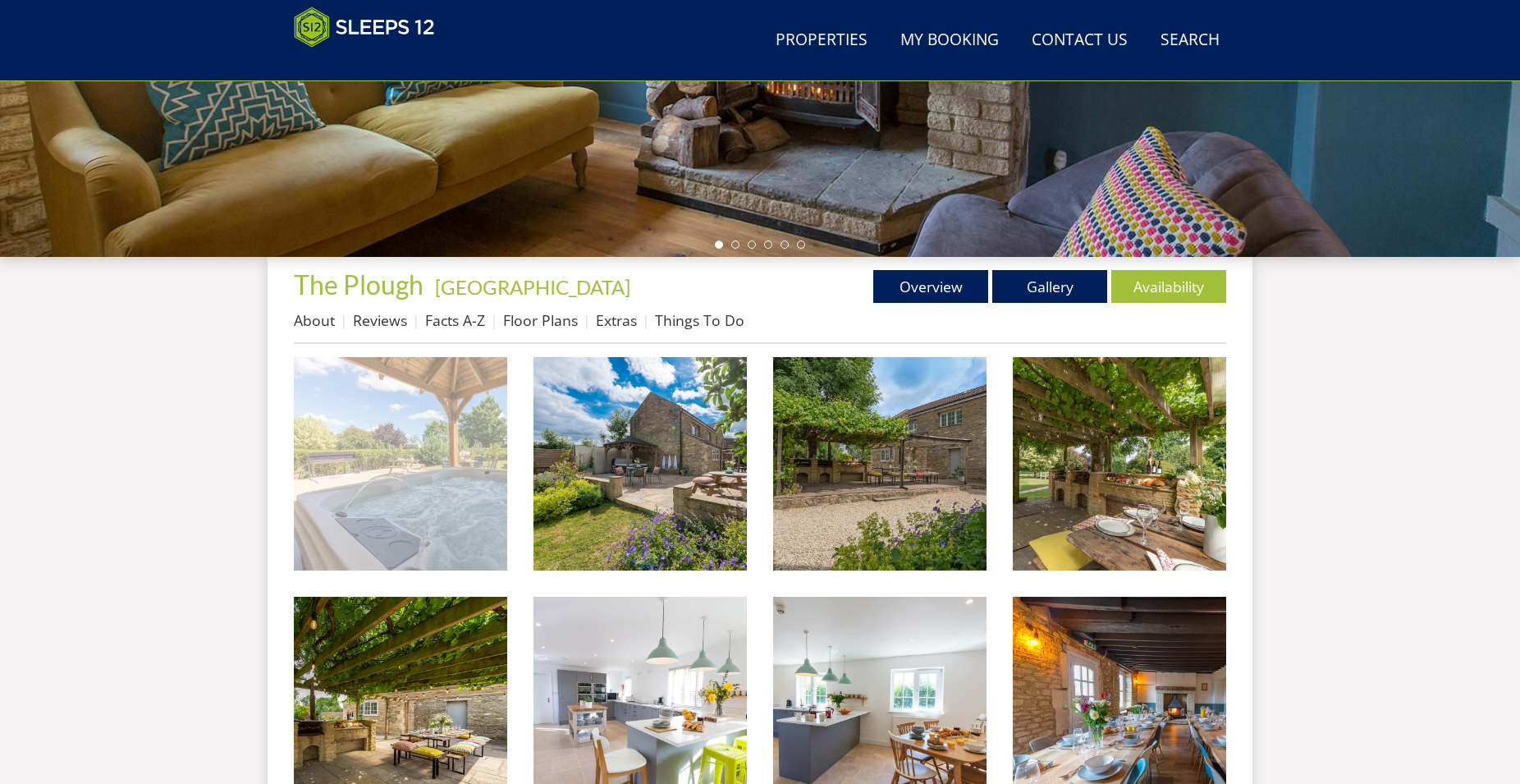
click at [387, 478] on img at bounding box center [400, 463] width 214 height 214
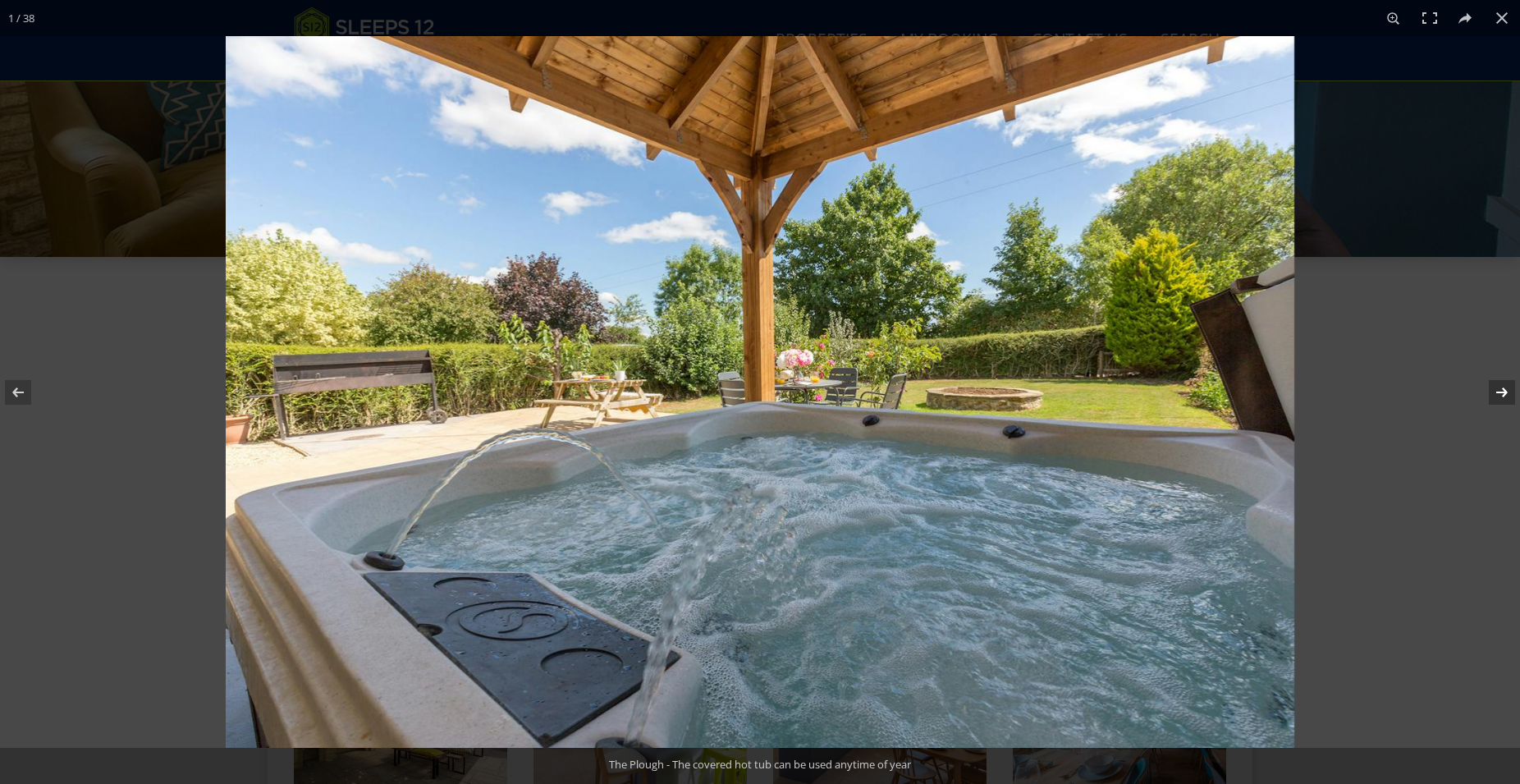
click at [1497, 396] on button at bounding box center [1491, 392] width 57 height 82
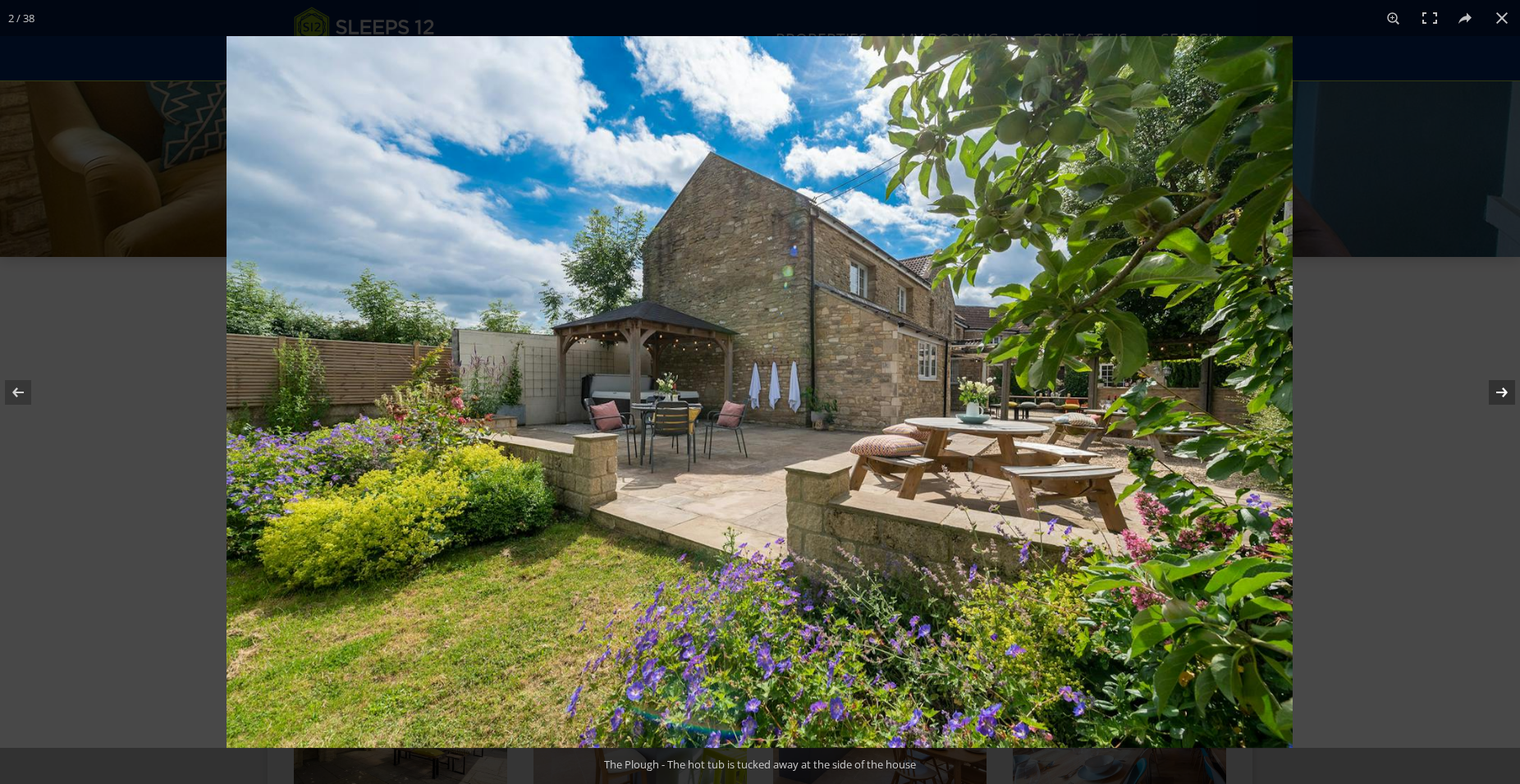
click at [1497, 396] on button at bounding box center [1491, 392] width 57 height 82
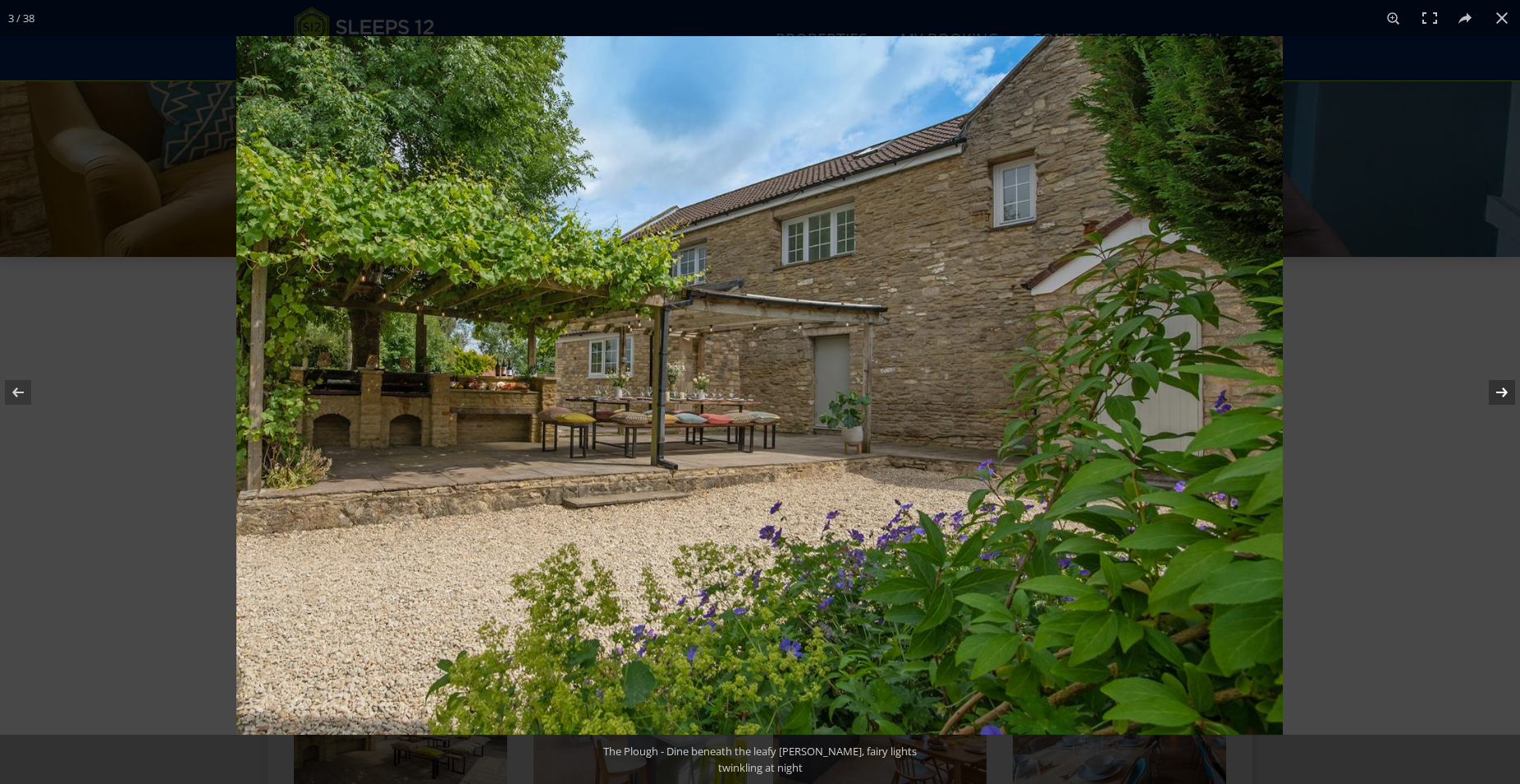
click at [1497, 396] on button at bounding box center [1491, 392] width 57 height 82
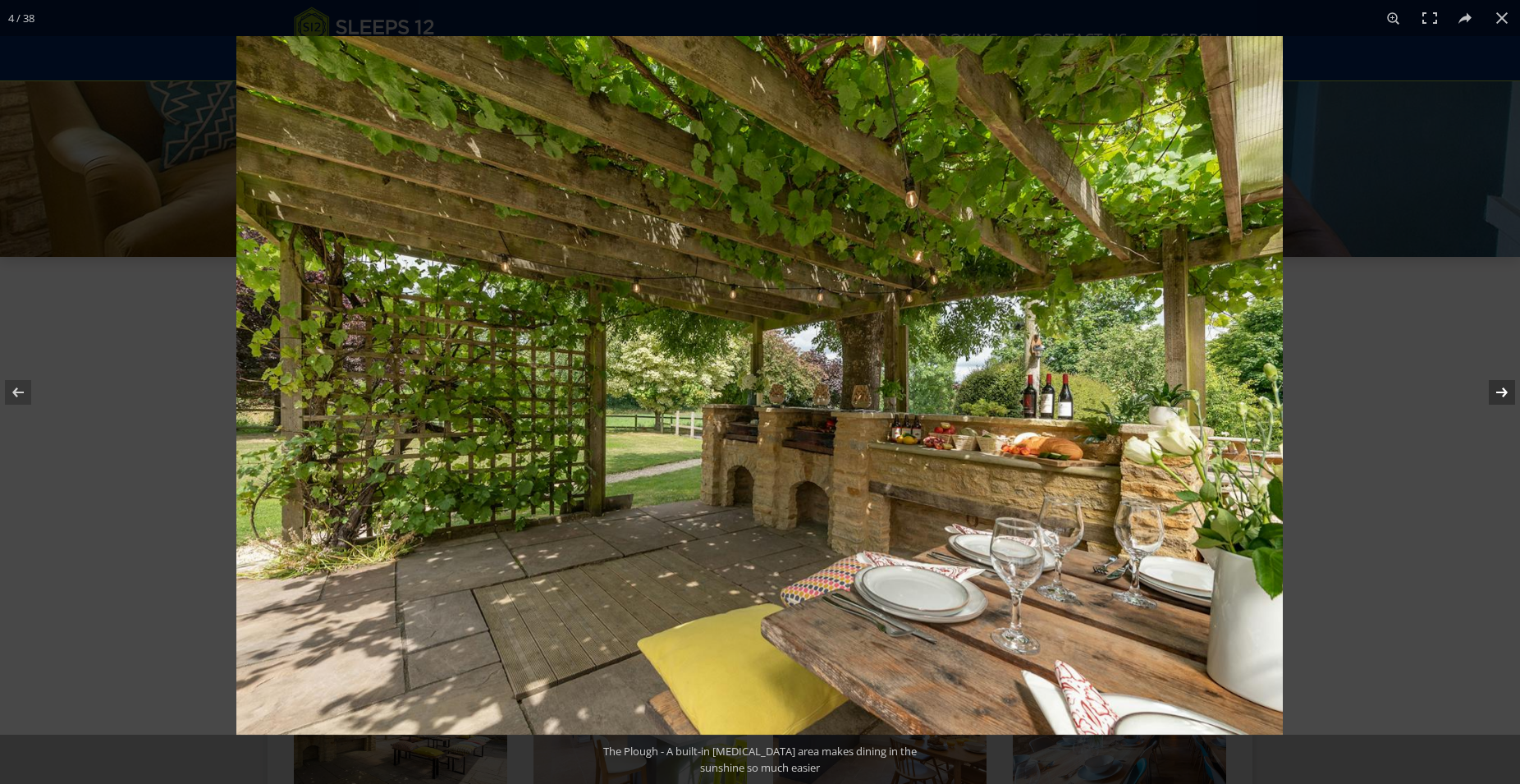
click at [1497, 396] on button at bounding box center [1491, 392] width 57 height 82
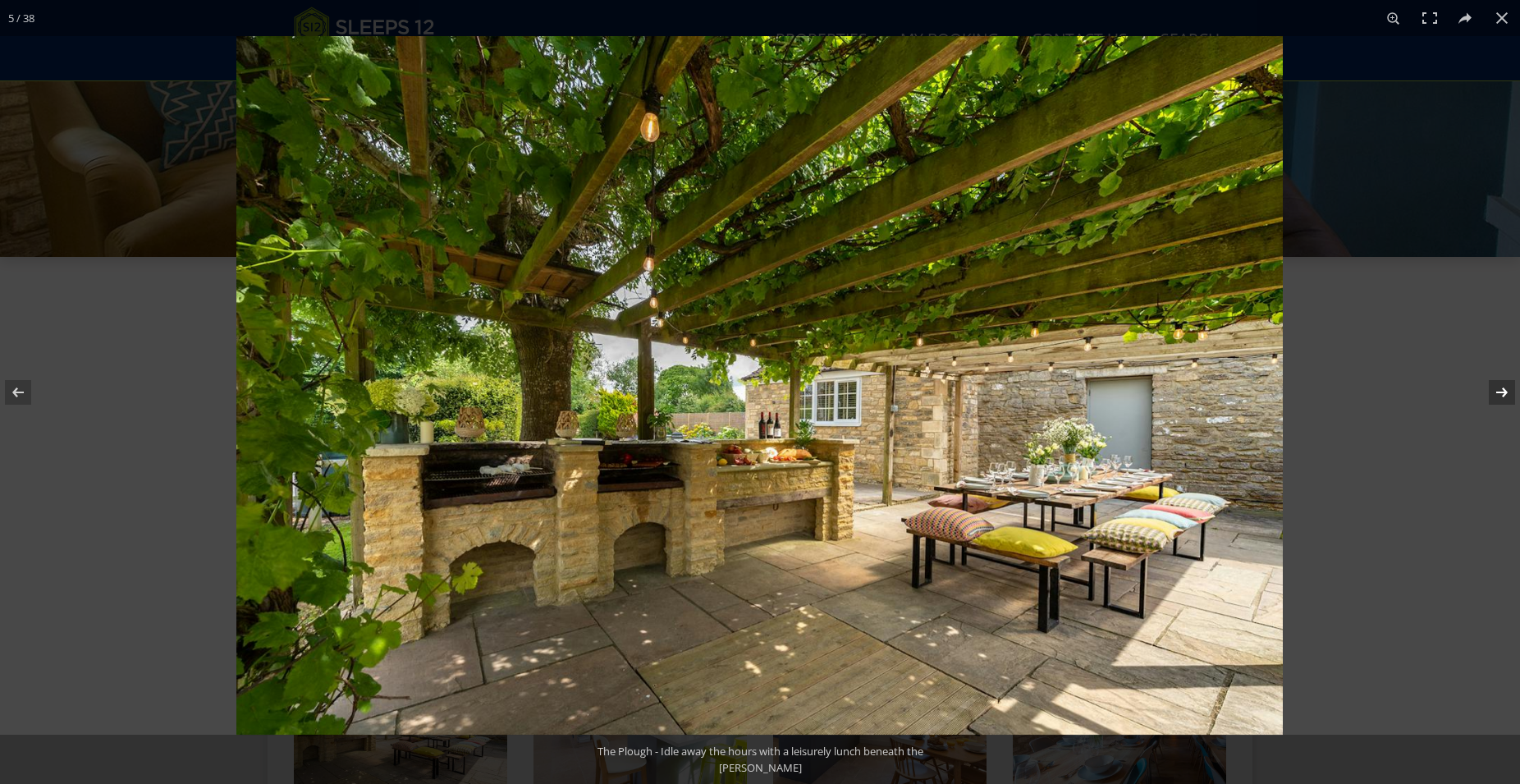
click at [1497, 396] on button at bounding box center [1491, 392] width 57 height 82
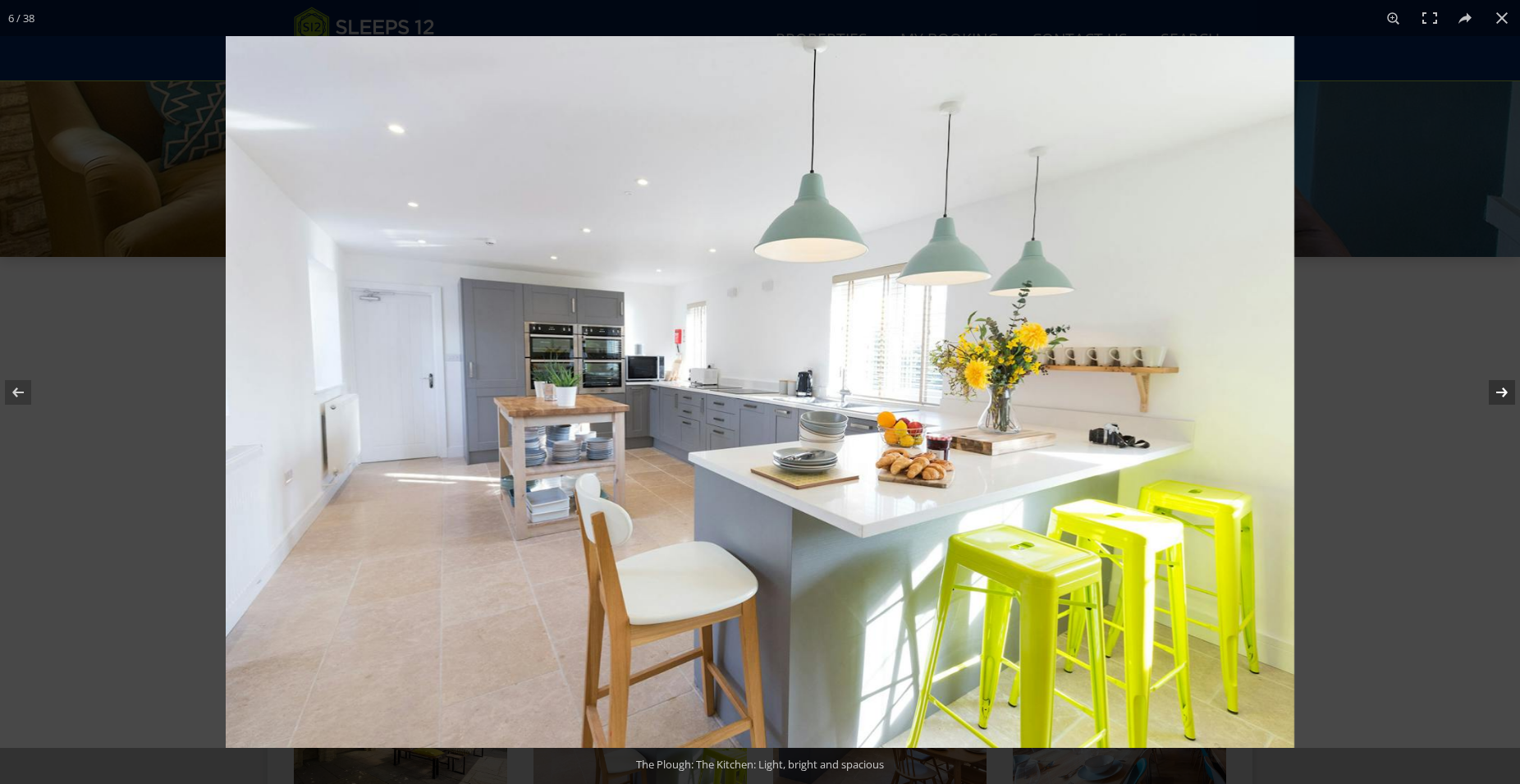
click at [1497, 396] on button at bounding box center [1491, 392] width 57 height 82
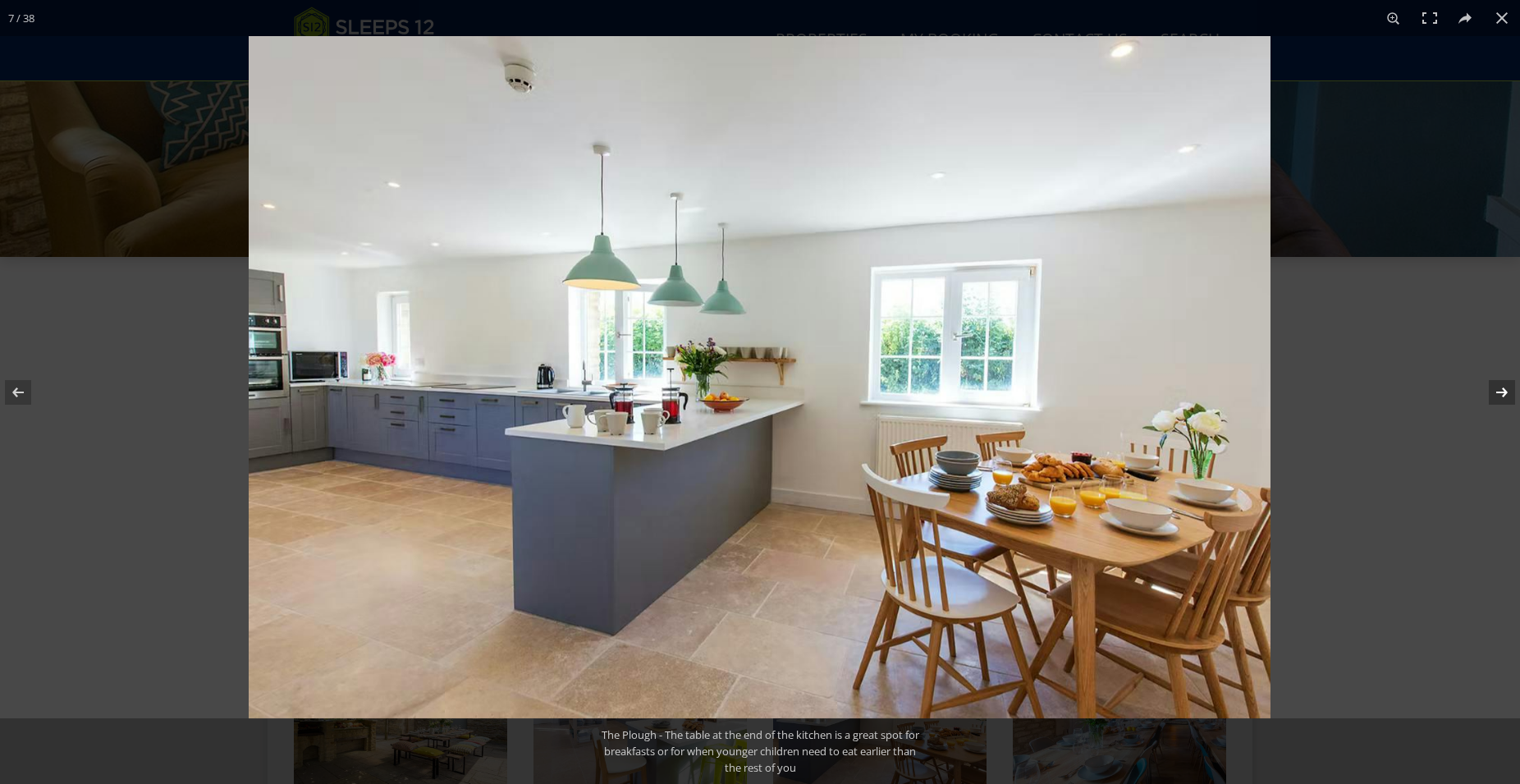
click at [1497, 396] on button at bounding box center [1491, 392] width 57 height 82
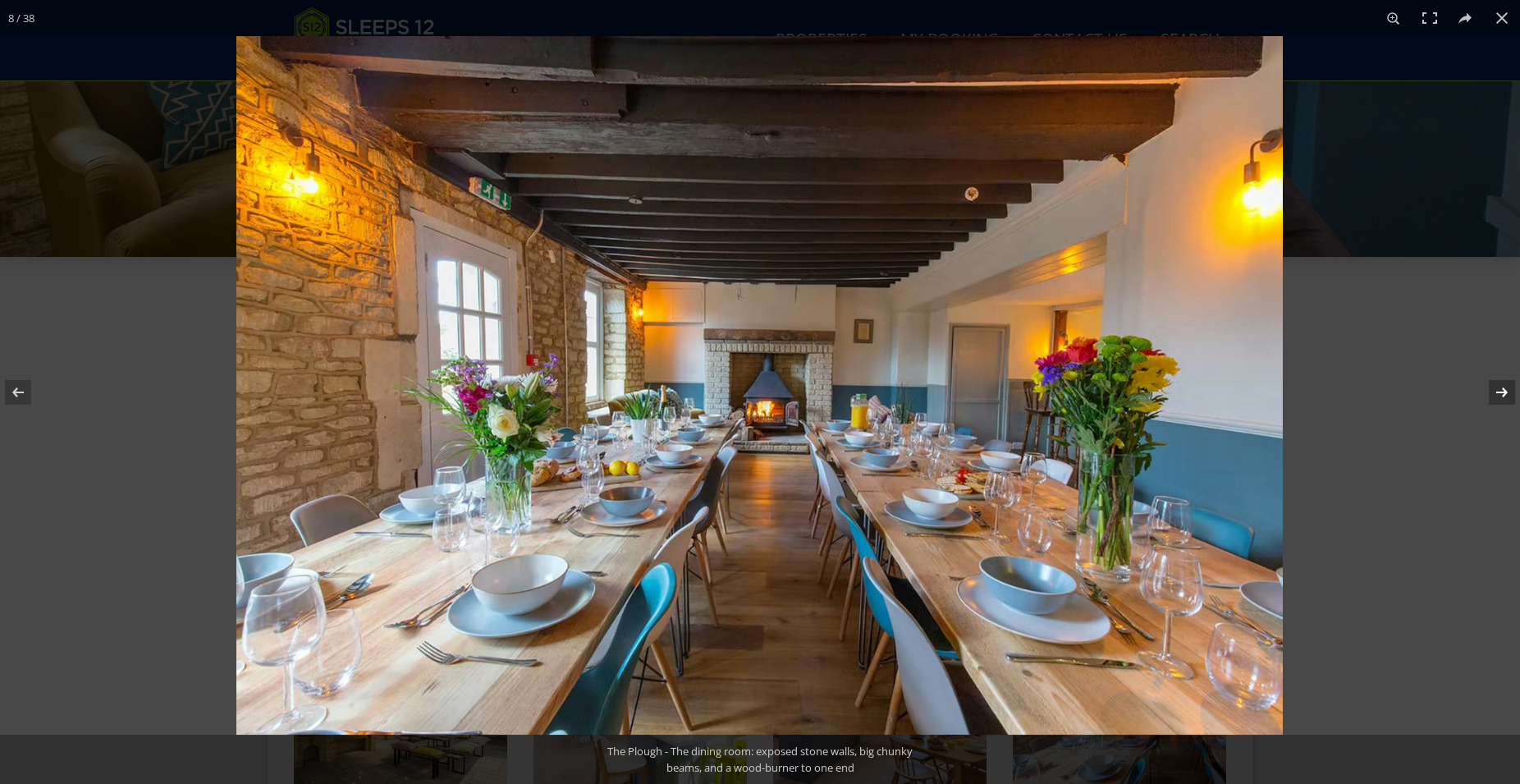
click at [1497, 396] on button at bounding box center [1491, 392] width 57 height 82
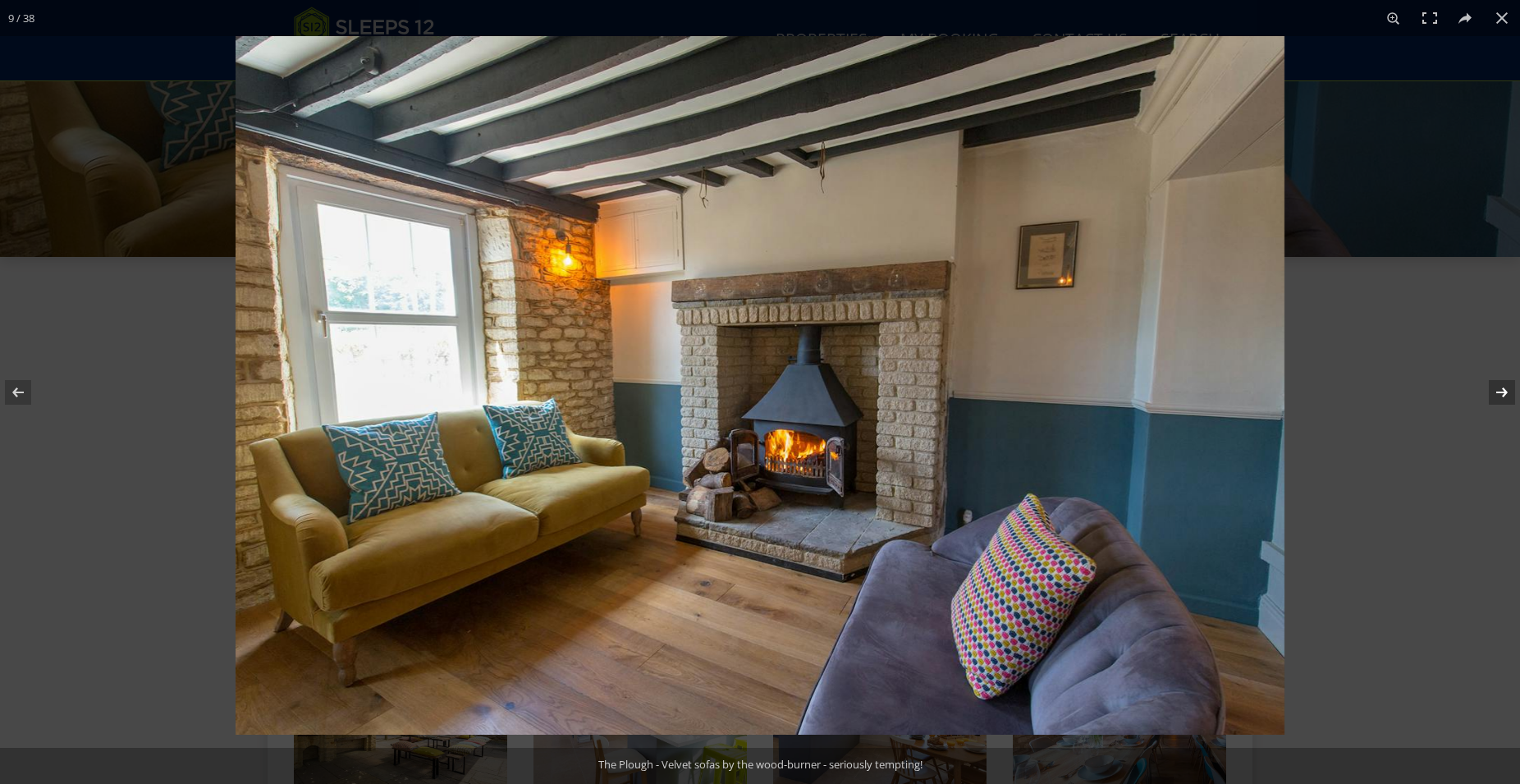
click at [1497, 396] on button at bounding box center [1491, 392] width 57 height 82
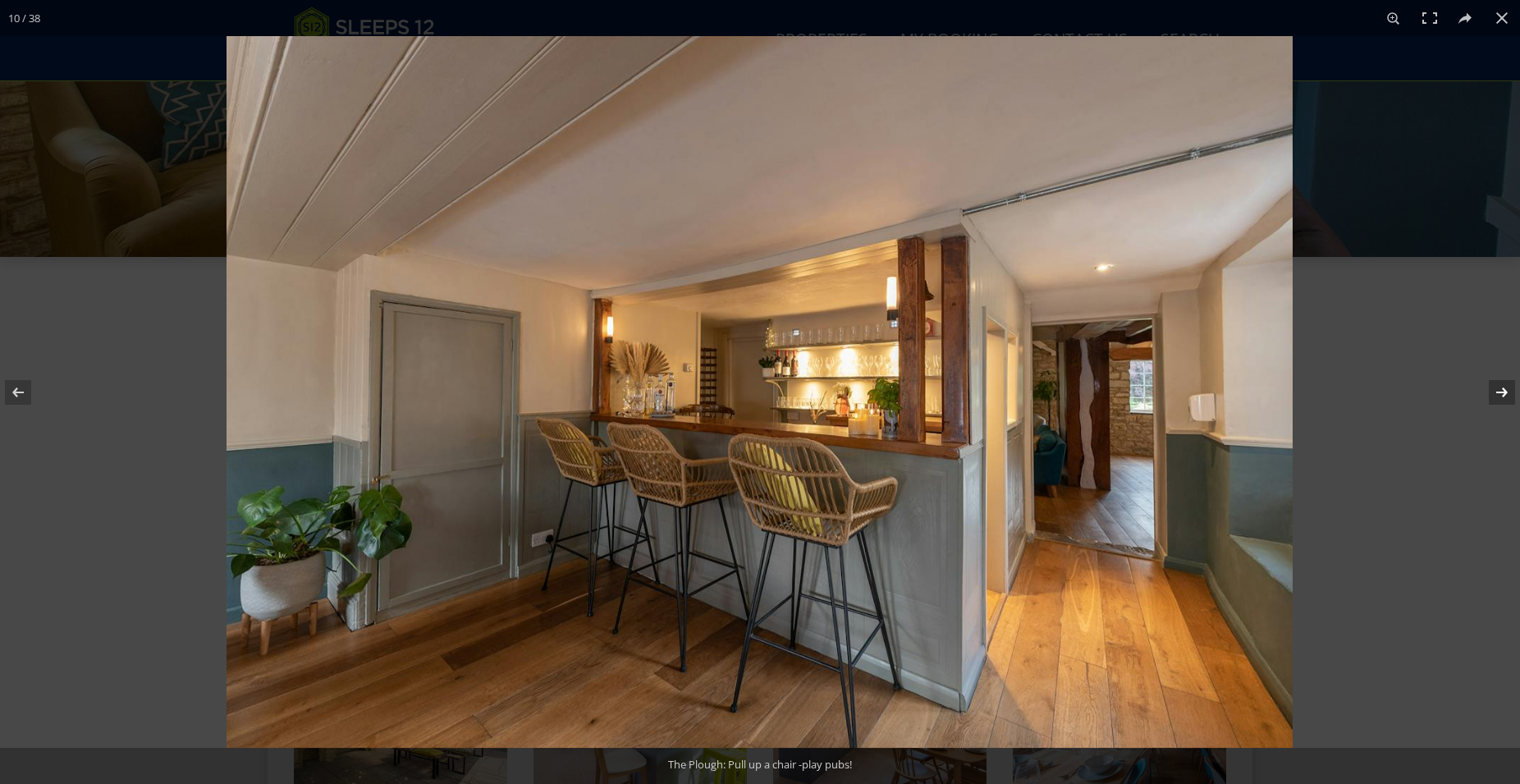
click at [1497, 396] on button at bounding box center [1491, 392] width 57 height 82
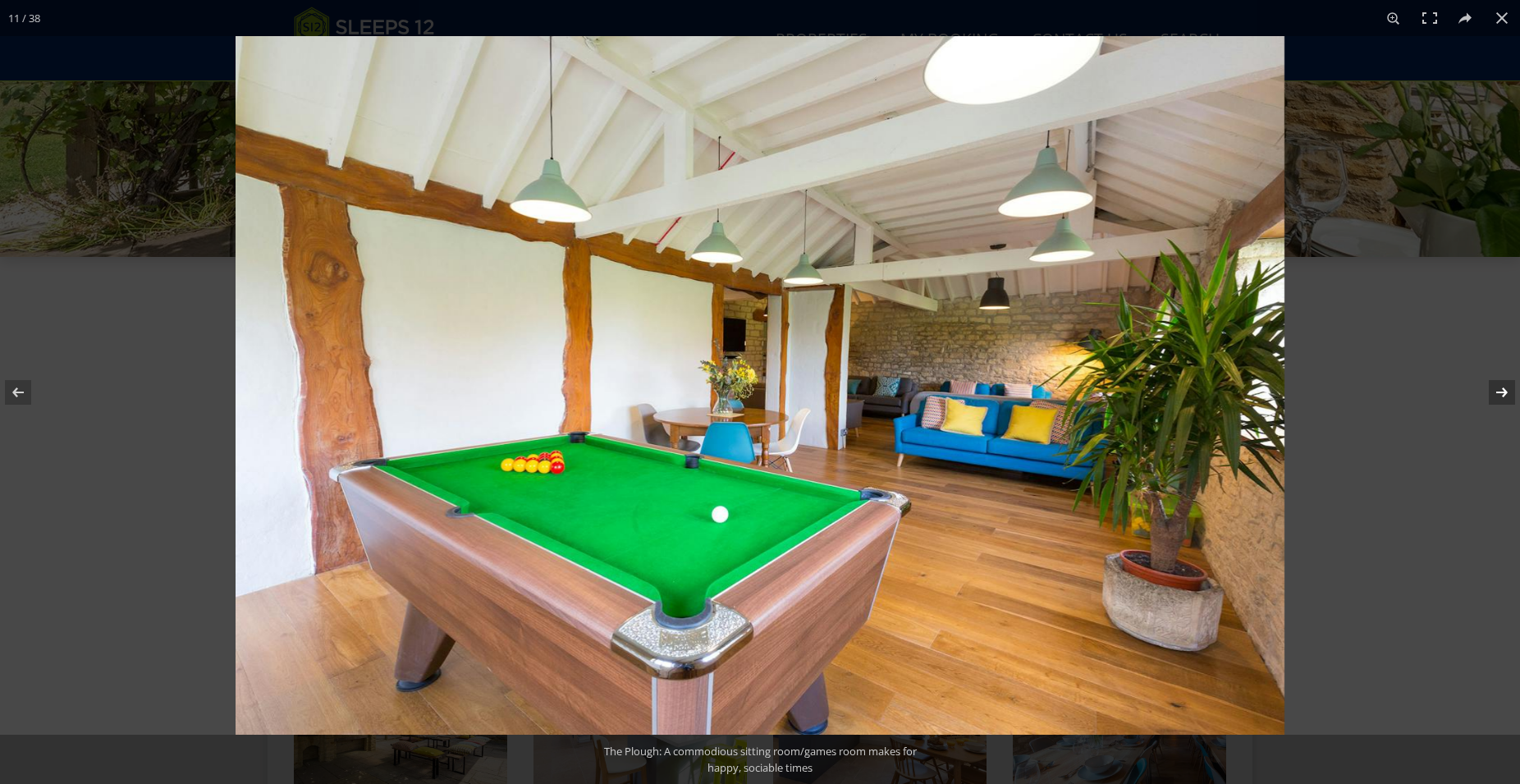
click at [1497, 396] on button at bounding box center [1491, 392] width 57 height 82
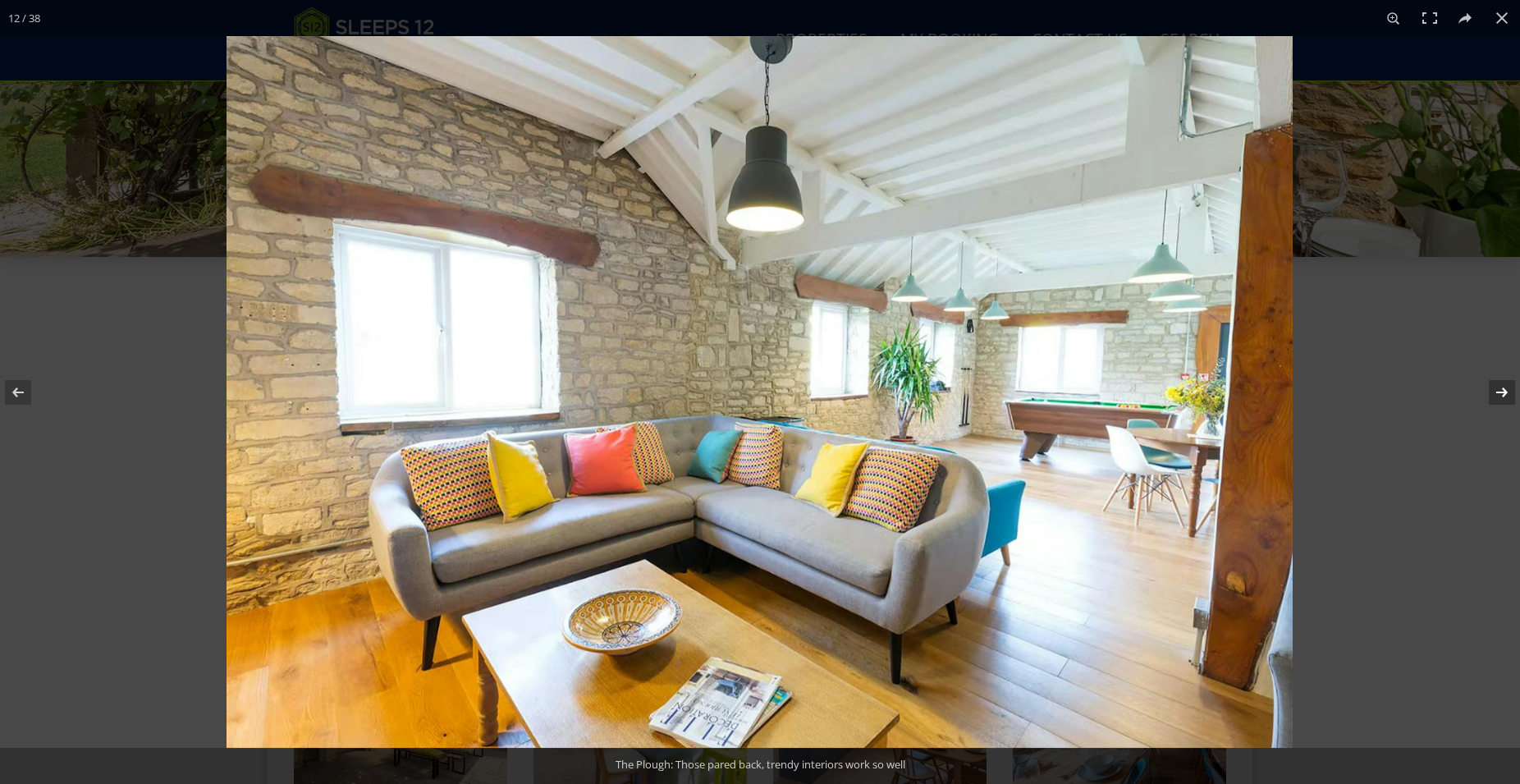
click at [1497, 396] on button at bounding box center [1491, 392] width 57 height 82
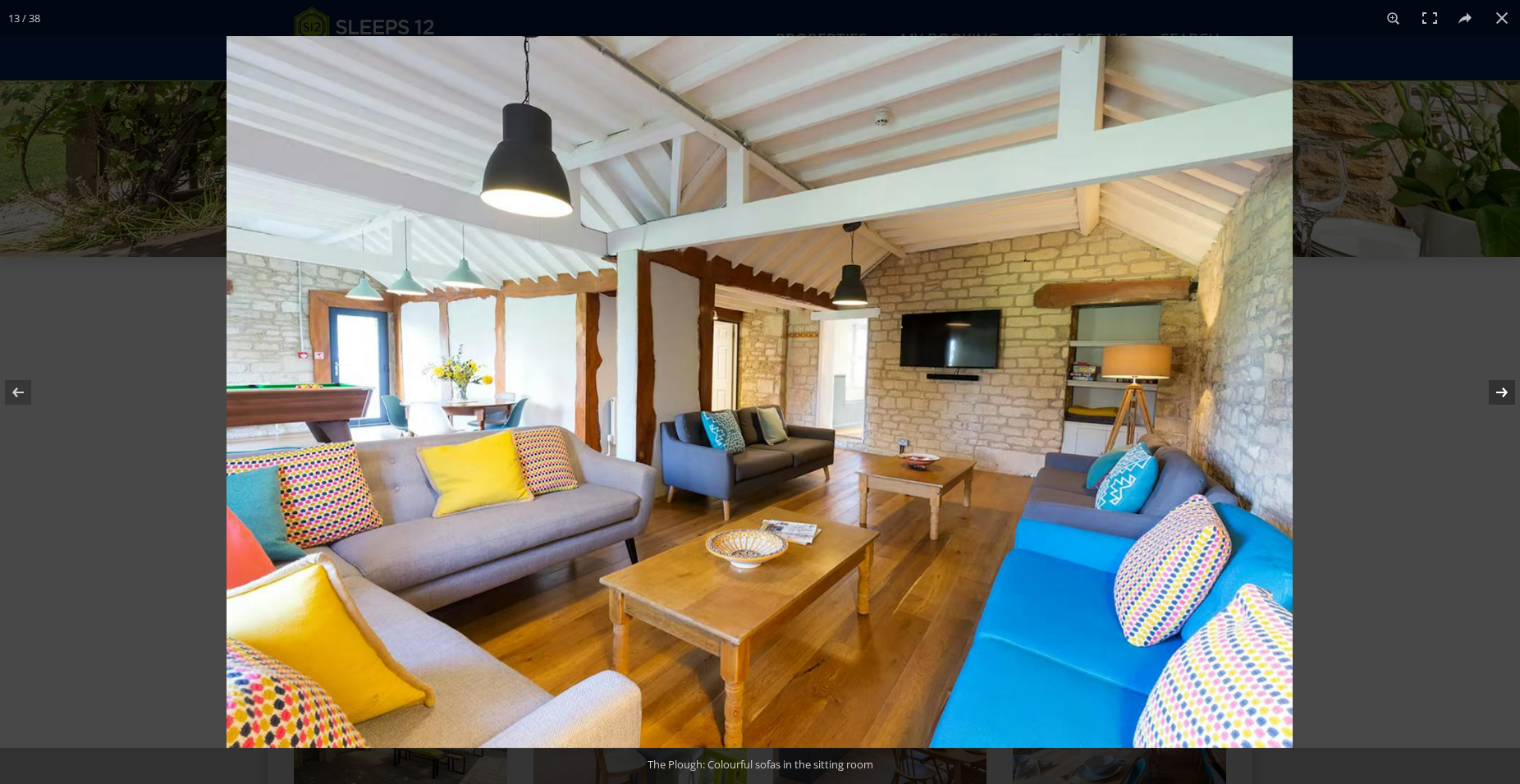
click at [1497, 396] on button at bounding box center [1491, 392] width 57 height 82
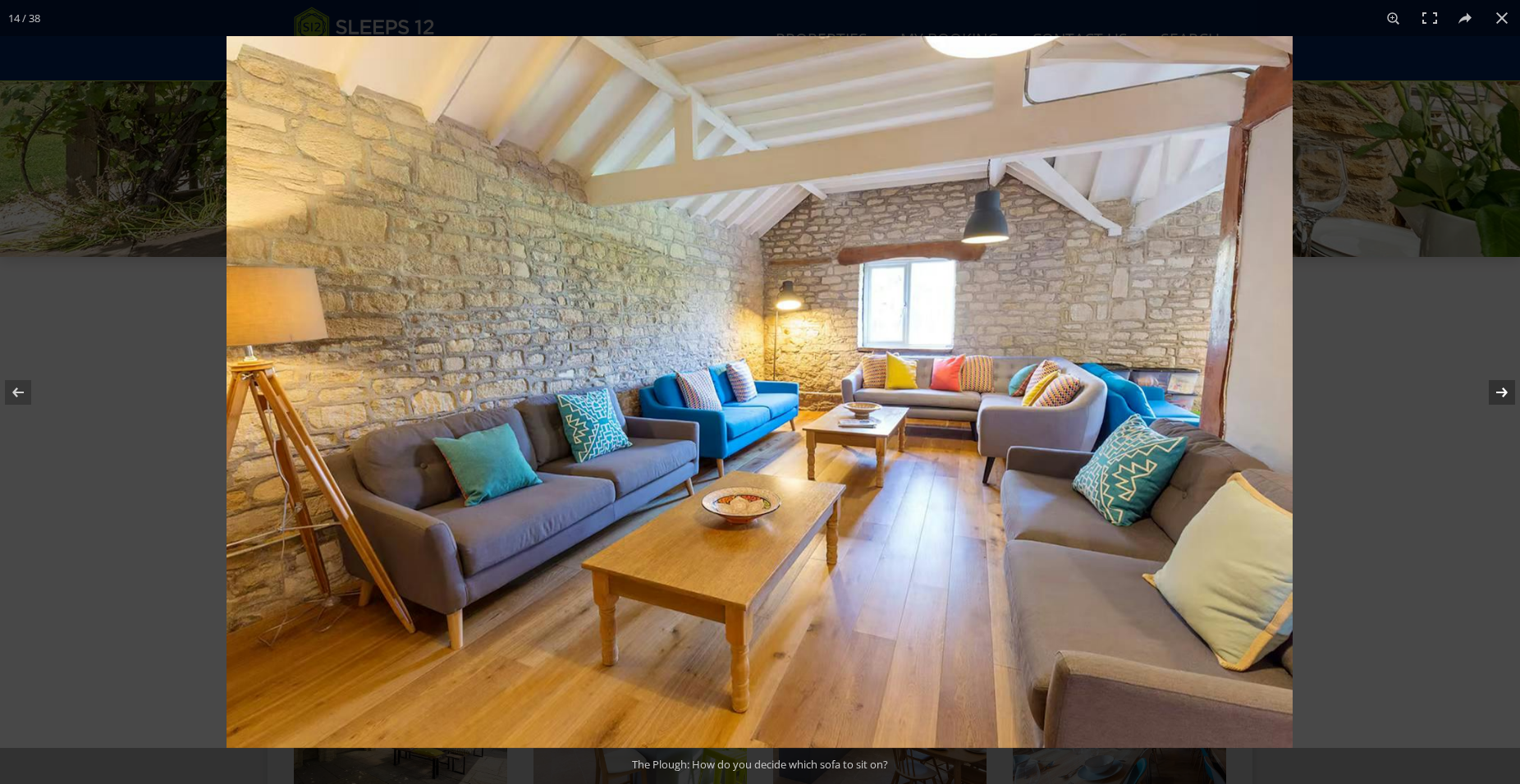
click at [1497, 396] on button at bounding box center [1491, 392] width 57 height 82
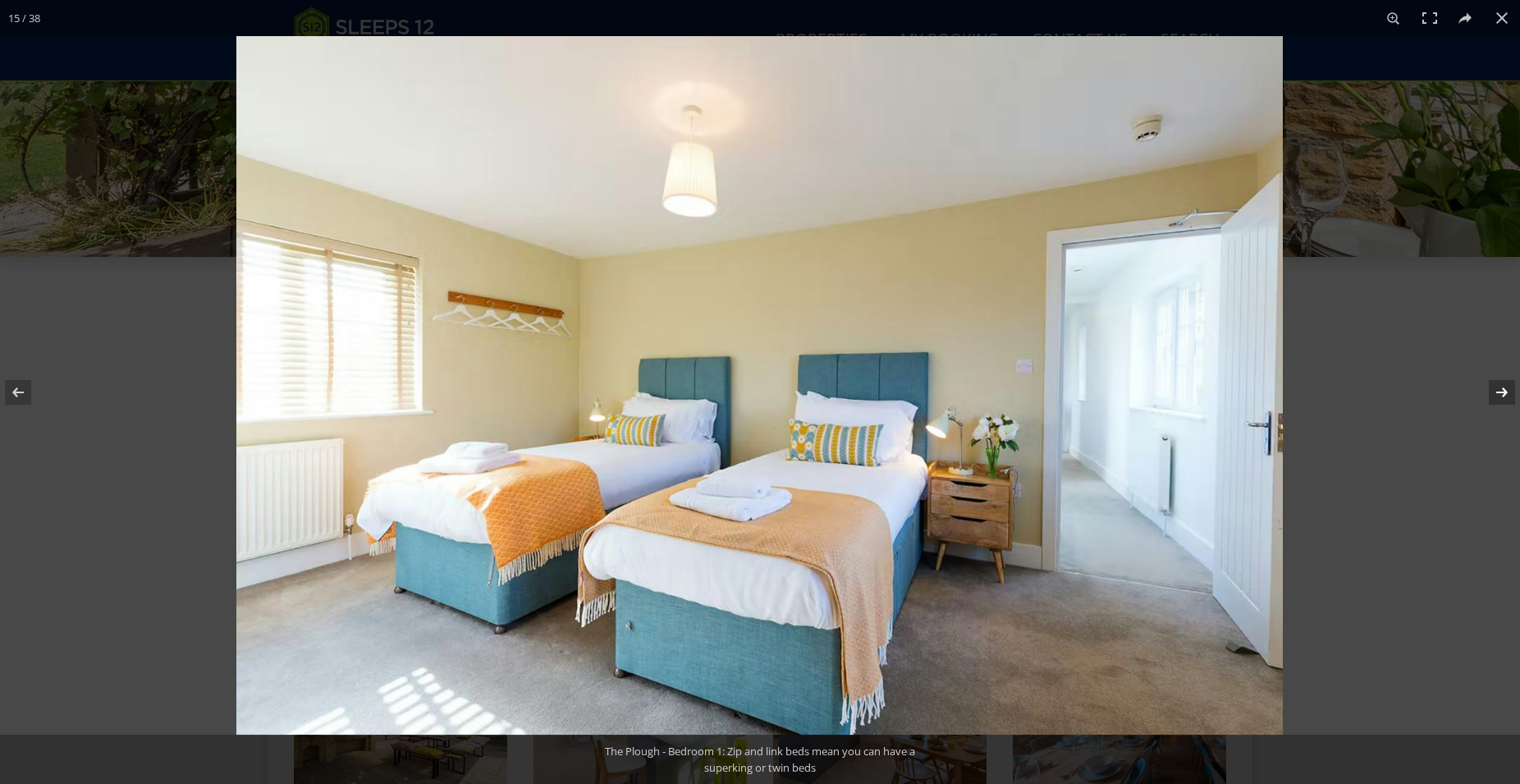
click at [1497, 396] on button at bounding box center [1491, 392] width 57 height 82
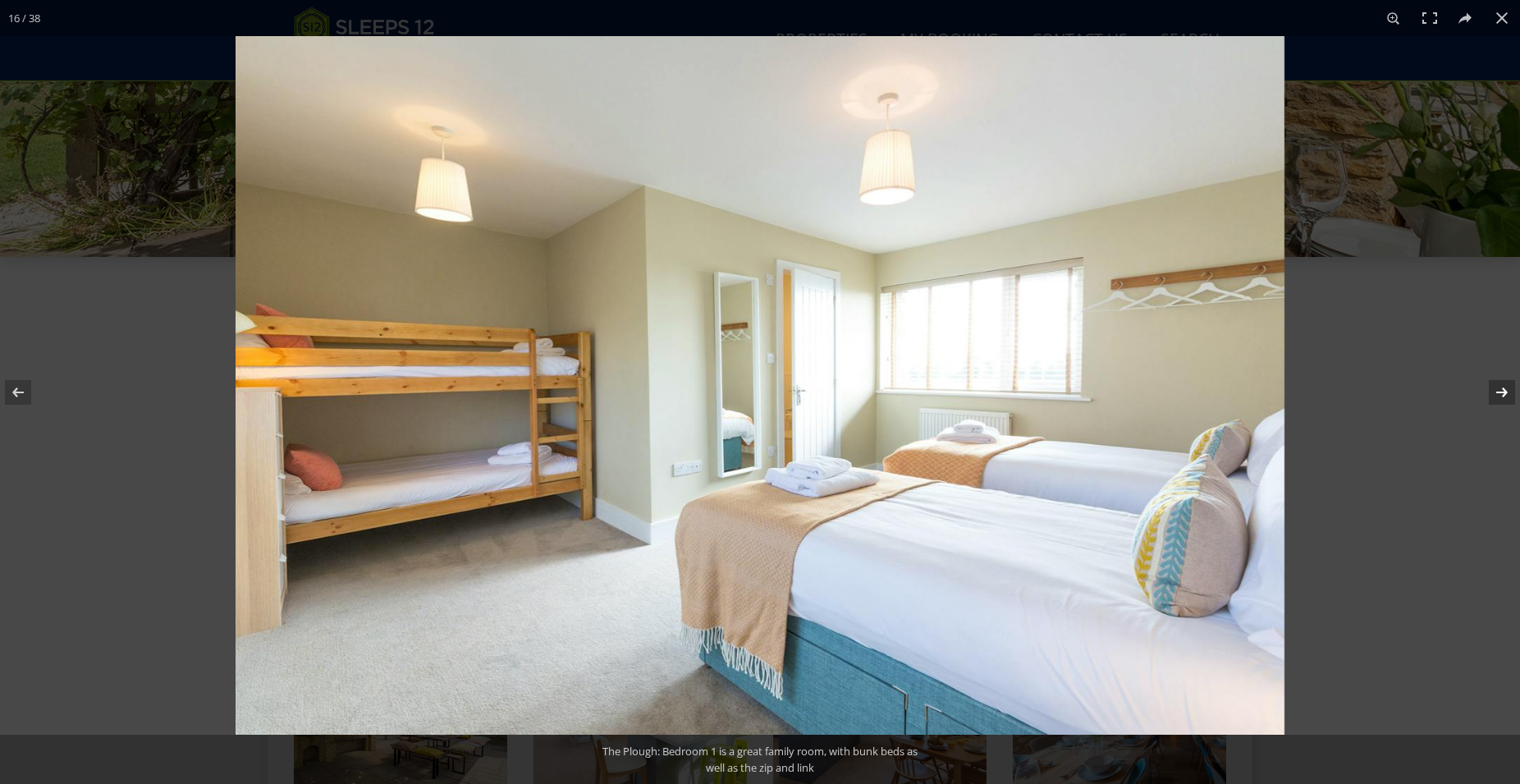
click at [1497, 396] on button at bounding box center [1491, 392] width 57 height 82
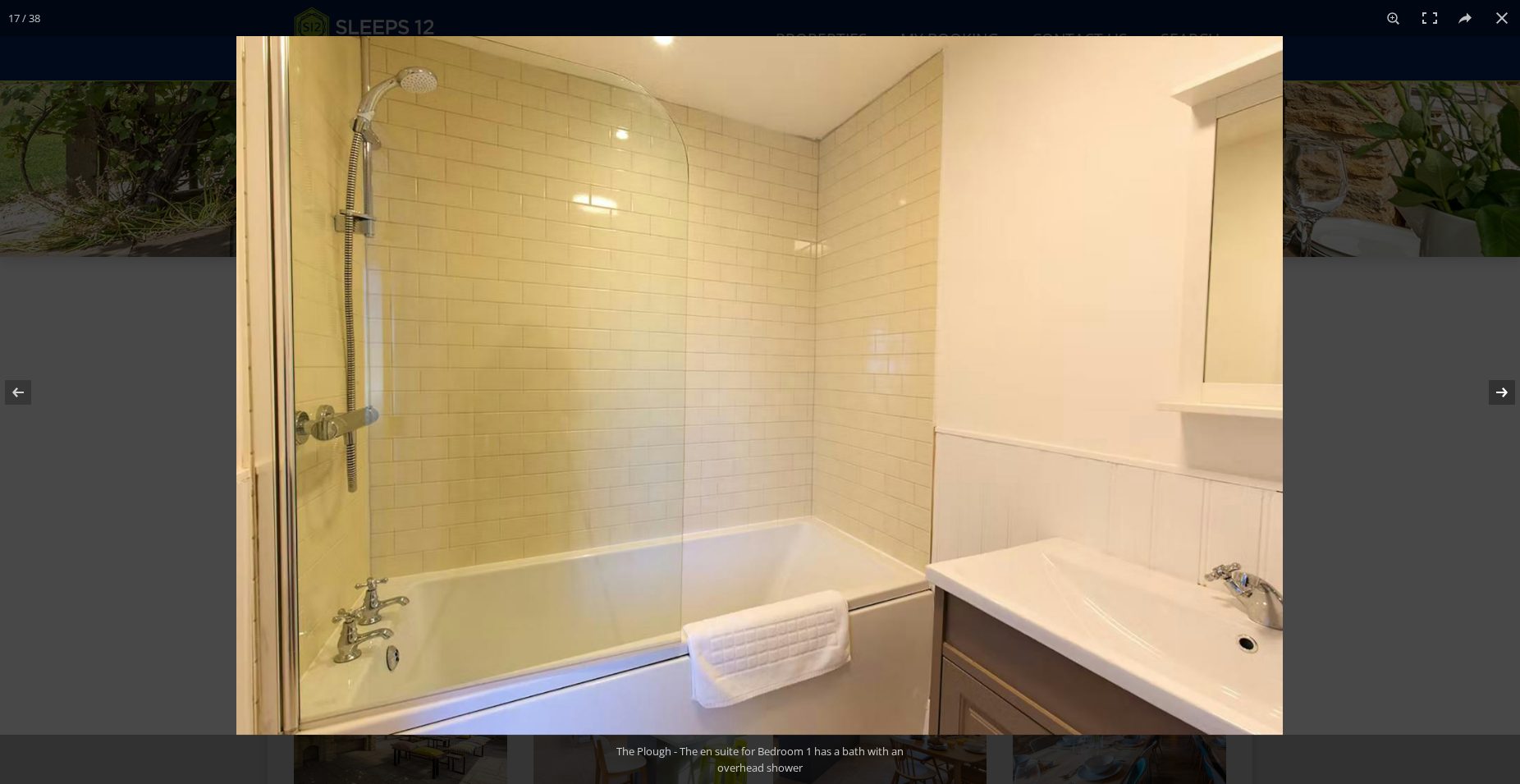
click at [1497, 396] on button at bounding box center [1491, 392] width 57 height 82
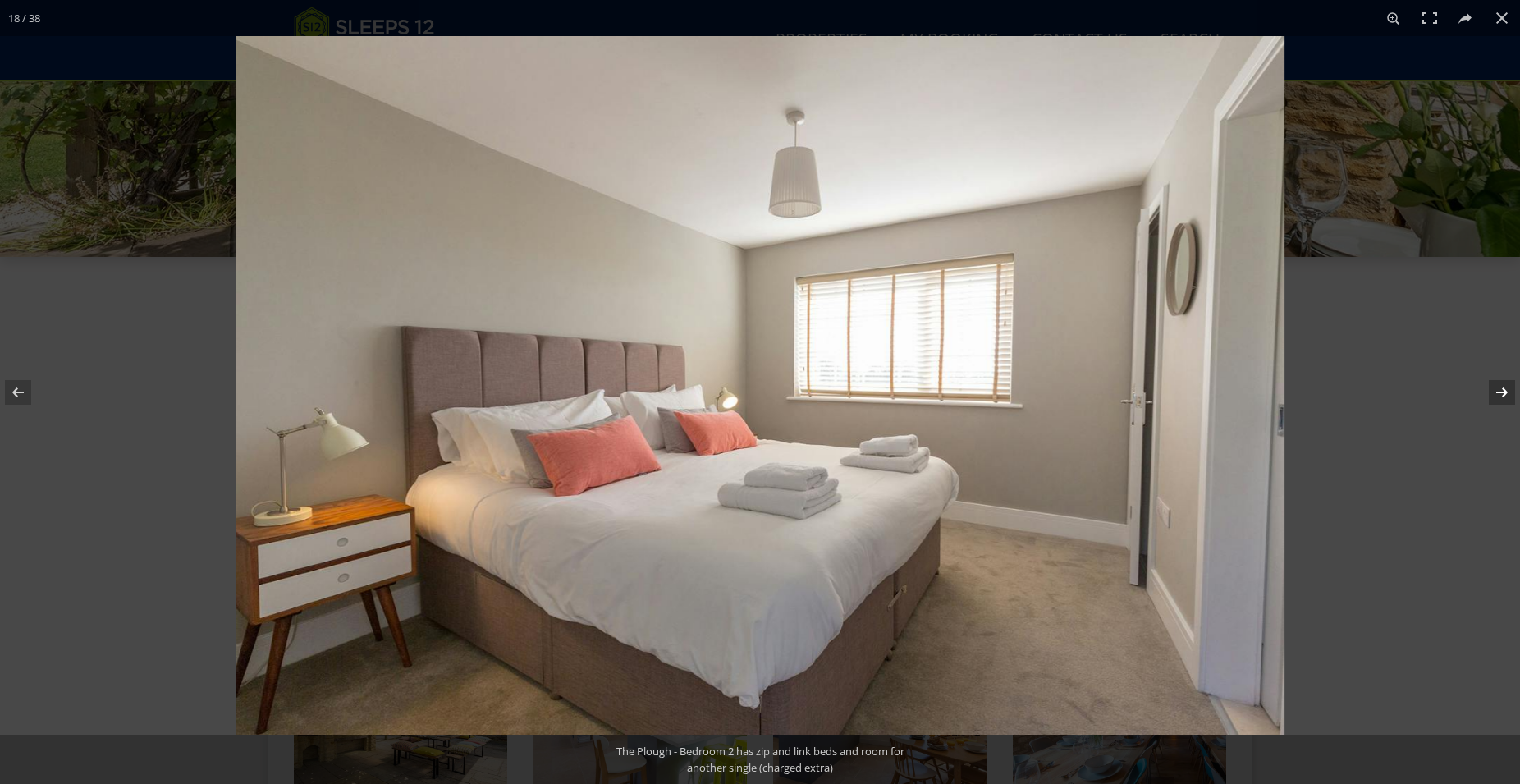
click at [1497, 396] on button at bounding box center [1491, 392] width 57 height 82
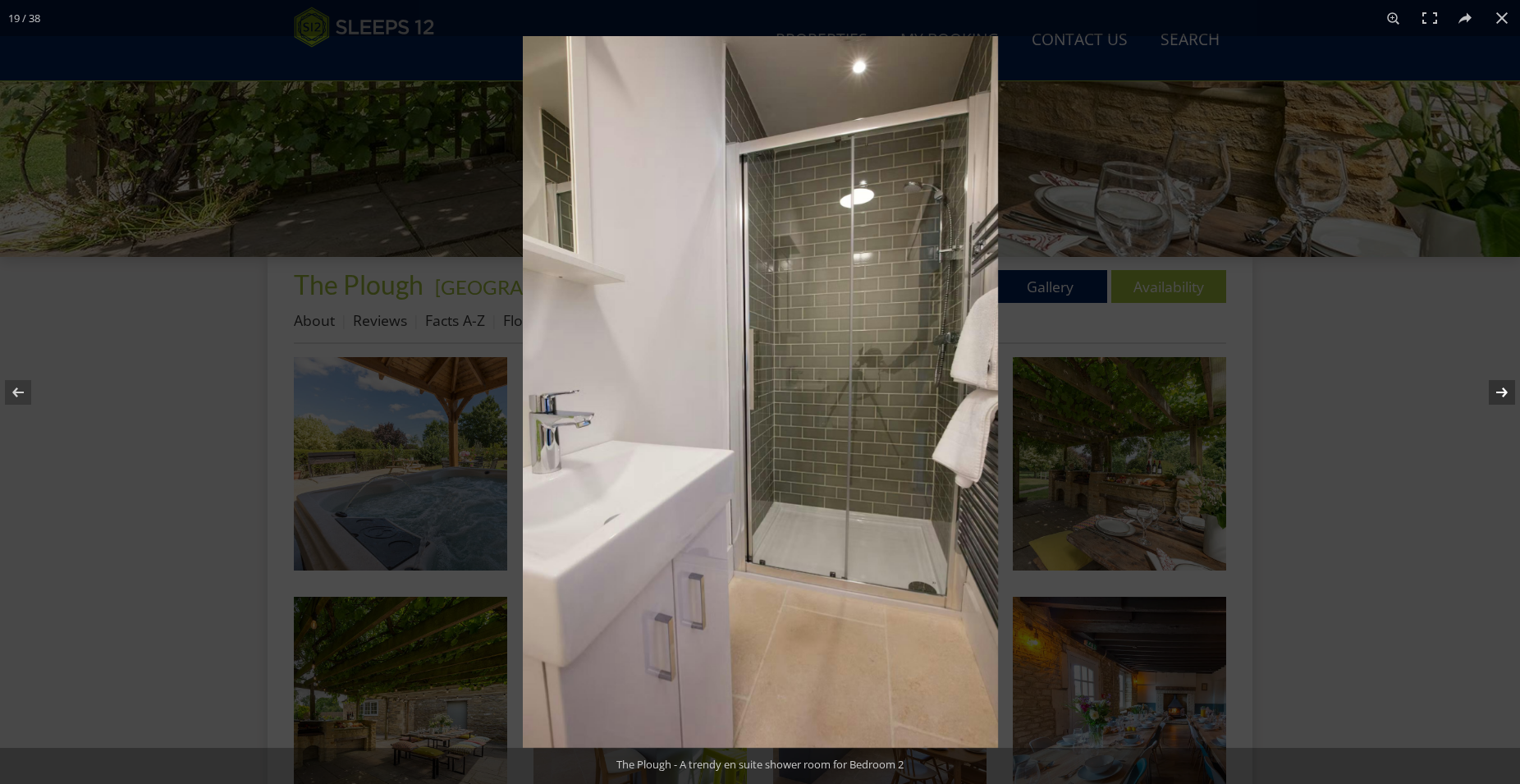
click at [1497, 396] on button at bounding box center [1491, 392] width 57 height 82
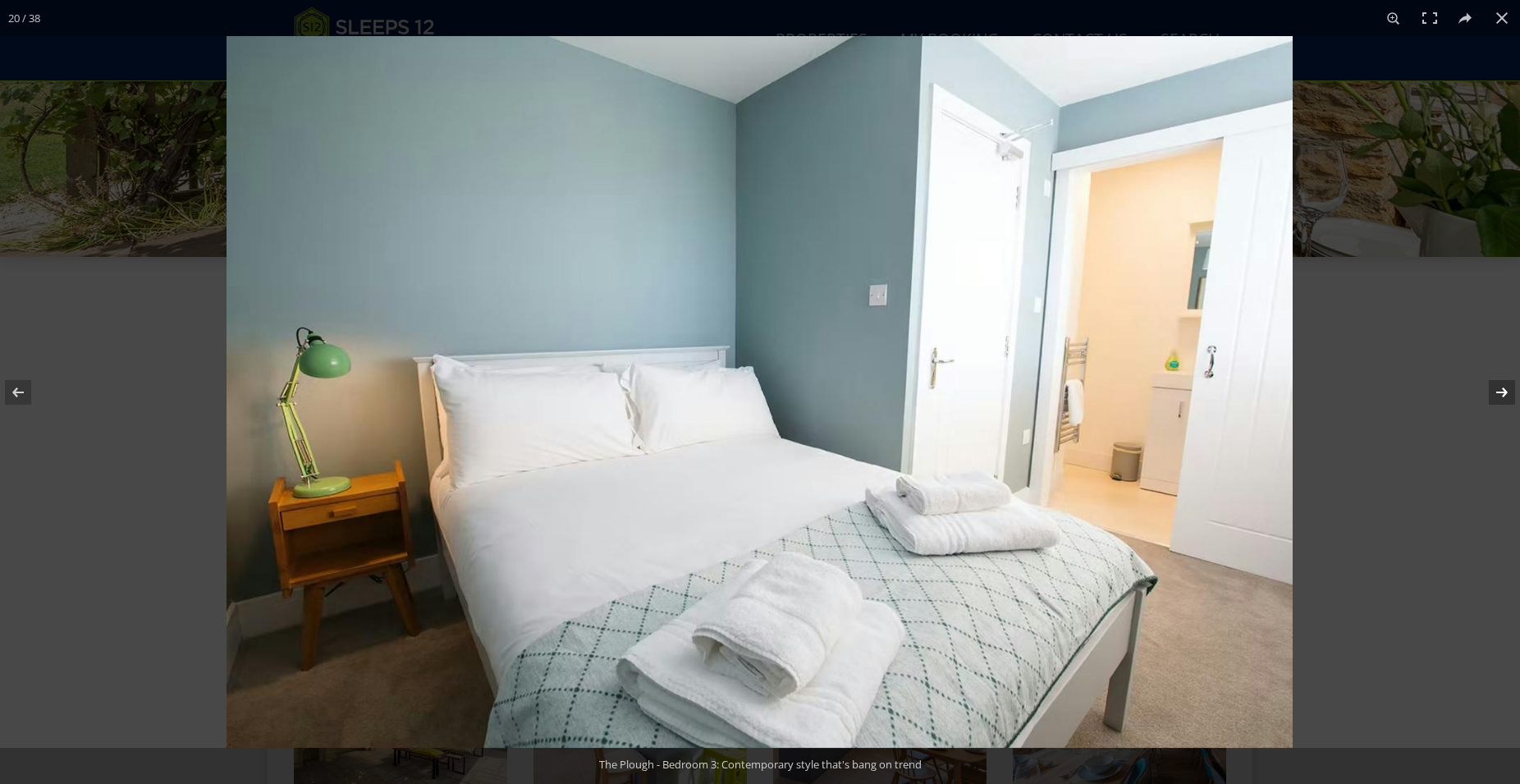
click at [1497, 396] on button at bounding box center [1491, 392] width 57 height 82
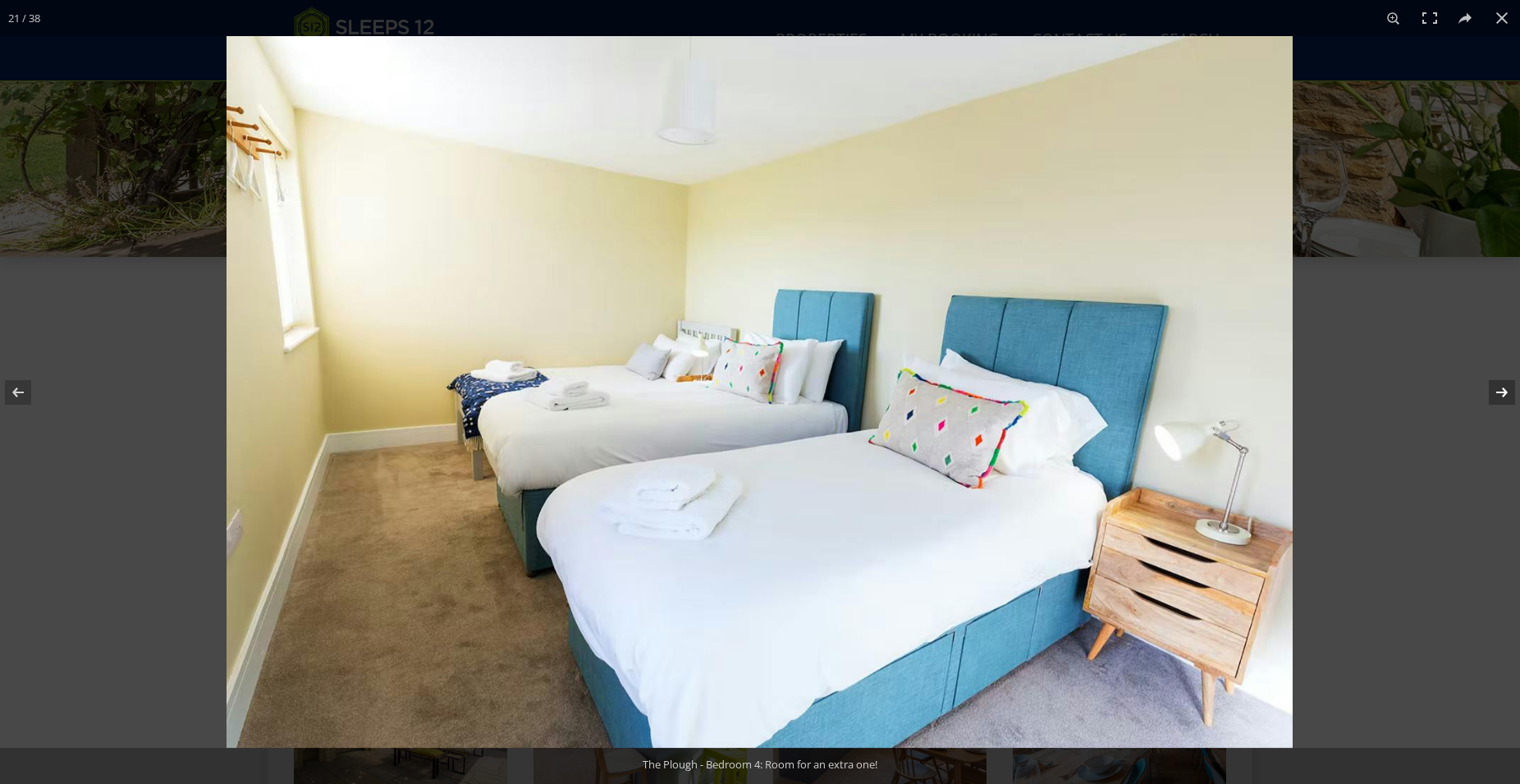
click at [1497, 396] on button at bounding box center [1491, 392] width 57 height 82
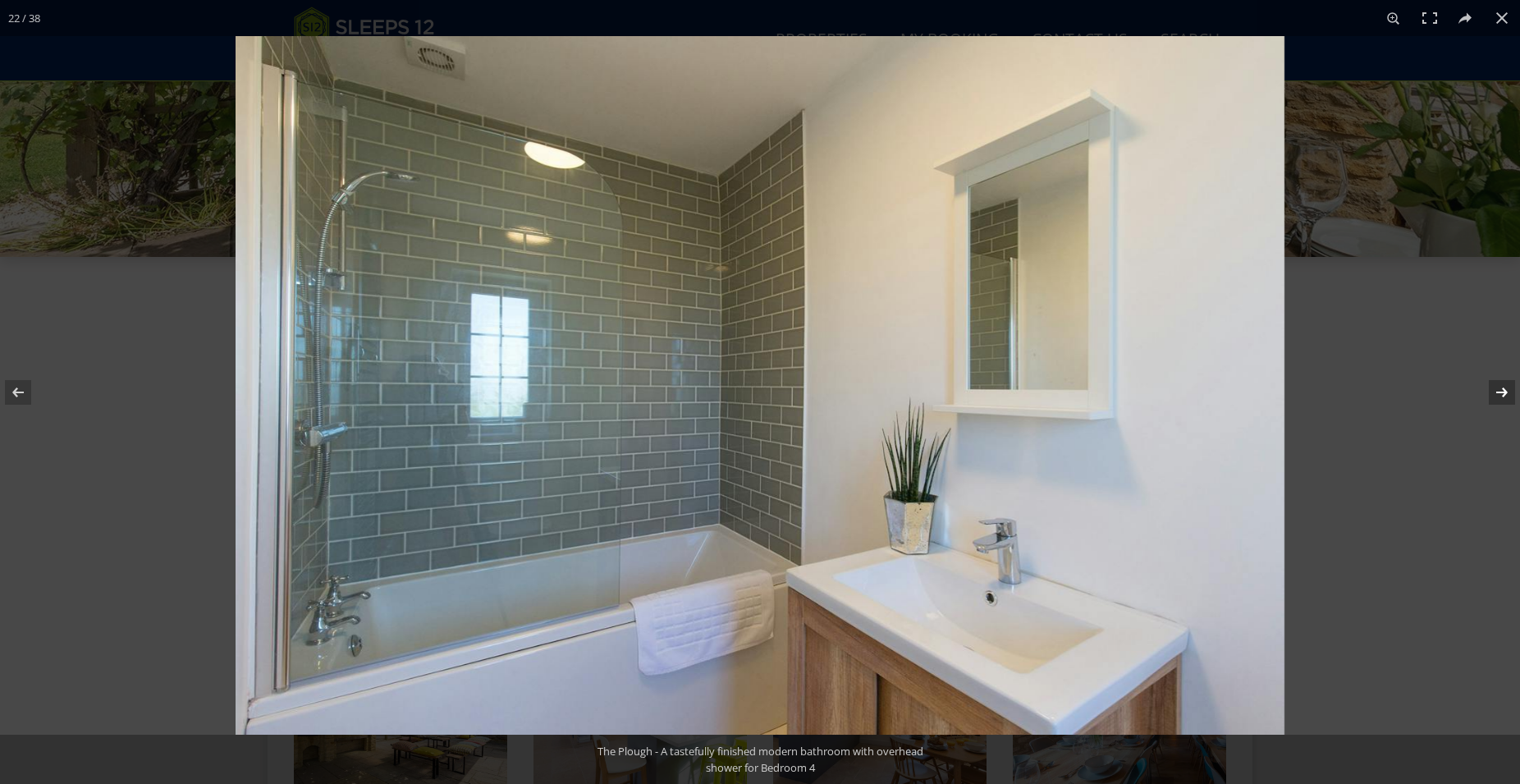
click at [1497, 396] on button at bounding box center [1491, 392] width 57 height 82
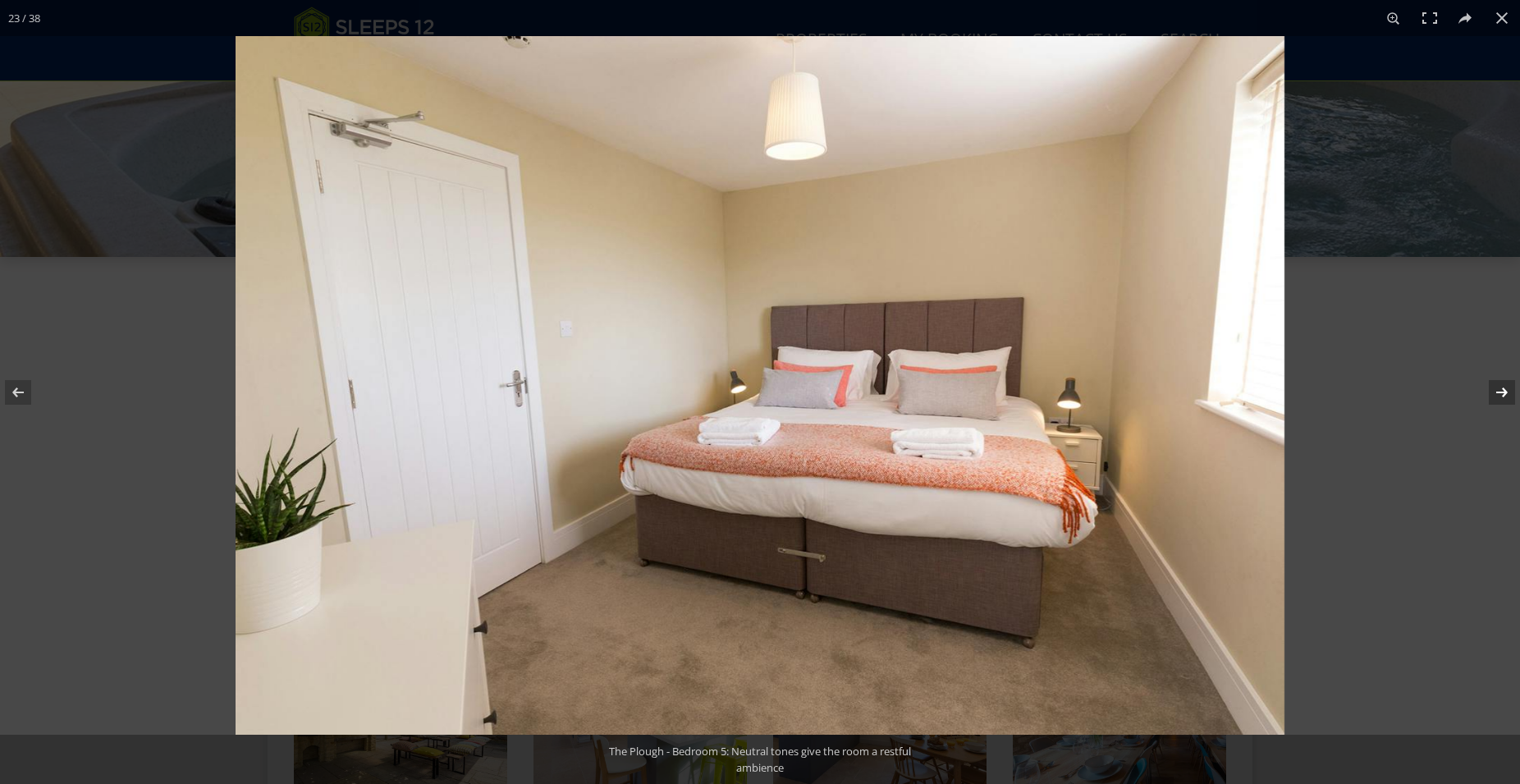
click at [1497, 396] on button at bounding box center [1491, 392] width 57 height 82
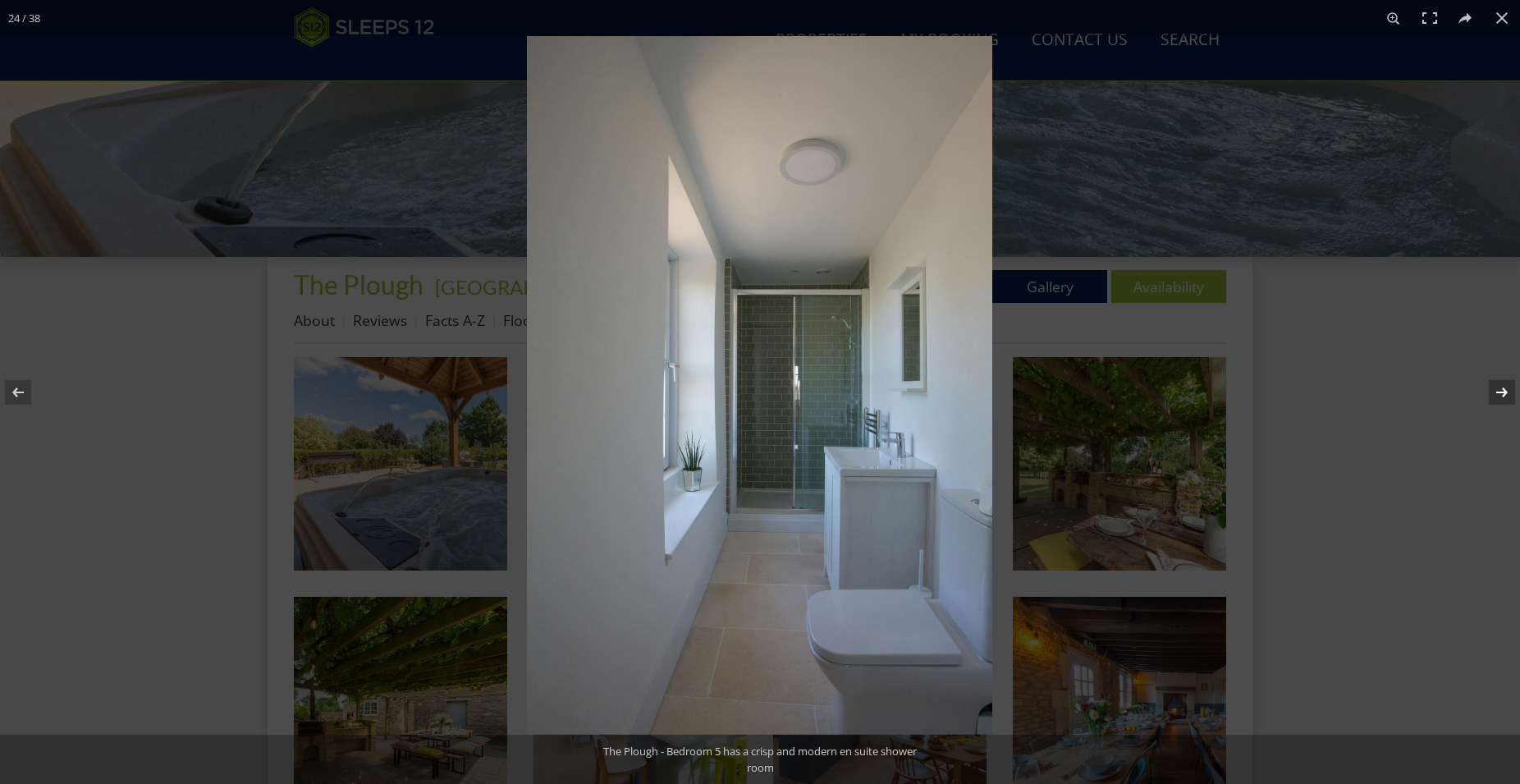
click at [1497, 396] on button at bounding box center [1491, 392] width 57 height 82
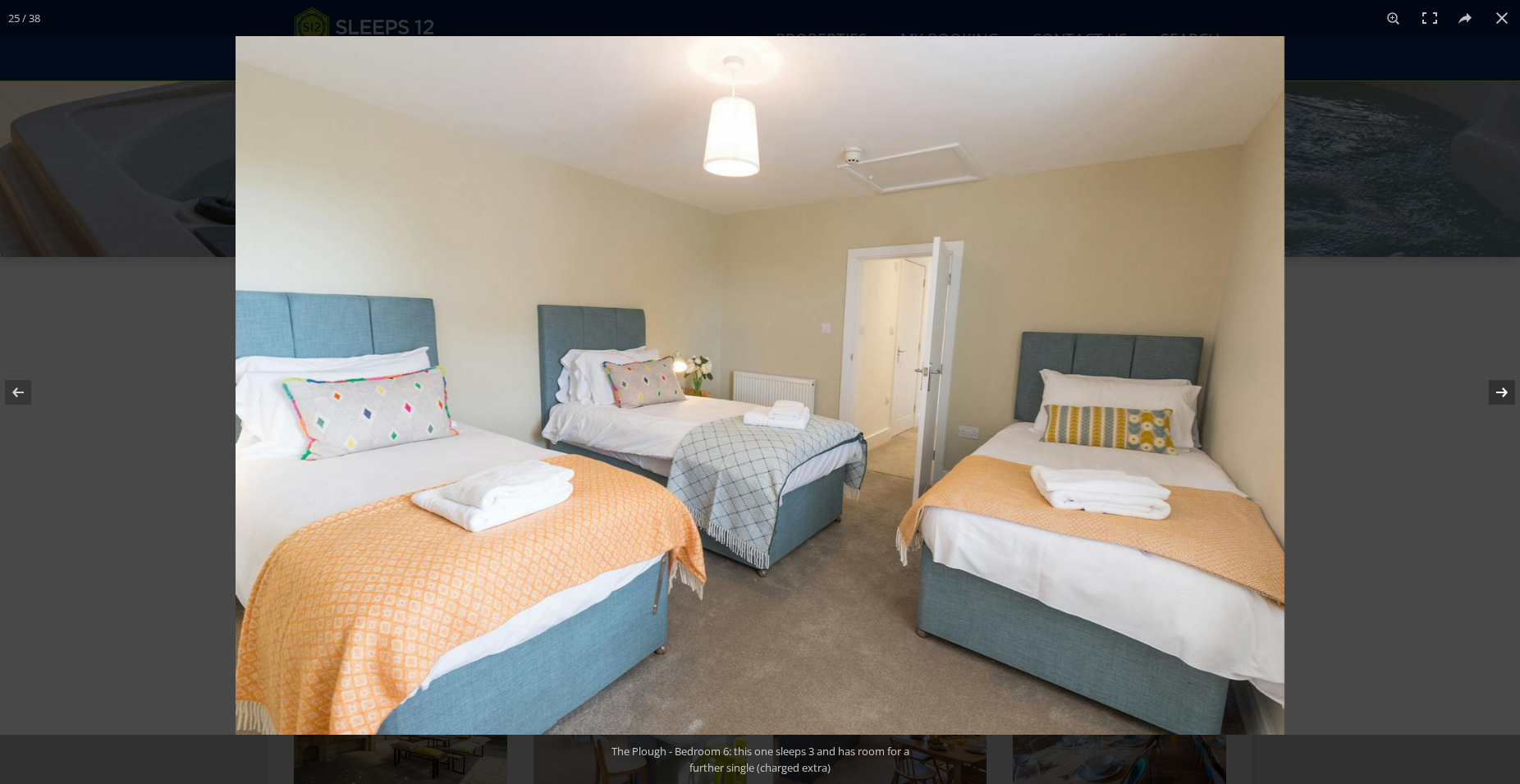
click at [1497, 396] on button at bounding box center [1491, 392] width 57 height 82
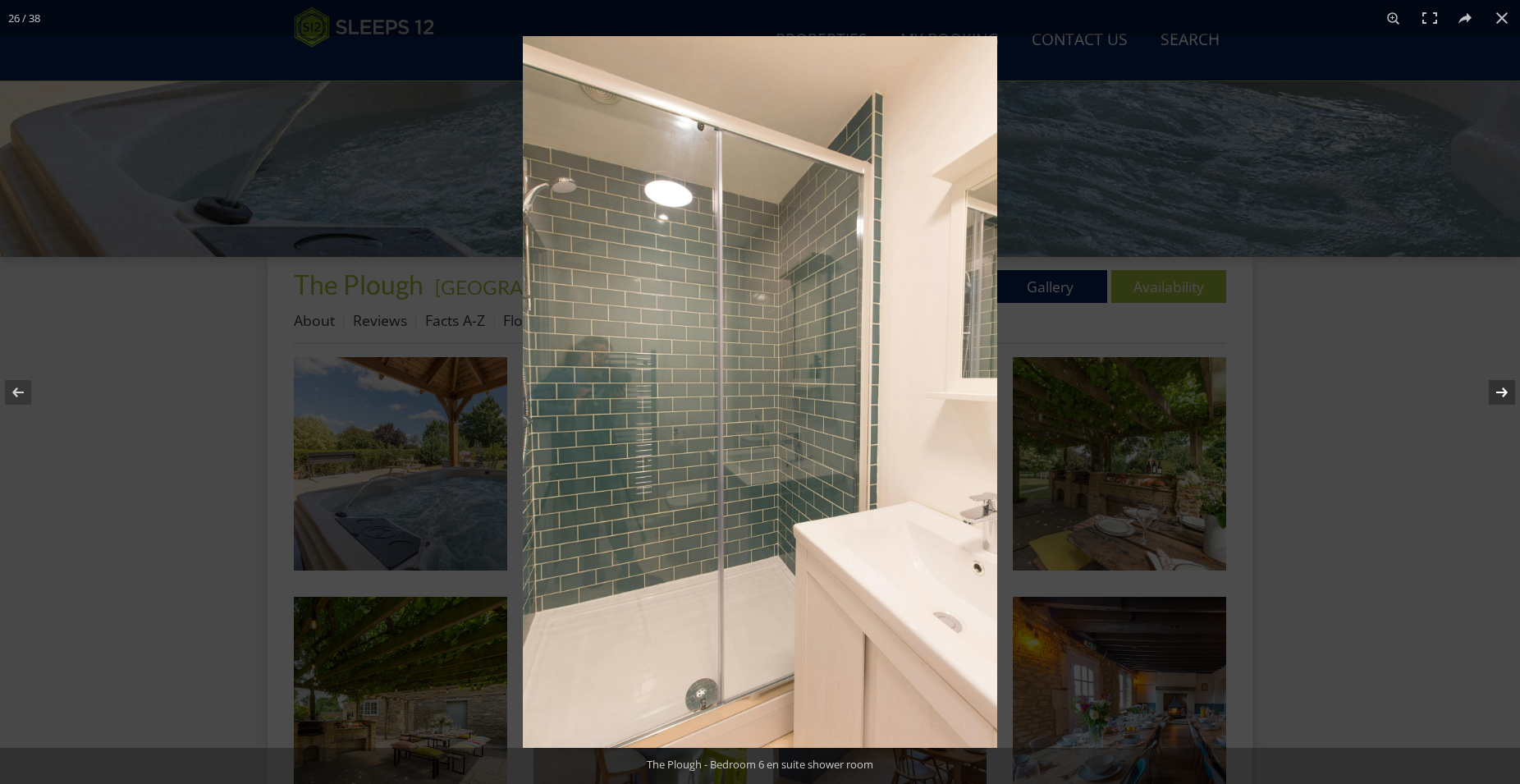
click at [1497, 396] on button at bounding box center [1491, 392] width 57 height 82
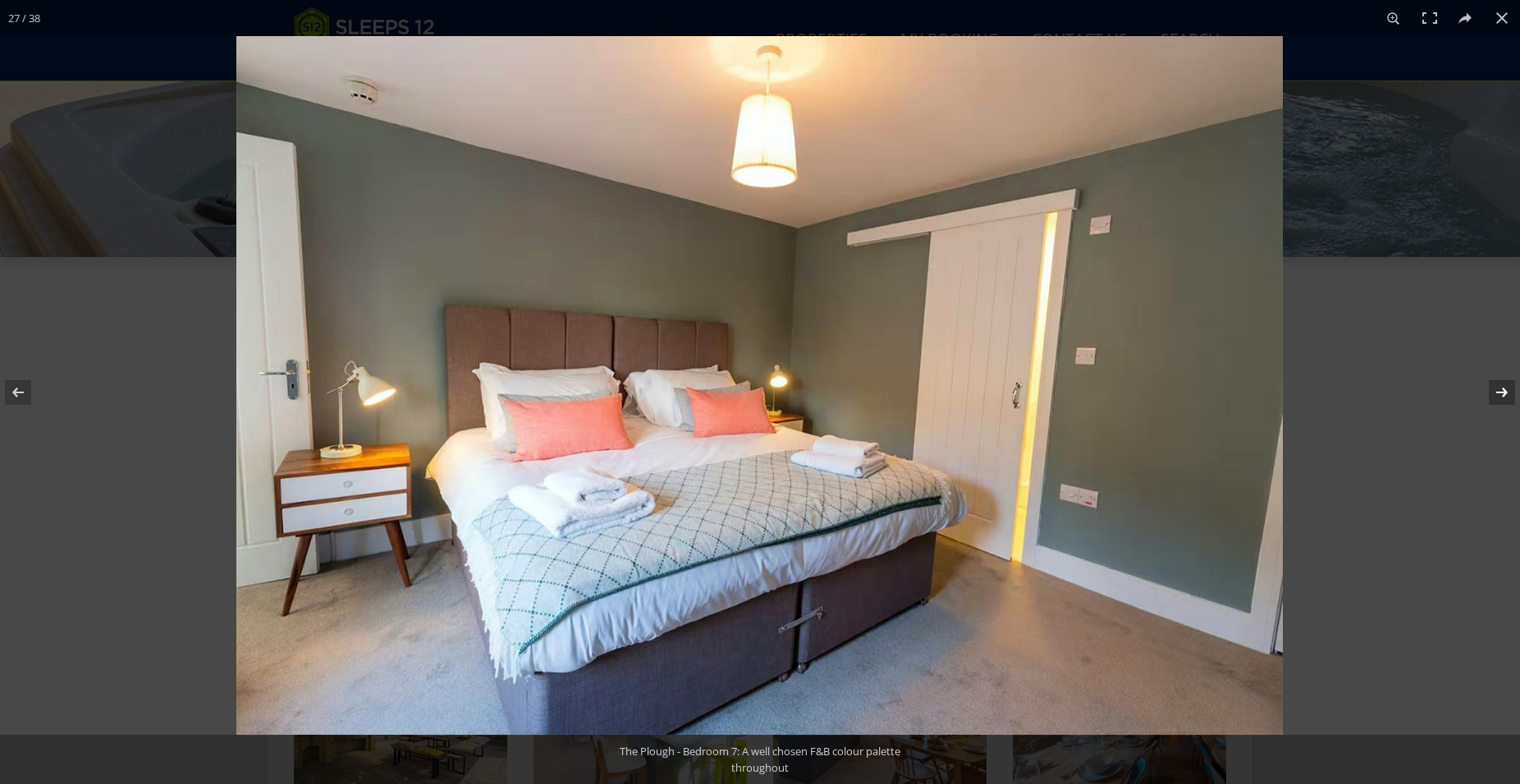
click at [1497, 396] on button at bounding box center [1491, 392] width 57 height 82
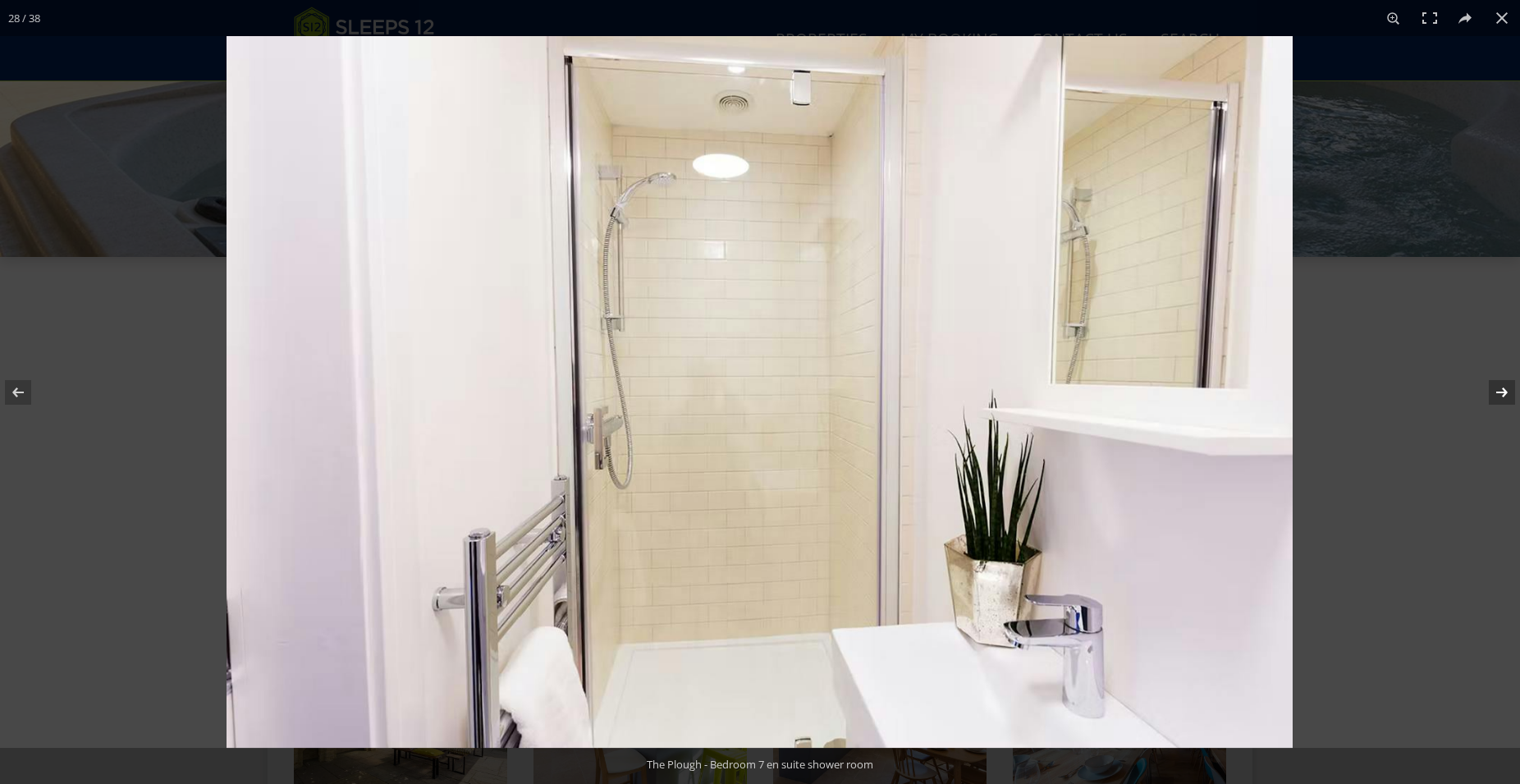
click at [1497, 396] on button at bounding box center [1491, 392] width 57 height 82
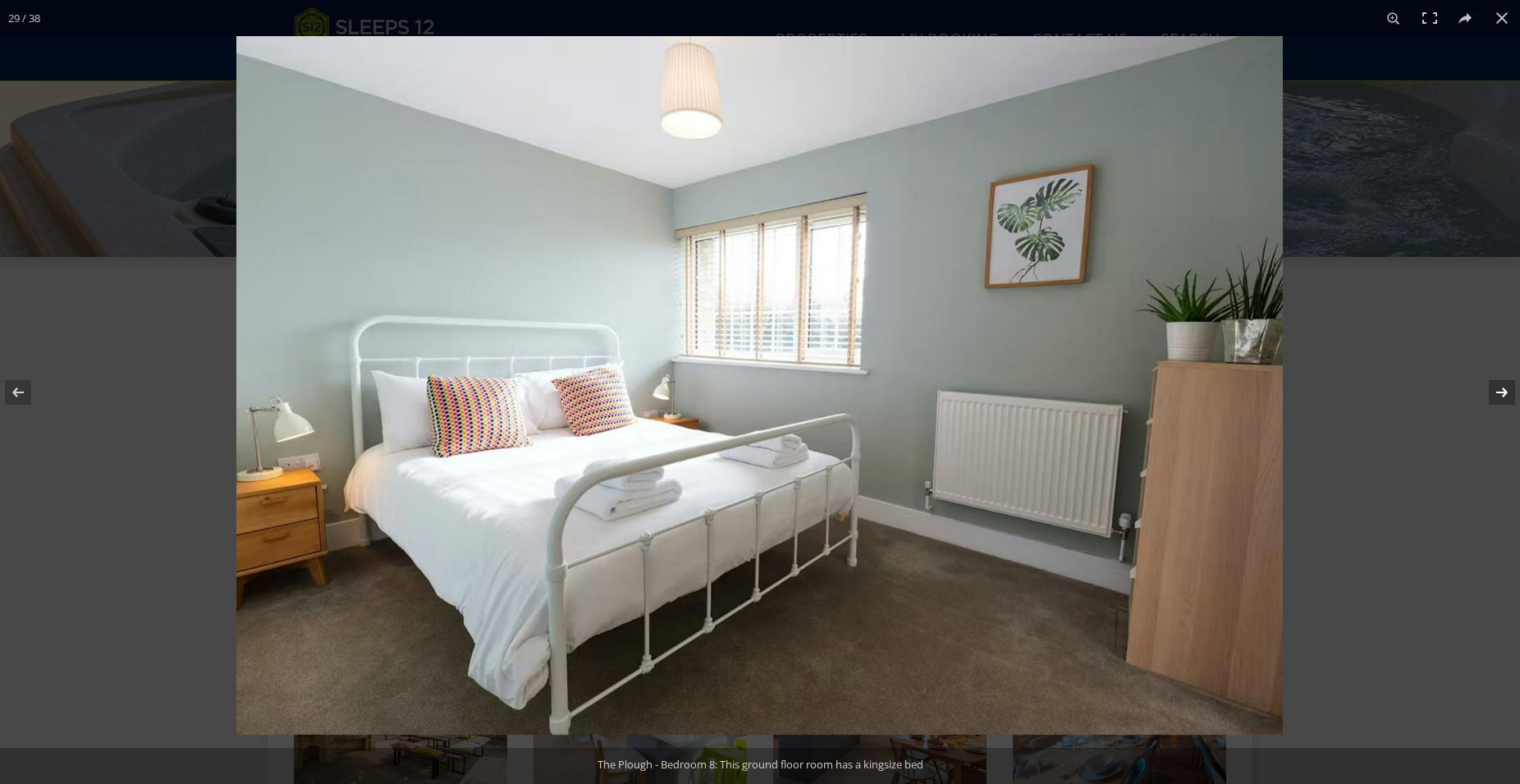
click at [1497, 396] on button at bounding box center [1491, 392] width 57 height 82
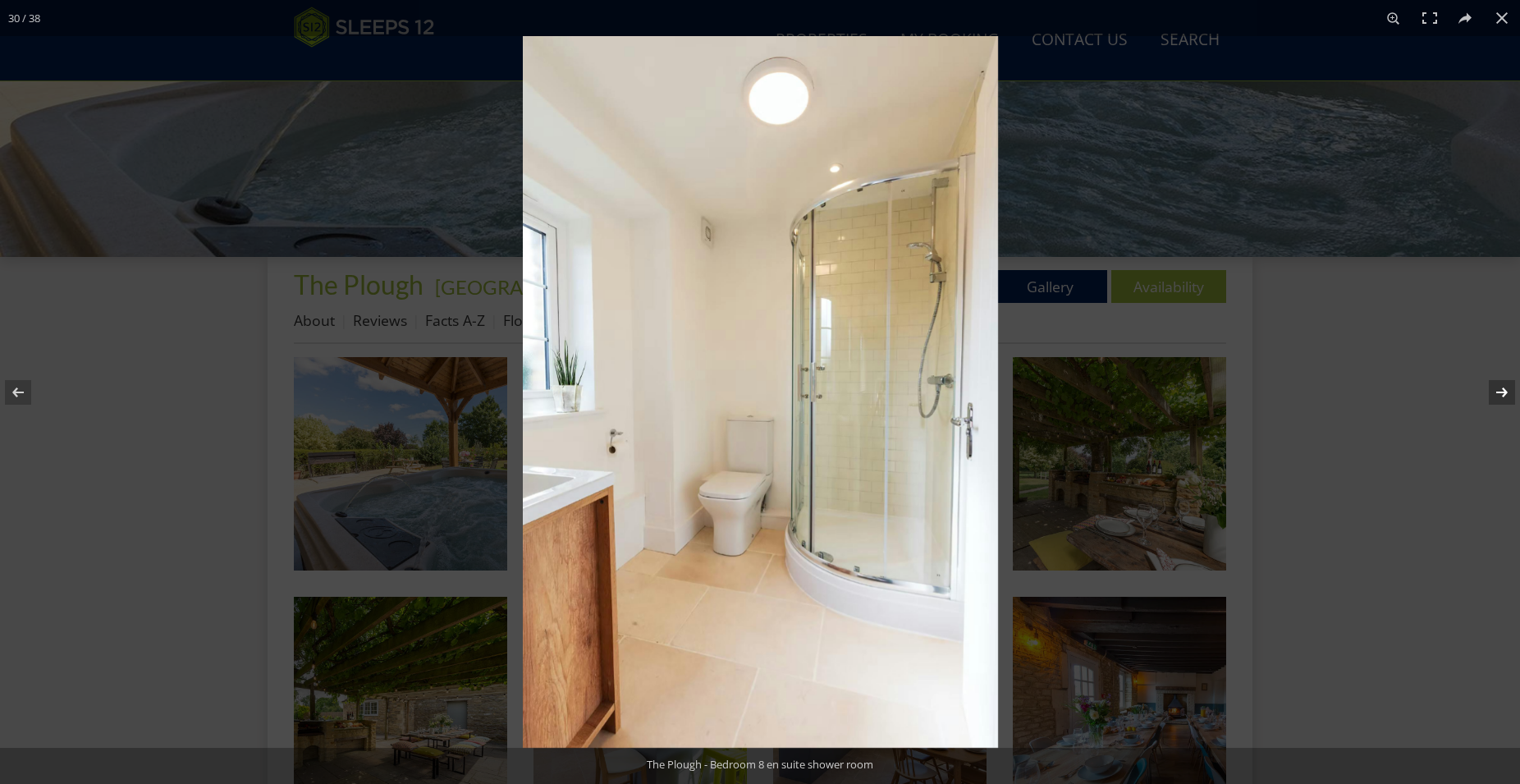
click at [1497, 396] on button at bounding box center [1491, 392] width 57 height 82
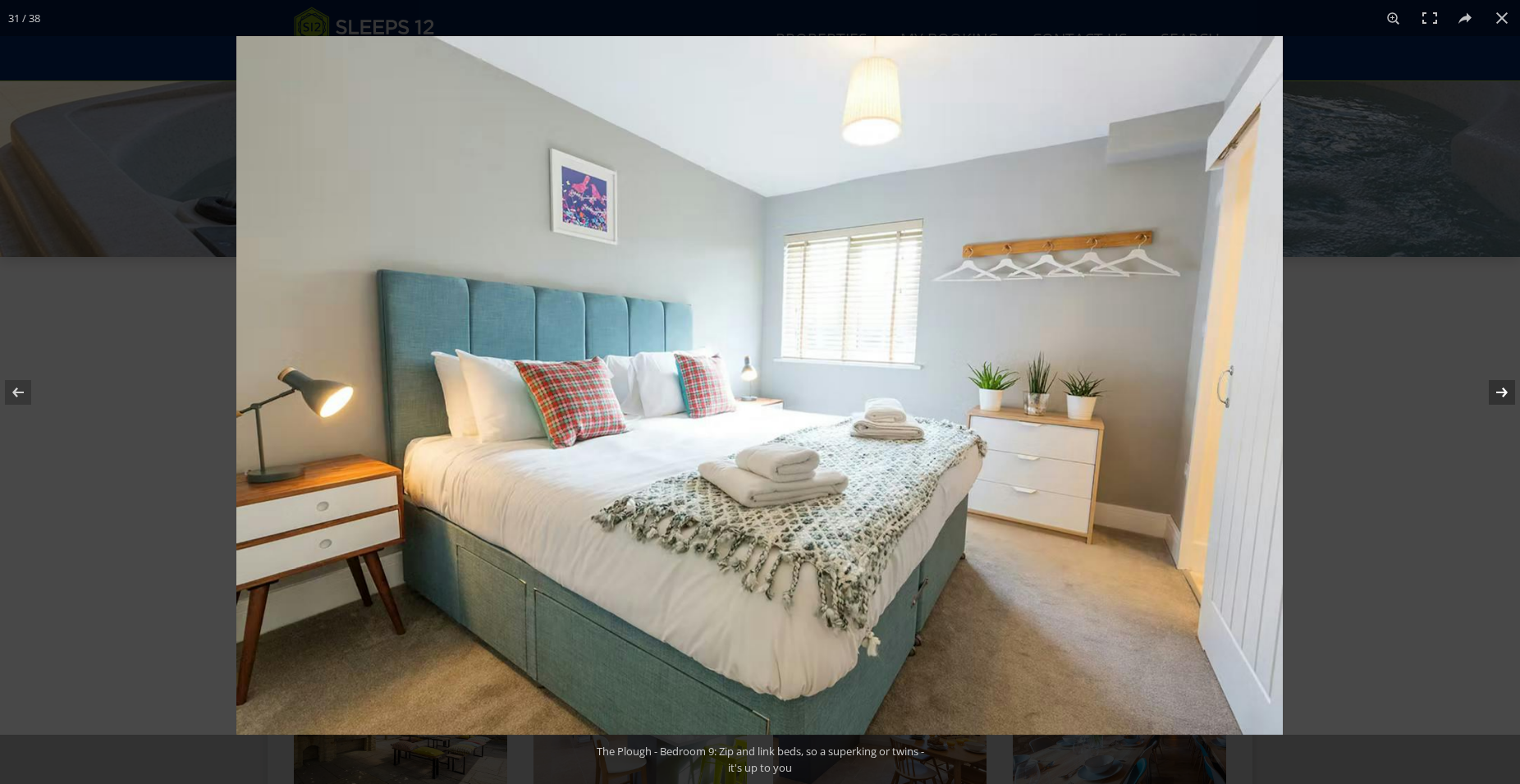
click at [1497, 396] on button at bounding box center [1491, 392] width 57 height 82
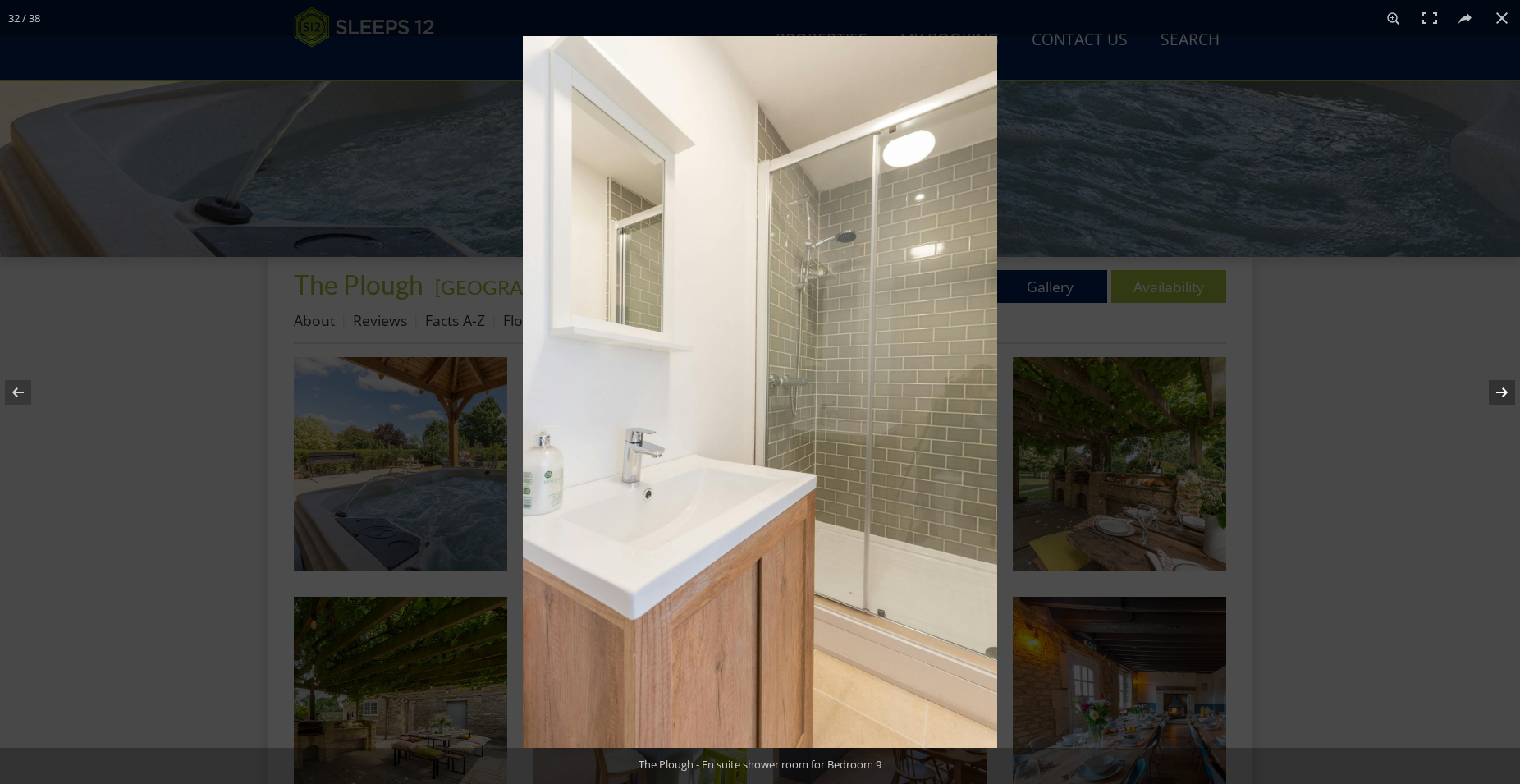
click at [1497, 396] on button at bounding box center [1491, 392] width 57 height 82
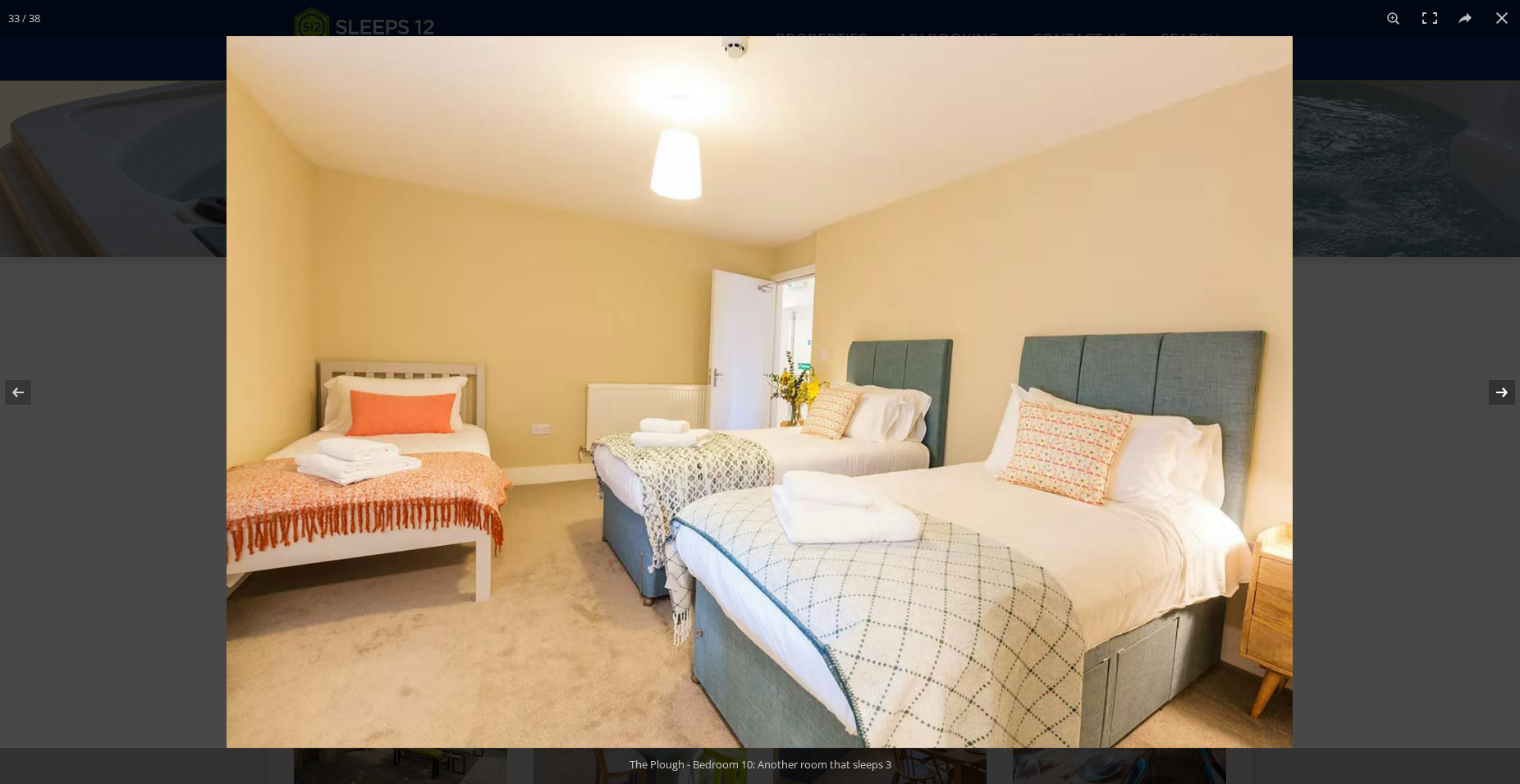
click at [1497, 396] on button at bounding box center [1491, 392] width 57 height 82
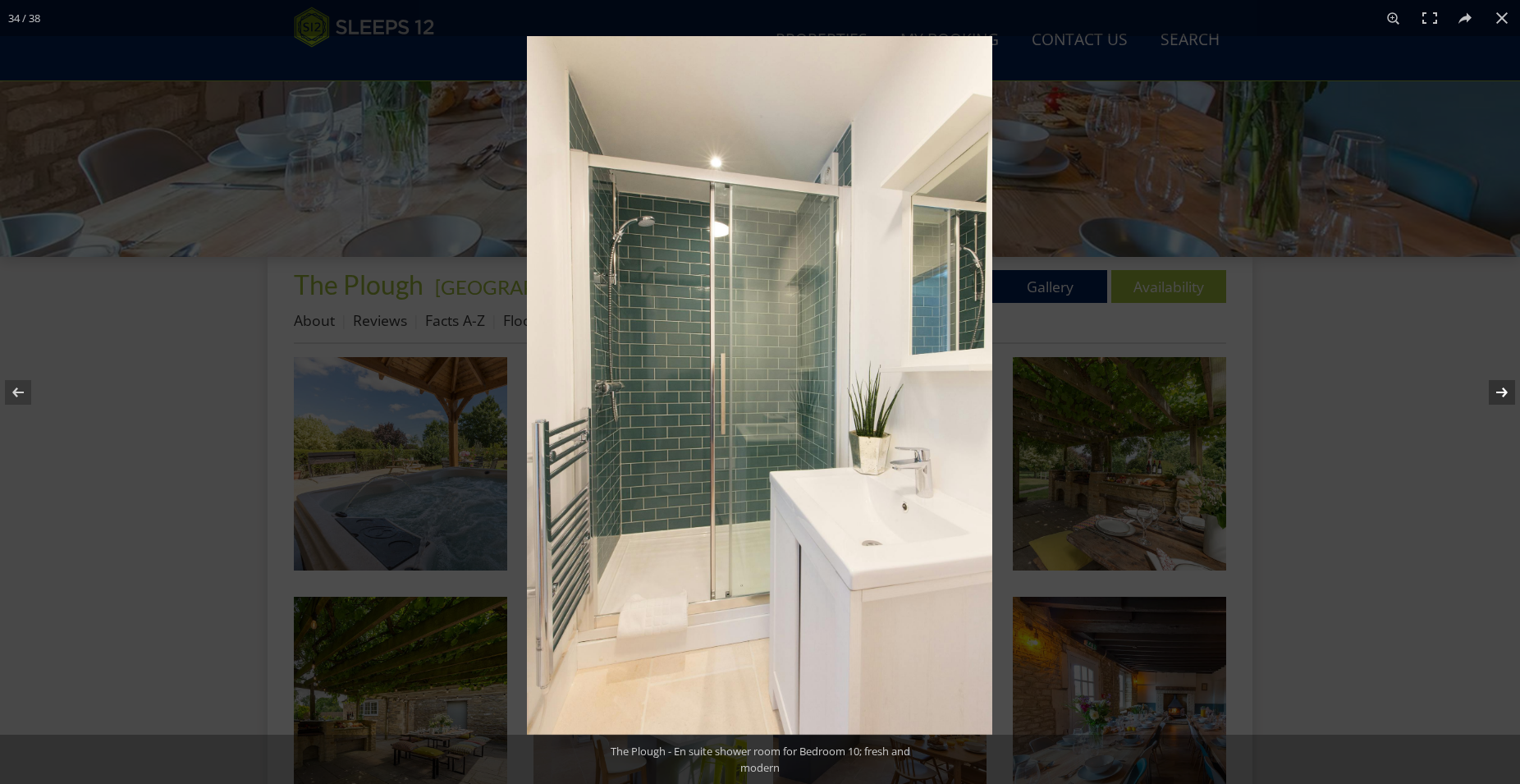
click at [1497, 396] on button at bounding box center [1491, 392] width 57 height 82
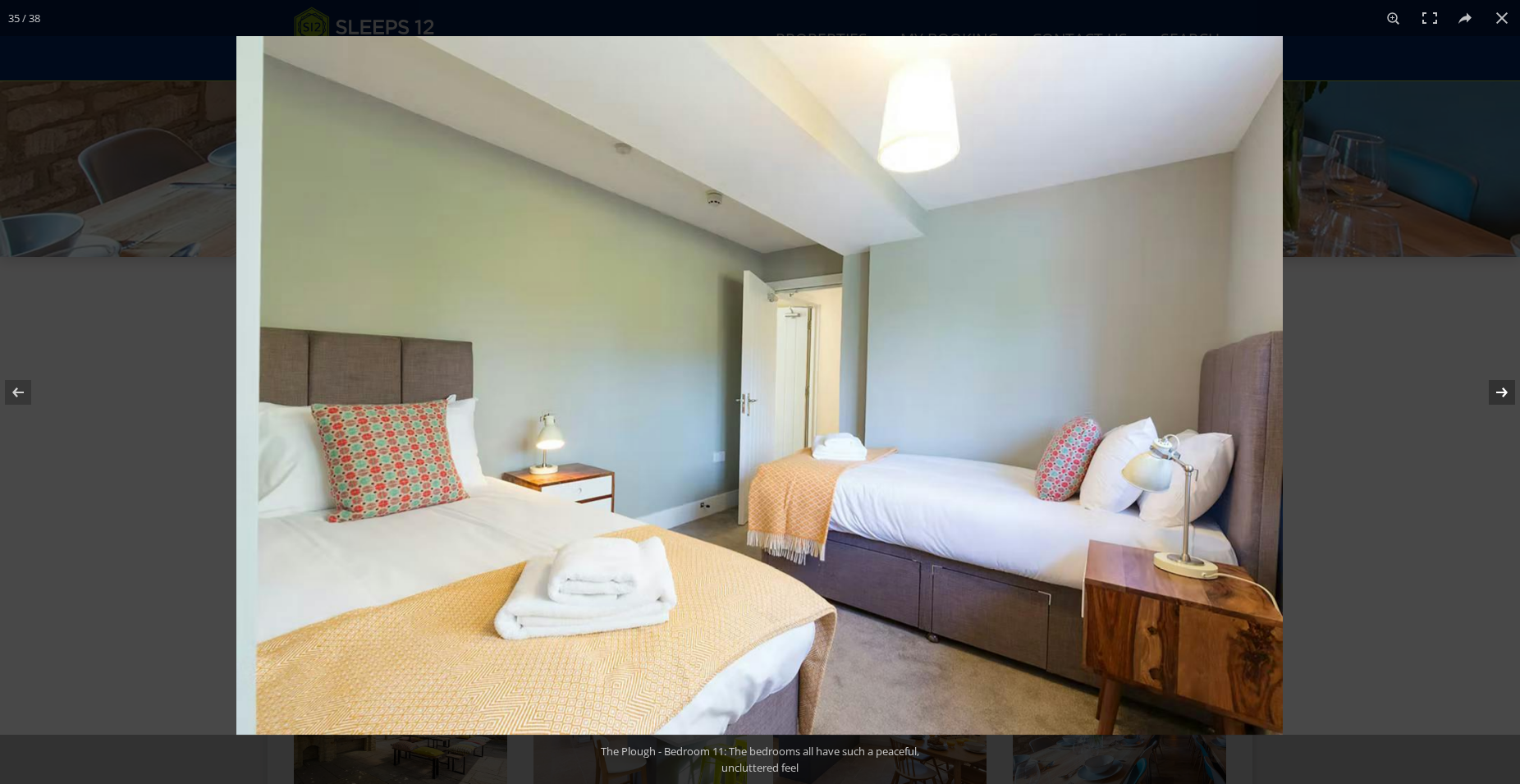
click at [1497, 396] on button at bounding box center [1491, 392] width 57 height 82
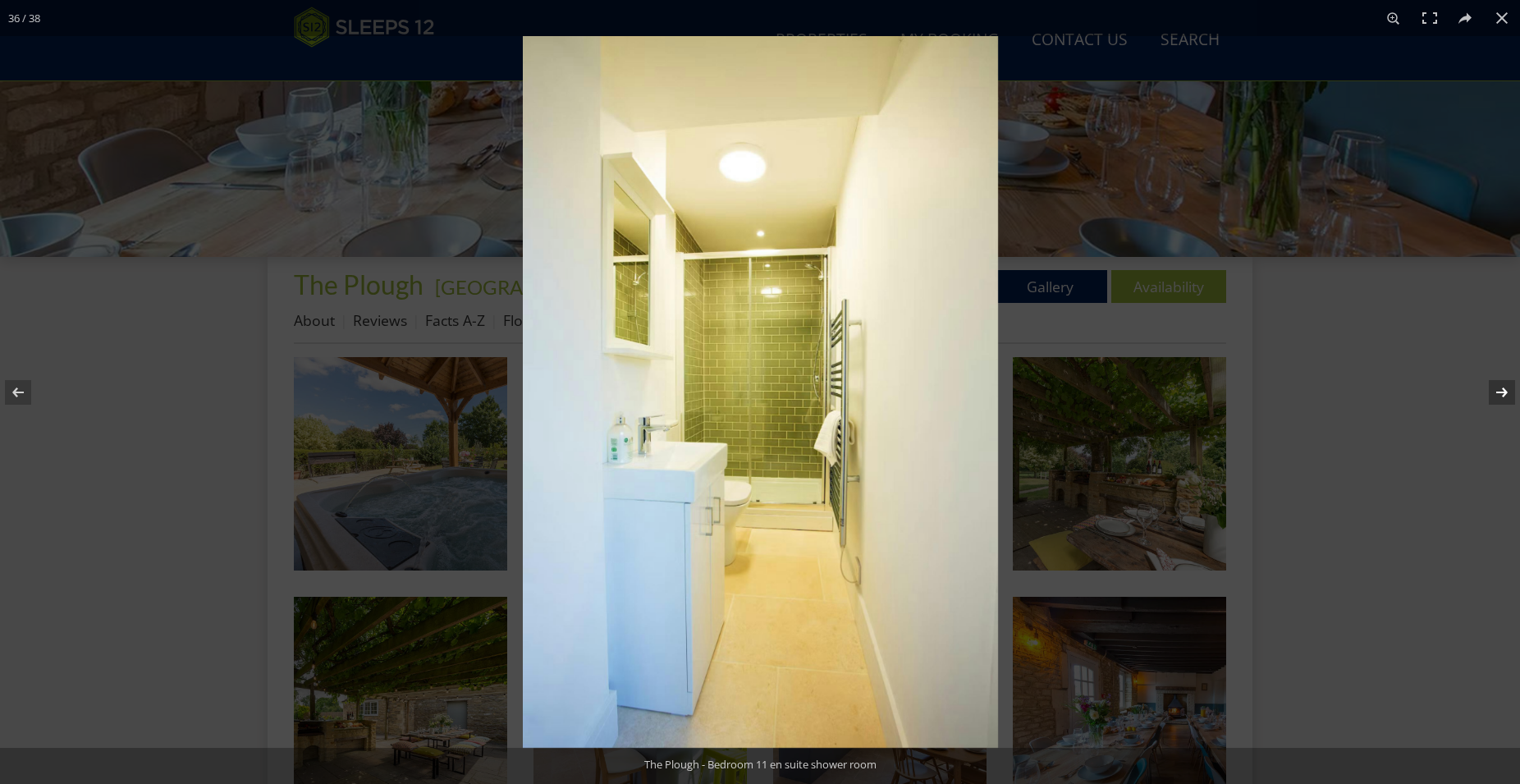
click at [1497, 396] on button at bounding box center [1491, 392] width 57 height 82
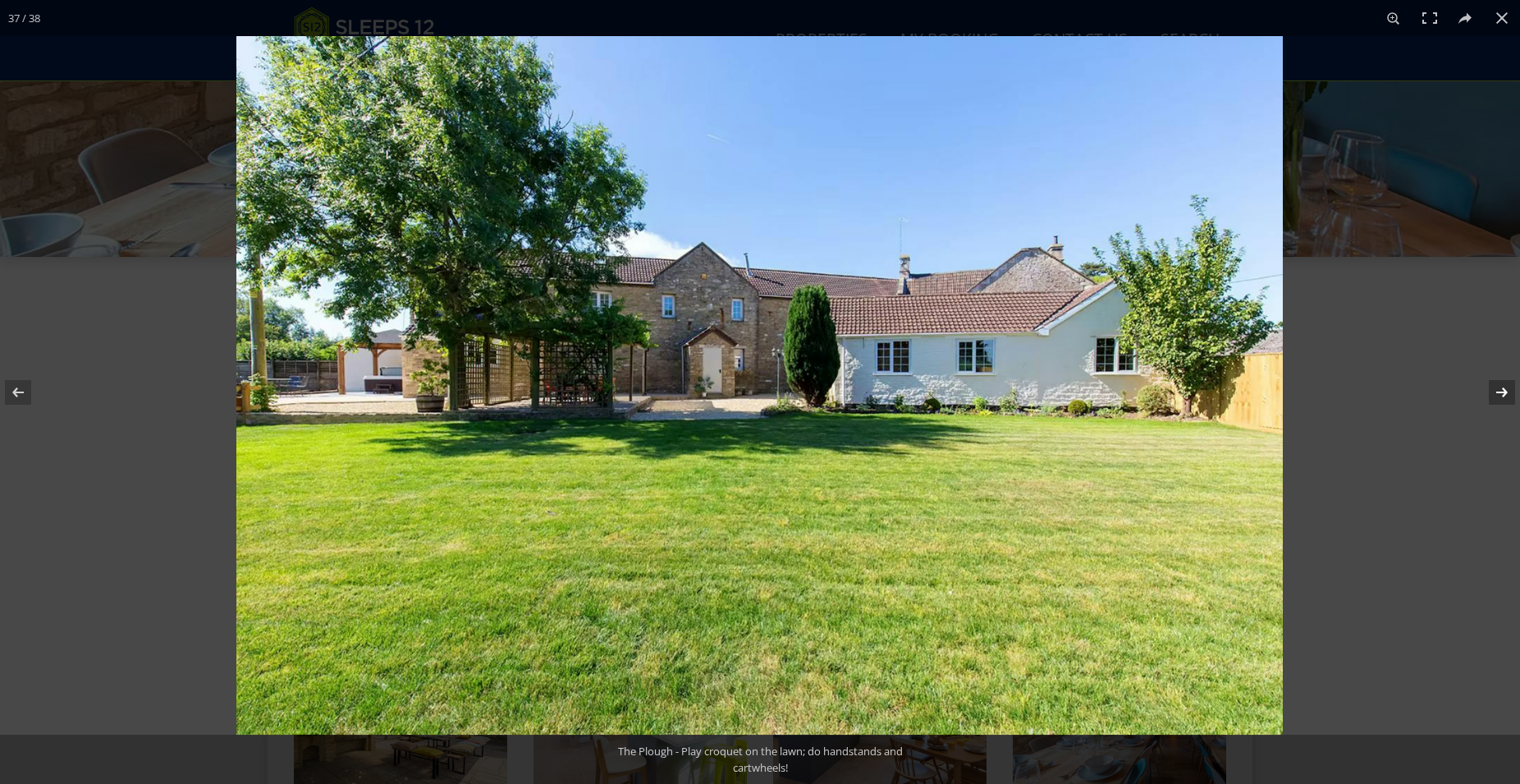
click at [1497, 396] on button at bounding box center [1491, 392] width 57 height 82
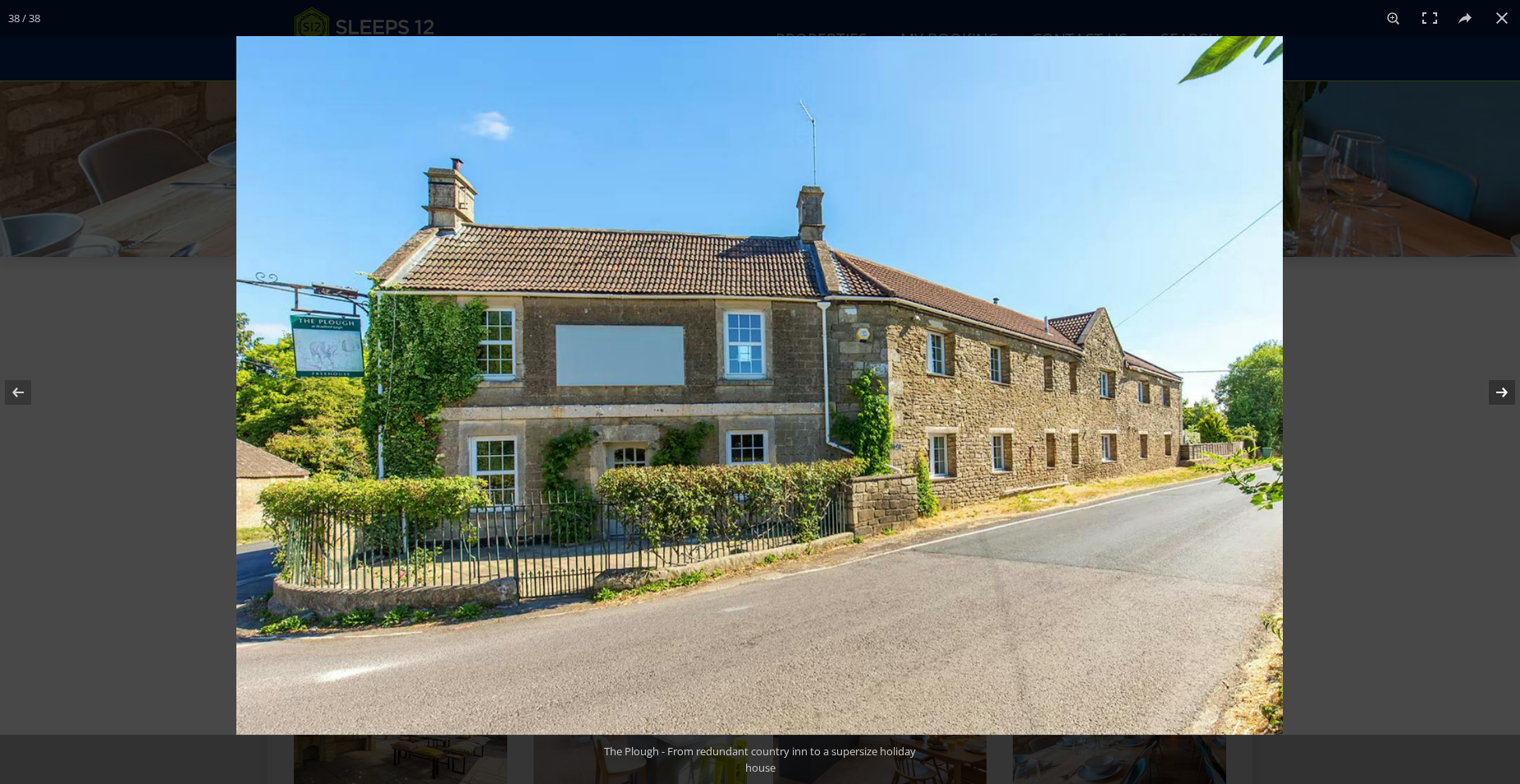
click at [1497, 396] on button at bounding box center [1491, 392] width 57 height 82
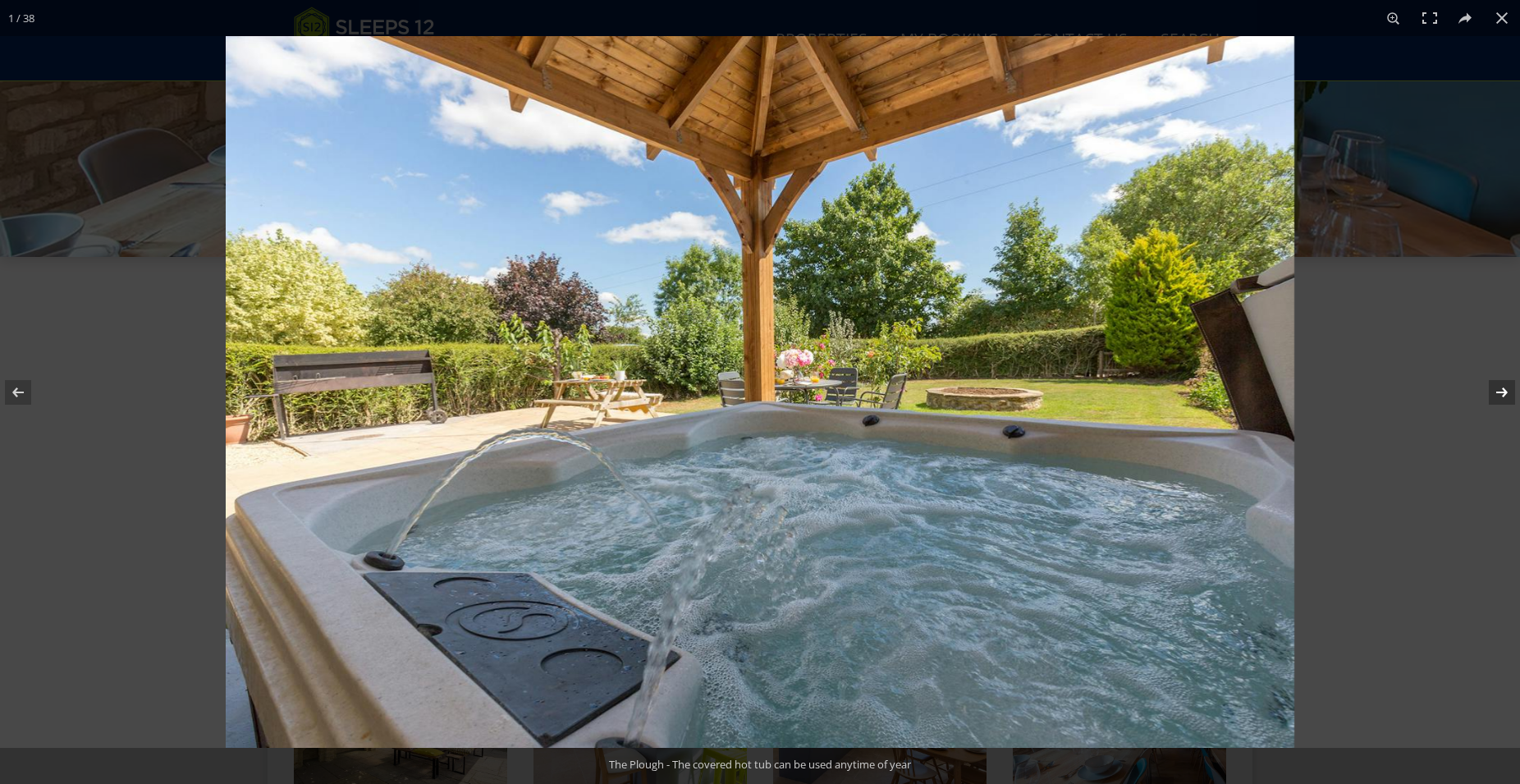
click at [1497, 396] on button at bounding box center [1491, 392] width 57 height 82
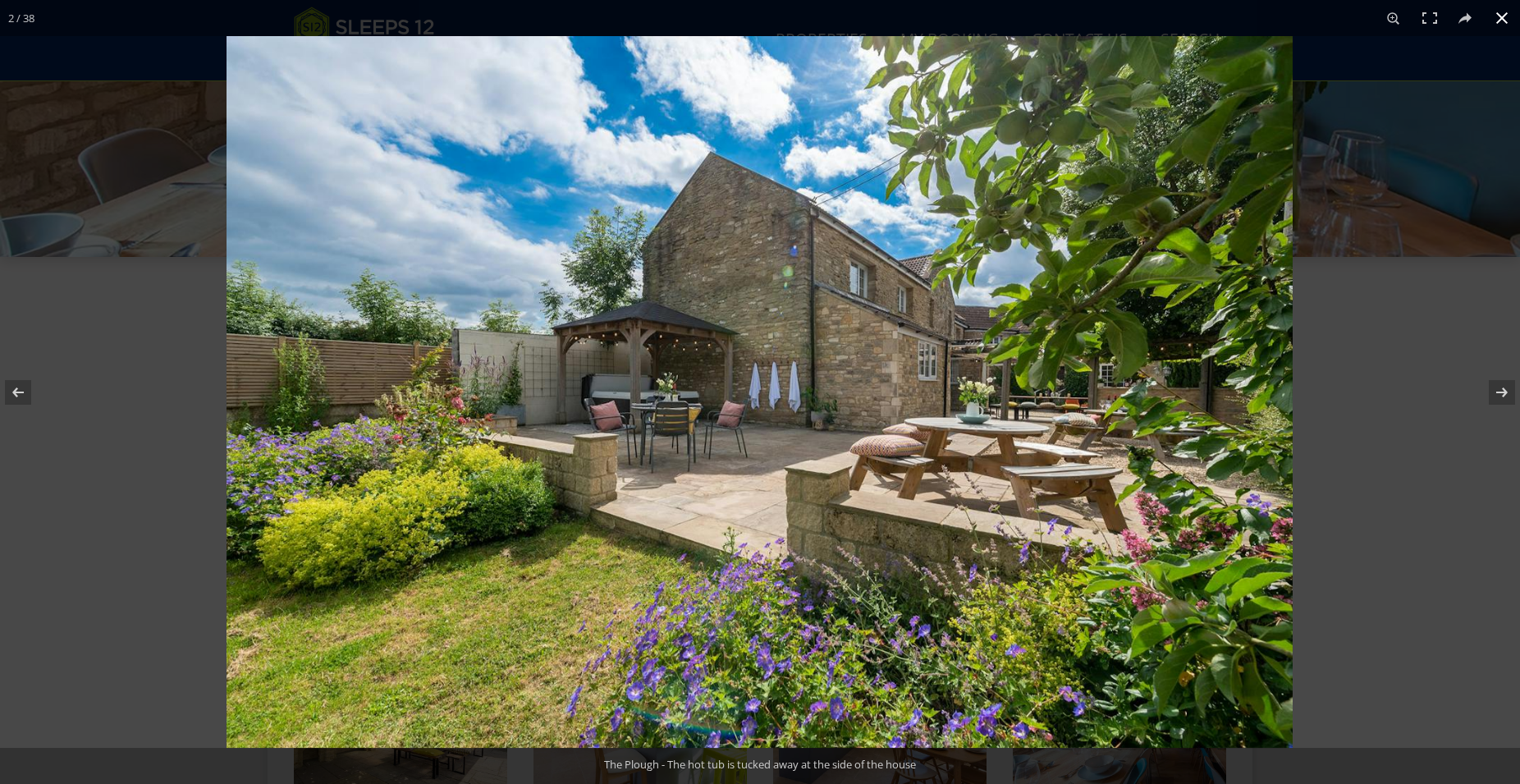
click at [1506, 14] on button at bounding box center [1502, 18] width 36 height 36
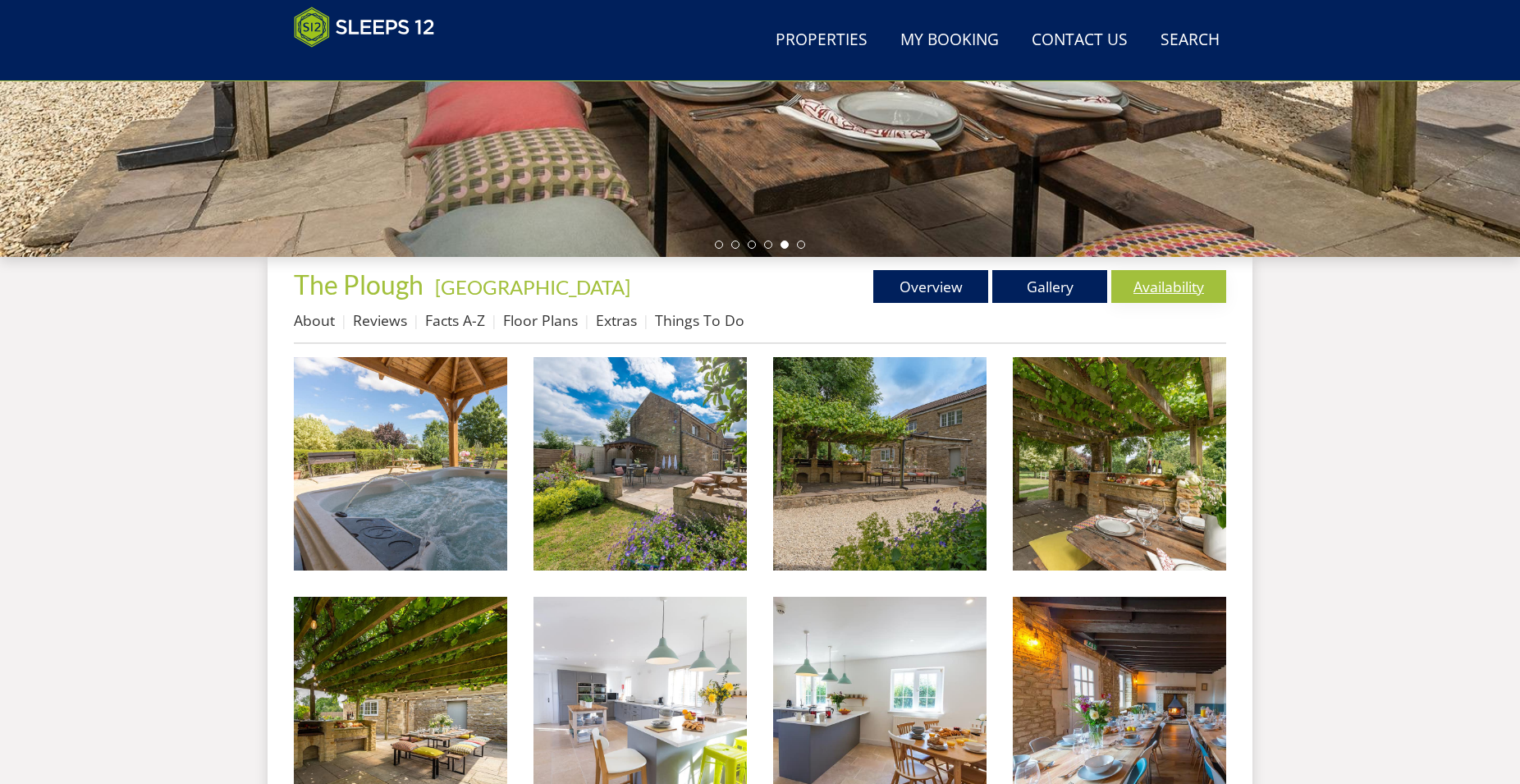
click at [1184, 290] on link "Availability" at bounding box center [1168, 286] width 115 height 33
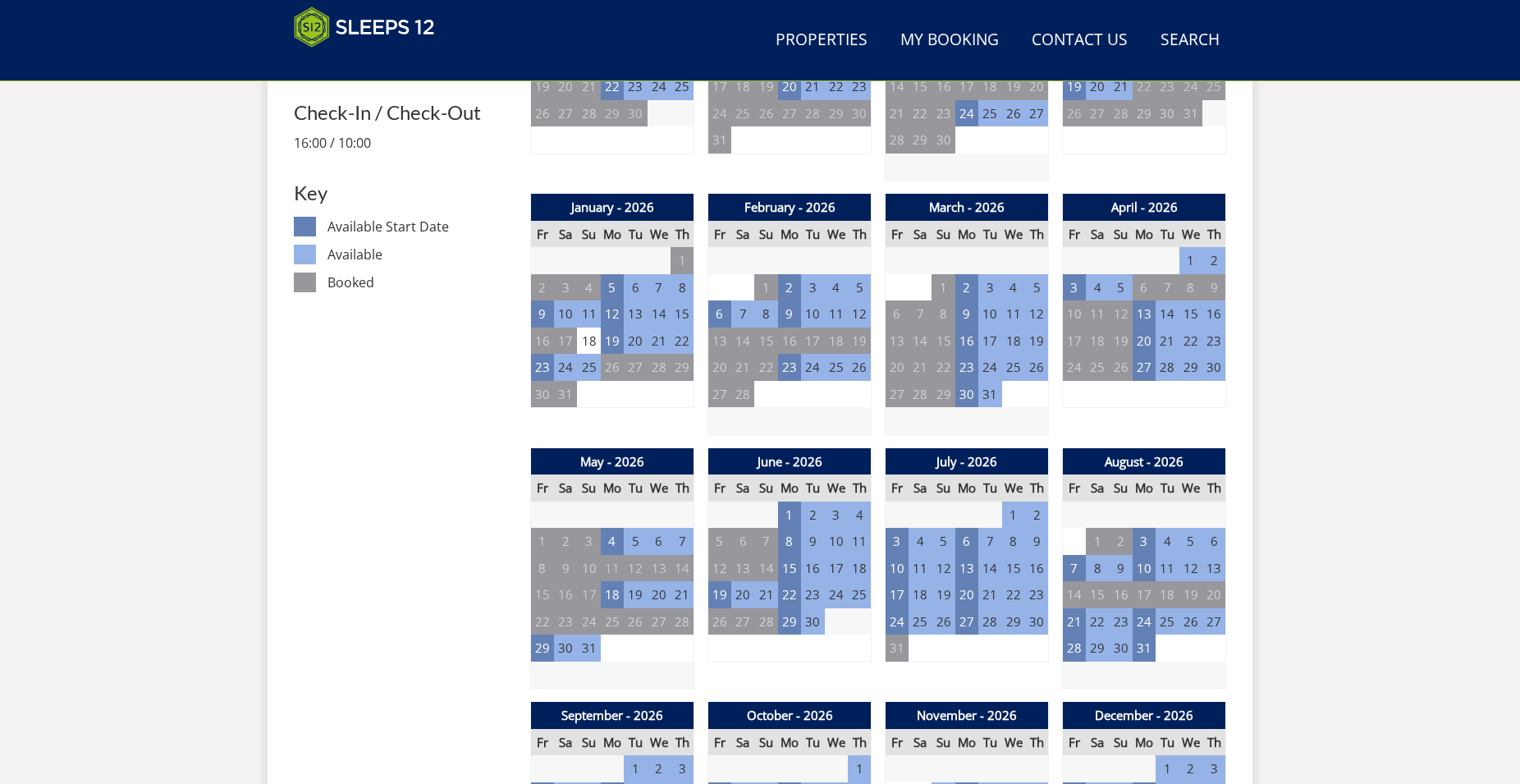
scroll to position [854, 0]
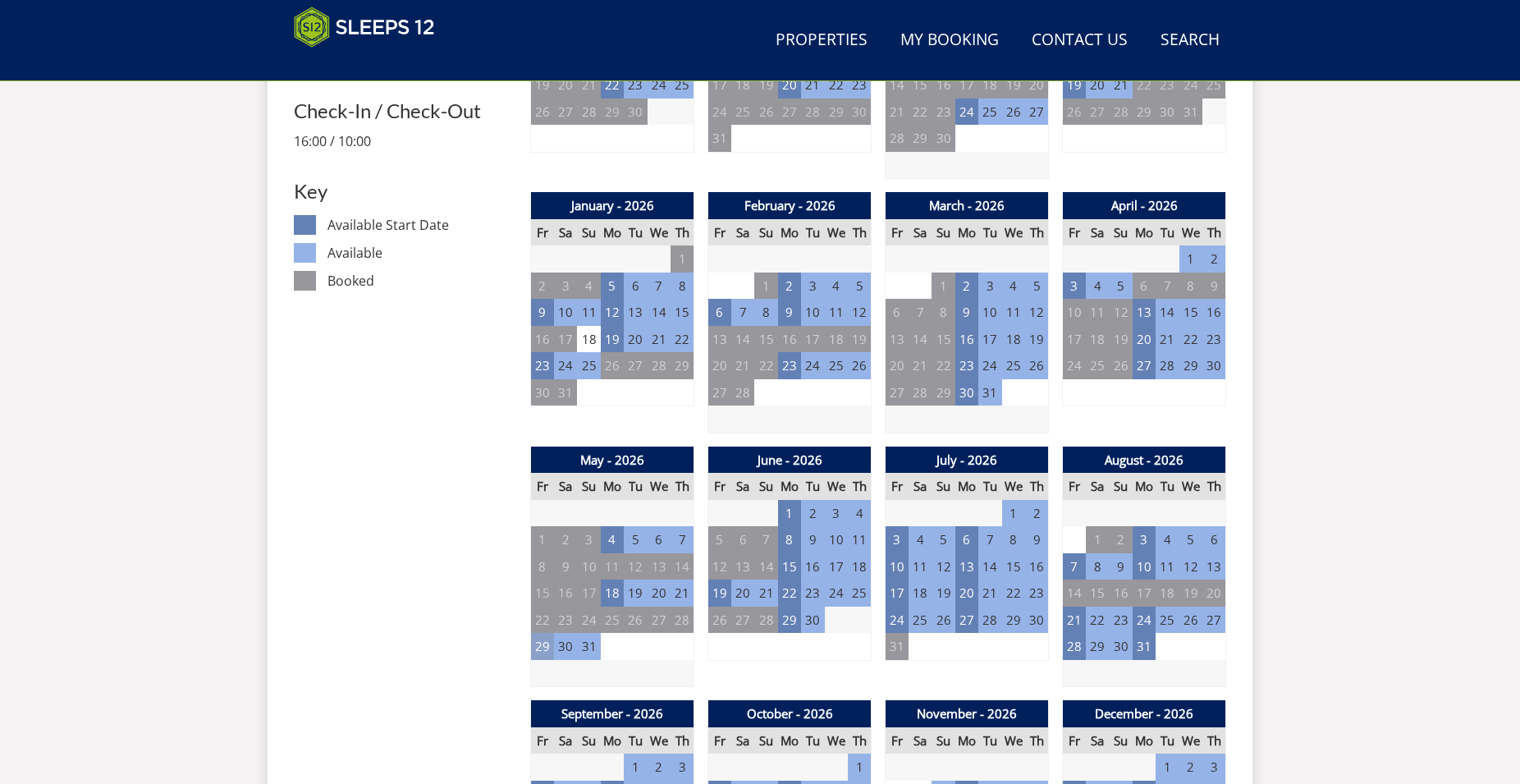
click at [548, 646] on td "29" at bounding box center [542, 646] width 23 height 27
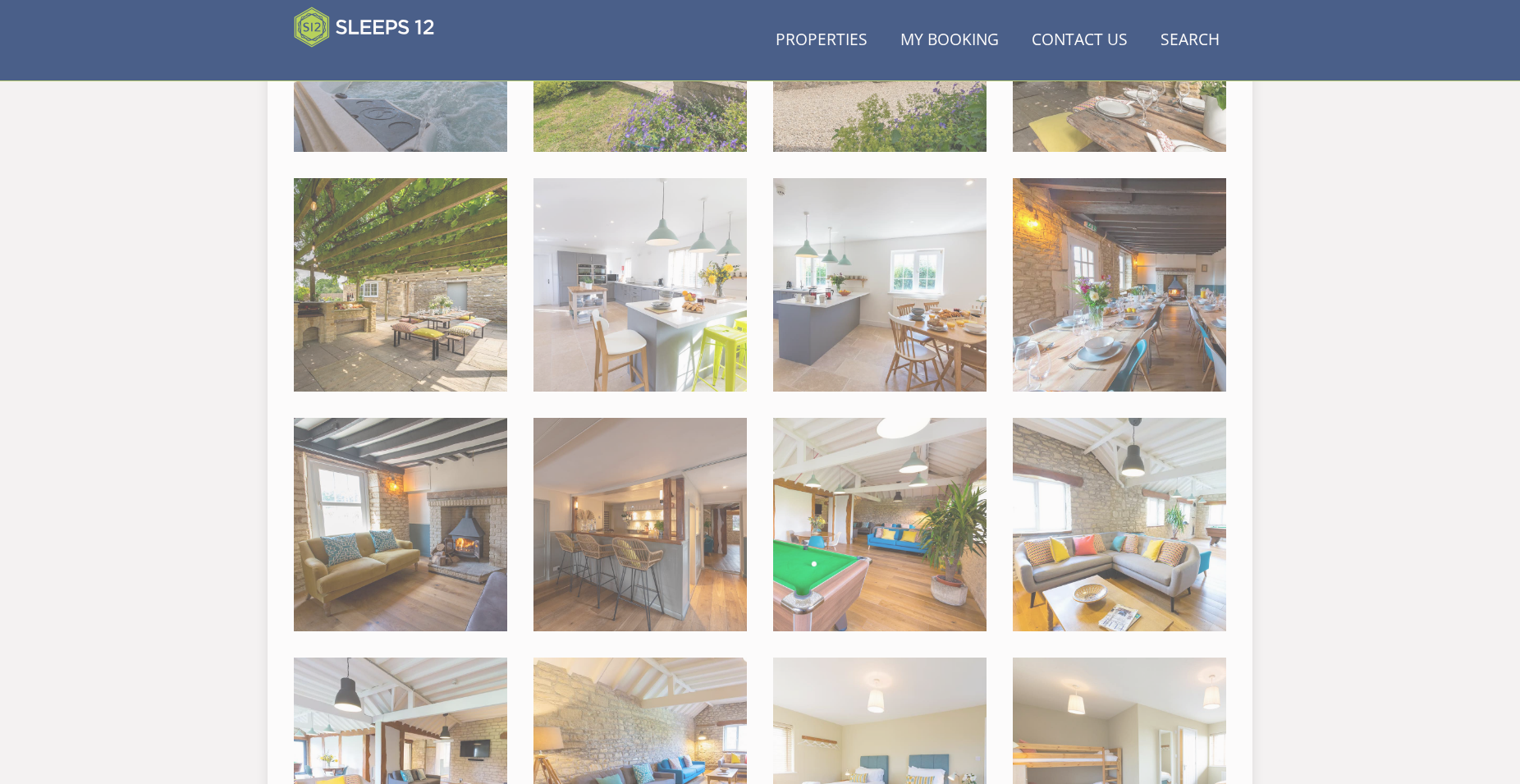
scroll to position [435, 0]
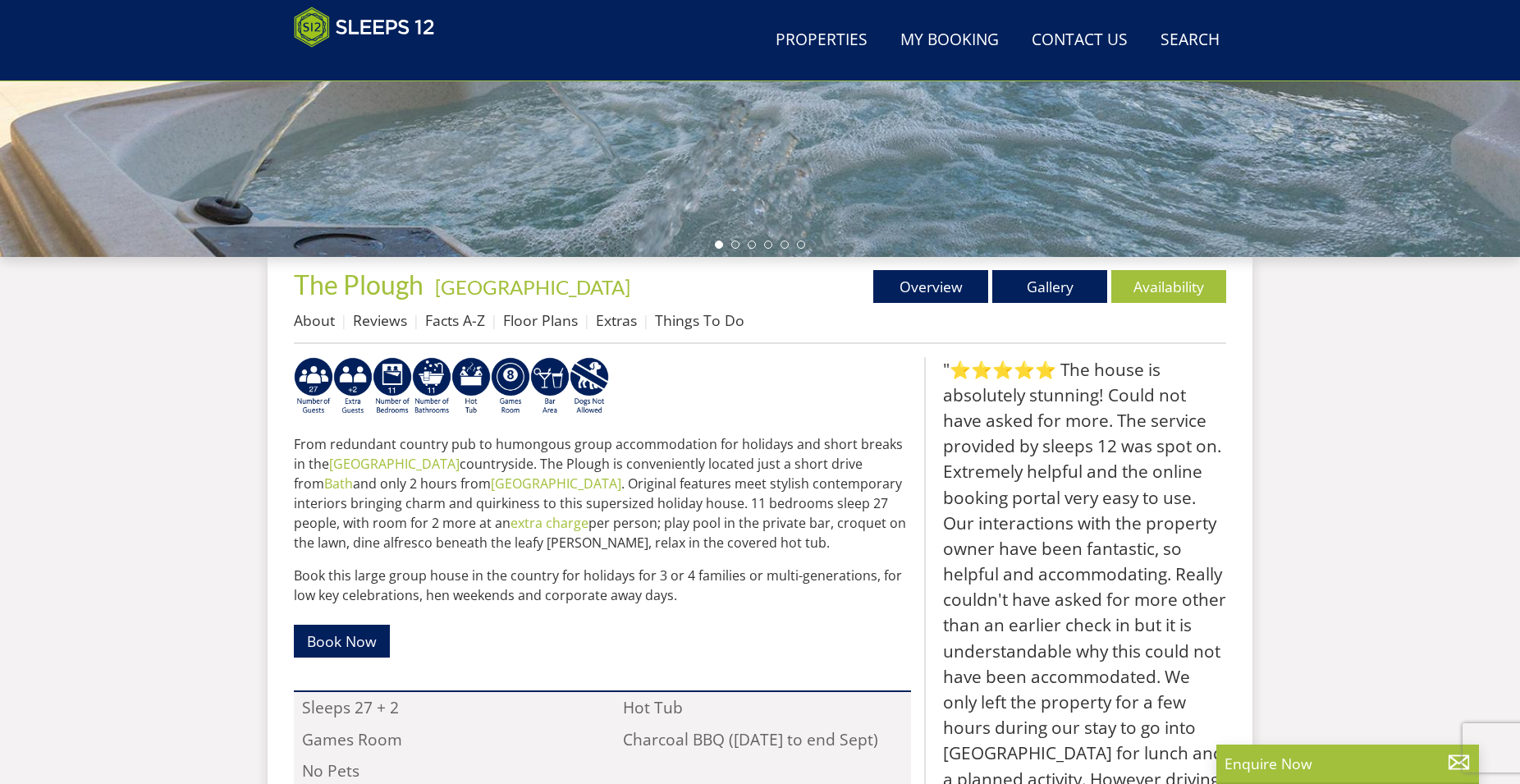
scroll to position [603, 0]
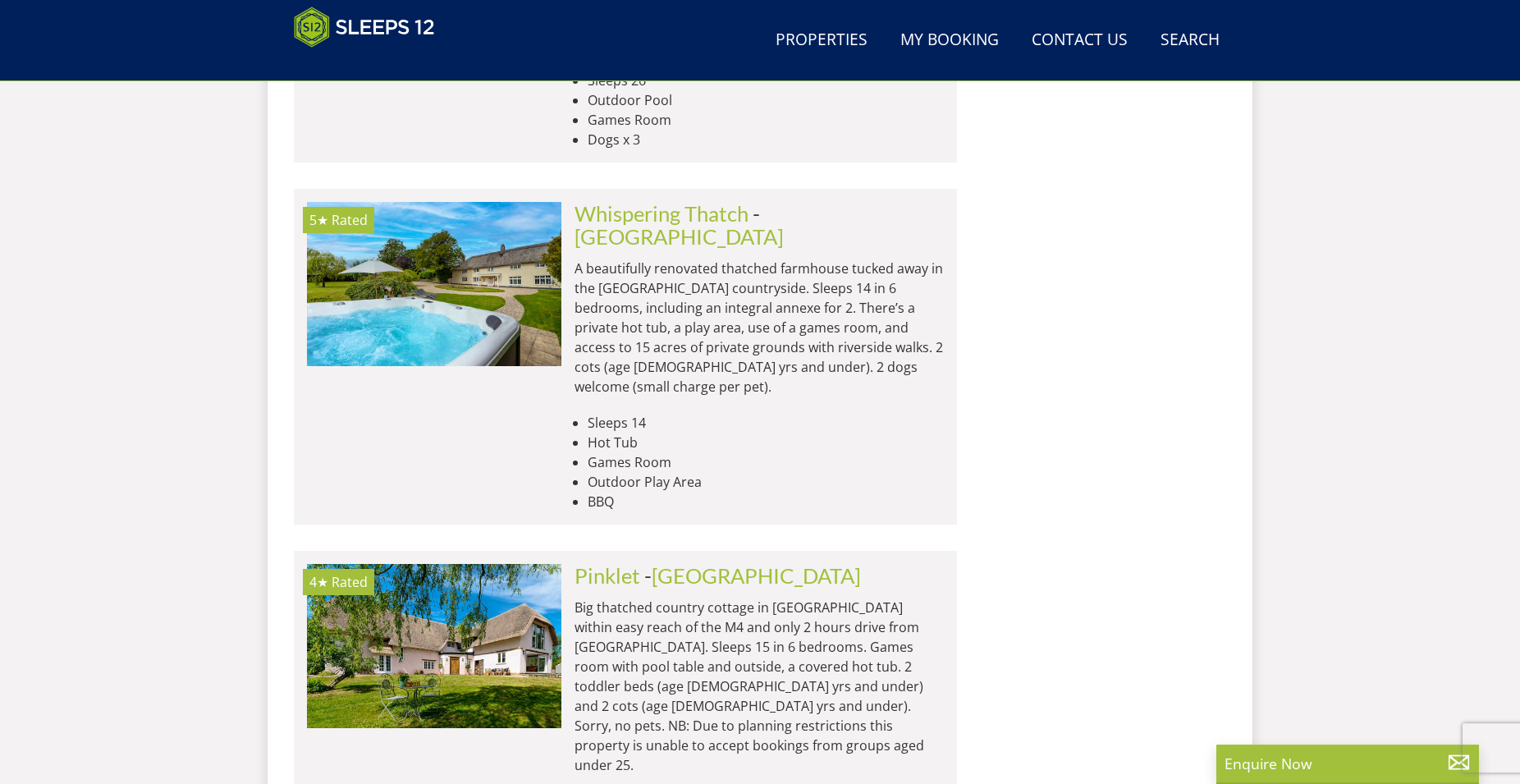
scroll to position [5197, 0]
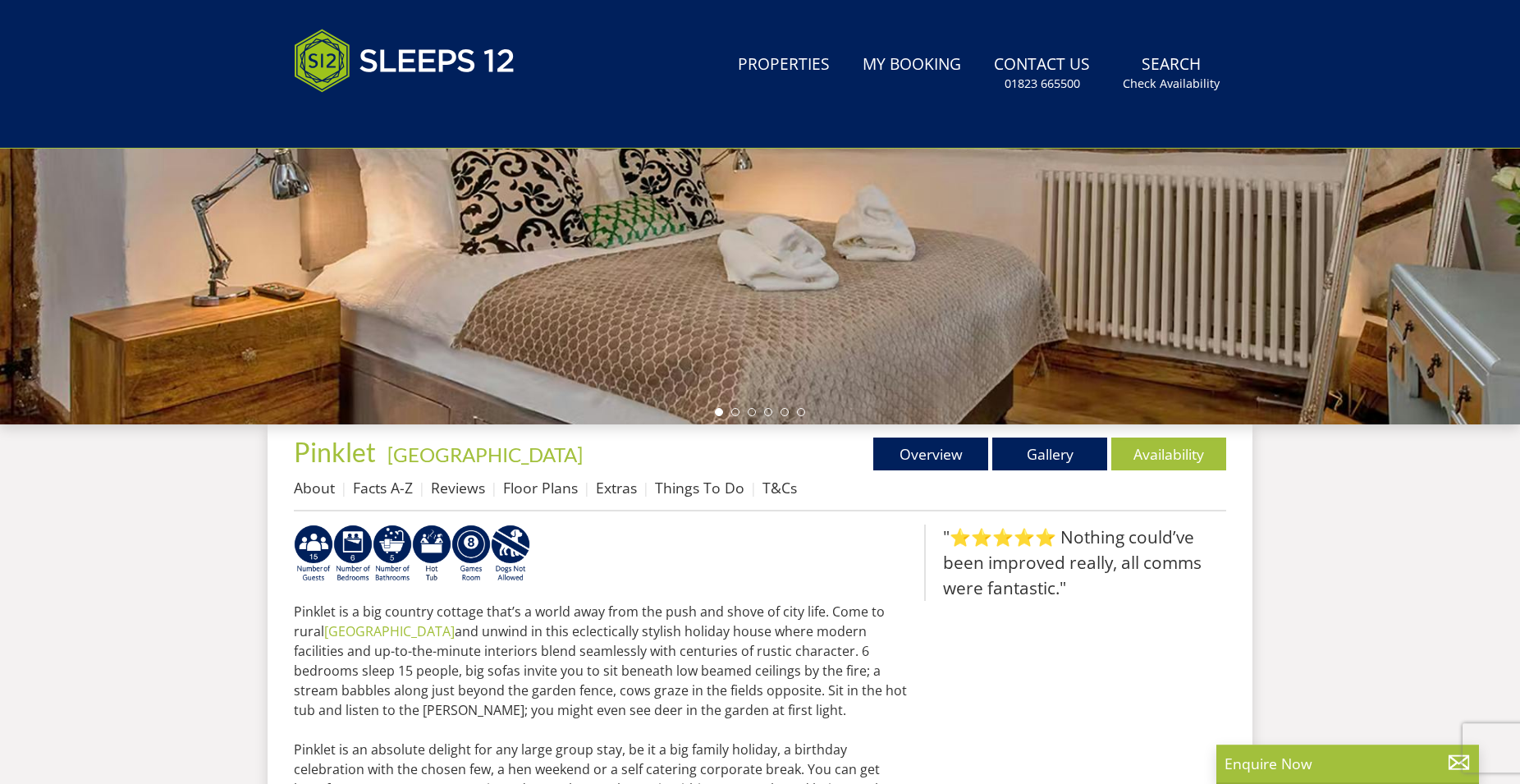
scroll to position [352, 0]
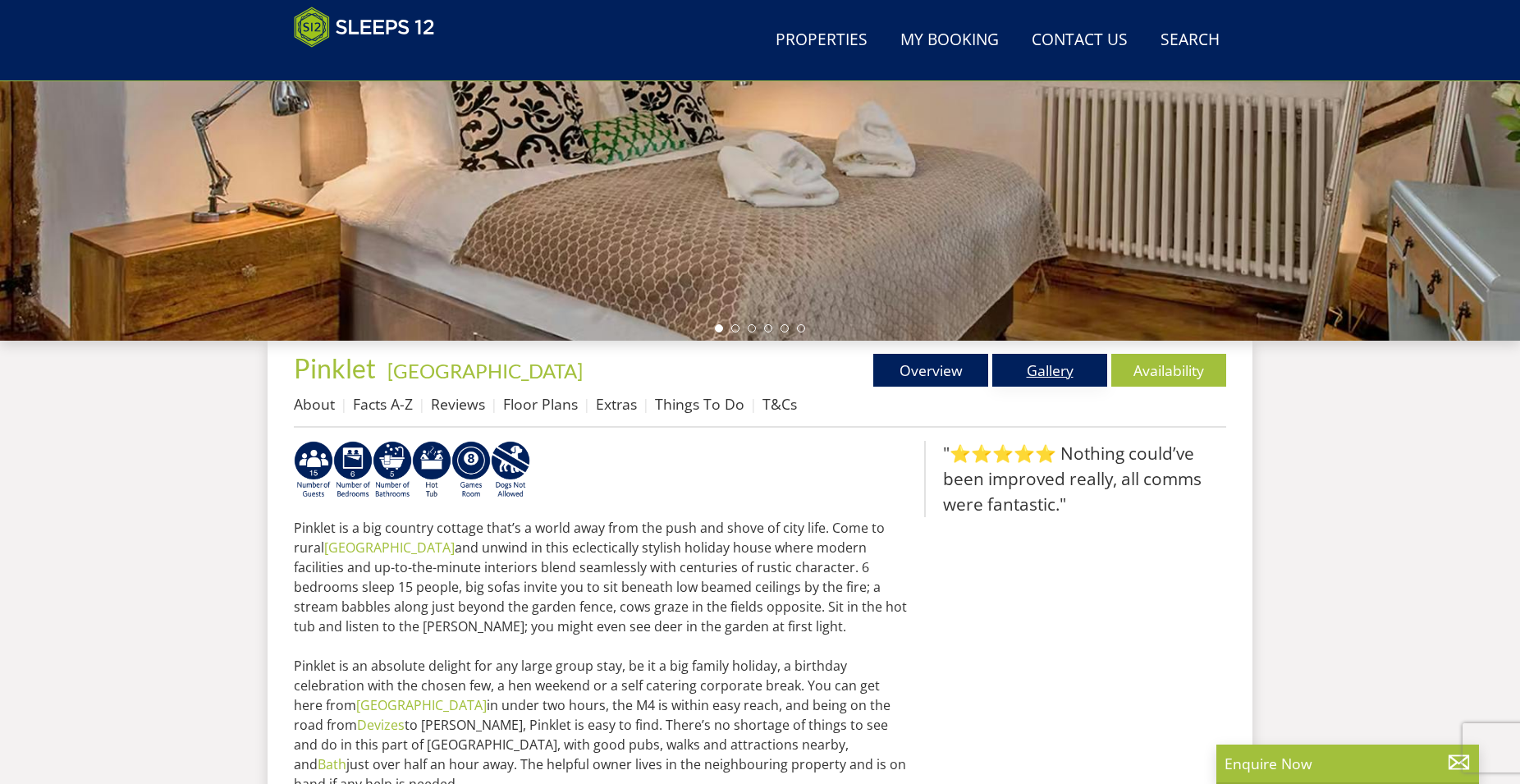
click at [1058, 367] on link "Gallery" at bounding box center [1050, 370] width 115 height 33
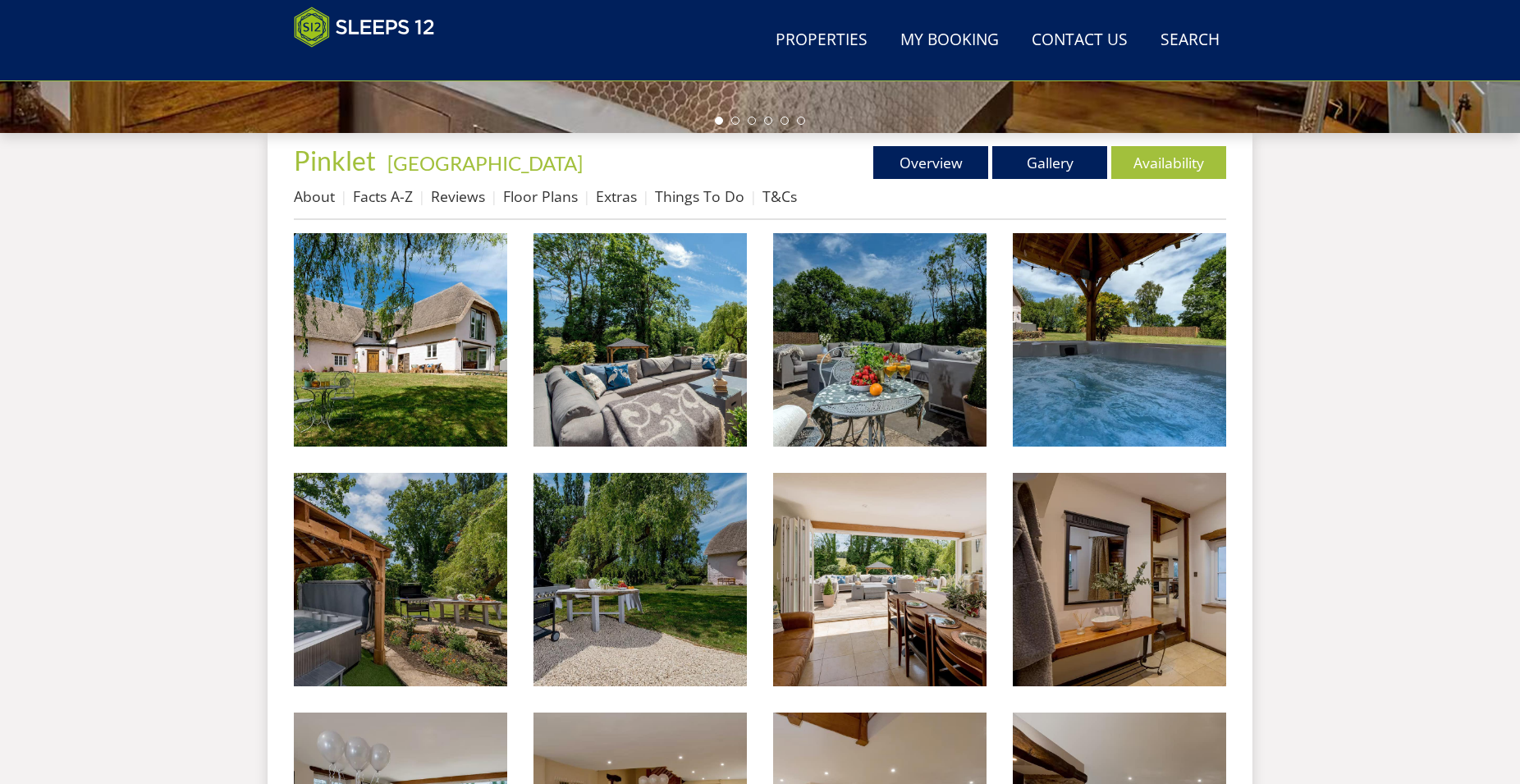
scroll to position [603, 0]
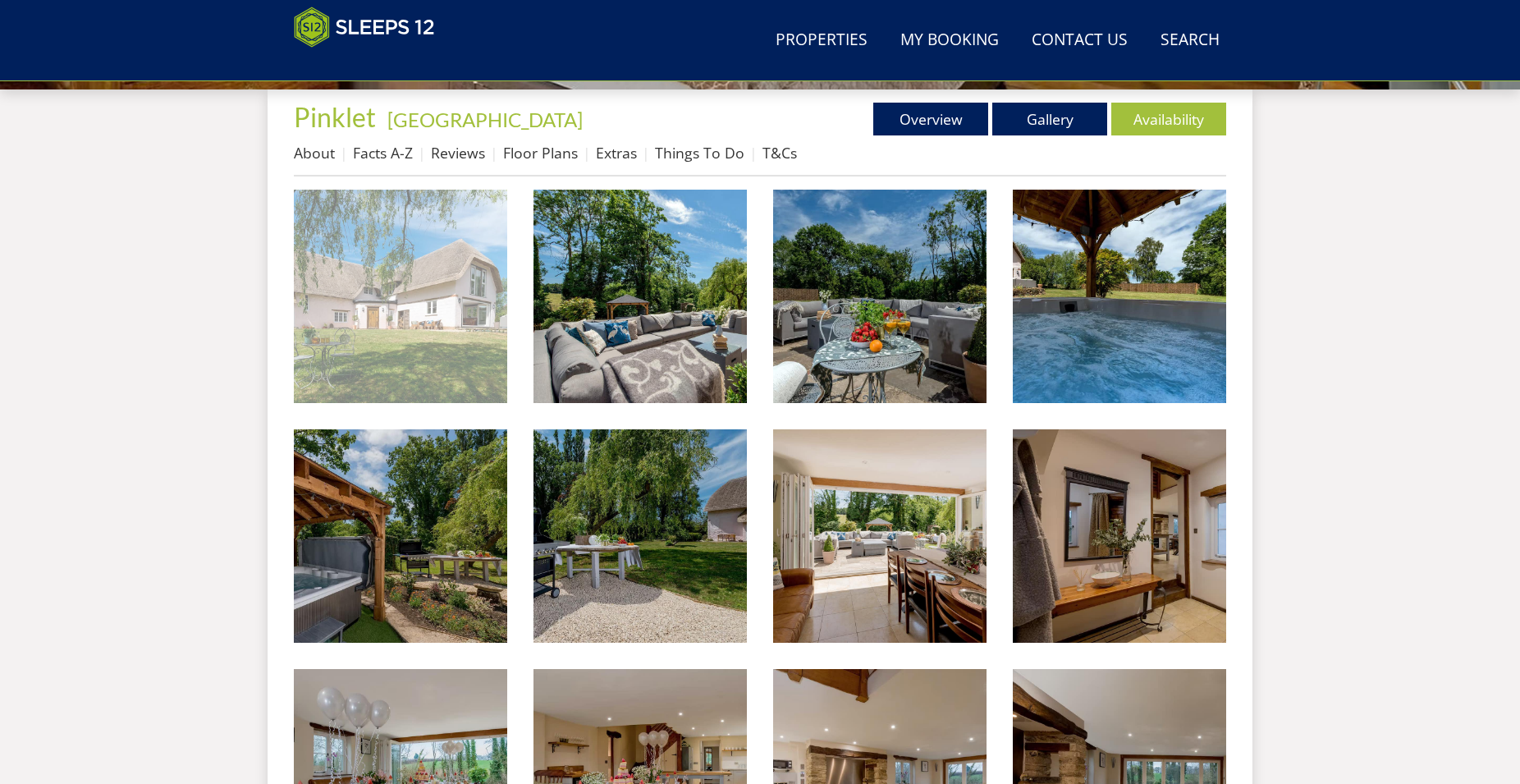
click at [389, 308] on img at bounding box center [400, 296] width 214 height 214
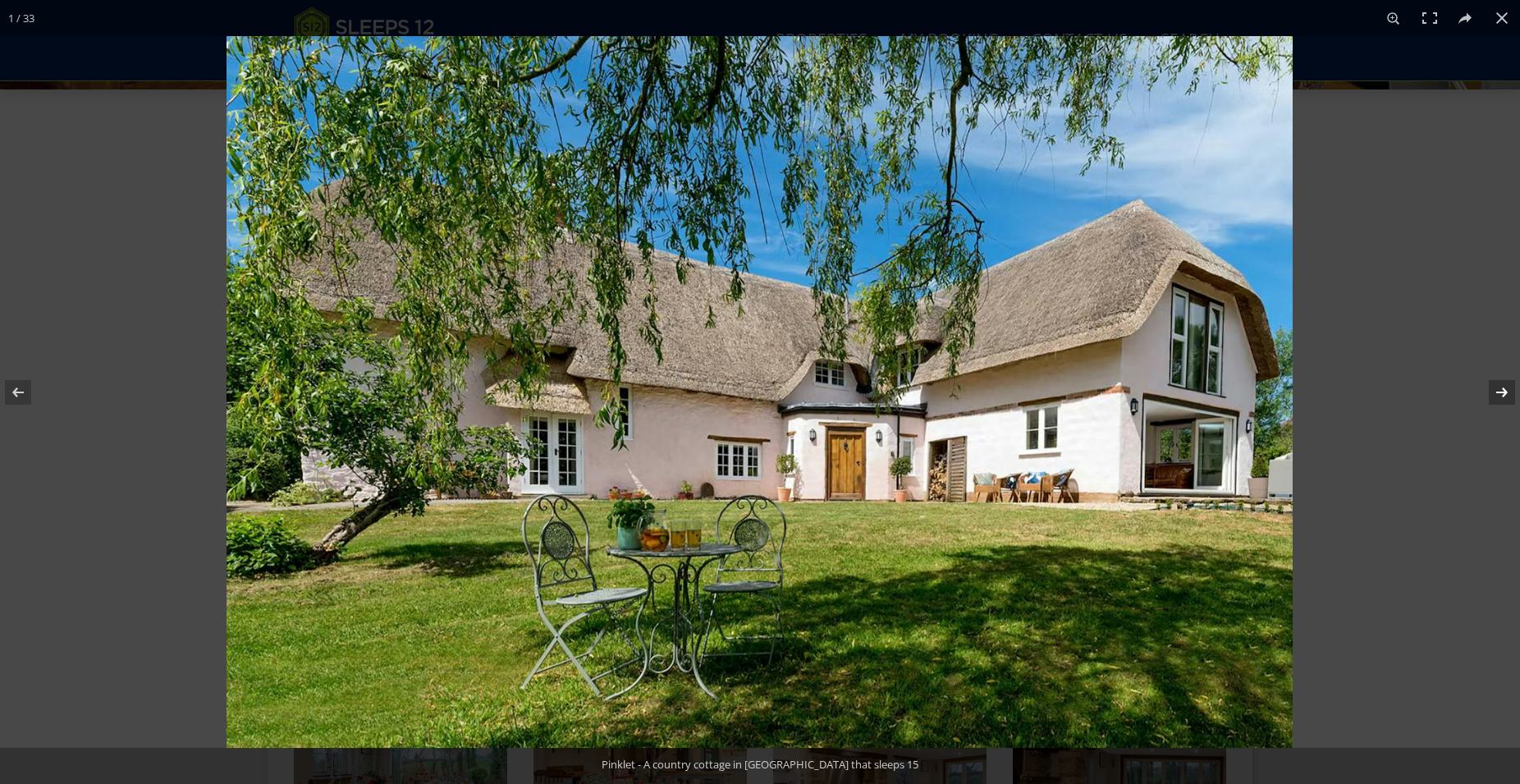
click at [1498, 394] on button at bounding box center [1491, 392] width 57 height 82
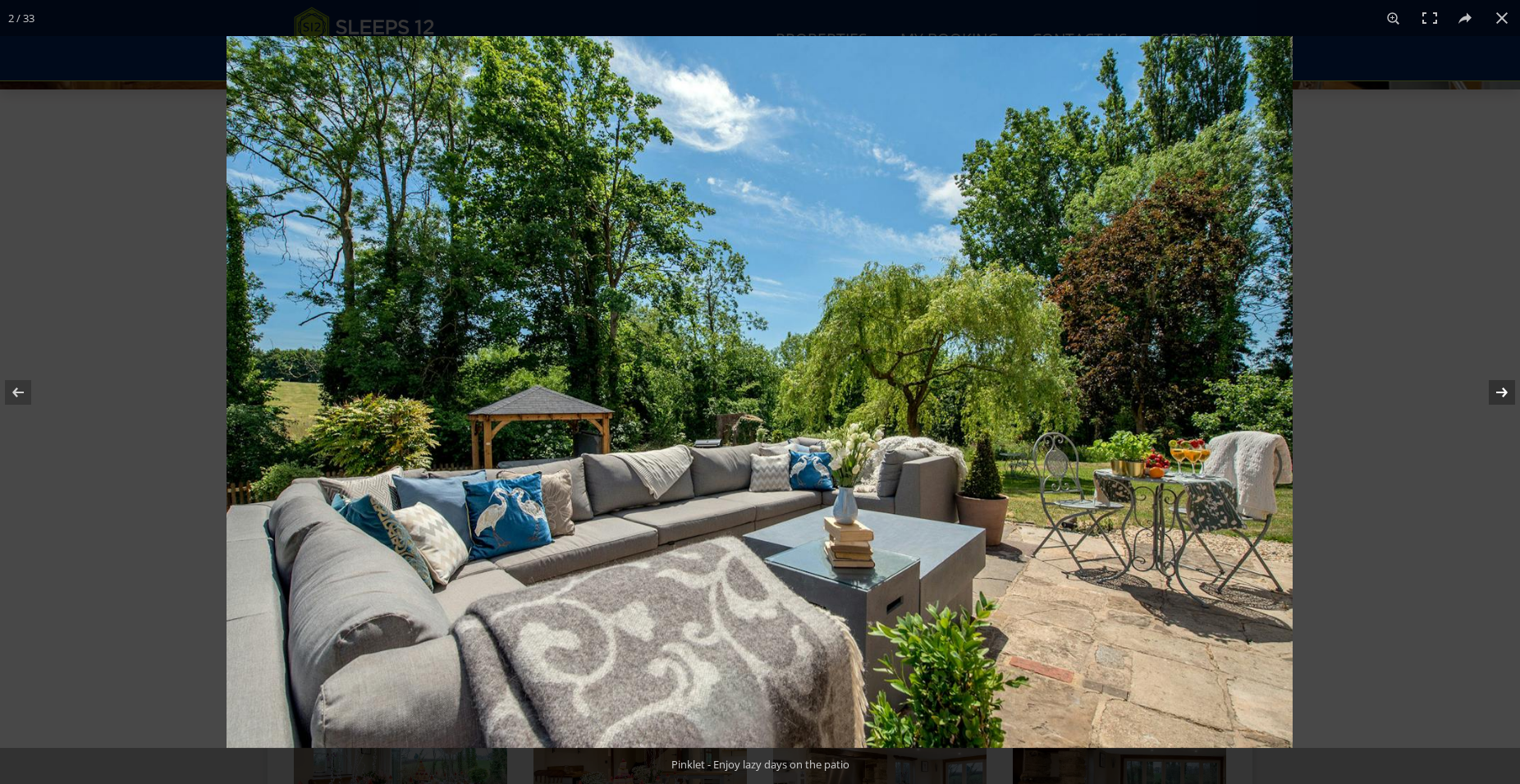
click at [1498, 394] on button at bounding box center [1491, 392] width 57 height 82
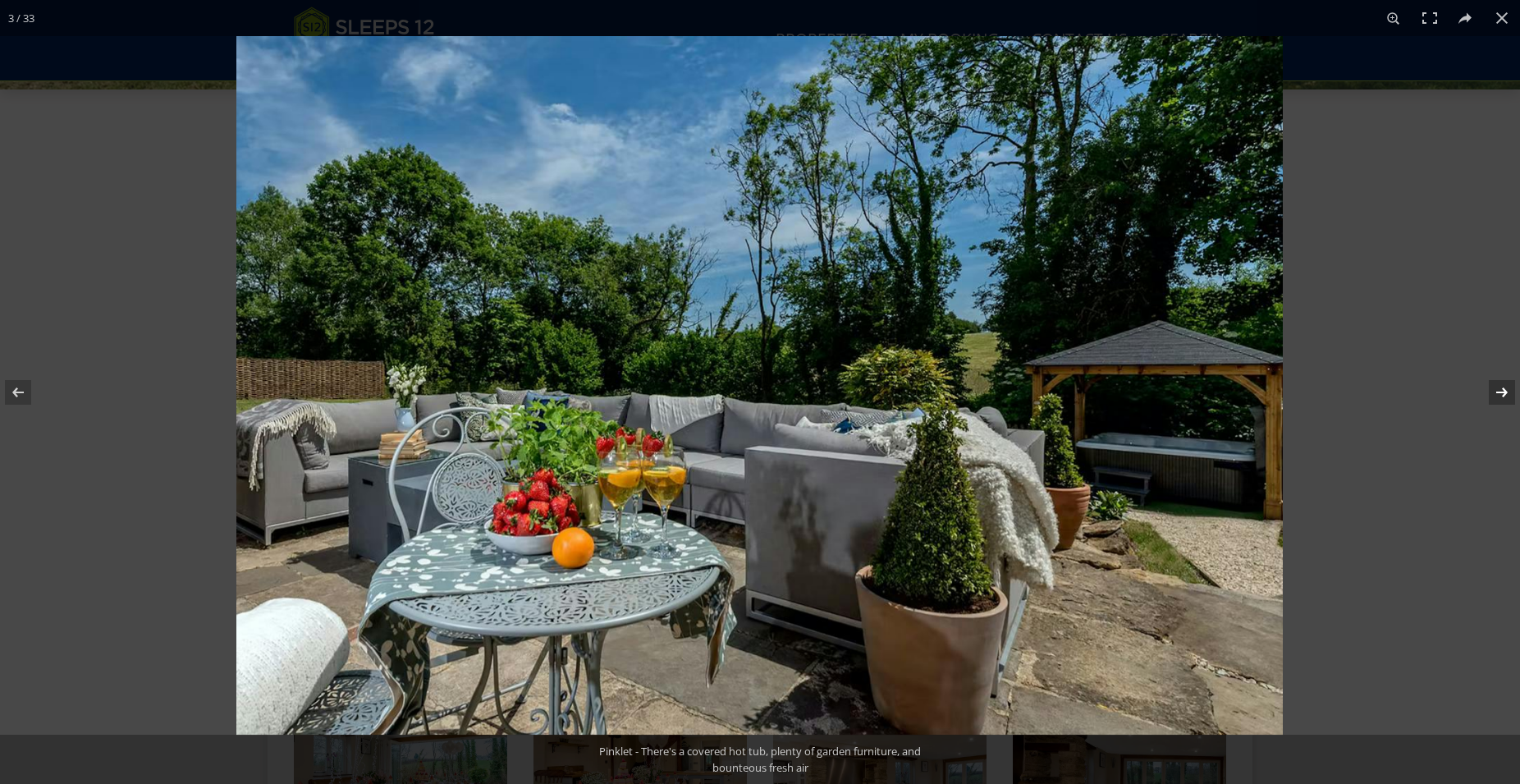
click at [1501, 392] on button at bounding box center [1491, 392] width 57 height 82
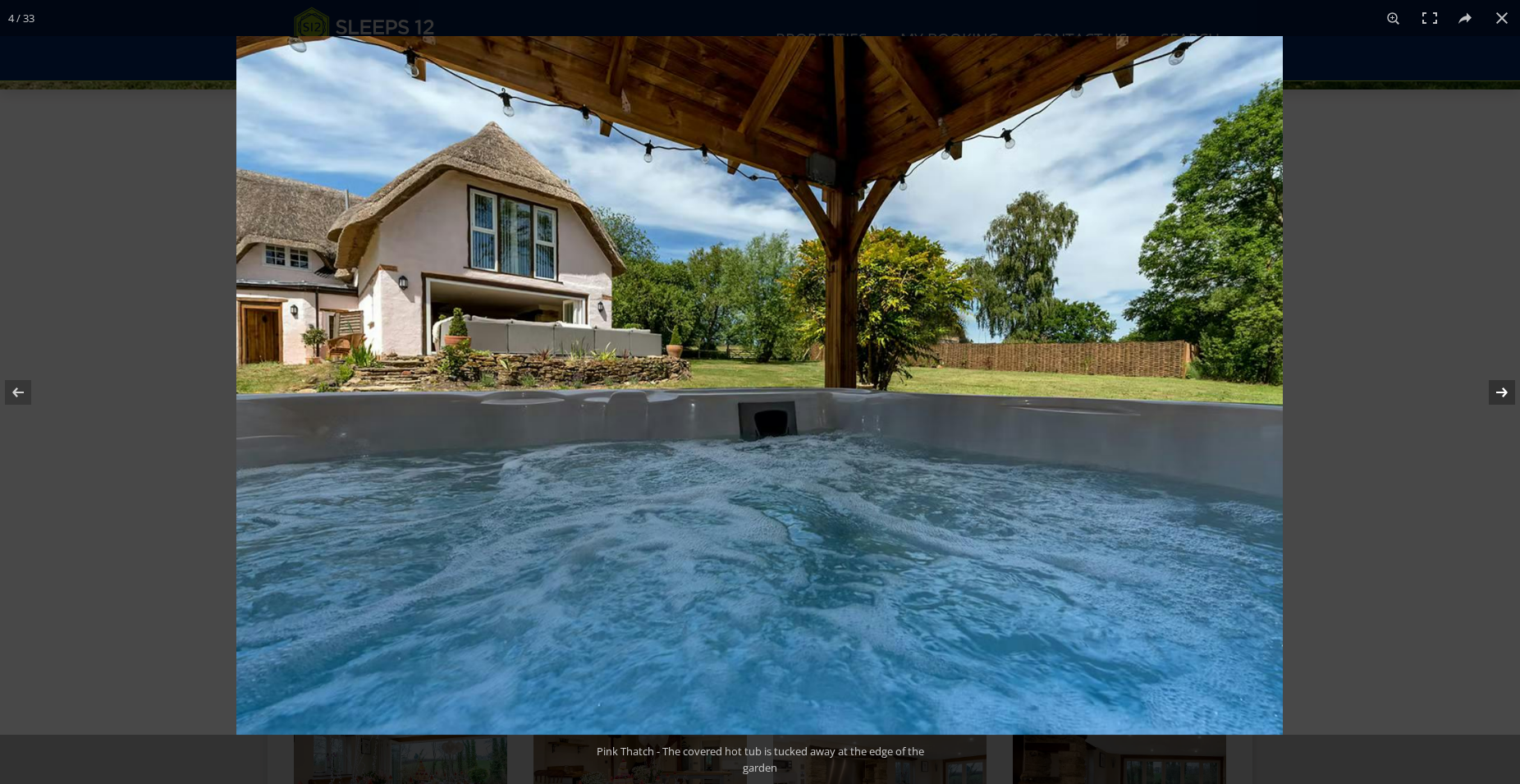
click at [1501, 392] on button at bounding box center [1491, 392] width 57 height 82
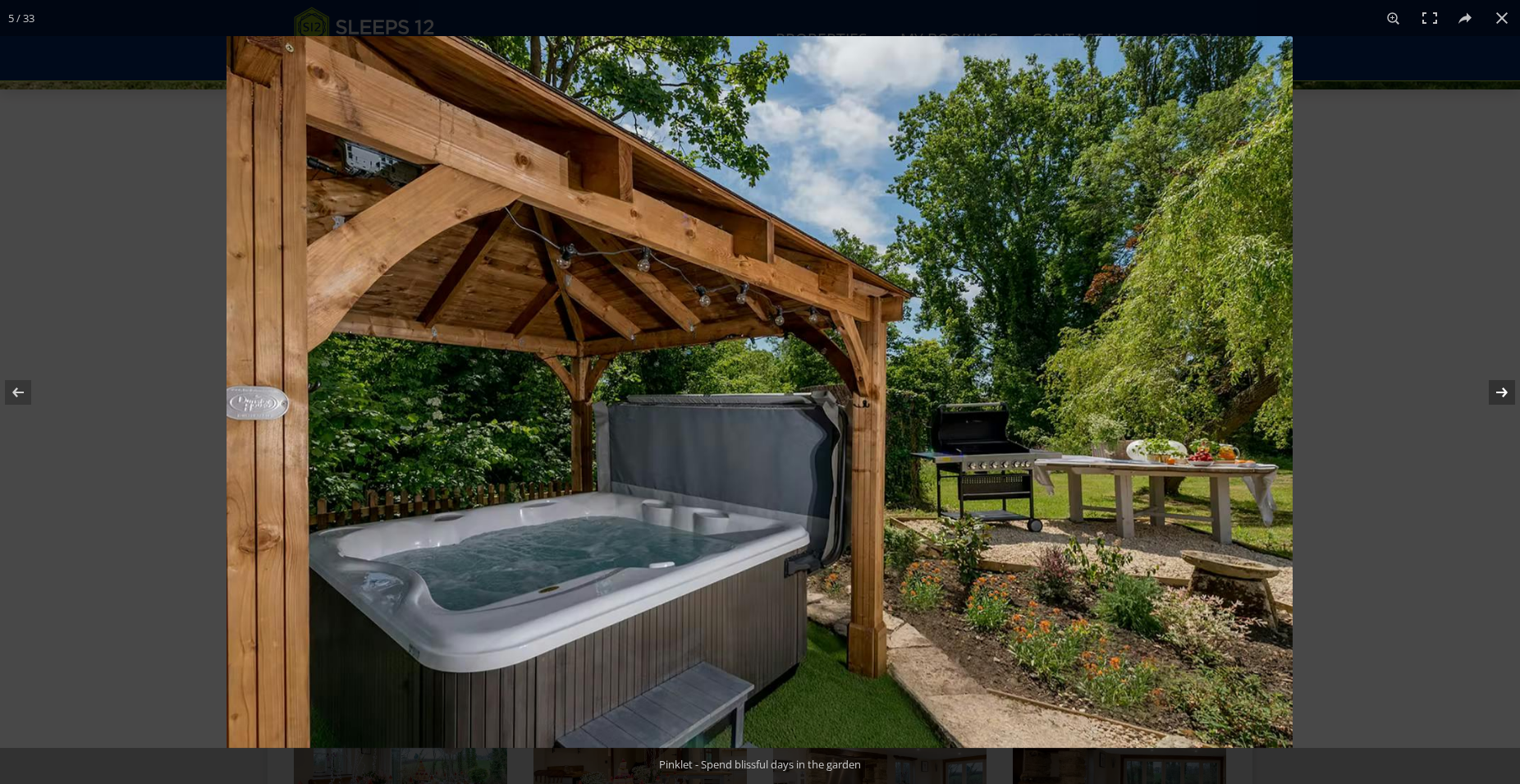
click at [1501, 392] on button at bounding box center [1491, 392] width 57 height 82
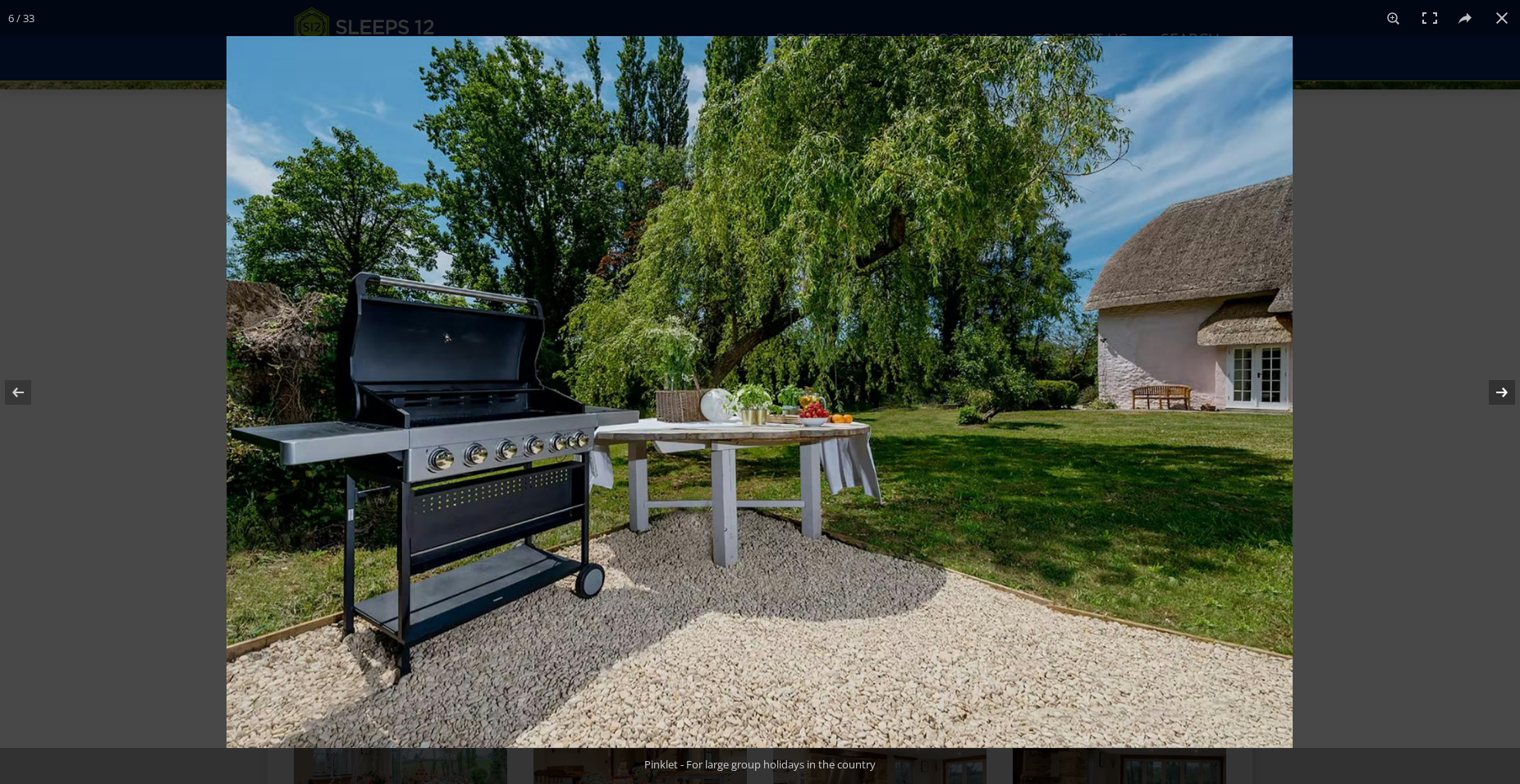
click at [1501, 392] on button at bounding box center [1491, 392] width 57 height 82
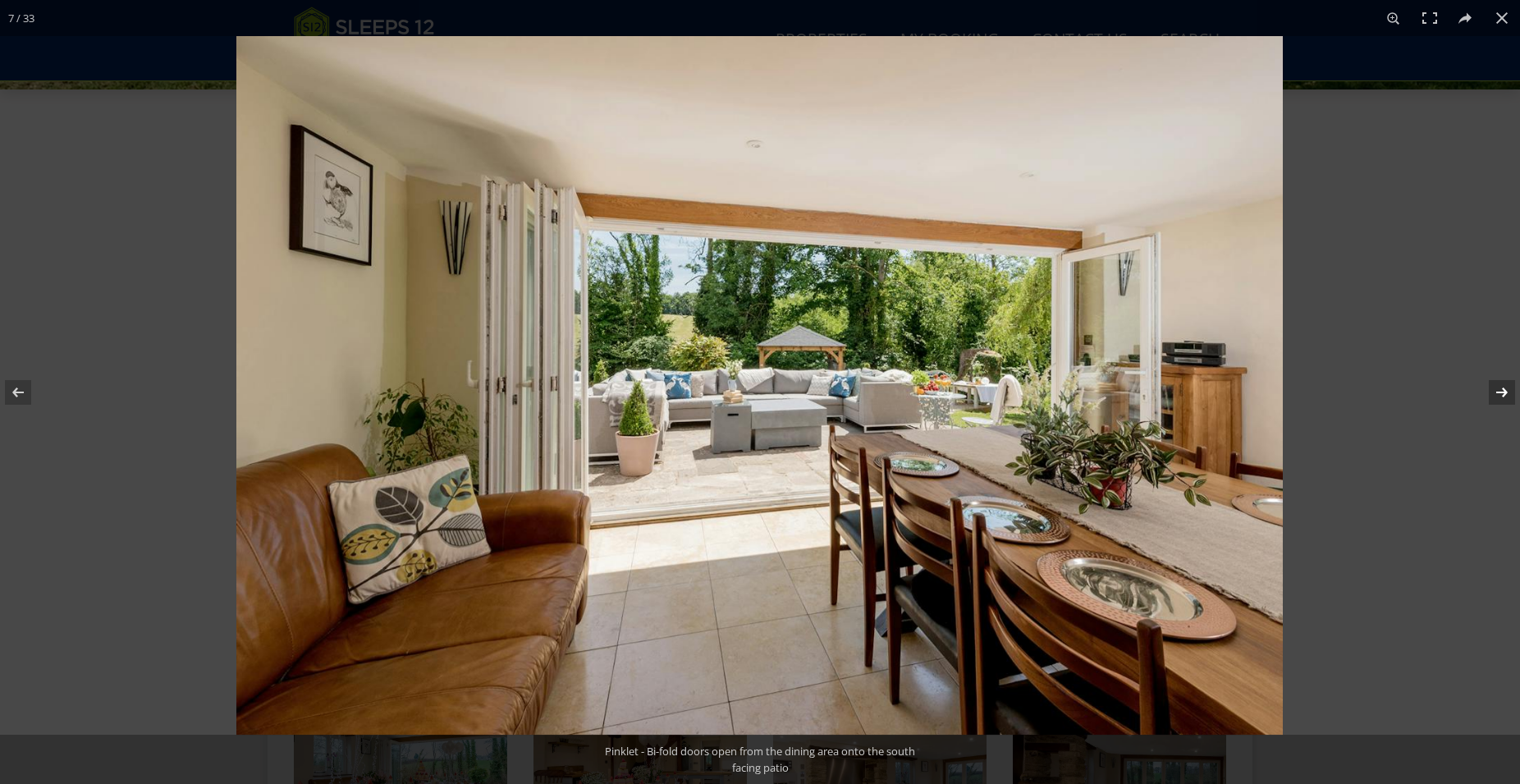
click at [1501, 392] on button at bounding box center [1491, 392] width 57 height 82
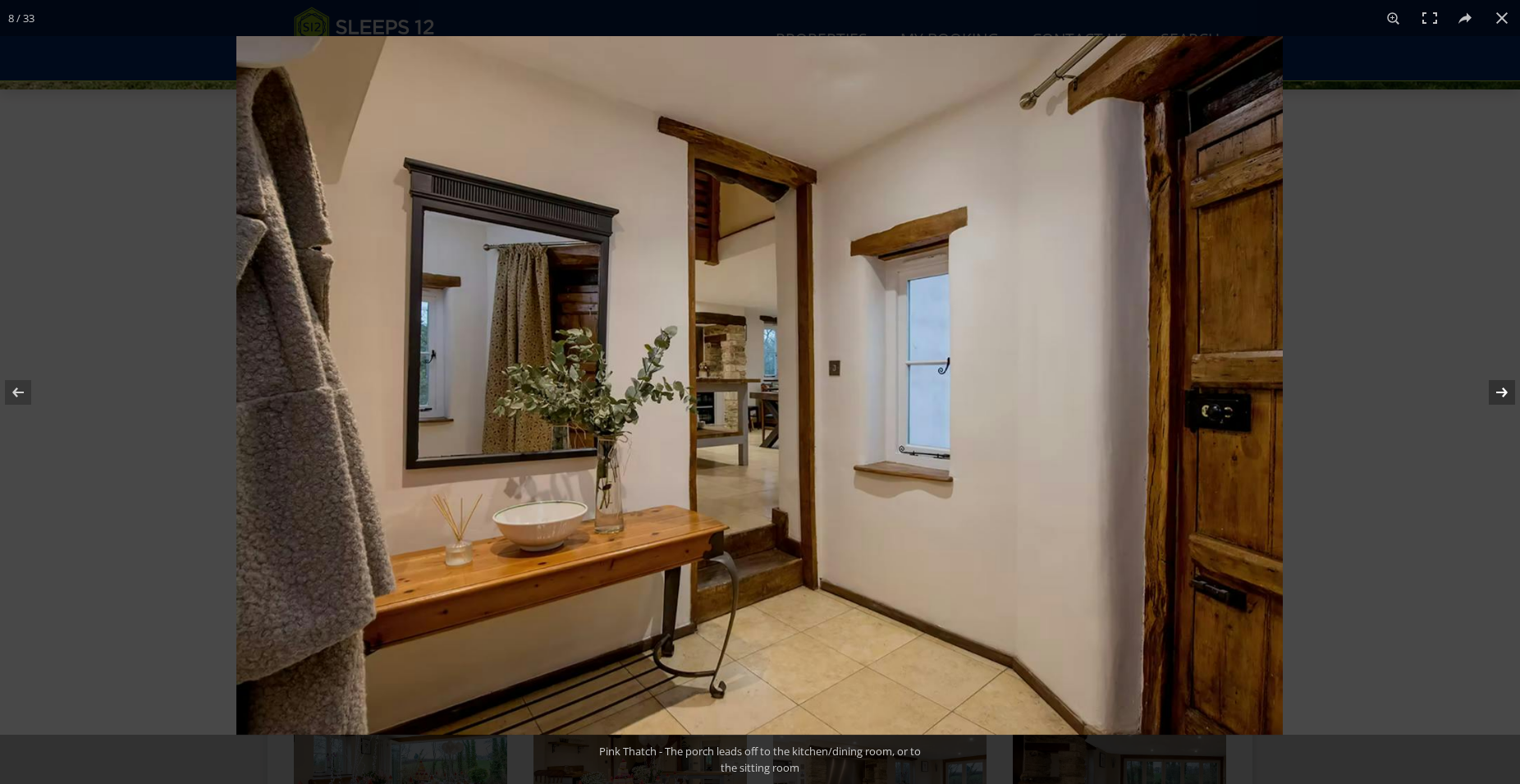
click at [1501, 392] on button at bounding box center [1491, 392] width 57 height 82
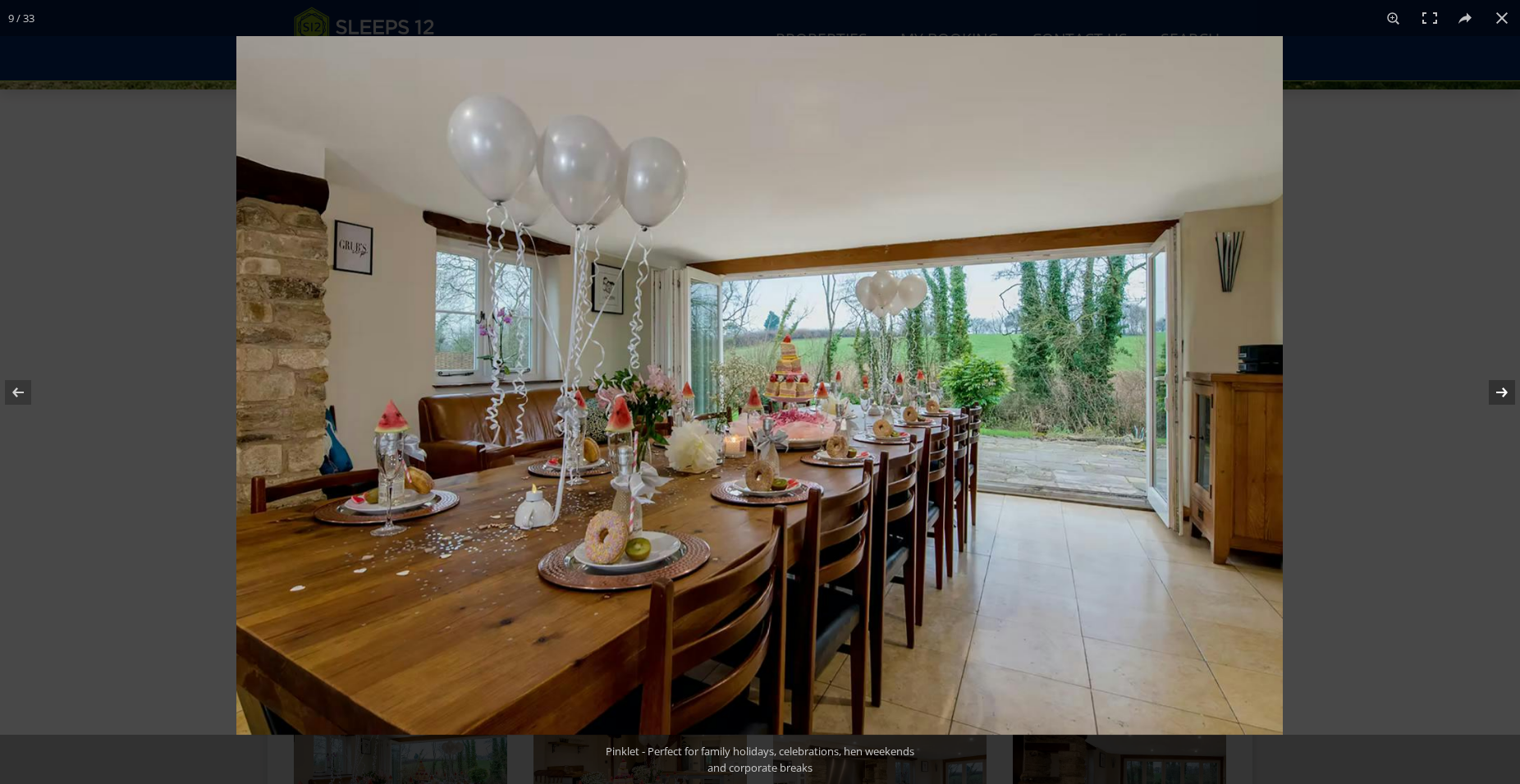
click at [1501, 392] on button at bounding box center [1491, 392] width 57 height 82
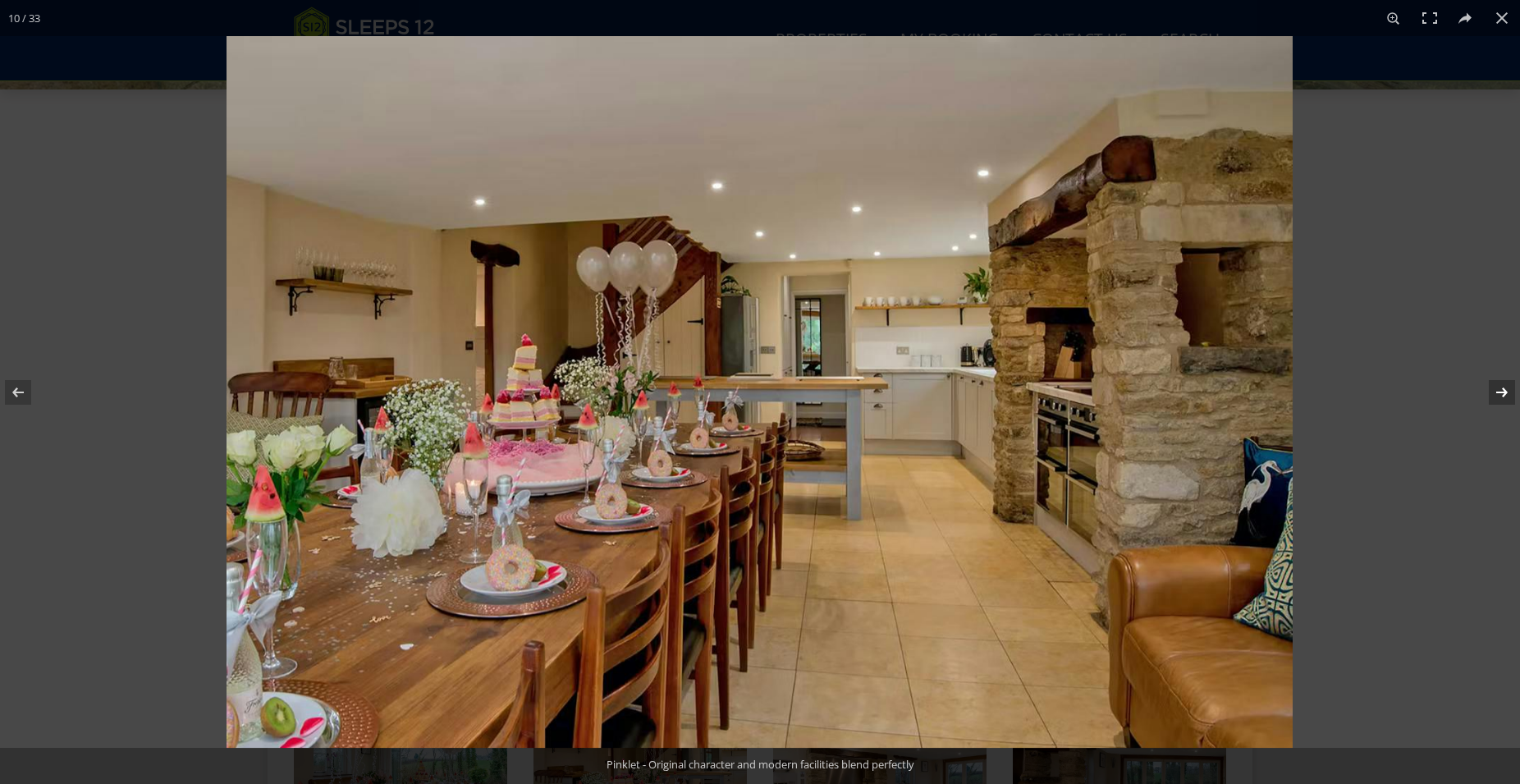
click at [1501, 392] on button at bounding box center [1491, 392] width 57 height 82
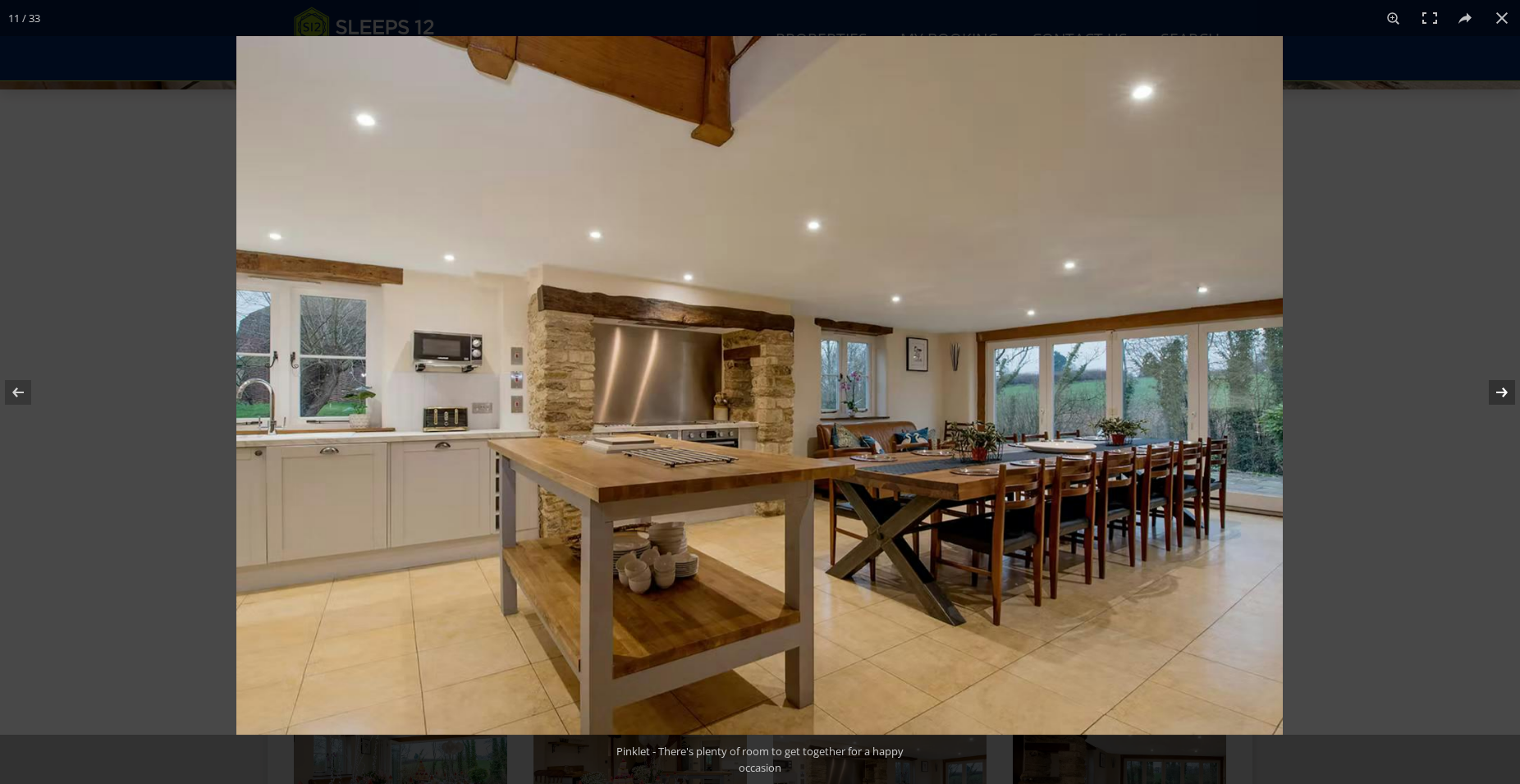
click at [1501, 392] on button at bounding box center [1491, 392] width 57 height 82
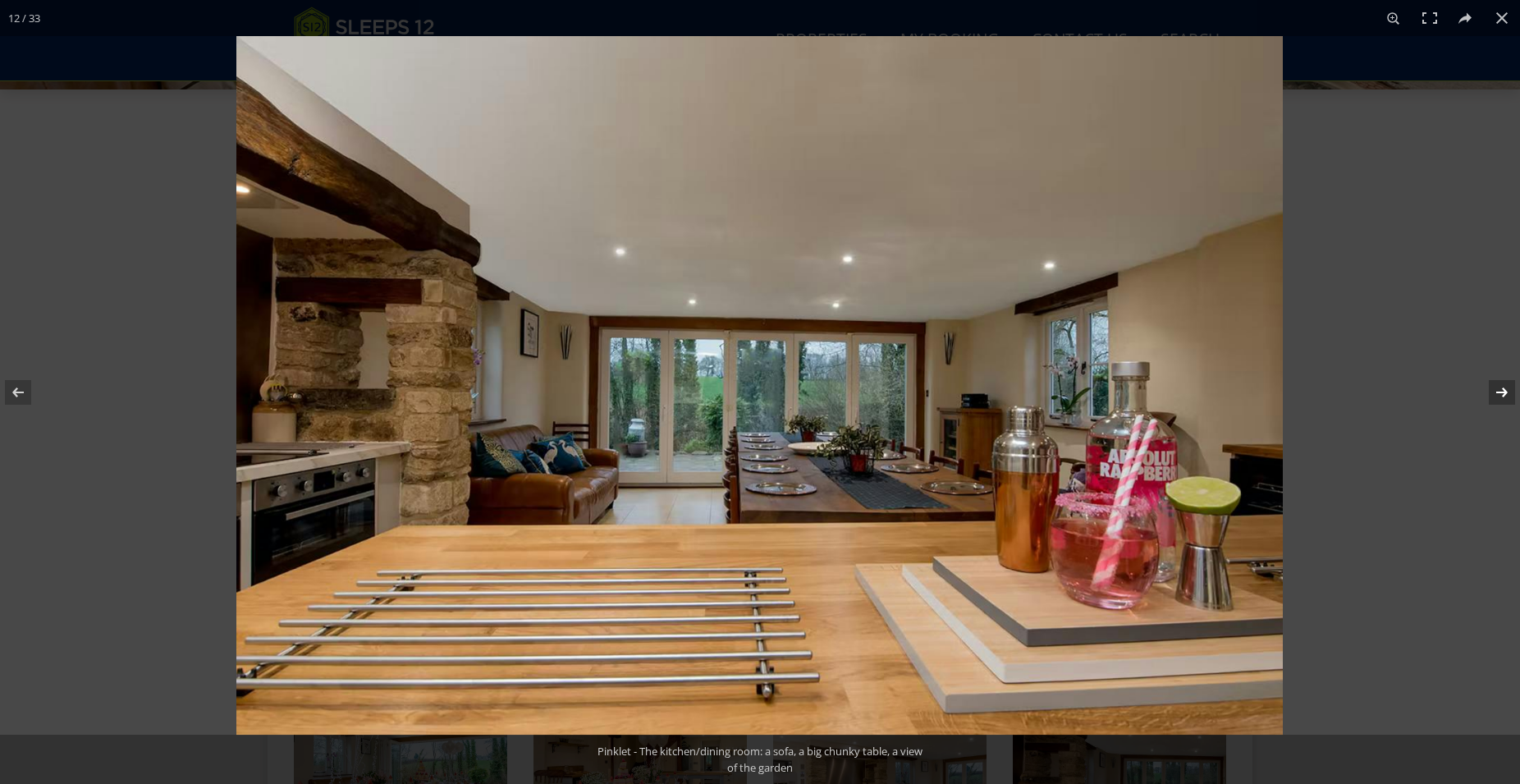
click at [1501, 392] on button at bounding box center [1491, 392] width 57 height 82
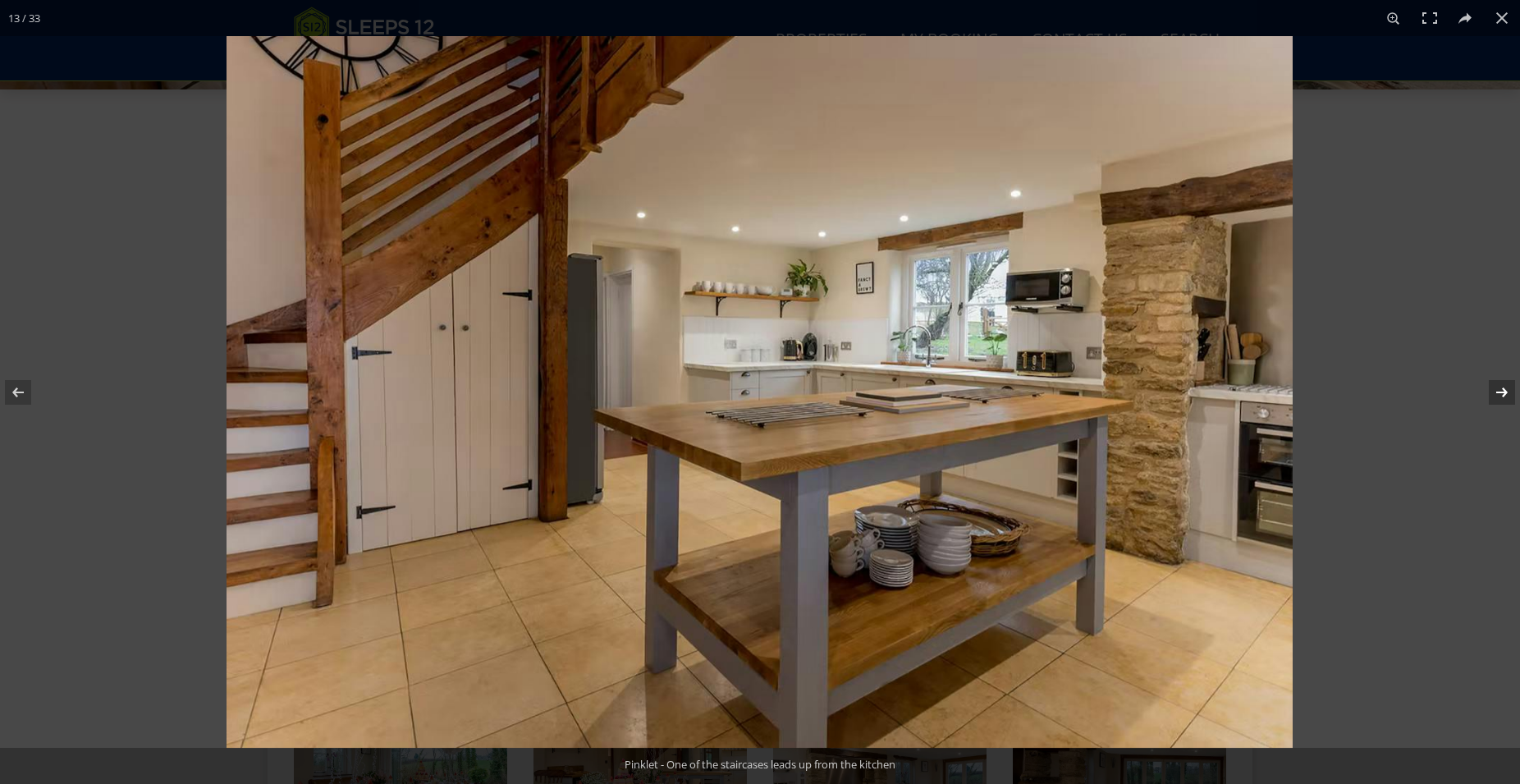
click at [1501, 392] on button at bounding box center [1491, 392] width 57 height 82
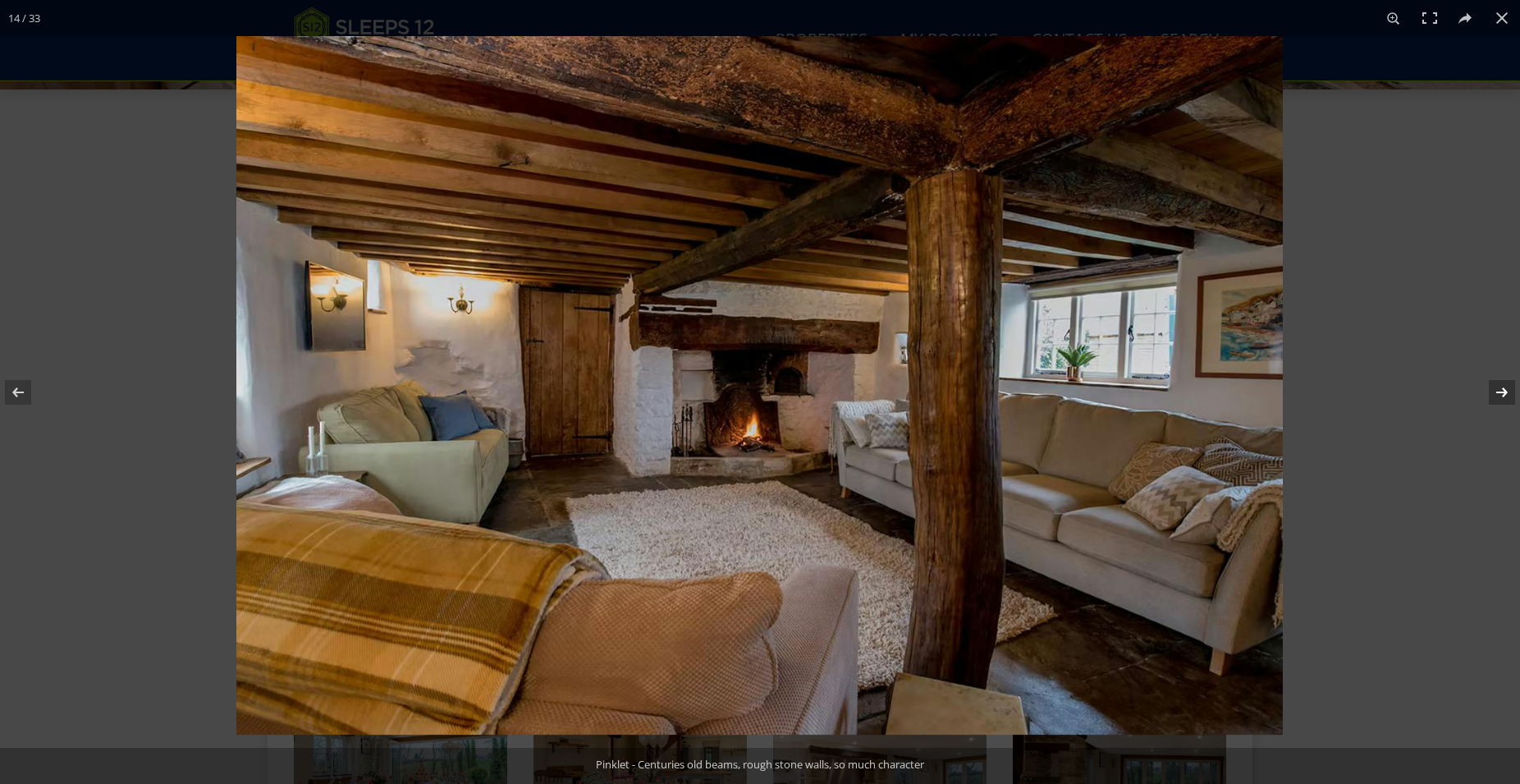
click at [1501, 392] on button at bounding box center [1491, 392] width 57 height 82
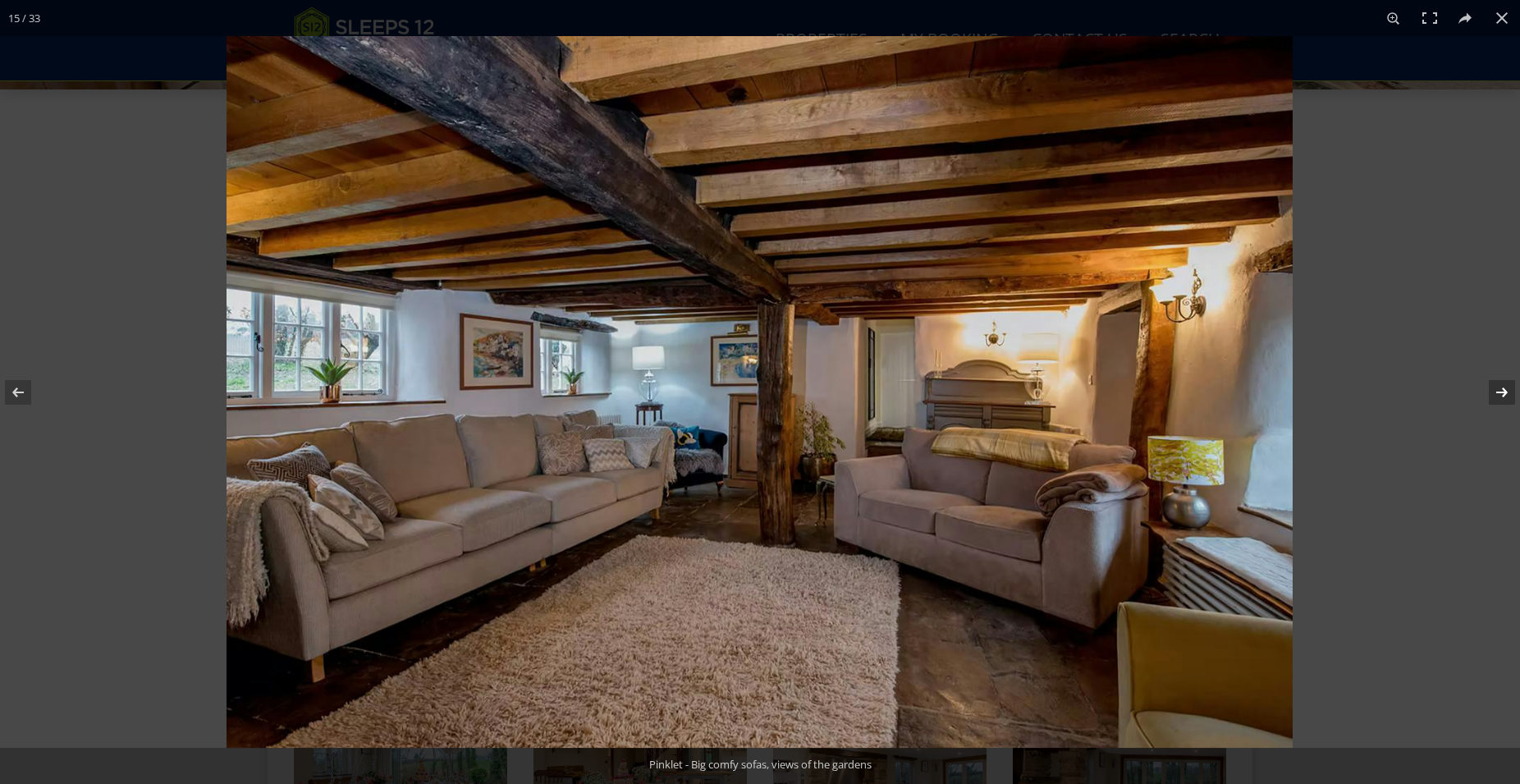
click at [1501, 392] on button at bounding box center [1491, 392] width 57 height 82
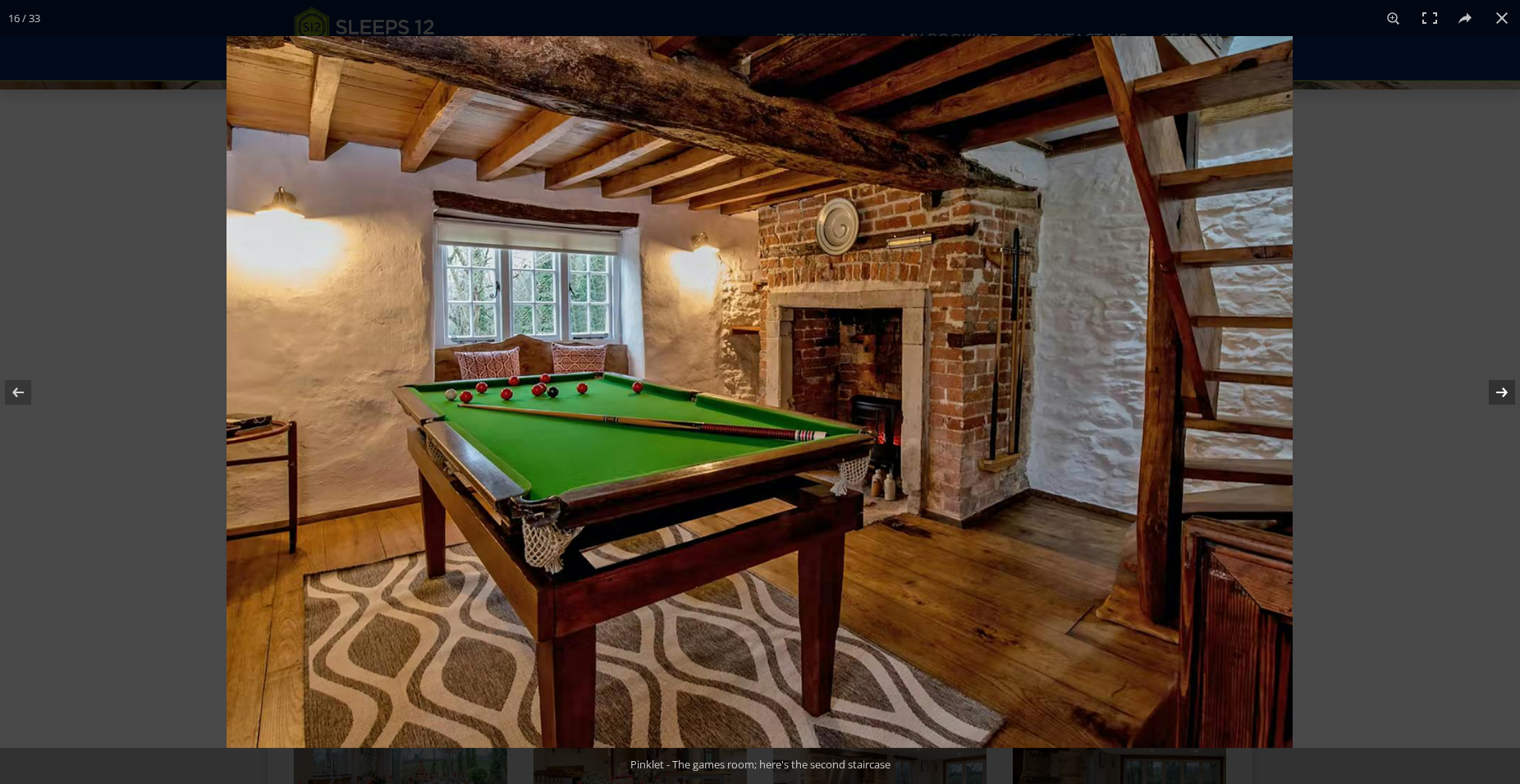
click at [1501, 392] on button at bounding box center [1491, 392] width 57 height 82
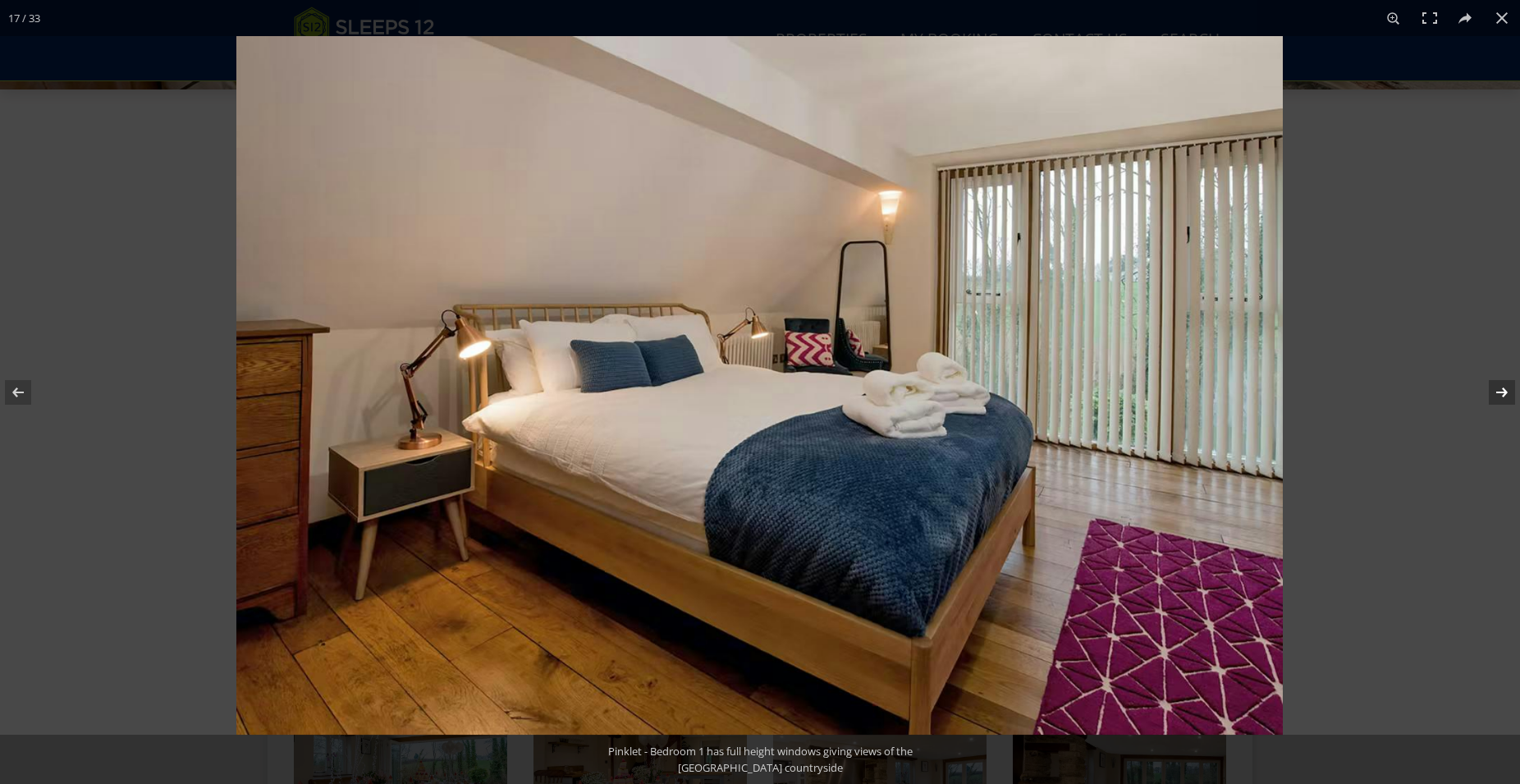
click at [1501, 392] on button at bounding box center [1491, 392] width 57 height 82
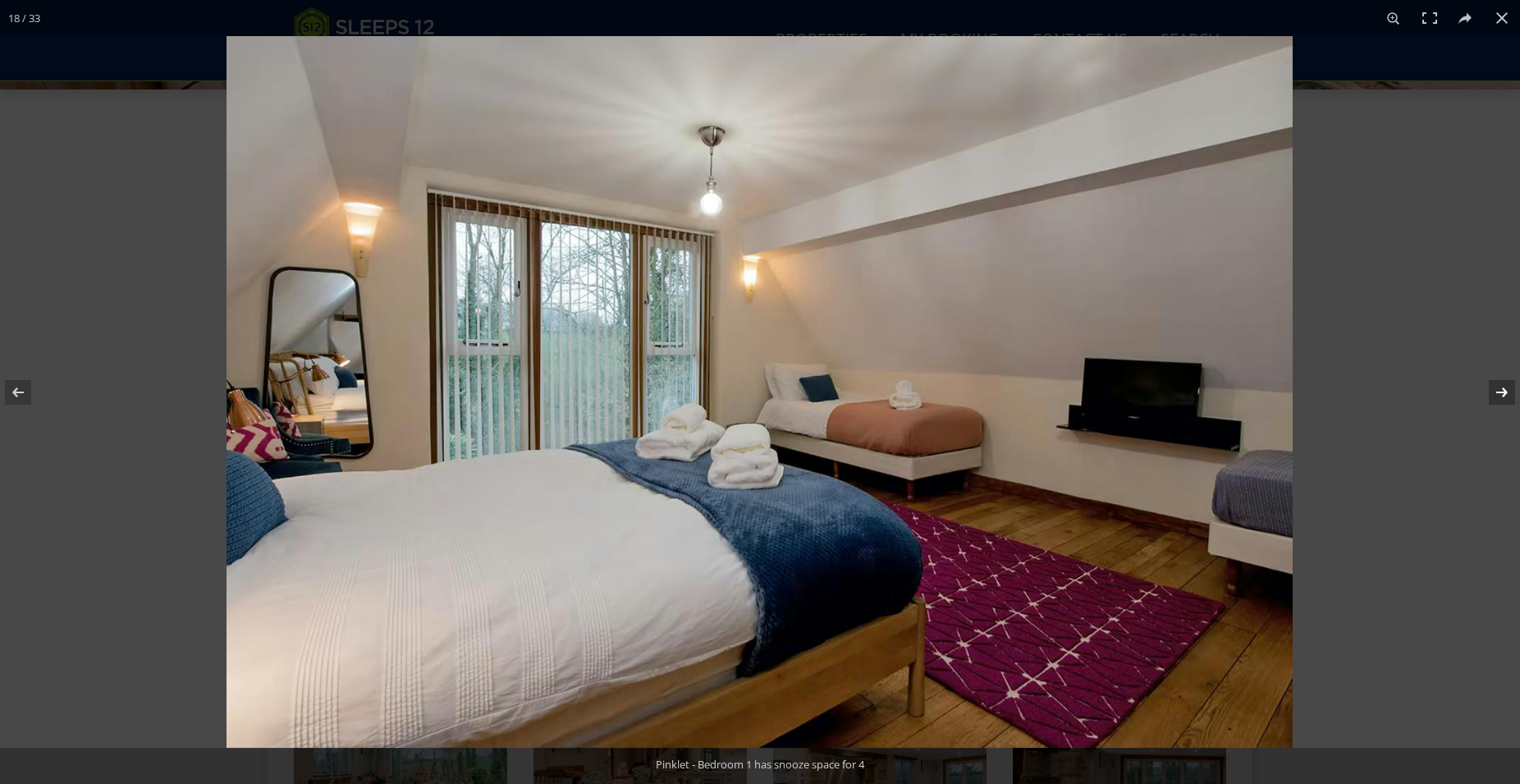
click at [1501, 392] on button at bounding box center [1491, 392] width 57 height 82
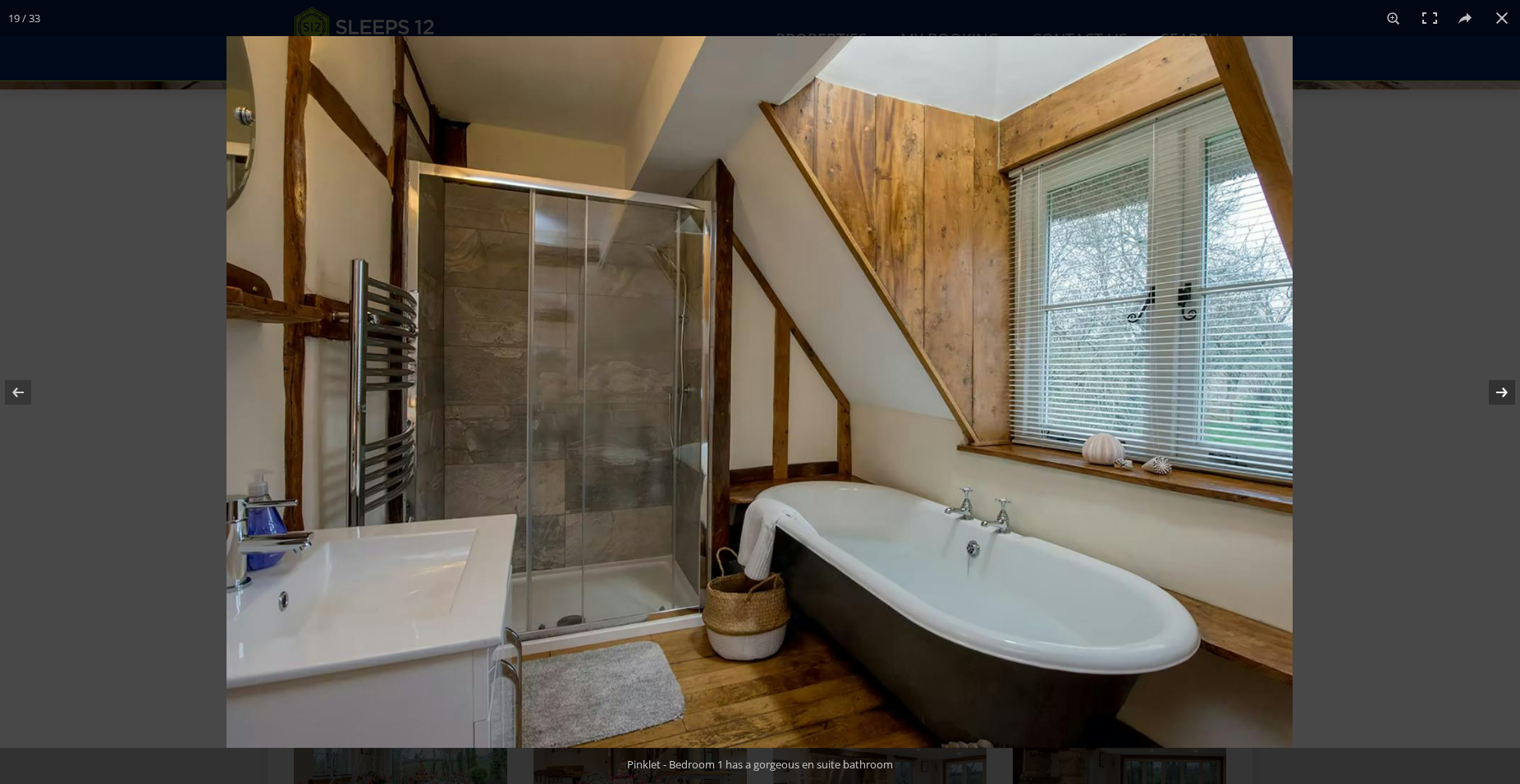
click at [1501, 392] on button at bounding box center [1491, 392] width 57 height 82
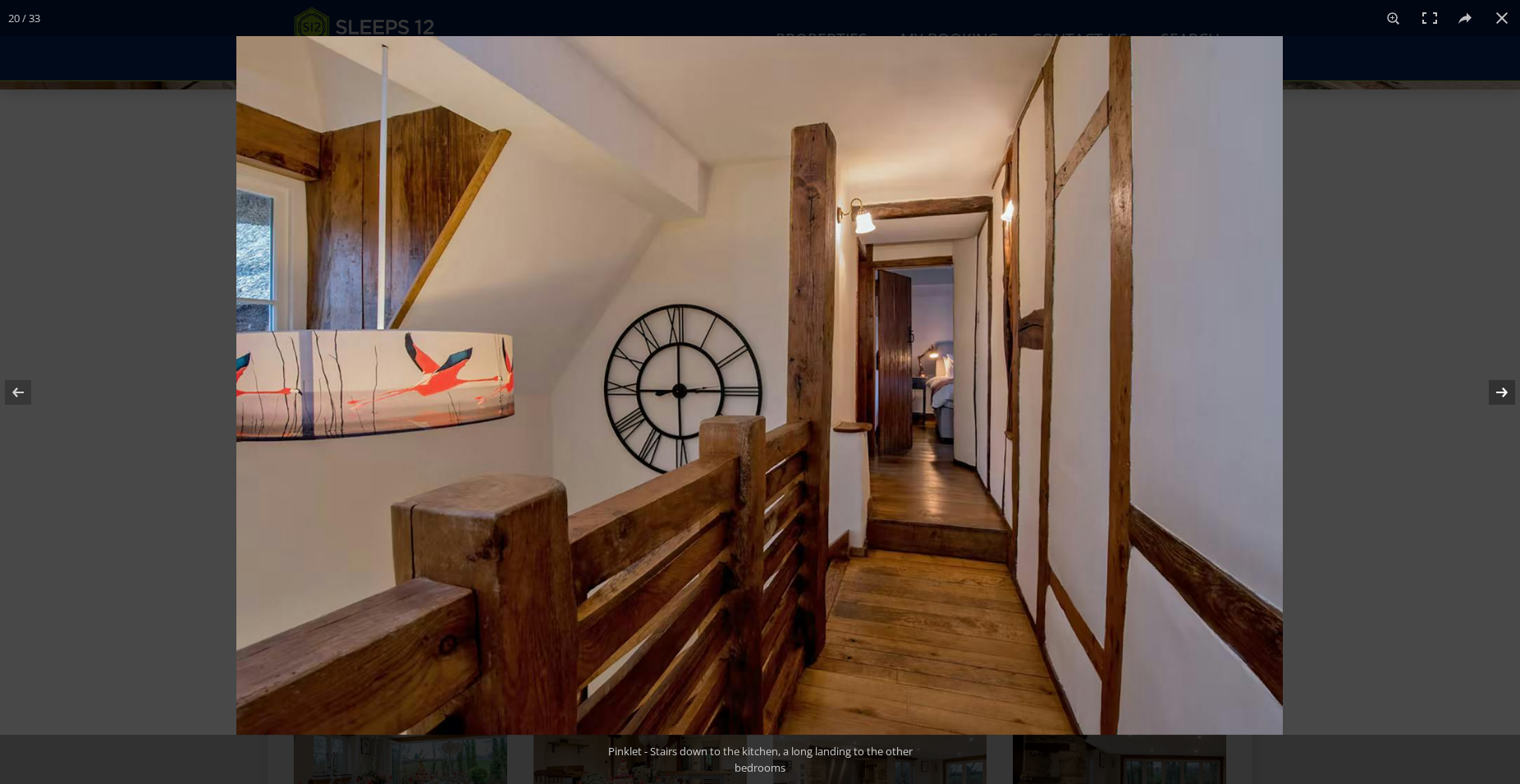
click at [1501, 392] on button at bounding box center [1491, 392] width 57 height 82
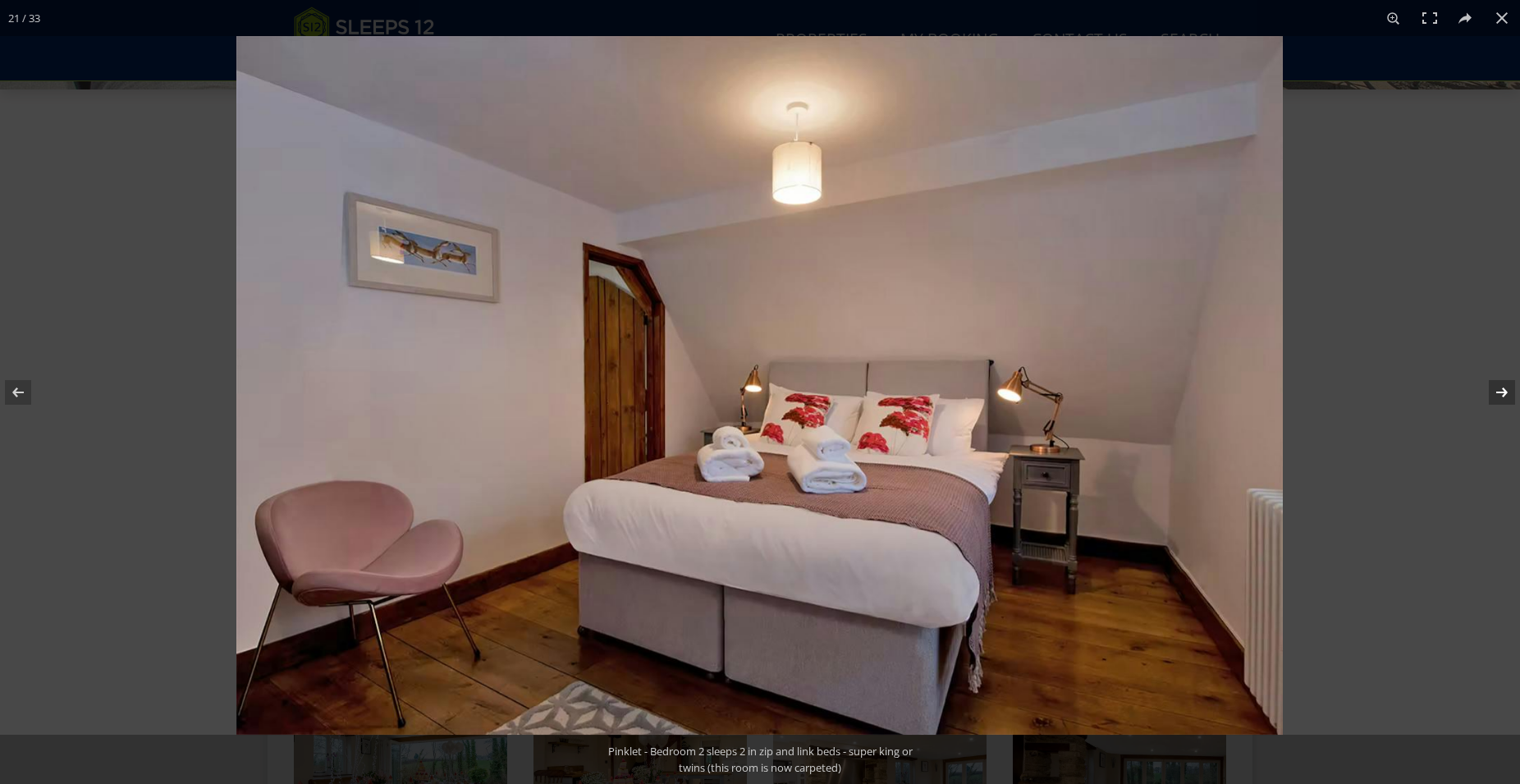
click at [1501, 392] on button at bounding box center [1491, 392] width 57 height 82
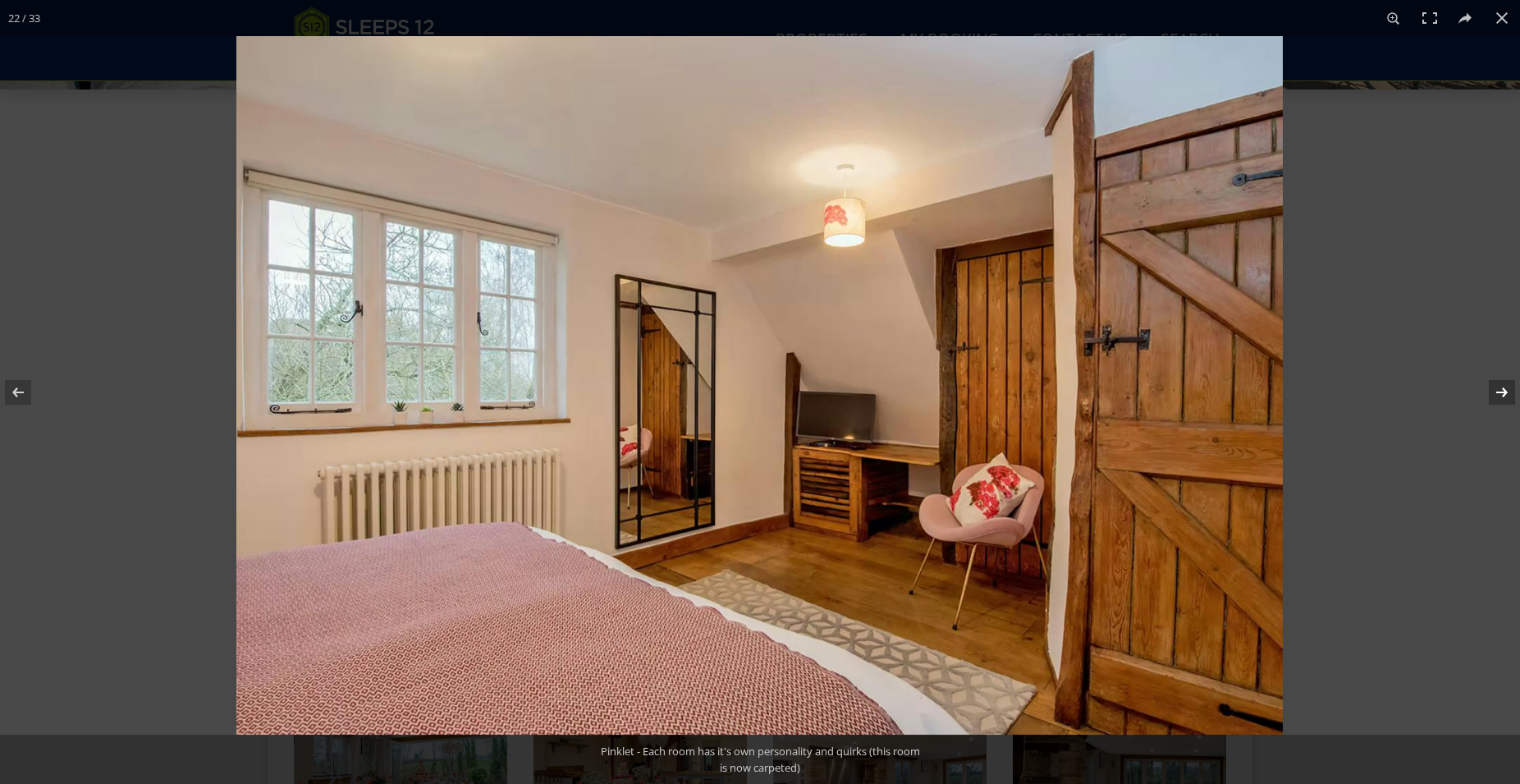
click at [1501, 392] on button at bounding box center [1491, 392] width 57 height 82
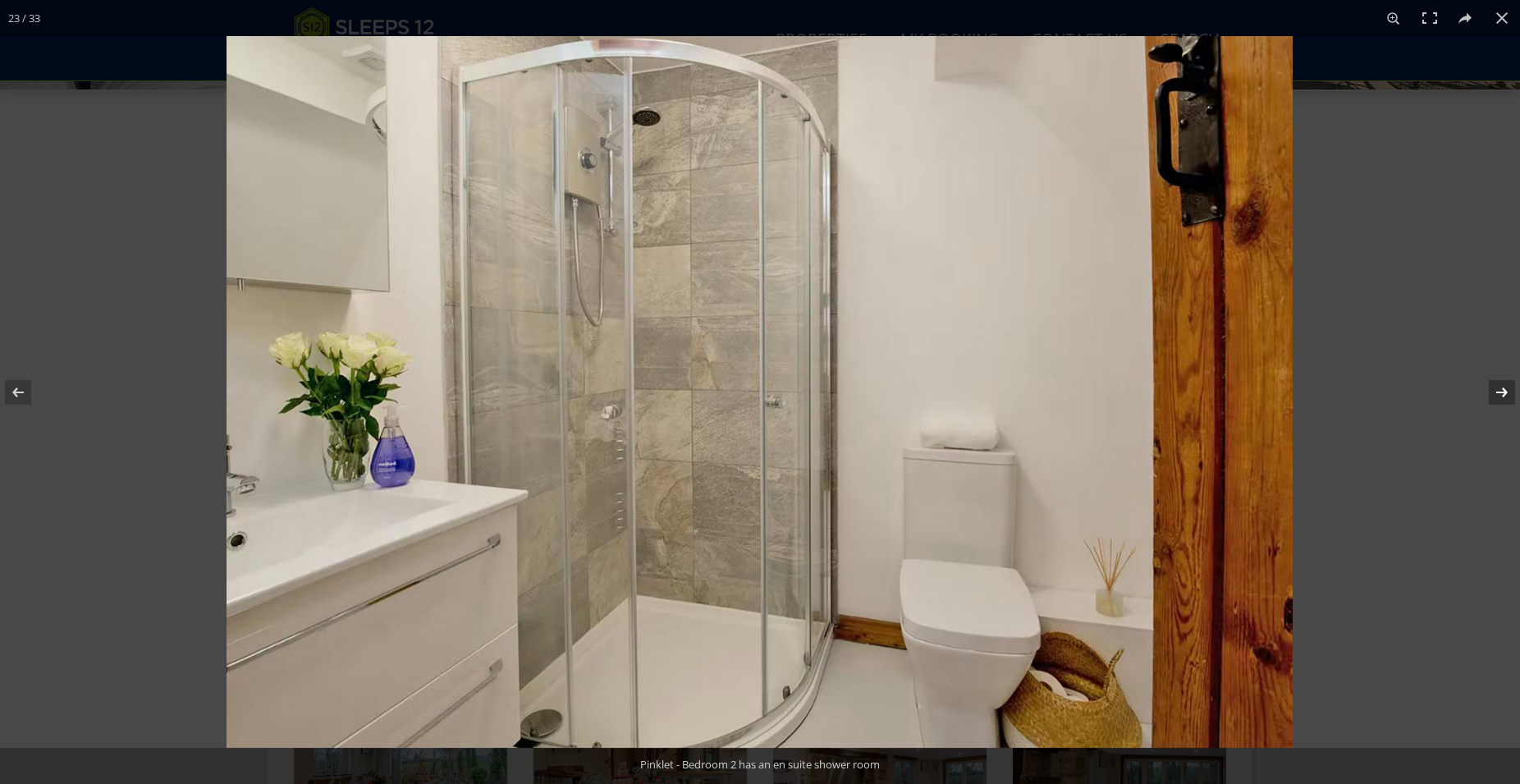
click at [1501, 392] on button at bounding box center [1491, 392] width 57 height 82
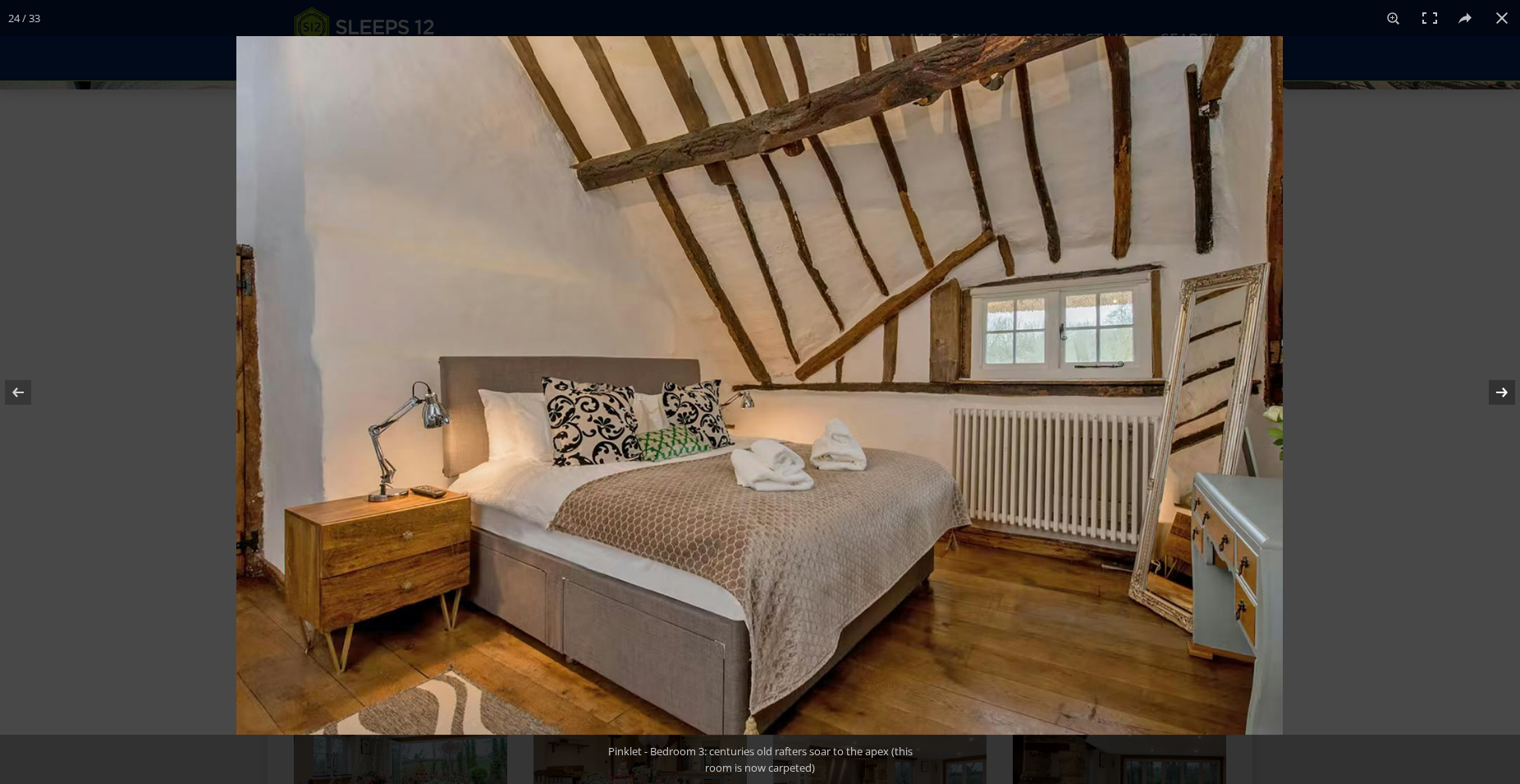
click at [1501, 392] on button at bounding box center [1491, 392] width 57 height 82
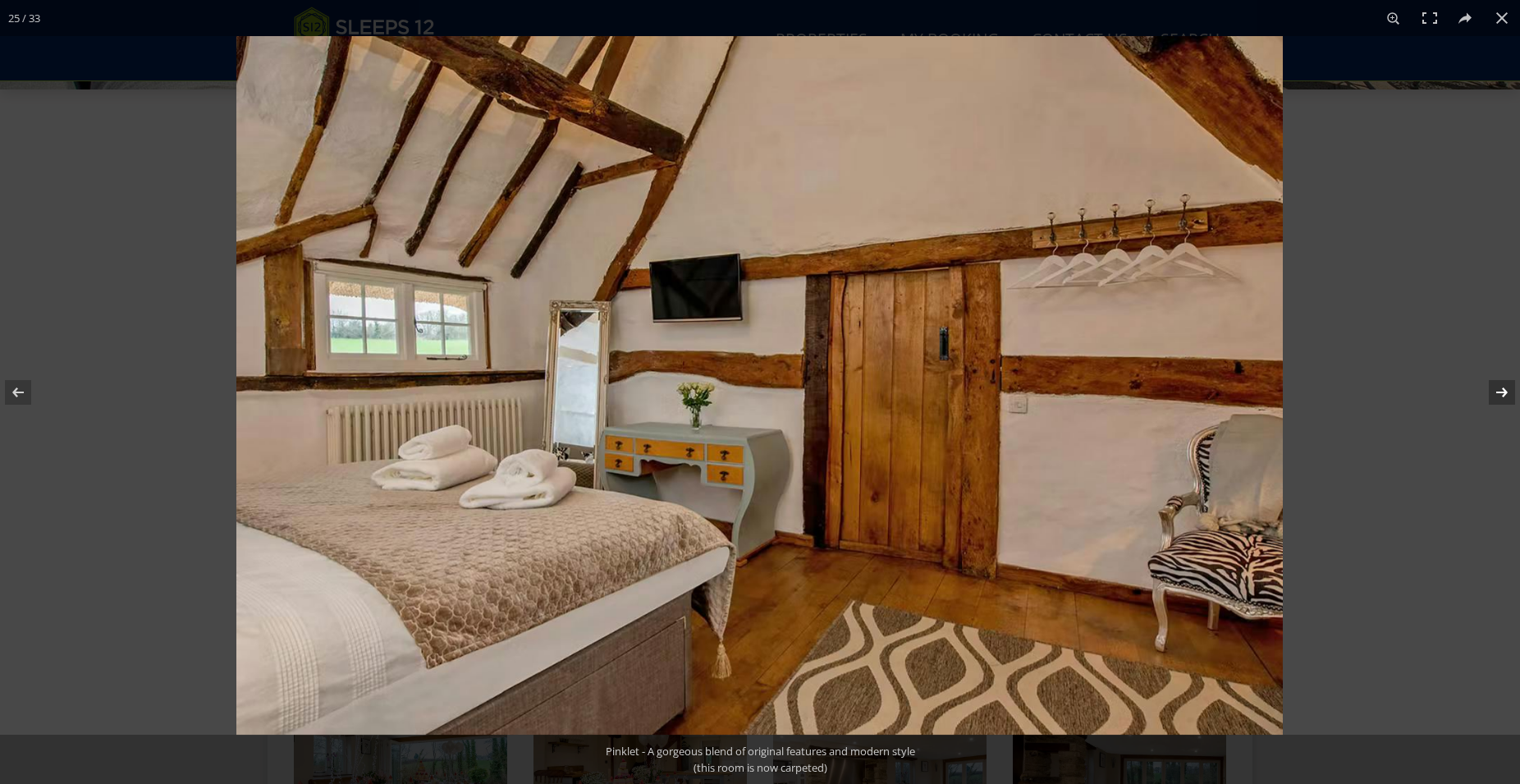
click at [1501, 392] on button at bounding box center [1491, 392] width 57 height 82
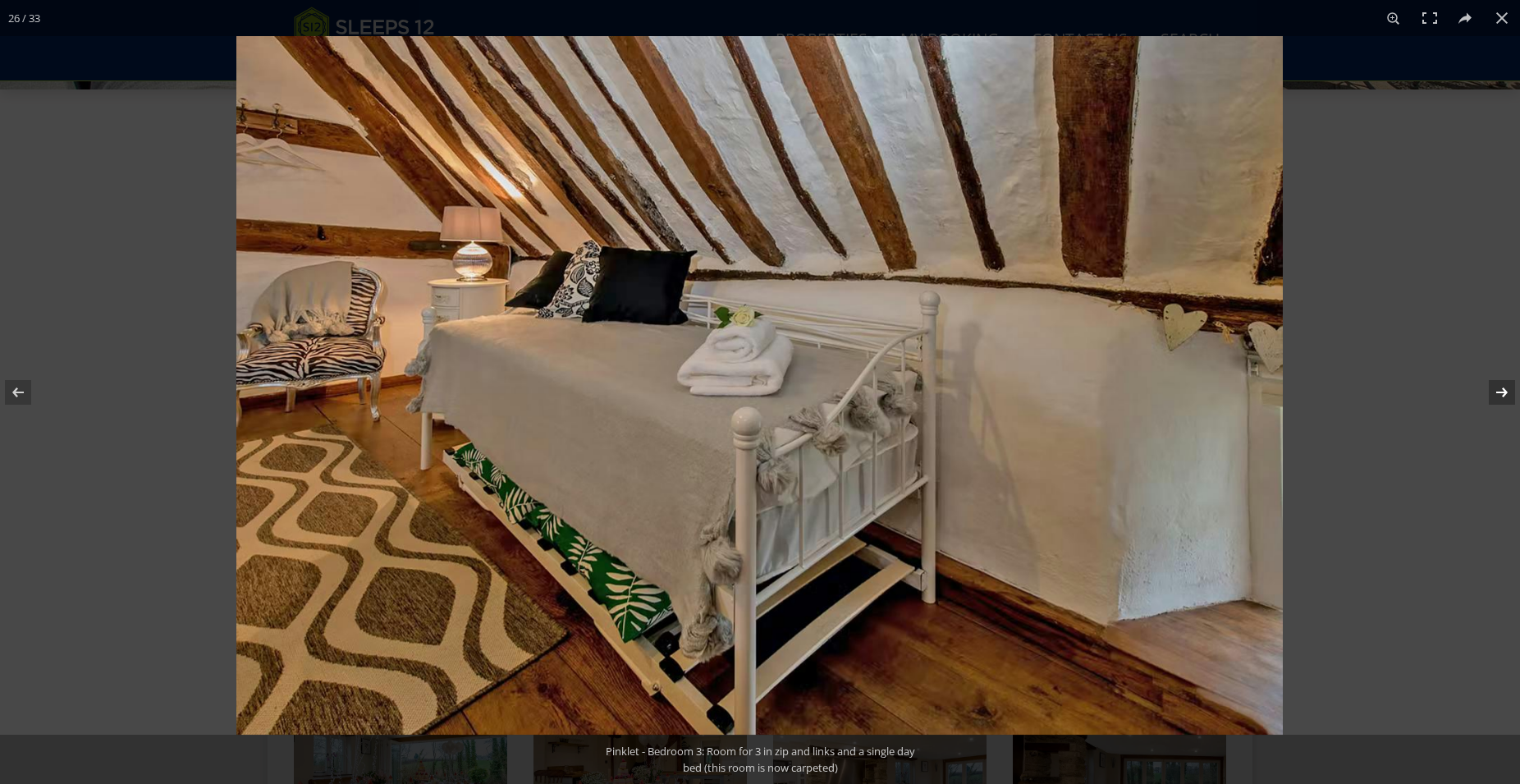
click at [1501, 392] on button at bounding box center [1491, 392] width 57 height 82
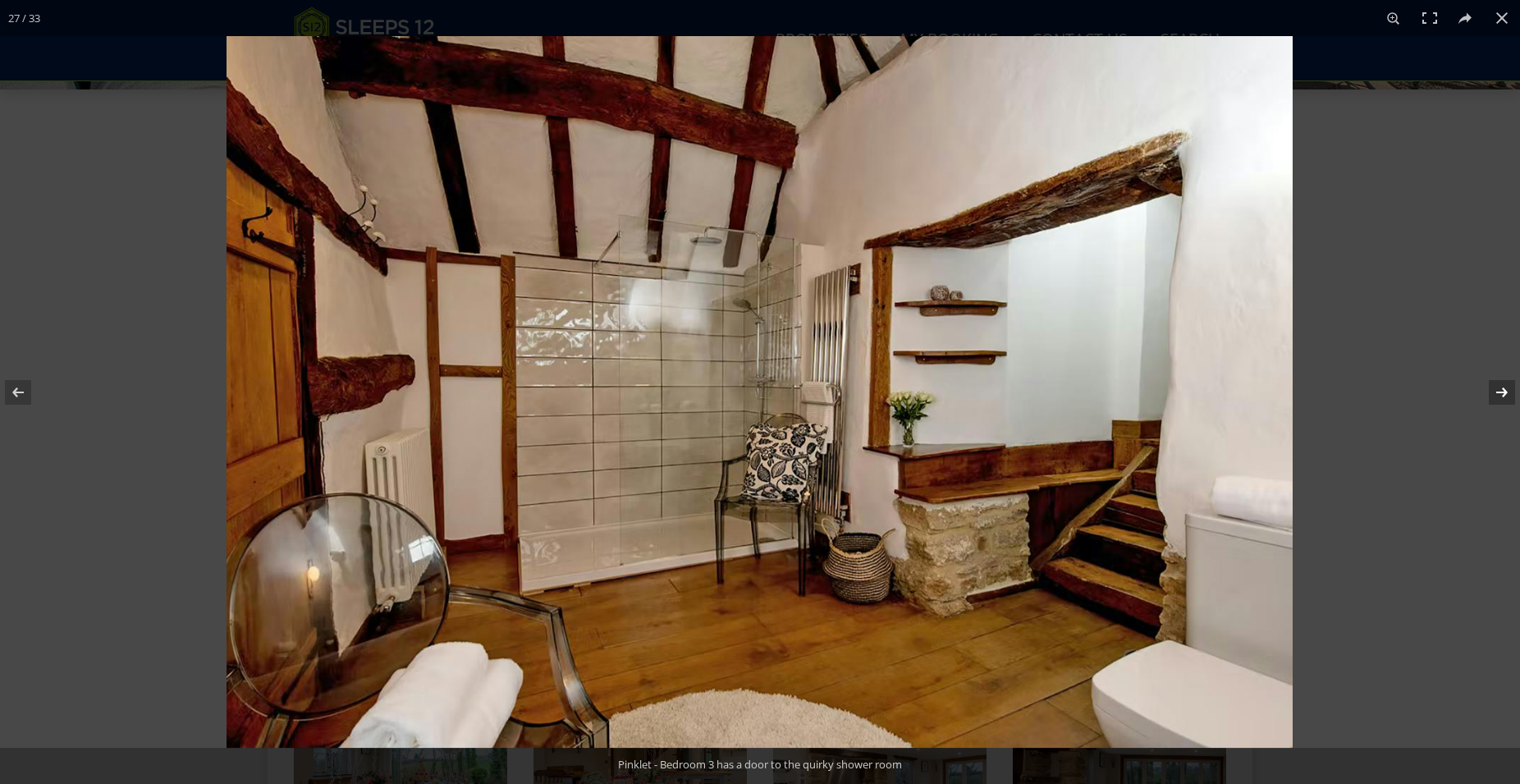
click at [1501, 392] on button at bounding box center [1491, 392] width 57 height 82
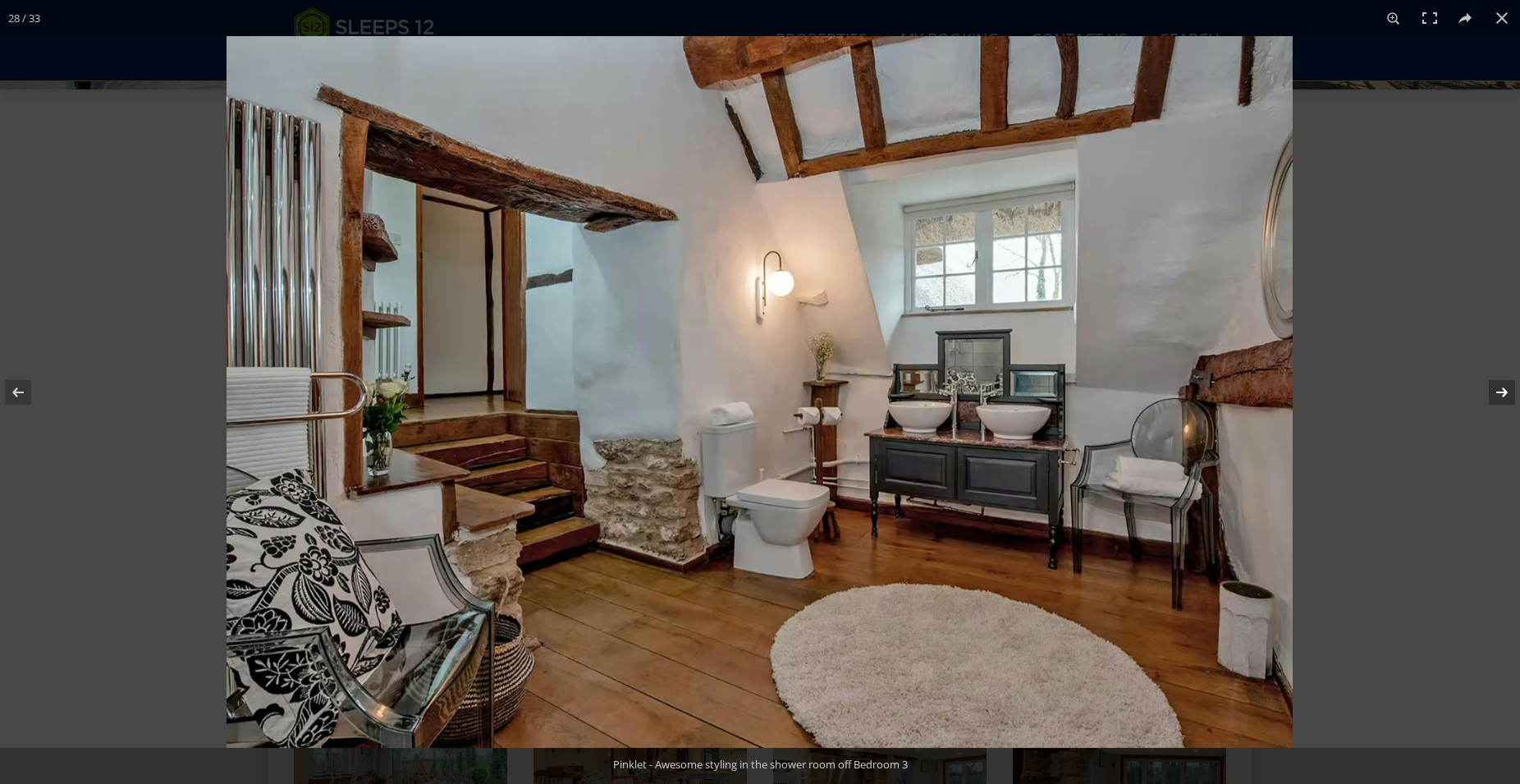
click at [1501, 392] on button at bounding box center [1491, 392] width 57 height 82
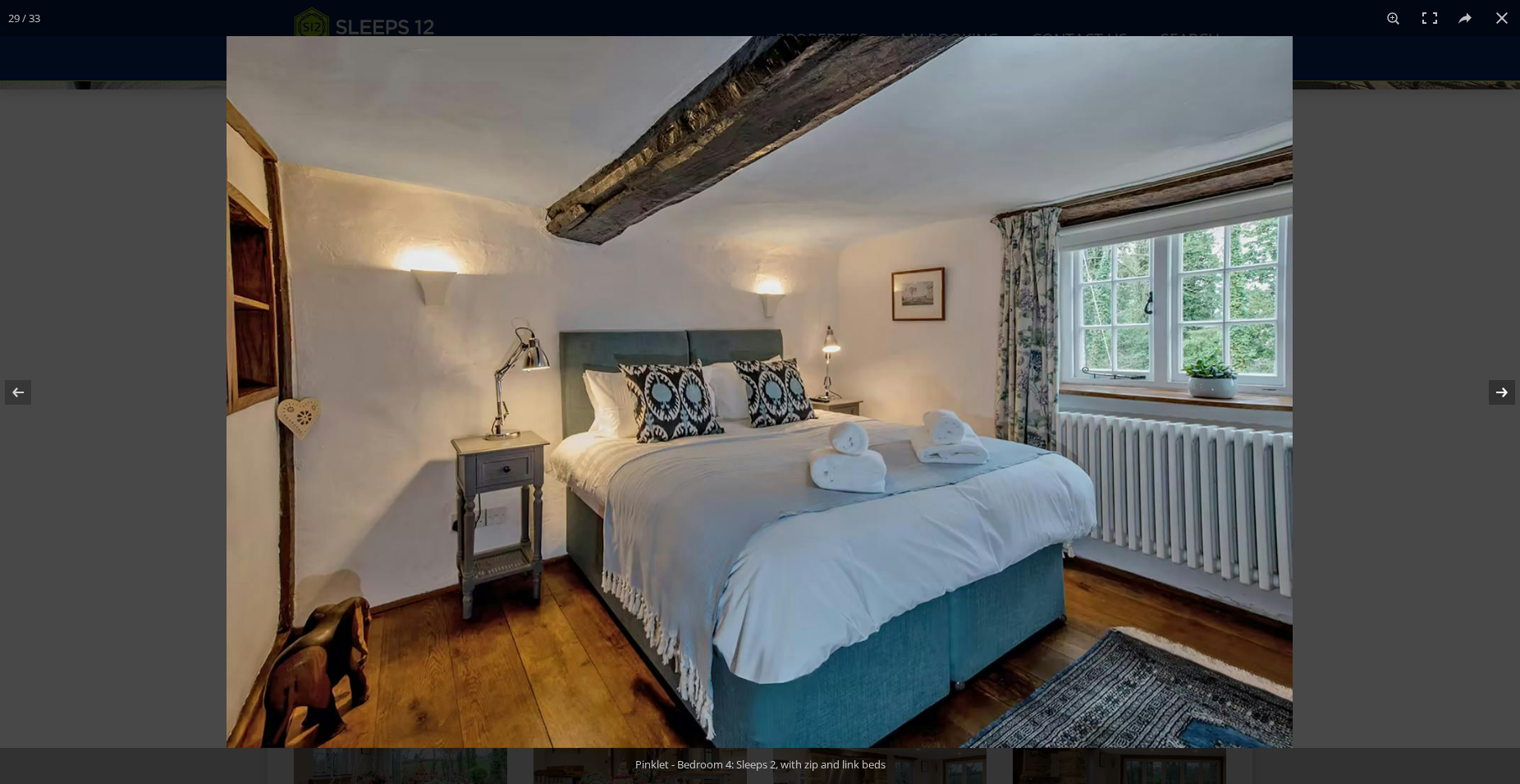
click at [1501, 392] on button at bounding box center [1491, 392] width 57 height 82
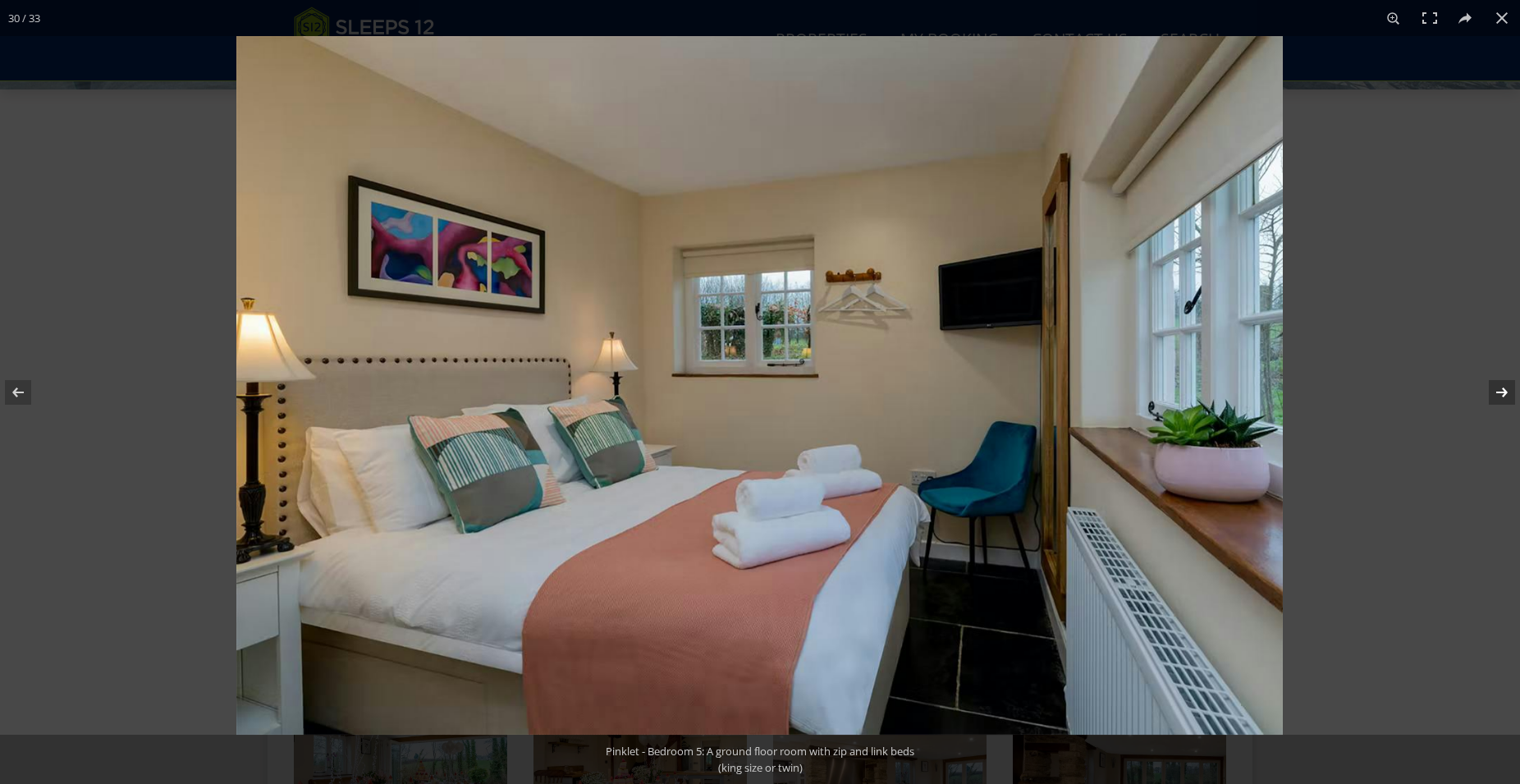
click at [1501, 392] on button at bounding box center [1491, 392] width 57 height 82
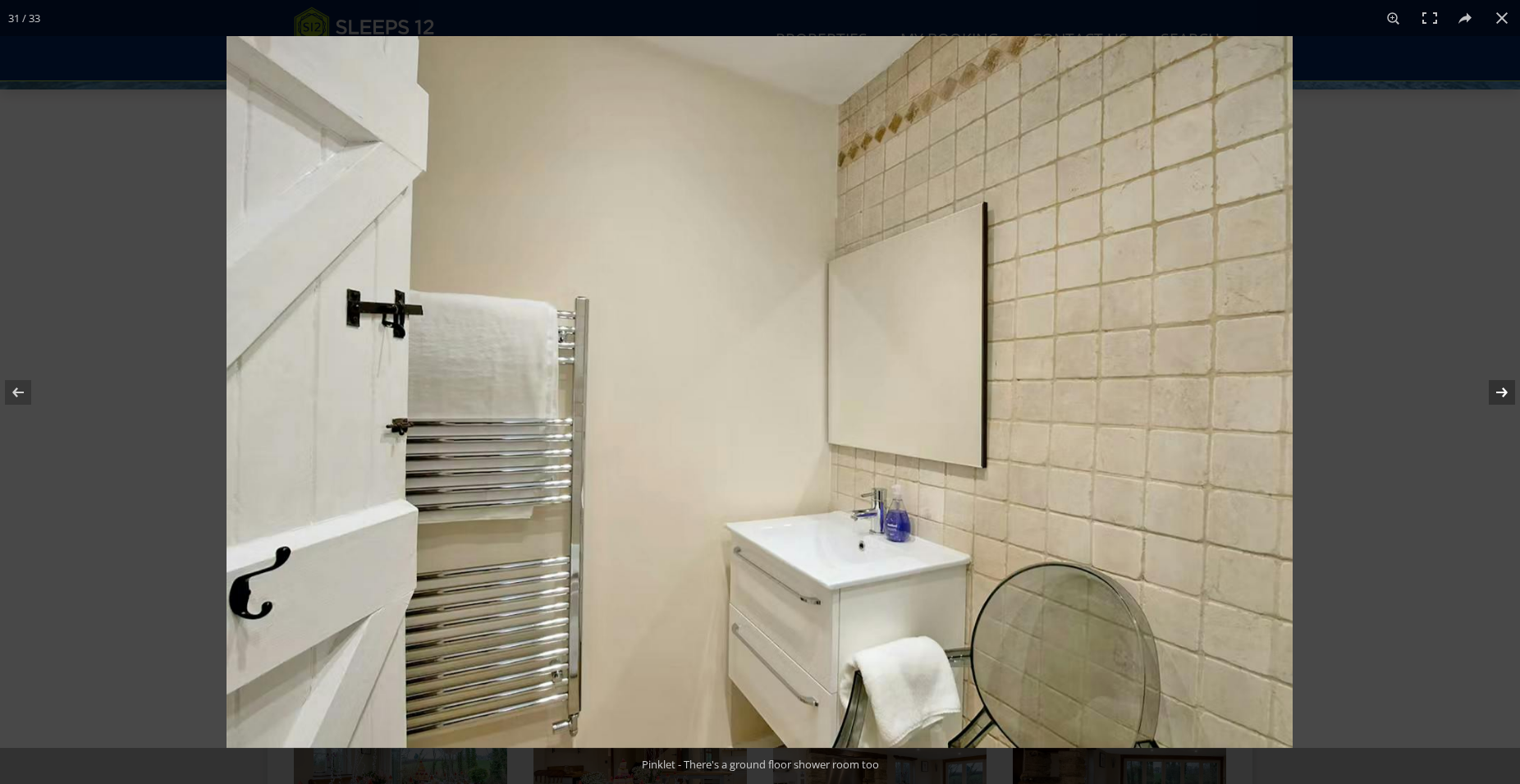
click at [1501, 392] on button at bounding box center [1491, 392] width 57 height 82
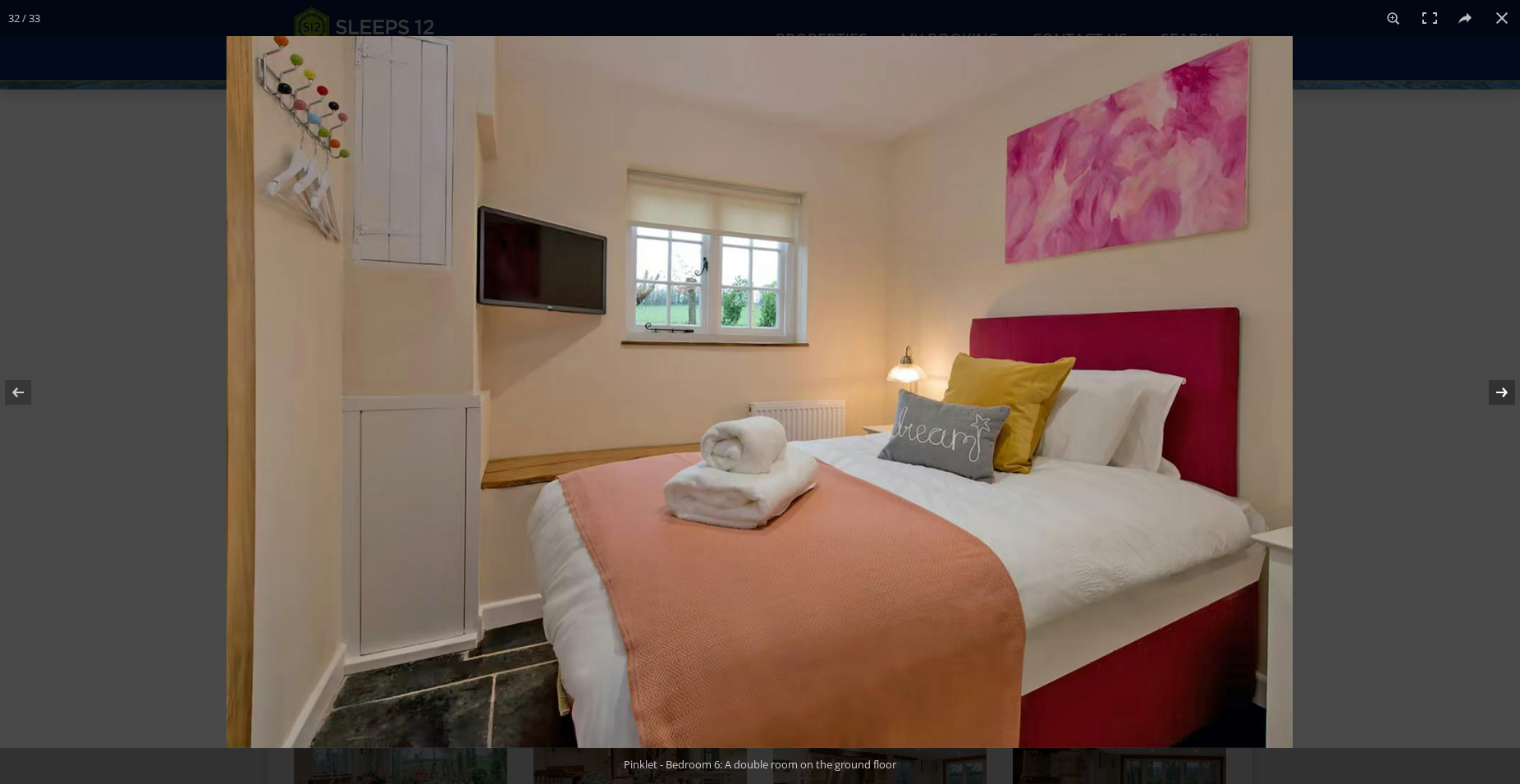
click at [1501, 392] on button at bounding box center [1491, 392] width 57 height 82
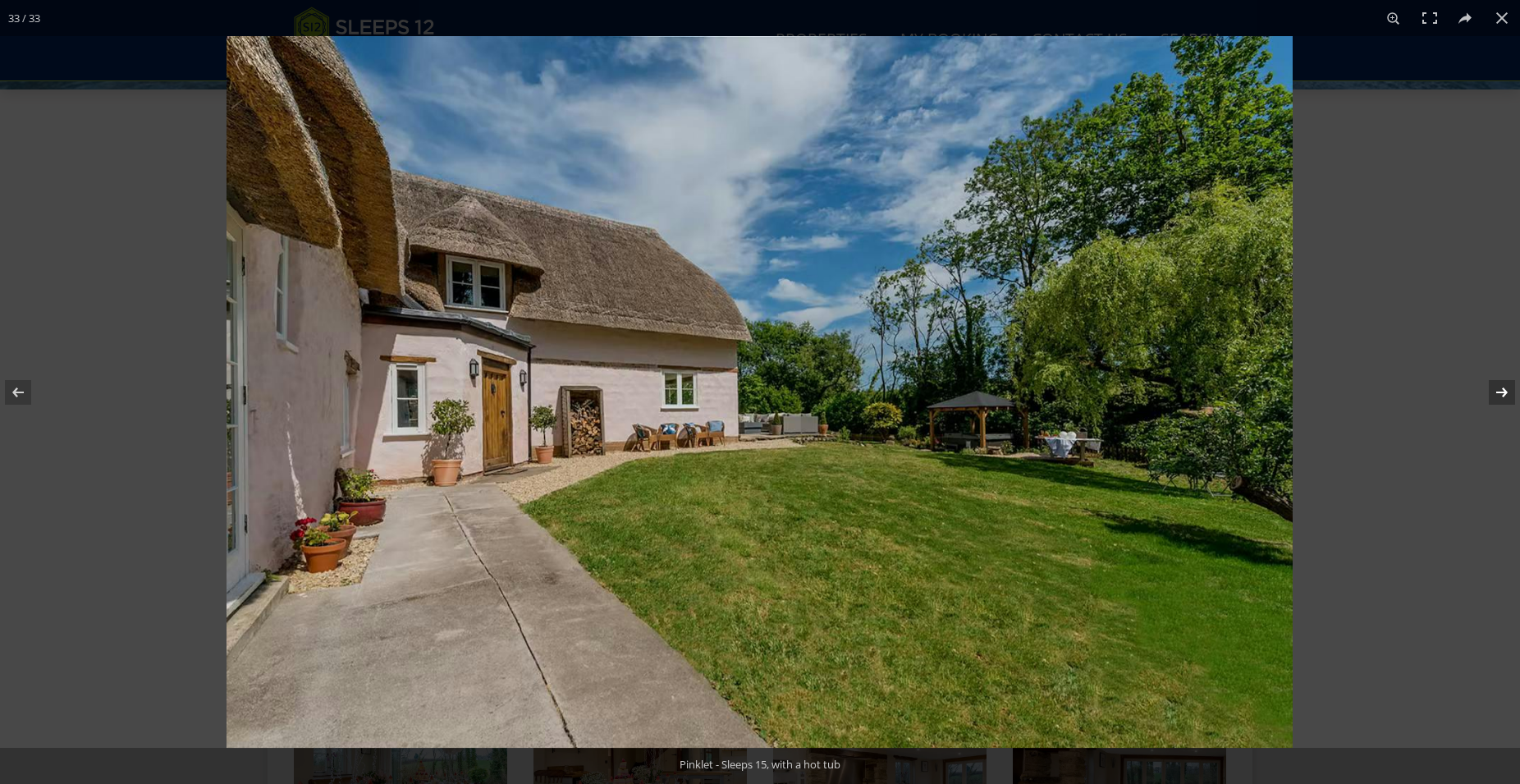
click at [1501, 392] on button at bounding box center [1491, 392] width 57 height 82
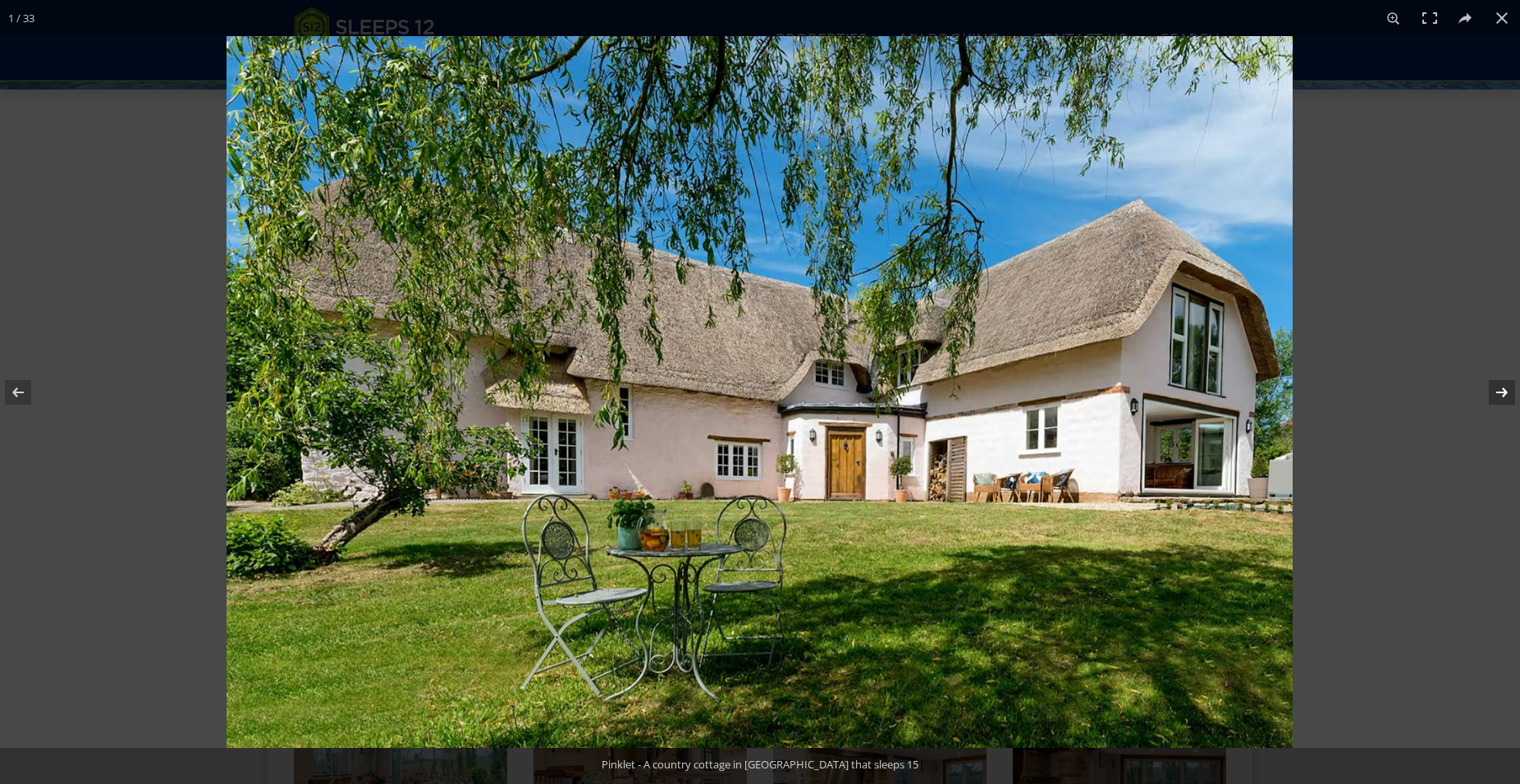
click at [1501, 392] on button at bounding box center [1491, 392] width 57 height 82
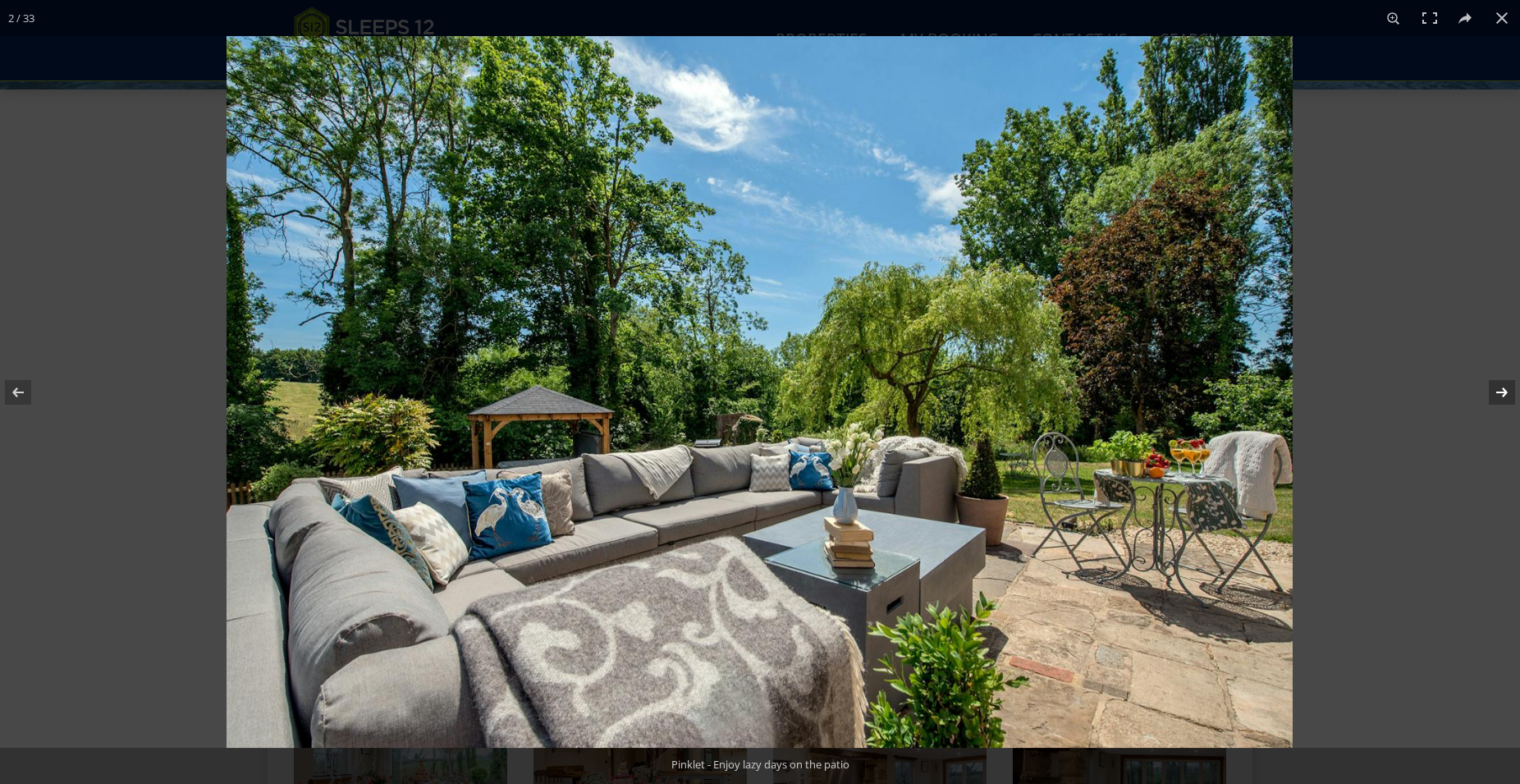
click at [1501, 392] on button at bounding box center [1491, 392] width 57 height 82
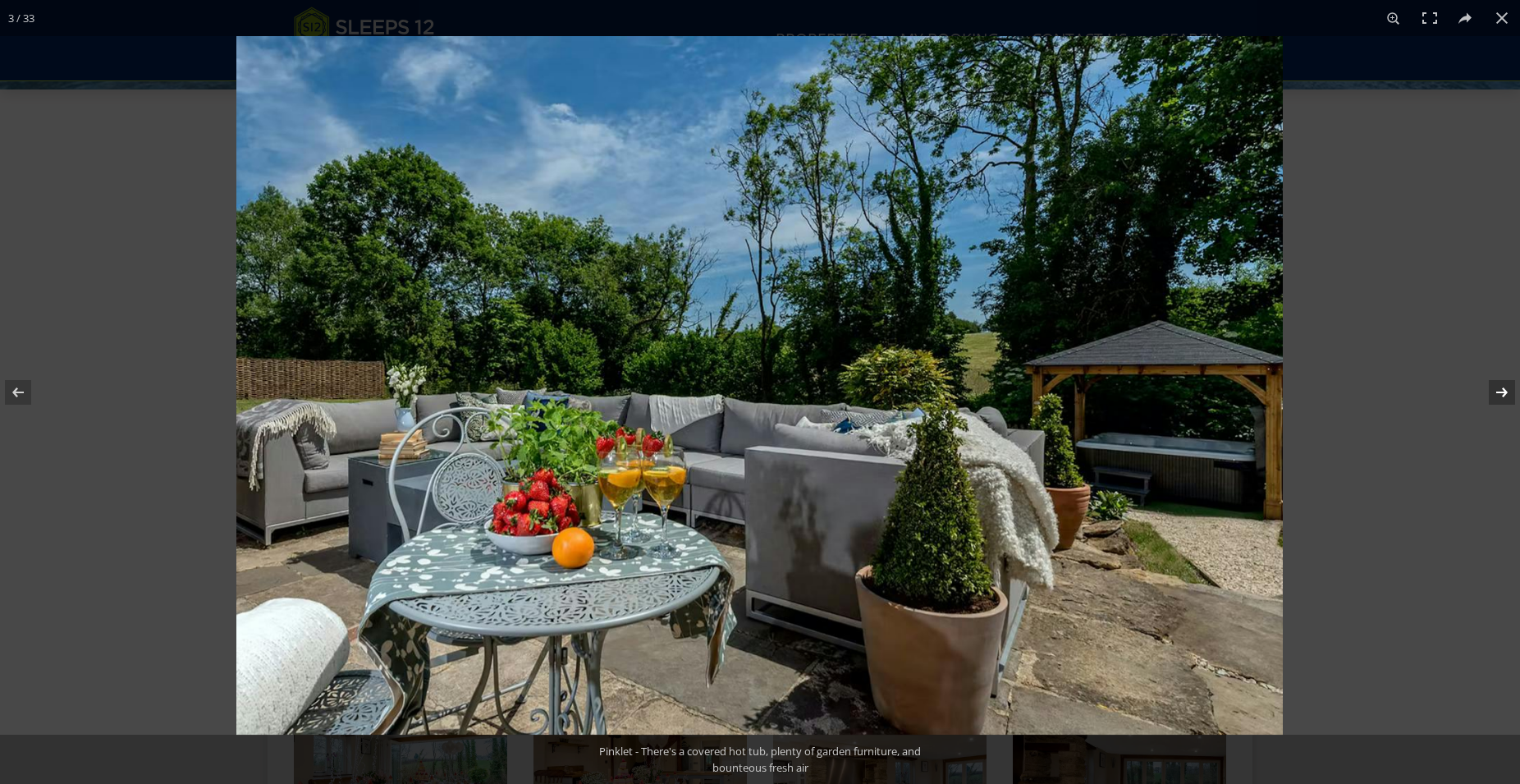
click at [1501, 392] on button at bounding box center [1491, 392] width 57 height 82
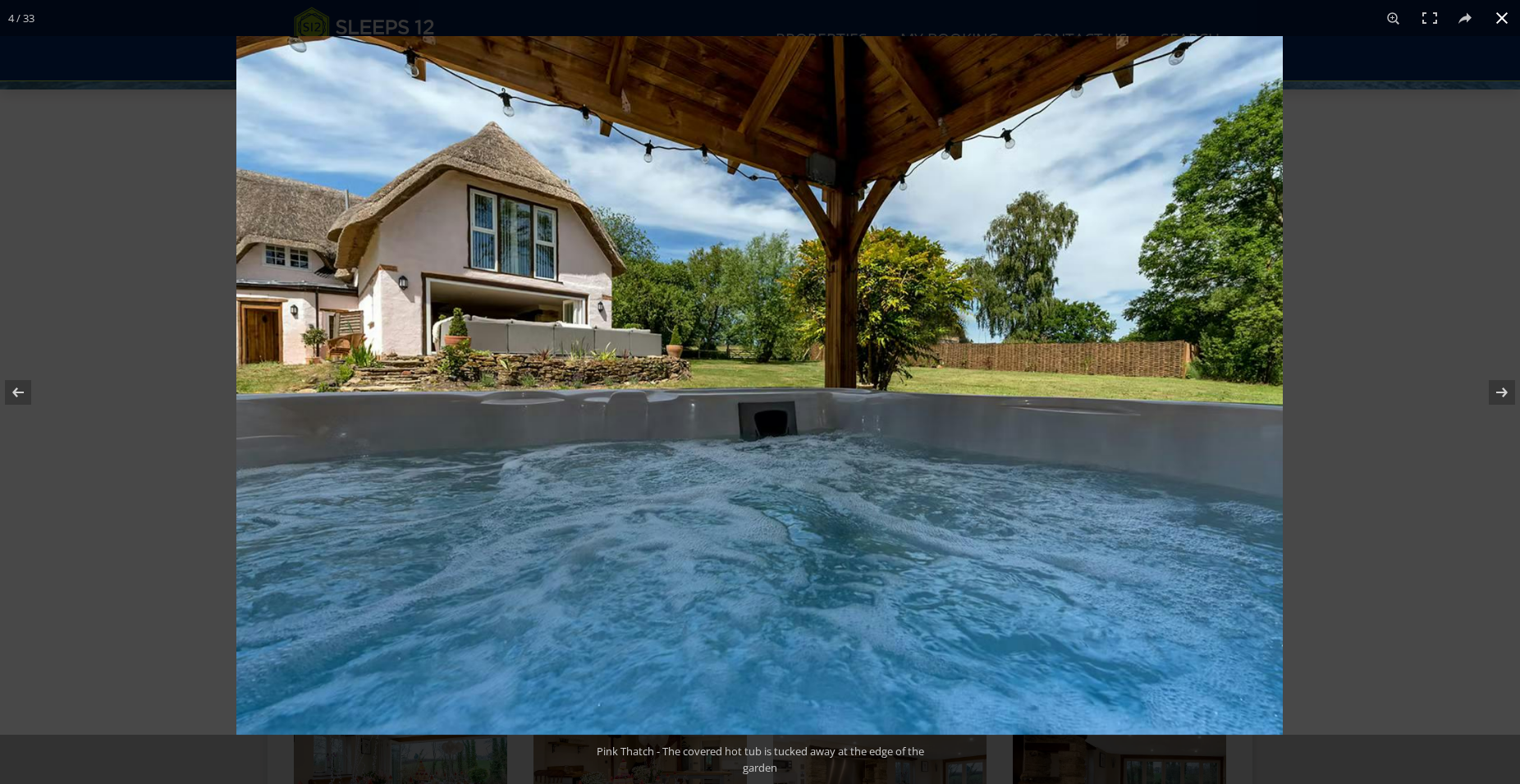
click at [1507, 12] on button at bounding box center [1502, 18] width 36 height 36
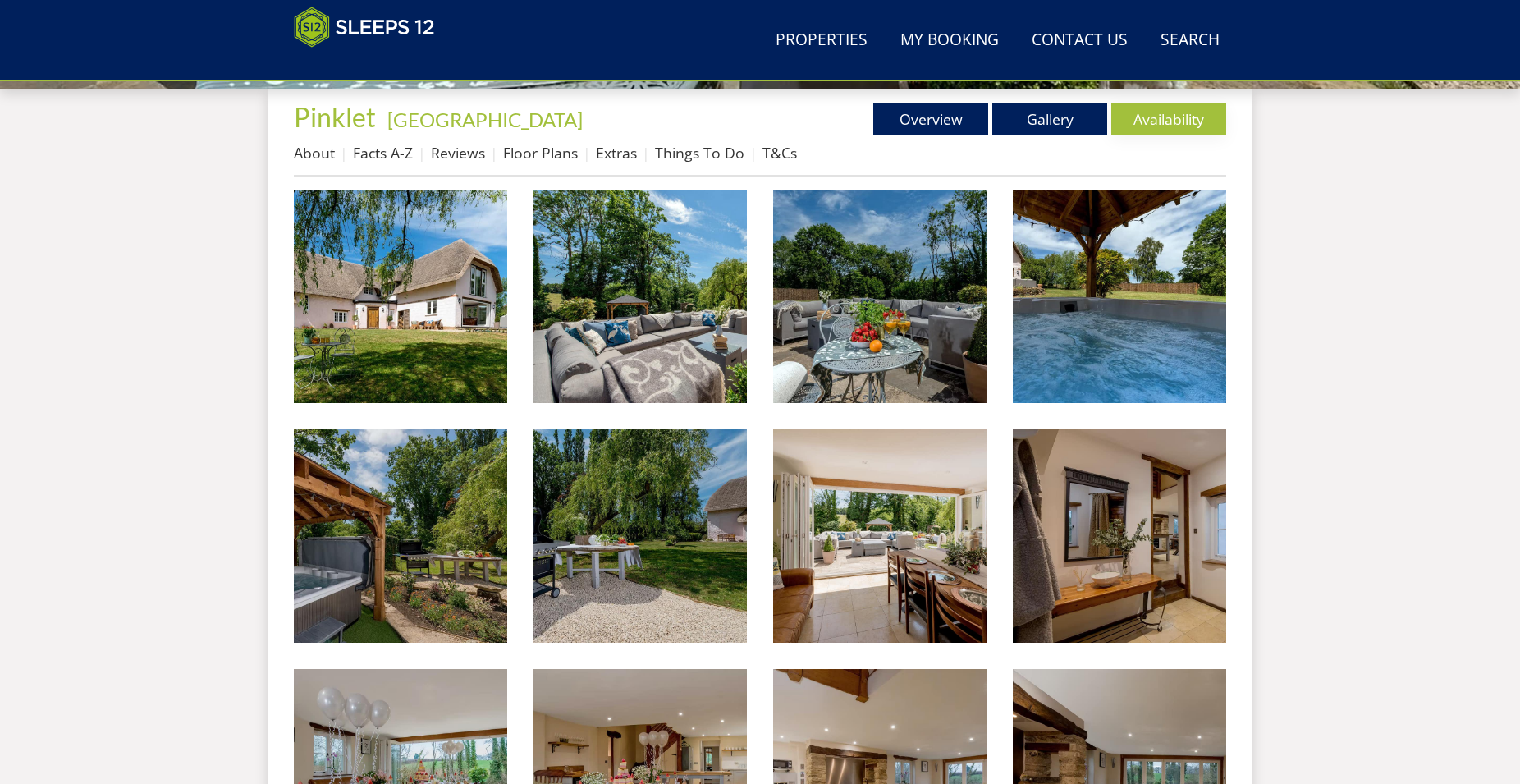
click at [1180, 125] on link "Availability" at bounding box center [1168, 119] width 115 height 33
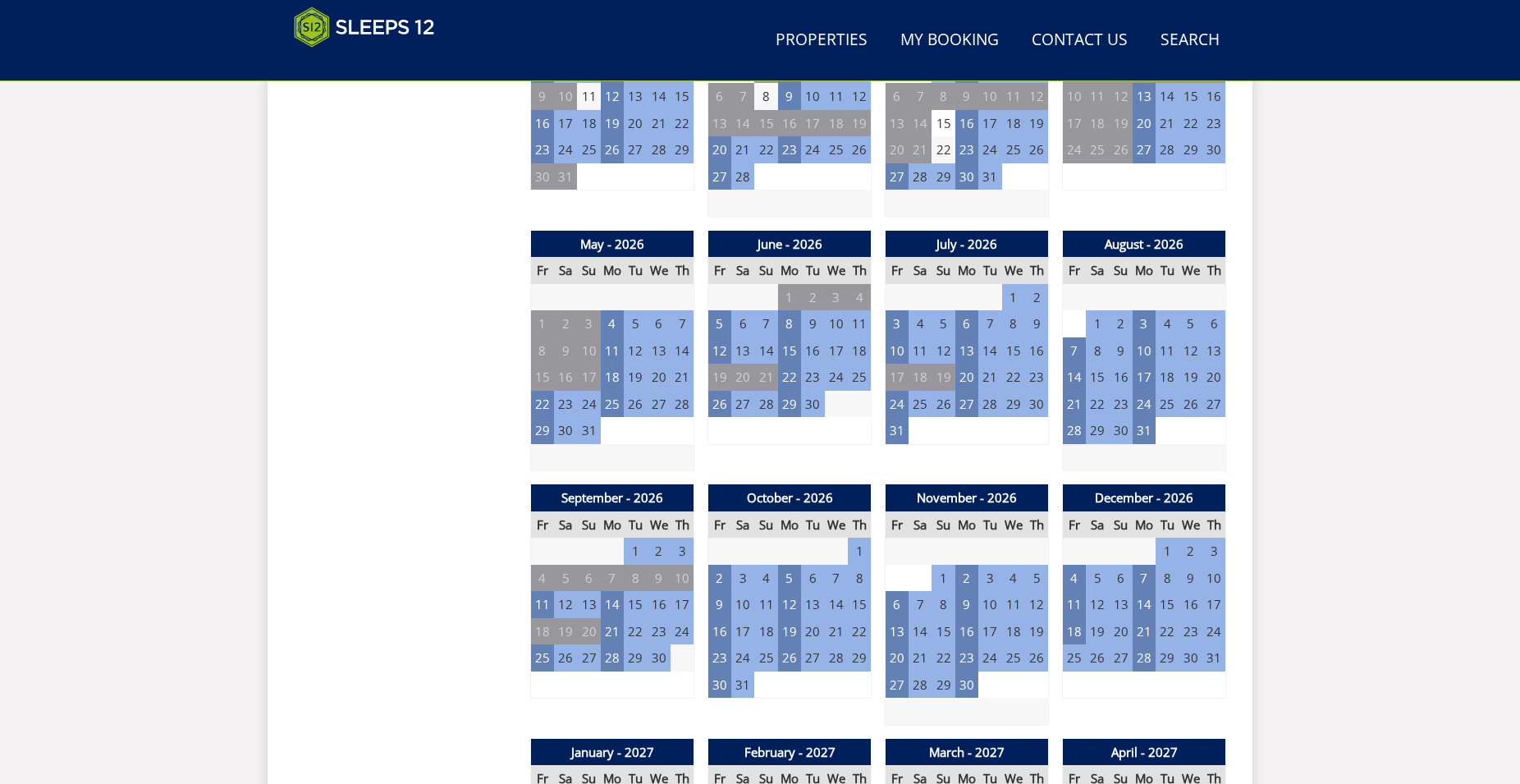
scroll to position [956, 0]
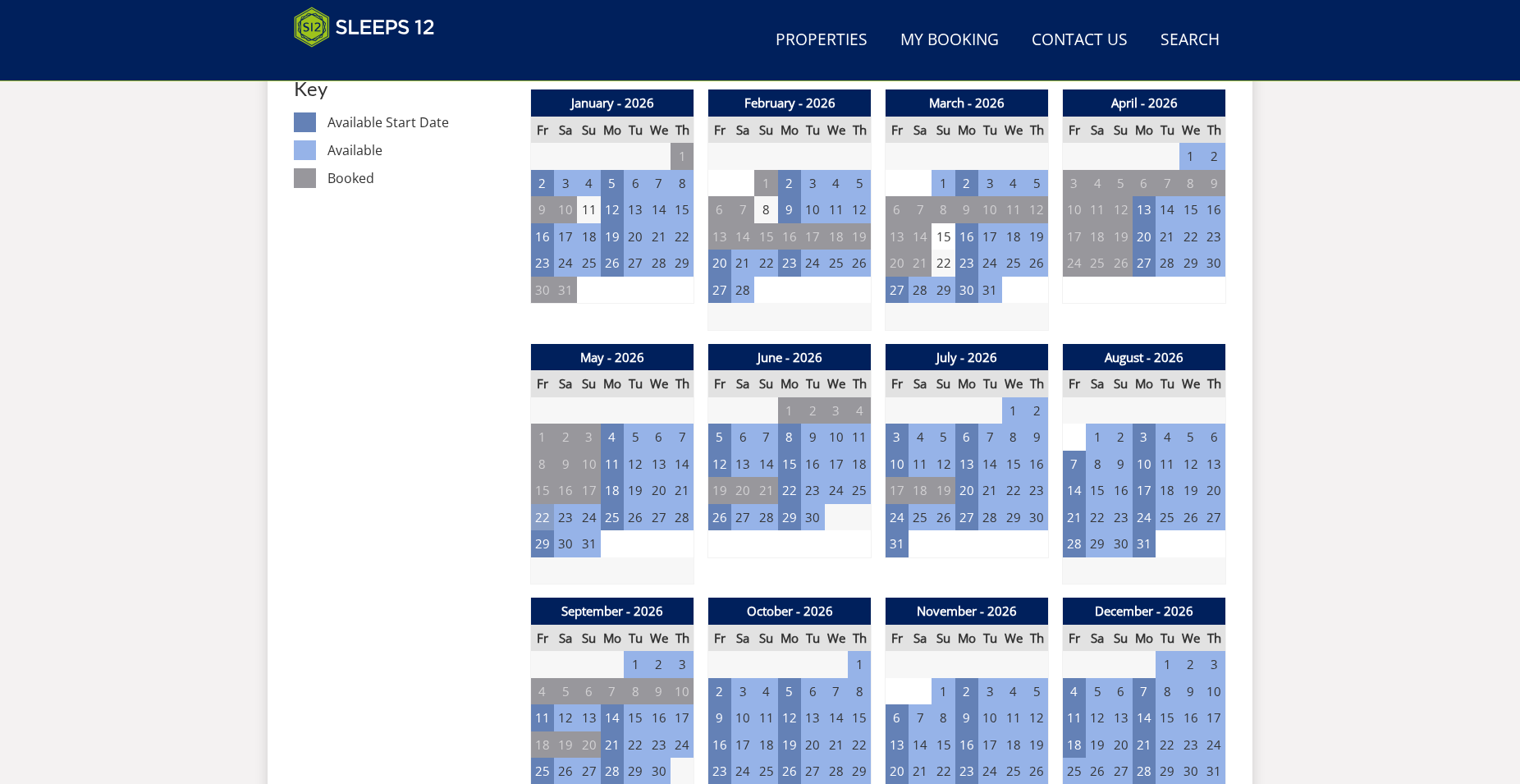
click at [544, 519] on td "22" at bounding box center [542, 518] width 23 height 27
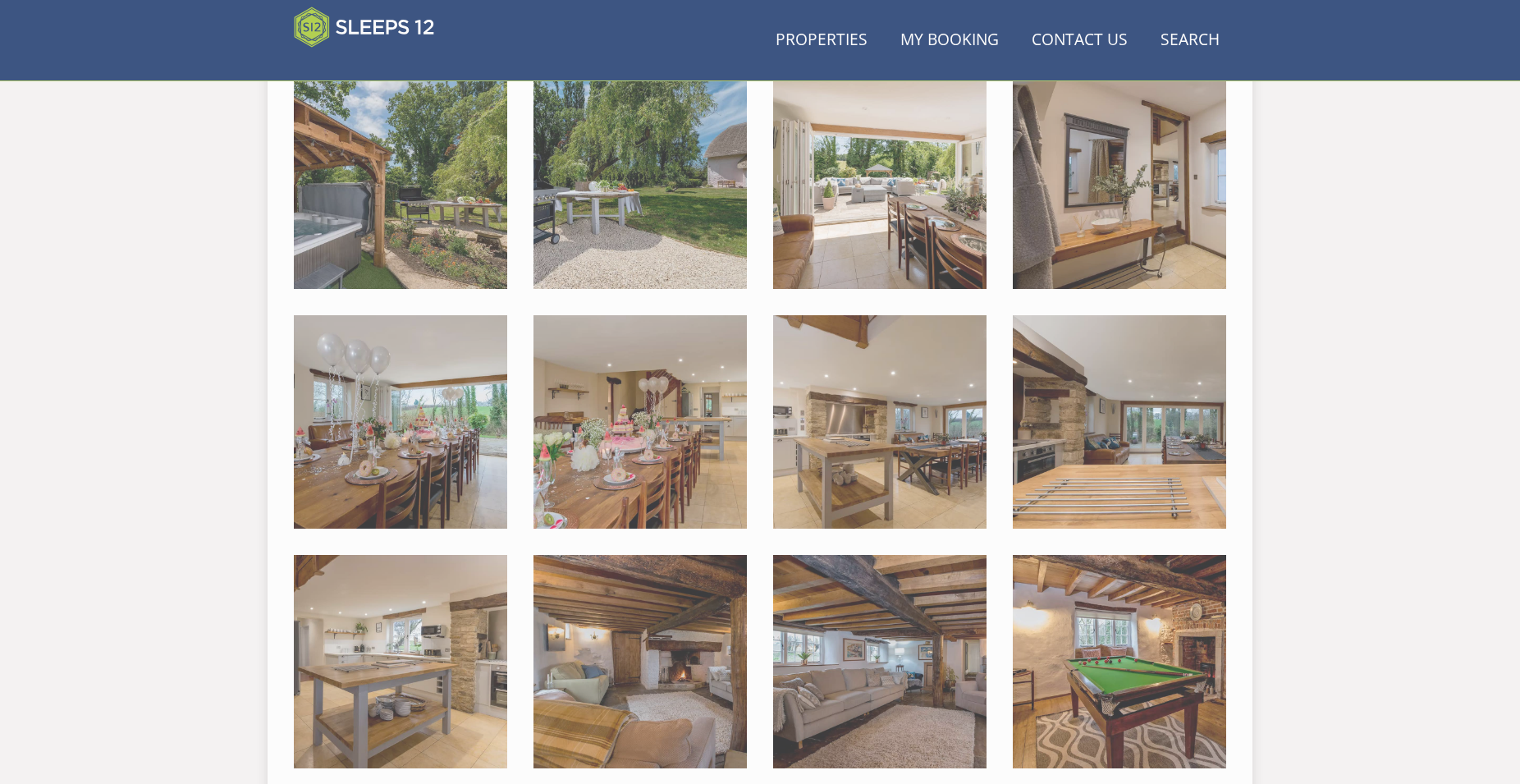
scroll to position [602, 0]
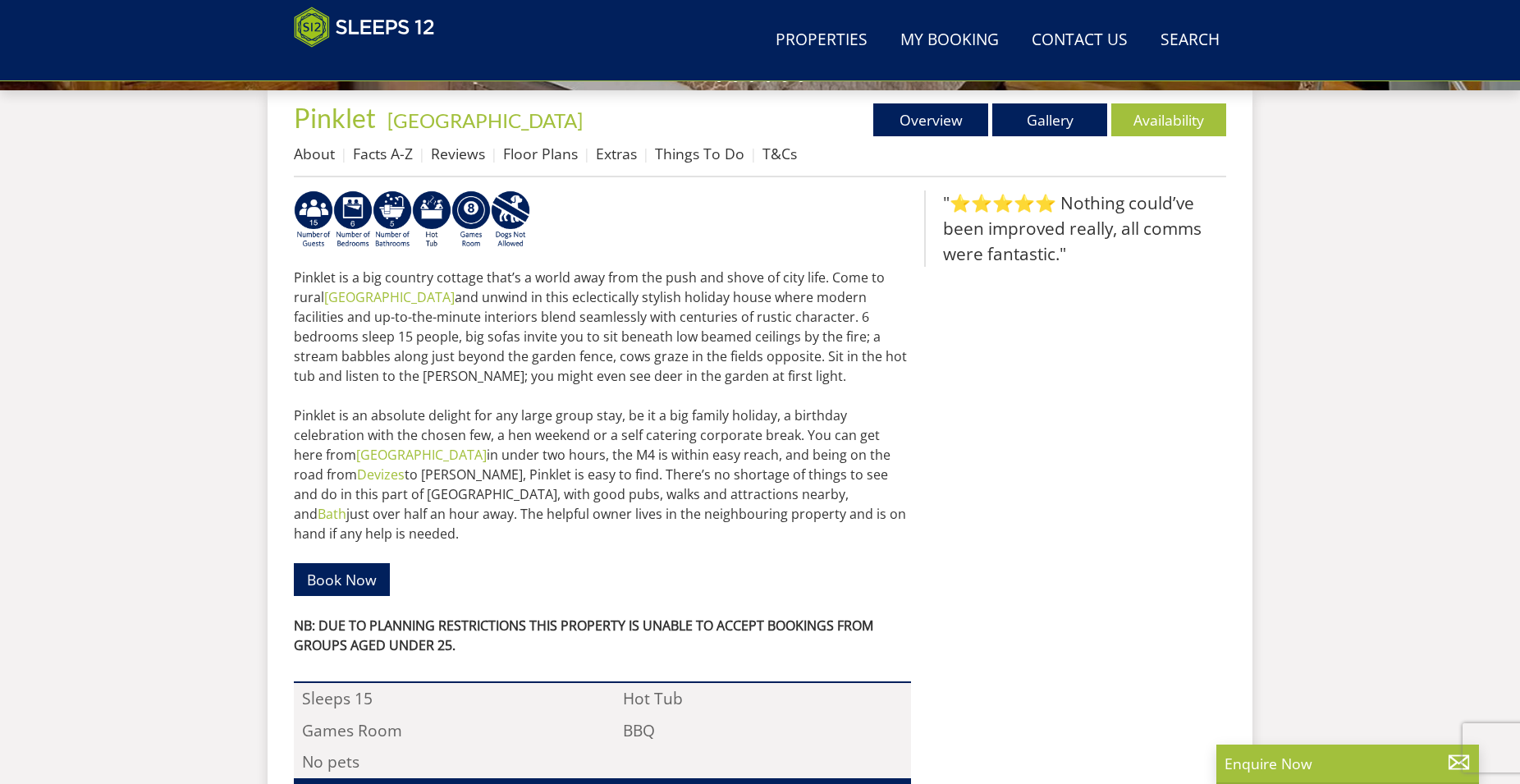
scroll to position [351, 0]
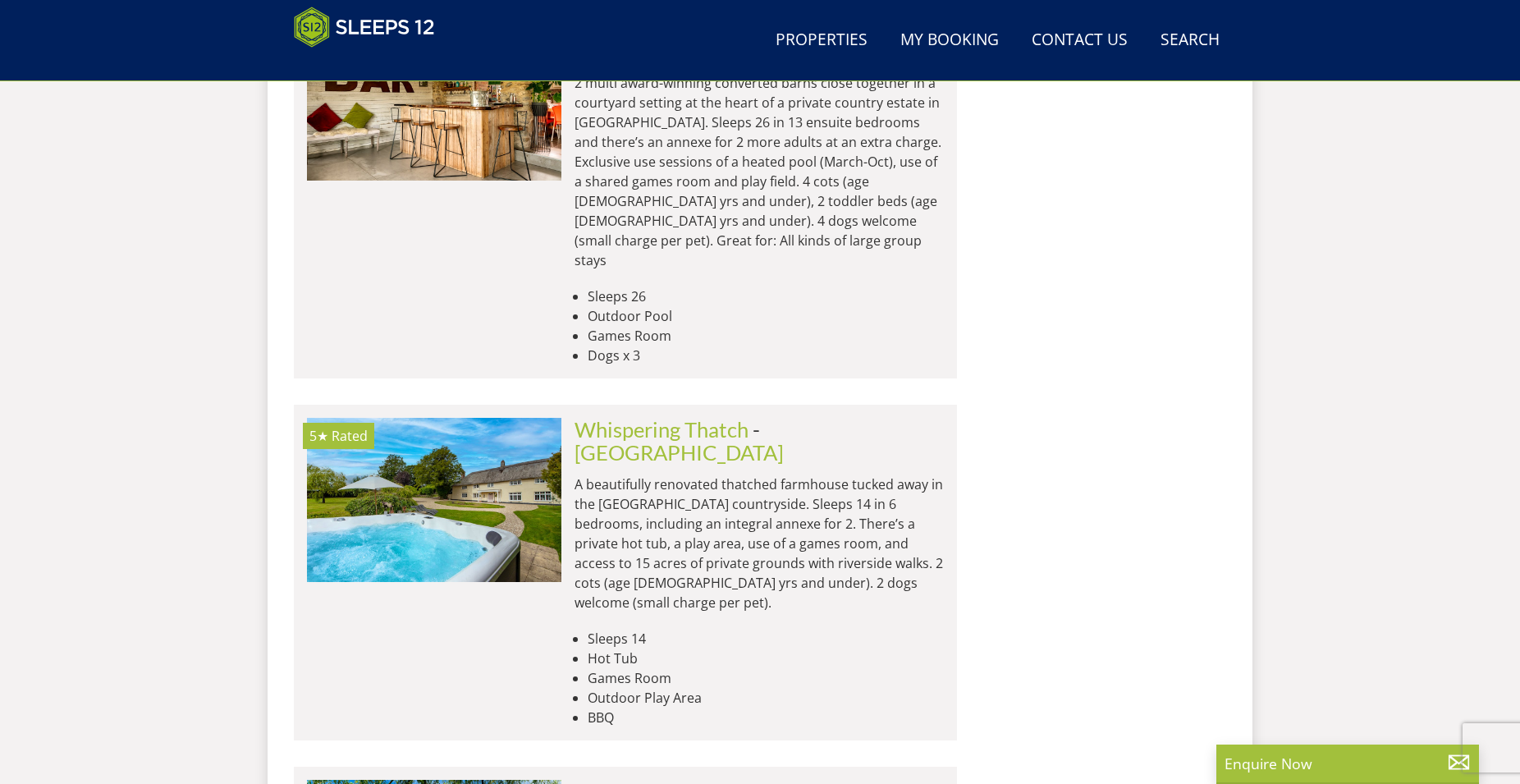
scroll to position [5112, 0]
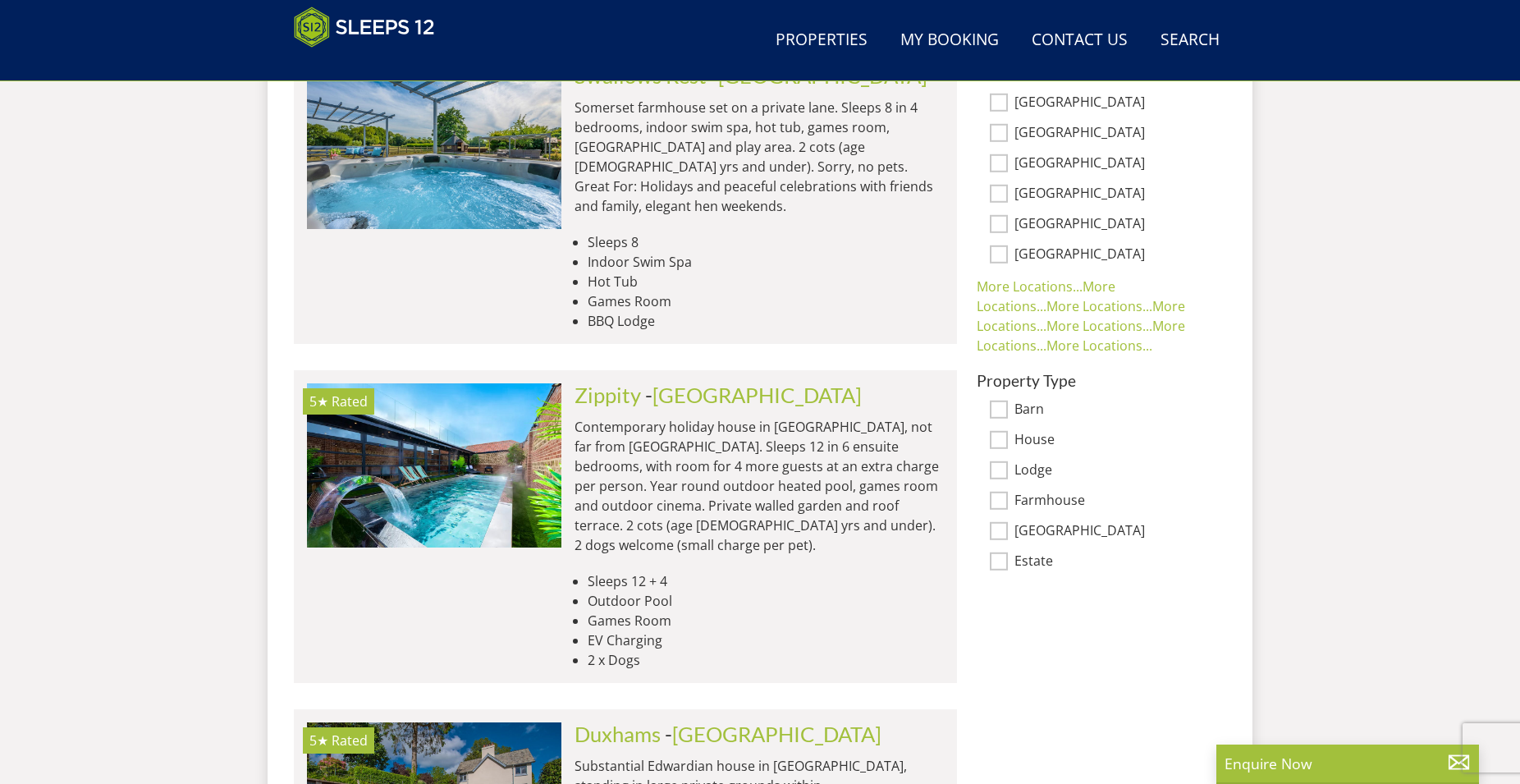
scroll to position [1010, 0]
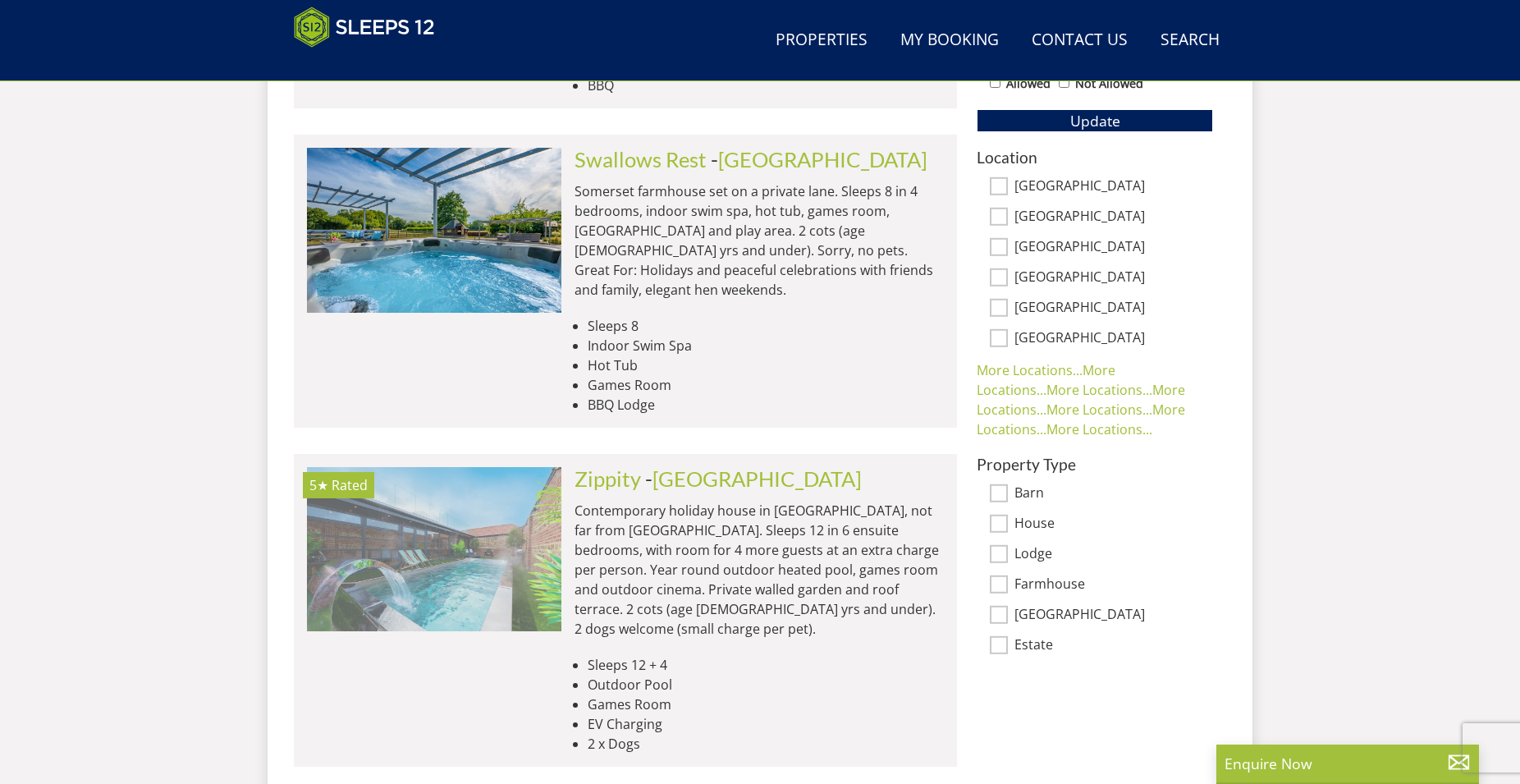
click at [368, 537] on img at bounding box center [434, 549] width 255 height 164
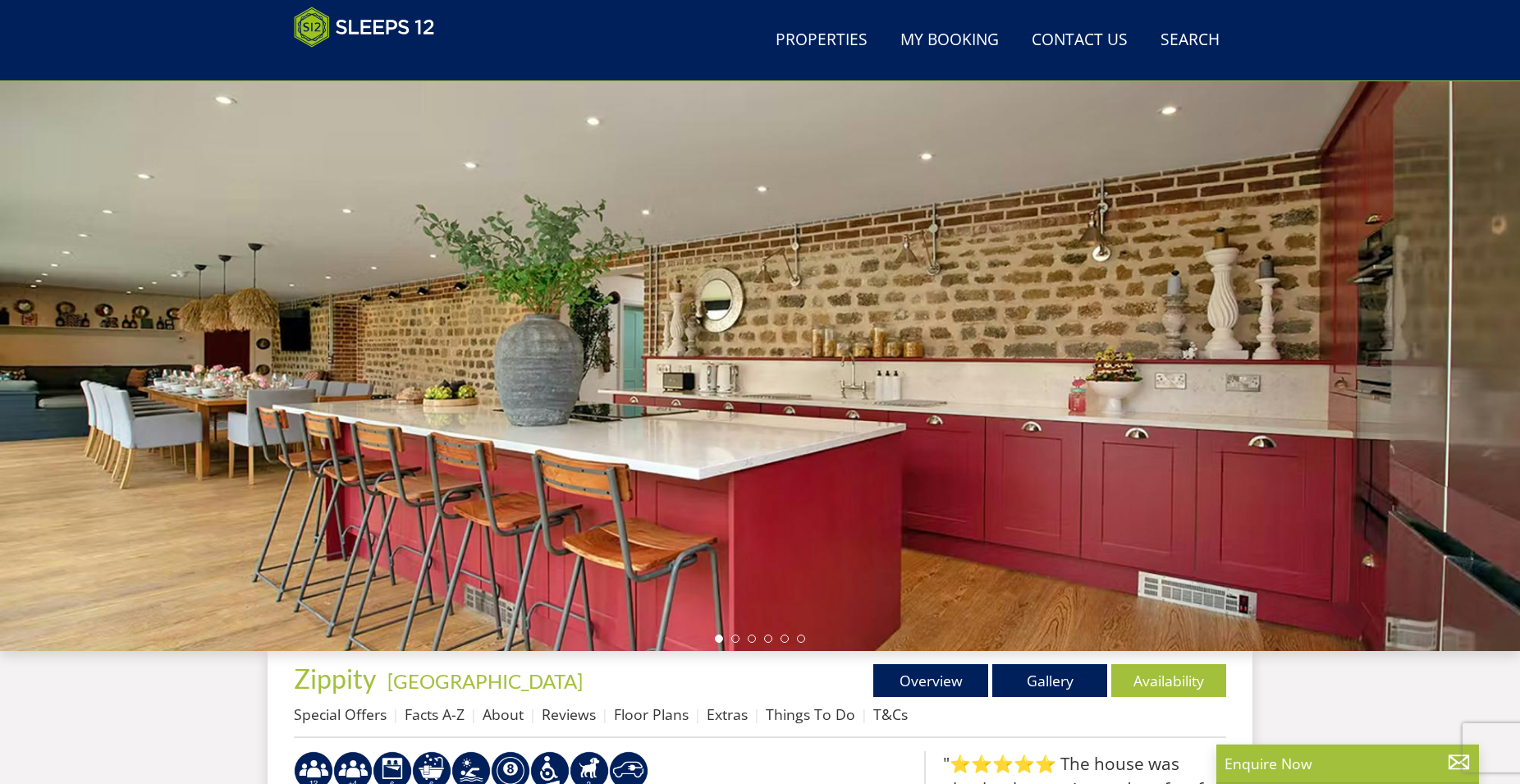
scroll to position [267, 0]
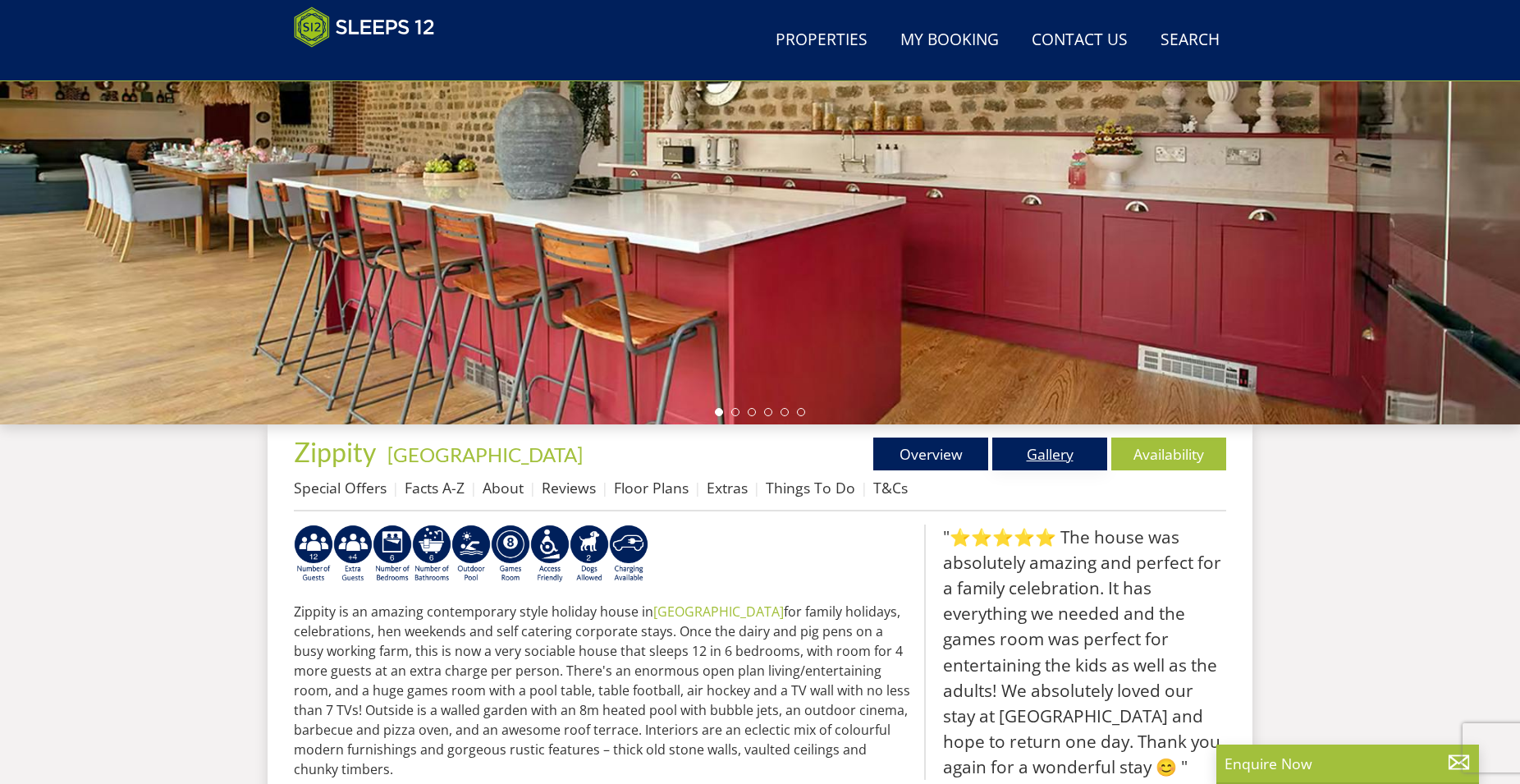
click at [1032, 452] on link "Gallery" at bounding box center [1050, 454] width 115 height 33
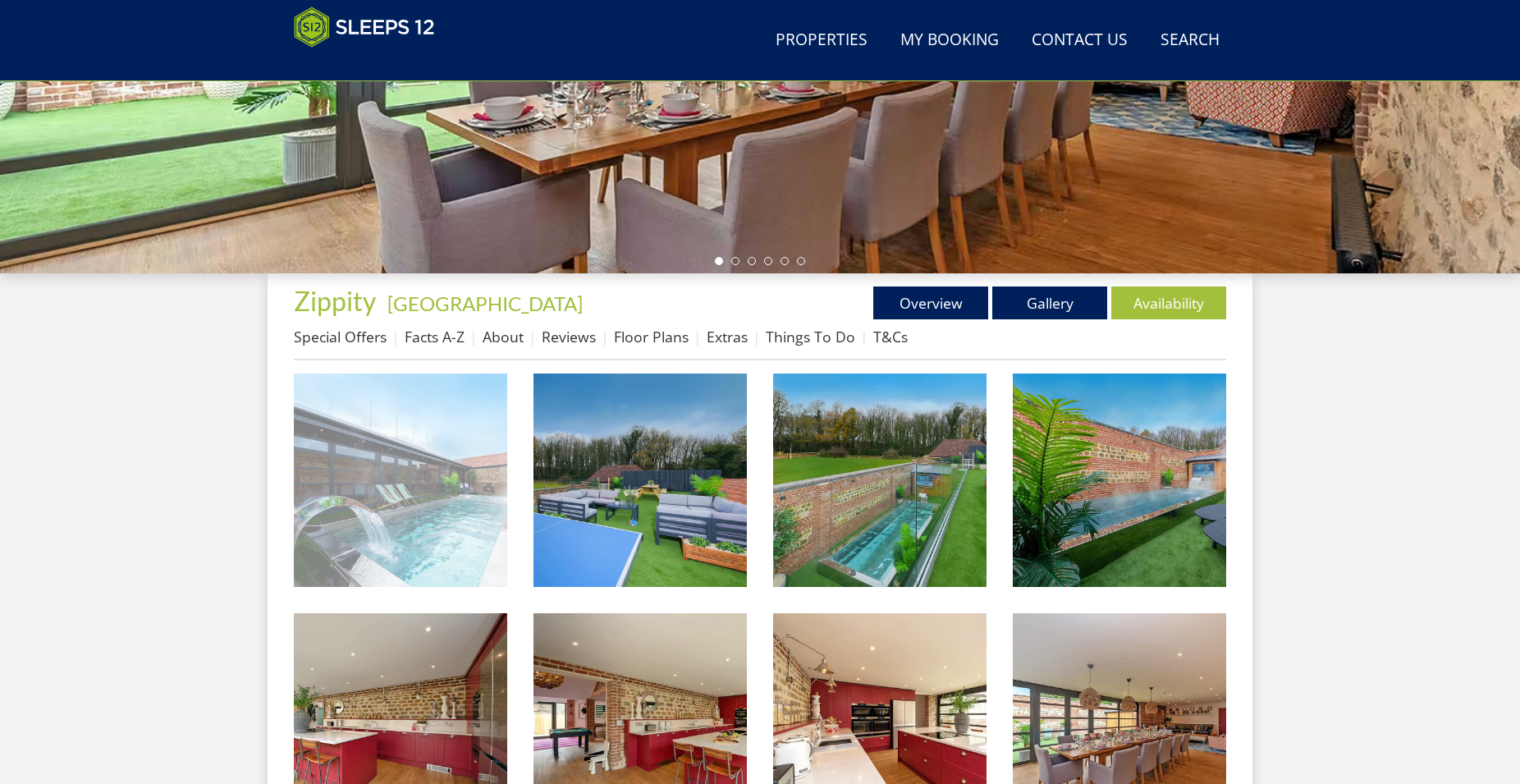
scroll to position [518, 0]
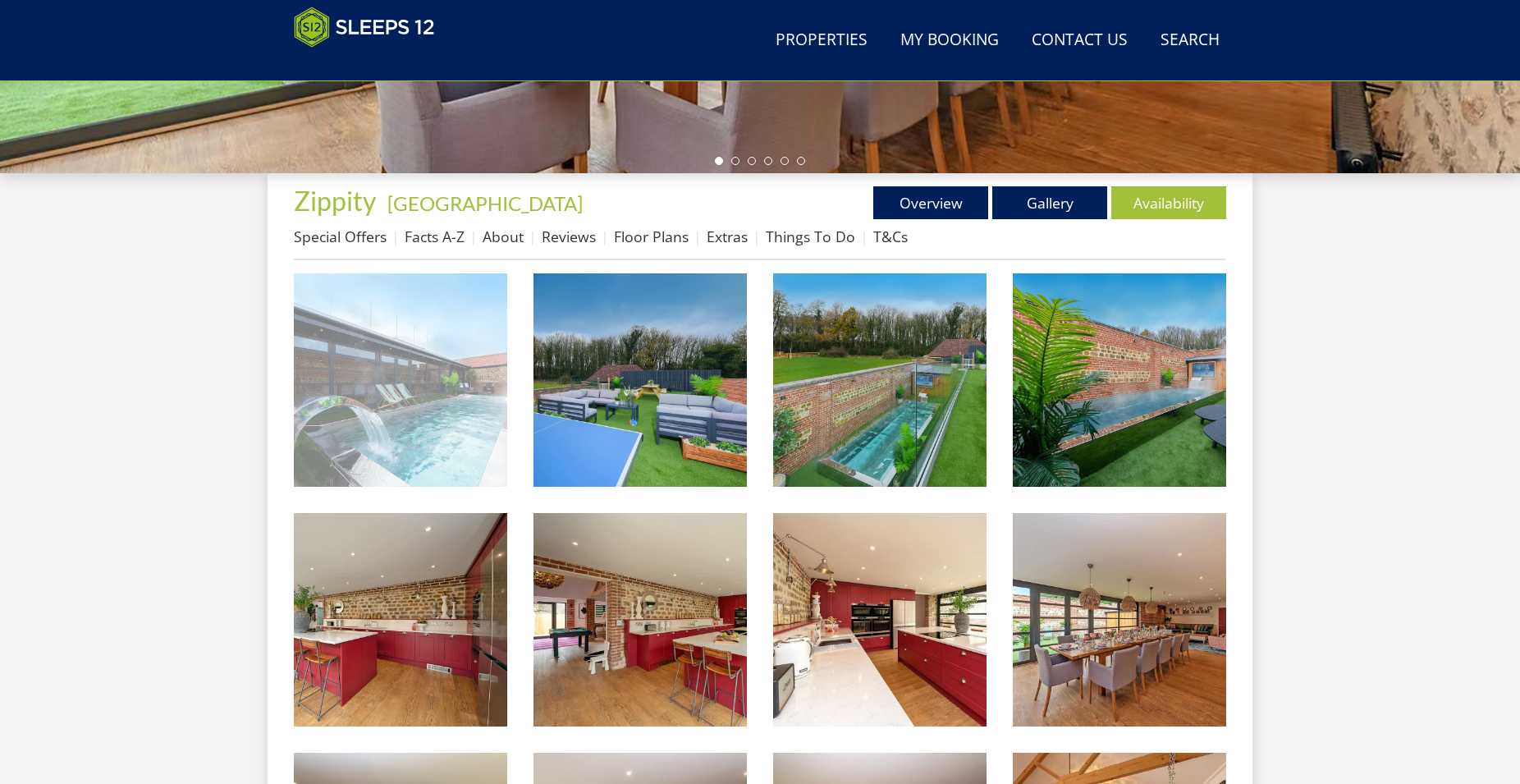
click at [421, 372] on img at bounding box center [400, 380] width 214 height 214
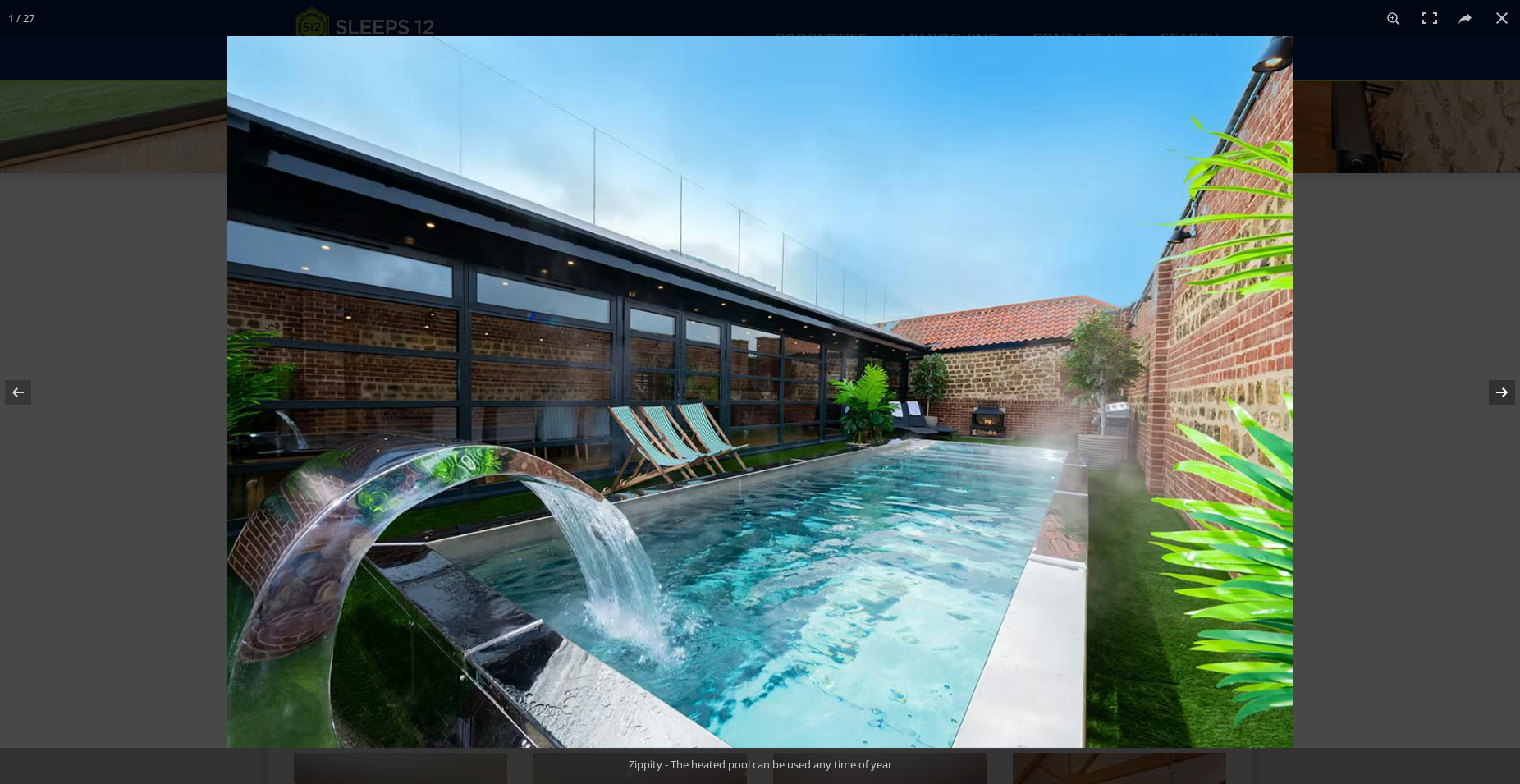
click at [1504, 392] on button at bounding box center [1491, 392] width 57 height 82
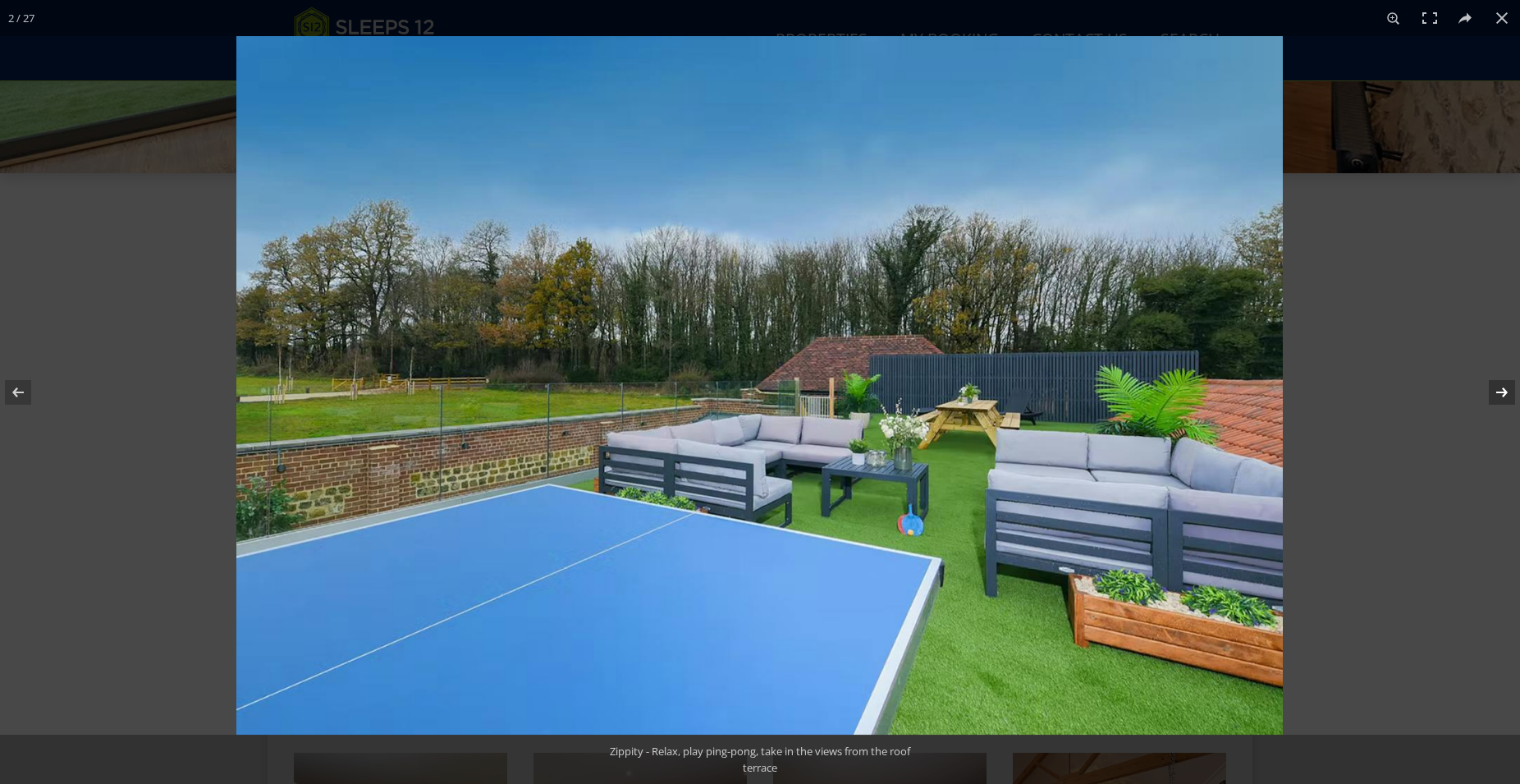
click at [1504, 392] on button at bounding box center [1491, 392] width 57 height 82
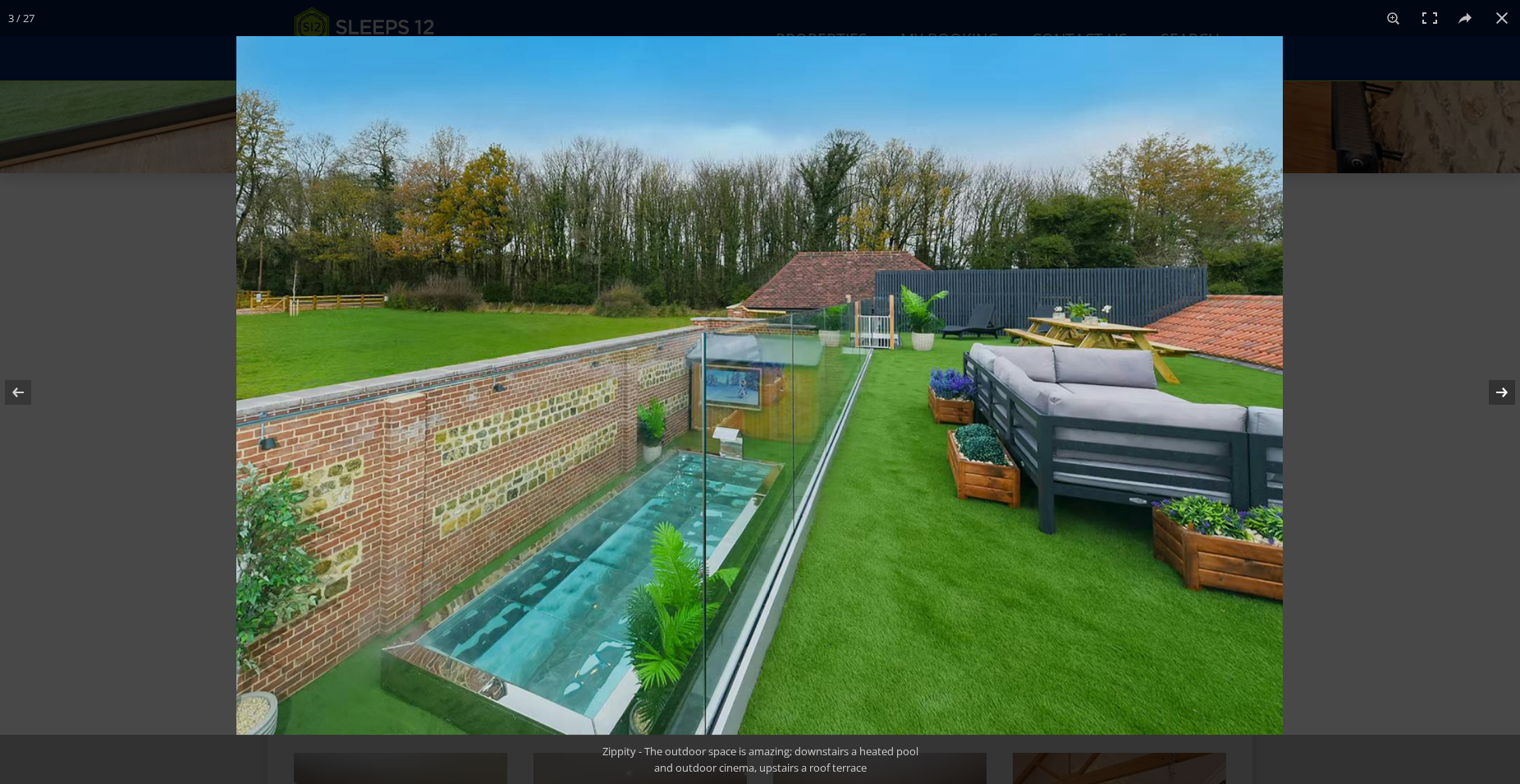
click at [1504, 392] on button at bounding box center [1491, 392] width 57 height 82
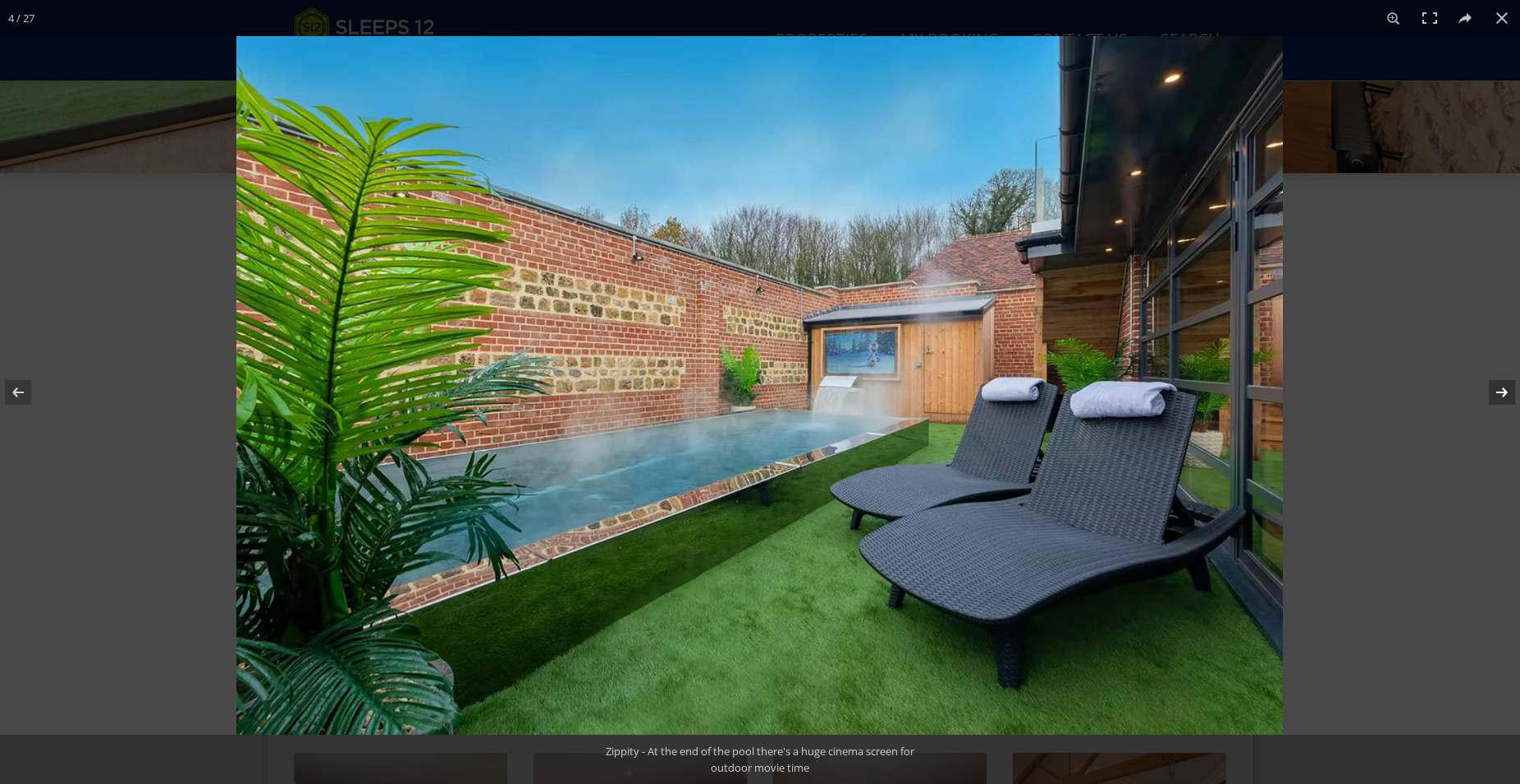
click at [1504, 392] on button at bounding box center [1491, 392] width 57 height 82
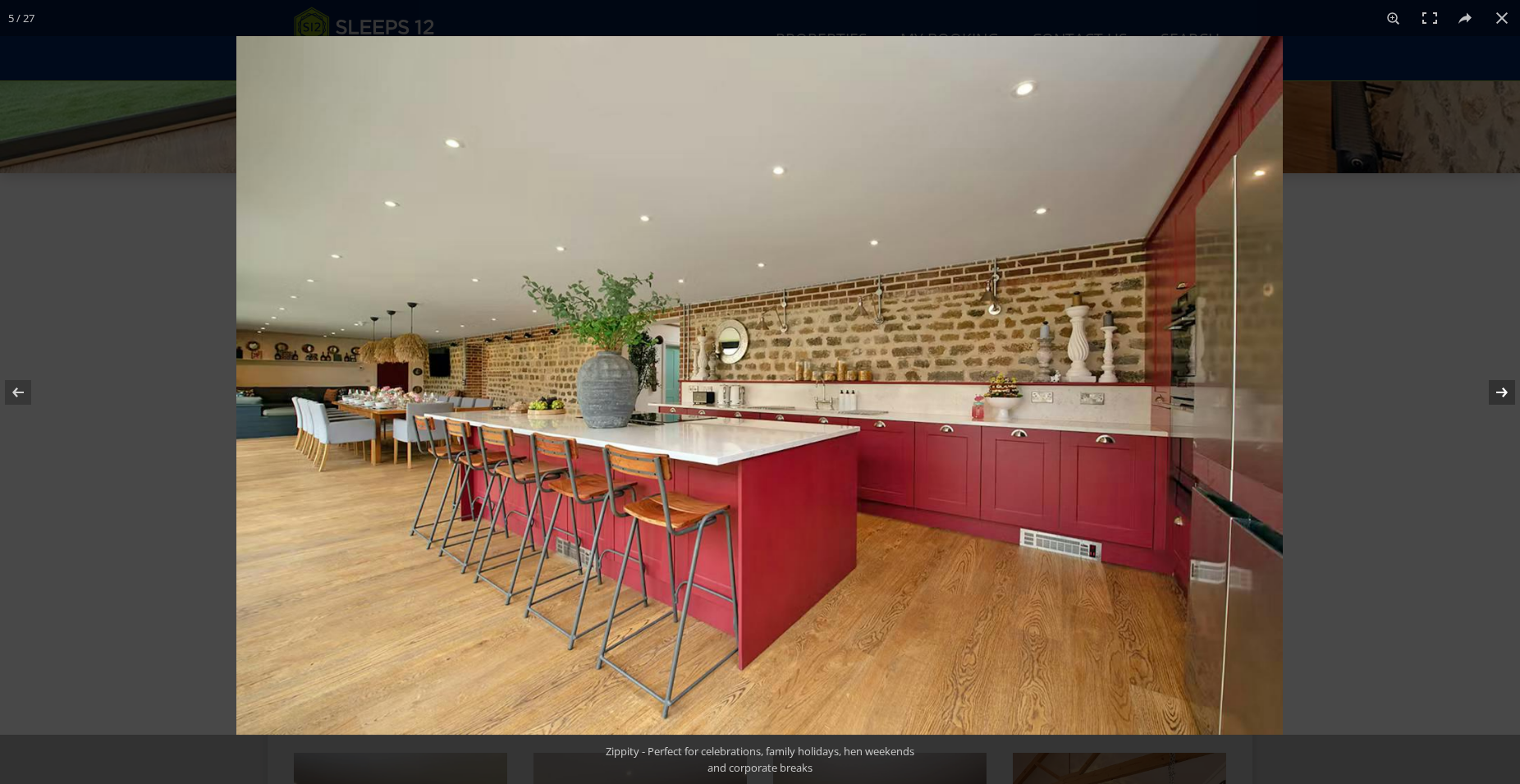
click at [1504, 392] on button at bounding box center [1491, 392] width 57 height 82
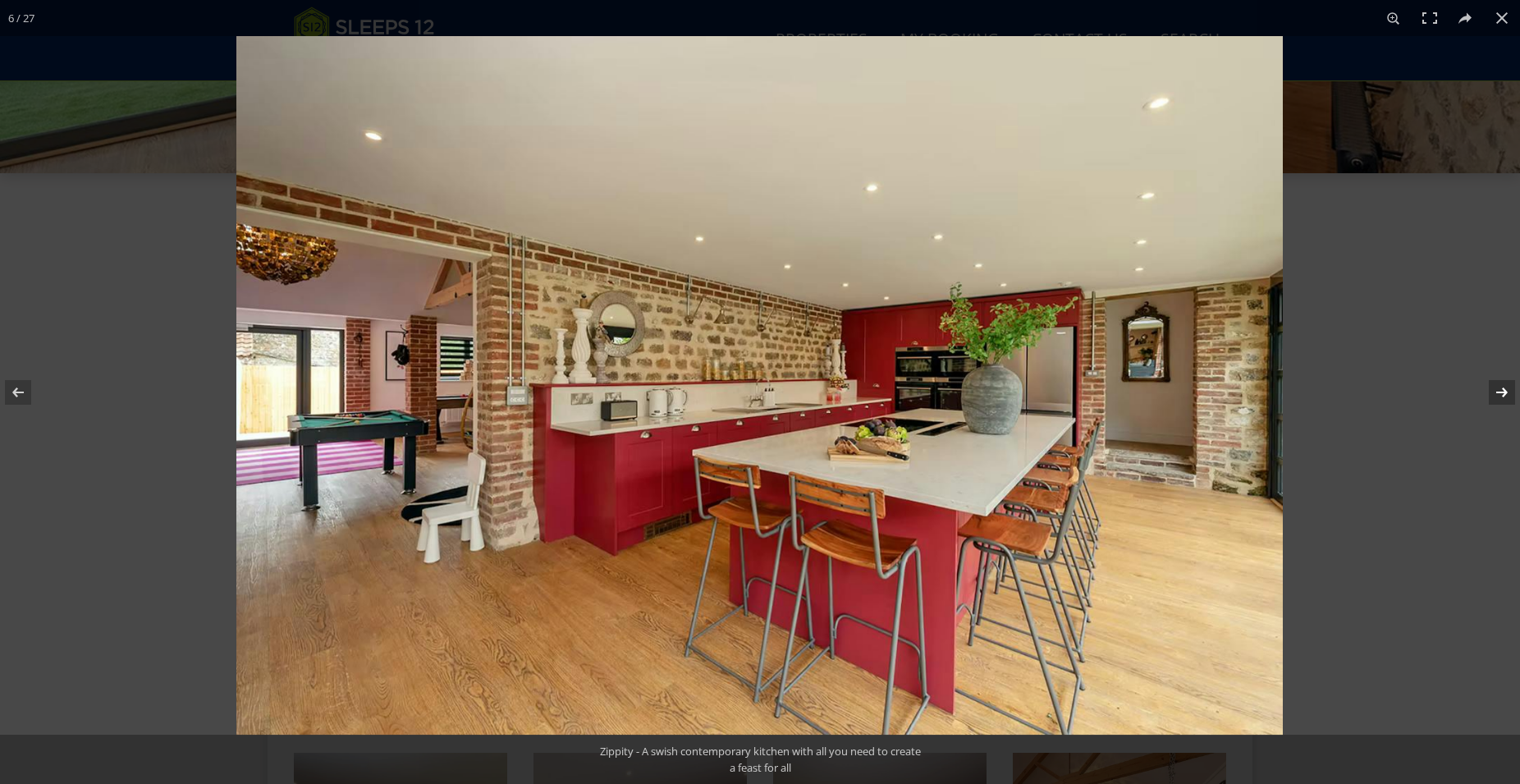
click at [1504, 392] on button at bounding box center [1491, 392] width 57 height 82
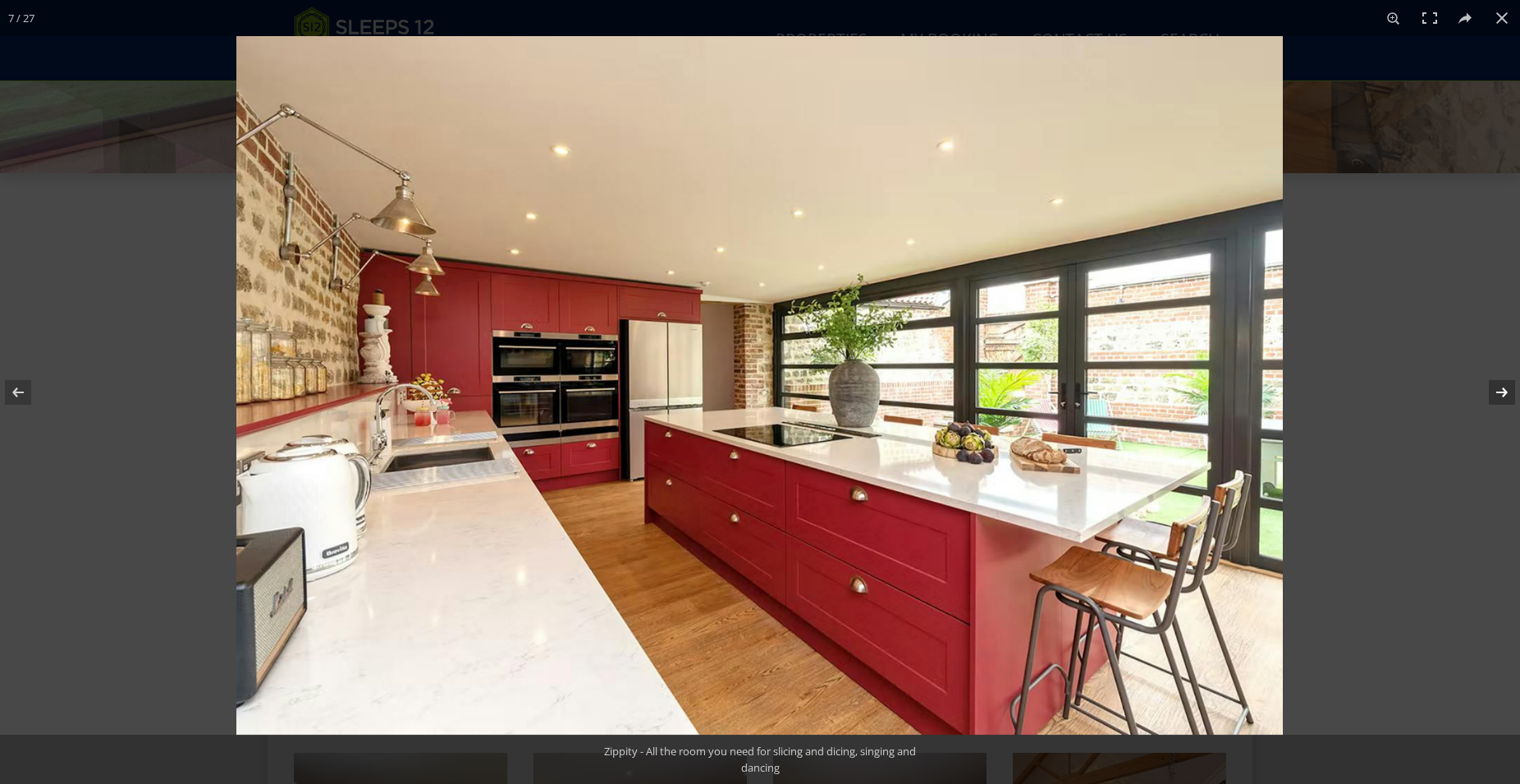
click at [1504, 392] on button at bounding box center [1491, 392] width 57 height 82
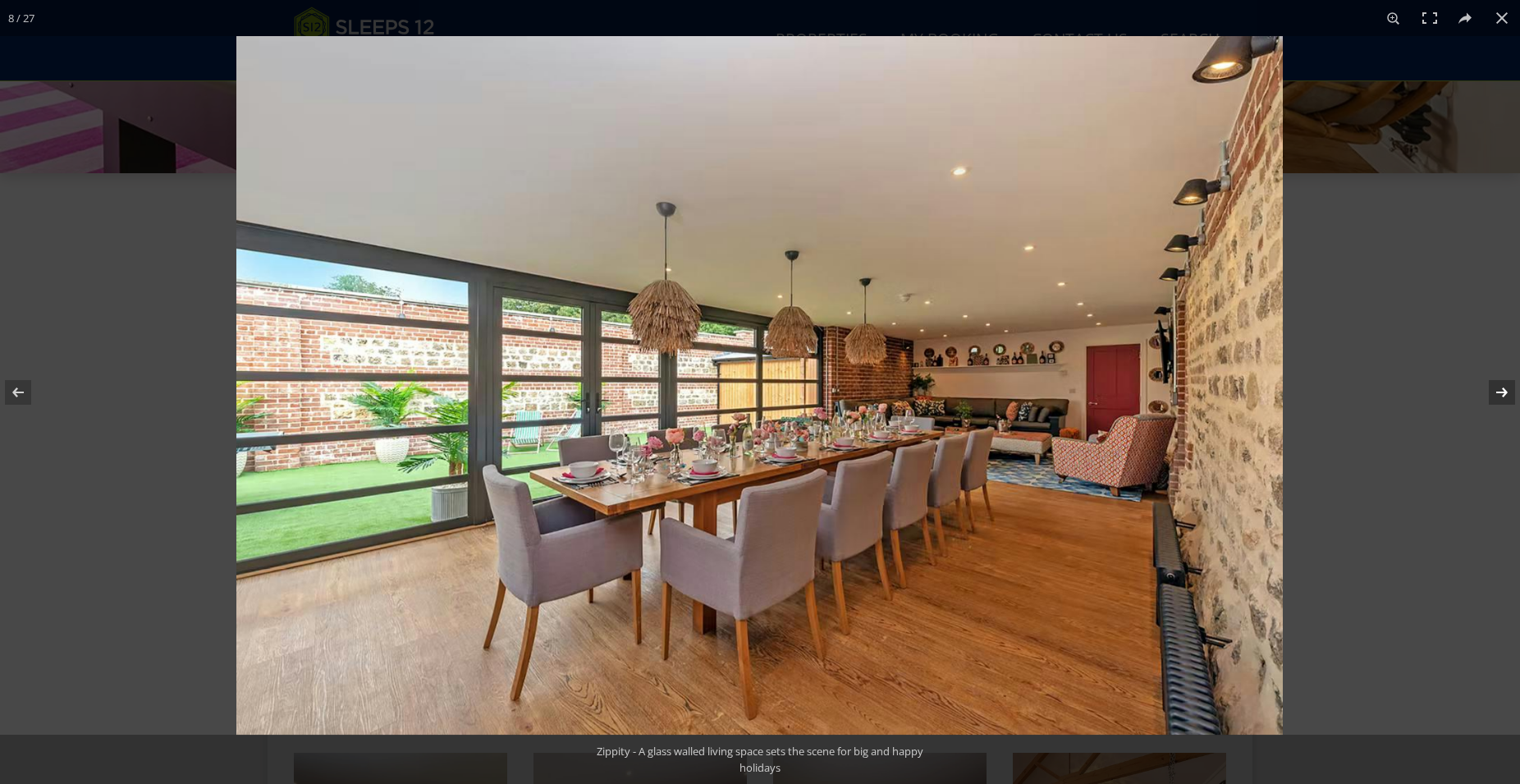
click at [1504, 392] on button at bounding box center [1491, 392] width 57 height 82
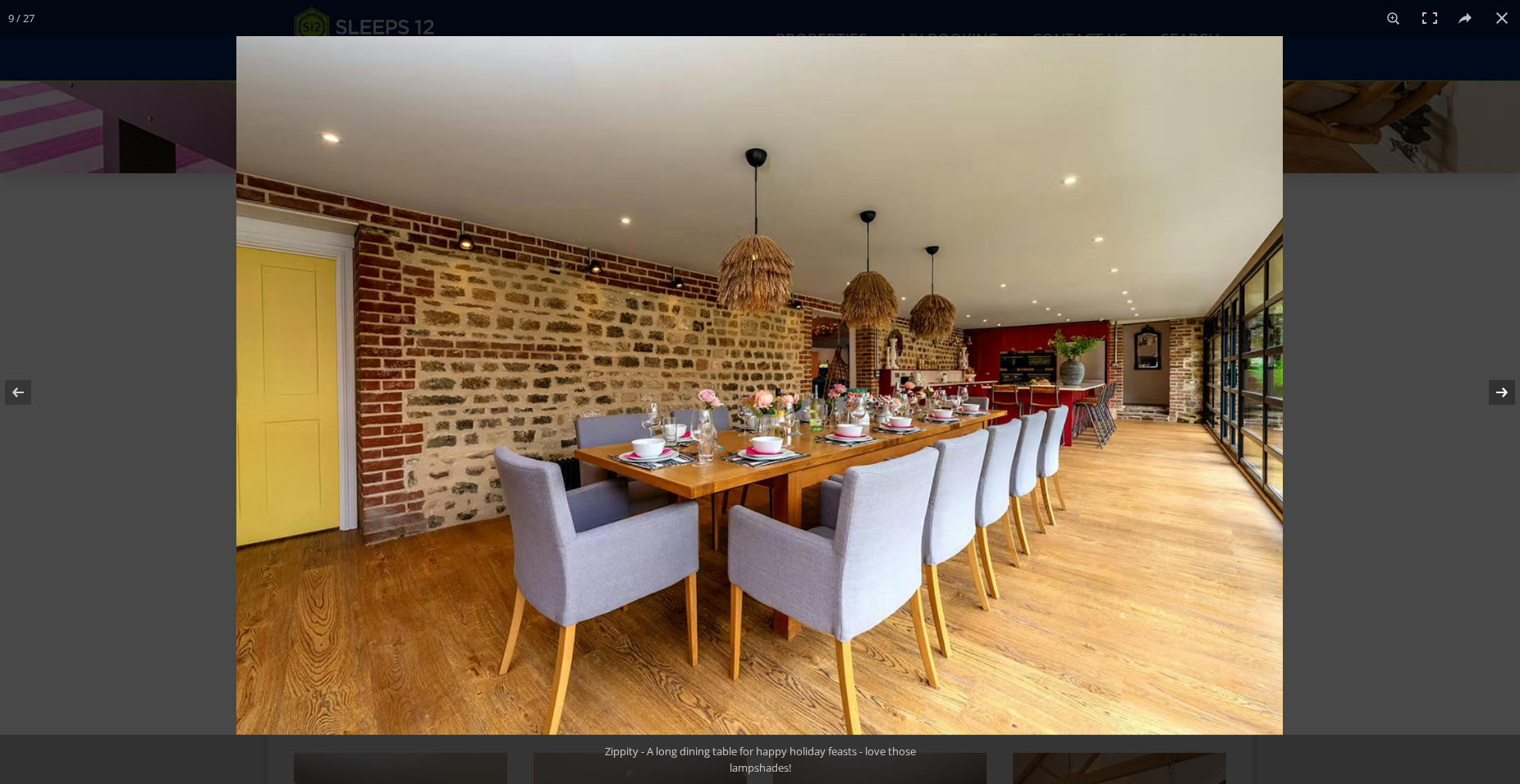
click at [1504, 392] on button at bounding box center [1491, 392] width 57 height 82
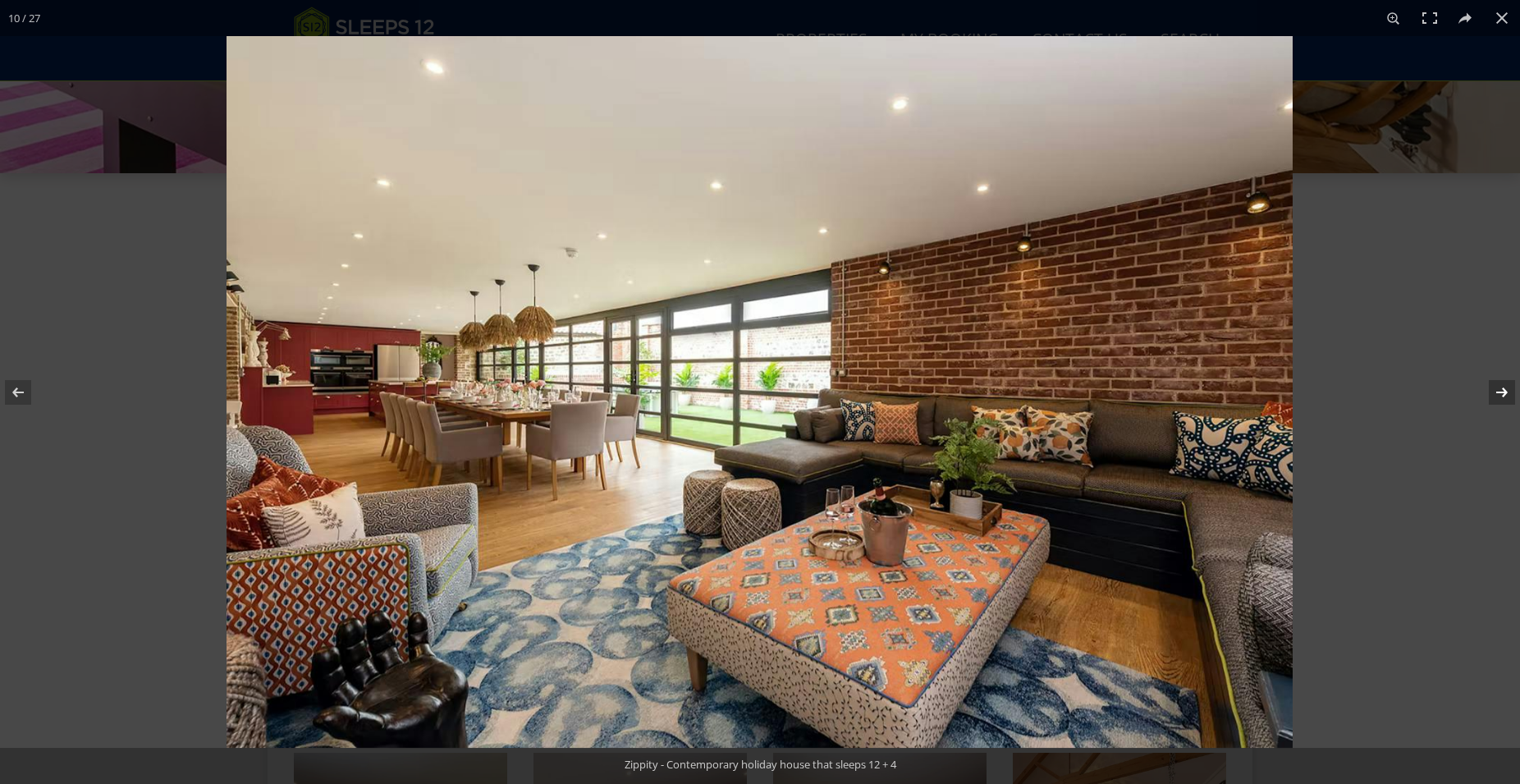
click at [1504, 392] on button at bounding box center [1491, 392] width 57 height 82
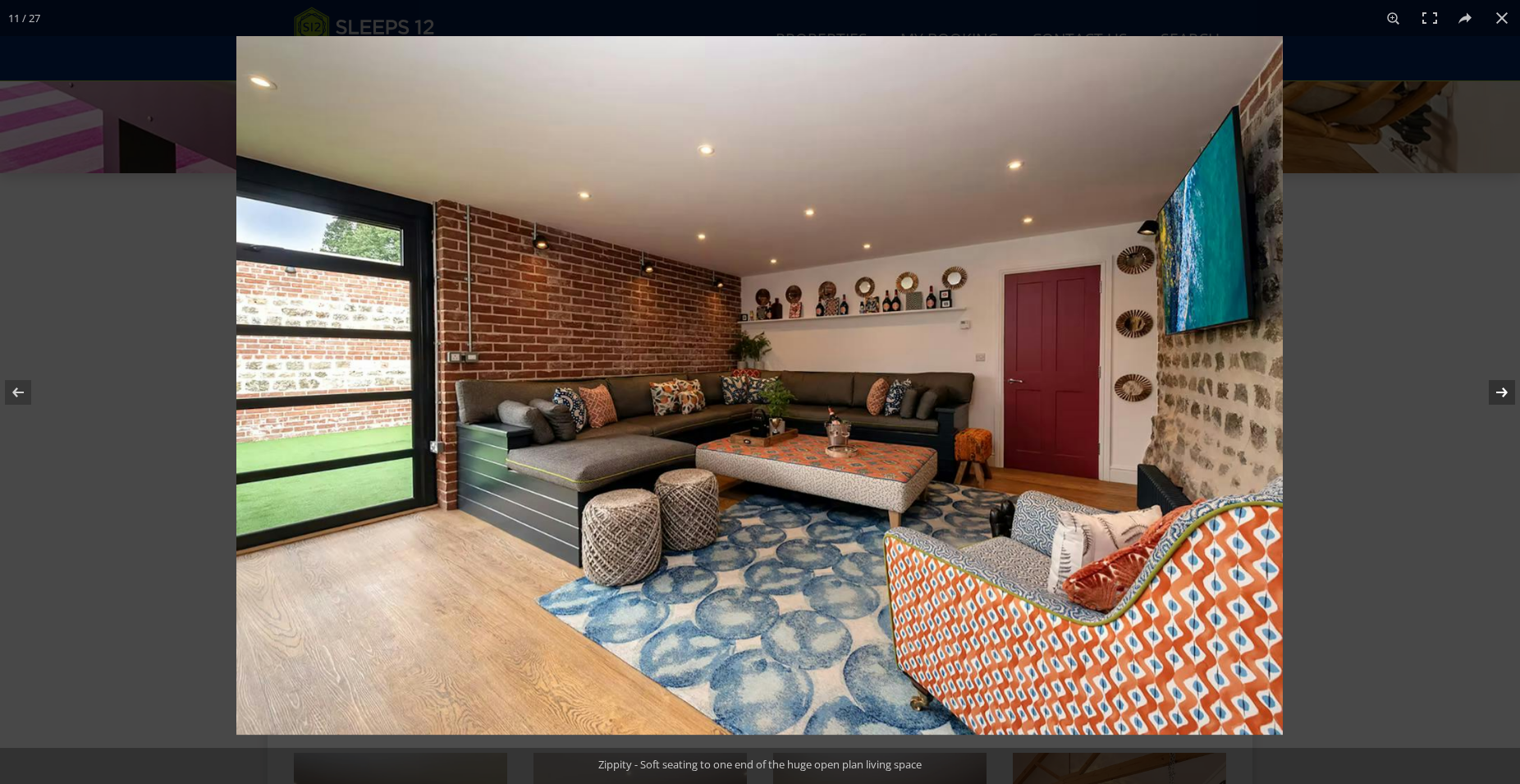
click at [1504, 392] on button at bounding box center [1491, 392] width 57 height 82
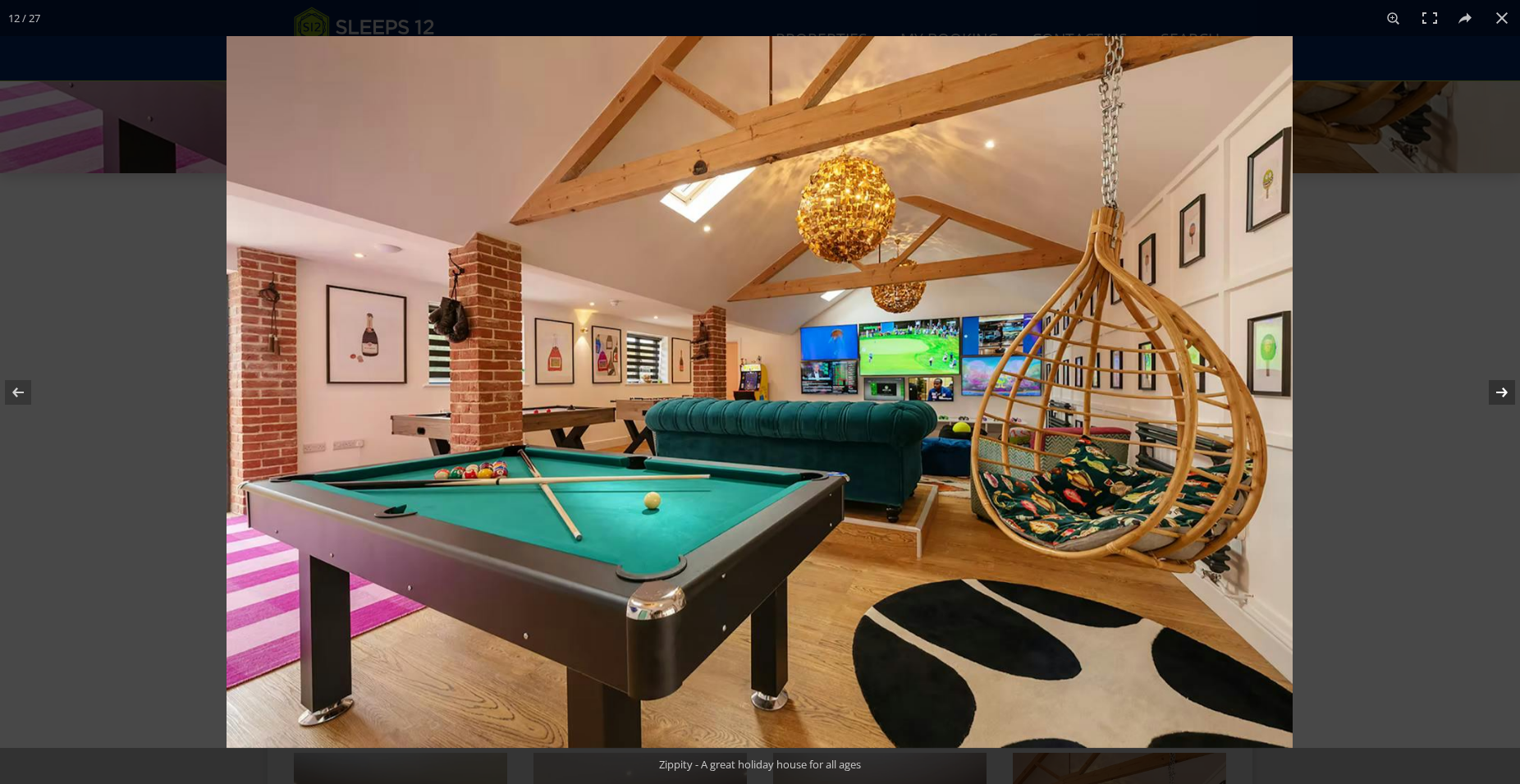
click at [1504, 392] on button at bounding box center [1491, 392] width 57 height 82
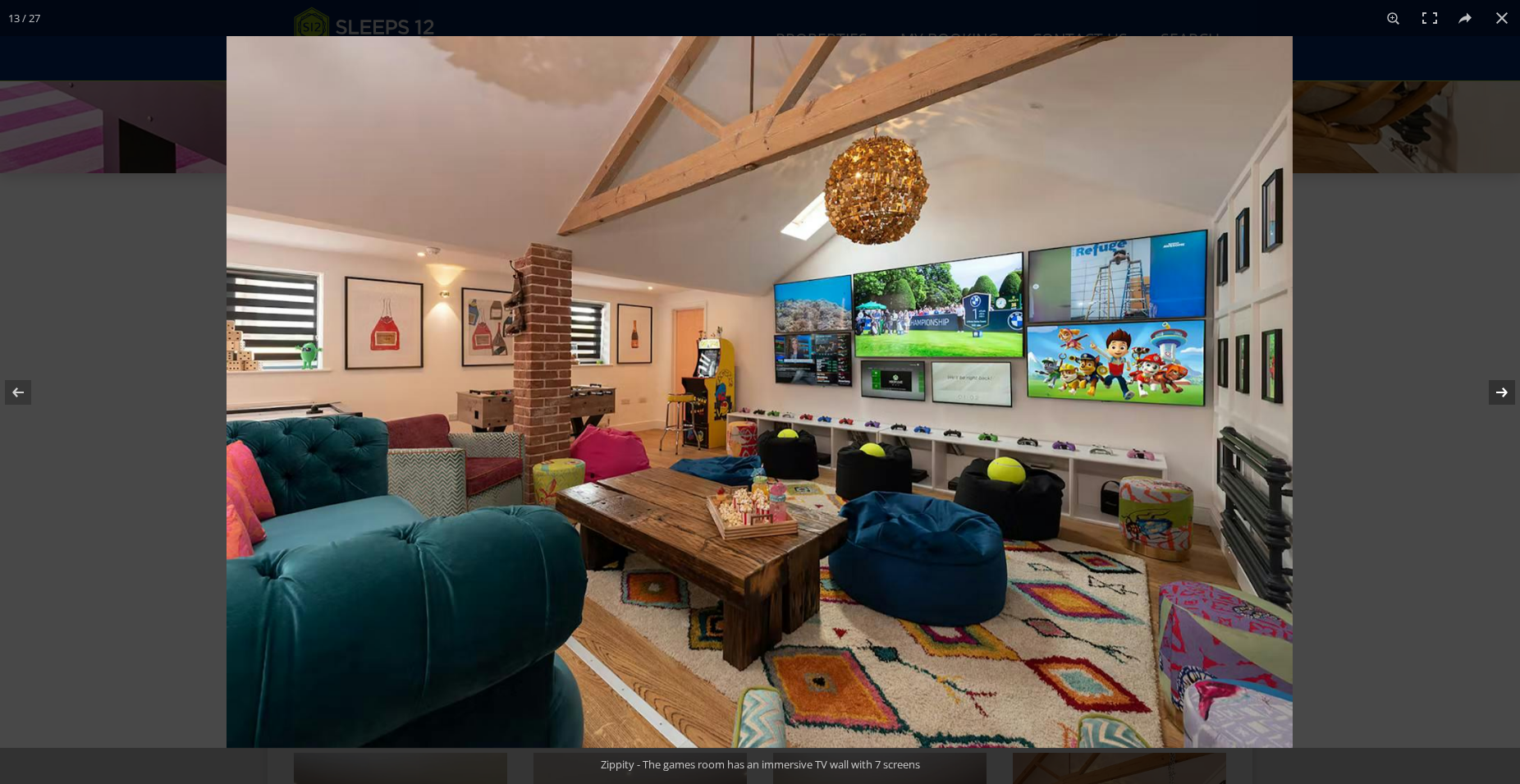
click at [1504, 392] on button at bounding box center [1491, 392] width 57 height 82
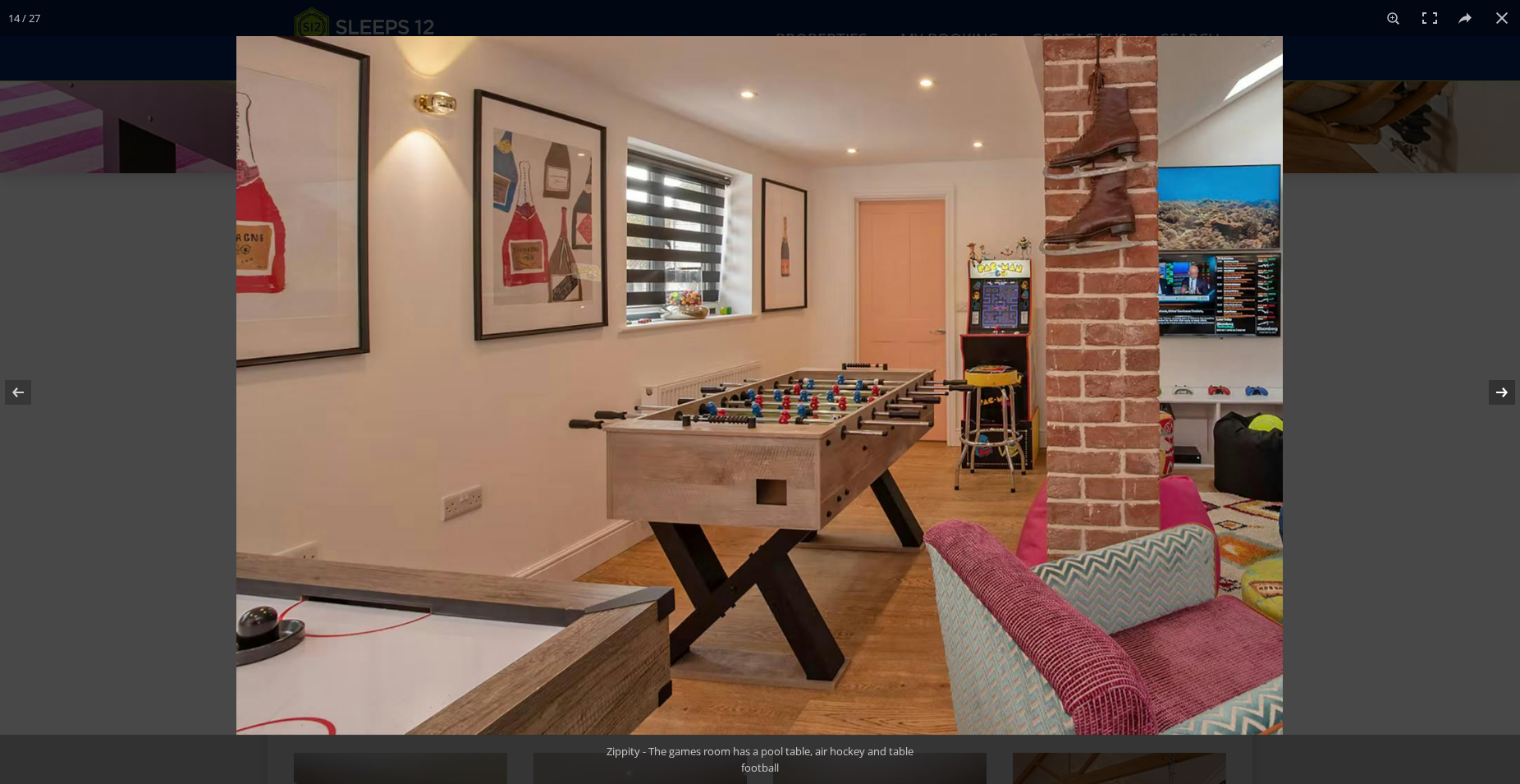
click at [1504, 392] on button at bounding box center [1491, 392] width 57 height 82
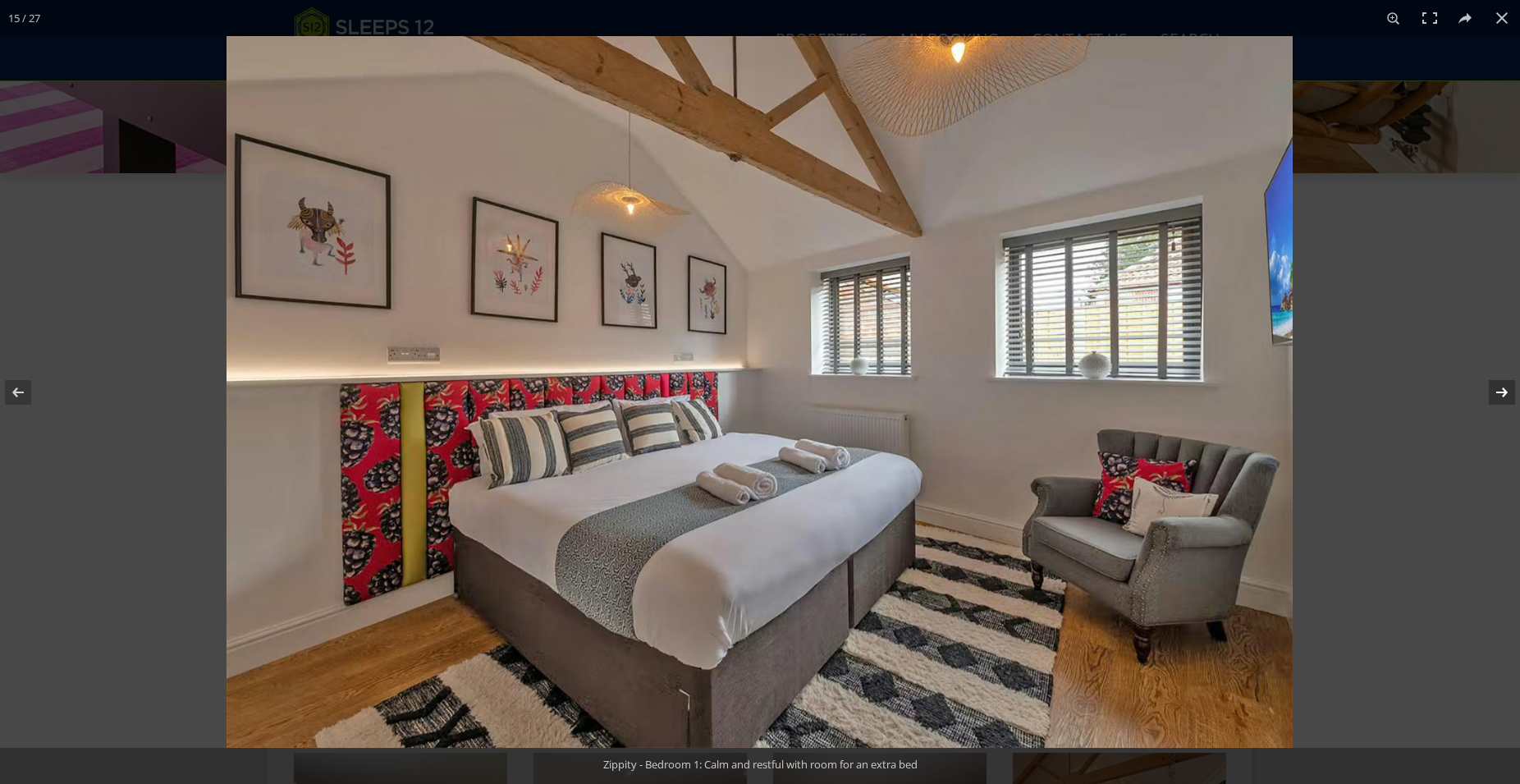
click at [1504, 392] on button at bounding box center [1491, 392] width 57 height 82
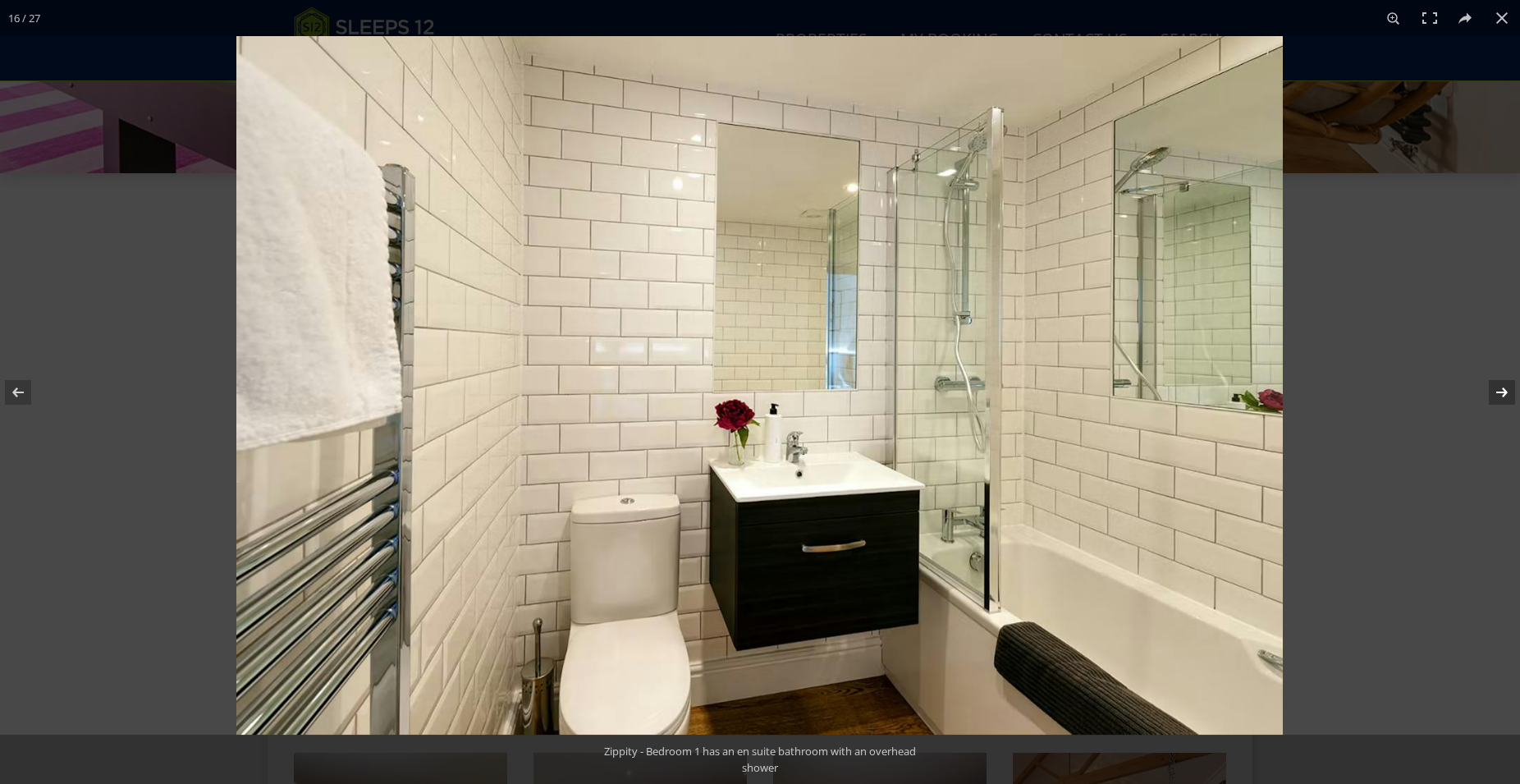
click at [1504, 392] on button at bounding box center [1491, 392] width 57 height 82
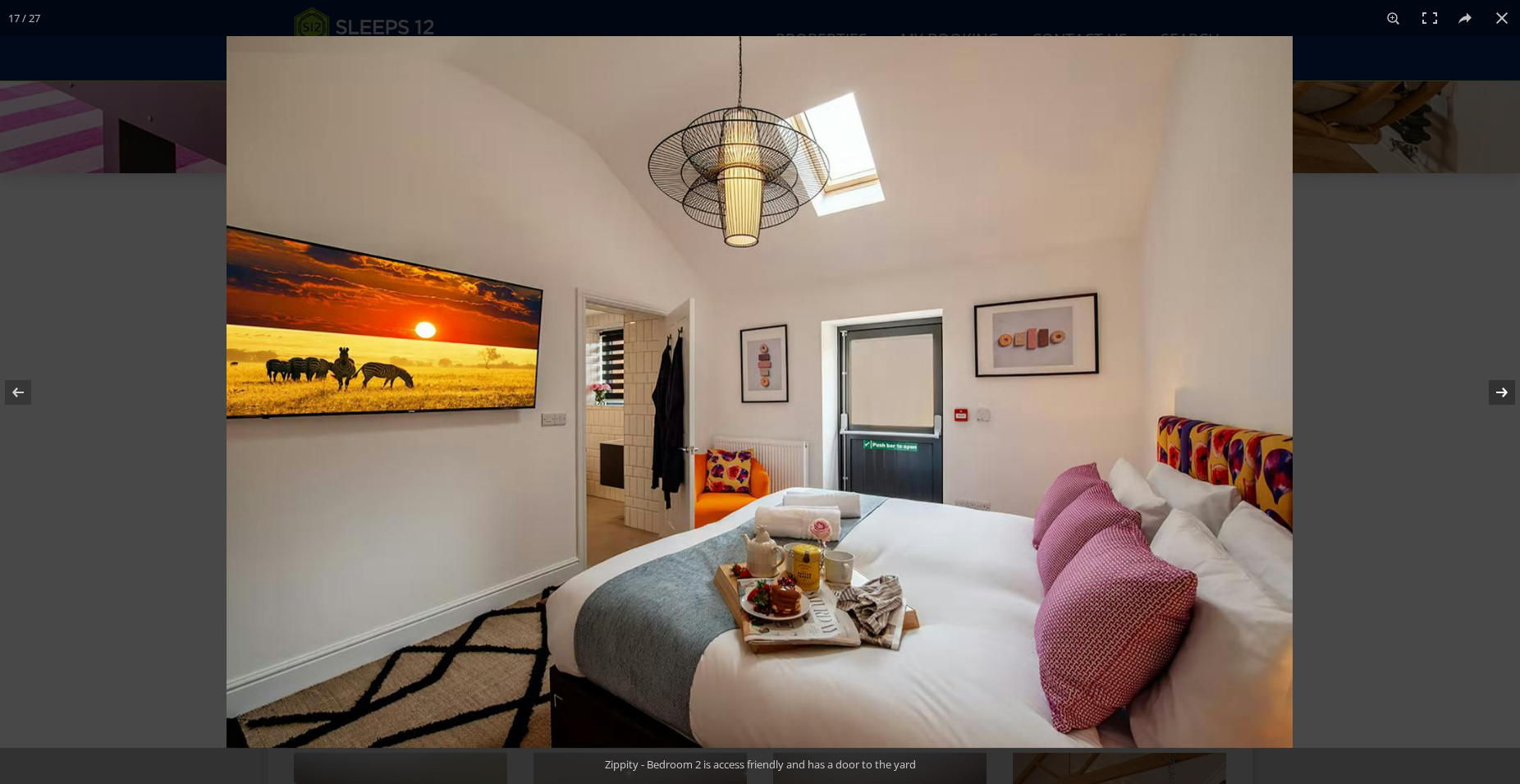
click at [1504, 392] on button at bounding box center [1491, 392] width 57 height 82
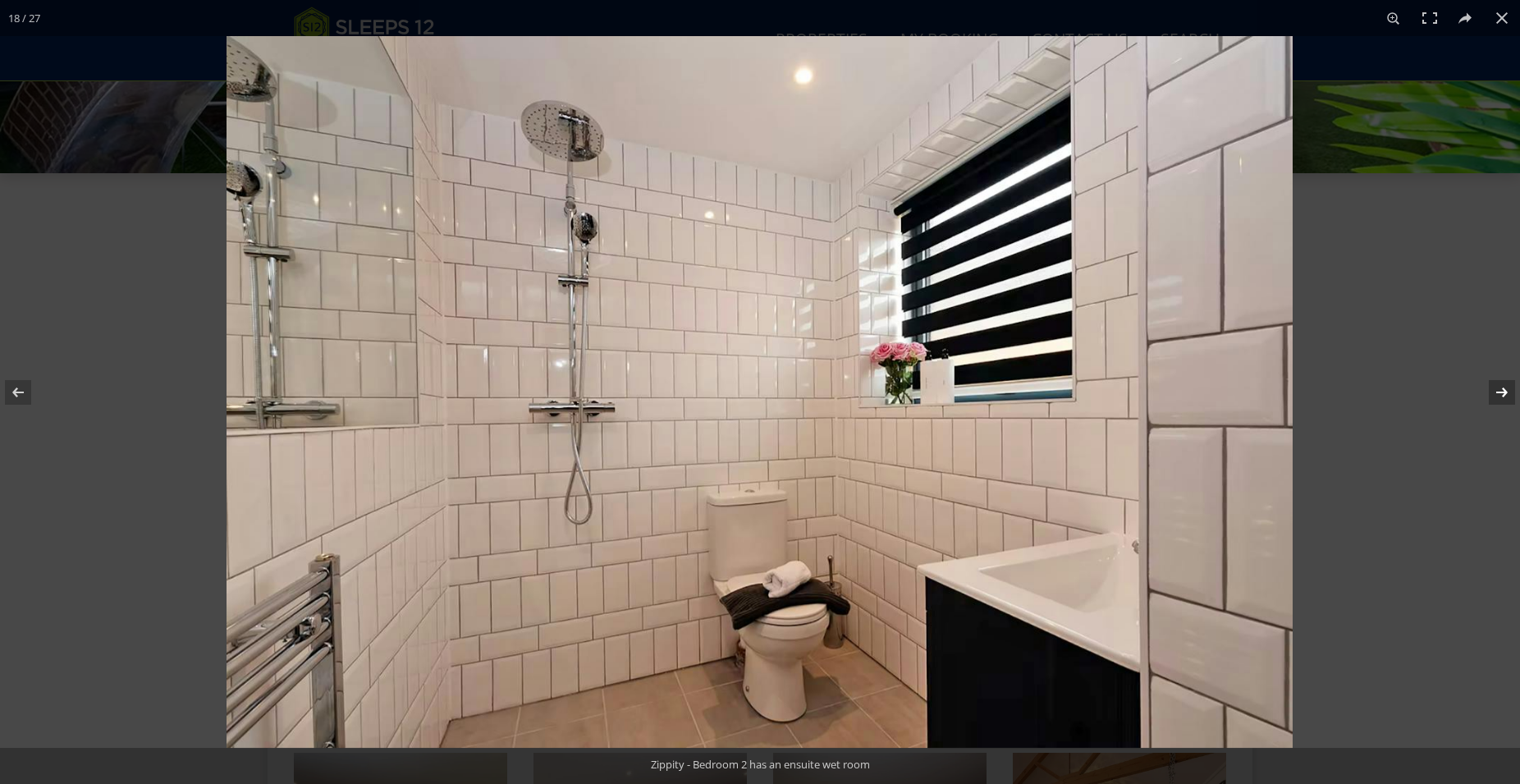
click at [1504, 392] on button at bounding box center [1491, 392] width 57 height 82
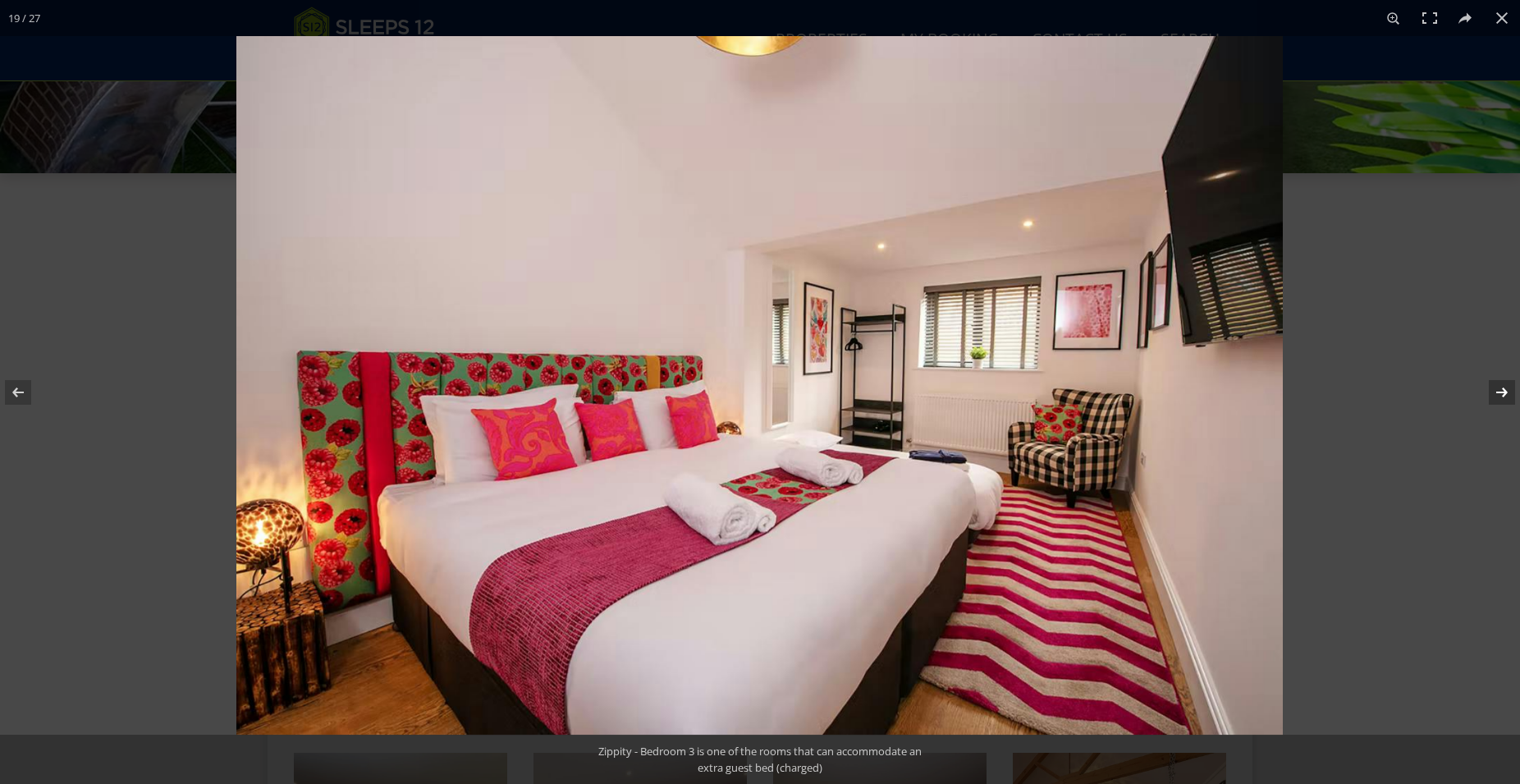
click at [1504, 392] on button at bounding box center [1491, 392] width 57 height 82
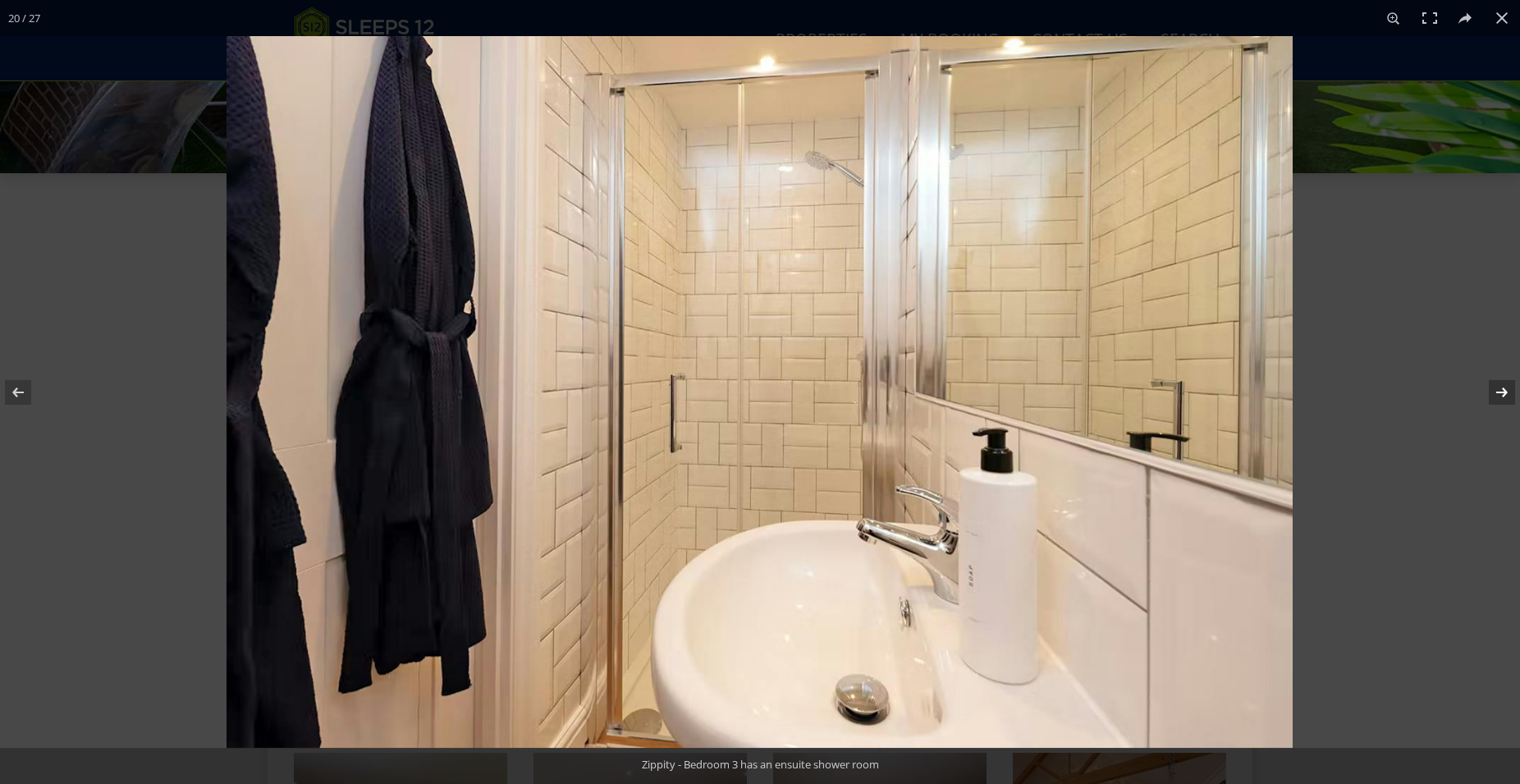
click at [1504, 392] on button at bounding box center [1491, 392] width 57 height 82
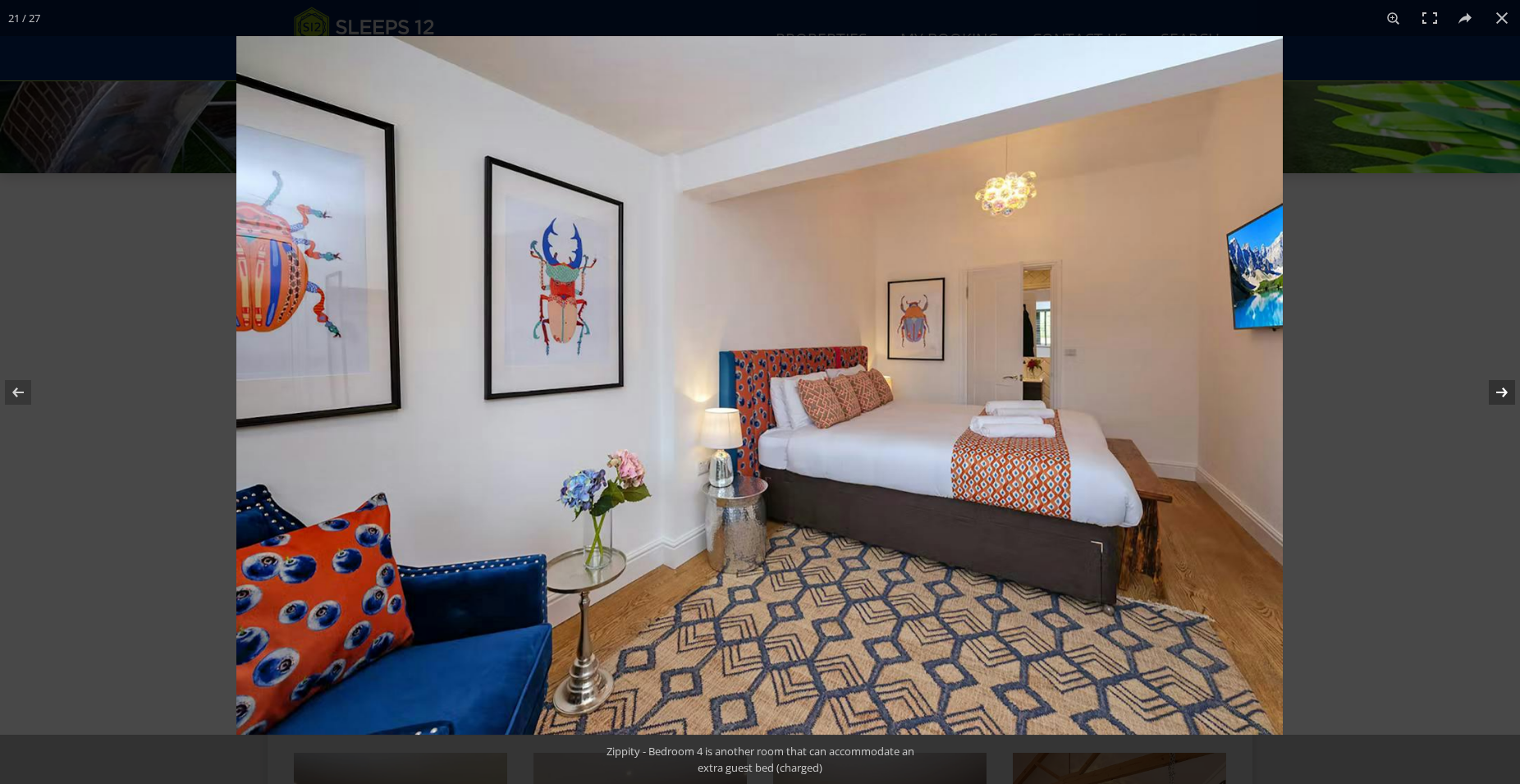
click at [1504, 392] on button at bounding box center [1491, 392] width 57 height 82
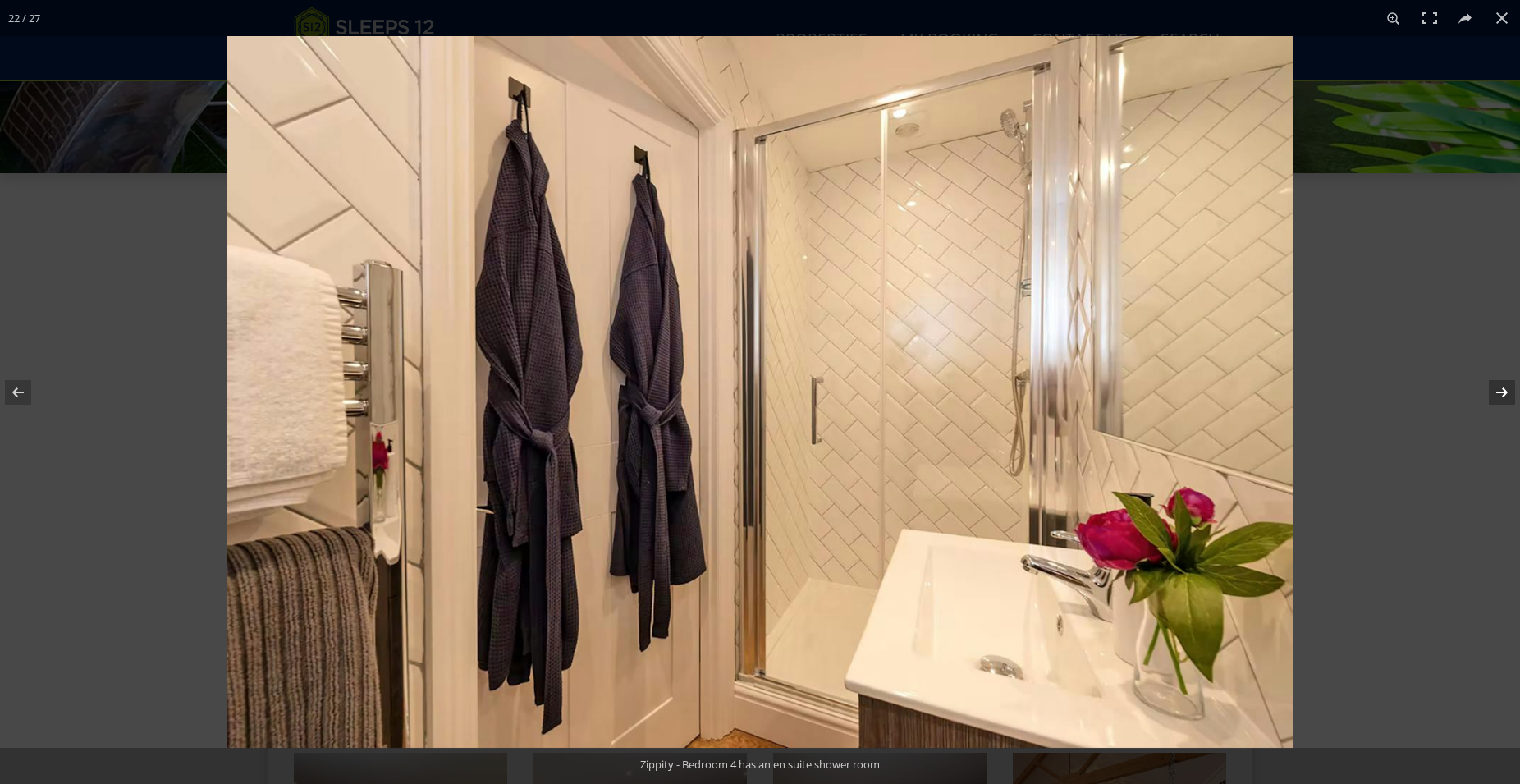
click at [1504, 392] on button at bounding box center [1491, 392] width 57 height 82
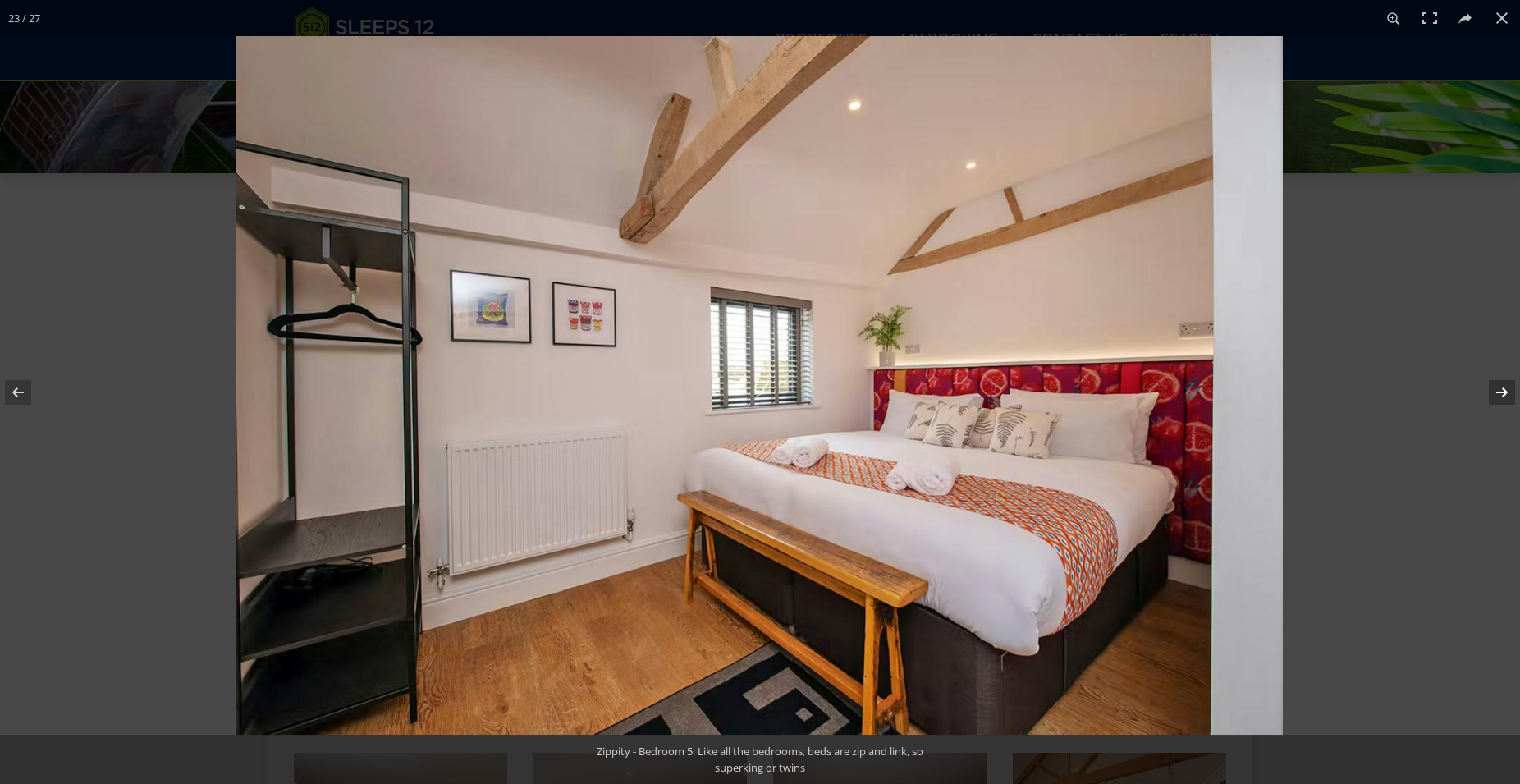
click at [1504, 392] on button at bounding box center [1491, 392] width 57 height 82
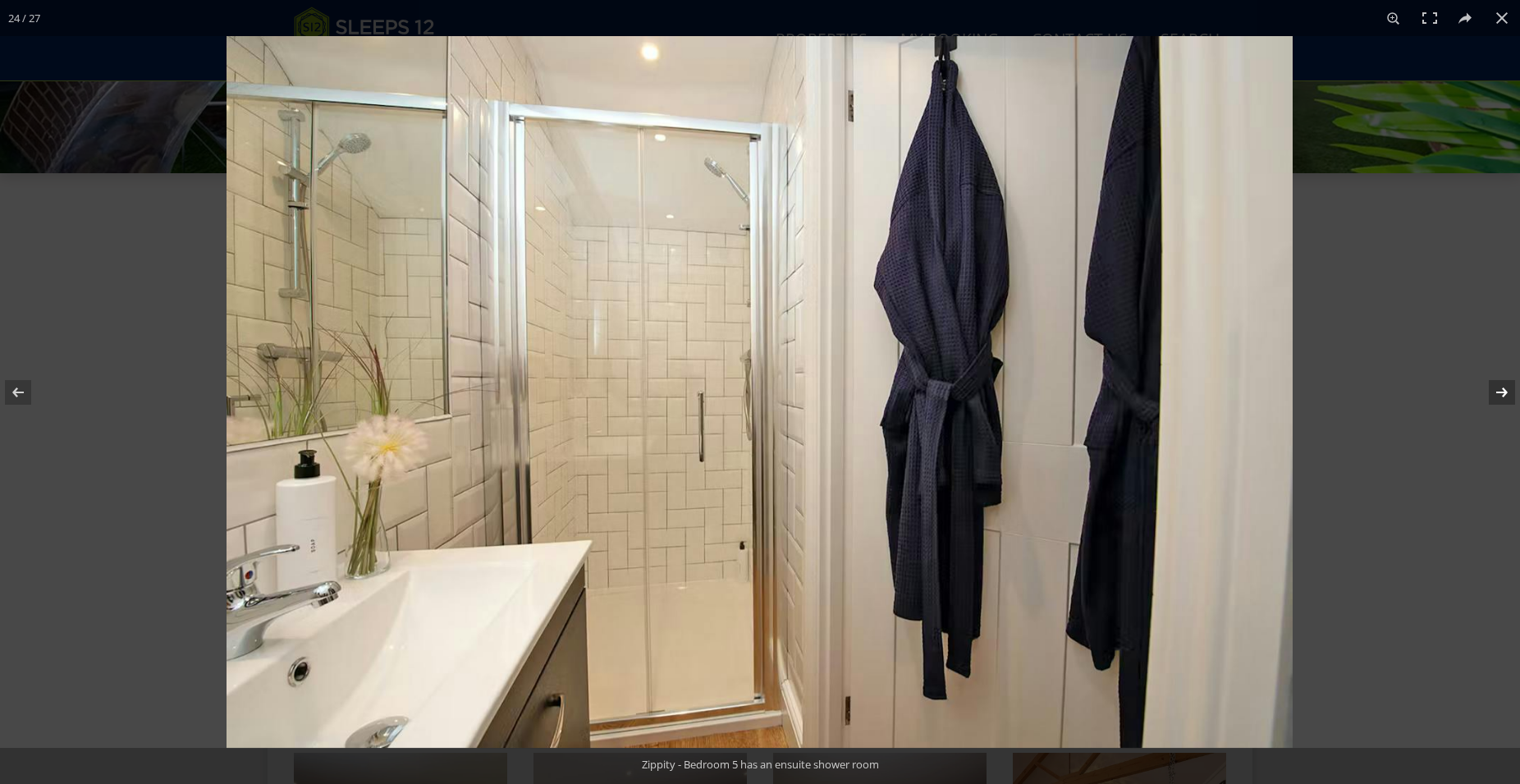
click at [1504, 392] on button at bounding box center [1491, 392] width 57 height 82
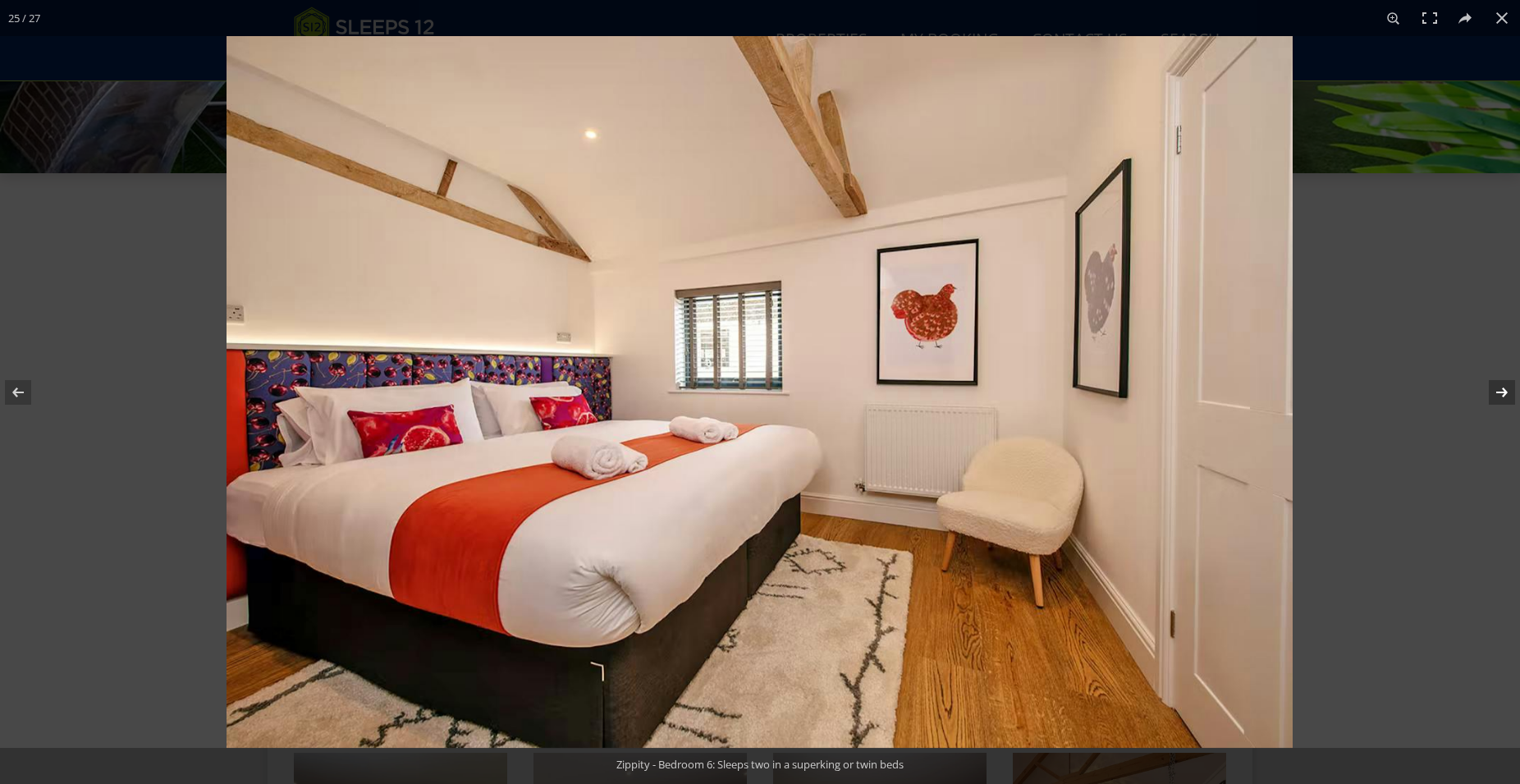
click at [1504, 392] on button at bounding box center [1491, 392] width 57 height 82
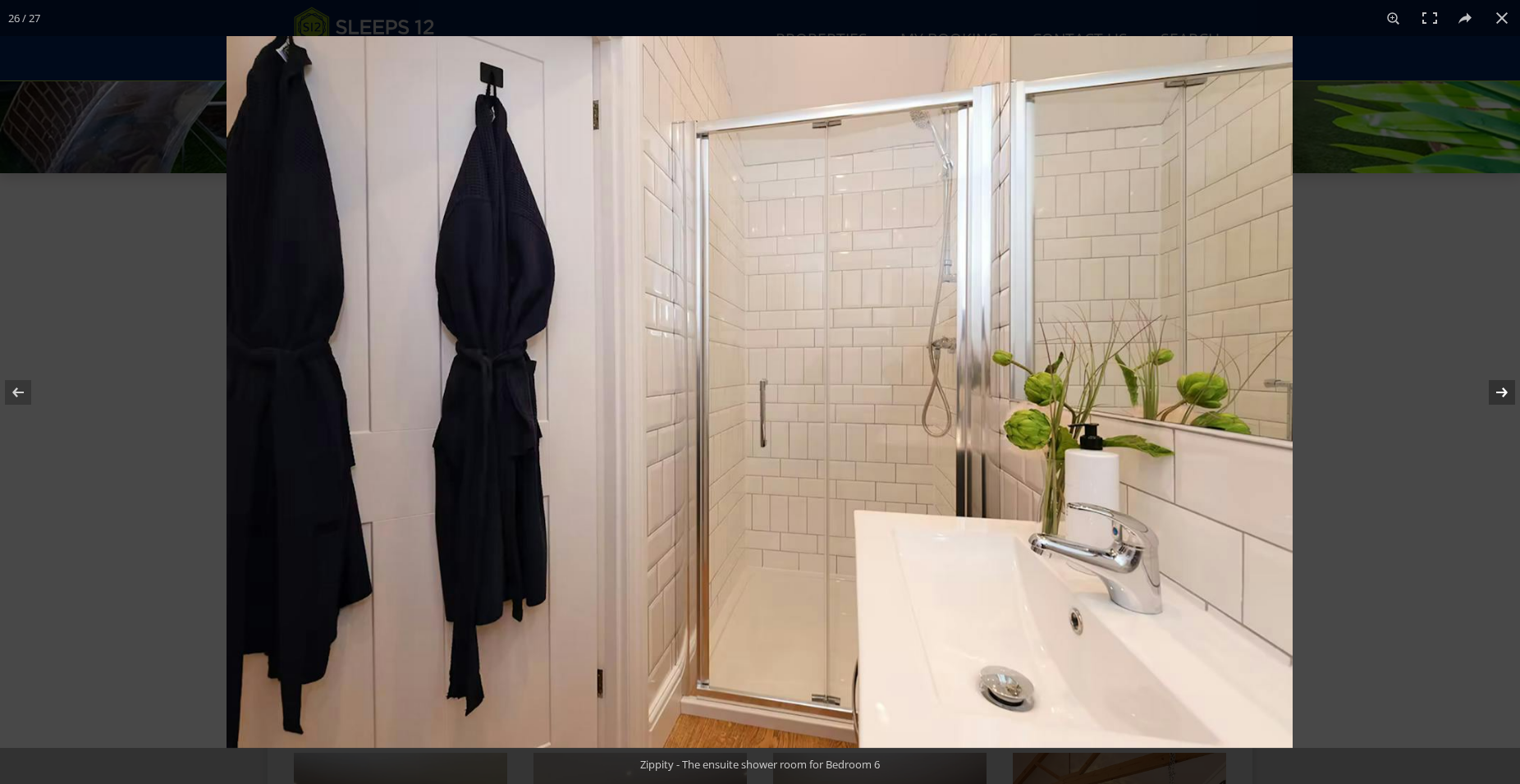
click at [1504, 392] on button at bounding box center [1491, 392] width 57 height 82
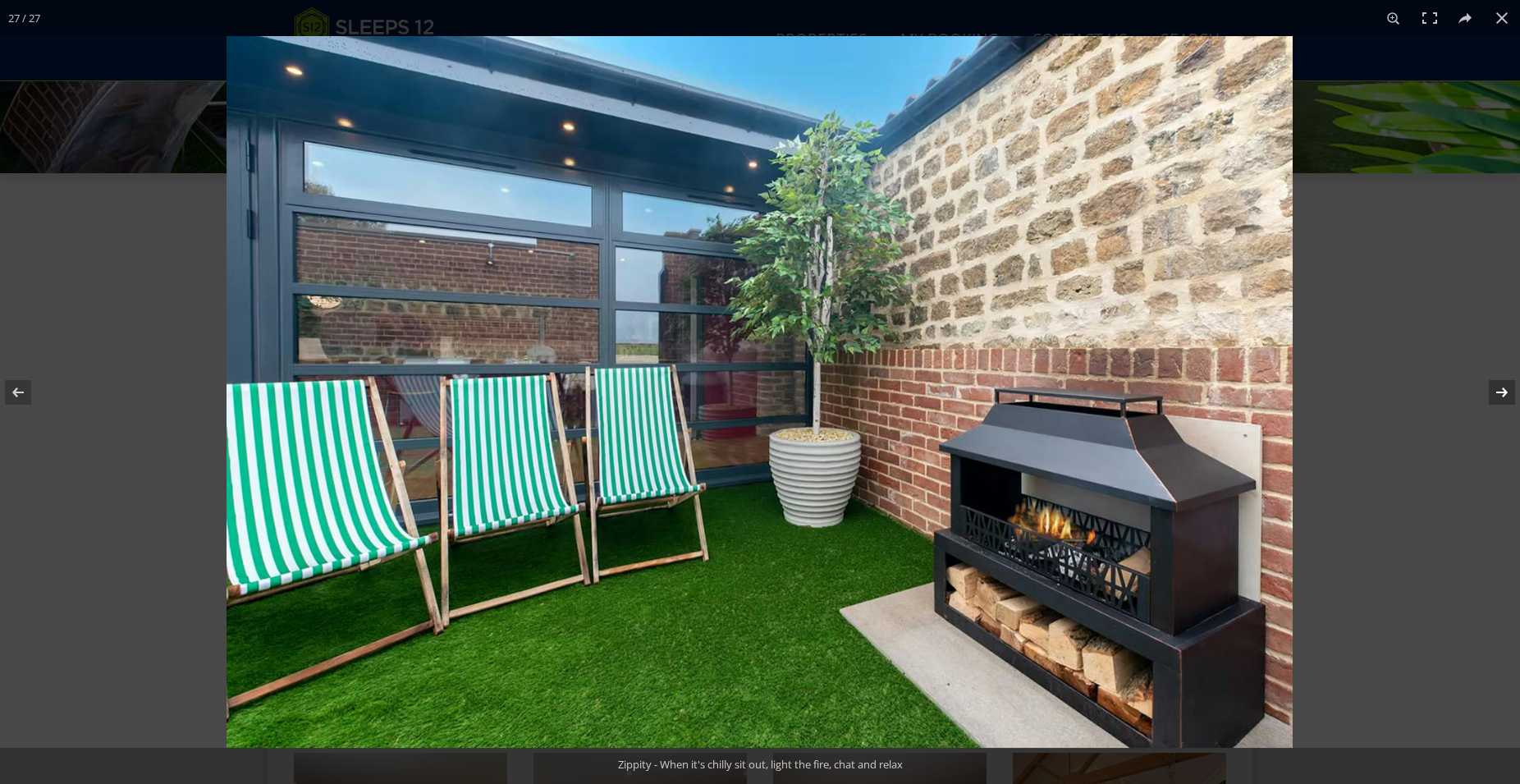
click at [1504, 392] on button at bounding box center [1491, 392] width 57 height 82
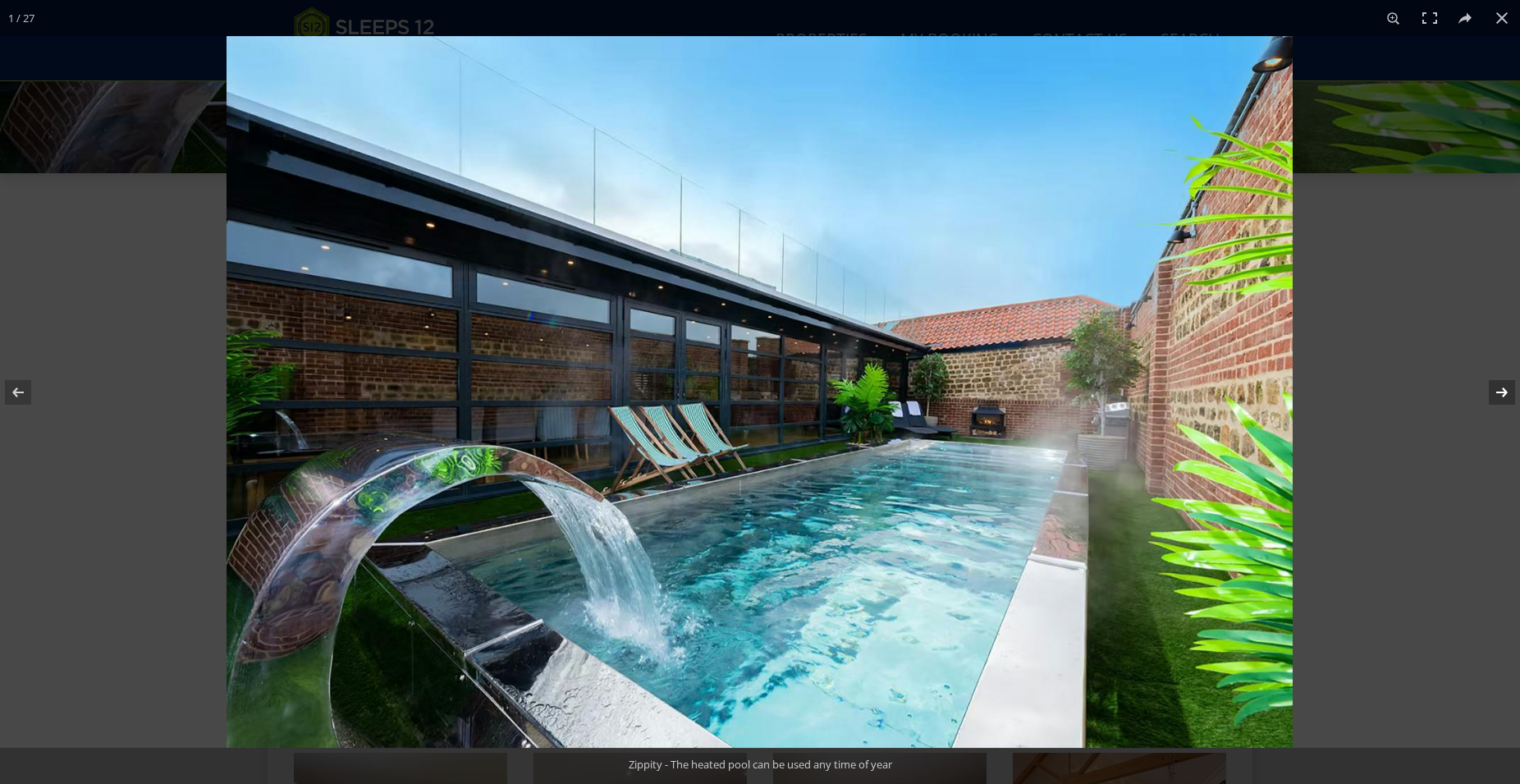
click at [1504, 392] on button at bounding box center [1491, 392] width 57 height 82
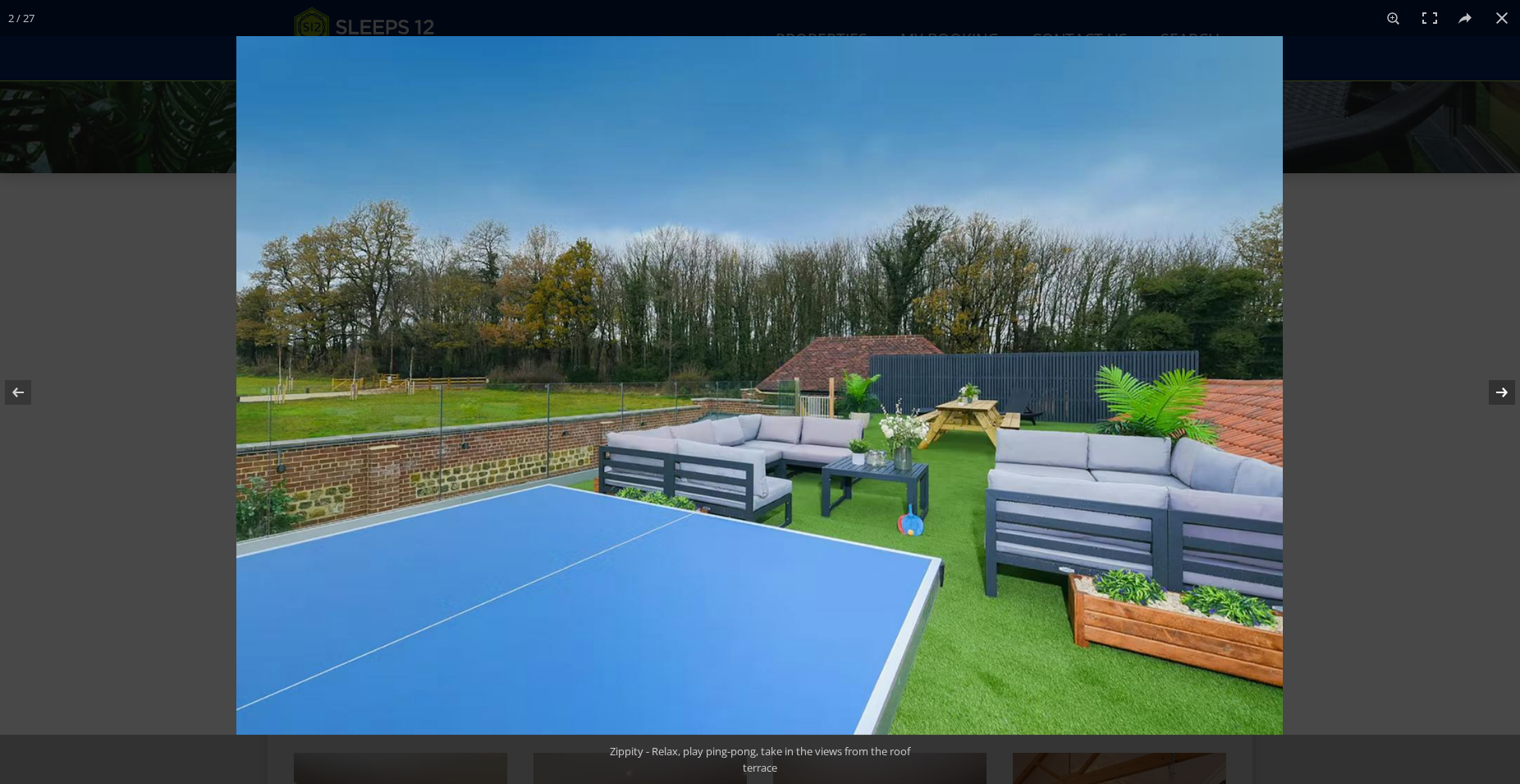
click at [1504, 392] on button at bounding box center [1491, 392] width 57 height 82
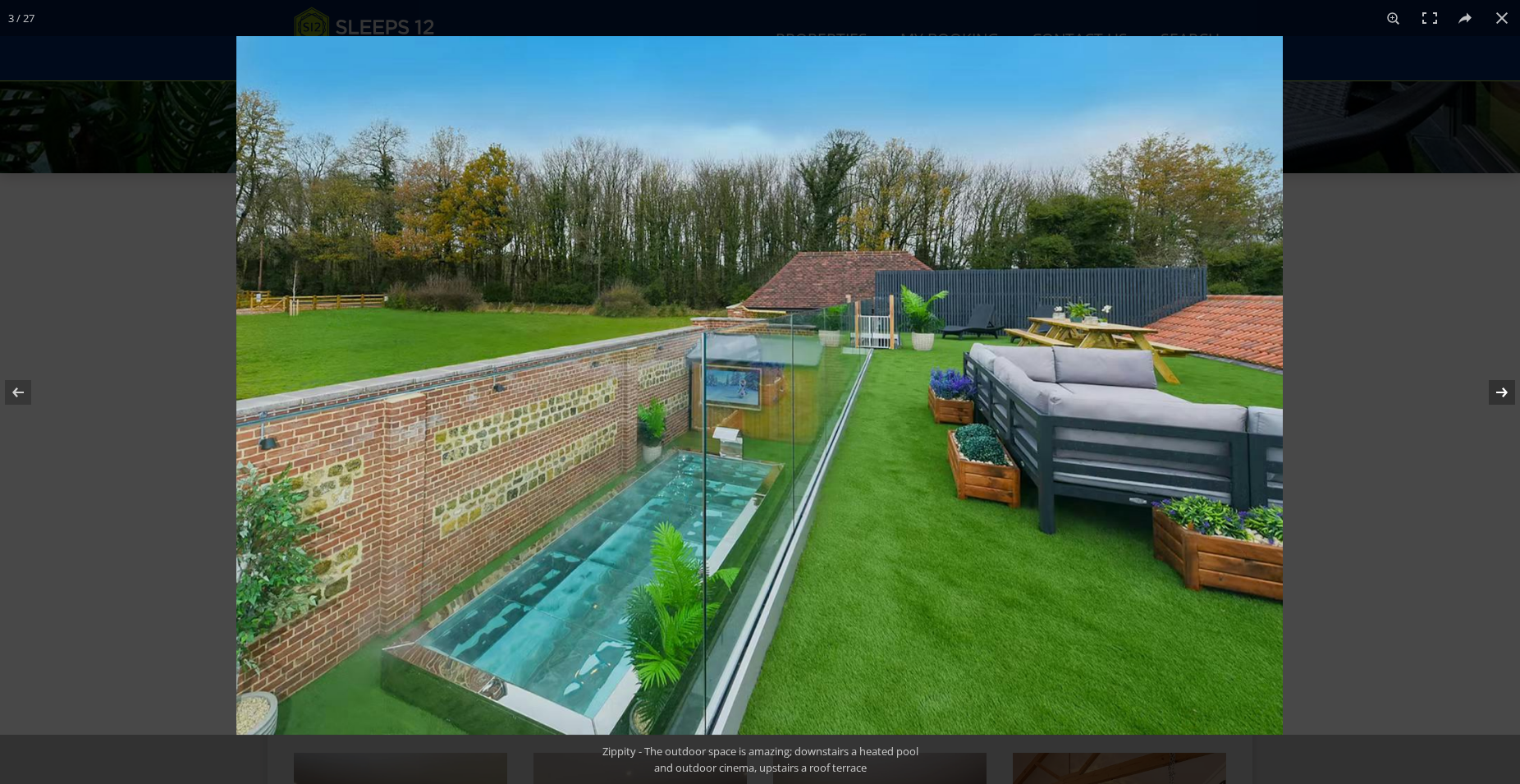
click at [1504, 392] on button at bounding box center [1491, 392] width 57 height 82
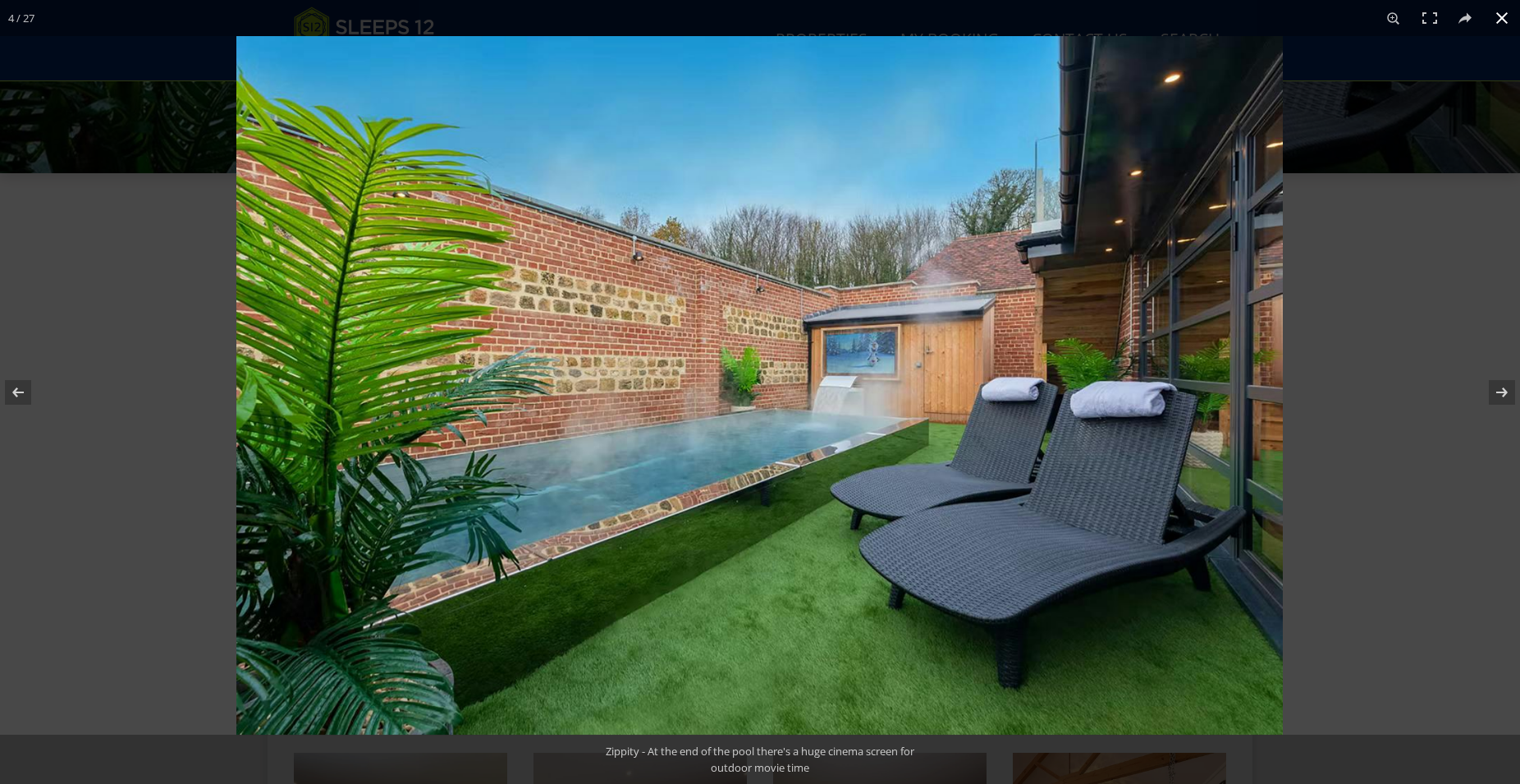
click at [1504, 15] on button at bounding box center [1502, 18] width 36 height 36
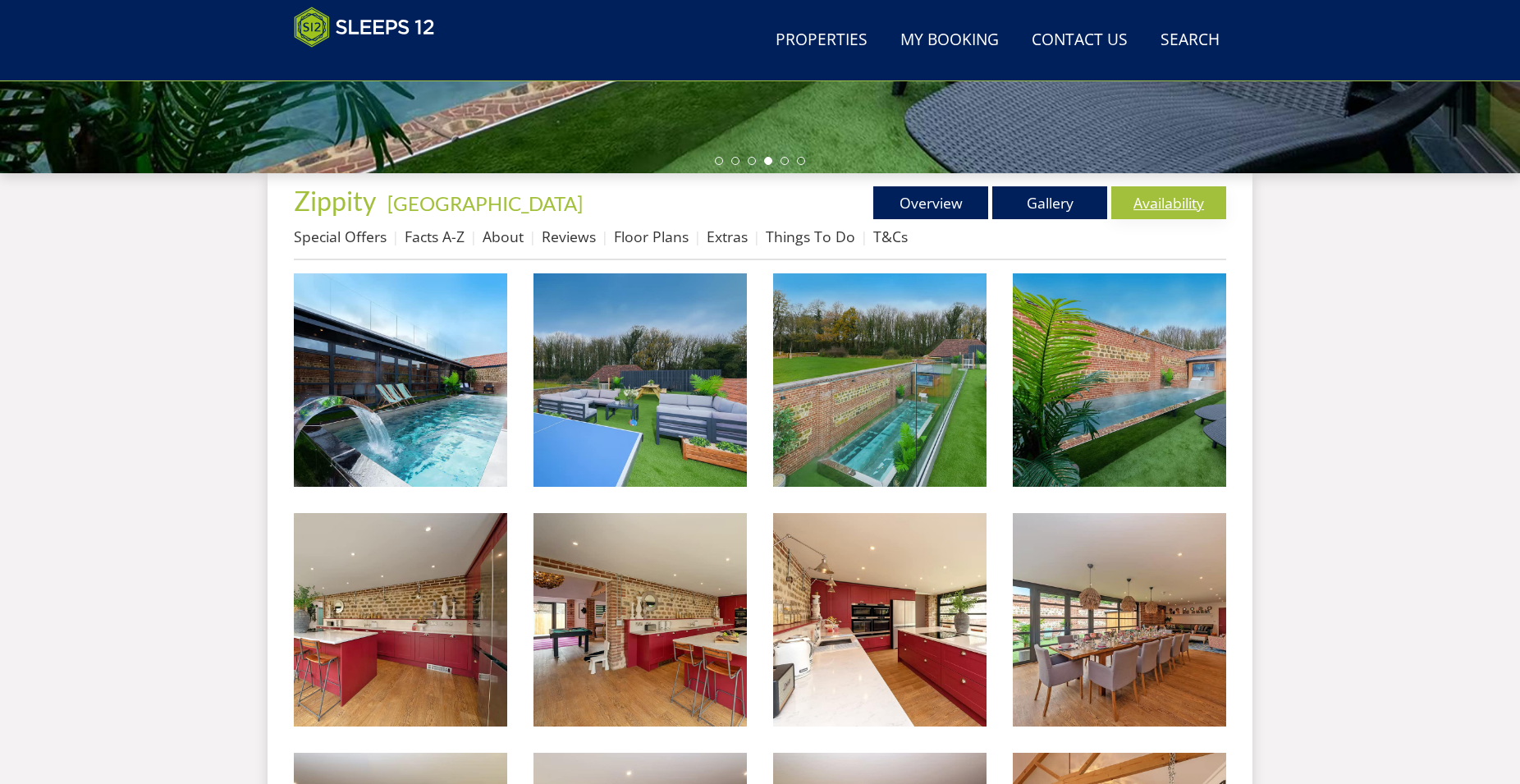
click at [1165, 205] on link "Availability" at bounding box center [1168, 203] width 115 height 33
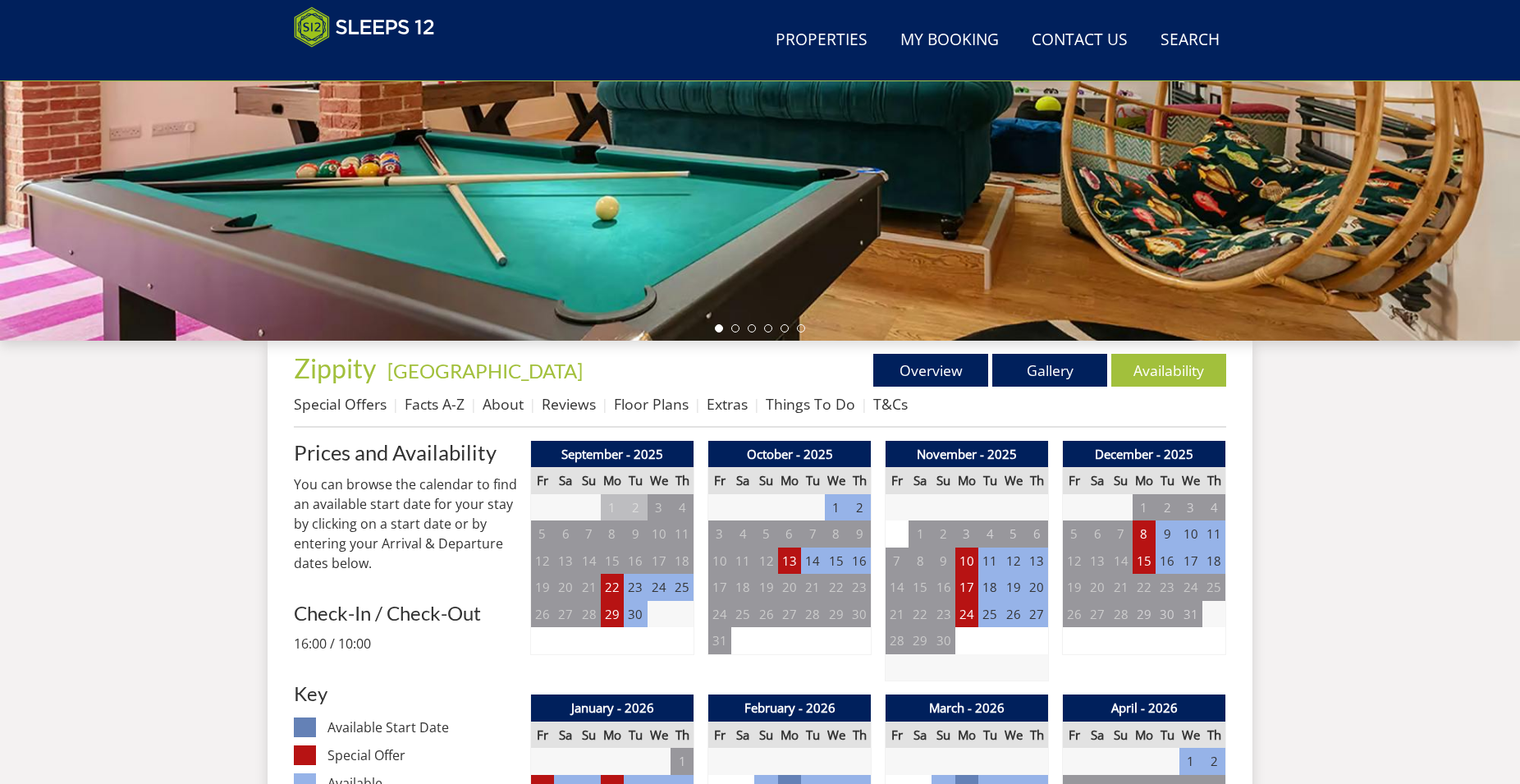
scroll to position [854, 0]
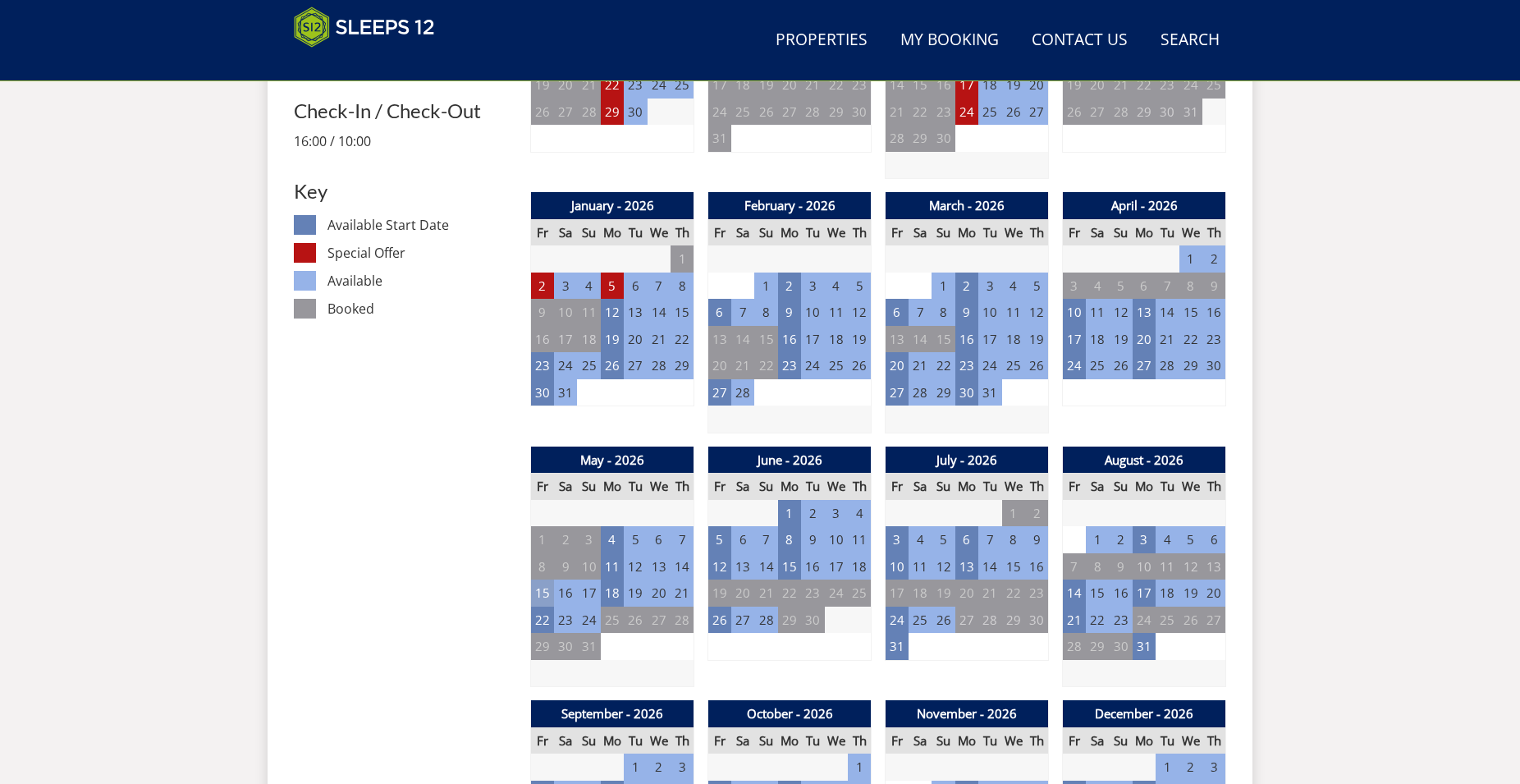
click at [544, 589] on td "15" at bounding box center [542, 593] width 23 height 27
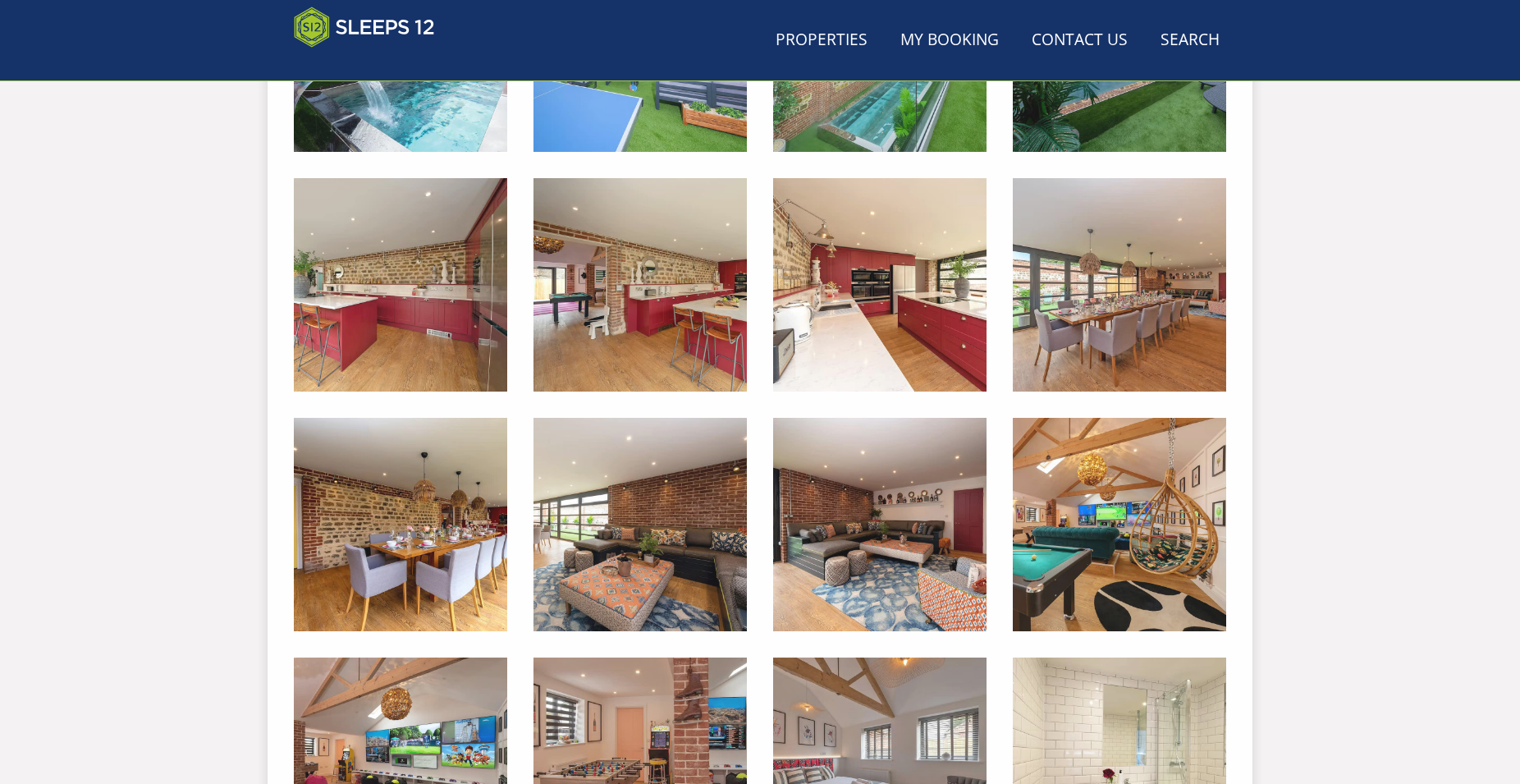
scroll to position [518, 0]
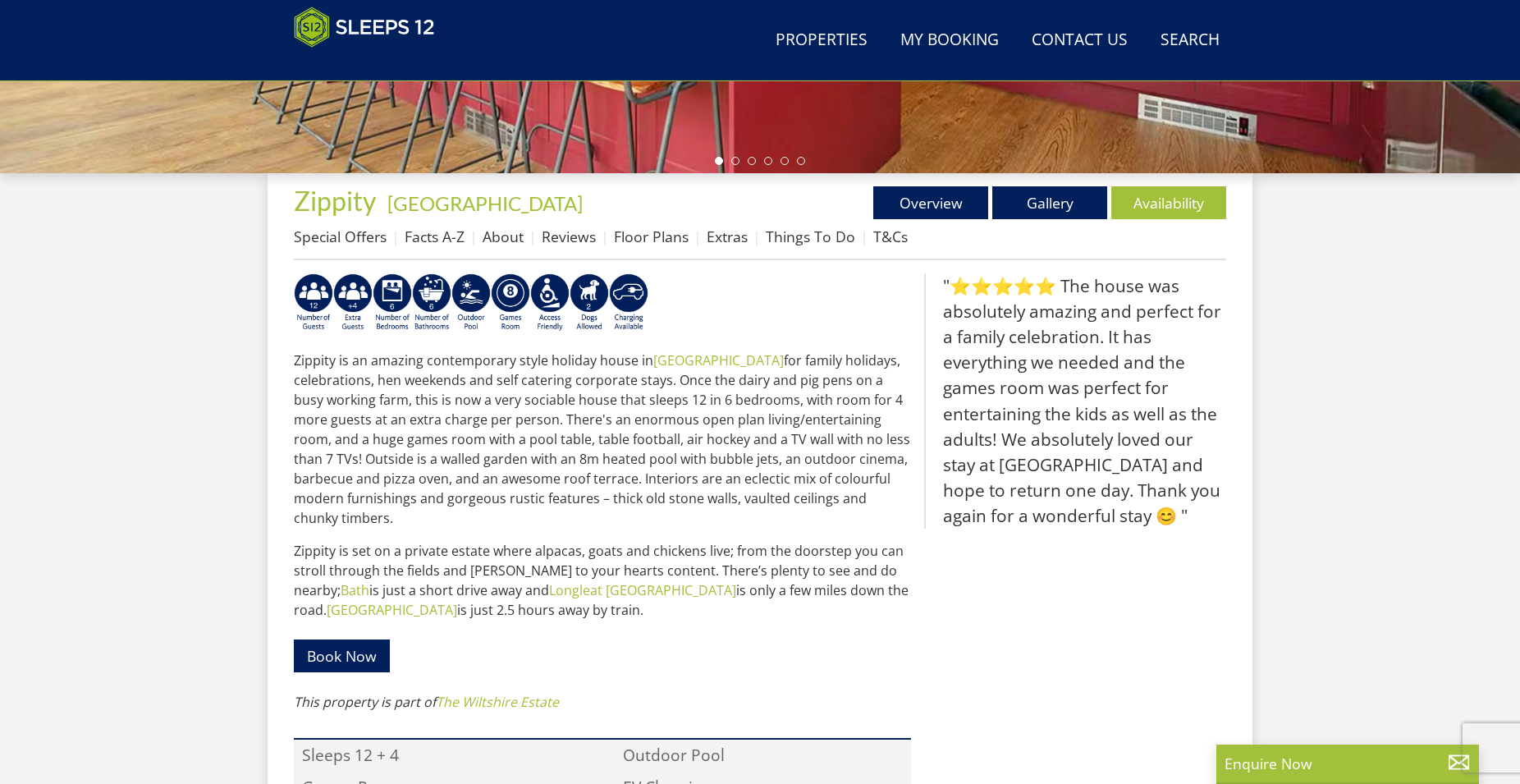
scroll to position [267, 0]
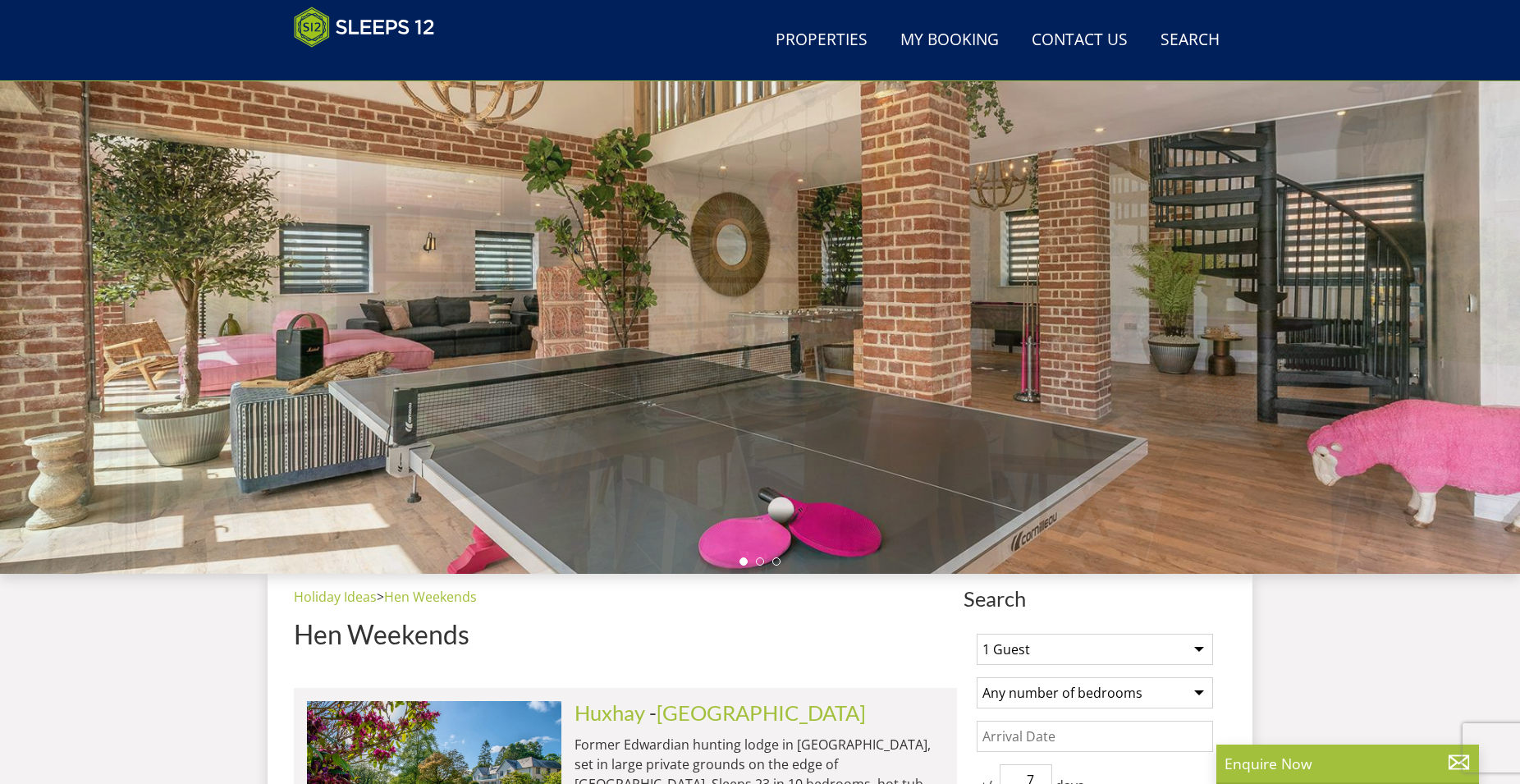
scroll to position [117, 0]
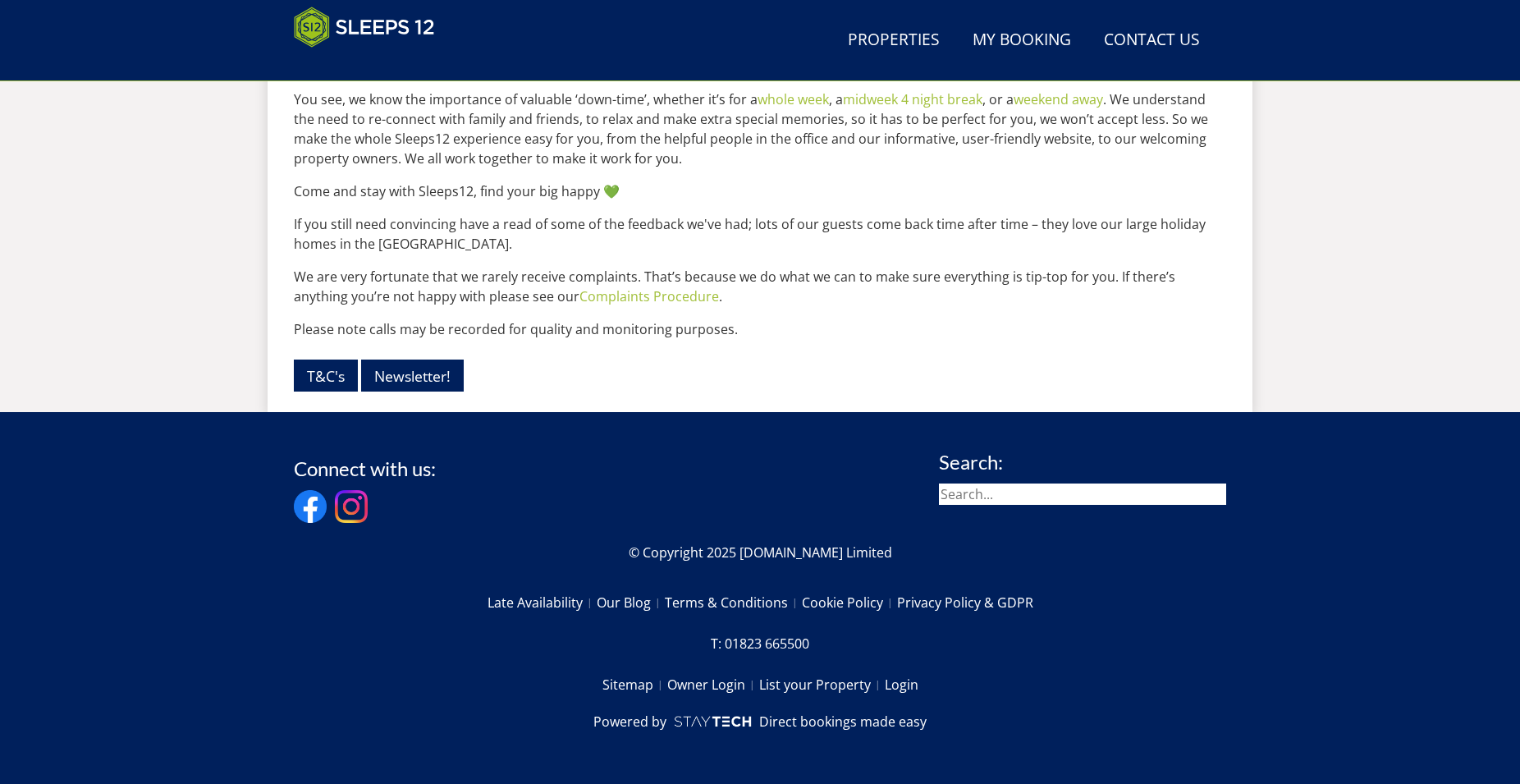
scroll to position [2147, 0]
